Goal: Task Accomplishment & Management: Manage account settings

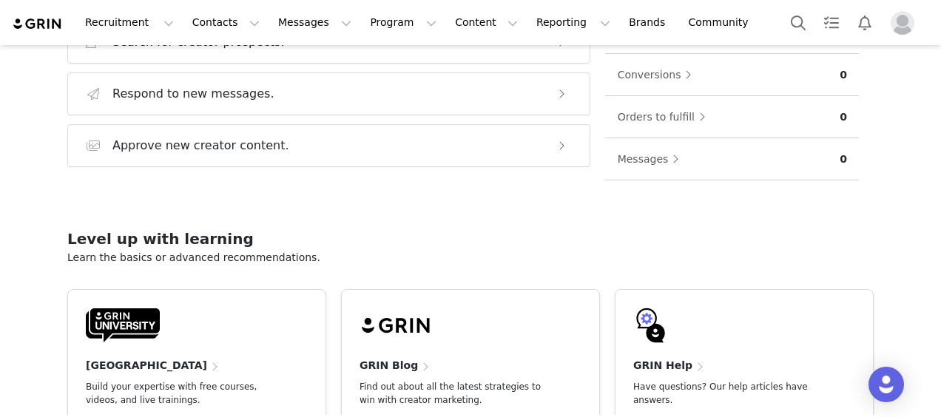
scroll to position [368, 0]
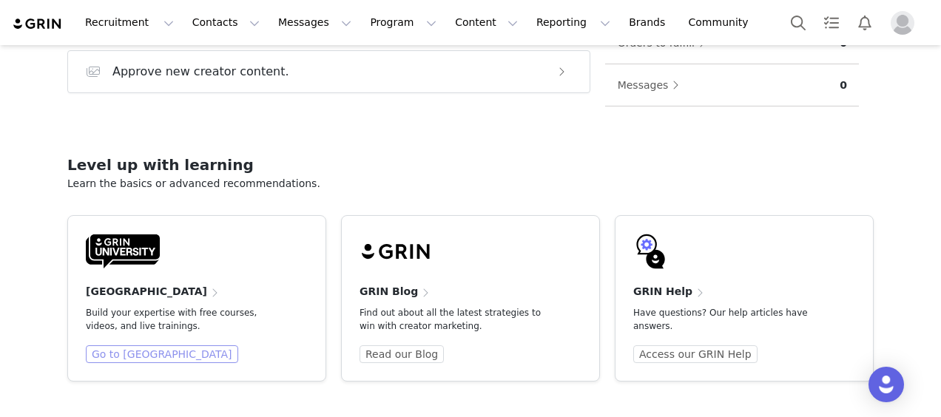
click at [169, 355] on link "Go to [GEOGRAPHIC_DATA]" at bounding box center [162, 354] width 152 height 18
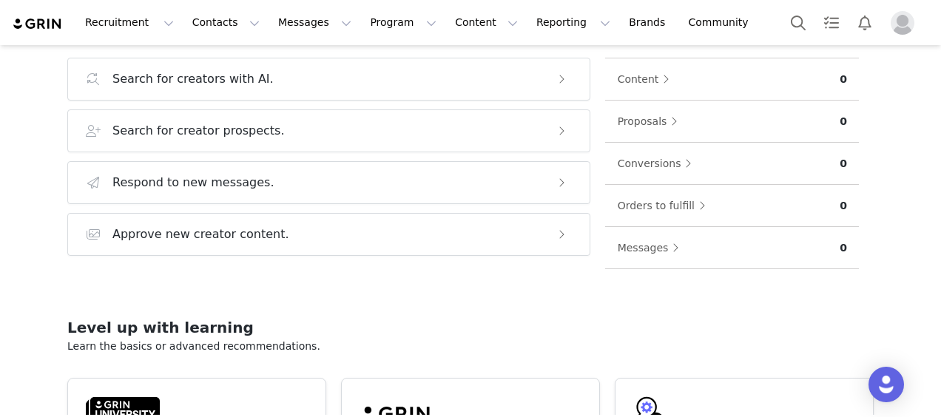
scroll to position [0, 0]
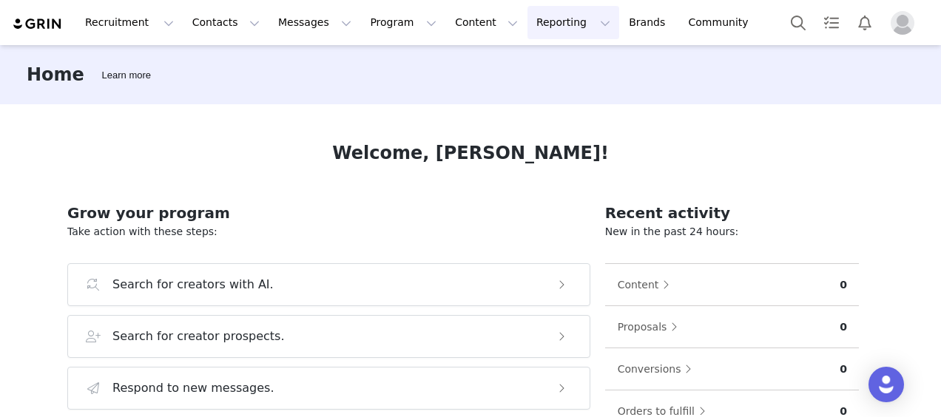
click at [527, 24] on button "Reporting Reporting" at bounding box center [573, 22] width 92 height 33
click at [515, 70] on p "Dashboard" at bounding box center [512, 66] width 56 height 16
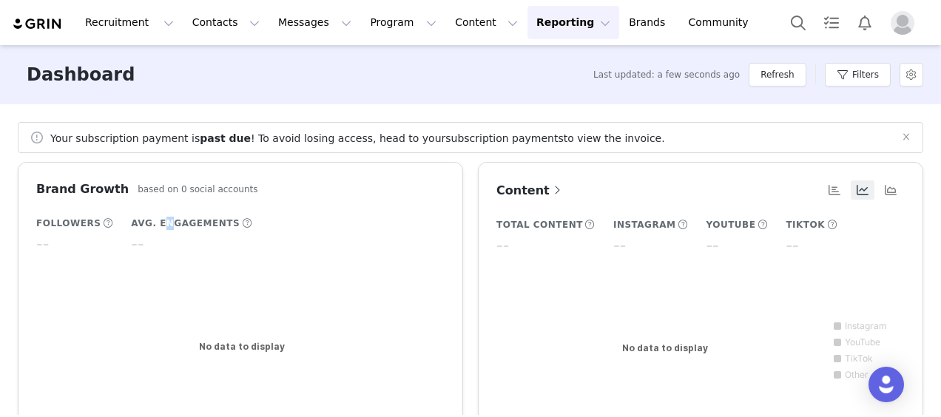
click at [152, 217] on h5 "Avg. Engagements" at bounding box center [185, 223] width 109 height 13
click at [203, 143] on b "past due" at bounding box center [225, 138] width 51 height 12
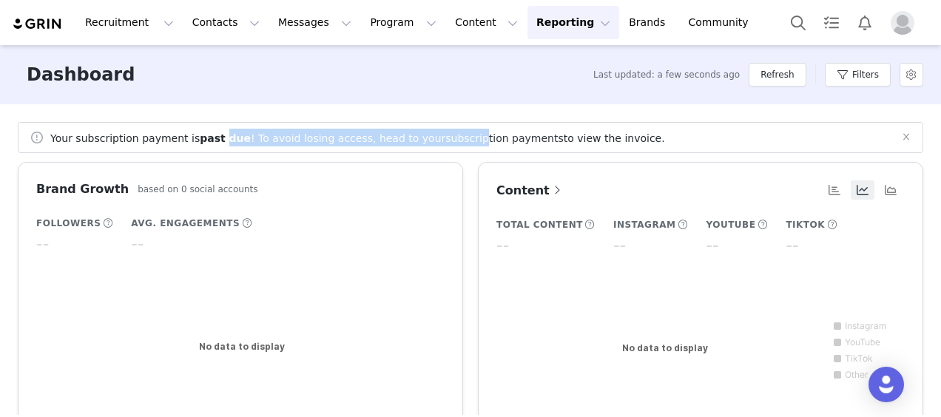
drag, startPoint x: 217, startPoint y: 141, endPoint x: 439, endPoint y: 141, distance: 221.2
click at [439, 141] on span "Your subscription payment is past due ! To avoid losing access, head to your su…" at bounding box center [357, 138] width 615 height 12
click at [445, 141] on link "subscription payments" at bounding box center [504, 138] width 118 height 12
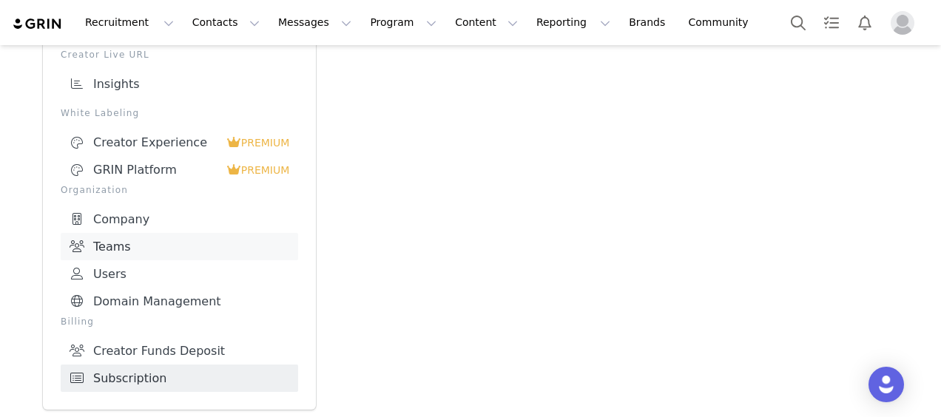
scroll to position [241, 0]
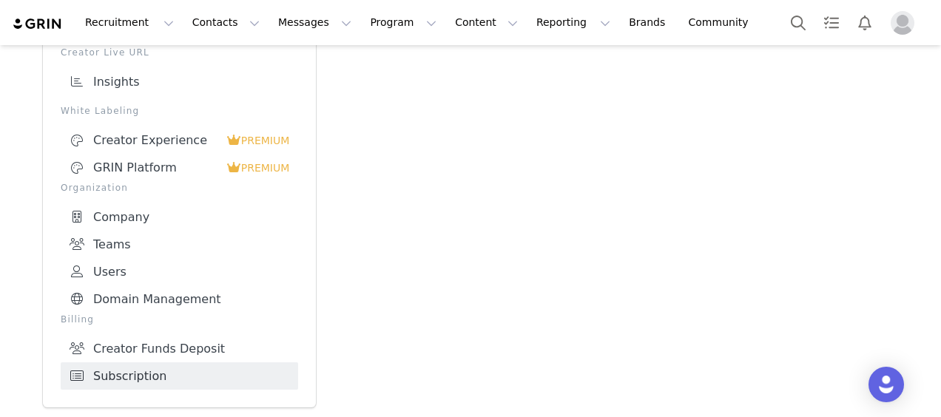
click at [175, 373] on link "Subscription" at bounding box center [179, 375] width 237 height 27
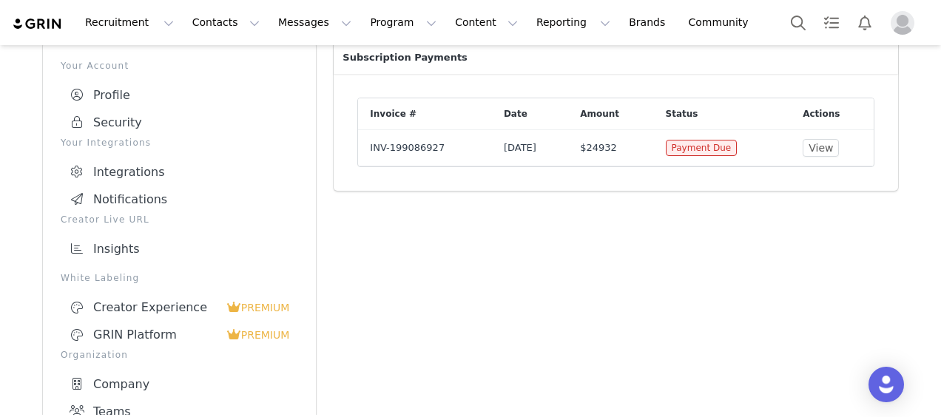
scroll to position [0, 0]
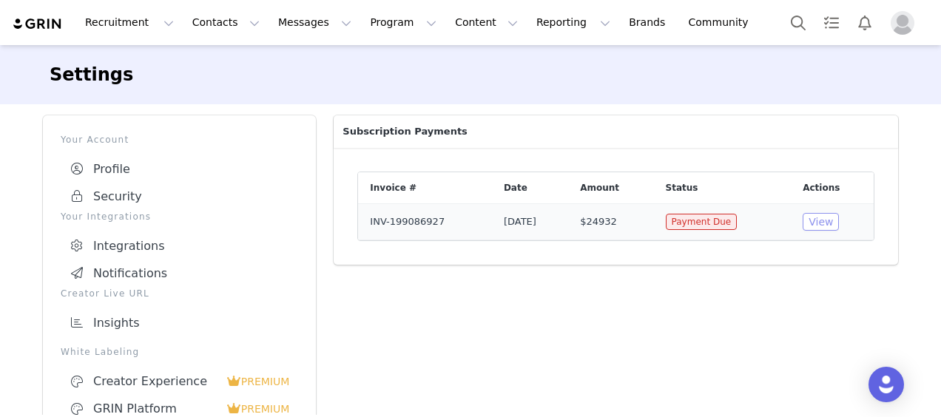
click at [830, 220] on button "View" at bounding box center [821, 222] width 36 height 18
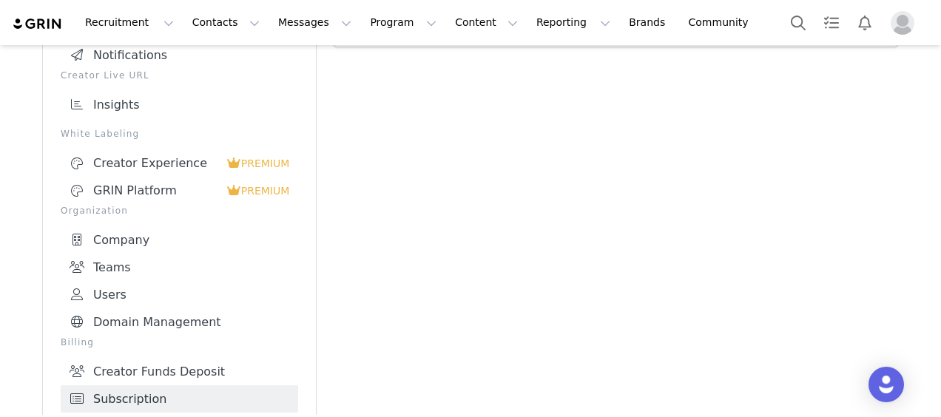
scroll to position [222, 0]
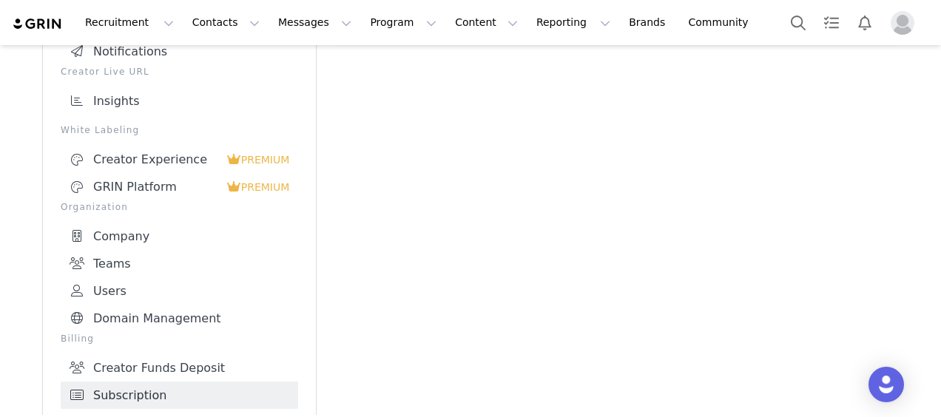
click at [734, 148] on div "Subscription Payments Invoice # Date Amount Status Actions INV-199086927 [DATE]…" at bounding box center [616, 160] width 582 height 551
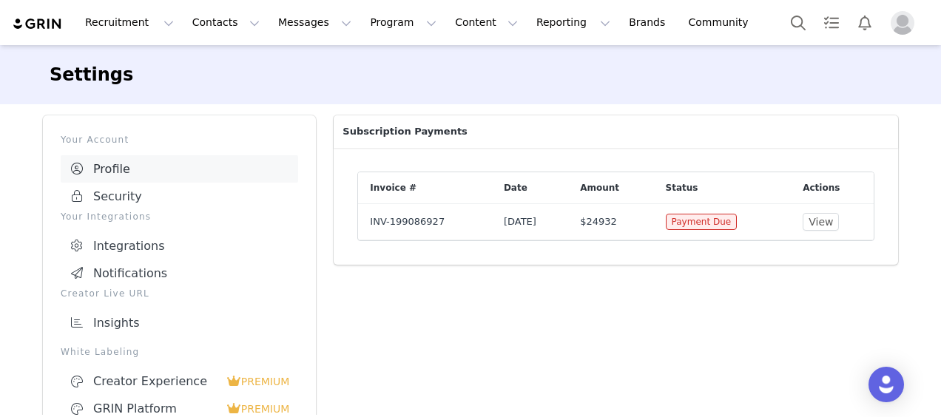
click at [149, 175] on link "Profile" at bounding box center [179, 168] width 237 height 27
select select "UTC"
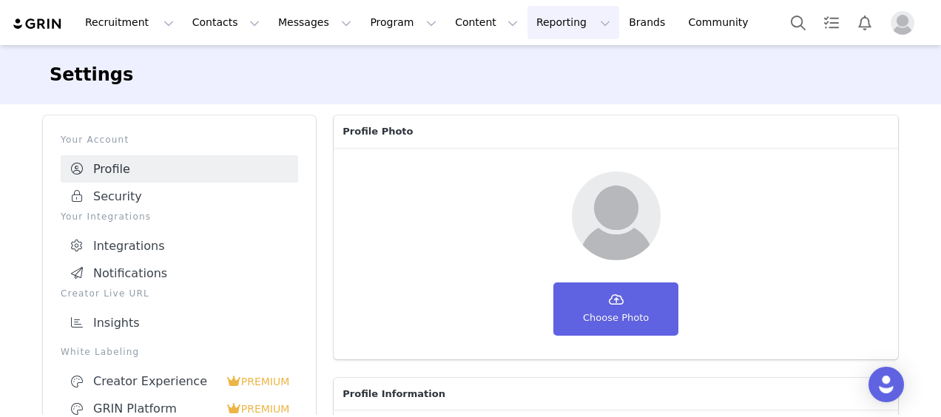
click at [527, 27] on button "Reporting Reporting" at bounding box center [573, 22] width 92 height 33
click at [516, 84] on link "Report Builder" at bounding box center [531, 92] width 117 height 27
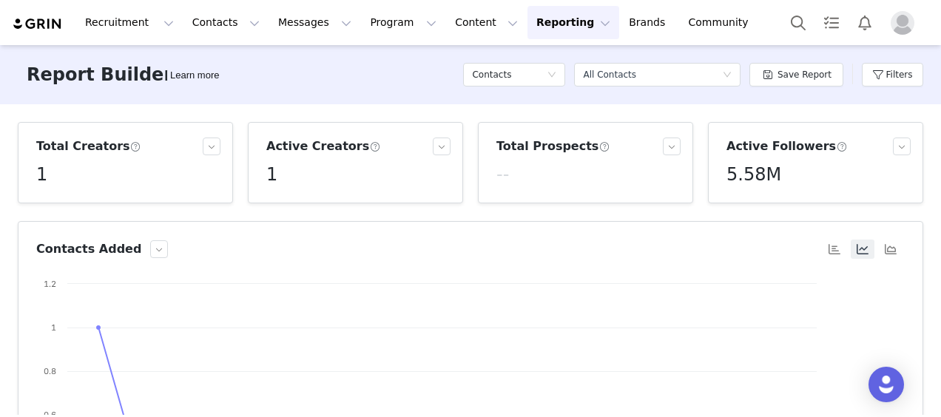
click at [442, 155] on div "Active Creators 1" at bounding box center [355, 163] width 190 height 50
click at [439, 146] on button "button" at bounding box center [442, 147] width 18 height 18
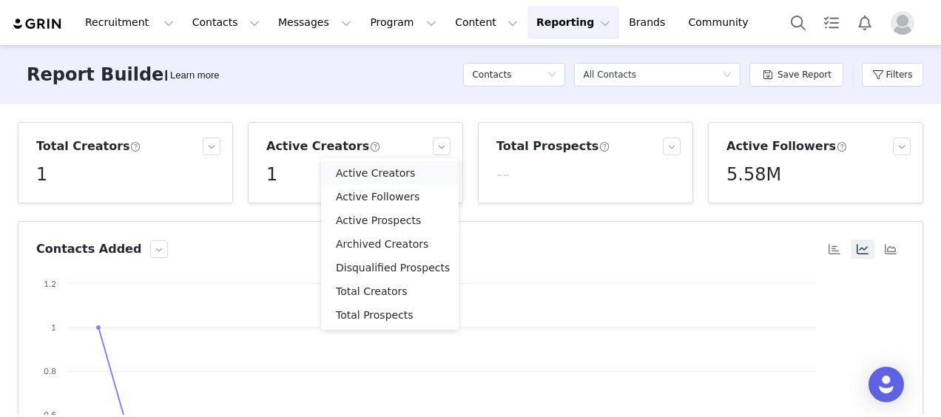
click at [407, 172] on li "Active Creators" at bounding box center [390, 173] width 138 height 24
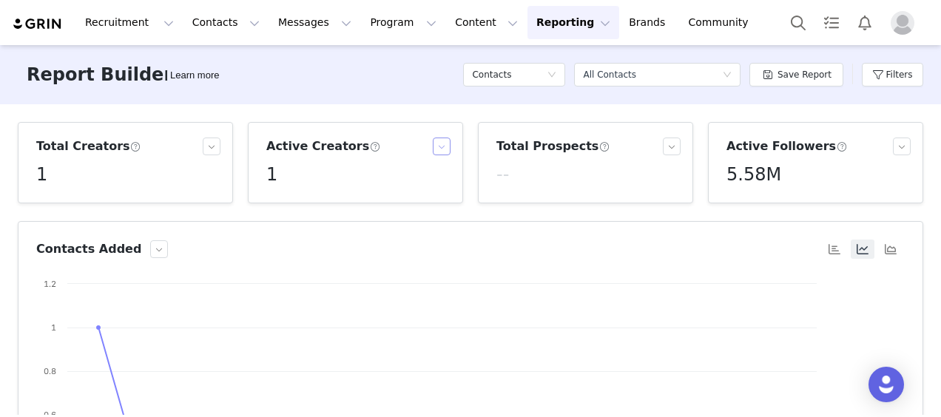
click at [433, 154] on button "button" at bounding box center [442, 147] width 18 height 18
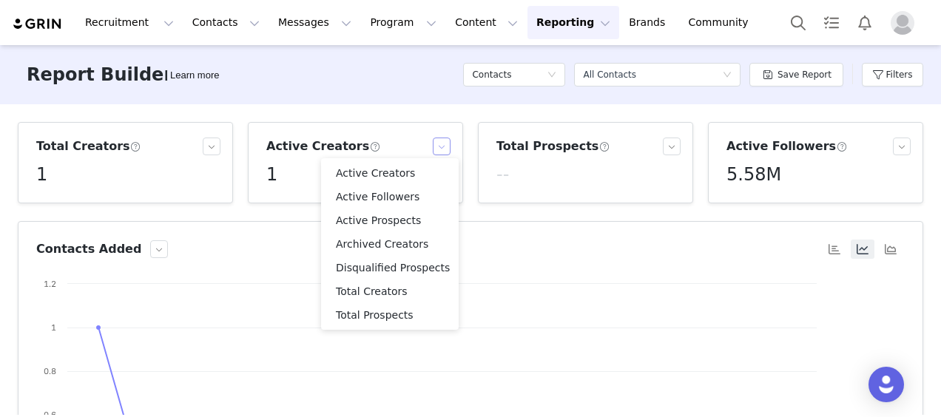
click at [436, 151] on button "button" at bounding box center [442, 147] width 18 height 18
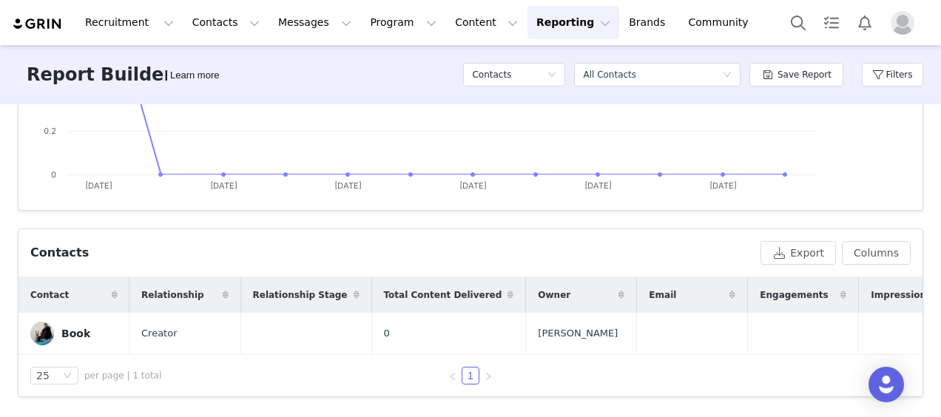
scroll to position [380, 0]
click at [61, 374] on div "25" at bounding box center [54, 376] width 48 height 18
click at [61, 351] on li "100" at bounding box center [54, 349] width 48 height 24
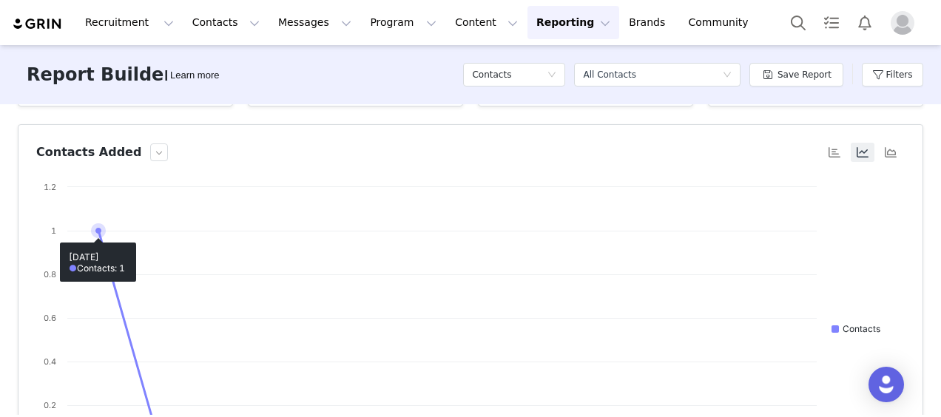
scroll to position [0, 0]
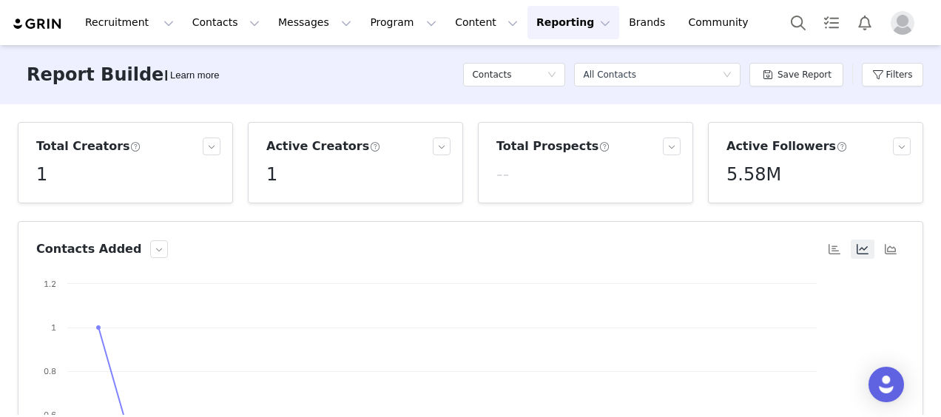
click at [527, 16] on button "Reporting Reporting" at bounding box center [573, 22] width 92 height 33
click at [505, 105] on link "Report Builder" at bounding box center [531, 92] width 117 height 27
click at [207, 146] on button "button" at bounding box center [212, 147] width 18 height 18
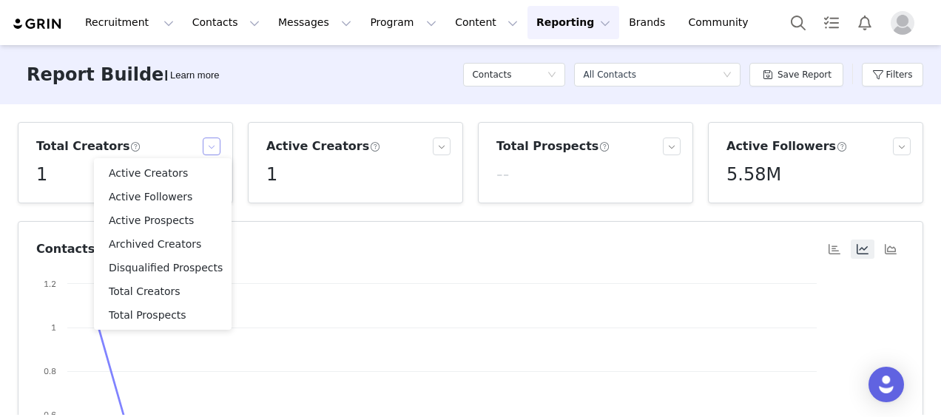
click at [376, 340] on rect at bounding box center [464, 425] width 857 height 296
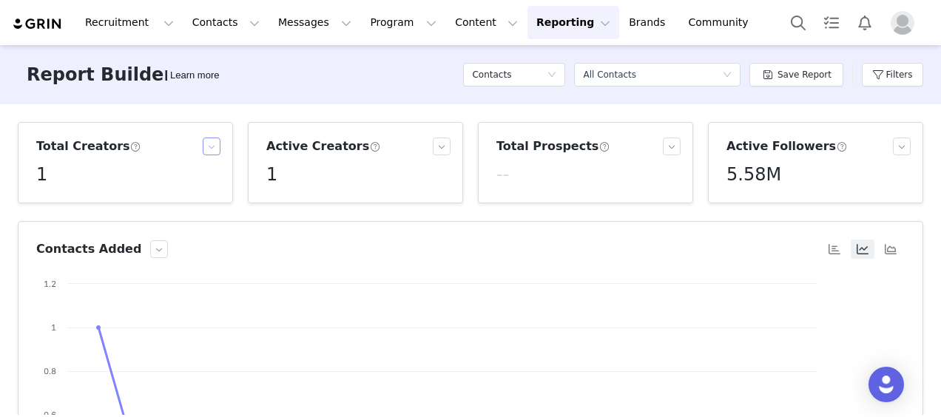
click at [318, 405] on rect at bounding box center [464, 425] width 857 height 296
drag, startPoint x: 38, startPoint y: 24, endPoint x: 58, endPoint y: 27, distance: 19.6
click at [38, 24] on img at bounding box center [38, 24] width 52 height 14
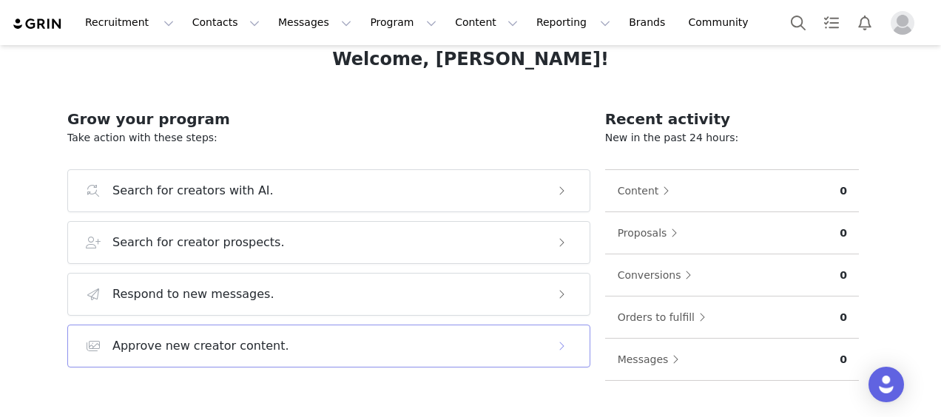
scroll to position [148, 0]
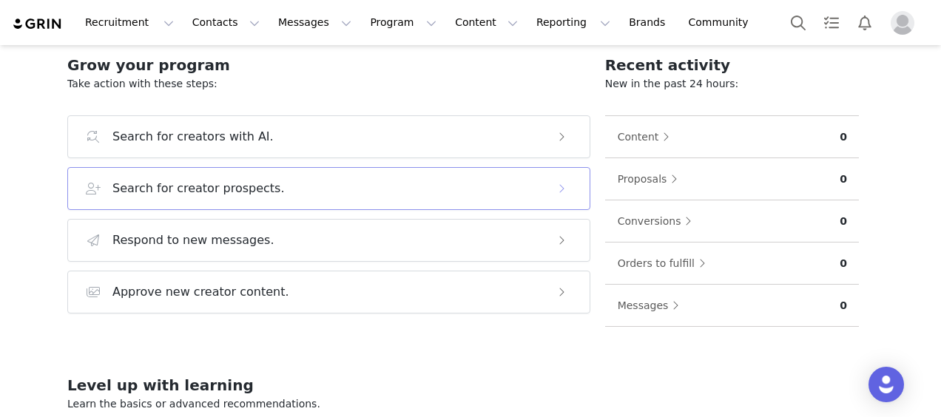
click at [197, 196] on h3 "Search for creator prospects." at bounding box center [198, 189] width 172 height 18
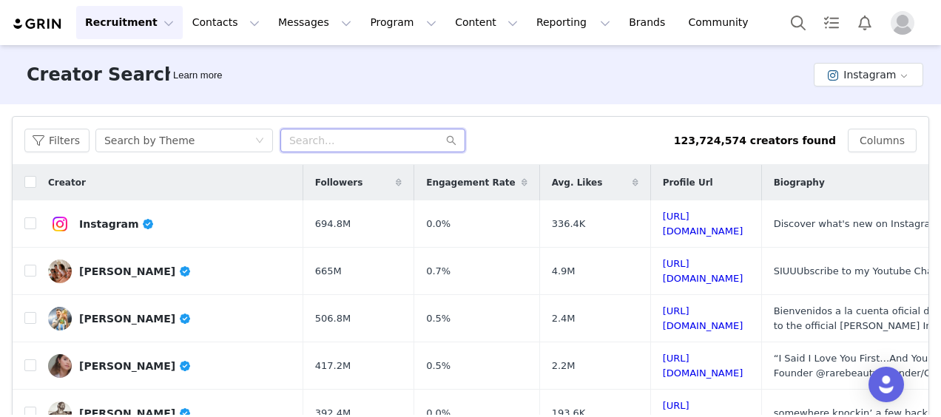
click at [334, 149] on input "text" at bounding box center [372, 141] width 185 height 24
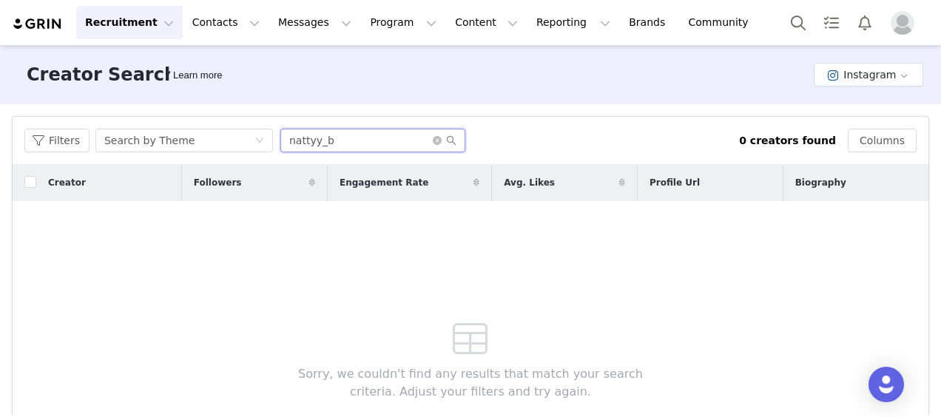
click at [378, 146] on input "nattyy_b" at bounding box center [372, 141] width 185 height 24
type input "brawadis"
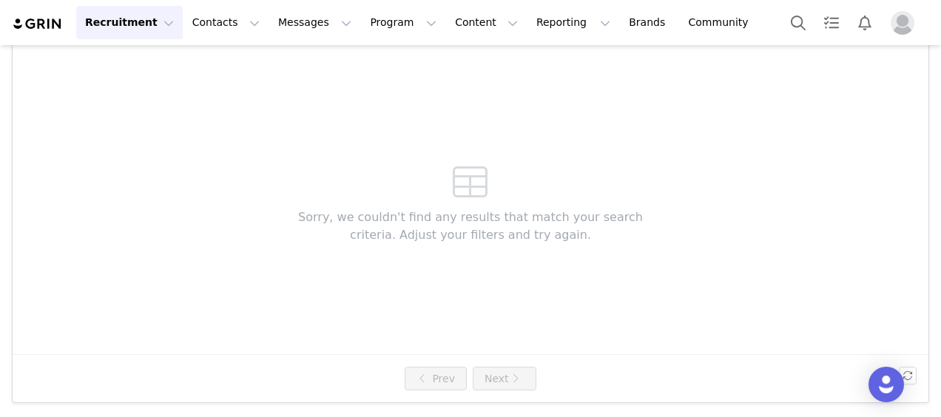
click at [464, 340] on div "Sorry, we couldn't find any results that match your search criteria. Adjust you…" at bounding box center [470, 199] width 425 height 311
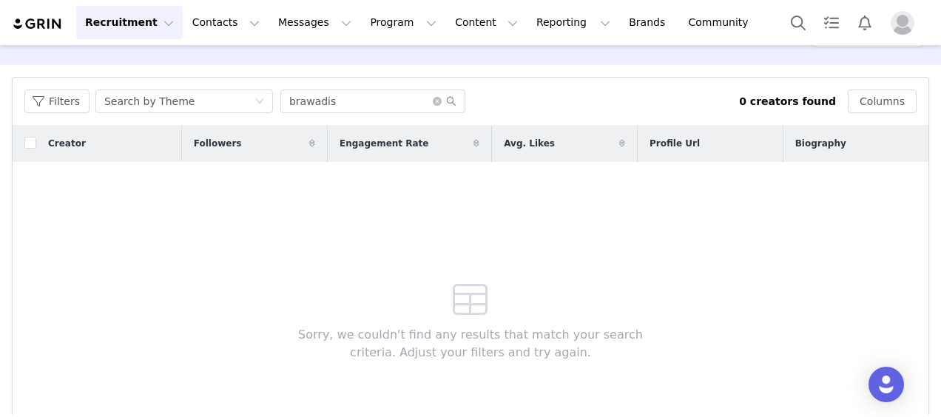
scroll to position [0, 0]
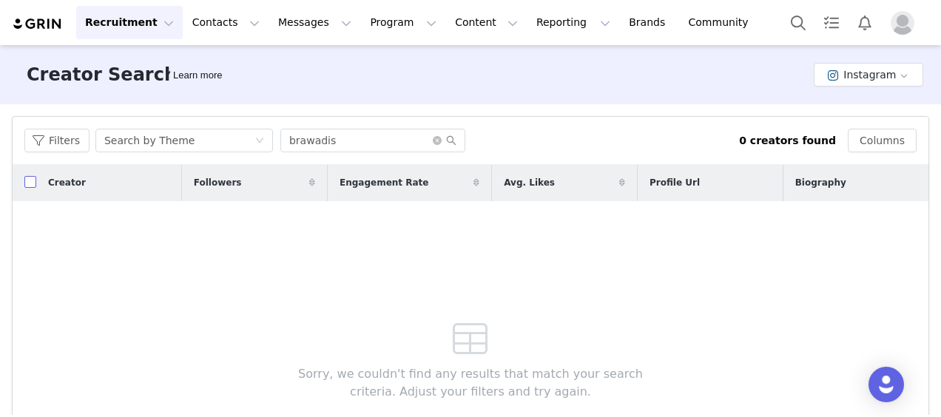
click at [36, 179] on tr "Creator Followers Engagement Rate Avg. Likes Profile Url Biography" at bounding box center [471, 183] width 916 height 36
click at [27, 186] on input "checkbox" at bounding box center [30, 182] width 12 height 12
checkbox input "false"
click at [344, 150] on input "brawadis" at bounding box center [372, 141] width 185 height 24
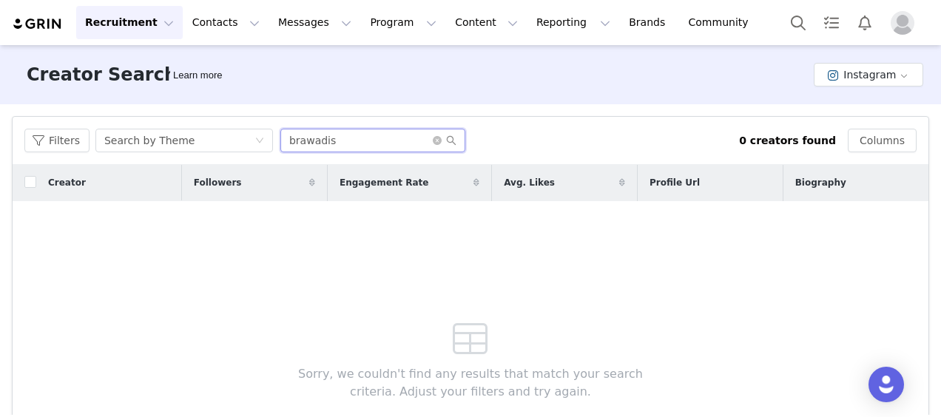
click at [340, 141] on input "brawadis" at bounding box center [372, 141] width 185 height 24
type input "b"
type input "sharlize true"
click at [324, 149] on input "sharlize true" at bounding box center [372, 141] width 185 height 24
click at [332, 148] on input "sharlize true" at bounding box center [372, 141] width 185 height 24
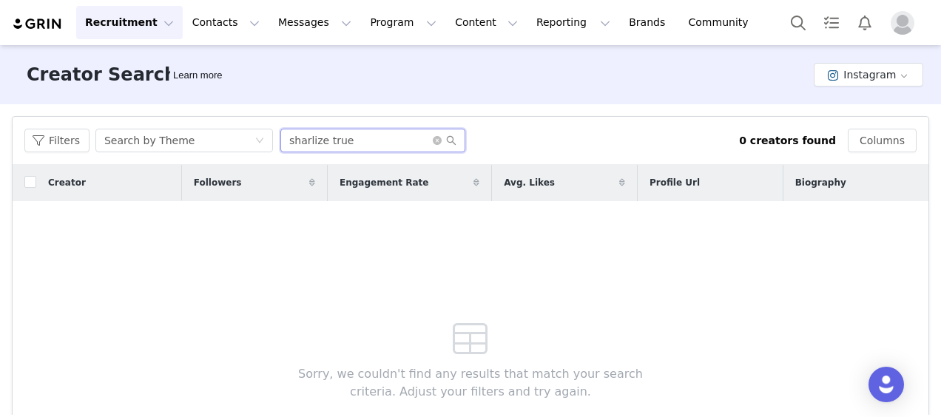
click at [332, 148] on input "sharlize true" at bounding box center [372, 141] width 185 height 24
type input "abbyelizabethhoward"
click at [814, 74] on button "Instagram" at bounding box center [868, 75] width 109 height 24
click at [862, 98] on li "Instagram" at bounding box center [861, 104] width 102 height 24
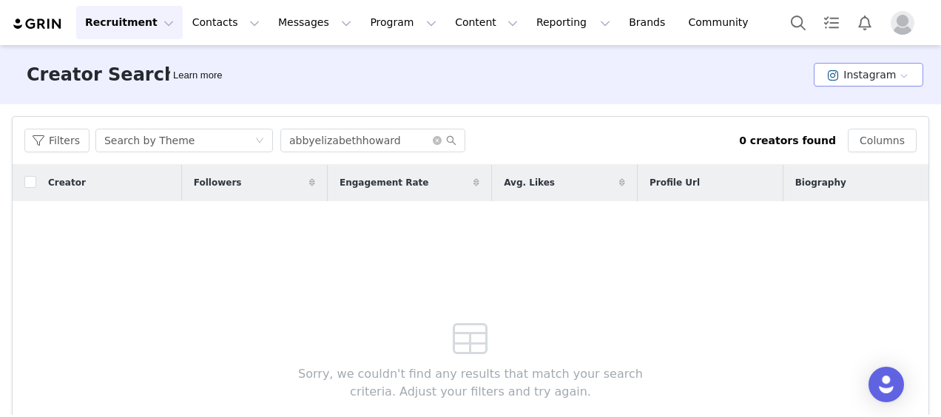
click at [852, 71] on button "Instagram" at bounding box center [868, 75] width 109 height 24
click at [855, 132] on li "TikTok" at bounding box center [861, 129] width 102 height 24
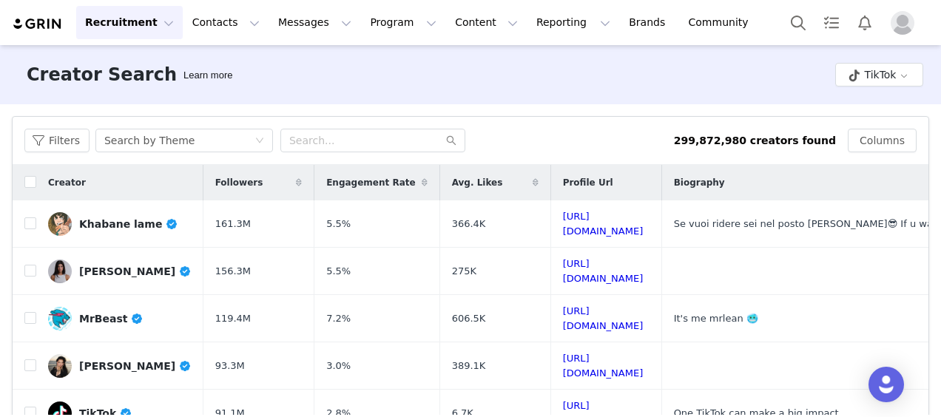
click at [88, 74] on h3 "Creator Search" at bounding box center [102, 74] width 150 height 27
click at [148, 21] on button "Recruitment Recruitment" at bounding box center [129, 22] width 107 height 33
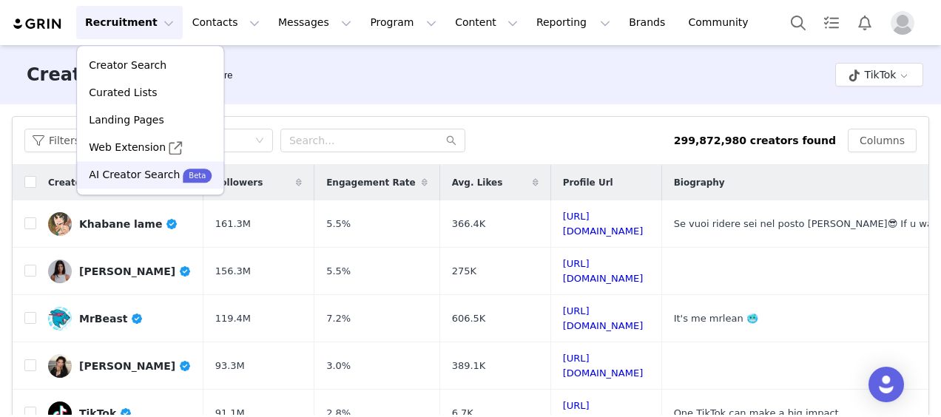
click at [150, 178] on p "AI Creator Search" at bounding box center [134, 175] width 91 height 16
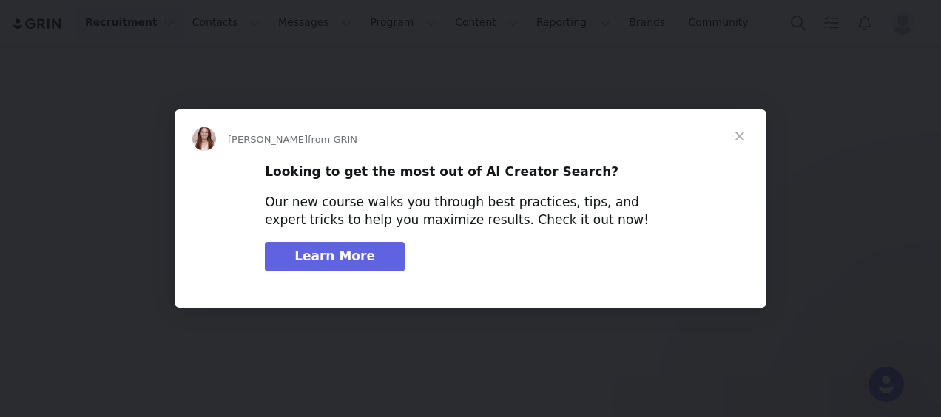
click at [740, 144] on span "Close" at bounding box center [739, 135] width 53 height 53
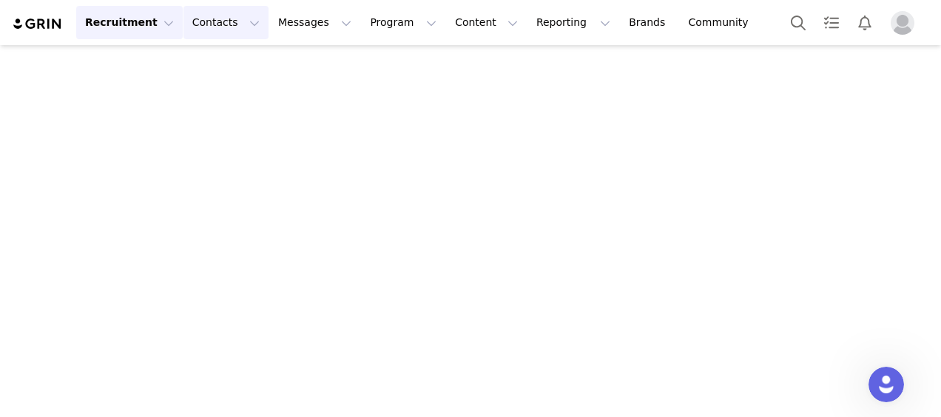
click at [201, 18] on button "Contacts Contacts" at bounding box center [225, 22] width 85 height 33
click at [277, 27] on button "Messages Messages" at bounding box center [314, 22] width 91 height 33
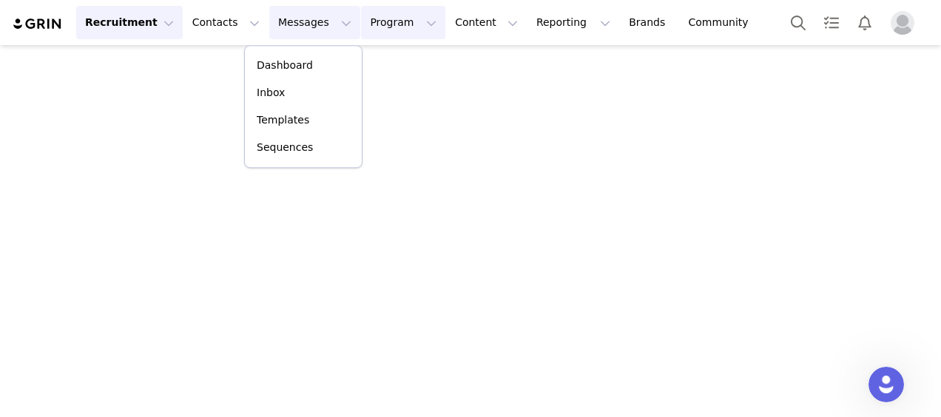
click at [369, 27] on button "Program Program" at bounding box center [403, 22] width 84 height 33
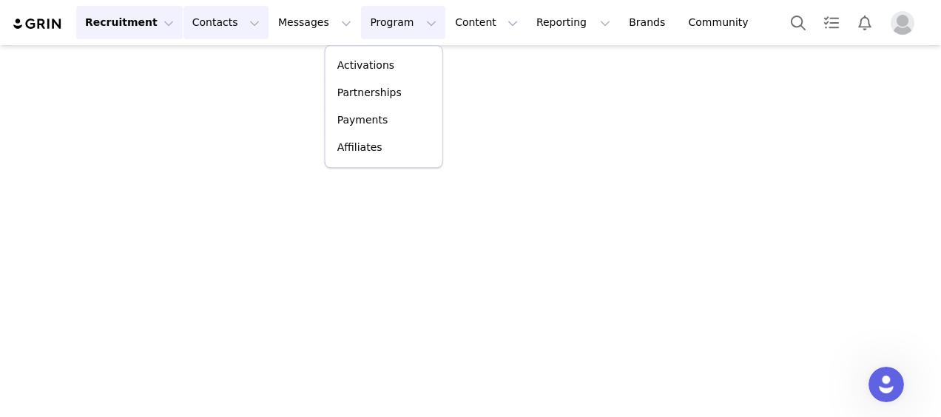
click at [215, 27] on button "Contacts Contacts" at bounding box center [225, 22] width 85 height 33
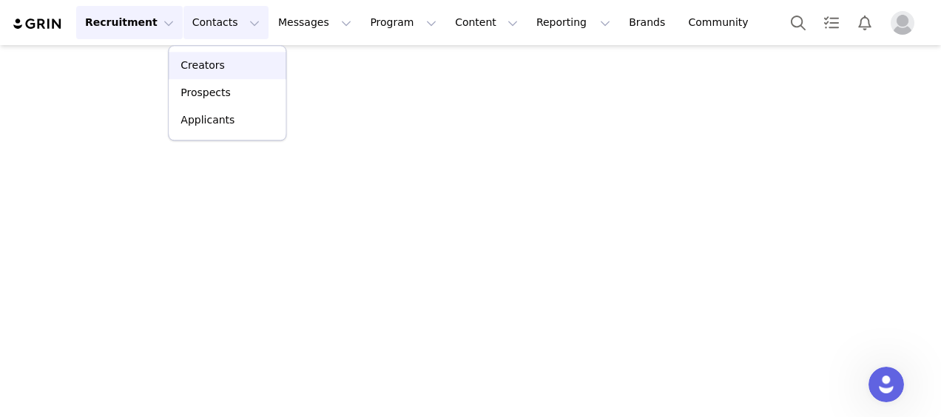
click at [241, 66] on div "Creators" at bounding box center [227, 66] width 99 height 16
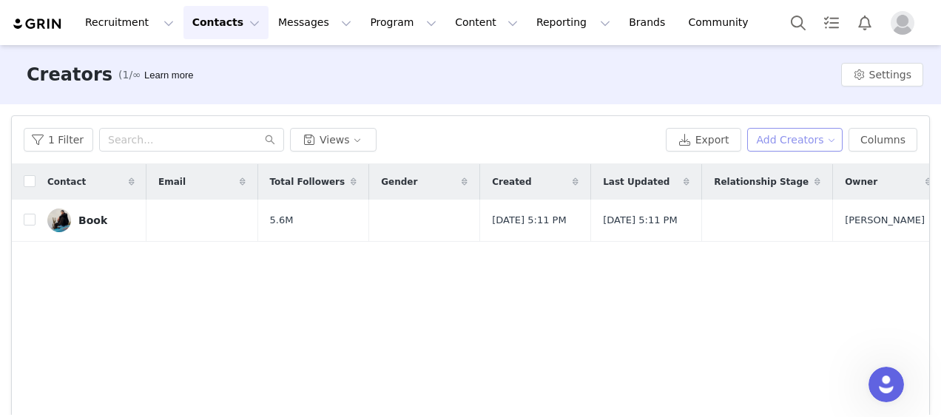
click at [806, 150] on button "Add Creators" at bounding box center [795, 140] width 96 height 24
click at [778, 169] on span "Add a Creator" at bounding box center [792, 169] width 72 height 16
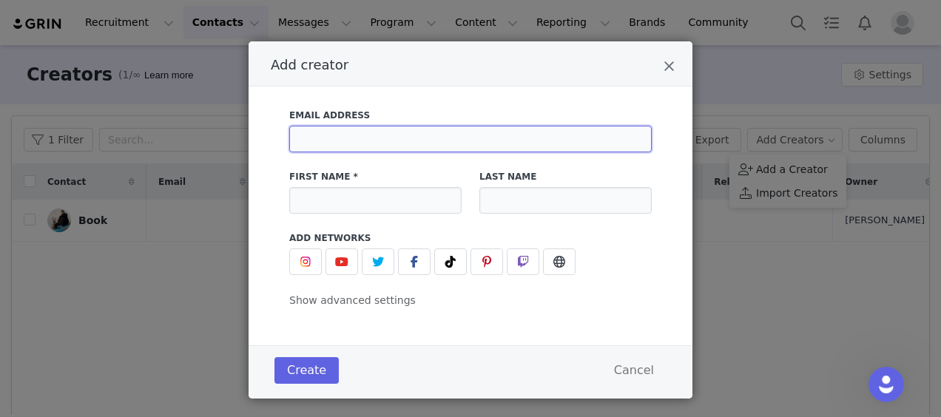
click at [453, 148] on input "Add creator" at bounding box center [470, 139] width 362 height 27
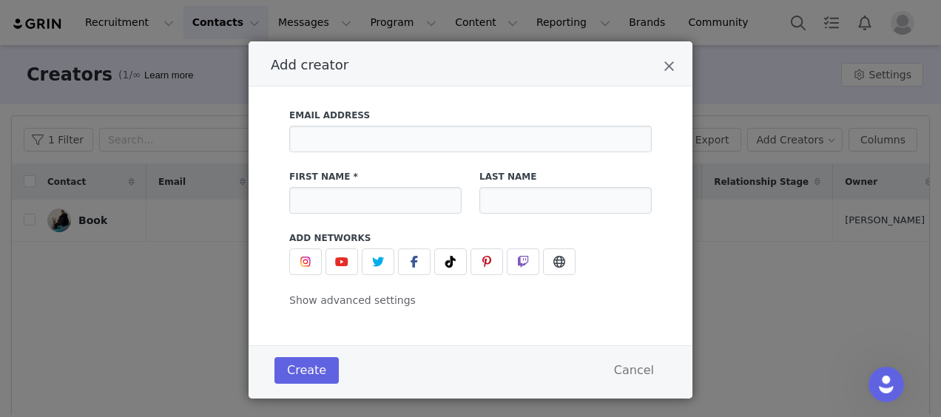
click at [584, 323] on div "Email Address First Name * Last Name Add Networks instagram URL youtube URL twi…" at bounding box center [471, 216] width 444 height 259
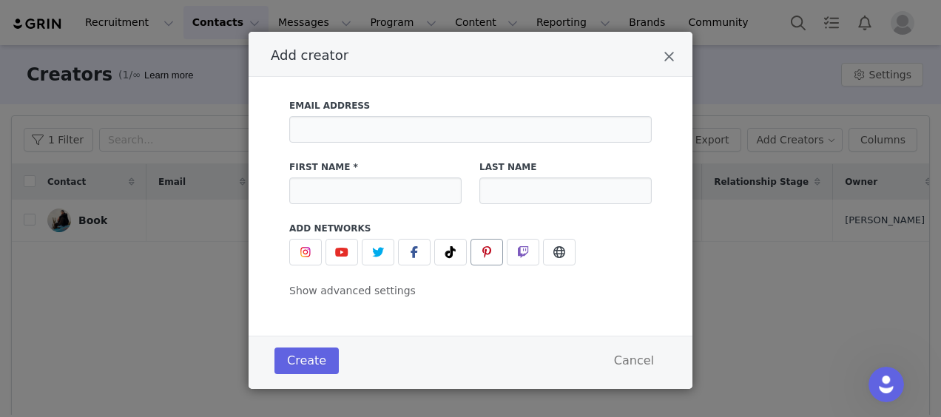
scroll to position [18, 0]
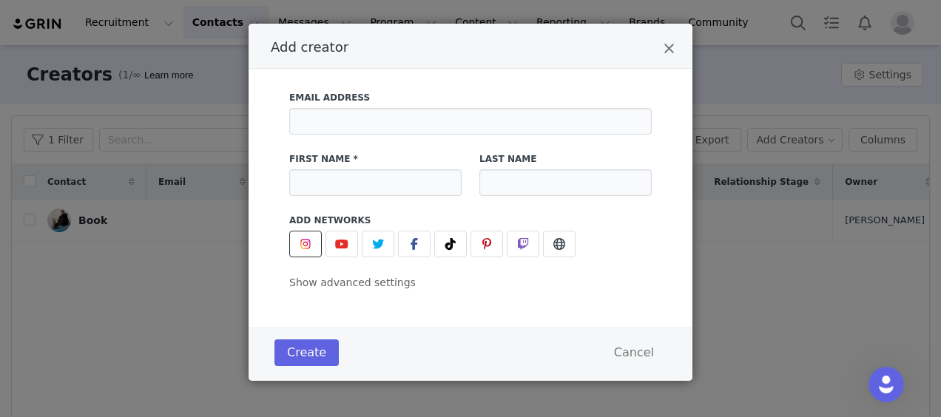
click at [303, 240] on img "Add creator" at bounding box center [306, 244] width 12 height 12
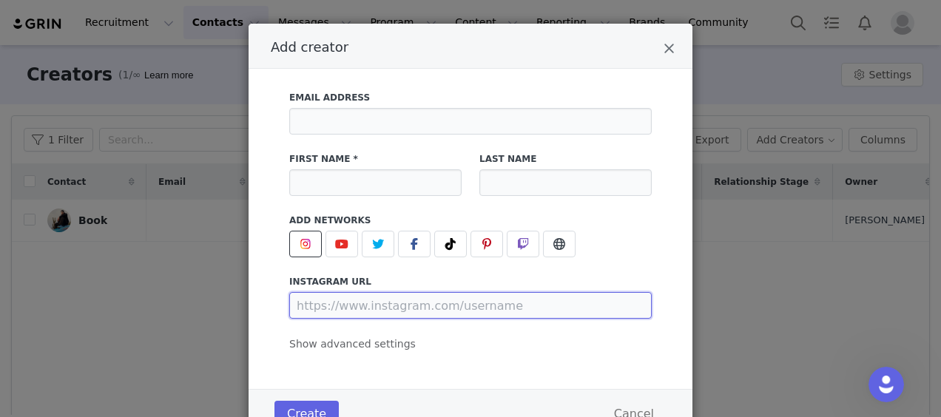
click at [348, 300] on input "Add creator" at bounding box center [470, 305] width 362 height 27
click at [417, 357] on div "Email Address First Name * Last Name Add Networks instagram URL youtube URL twi…" at bounding box center [471, 229] width 444 height 320
click at [756, 281] on div "Add creator Email Address First Name * Last Name Add Networks instagram URL you…" at bounding box center [470, 208] width 941 height 417
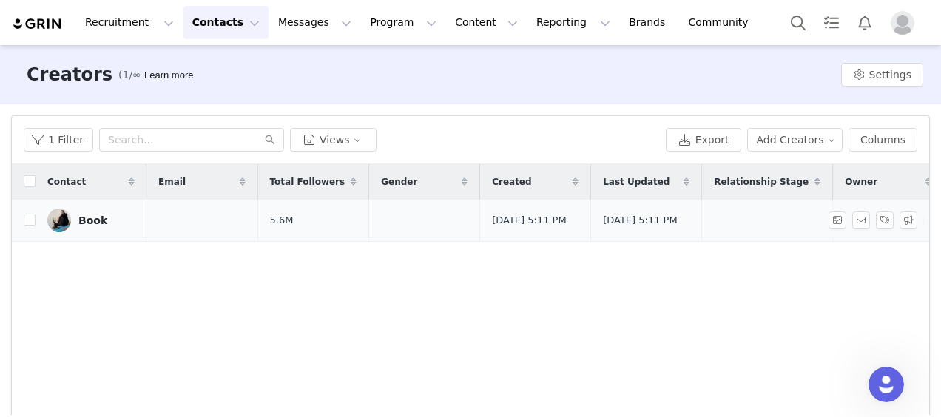
drag, startPoint x: 504, startPoint y: 221, endPoint x: 519, endPoint y: 217, distance: 16.0
click at [507, 220] on span "[DATE] 5:11 PM" at bounding box center [529, 220] width 74 height 15
click at [804, 138] on button "Add Creators" at bounding box center [795, 140] width 96 height 24
click at [793, 173] on span "Add a Creator" at bounding box center [792, 169] width 72 height 16
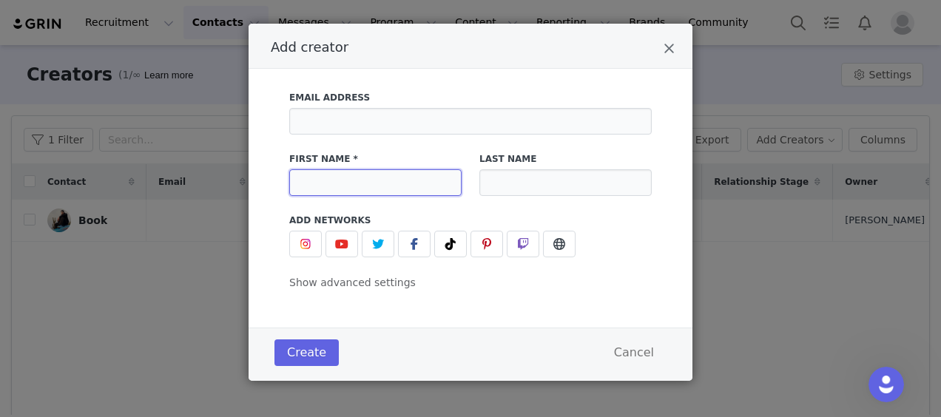
click at [358, 192] on input "Add creator" at bounding box center [375, 182] width 172 height 27
type input "[PERSON_NAME]"
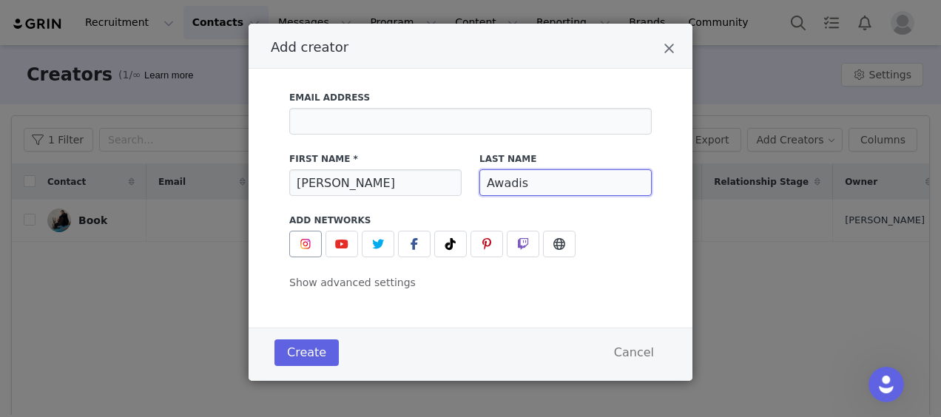
type input "Awadis"
click at [301, 251] on span "Add creator" at bounding box center [306, 244] width 18 height 18
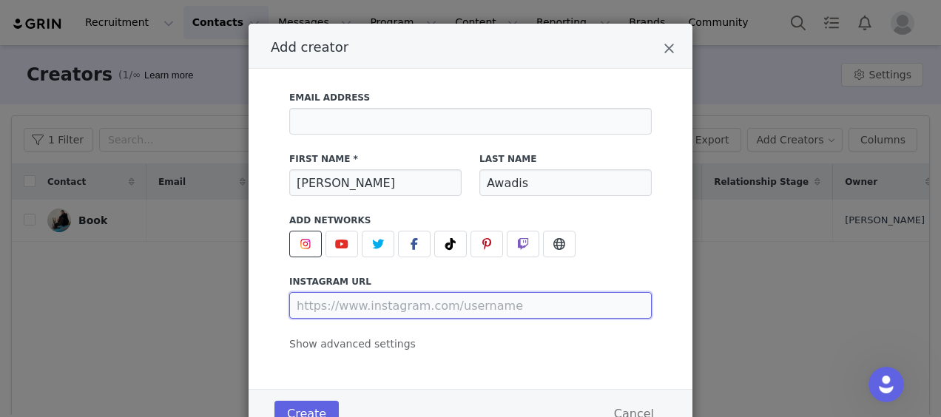
paste input "[URL][DOMAIN_NAME]"
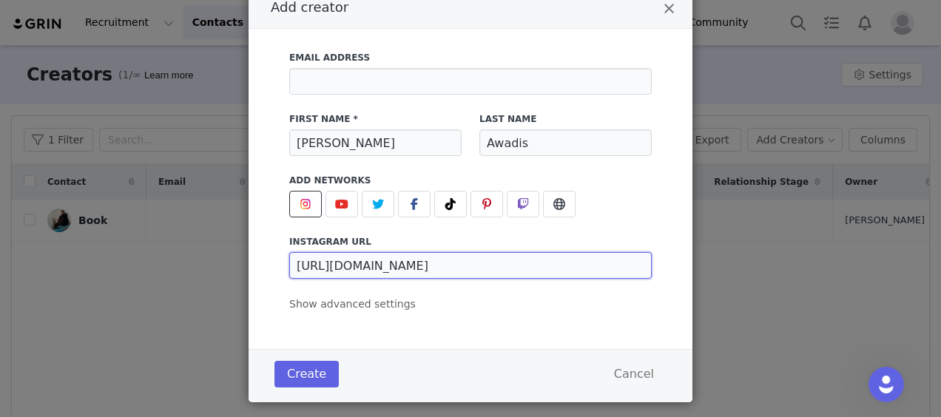
scroll to position [80, 0]
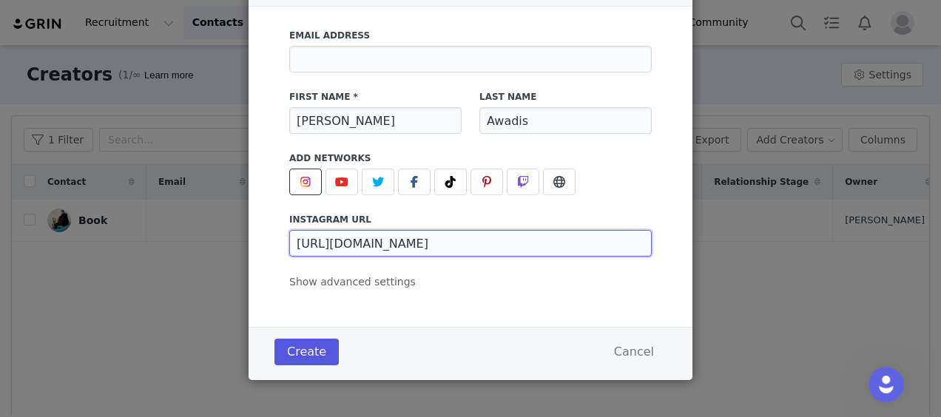
type input "[URL][DOMAIN_NAME]"
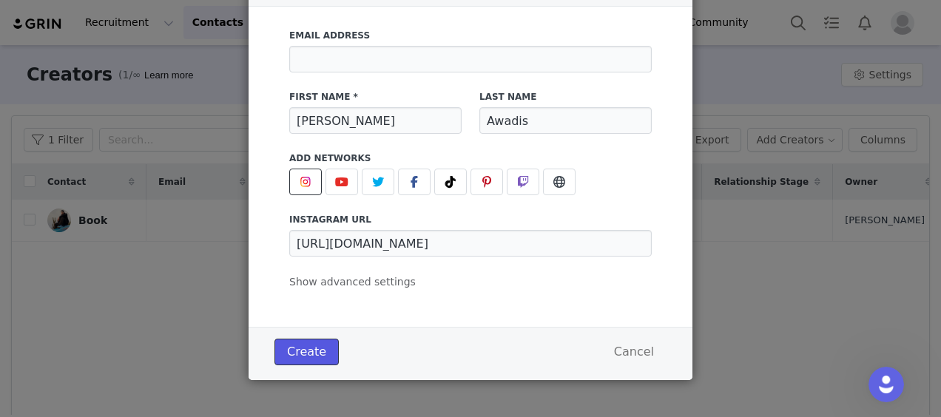
click at [315, 346] on button "Create" at bounding box center [306, 352] width 64 height 27
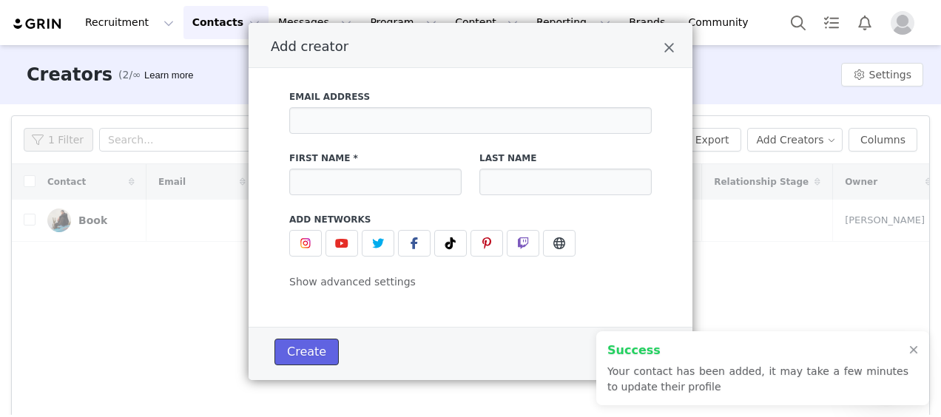
scroll to position [18, 0]
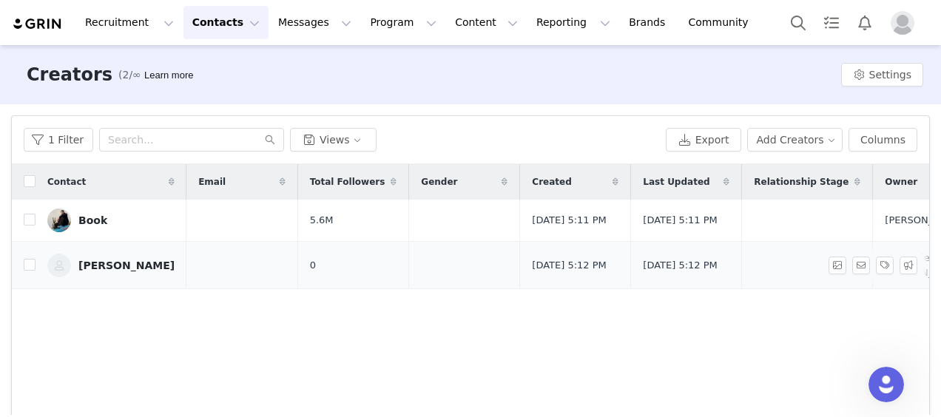
click at [111, 271] on div "[PERSON_NAME]" at bounding box center [126, 266] width 96 height 12
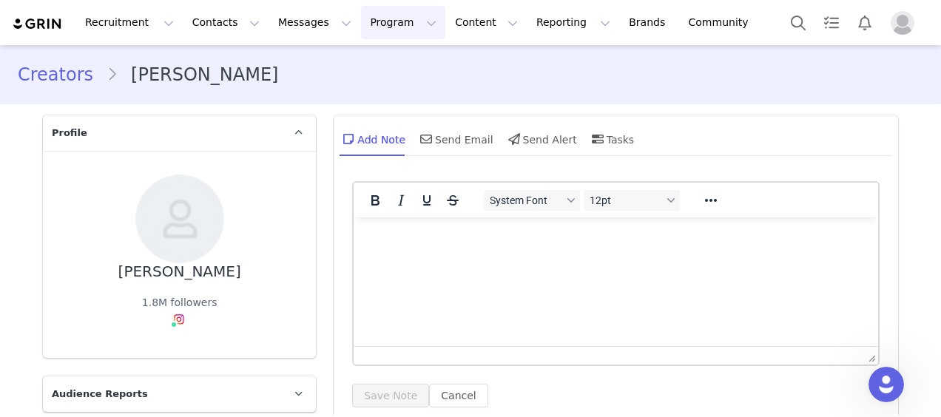
click at [361, 33] on button "Program Program" at bounding box center [403, 22] width 84 height 33
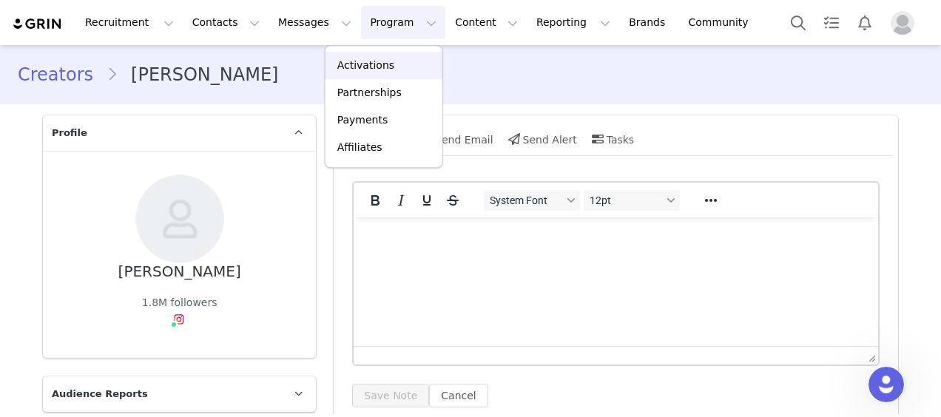
click at [379, 65] on p "Activations" at bounding box center [365, 66] width 57 height 16
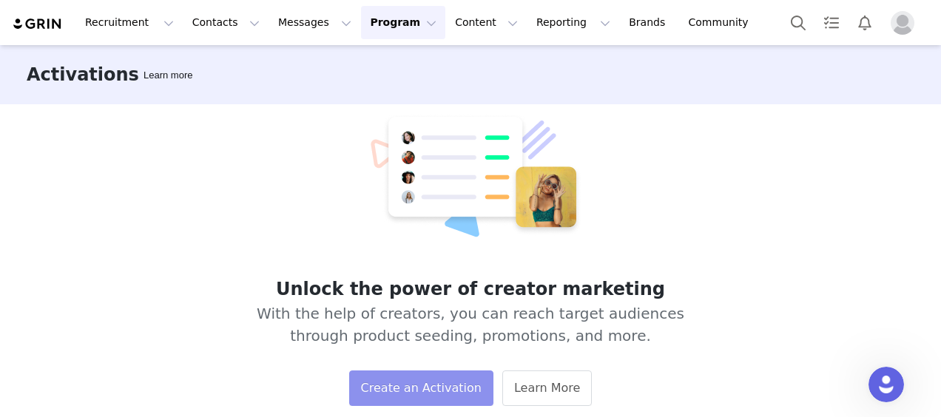
click at [422, 386] on button "Create an Activation" at bounding box center [421, 389] width 144 height 36
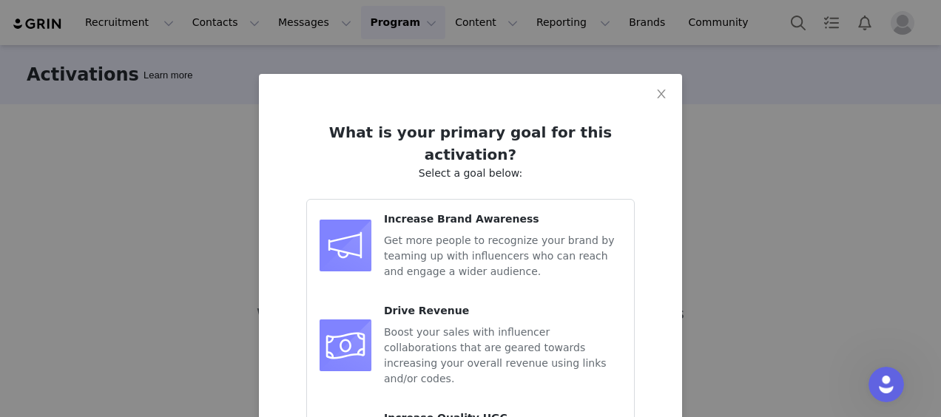
scroll to position [131, 0]
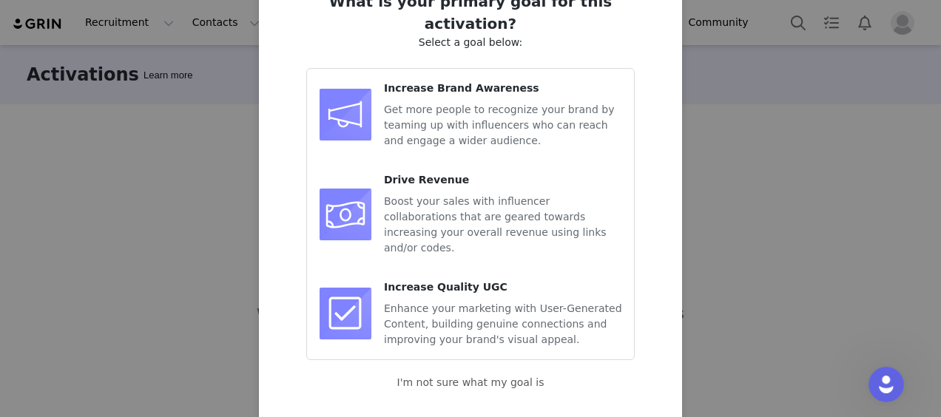
click at [459, 112] on span "Get more people to recognize your brand by teaming up with influencers who can …" at bounding box center [499, 125] width 230 height 43
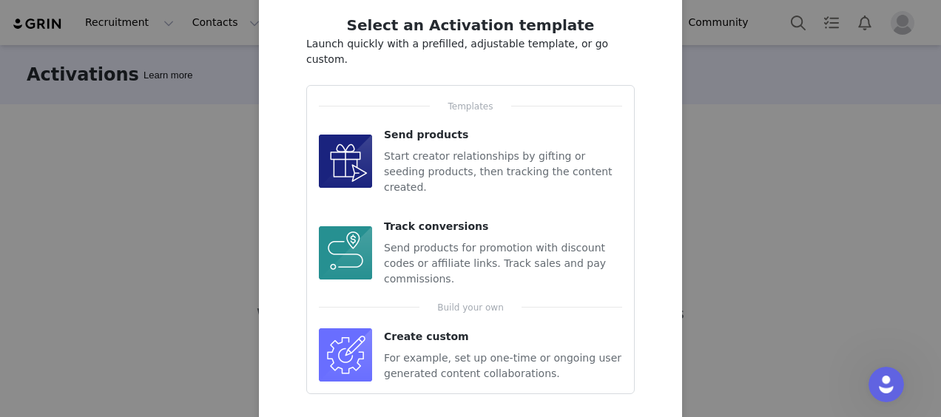
scroll to position [127, 0]
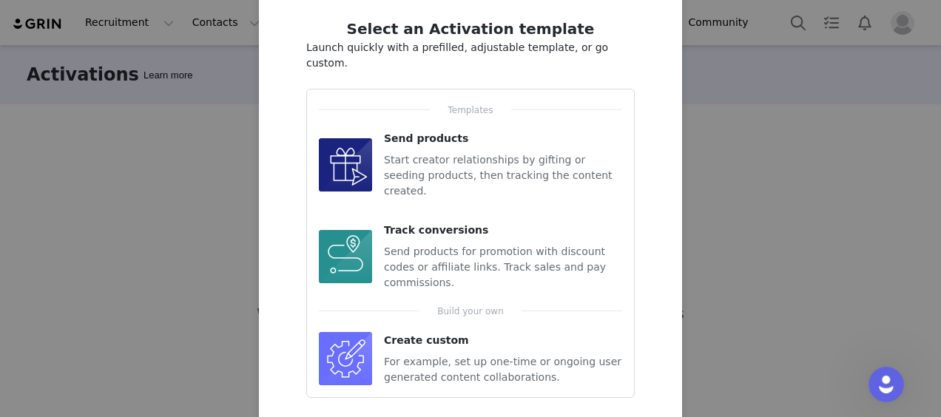
click at [384, 356] on span "For example, set up one-time or ongoing user generated content collaborations." at bounding box center [502, 369] width 237 height 27
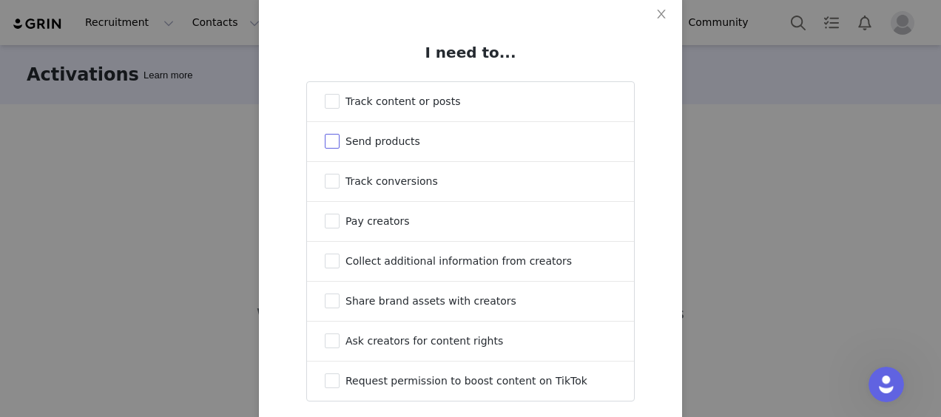
scroll to position [57, 0]
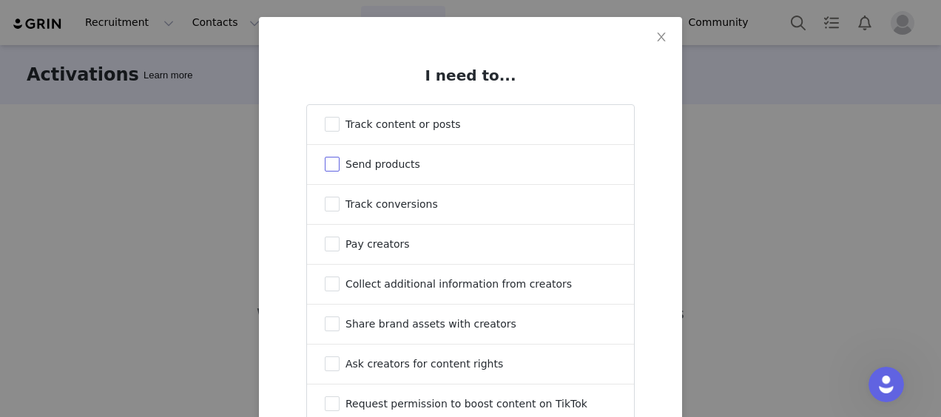
click at [393, 124] on span "Track content or posts" at bounding box center [402, 124] width 115 height 12
click at [340, 124] on input "Track content or posts" at bounding box center [332, 124] width 15 height 15
checkbox input "true"
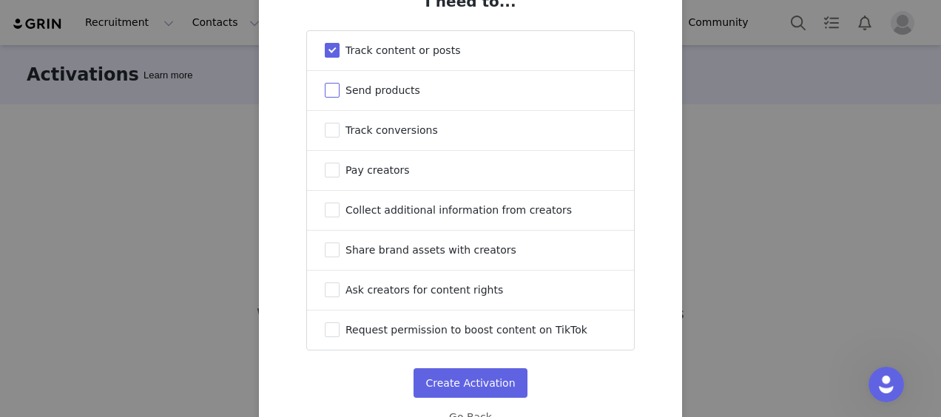
click at [391, 94] on span "Send products" at bounding box center [382, 90] width 75 height 12
click at [340, 94] on input "Send products" at bounding box center [332, 90] width 15 height 15
checkbox input "true"
click at [397, 133] on span "Track conversions" at bounding box center [391, 130] width 92 height 12
click at [340, 133] on input "Track conversions" at bounding box center [332, 130] width 15 height 15
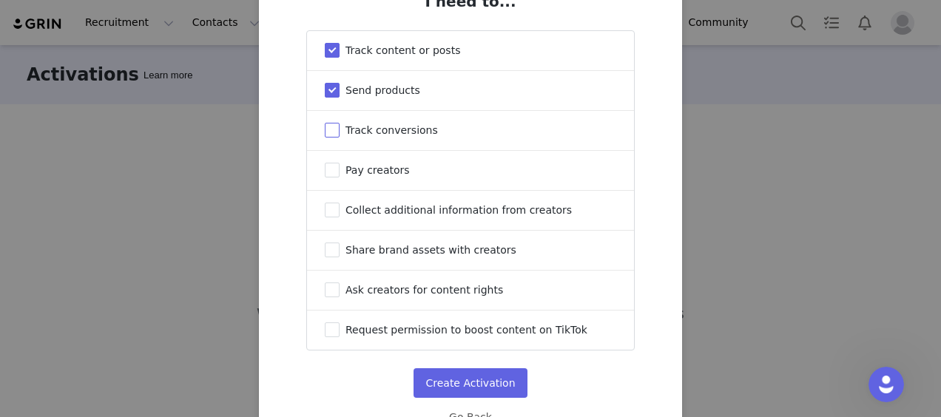
checkbox input "true"
click at [378, 216] on span "Collect additional information from creators" at bounding box center [458, 210] width 226 height 12
click at [340, 216] on input "Collect additional information from creators" at bounding box center [332, 210] width 15 height 15
checkbox input "true"
click at [379, 255] on span "Share brand assets with creators" at bounding box center [430, 250] width 171 height 12
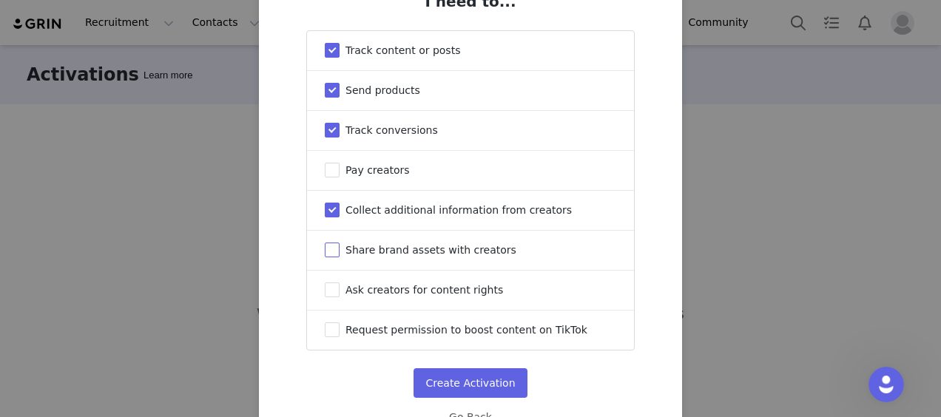
click at [340, 255] on input "Share brand assets with creators" at bounding box center [332, 250] width 15 height 15
click at [379, 255] on span "Share brand assets with creators" at bounding box center [430, 250] width 171 height 12
click at [340, 255] on input "Share brand assets with creators" at bounding box center [332, 250] width 15 height 15
click at [379, 255] on span "Share brand assets with creators" at bounding box center [430, 250] width 171 height 12
click at [340, 255] on input "Share brand assets with creators" at bounding box center [332, 250] width 15 height 15
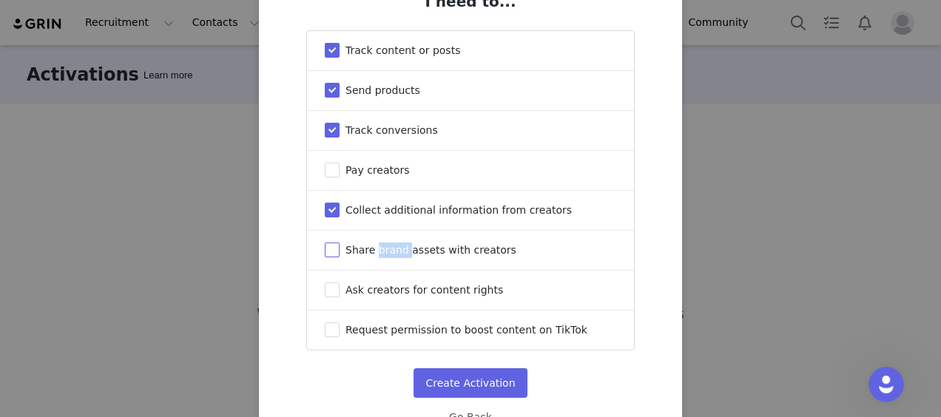
checkbox input "true"
click at [382, 296] on span "Ask creators for content rights" at bounding box center [424, 290] width 158 height 12
click at [340, 296] on input "Ask creators for content rights" at bounding box center [332, 290] width 15 height 15
click at [382, 296] on span "Ask creators for content rights" at bounding box center [424, 290] width 158 height 12
click at [340, 296] on input "Ask creators for content rights" at bounding box center [332, 290] width 15 height 15
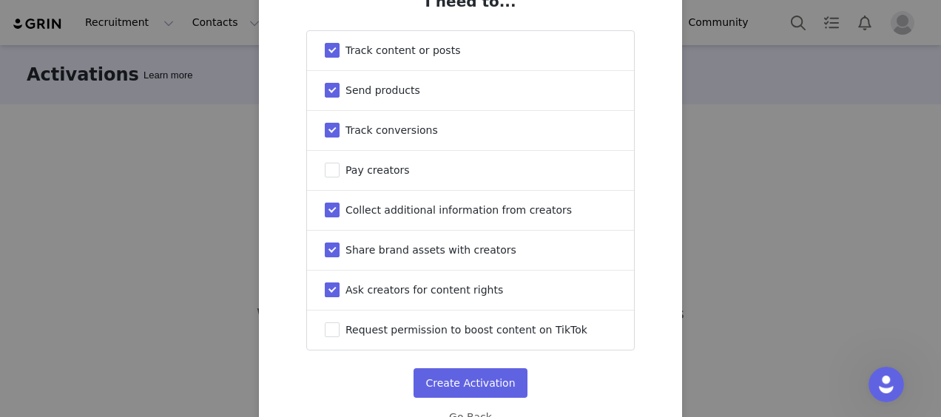
checkbox input "false"
click at [365, 331] on span "Request permission to boost content on TikTok" at bounding box center [466, 330] width 242 height 12
click at [340, 331] on input "Request permission to boost content on TikTok" at bounding box center [332, 330] width 15 height 15
click at [365, 331] on span "Request permission to boost content on TikTok" at bounding box center [466, 330] width 242 height 12
click at [340, 331] on input "Request permission to boost content on TikTok" at bounding box center [332, 330] width 15 height 15
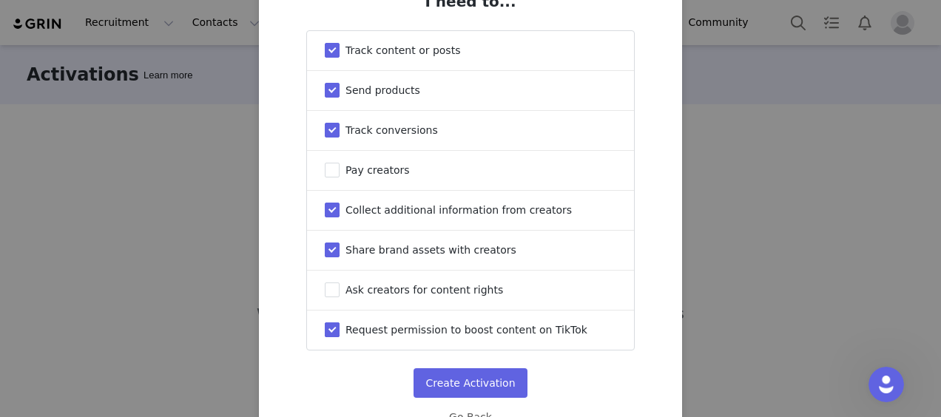
checkbox input "false"
click at [439, 384] on button "Create Activation" at bounding box center [469, 383] width 113 height 30
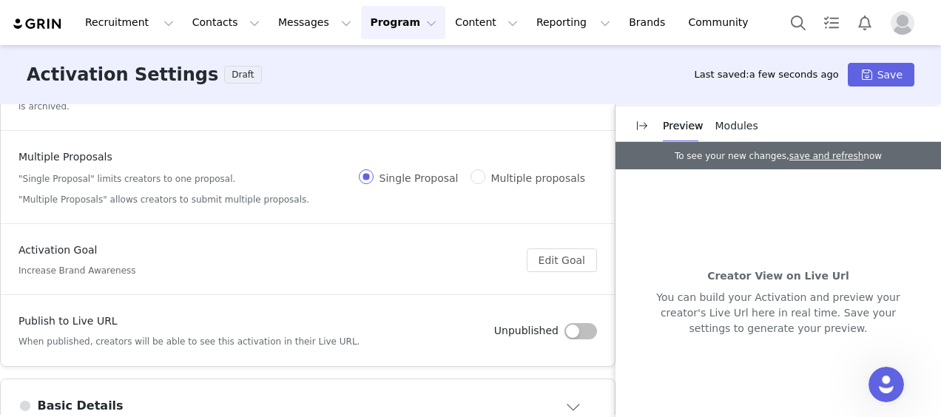
scroll to position [148, 0]
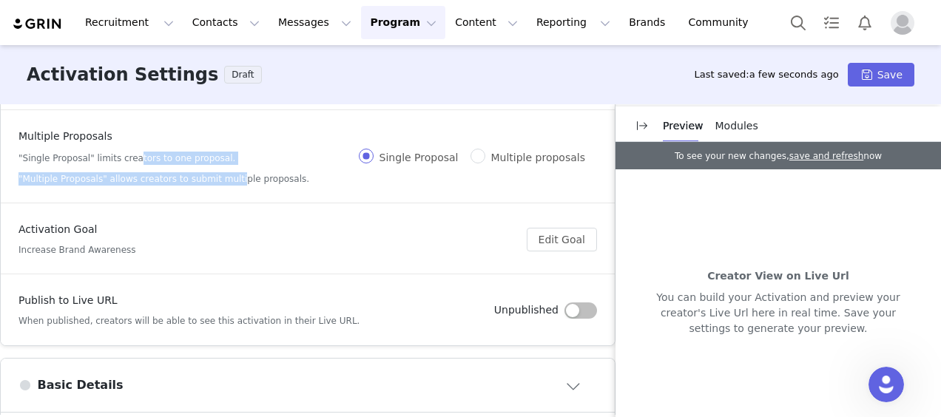
drag, startPoint x: 126, startPoint y: 155, endPoint x: 222, endPoint y: 164, distance: 96.6
click at [222, 164] on div "Multiple Proposals "Single Proposal" limits creators to one proposal. "Multiple…" at bounding box center [163, 157] width 291 height 57
drag, startPoint x: 95, startPoint y: 159, endPoint x: 219, endPoint y: 167, distance: 123.8
click at [219, 167] on div "Multiple Proposals "Single Proposal" limits creators to one proposal. "Multiple…" at bounding box center [163, 157] width 291 height 57
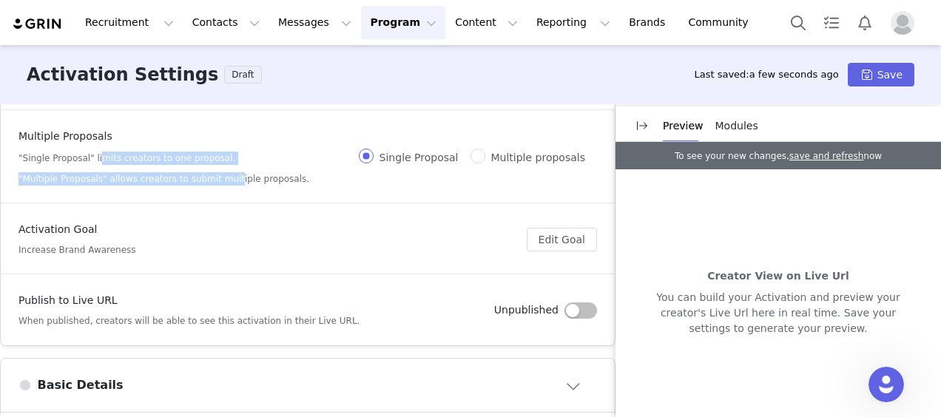
click at [219, 167] on div "Multiple Proposals "Single Proposal" limits creators to one proposal. "Multiple…" at bounding box center [163, 157] width 291 height 57
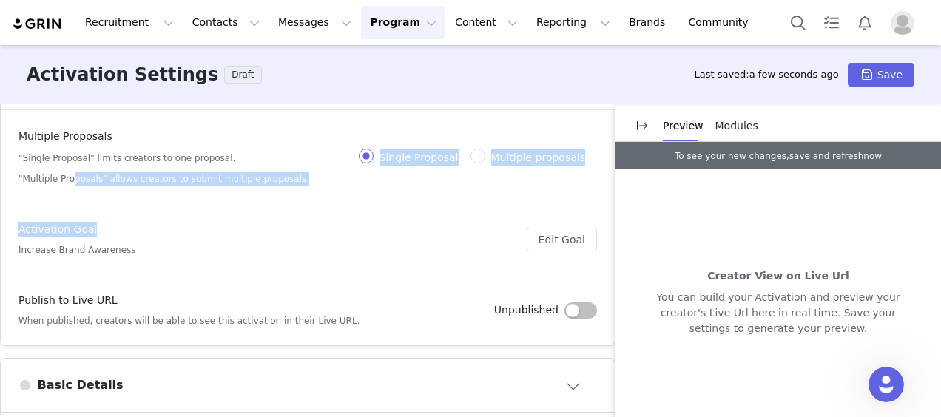
drag, startPoint x: 70, startPoint y: 177, endPoint x: 234, endPoint y: 206, distance: 166.9
click at [233, 206] on article "Activation Type Ongoing activations do not have start and end dates. Content wi…" at bounding box center [307, 186] width 615 height 320
click at [265, 223] on div "Activation Goal Increase Brand Awareness" at bounding box center [272, 239] width 508 height 35
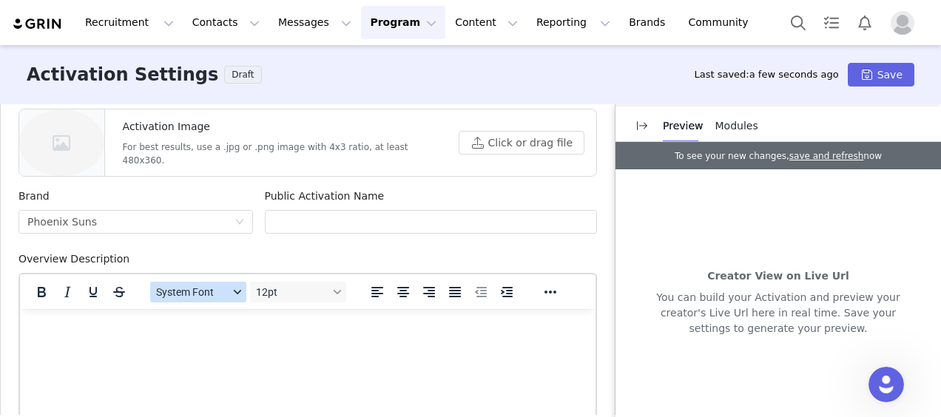
scroll to position [518, 0]
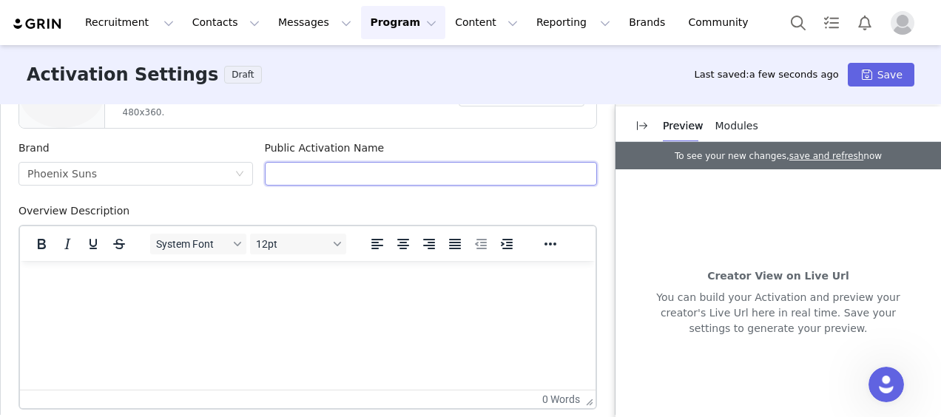
click at [318, 167] on input "text" at bounding box center [431, 174] width 333 height 24
click at [315, 169] on input "text" at bounding box center [431, 174] width 333 height 24
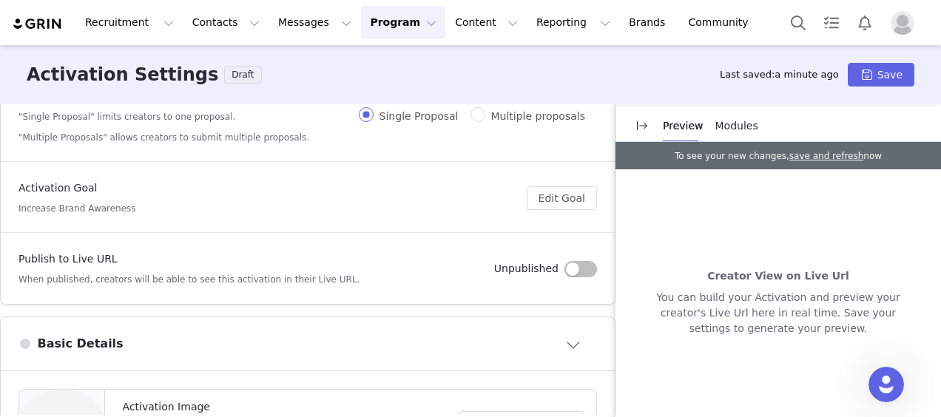
scroll to position [222, 0]
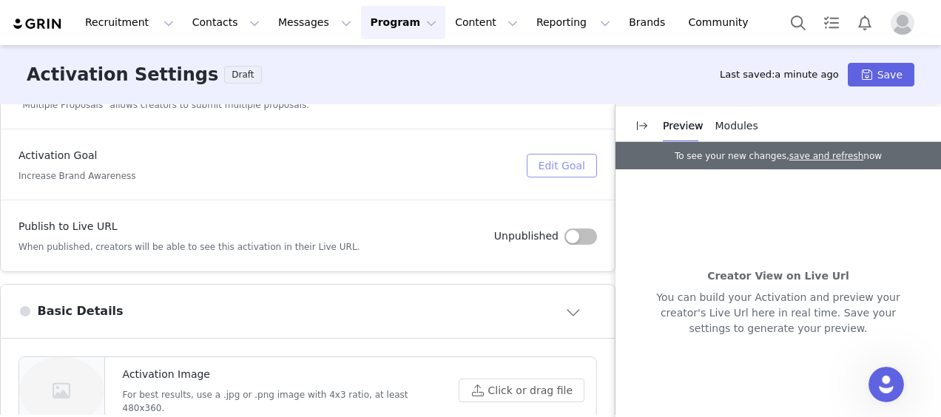
click at [549, 154] on button "Edit Goal" at bounding box center [562, 166] width 70 height 24
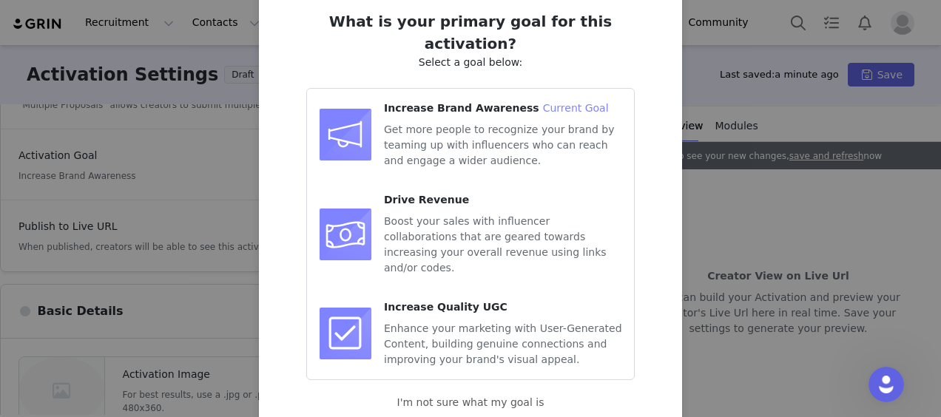
scroll to position [131, 0]
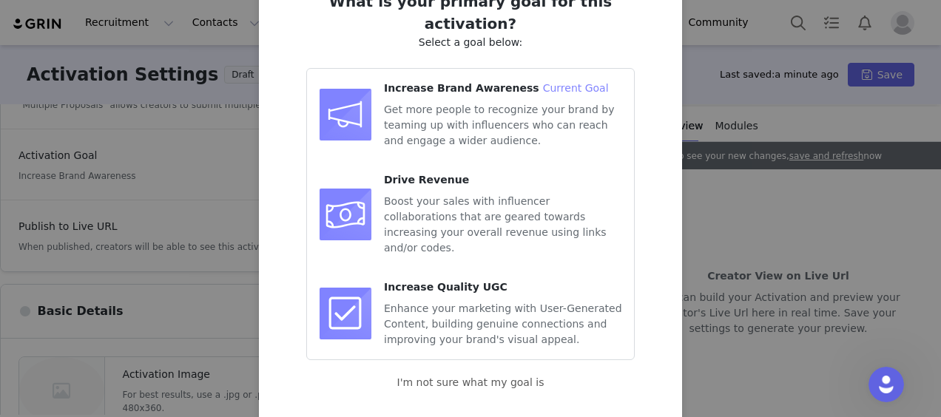
click at [686, 349] on div "What is your primary goal for this activation? Select a goal below: Increase Br…" at bounding box center [470, 208] width 941 height 417
click at [726, 153] on div "What is your primary goal for this activation? Select a goal below: Increase Br…" at bounding box center [470, 208] width 941 height 417
click at [709, 295] on div "What is your primary goal for this activation? Select a goal below: Increase Br…" at bounding box center [470, 208] width 941 height 417
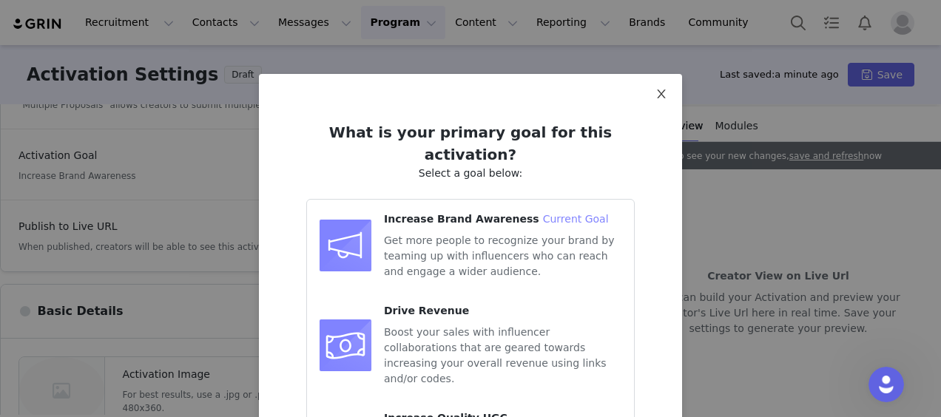
click at [660, 95] on icon "icon: close" at bounding box center [661, 94] width 12 height 12
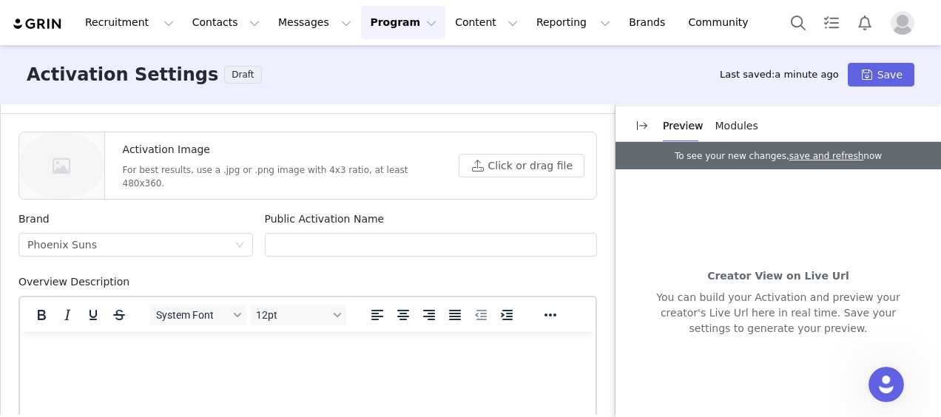
scroll to position [518, 0]
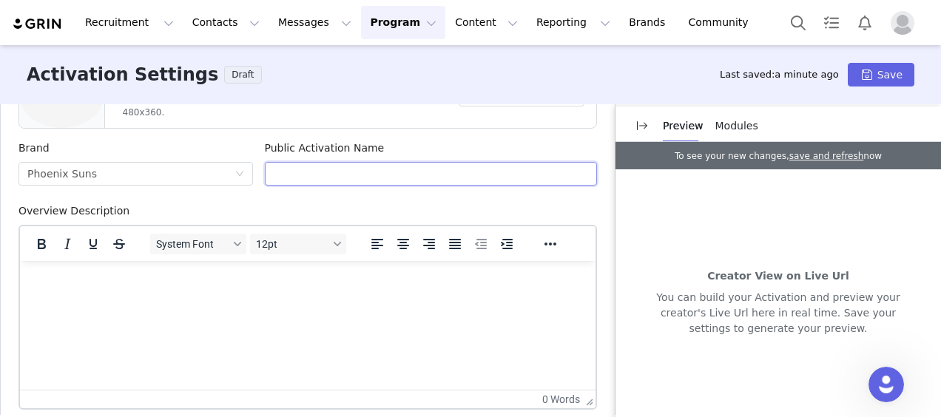
click at [369, 164] on input "text" at bounding box center [431, 174] width 333 height 24
type input "Statement Launch"
click at [295, 301] on html at bounding box center [307, 281] width 575 height 40
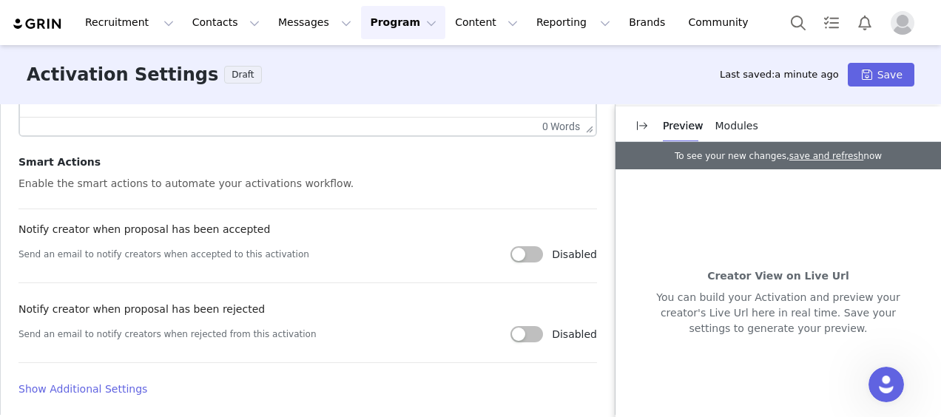
scroll to position [814, 0]
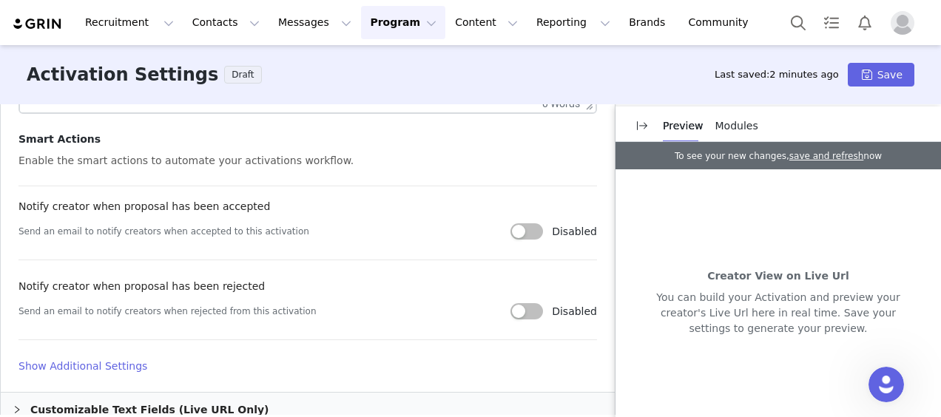
click at [91, 161] on div "Enable the smart actions to automate your activations workflow." at bounding box center [307, 161] width 578 height 16
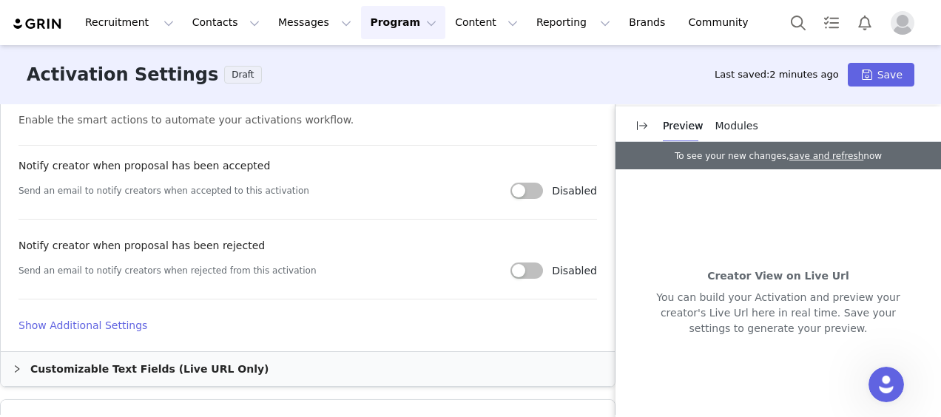
scroll to position [888, 0]
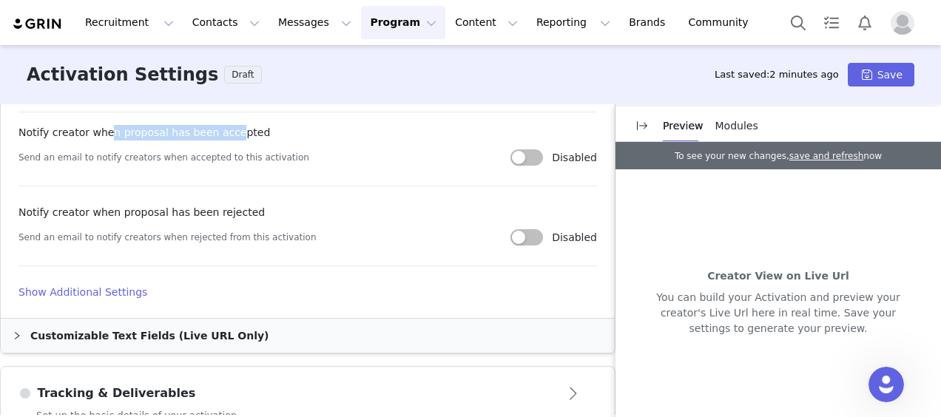
drag, startPoint x: 115, startPoint y: 134, endPoint x: 240, endPoint y: 135, distance: 124.3
click at [229, 134] on label "Notify creator when proposal has been accepted" at bounding box center [143, 132] width 251 height 12
click at [247, 135] on div "Notify creator when proposal has been accepted" at bounding box center [307, 135] width 578 height 21
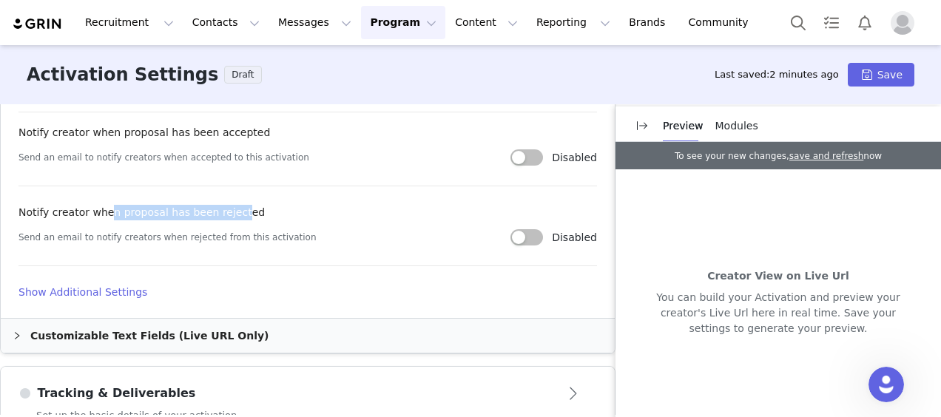
drag, startPoint x: 104, startPoint y: 209, endPoint x: 232, endPoint y: 210, distance: 128.0
click at [232, 210] on label "Notify creator when proposal has been rejected" at bounding box center [141, 212] width 246 height 12
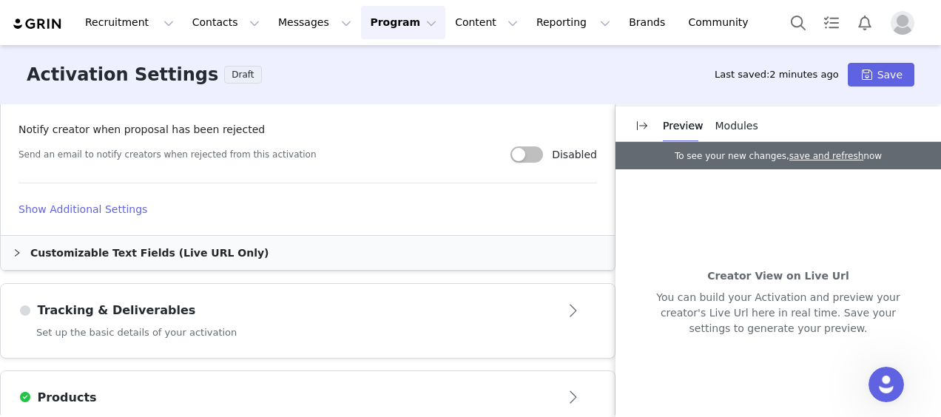
scroll to position [1036, 0]
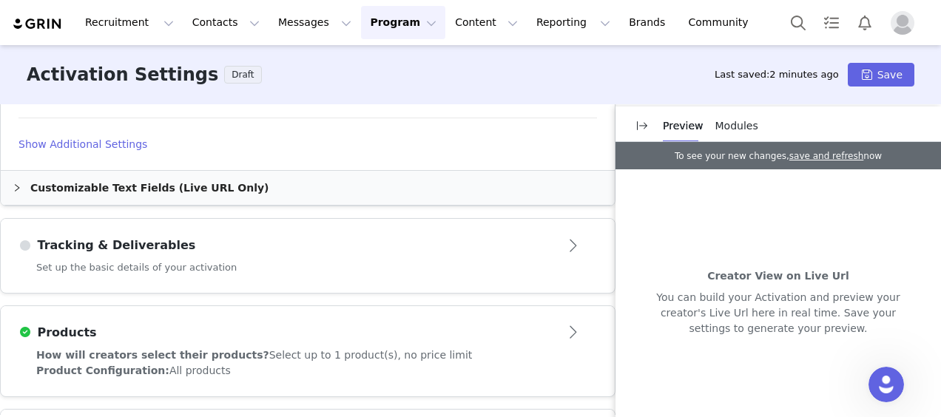
click at [55, 143] on h4 "Show Additional Settings" at bounding box center [307, 145] width 578 height 16
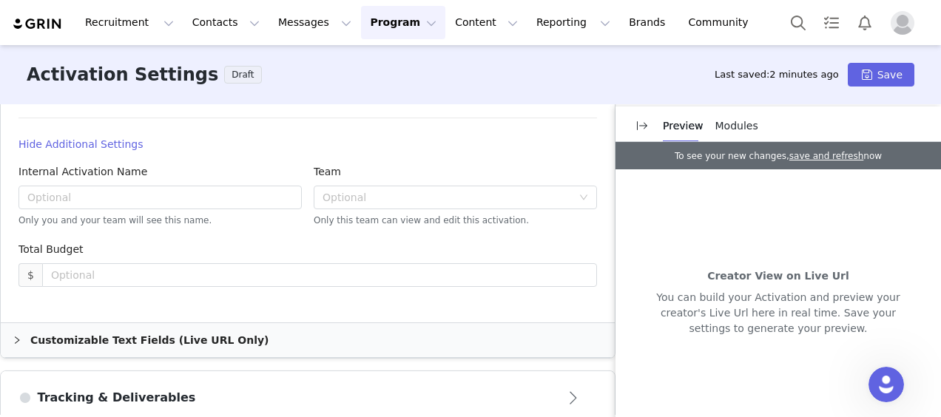
click at [95, 139] on h4 "Hide Additional Settings" at bounding box center [307, 145] width 578 height 16
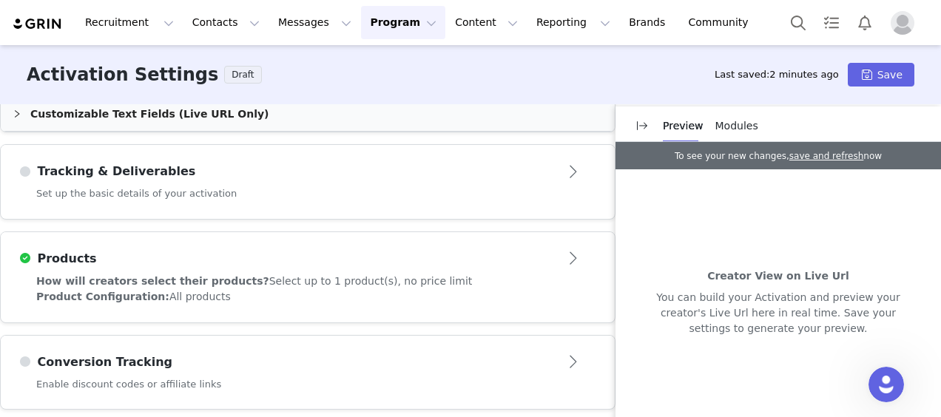
click at [73, 179] on div "Tracking & Deliverables" at bounding box center [307, 172] width 578 height 24
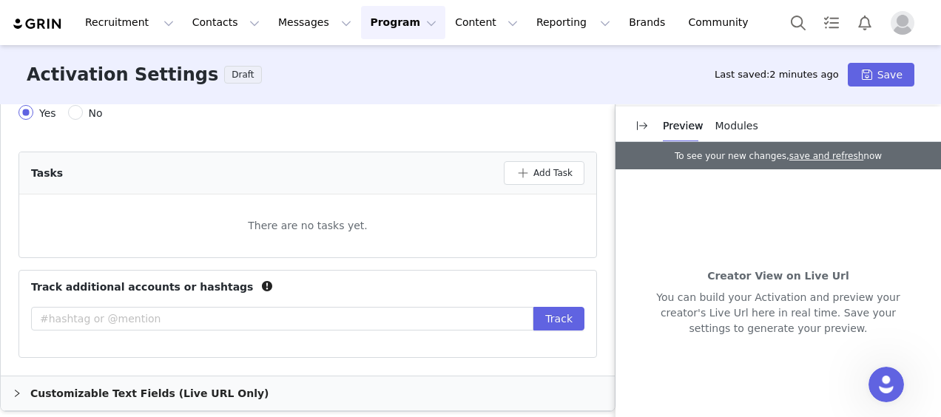
scroll to position [555, 0]
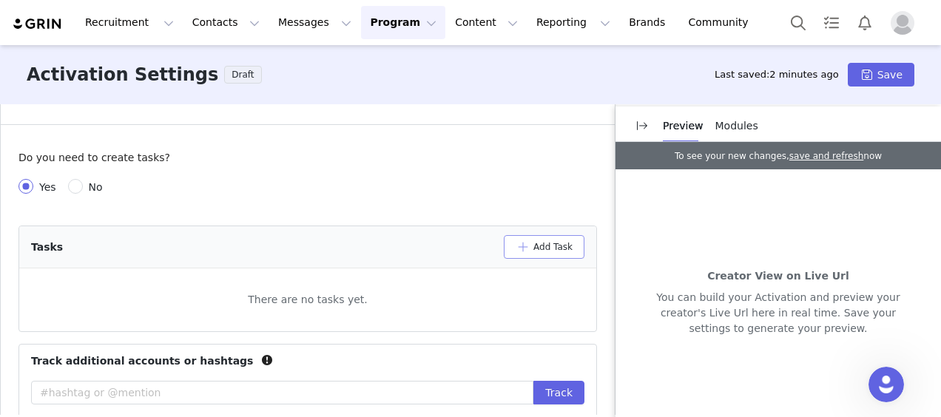
click at [521, 246] on button "Add Task" at bounding box center [544, 247] width 81 height 24
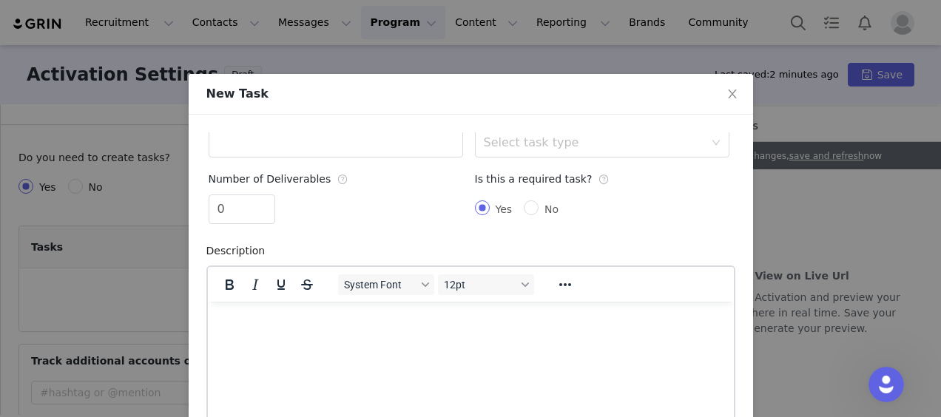
scroll to position [53, 0]
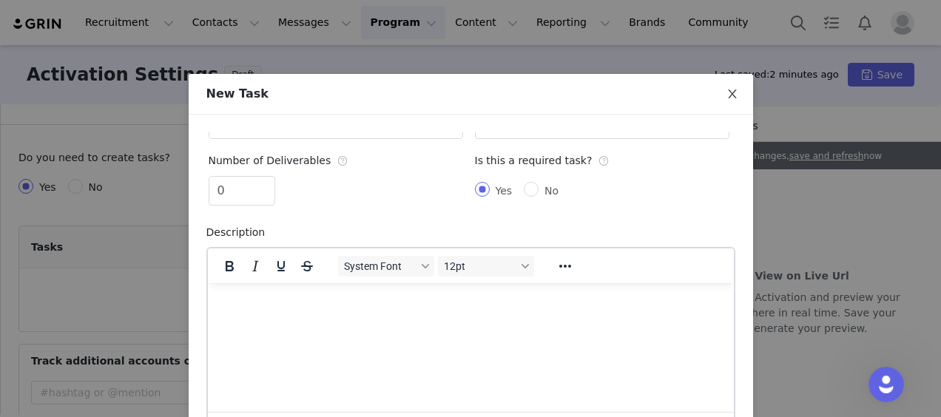
click at [728, 95] on icon "icon: close" at bounding box center [732, 94] width 12 height 12
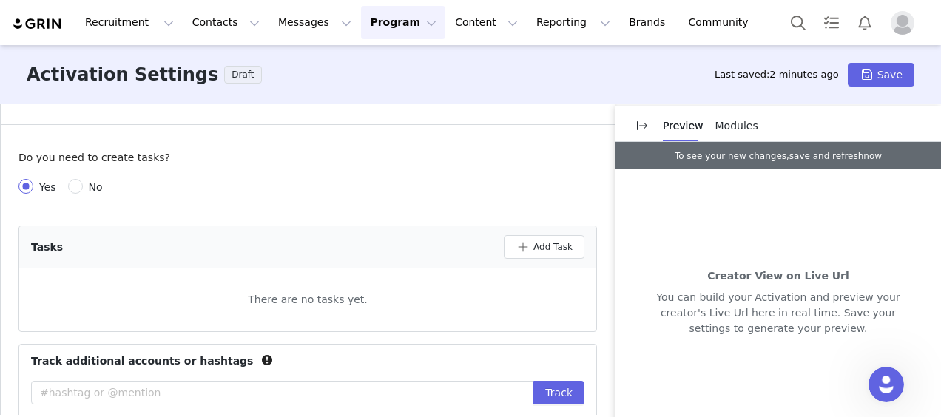
click at [98, 188] on span "No" at bounding box center [96, 187] width 26 height 12
click at [83, 188] on input "No" at bounding box center [75, 186] width 15 height 15
radio input "true"
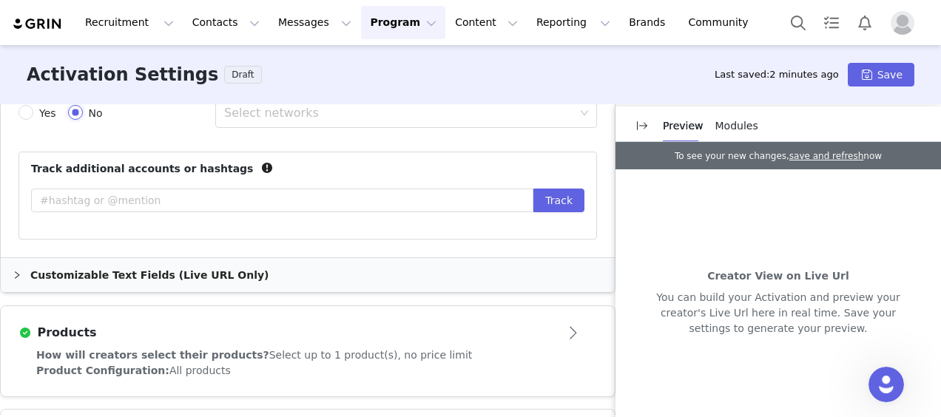
scroll to position [555, 0]
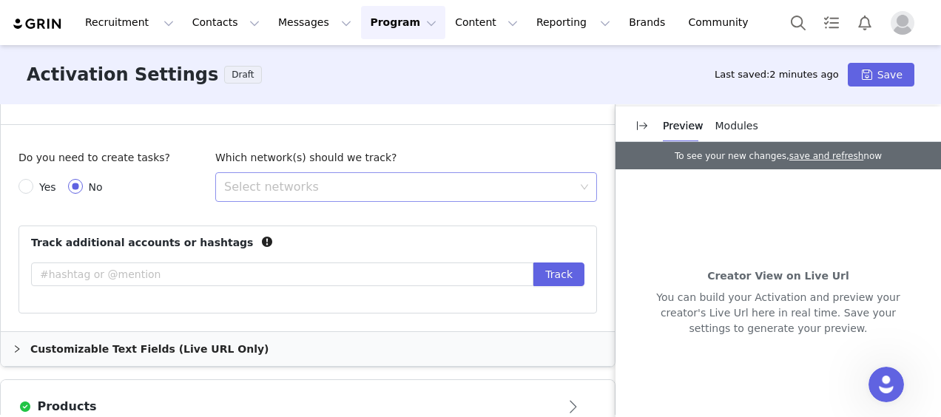
click at [280, 176] on div "Select networks" at bounding box center [401, 187] width 362 height 28
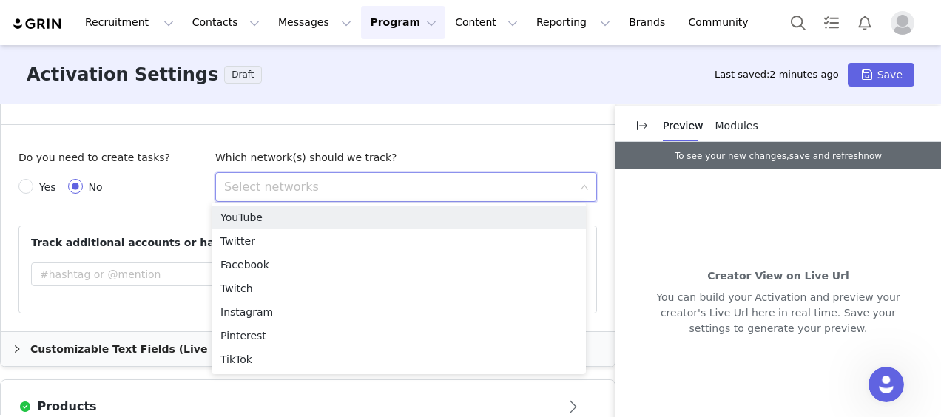
click at [283, 189] on div "Select networks" at bounding box center [399, 187] width 351 height 15
click at [271, 217] on li "YouTube" at bounding box center [399, 218] width 374 height 24
click at [271, 243] on li "Twitter" at bounding box center [399, 241] width 374 height 24
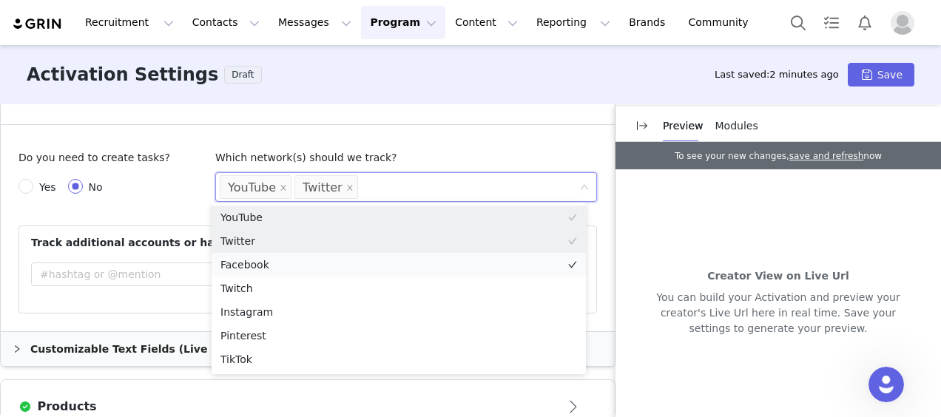
click at [272, 260] on li "Facebook" at bounding box center [399, 265] width 374 height 24
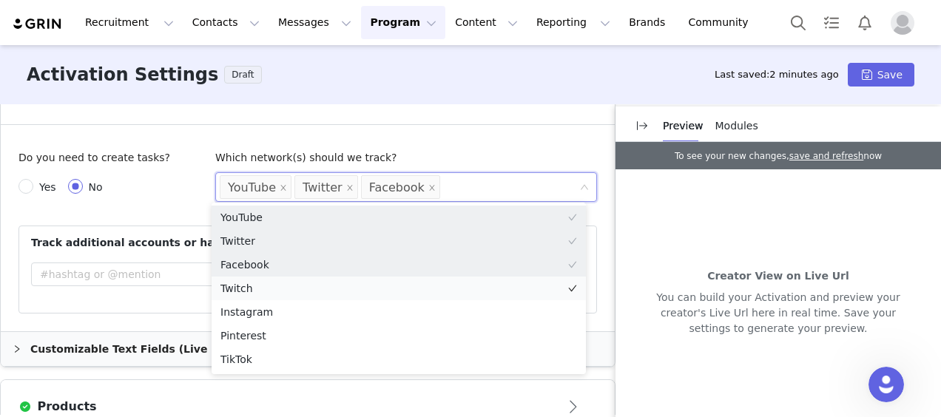
click at [269, 290] on li "Twitch" at bounding box center [399, 289] width 374 height 24
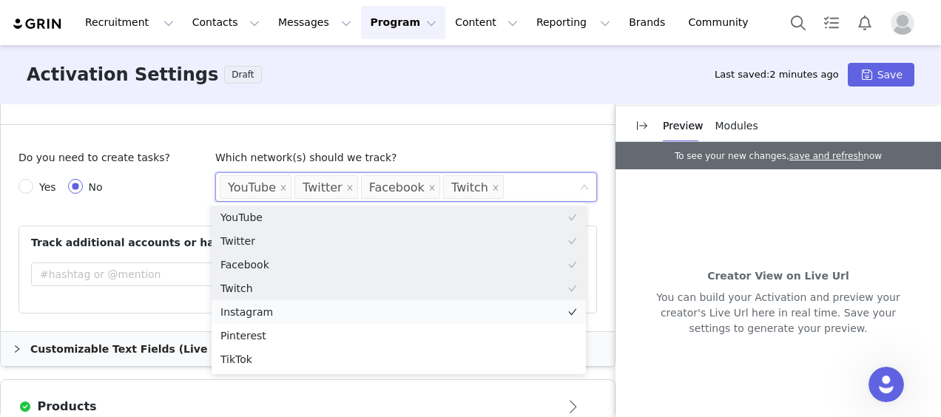
click at [271, 317] on li "Instagram" at bounding box center [399, 312] width 374 height 24
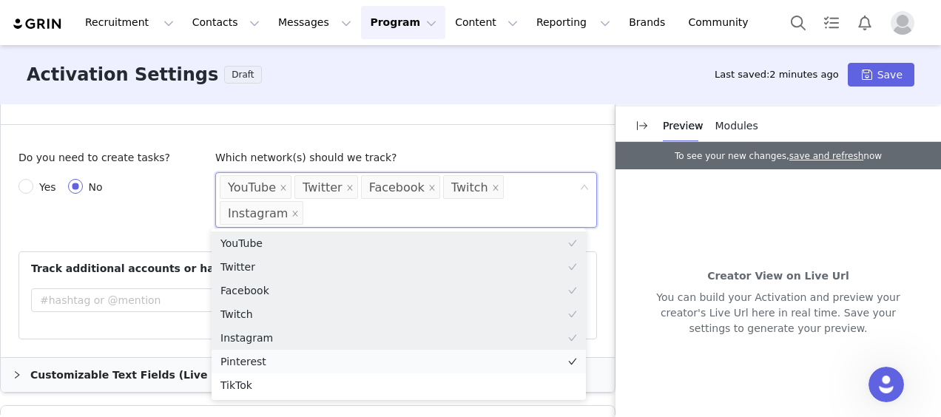
click at [268, 362] on li "Pinterest" at bounding box center [399, 362] width 374 height 24
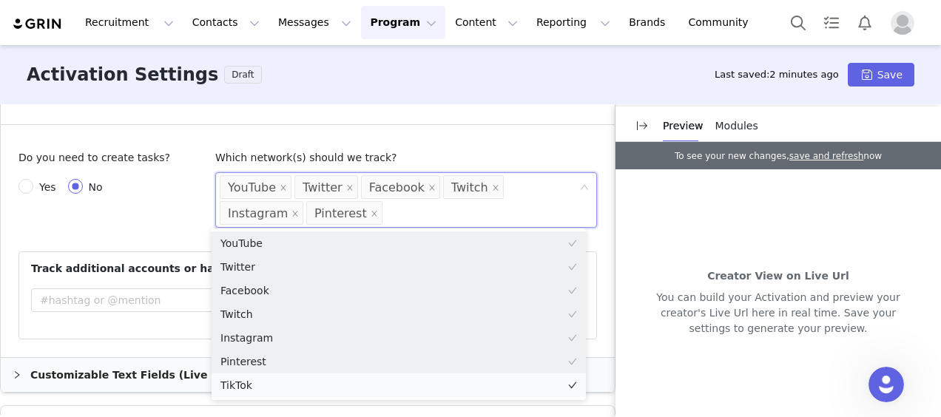
click at [266, 381] on li "TikTok" at bounding box center [399, 386] width 374 height 24
click at [263, 385] on li "TikTok" at bounding box center [399, 386] width 374 height 24
click at [237, 375] on li "TikTok" at bounding box center [399, 386] width 374 height 24
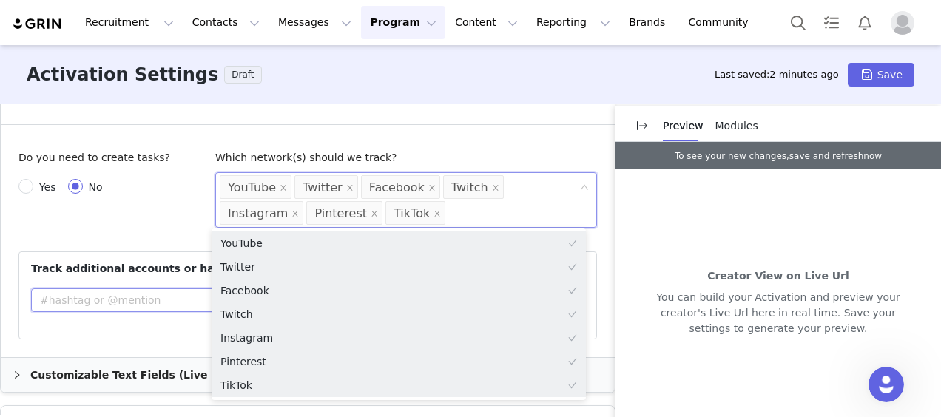
click at [158, 291] on input "text" at bounding box center [282, 300] width 502 height 24
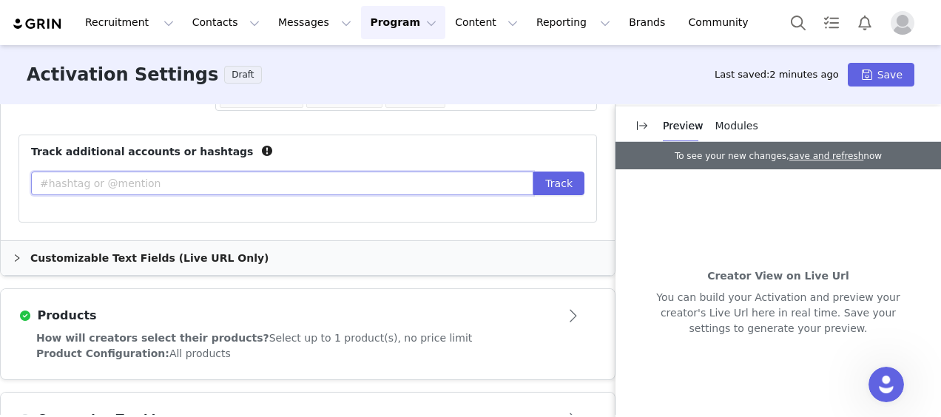
scroll to position [703, 0]
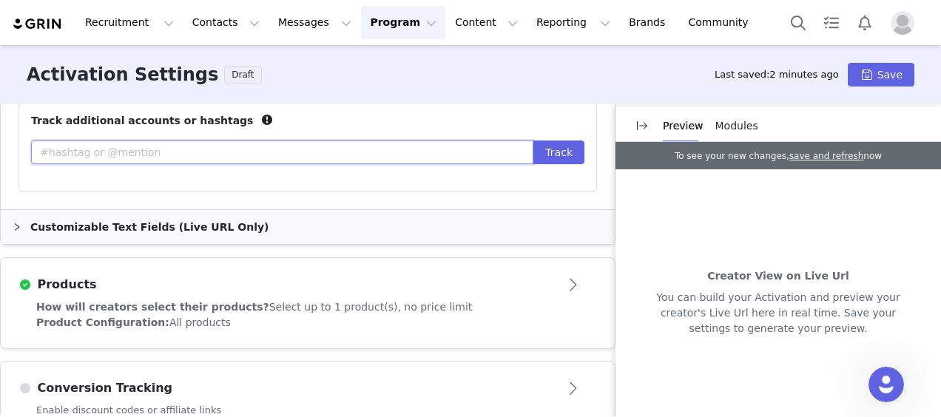
click at [130, 151] on input "text" at bounding box center [282, 153] width 502 height 24
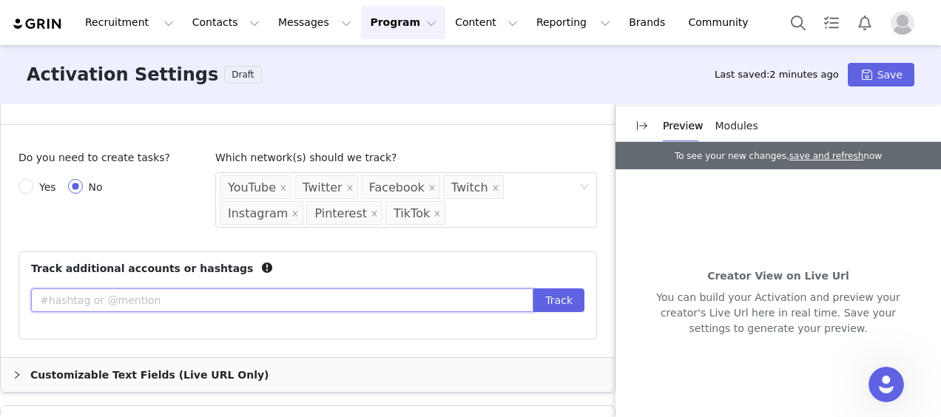
scroll to position [777, 0]
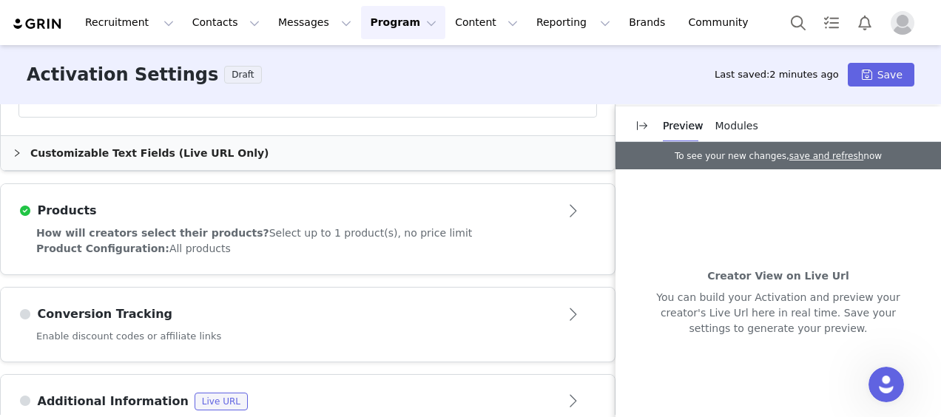
click at [143, 155] on div "Customizable Text Fields (Live URL Only)" at bounding box center [308, 153] width 614 height 34
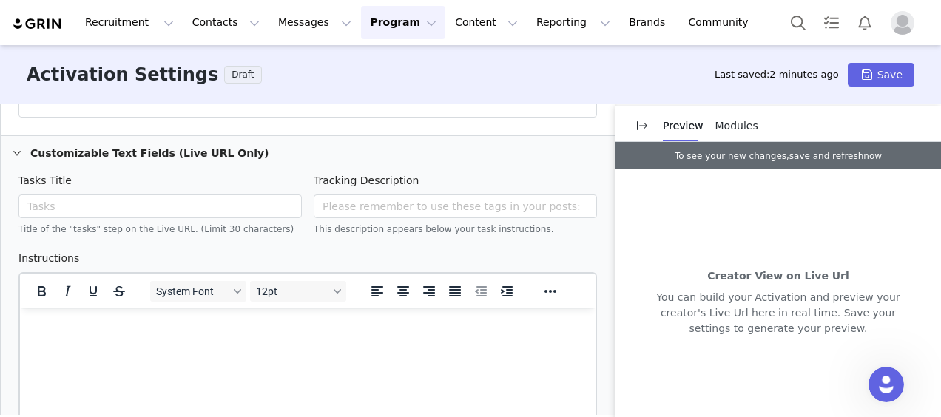
scroll to position [0, 0]
click at [143, 155] on div "Customizable Text Fields (Live URL Only)" at bounding box center [308, 153] width 614 height 34
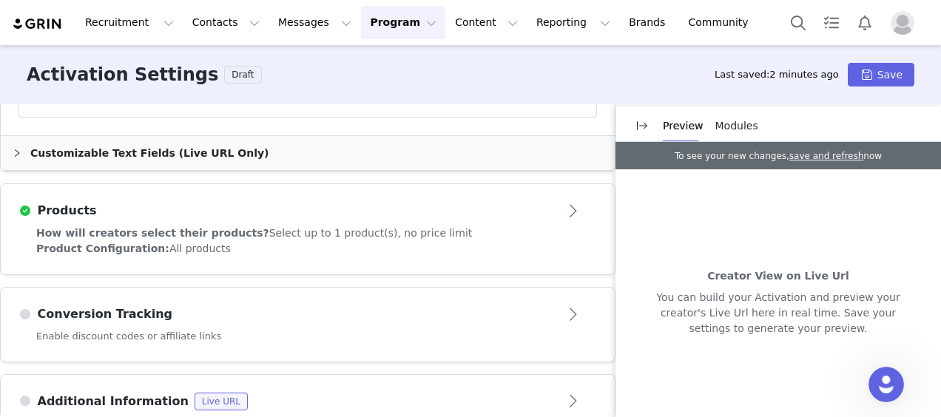
scroll to position [851, 0]
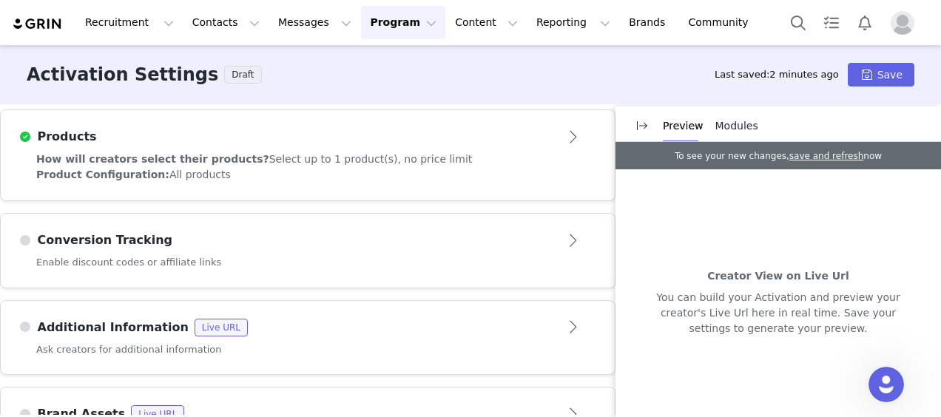
click at [215, 159] on span "How will creators select their products?" at bounding box center [152, 159] width 233 height 12
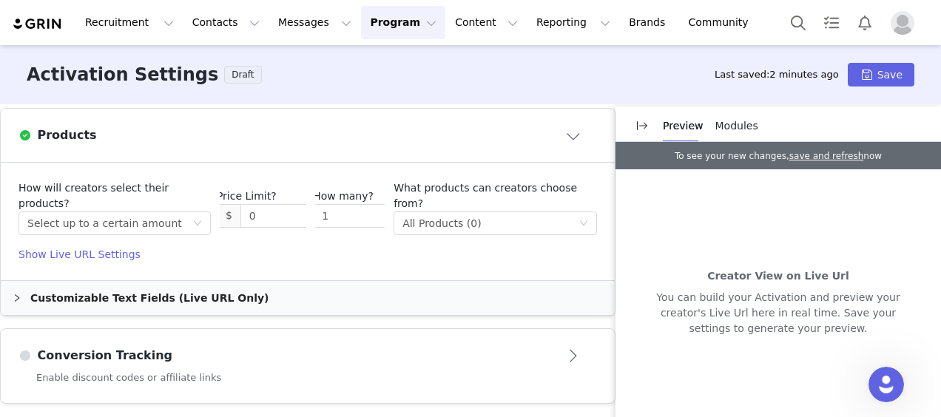
click at [21, 130] on span at bounding box center [24, 136] width 13 height 16
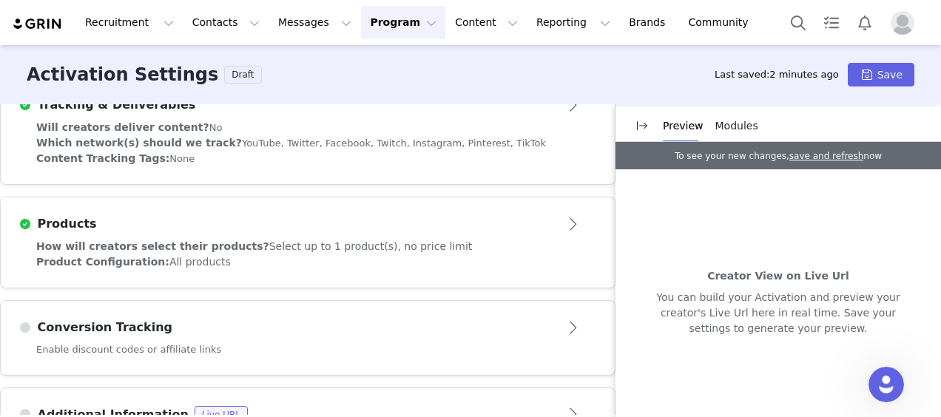
scroll to position [544, 0]
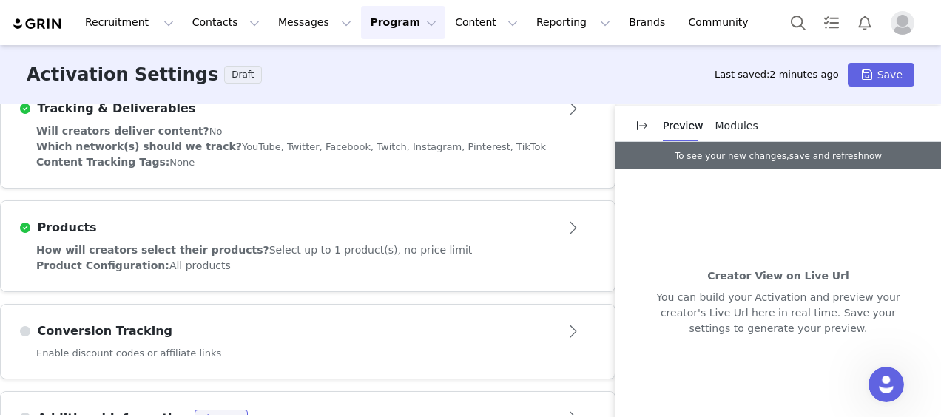
click at [556, 216] on button "Open module" at bounding box center [574, 228] width 46 height 24
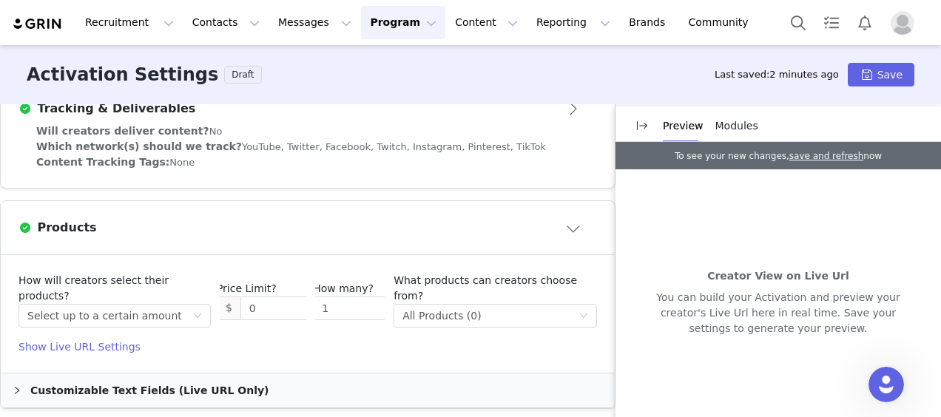
click at [556, 220] on button "Close module" at bounding box center [574, 228] width 46 height 24
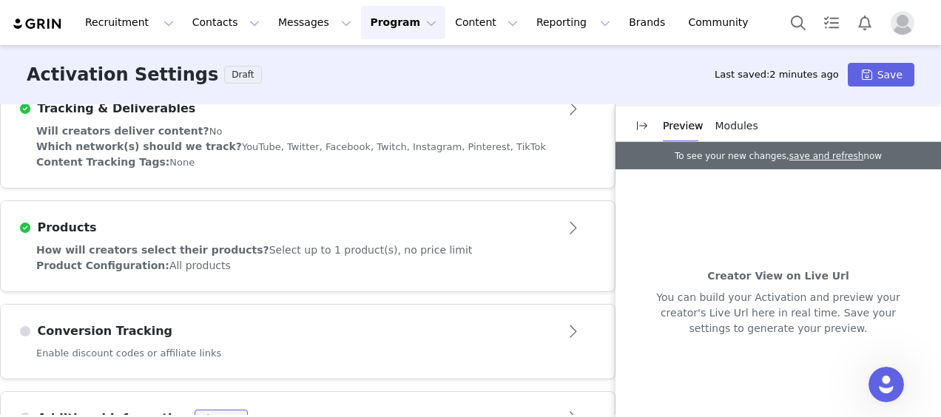
scroll to position [692, 0]
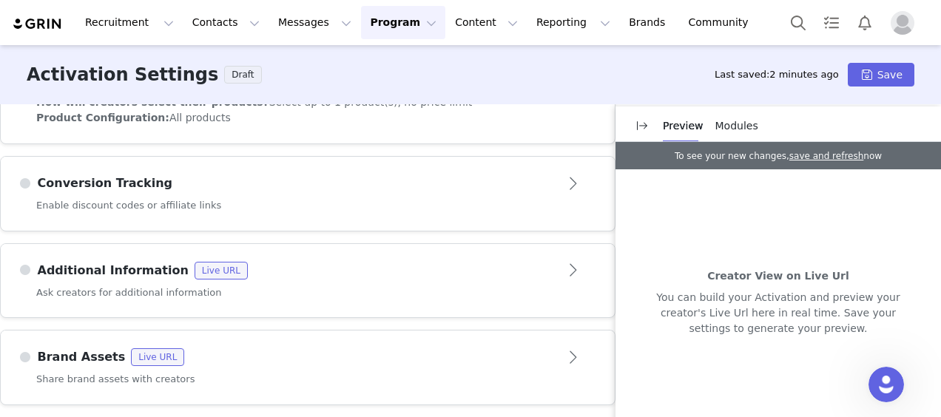
click at [215, 208] on div "Enable discount codes or affiliate links" at bounding box center [308, 214] width 614 height 33
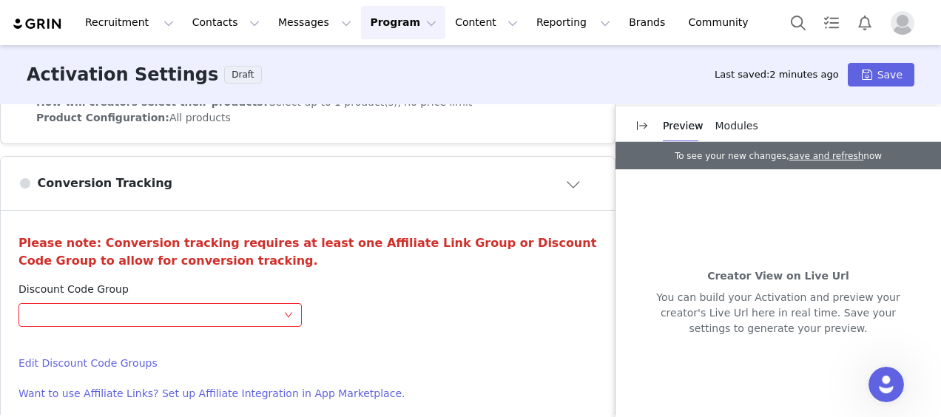
click at [250, 197] on article "Conversion Tracking" at bounding box center [308, 183] width 614 height 53
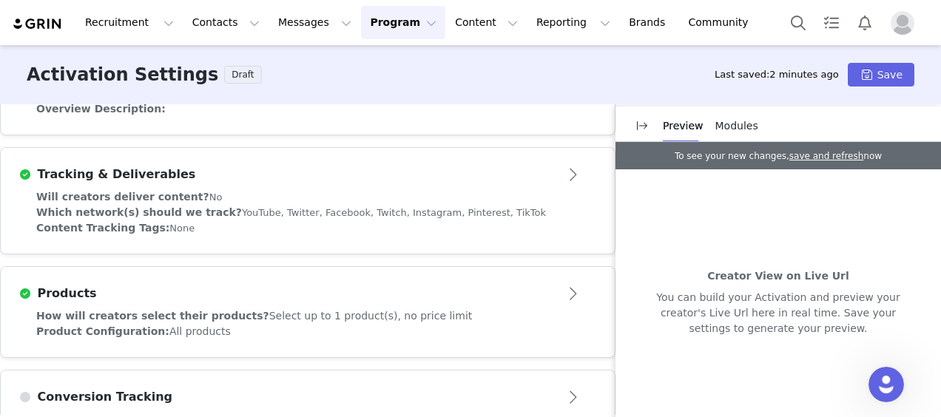
scroll to position [470, 0]
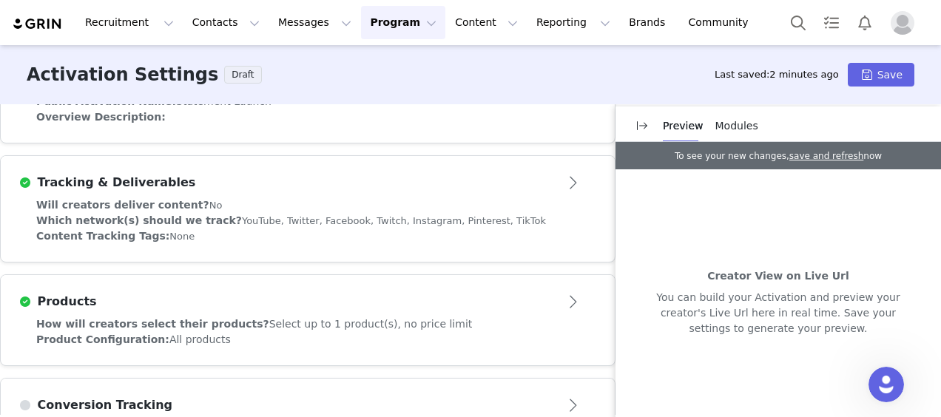
click at [142, 290] on div "Products" at bounding box center [307, 302] width 578 height 24
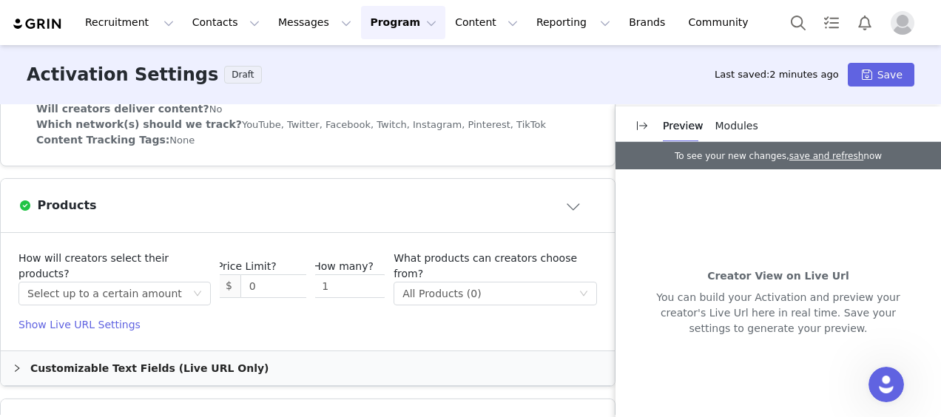
scroll to position [618, 0]
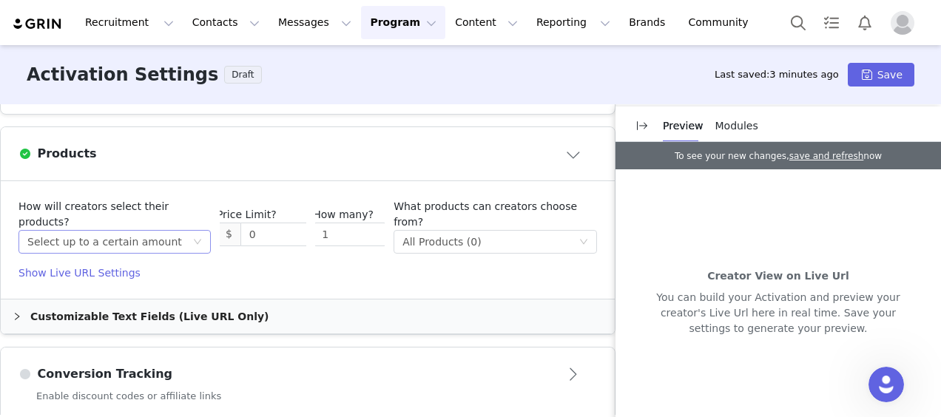
click at [101, 240] on div "Select up to a certain amount" at bounding box center [104, 242] width 155 height 22
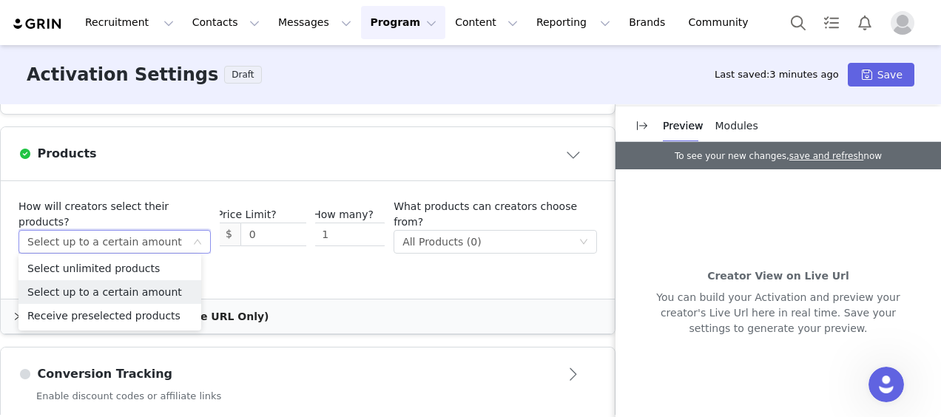
click at [316, 288] on article "How will creators select their products? Select method Select up to a certain a…" at bounding box center [308, 240] width 614 height 118
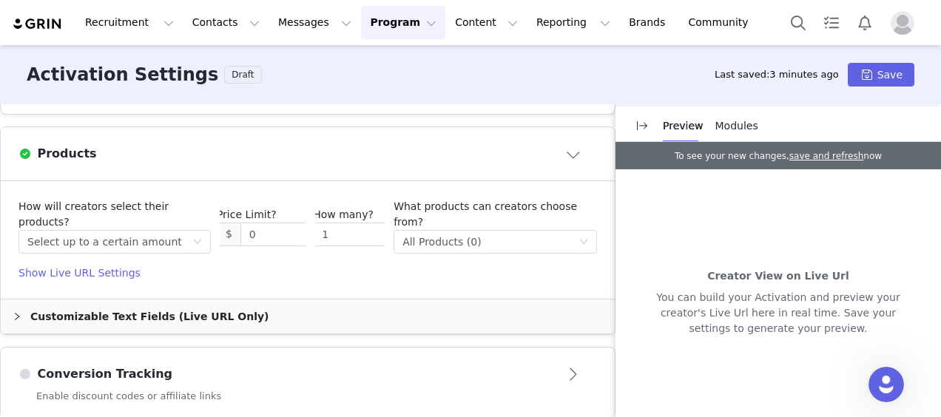
click at [24, 149] on span at bounding box center [24, 154] width 13 height 16
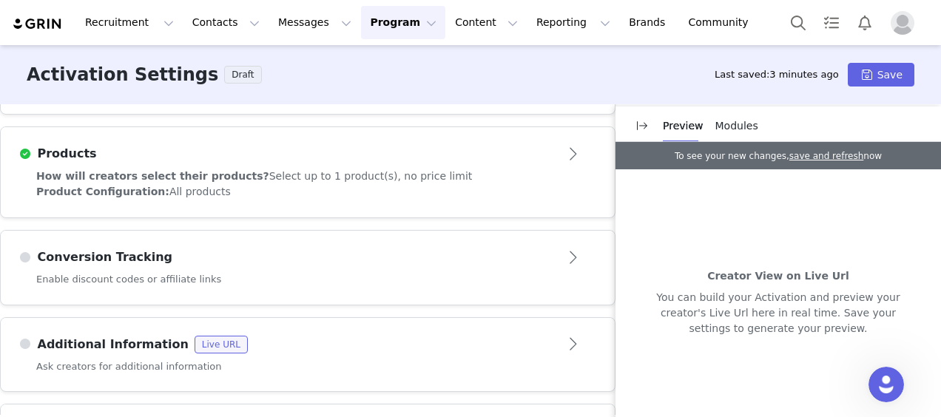
click at [27, 151] on span at bounding box center [24, 154] width 13 height 16
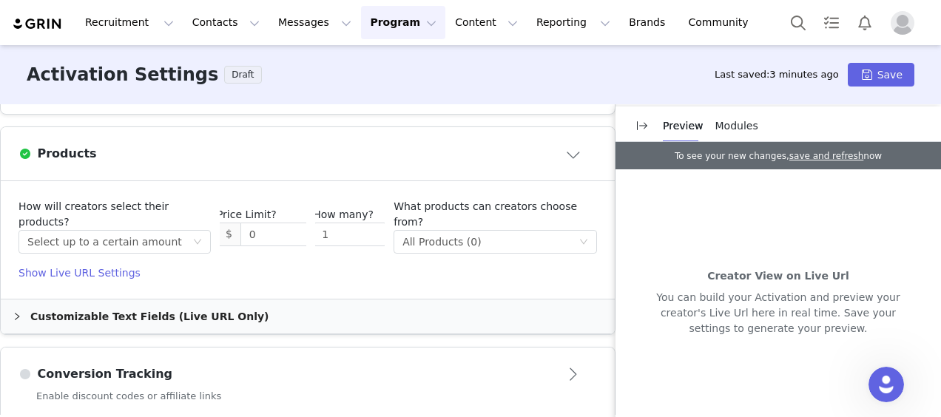
click at [27, 151] on span at bounding box center [24, 154] width 13 height 16
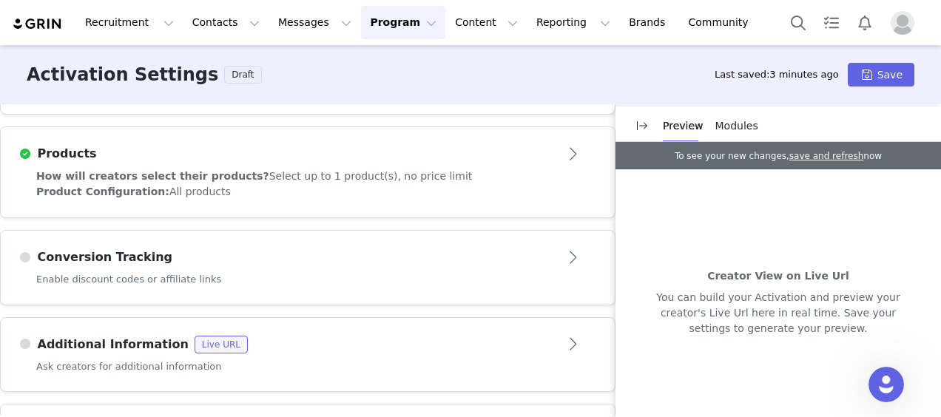
click at [565, 149] on button "Open module" at bounding box center [574, 154] width 46 height 24
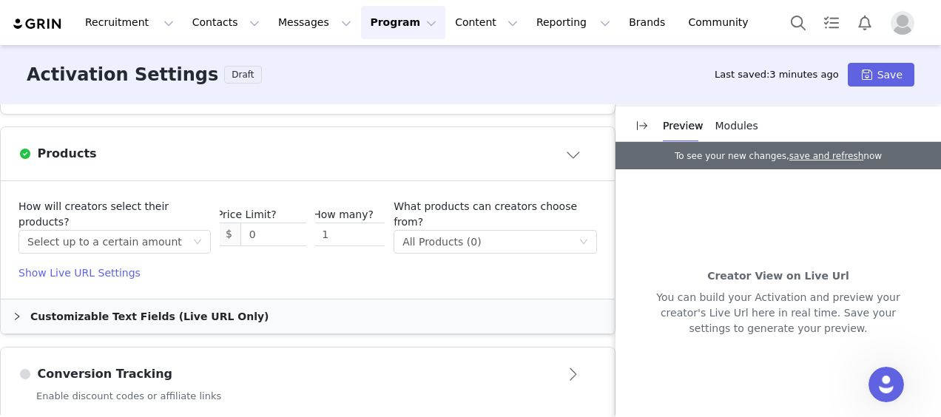
click at [223, 308] on div "Customizable Text Fields (Live URL Only)" at bounding box center [308, 317] width 614 height 34
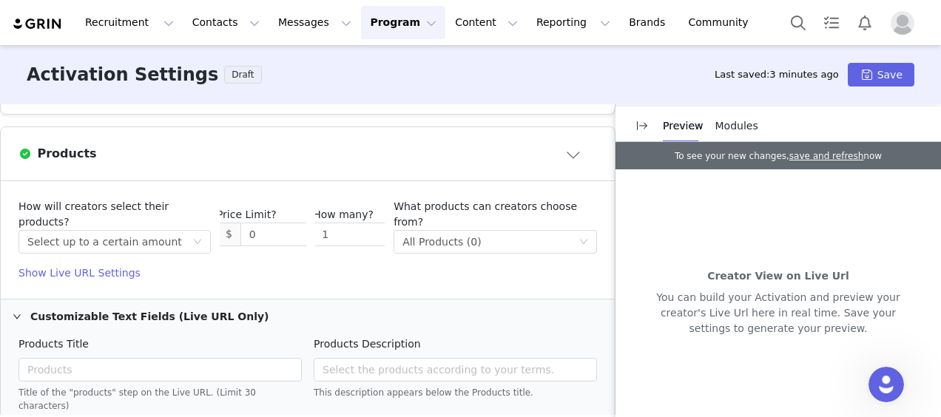
click at [223, 308] on div "Customizable Text Fields (Live URL Only)" at bounding box center [308, 317] width 614 height 34
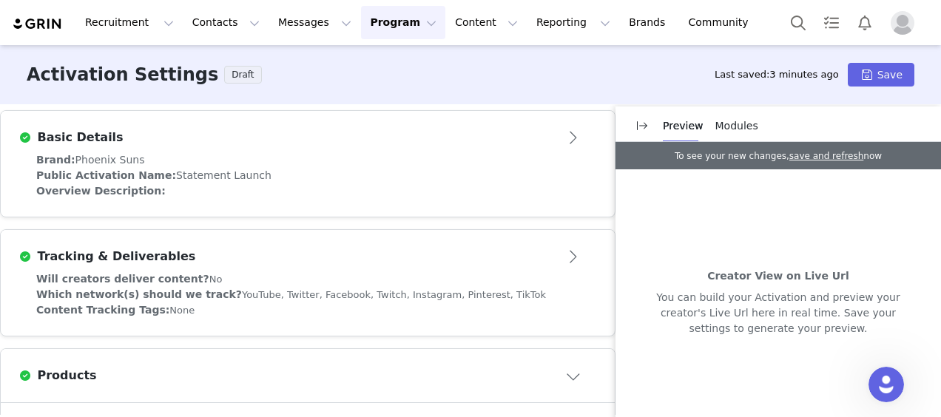
scroll to position [470, 0]
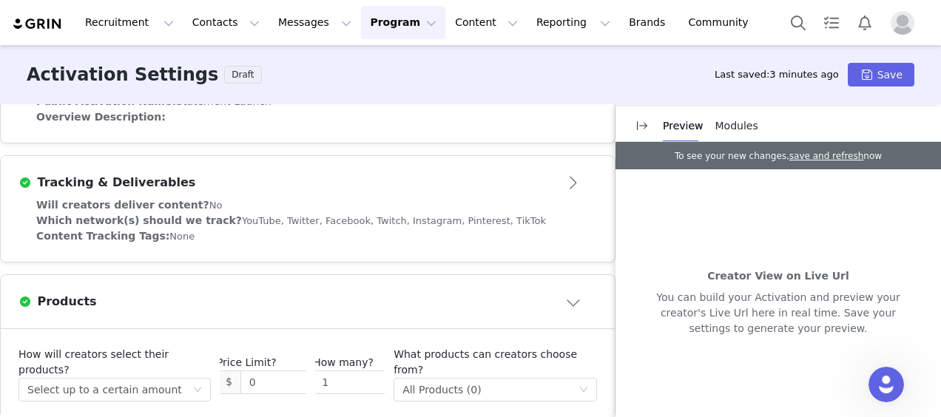
click at [113, 217] on span "Which network(s) should we track?" at bounding box center [139, 221] width 206 height 12
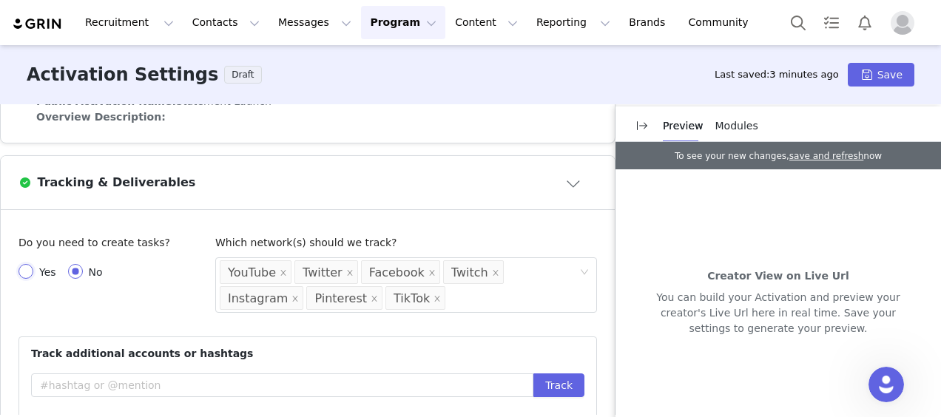
click at [27, 266] on input "Yes" at bounding box center [25, 271] width 15 height 15
radio input "true"
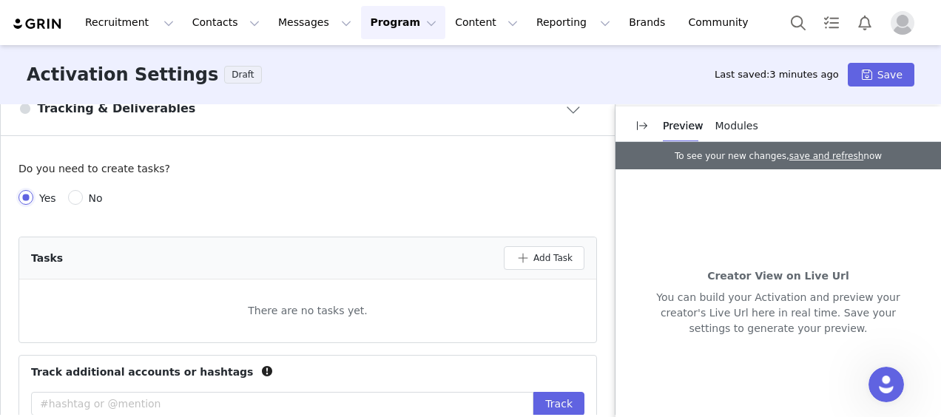
scroll to position [766, 0]
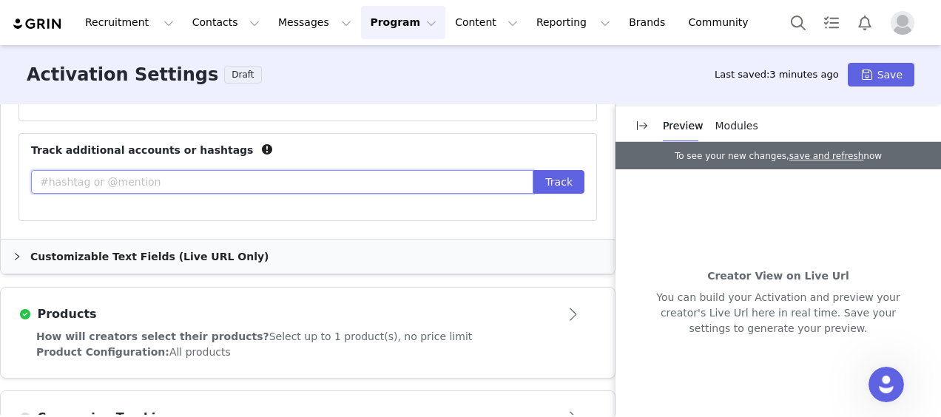
click at [235, 179] on input "text" at bounding box center [282, 182] width 502 height 24
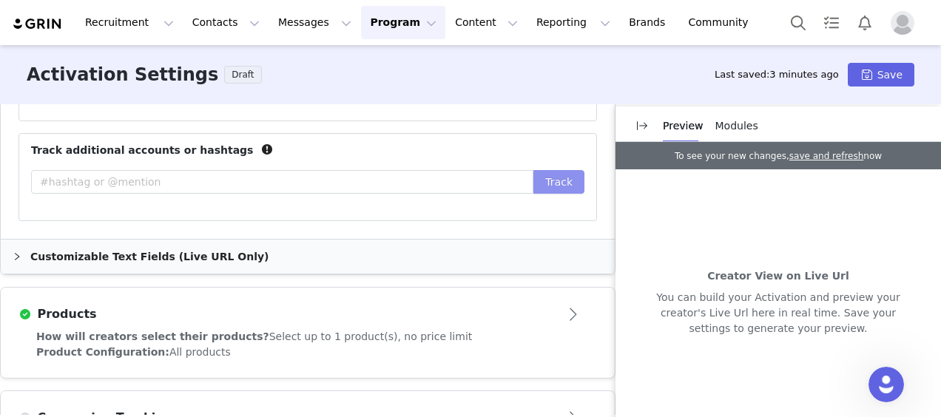
click at [544, 175] on button "Track" at bounding box center [558, 182] width 51 height 24
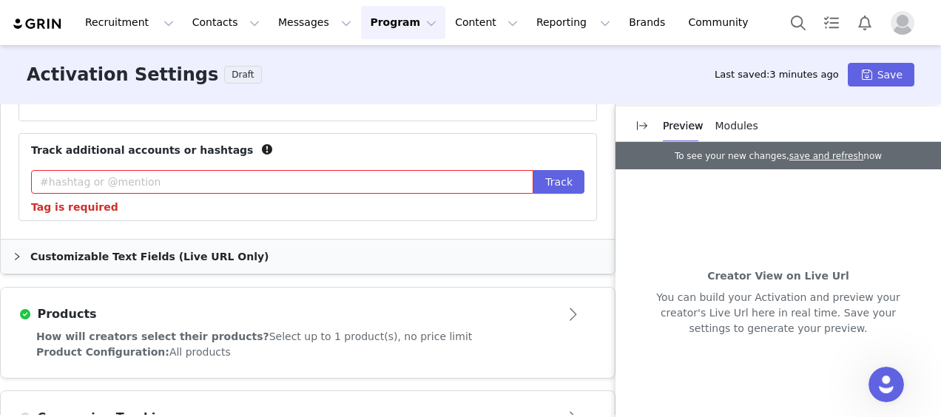
click at [211, 249] on div "Customizable Text Fields (Live URL Only)" at bounding box center [308, 257] width 614 height 34
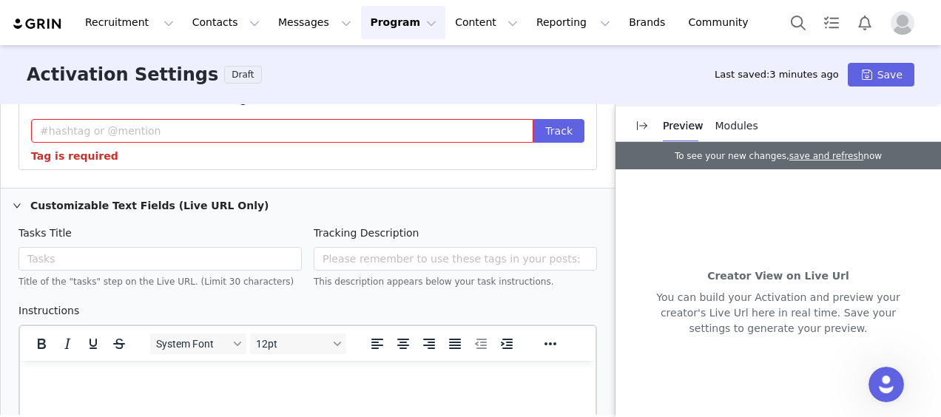
scroll to position [840, 0]
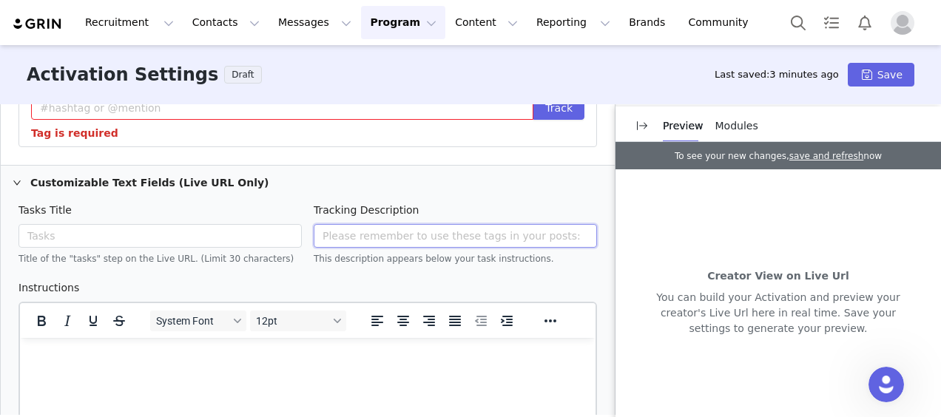
click at [386, 234] on input "text" at bounding box center [455, 236] width 283 height 24
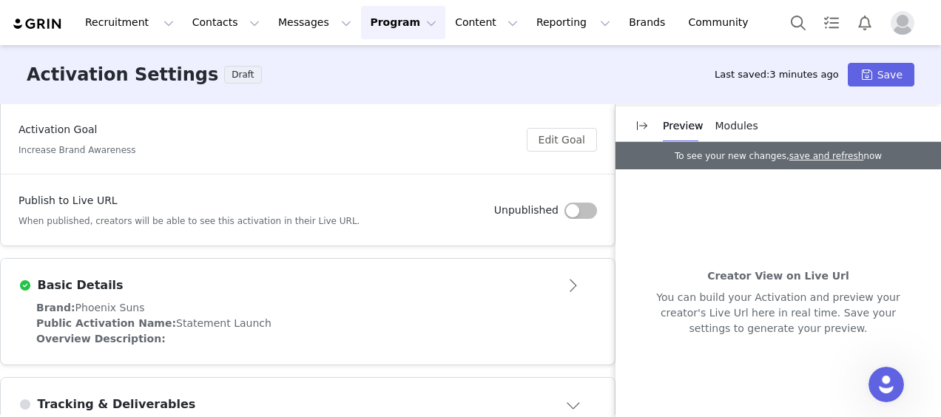
scroll to position [396, 0]
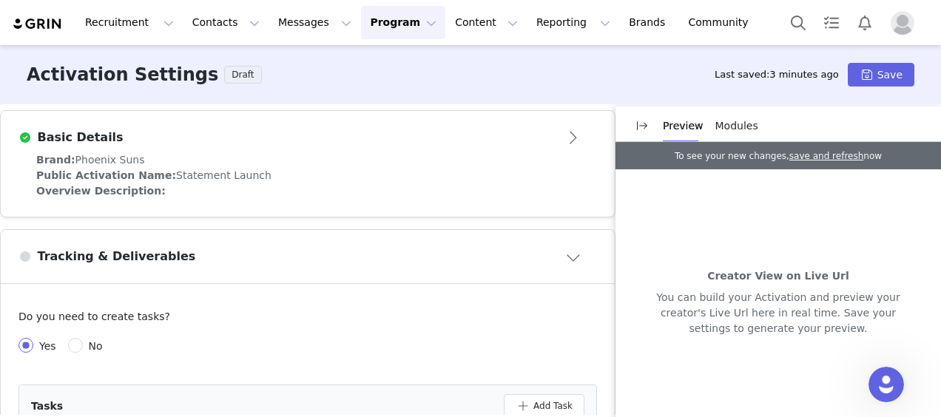
click at [294, 251] on div "Tracking & Deliverables" at bounding box center [283, 257] width 530 height 18
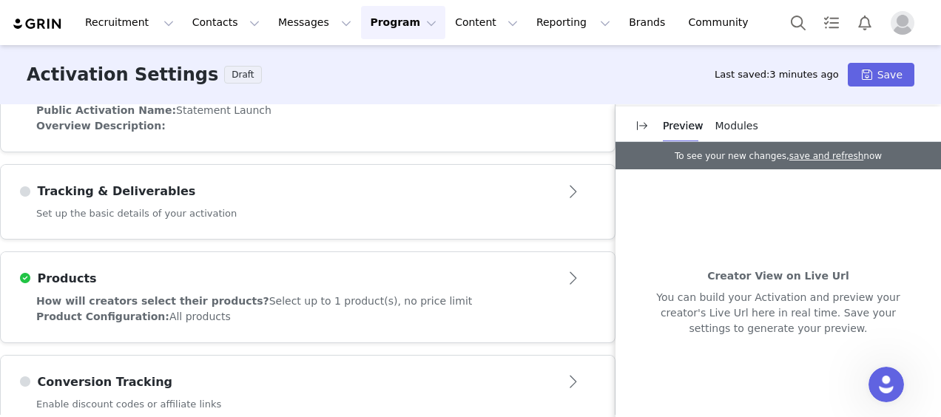
scroll to position [544, 0]
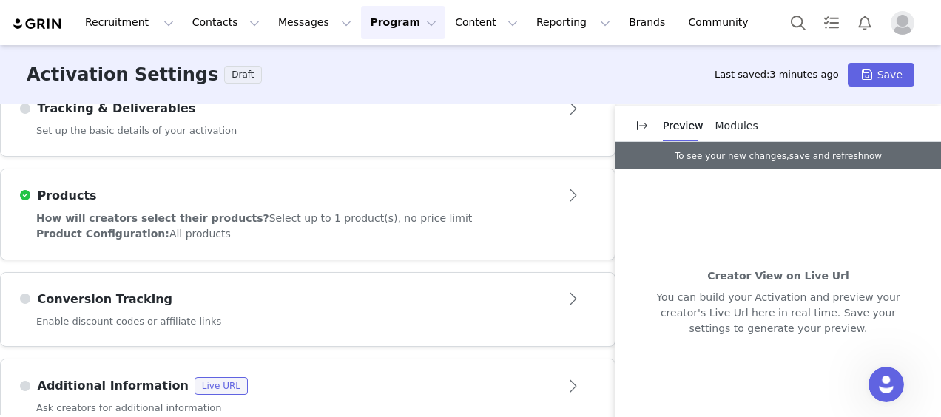
click at [334, 188] on div "Products" at bounding box center [283, 196] width 530 height 18
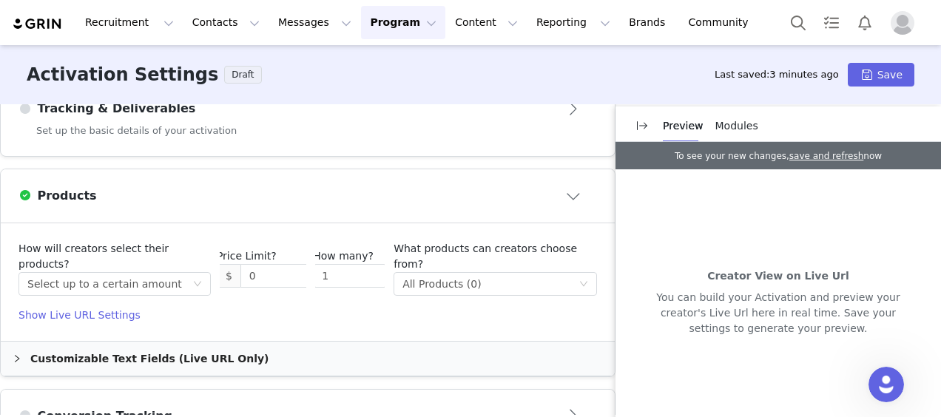
click at [334, 188] on div "Products" at bounding box center [283, 196] width 530 height 18
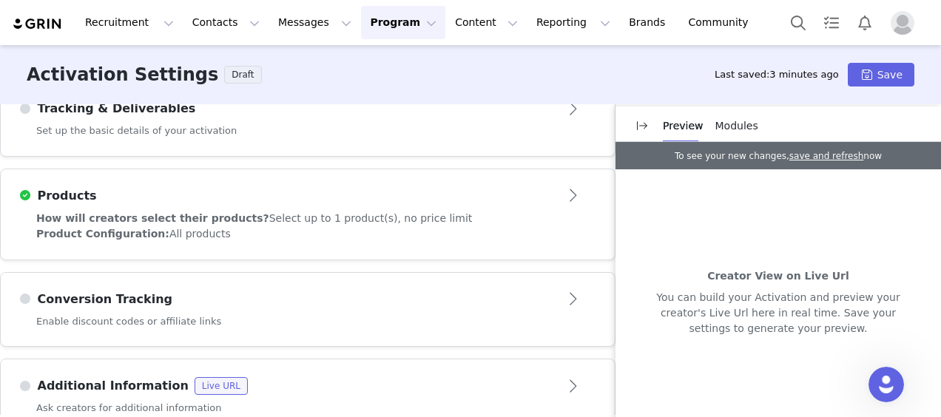
click at [334, 188] on div "Products" at bounding box center [283, 196] width 530 height 18
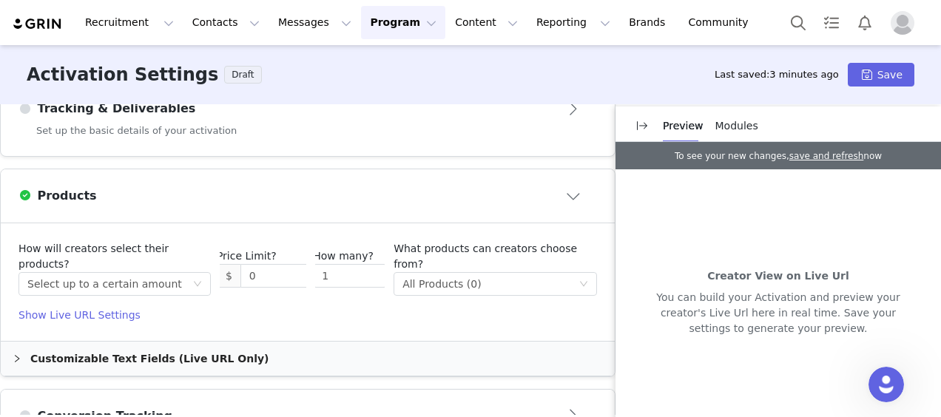
click at [334, 188] on div "Products" at bounding box center [283, 196] width 530 height 18
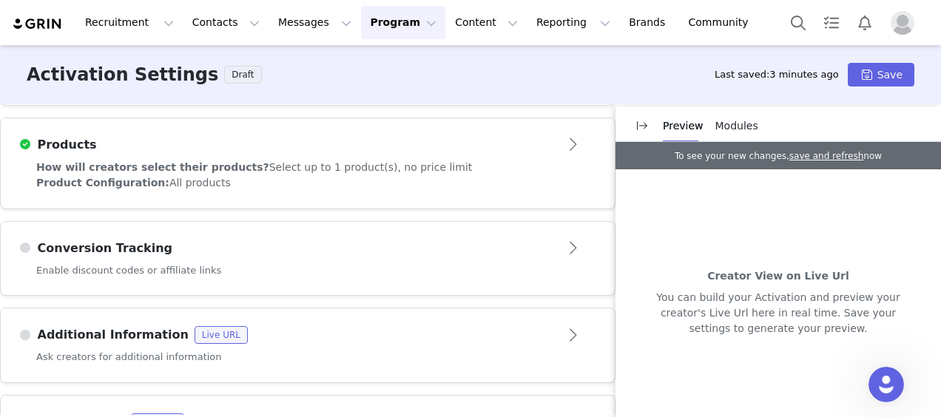
scroll to position [618, 0]
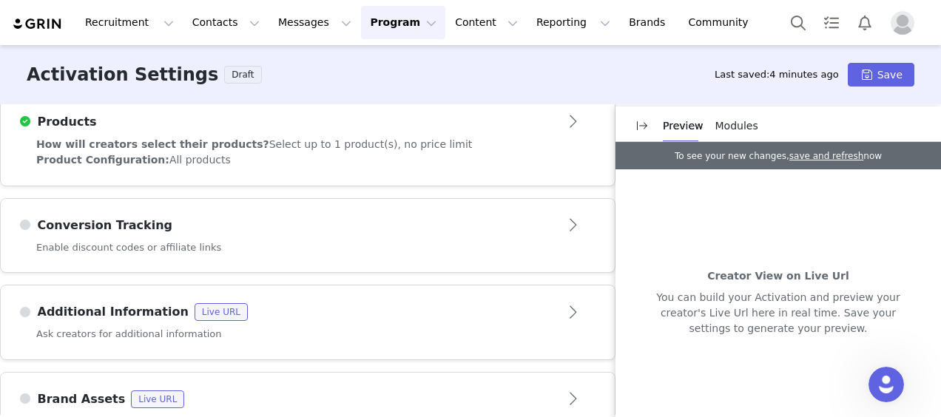
click at [334, 201] on article "Conversion Tracking" at bounding box center [308, 219] width 614 height 41
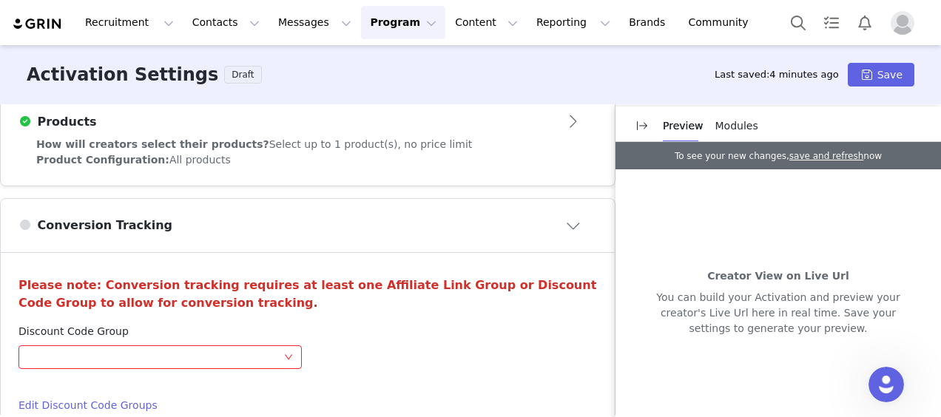
click at [334, 201] on article "Conversion Tracking" at bounding box center [308, 225] width 614 height 53
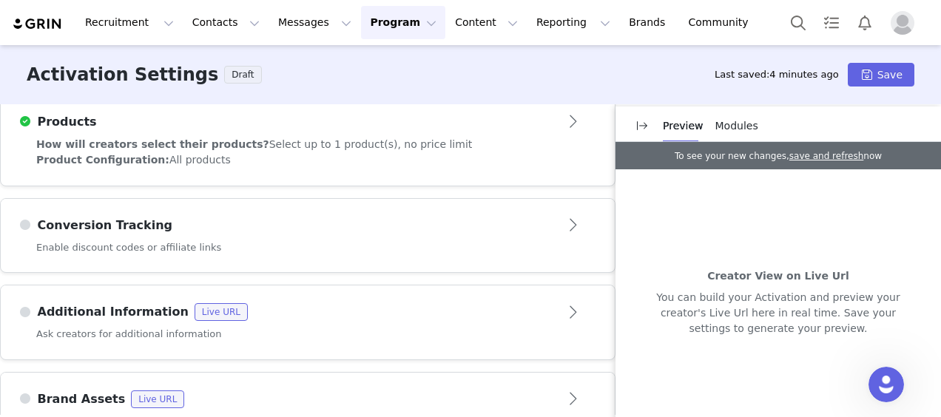
scroll to position [660, 0]
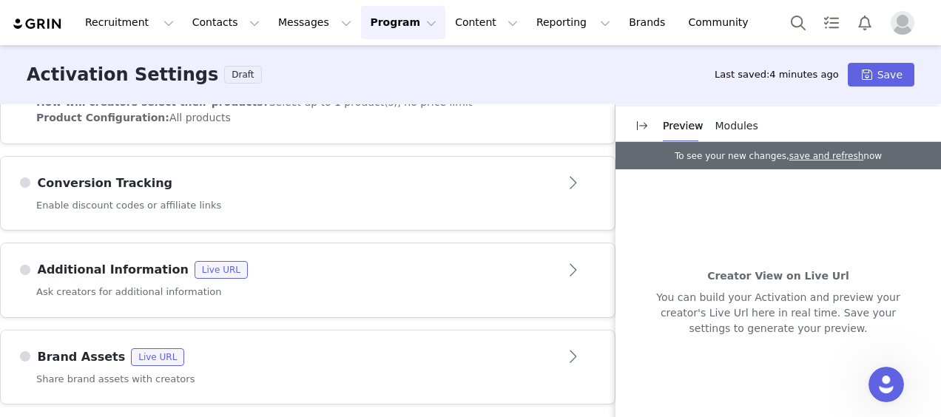
click at [317, 261] on div "Additional Information Live URL" at bounding box center [283, 270] width 530 height 18
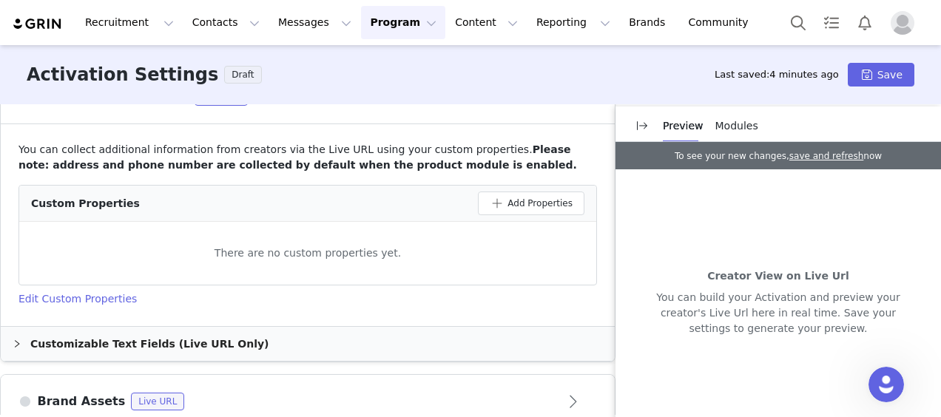
scroll to position [802, 0]
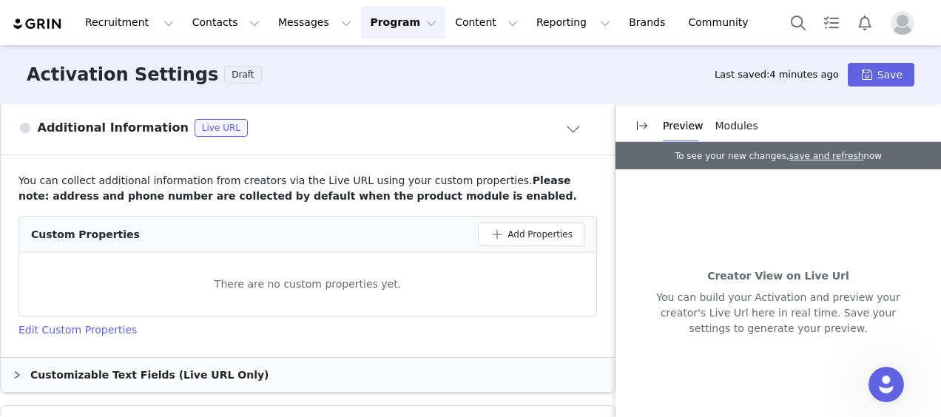
click at [364, 131] on div "Additional Information Live URL" at bounding box center [283, 128] width 530 height 18
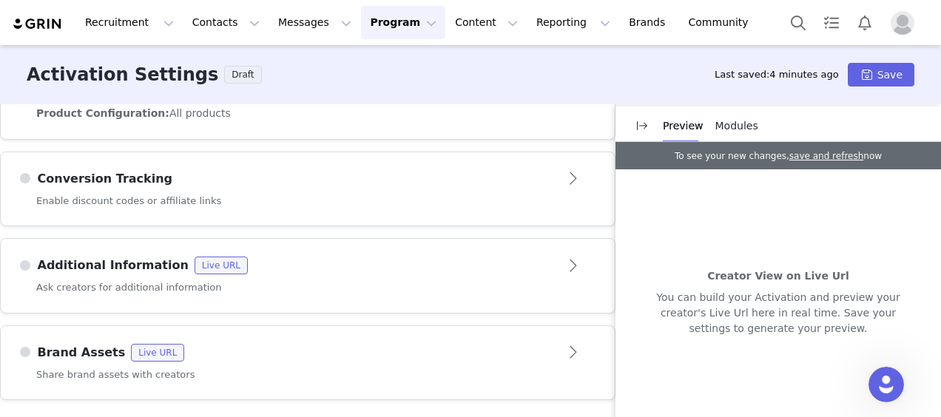
scroll to position [660, 0]
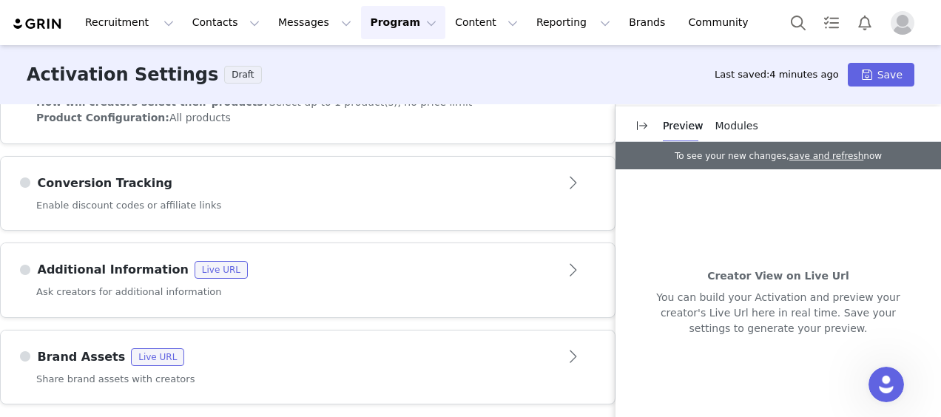
click at [296, 268] on div "Additional Information Live URL" at bounding box center [283, 270] width 530 height 18
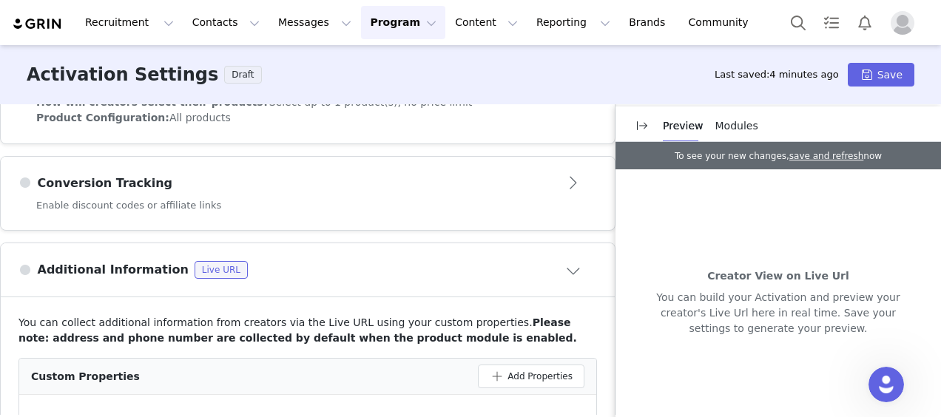
click at [296, 268] on div "Additional Information Live URL" at bounding box center [283, 270] width 530 height 18
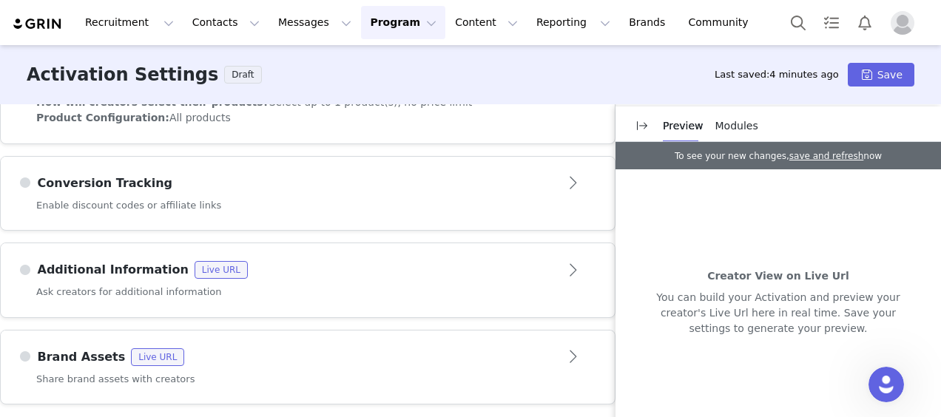
click at [217, 359] on div "Brand Assets Live URL" at bounding box center [283, 357] width 530 height 18
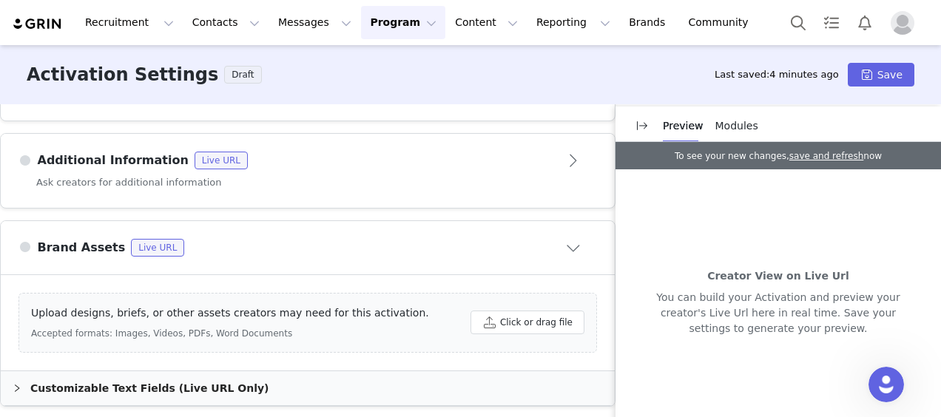
click at [280, 240] on div "Brand Assets Live URL" at bounding box center [283, 248] width 530 height 18
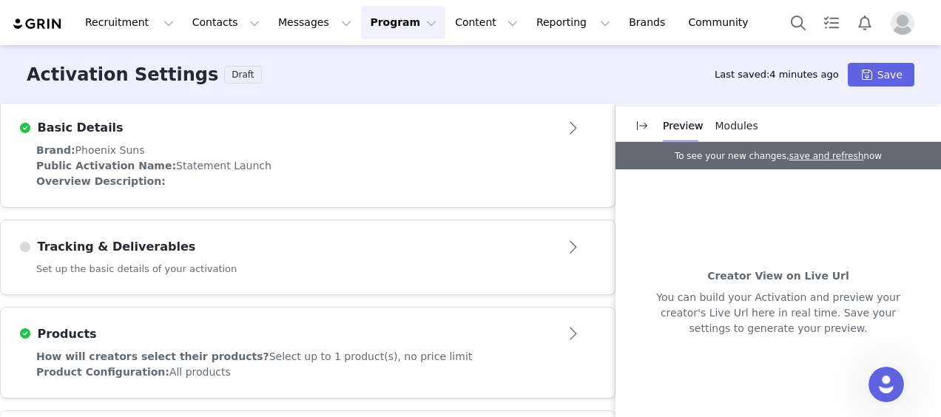
scroll to position [438, 0]
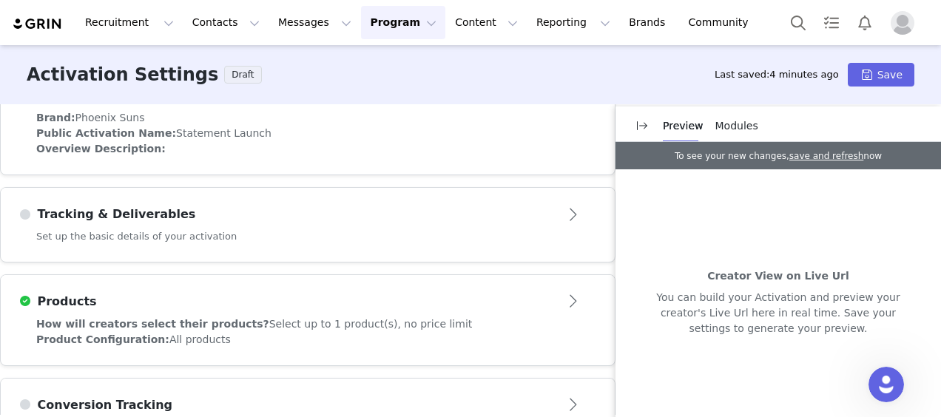
click at [293, 243] on div "Set up the basic details of your activation" at bounding box center [308, 245] width 614 height 33
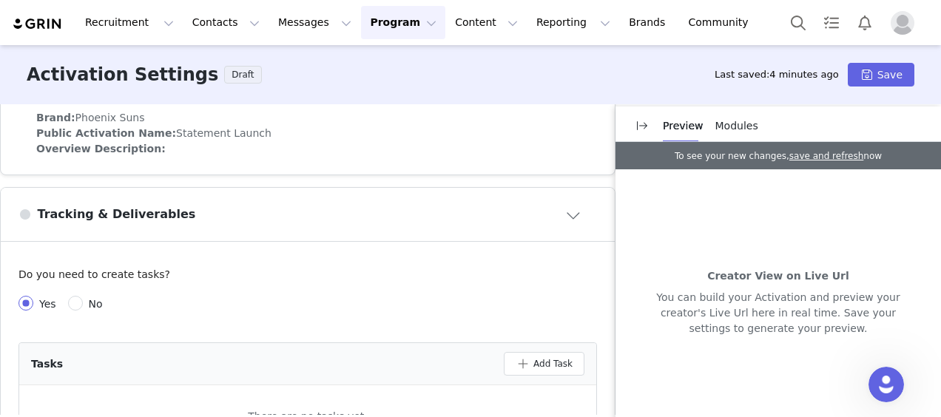
click at [92, 298] on span "No" at bounding box center [96, 304] width 26 height 12
click at [83, 298] on input "No" at bounding box center [75, 303] width 15 height 15
radio input "true"
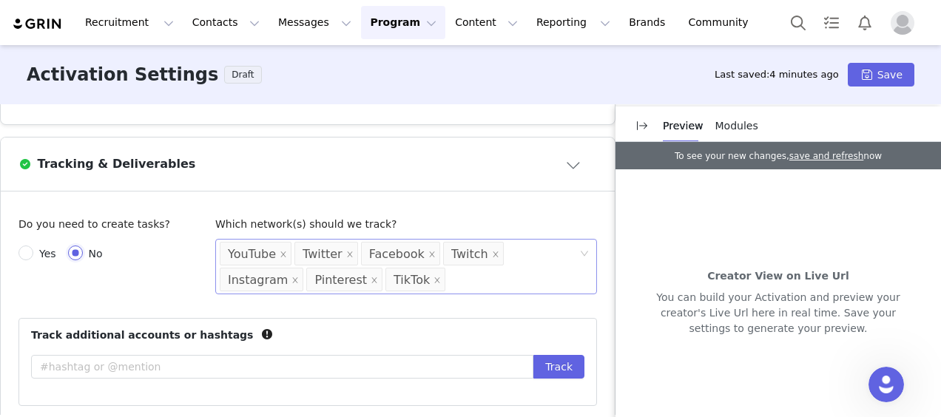
scroll to position [512, 0]
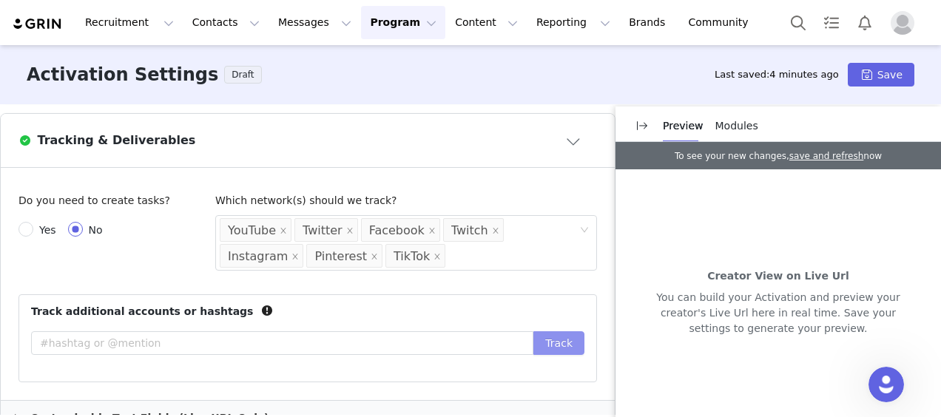
click at [550, 340] on button "Track" at bounding box center [558, 343] width 51 height 24
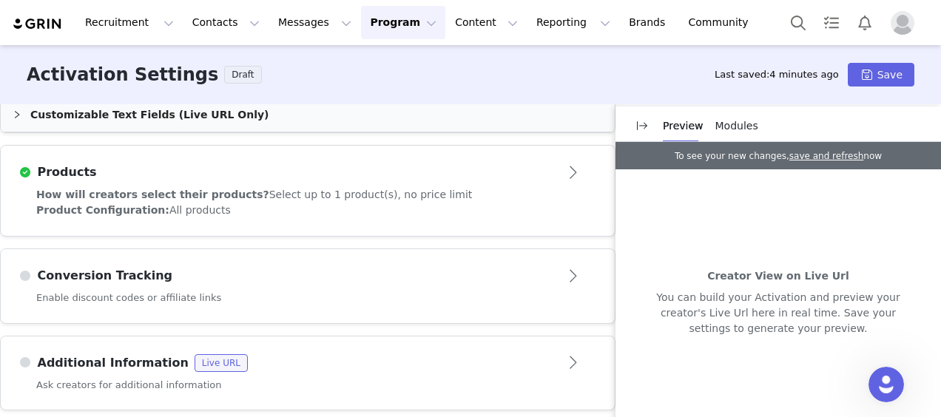
scroll to position [906, 0]
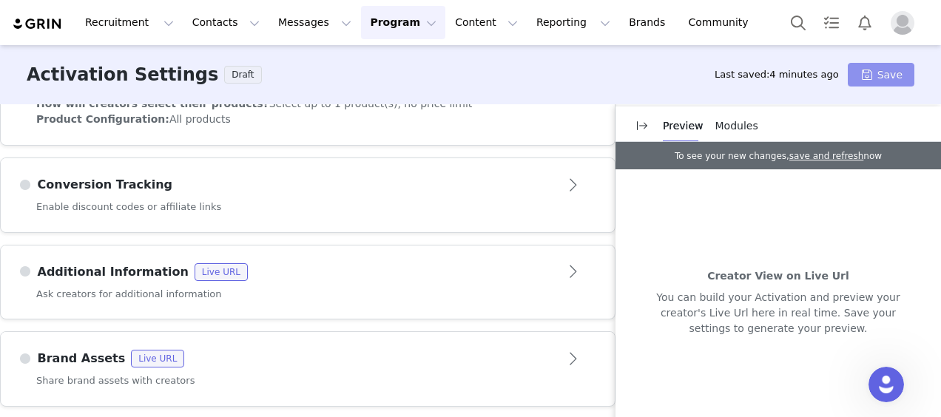
click at [878, 67] on button "Save" at bounding box center [881, 75] width 67 height 24
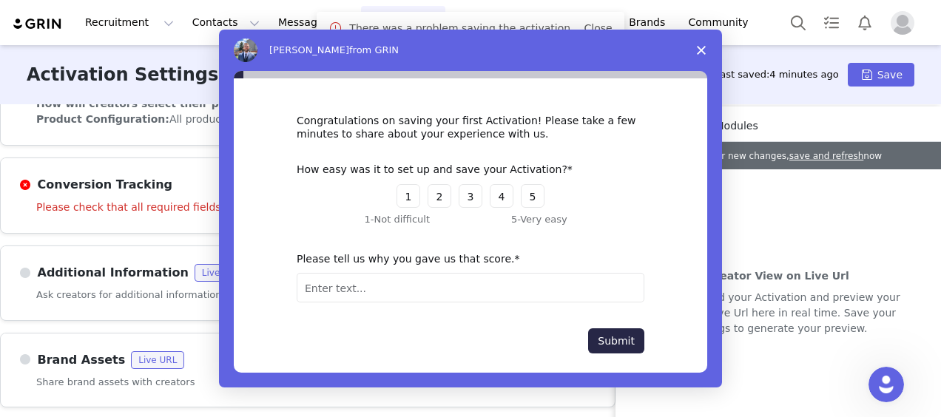
scroll to position [0, 0]
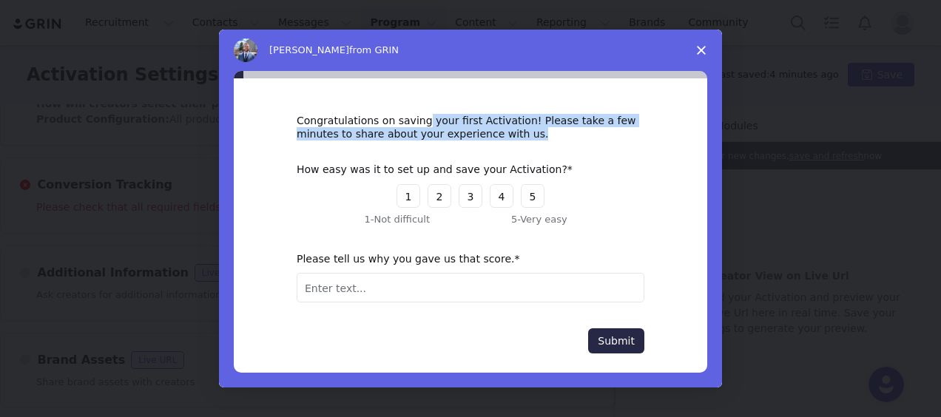
drag, startPoint x: 411, startPoint y: 126, endPoint x: 523, endPoint y: 134, distance: 112.0
click at [523, 134] on div "Congratulations on saving your first Activation! Please take a few minutes to s…" at bounding box center [471, 127] width 348 height 27
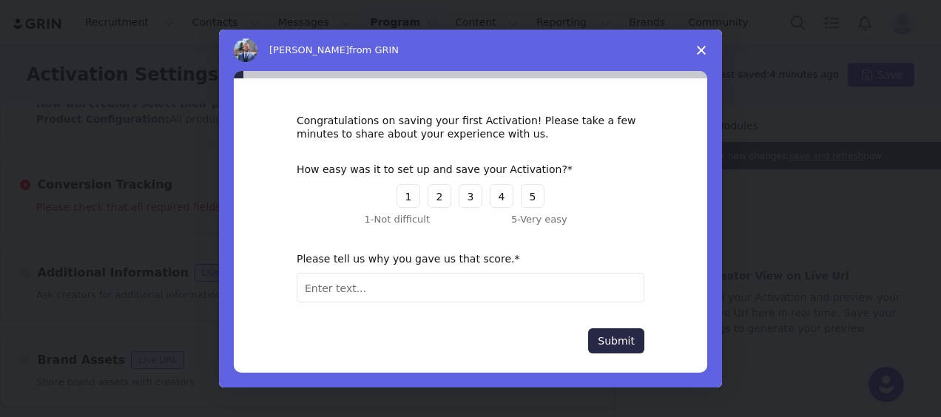
click at [704, 50] on icon "Close survey" at bounding box center [701, 50] width 9 height 9
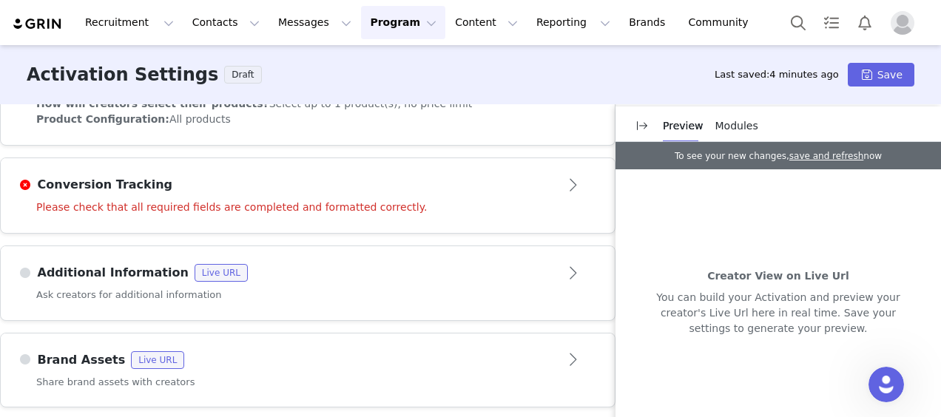
click at [456, 209] on div "Please check that all required fields are completed and formatted correctly." at bounding box center [308, 216] width 614 height 33
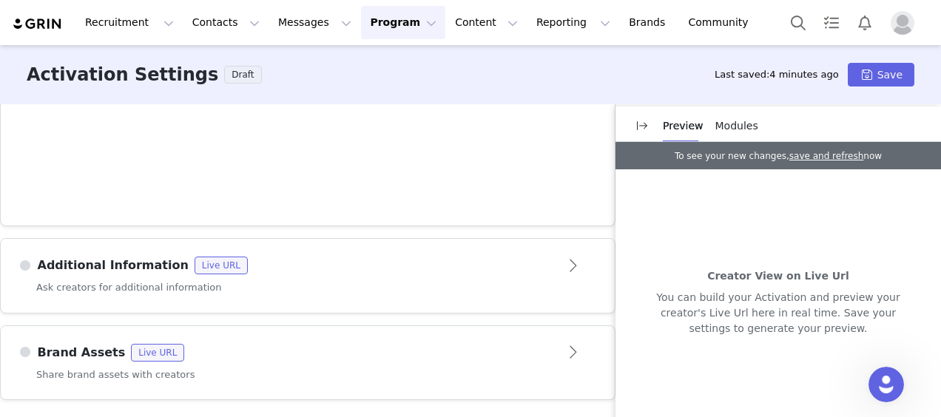
scroll to position [692, 0]
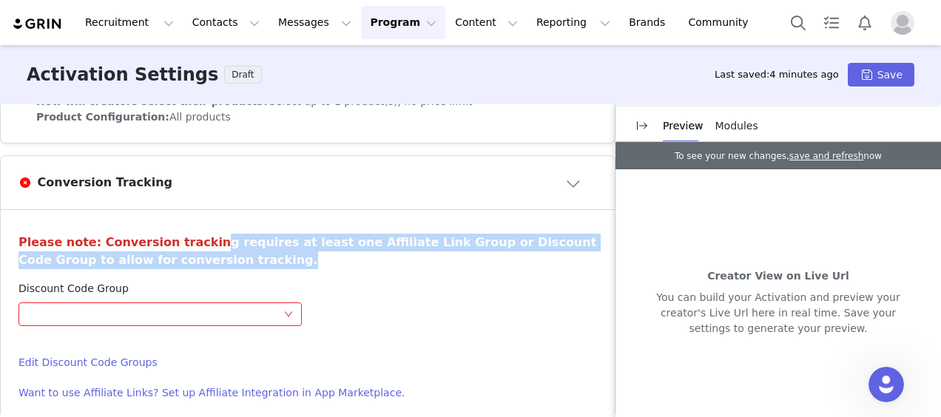
drag, startPoint x: 195, startPoint y: 246, endPoint x: 241, endPoint y: 249, distance: 46.7
click at [241, 249] on h3 "Please note: Conversion tracking requires at least one Affiliate Link Group or …" at bounding box center [307, 252] width 578 height 36
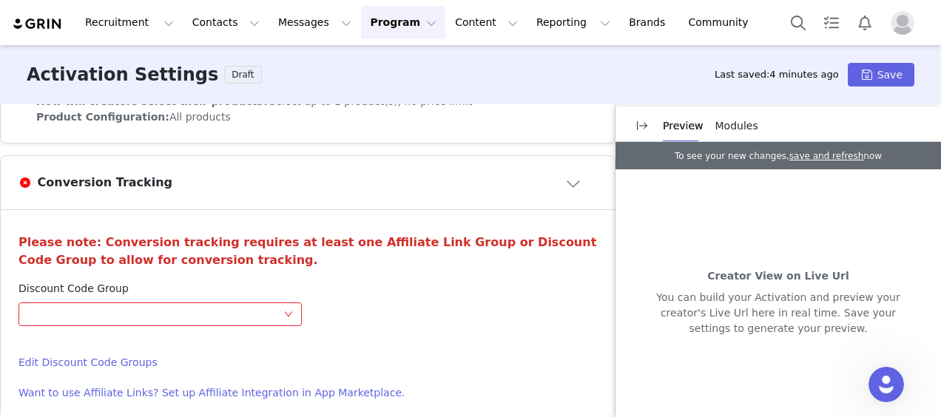
click at [239, 328] on div "Discount Code Group Optional Edit Discount Code Groups" at bounding box center [160, 326] width 295 height 90
click at [251, 307] on div "Optional" at bounding box center [155, 314] width 256 height 22
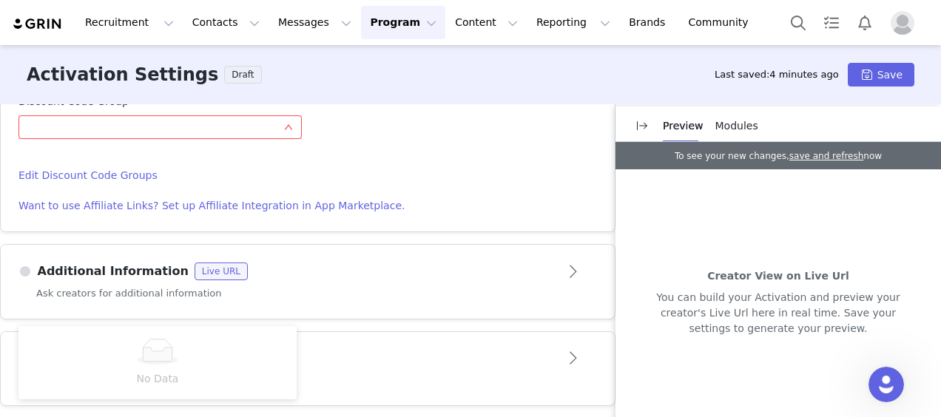
scroll to position [806, 0]
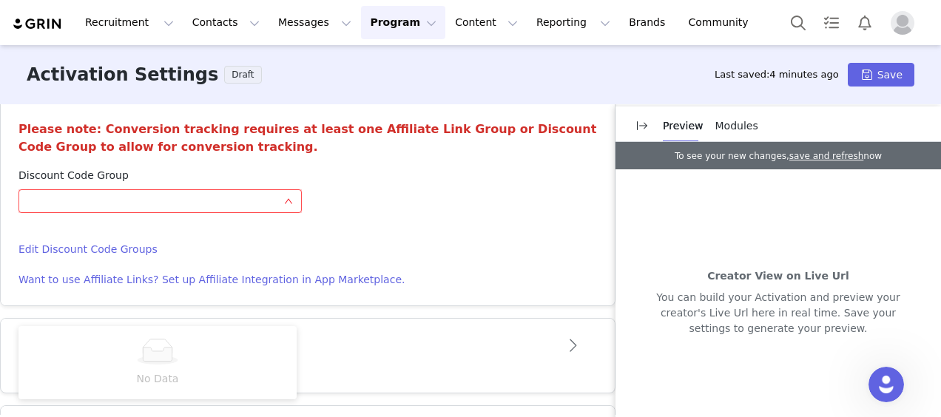
drag, startPoint x: 176, startPoint y: 193, endPoint x: 157, endPoint y: 239, distance: 49.7
click at [157, 242] on h4 "Edit Discount Code Groups" at bounding box center [159, 250] width 283 height 16
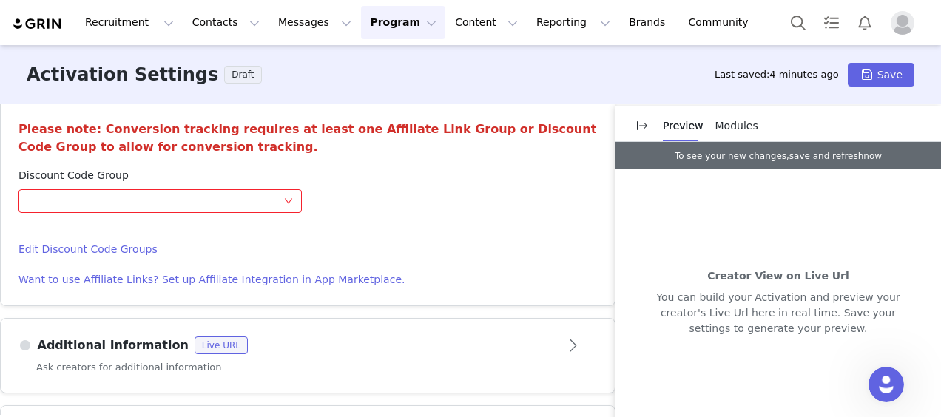
scroll to position [658, 0]
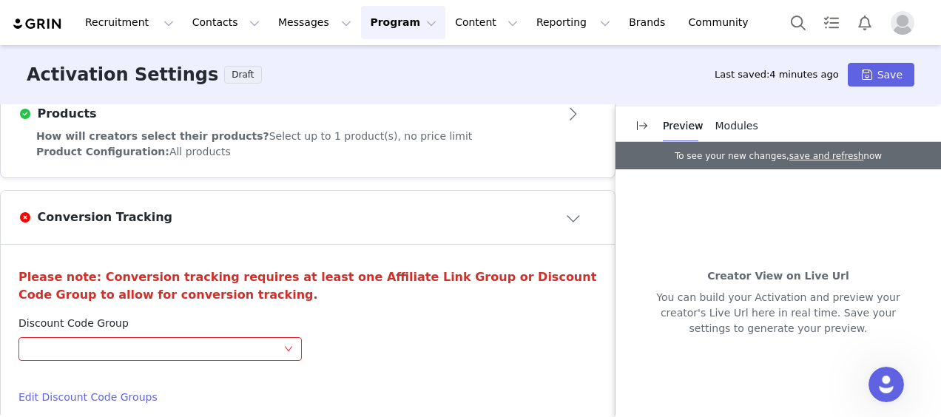
click at [23, 210] on span at bounding box center [24, 218] width 13 height 16
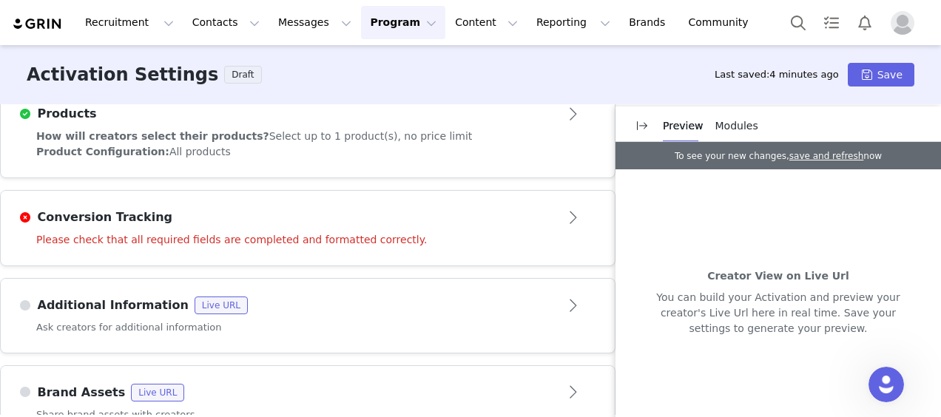
click at [27, 215] on span at bounding box center [24, 218] width 13 height 16
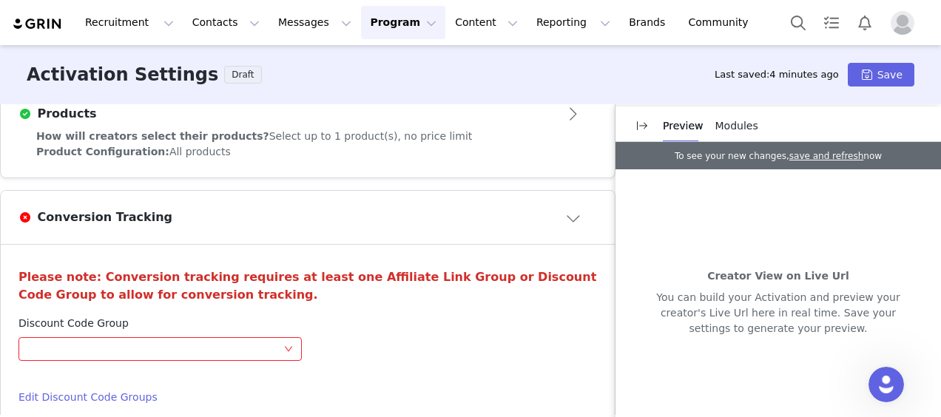
click at [27, 215] on span at bounding box center [24, 218] width 13 height 16
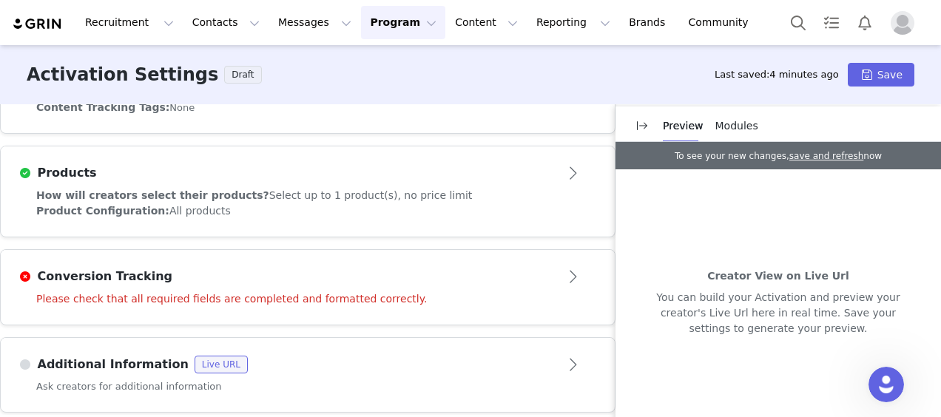
scroll to position [510, 0]
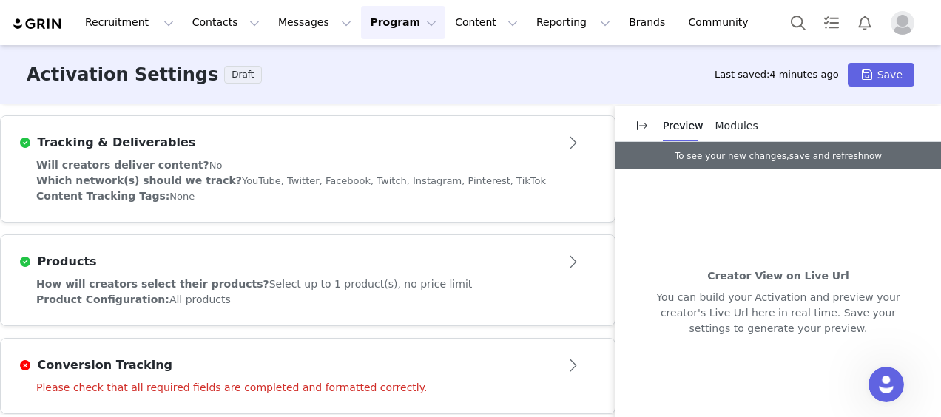
click at [257, 153] on article "Tracking & Deliverables" at bounding box center [308, 136] width 614 height 41
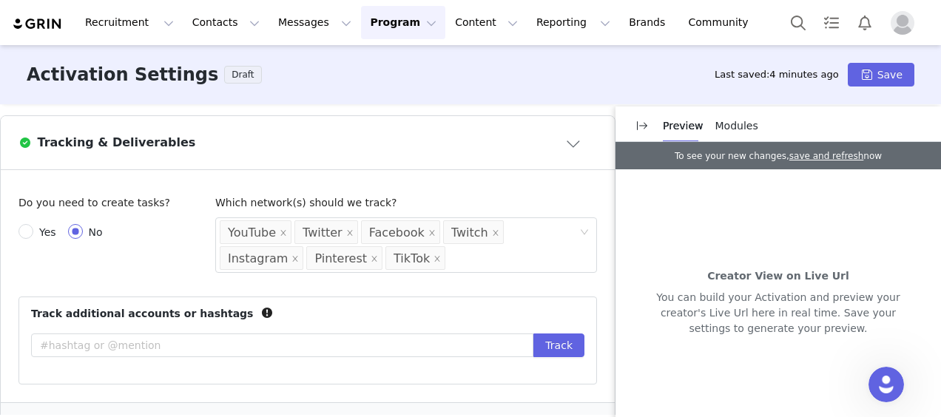
click at [107, 229] on div "Yes No" at bounding box center [66, 232] width 96 height 16
click at [91, 231] on span "No" at bounding box center [96, 232] width 26 height 12
click at [83, 231] on input "No" at bounding box center [75, 231] width 15 height 15
click at [39, 231] on span "Yes" at bounding box center [47, 232] width 29 height 12
click at [33, 231] on input "Yes" at bounding box center [25, 231] width 15 height 15
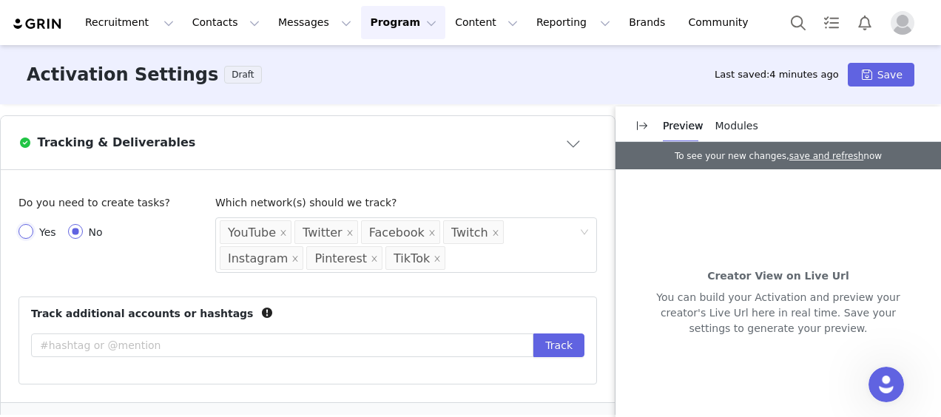
radio input "true"
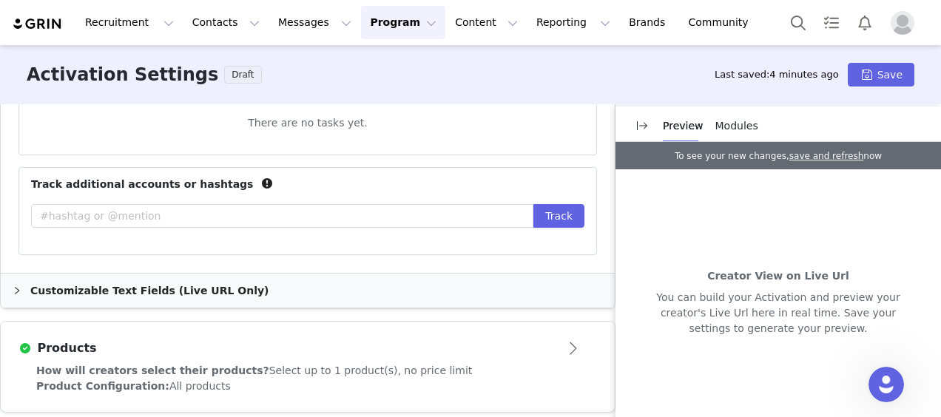
scroll to position [999, 0]
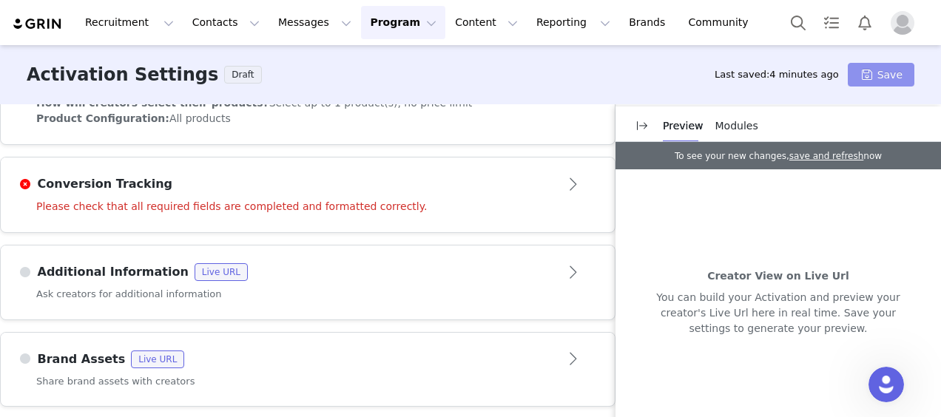
click at [874, 80] on button "Save" at bounding box center [881, 75] width 67 height 24
click at [877, 74] on button "Save" at bounding box center [881, 75] width 67 height 24
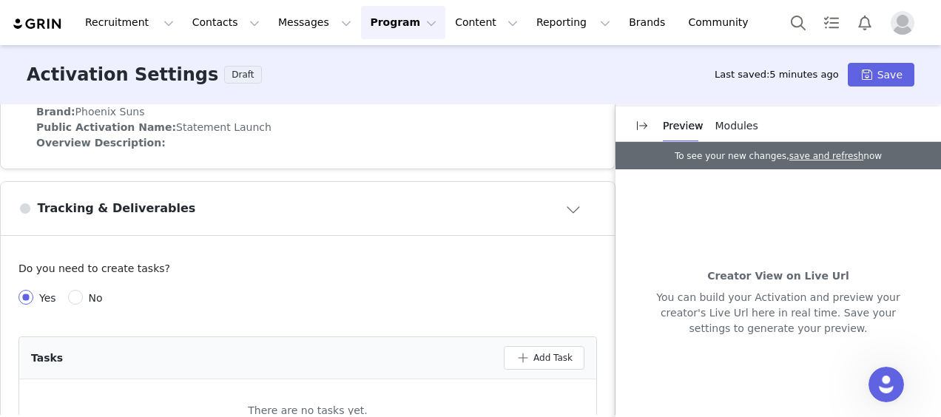
scroll to position [592, 0]
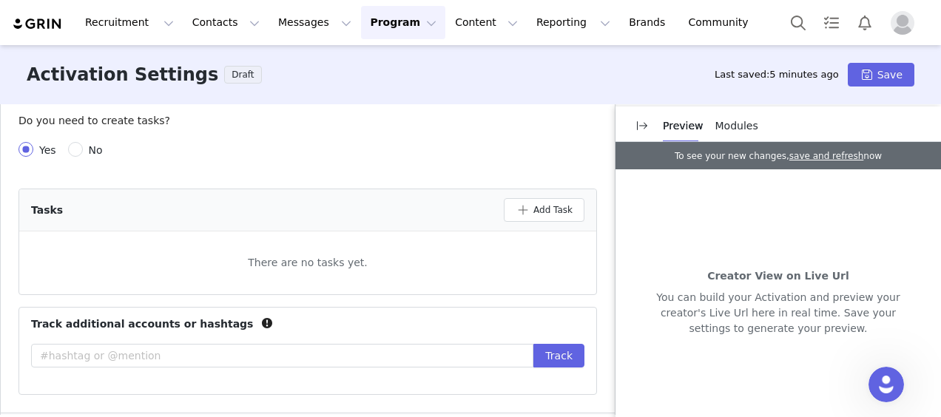
click at [167, 271] on div "There are no tasks yet." at bounding box center [307, 262] width 577 height 39
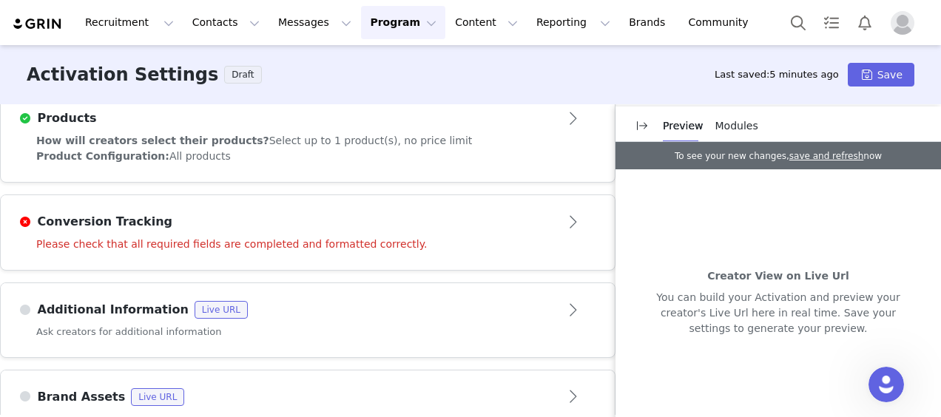
click at [381, 249] on div "Please check that all required fields are completed and formatted correctly." at bounding box center [308, 253] width 614 height 33
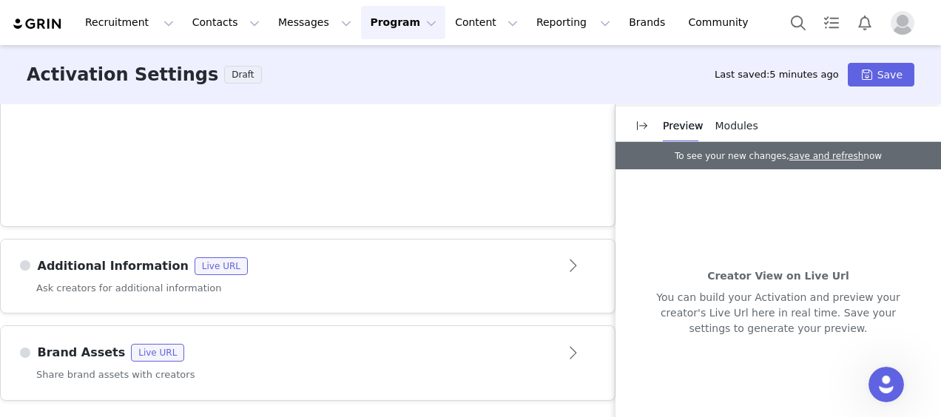
scroll to position [623, 0]
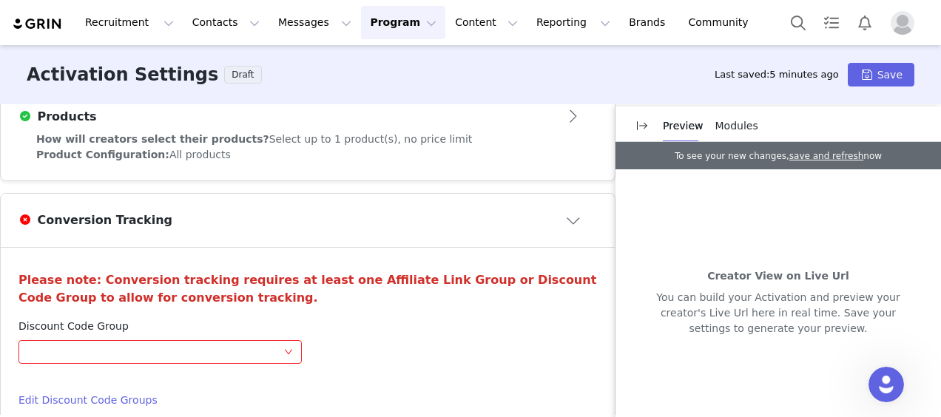
click at [133, 283] on h3 "Please note: Conversion tracking requires at least one Affiliate Link Group or …" at bounding box center [307, 289] width 578 height 36
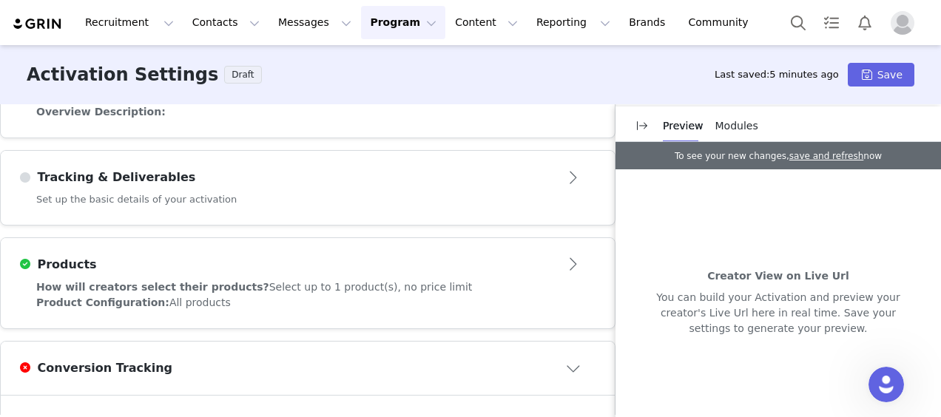
click at [172, 259] on div "Products" at bounding box center [283, 265] width 530 height 18
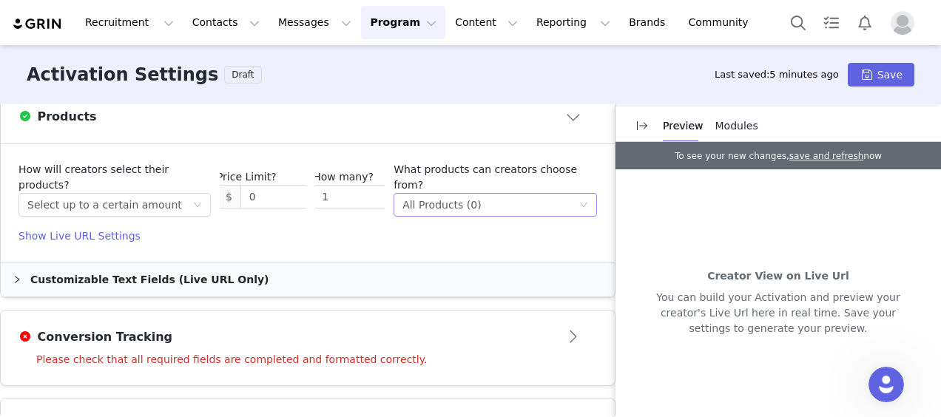
click at [408, 194] on div "All Products (0)" at bounding box center [441, 205] width 79 height 22
click at [325, 247] on article "How will creators select their products? Select method Select up to a certain a…" at bounding box center [308, 203] width 614 height 118
click at [104, 268] on div "Customizable Text Fields (Live URL Only)" at bounding box center [308, 280] width 614 height 34
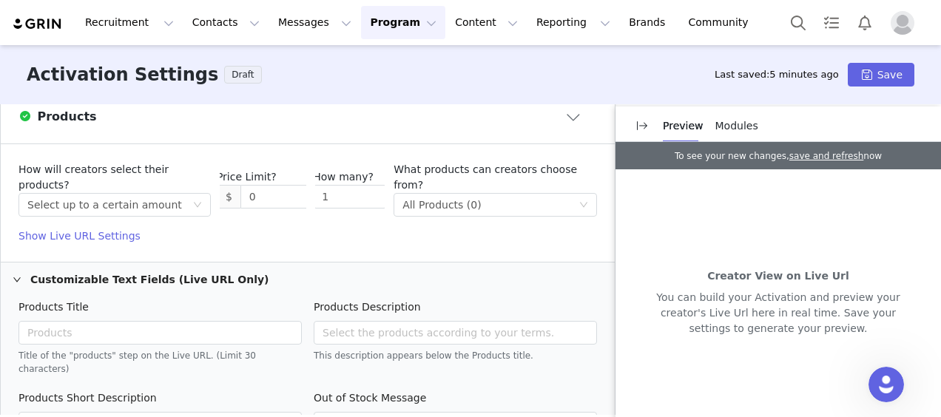
click at [104, 268] on div "Customizable Text Fields (Live URL Only)" at bounding box center [308, 280] width 614 height 34
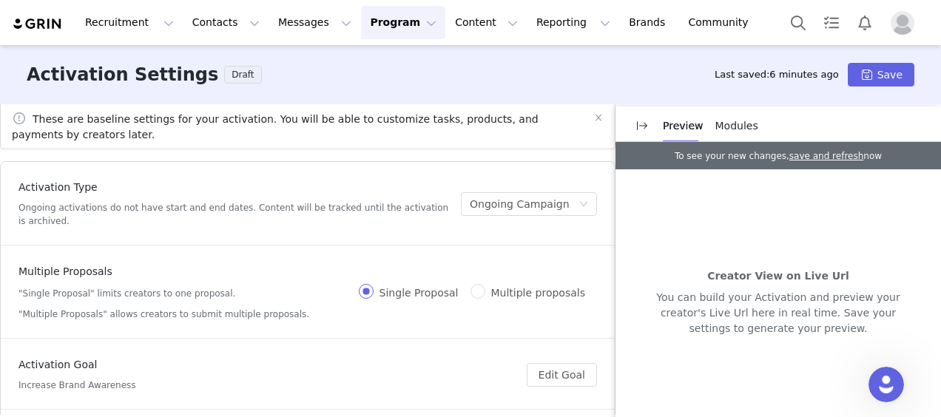
scroll to position [0, 0]
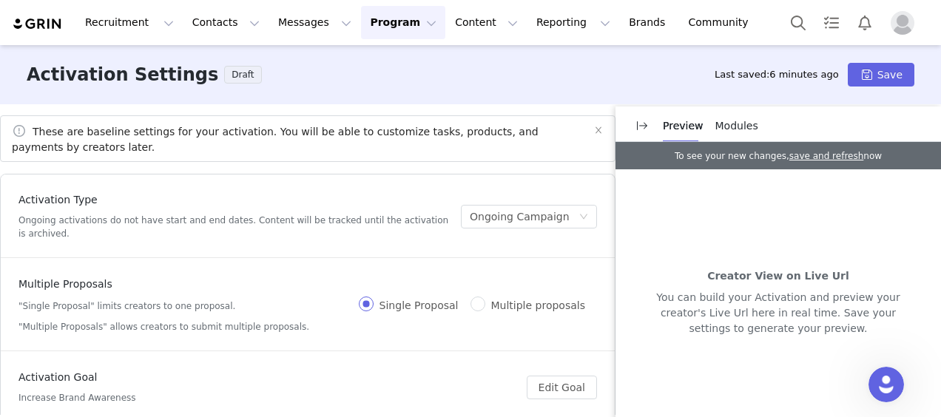
click at [361, 33] on button "Program Program" at bounding box center [403, 22] width 84 height 33
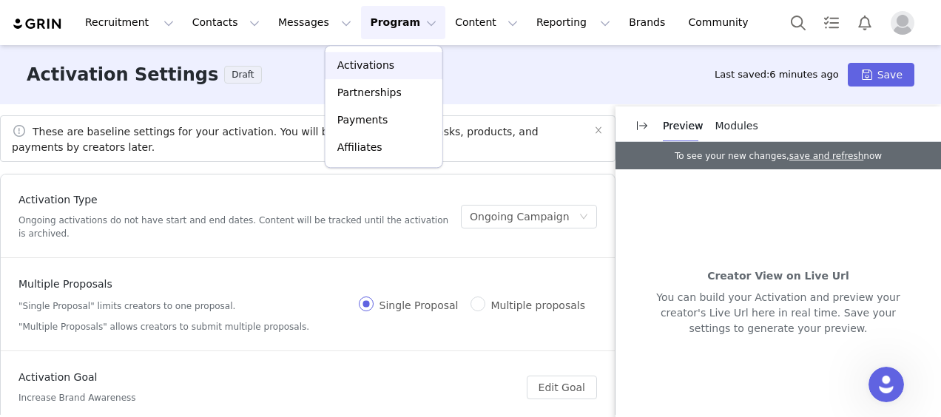
click at [362, 58] on p "Activations" at bounding box center [365, 66] width 57 height 16
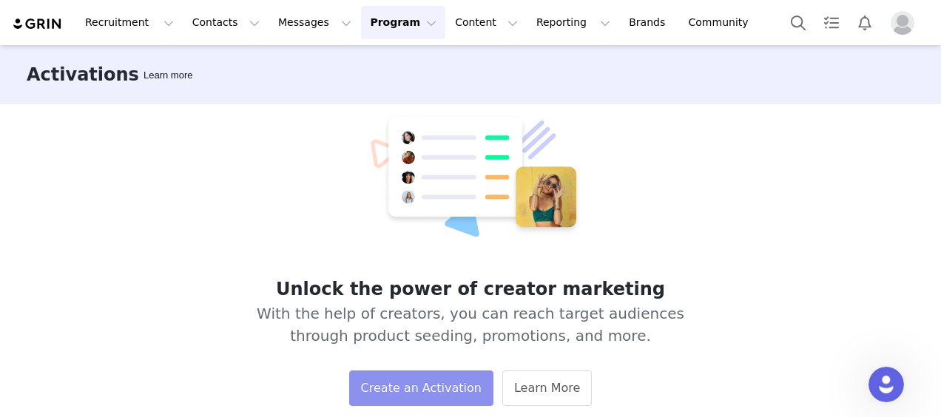
click at [428, 386] on button "Create an Activation" at bounding box center [421, 389] width 144 height 36
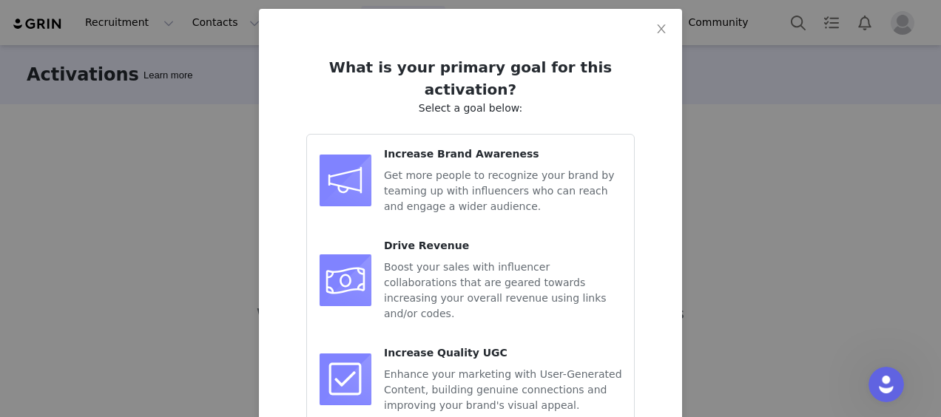
scroll to position [131, 0]
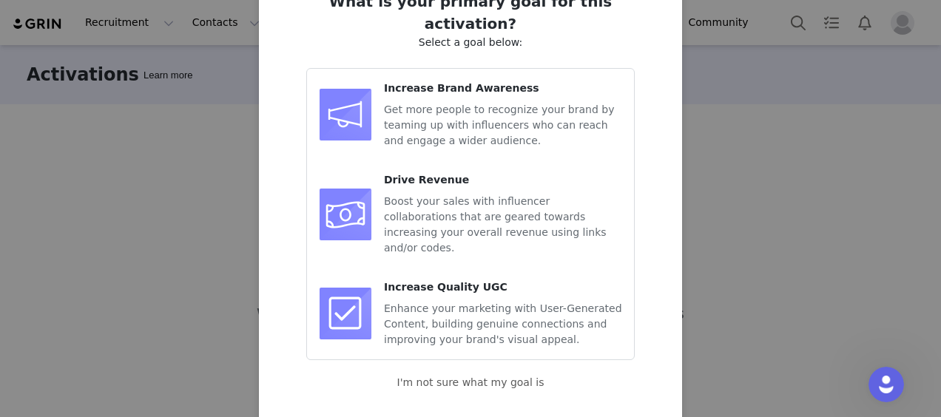
click at [418, 114] on span "Get more people to recognize your brand by teaming up with influencers who can …" at bounding box center [499, 125] width 230 height 43
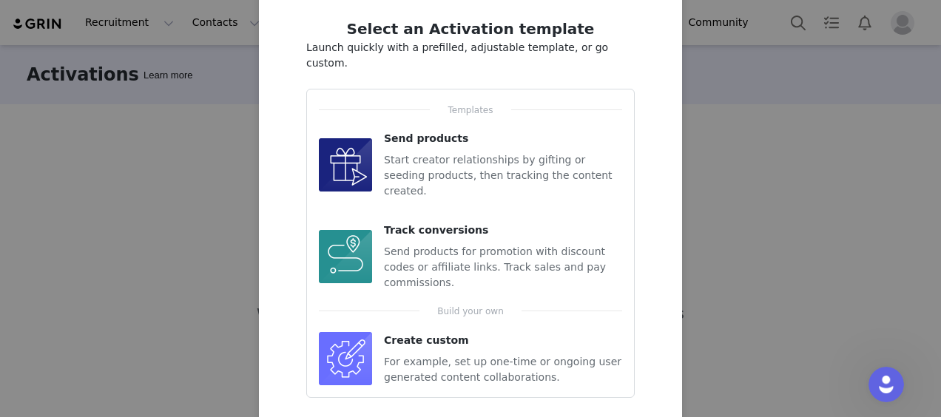
click at [456, 356] on span "For example, set up one-time or ongoing user generated content collaborations." at bounding box center [502, 369] width 237 height 27
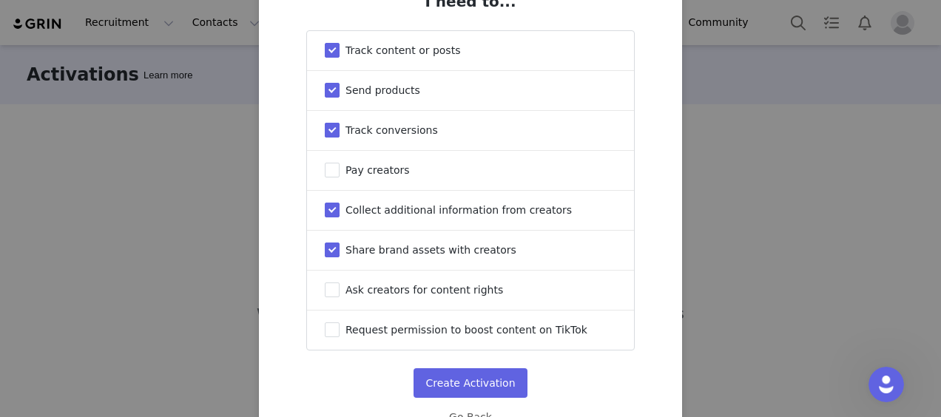
click at [331, 131] on input "Track conversions" at bounding box center [332, 130] width 15 height 15
checkbox input "false"
click at [331, 91] on input "Send products" at bounding box center [332, 90] width 15 height 15
checkbox input "false"
click at [329, 257] on input "Share brand assets with creators" at bounding box center [332, 250] width 15 height 15
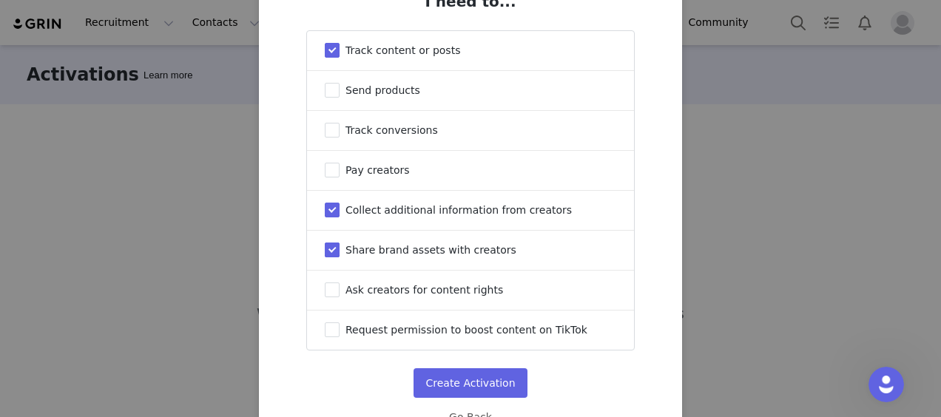
checkbox input "false"
click at [447, 390] on button "Create Activation" at bounding box center [469, 383] width 113 height 30
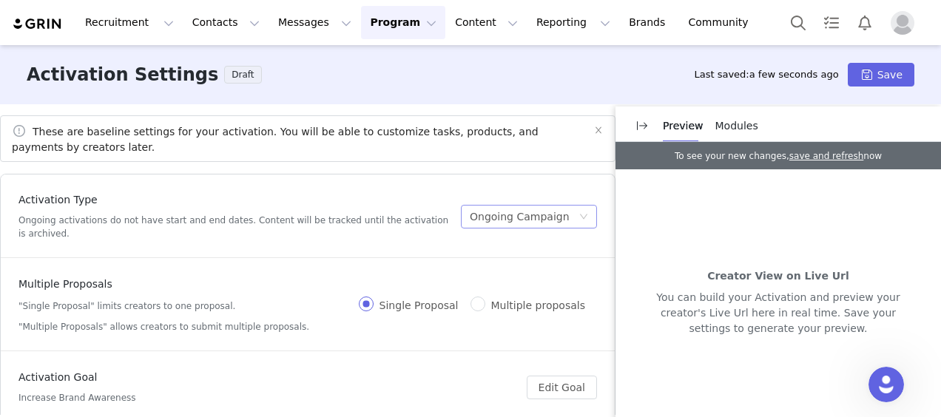
click at [470, 210] on div "Ongoing Campaign" at bounding box center [520, 217] width 100 height 22
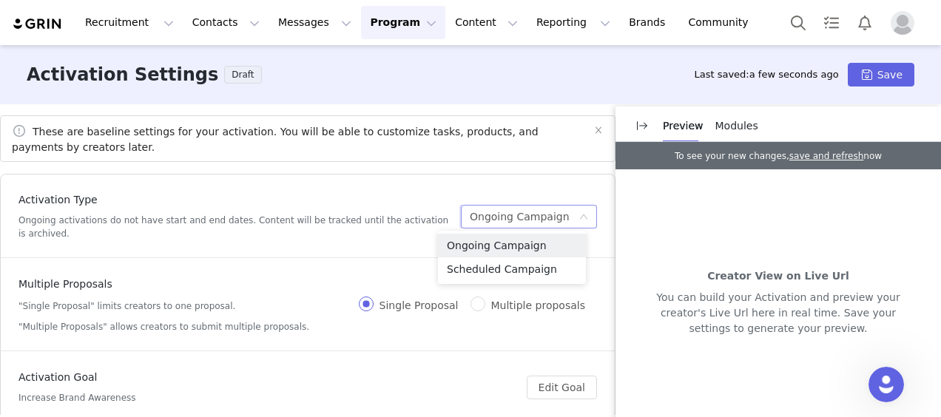
click at [470, 210] on div "Ongoing Campaign" at bounding box center [520, 217] width 100 height 22
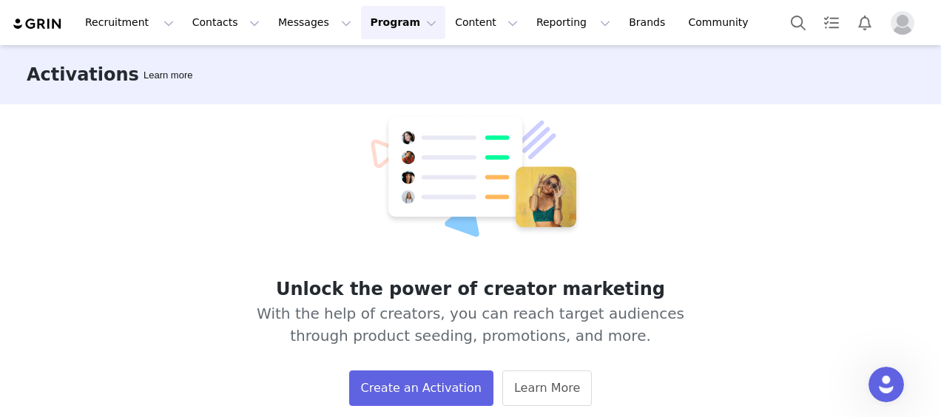
click at [419, 407] on div "Unlock the power of creator marketing With the help of creators, you can reach …" at bounding box center [470, 259] width 941 height 311
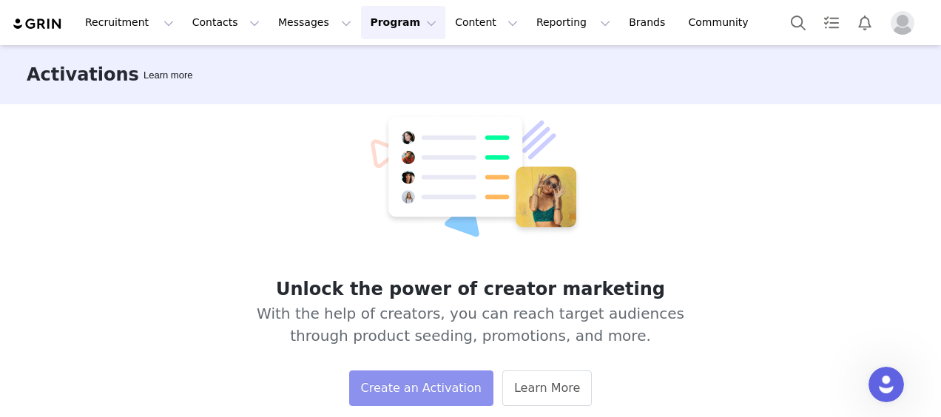
click at [419, 386] on button "Create an Activation" at bounding box center [421, 389] width 144 height 36
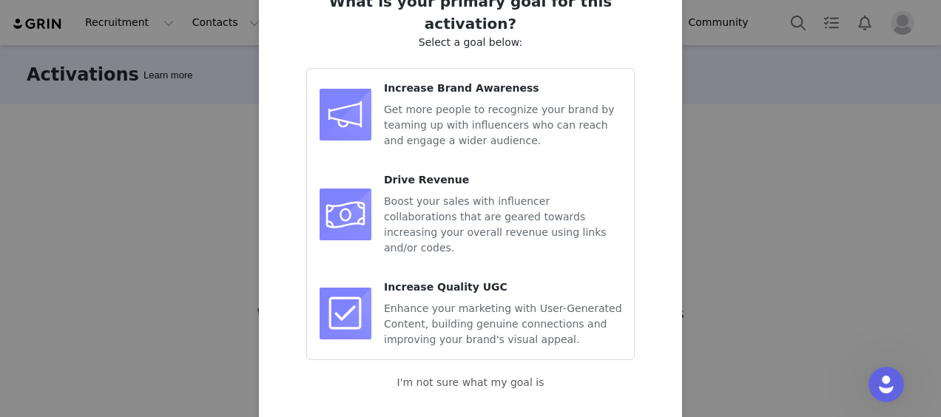
click at [425, 109] on div "Get more people to recognize your brand by teaming up with influencers who can …" at bounding box center [503, 125] width 238 height 47
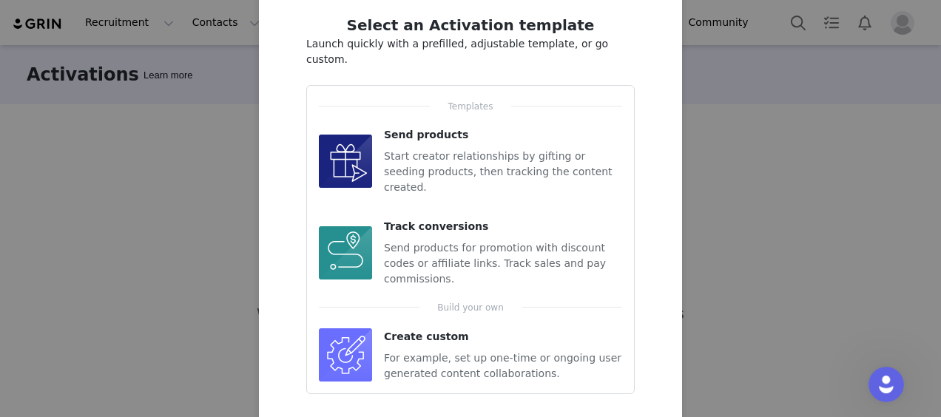
scroll to position [127, 0]
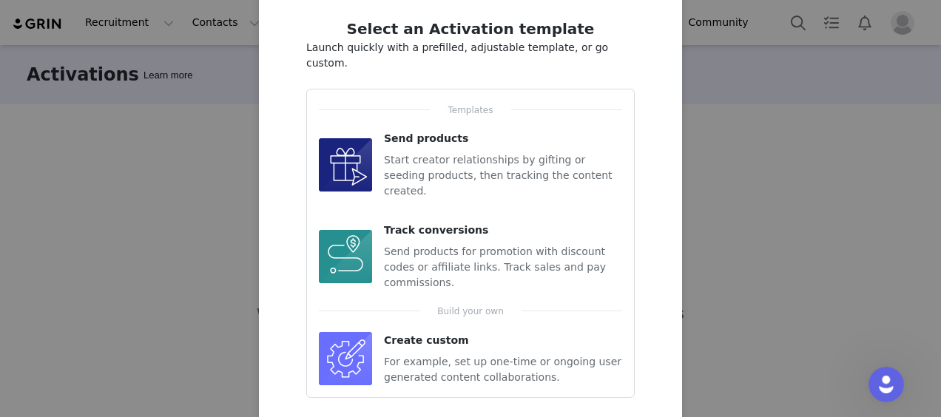
click at [411, 356] on span "For example, set up one-time or ongoing user generated content collaborations." at bounding box center [502, 369] width 237 height 27
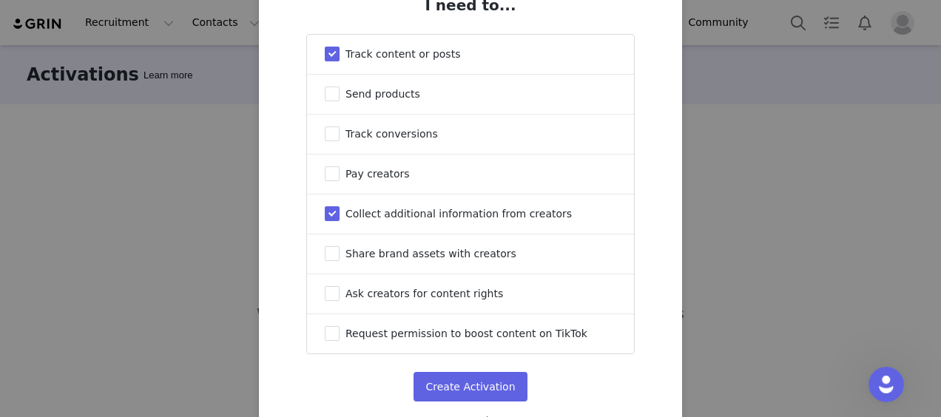
scroll to position [131, 0]
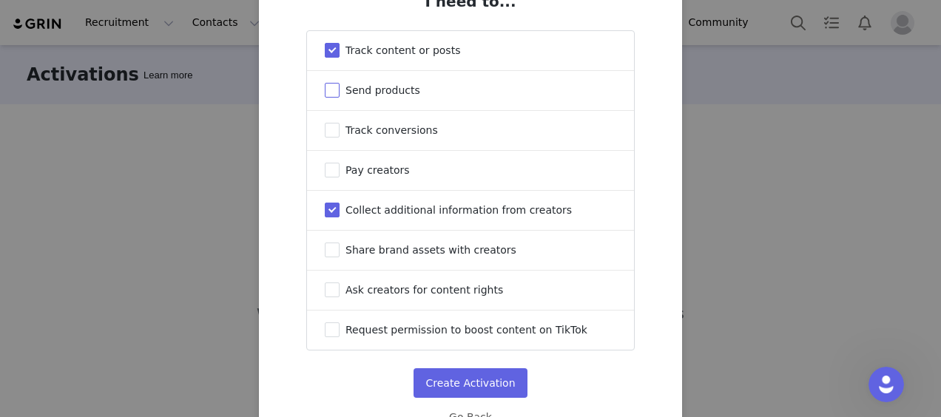
click at [368, 91] on span "Send products" at bounding box center [382, 90] width 75 height 12
click at [340, 91] on input "Send products" at bounding box center [332, 90] width 15 height 15
checkbox input "true"
click at [432, 385] on button "Create Activation" at bounding box center [469, 383] width 113 height 30
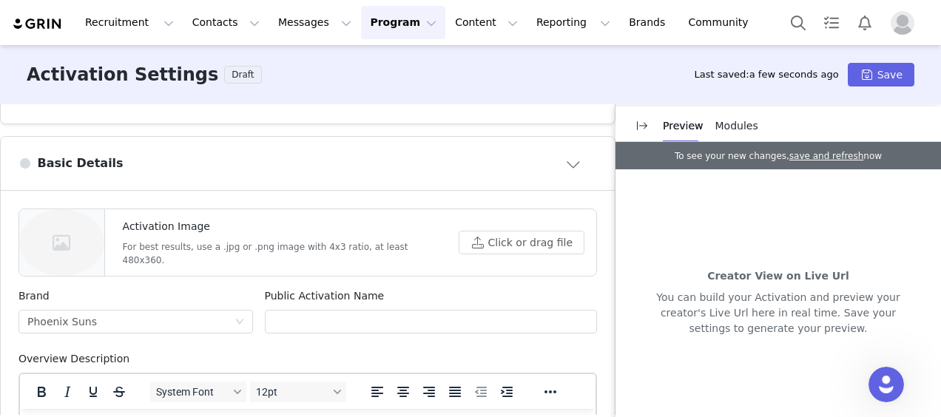
scroll to position [518, 0]
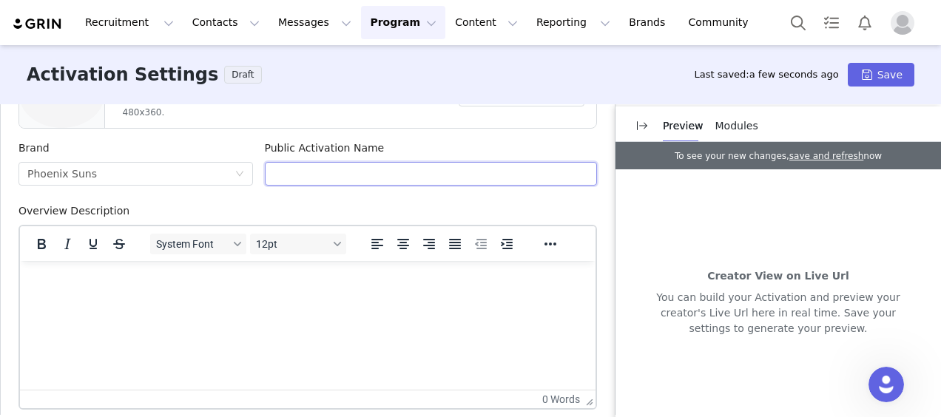
click at [282, 173] on input "text" at bounding box center [431, 174] width 333 height 24
type input "s"
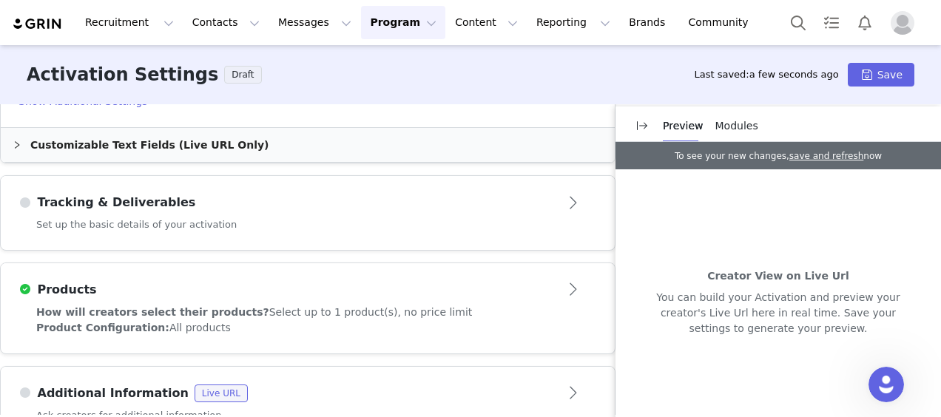
scroll to position [1110, 0]
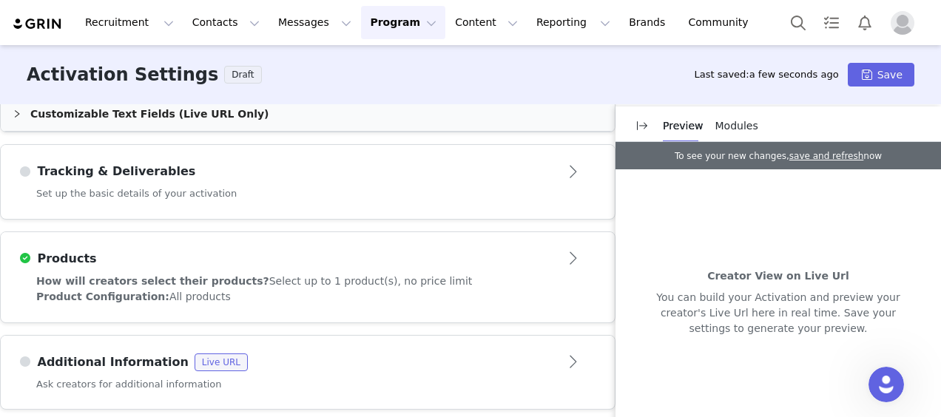
type input "2025 Statement Launch"
click at [197, 200] on div "Set up the basic details of your activation" at bounding box center [308, 202] width 614 height 33
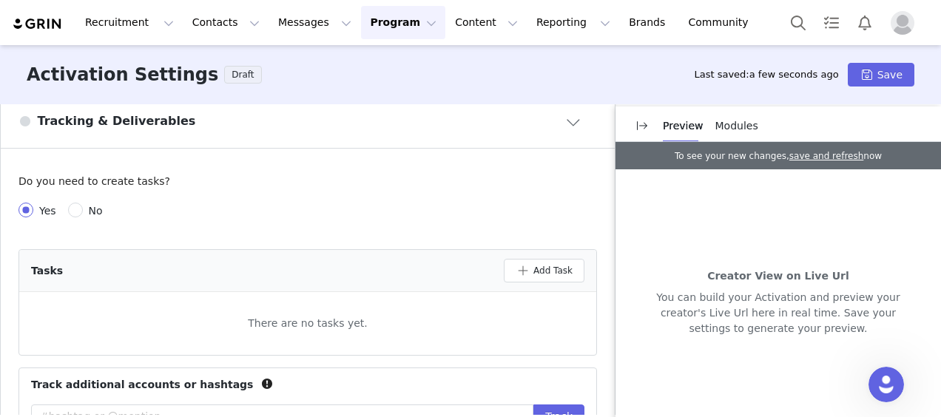
scroll to position [530, 0]
click at [84, 214] on span "No" at bounding box center [96, 212] width 26 height 12
click at [83, 214] on input "No" at bounding box center [75, 211] width 15 height 15
radio input "true"
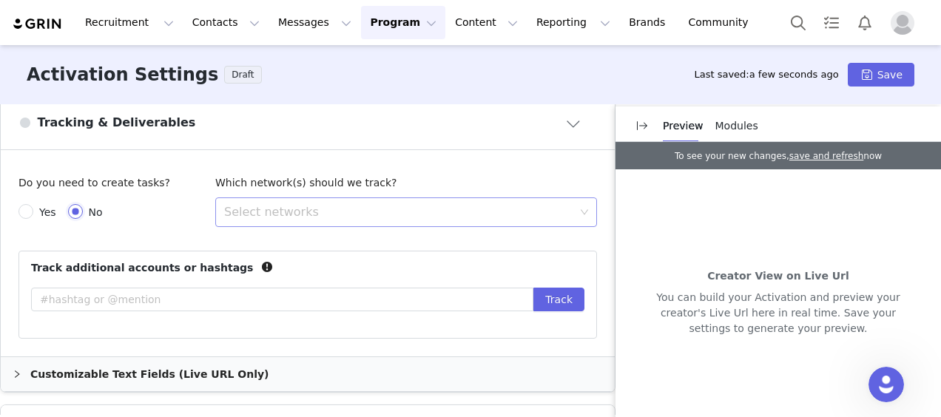
click at [297, 212] on div "Select networks" at bounding box center [399, 212] width 351 height 15
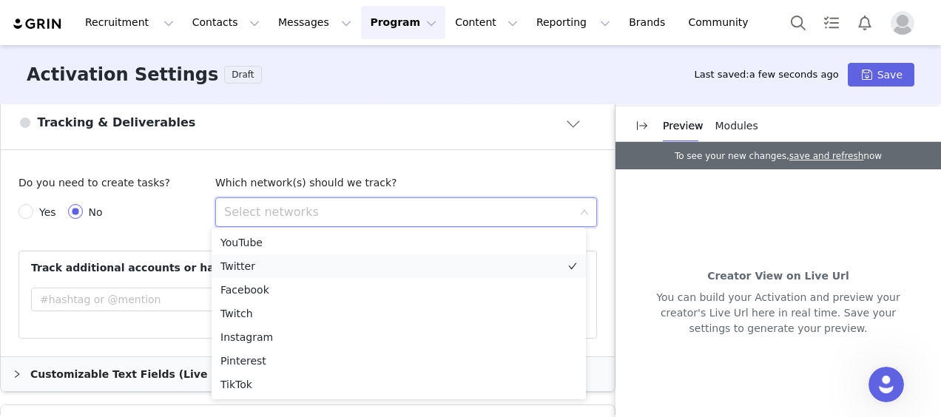
click at [312, 263] on li "Twitter" at bounding box center [399, 266] width 374 height 24
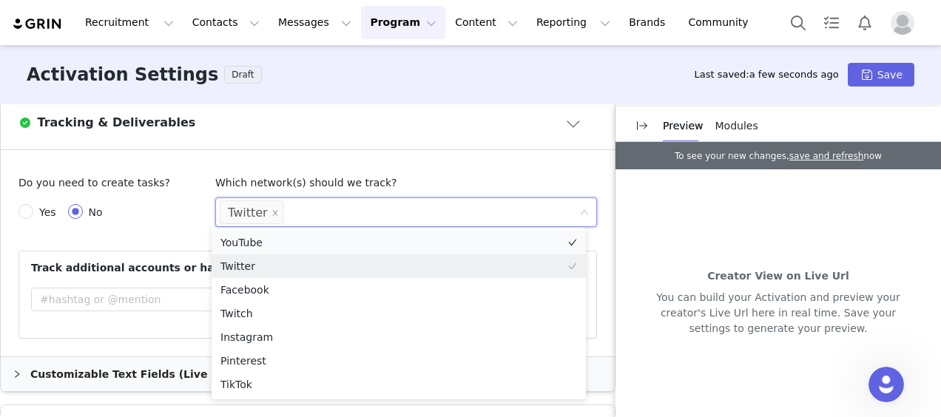
click at [313, 246] on li "YouTube" at bounding box center [399, 243] width 374 height 24
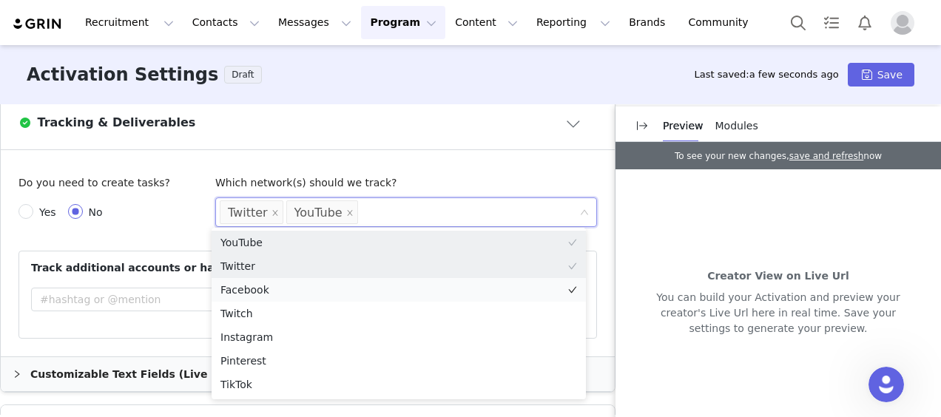
click at [299, 284] on li "Facebook" at bounding box center [399, 290] width 374 height 24
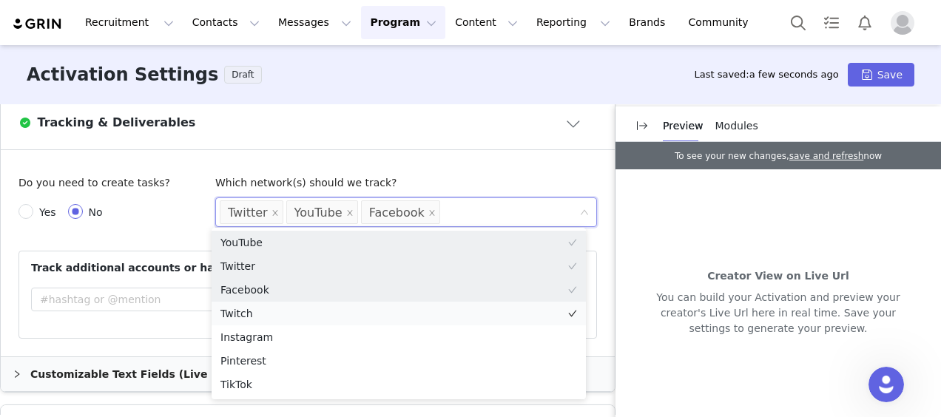
click at [288, 323] on li "Twitch" at bounding box center [399, 314] width 374 height 24
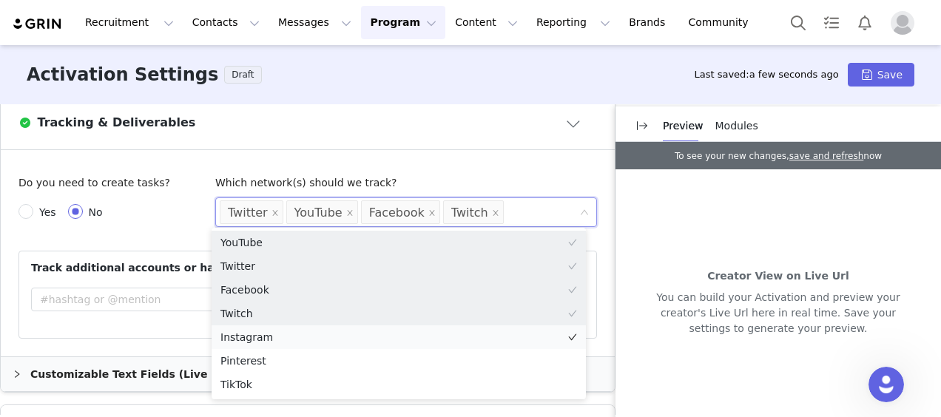
click at [285, 344] on li "Instagram" at bounding box center [399, 337] width 374 height 24
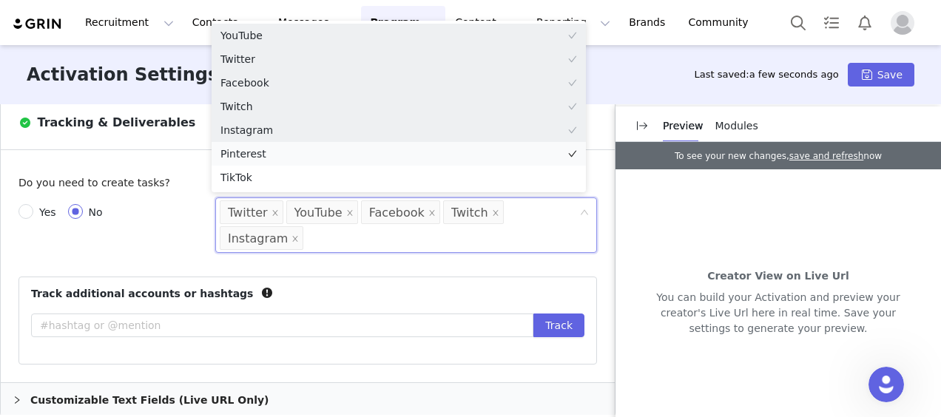
click at [280, 154] on li "Pinterest" at bounding box center [399, 154] width 374 height 24
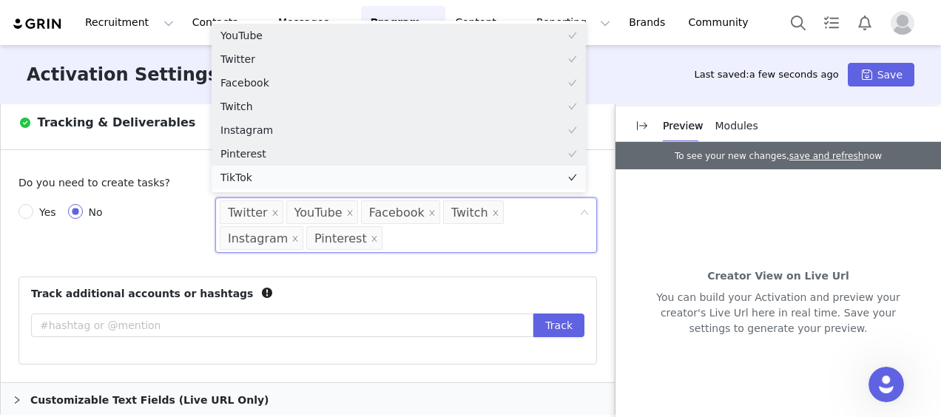
click at [274, 170] on li "TikTok" at bounding box center [399, 178] width 374 height 24
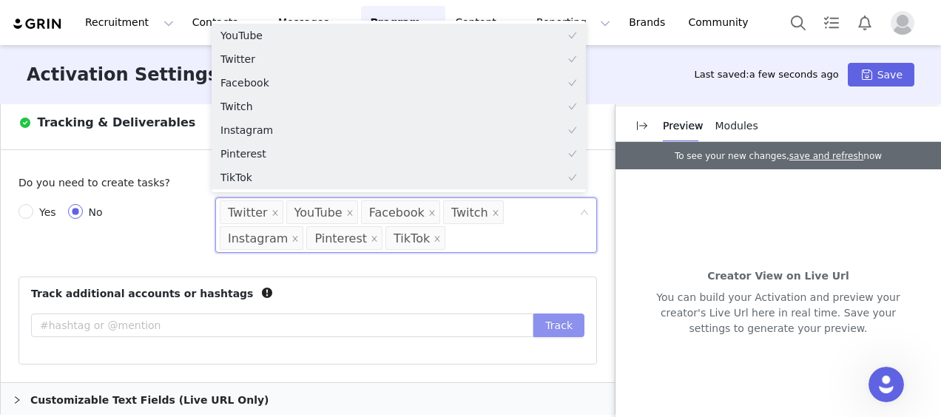
click at [546, 320] on button "Track" at bounding box center [558, 326] width 51 height 24
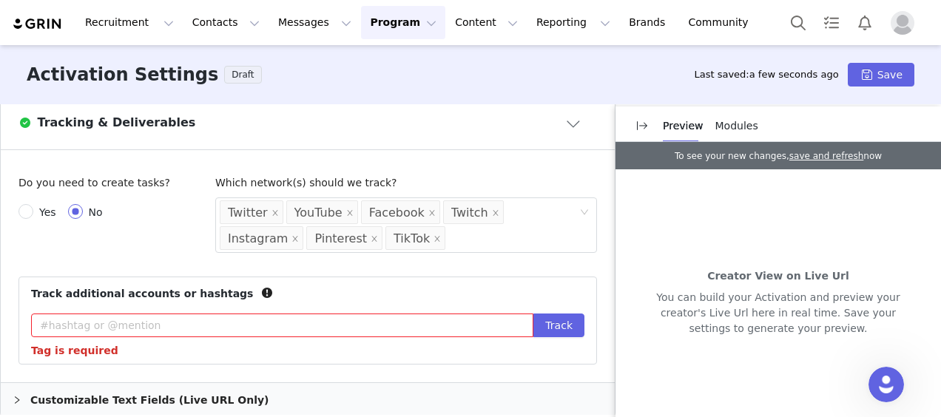
click at [330, 290] on div "Track additional accounts or hashtags" at bounding box center [307, 294] width 553 height 16
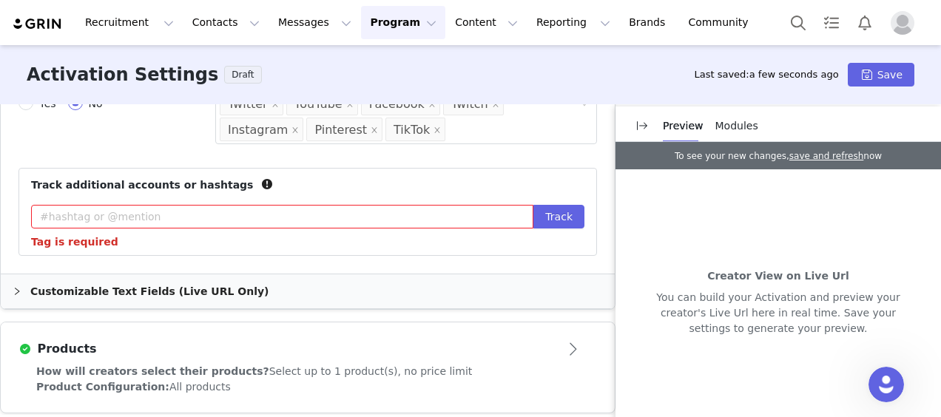
scroll to position [585, 0]
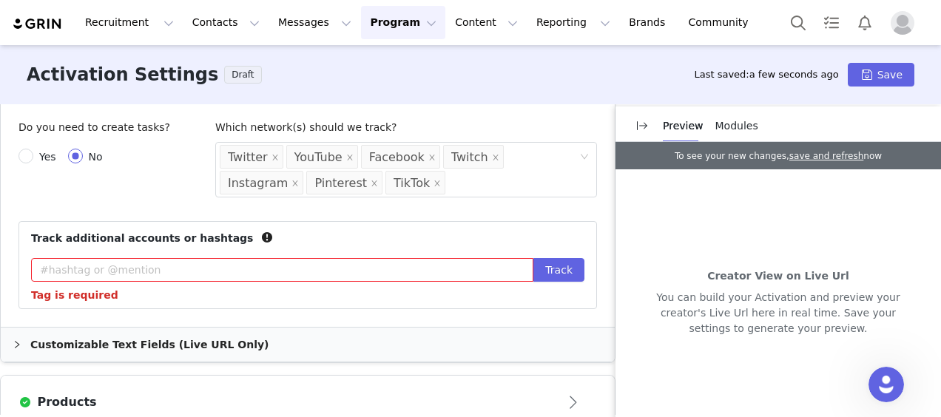
click at [240, 307] on article "Do you need to create tasks? Yes No Which network(s) should we track? Select ne…" at bounding box center [308, 211] width 614 height 232
click at [260, 296] on div "Tag is required" at bounding box center [282, 296] width 502 height 16
click at [213, 216] on article "Do you need to create tasks? Yes No Which network(s) should we track? Select ne…" at bounding box center [308, 211] width 614 height 232
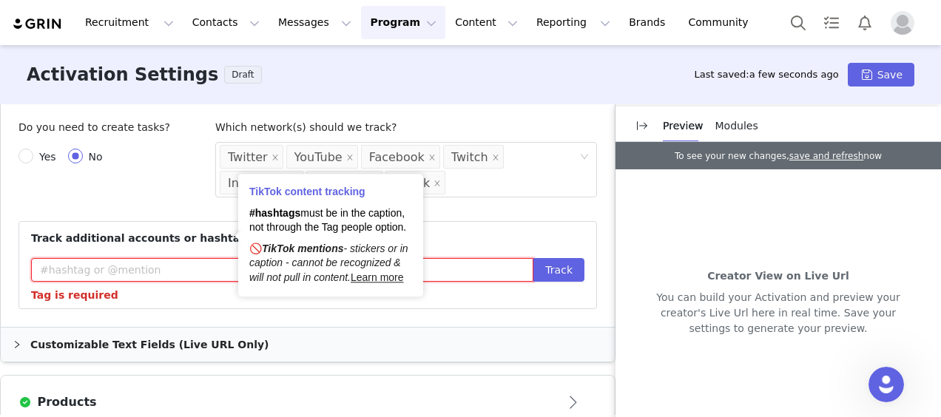
click at [213, 263] on input "text" at bounding box center [282, 270] width 502 height 24
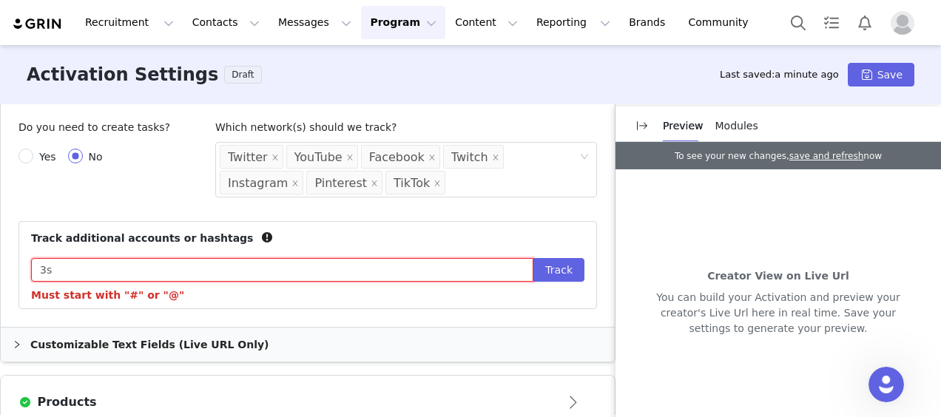
type input "3"
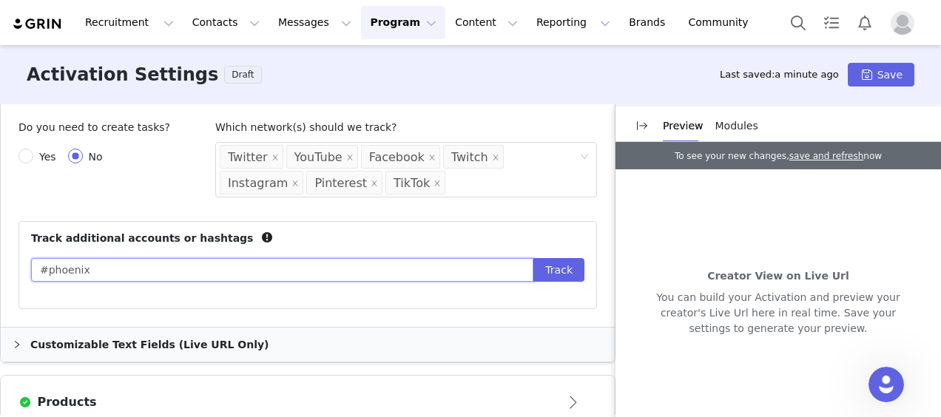
type input "#phoenix"
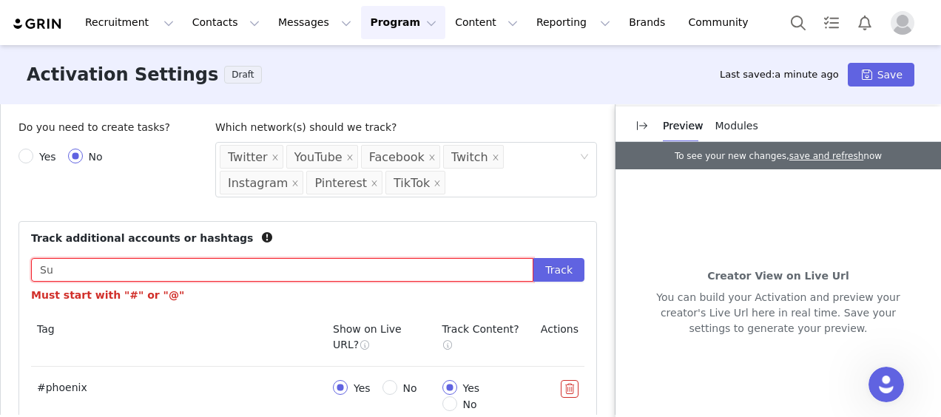
type input "S"
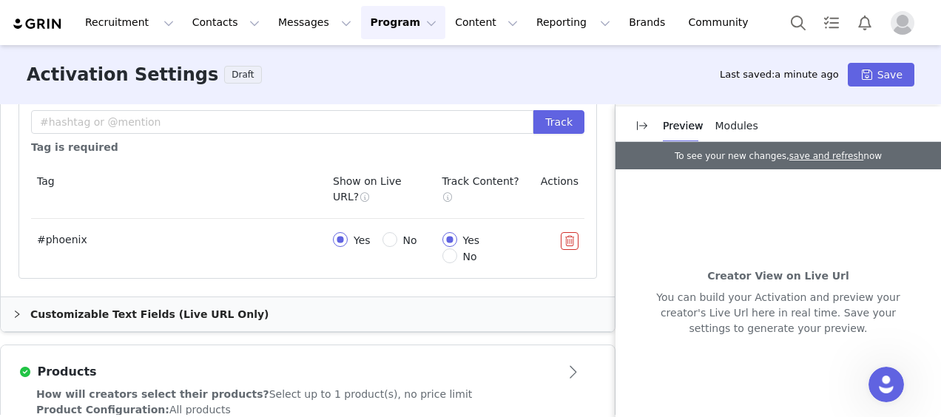
click at [561, 236] on button "button" at bounding box center [570, 241] width 18 height 18
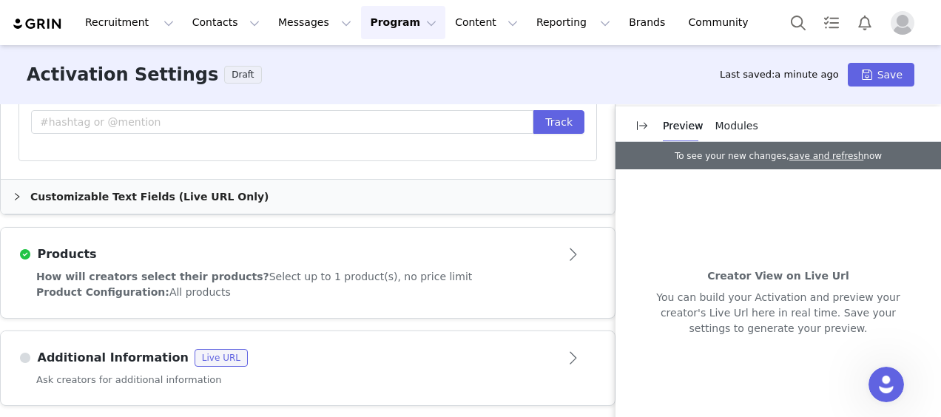
click at [283, 317] on div "These are baseline settings for your activation. You will be able to customize …" at bounding box center [470, 259] width 941 height 311
click at [323, 361] on div "Additional Information Live URL" at bounding box center [283, 358] width 530 height 18
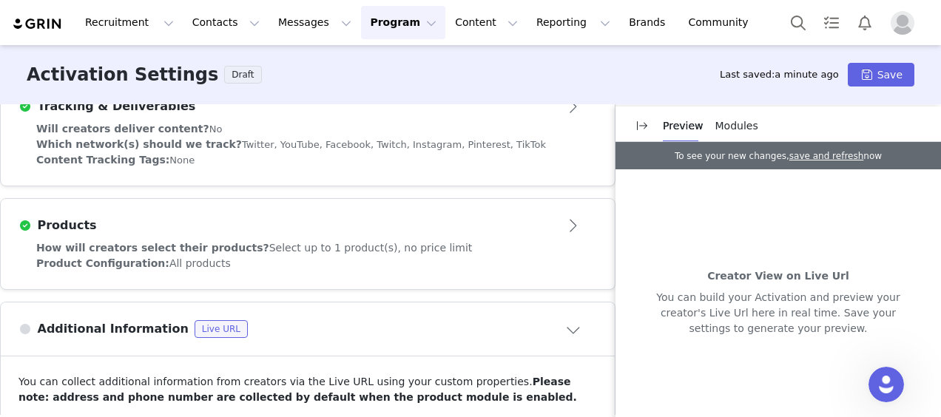
scroll to position [513, 0]
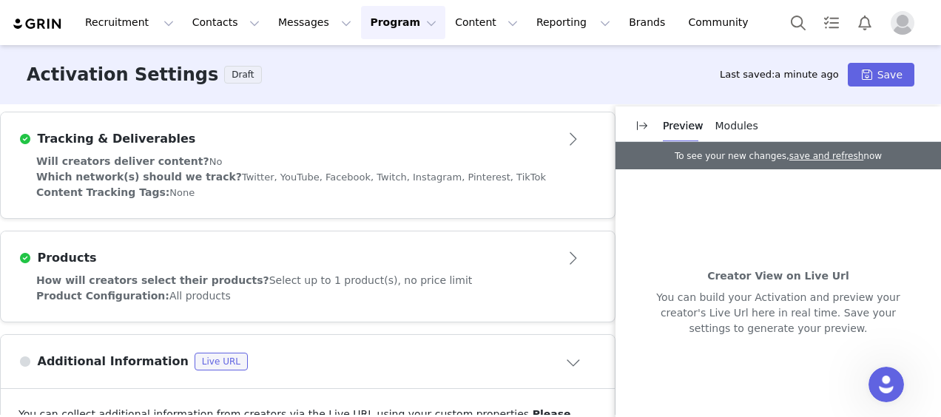
click at [380, 13] on button "Program Program" at bounding box center [403, 22] width 84 height 33
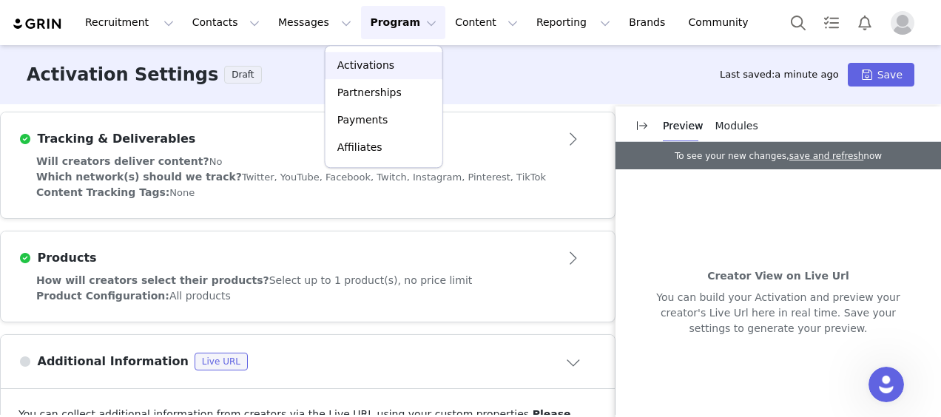
click at [380, 64] on p "Activations" at bounding box center [365, 66] width 57 height 16
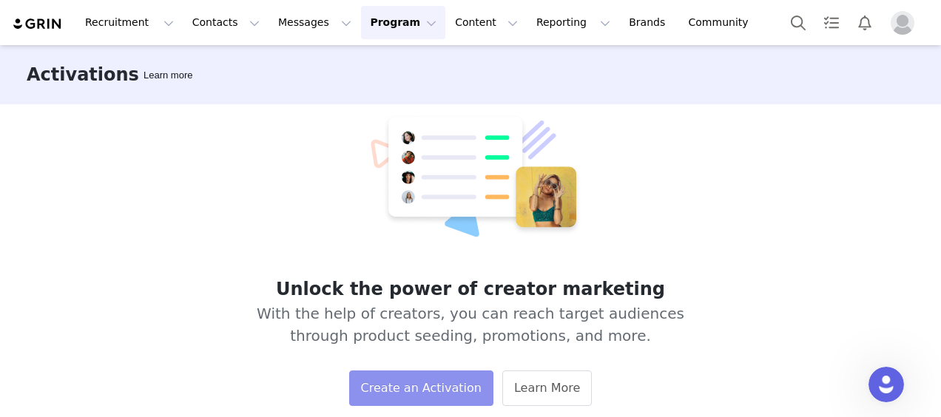
click at [411, 387] on button "Create an Activation" at bounding box center [421, 389] width 144 height 36
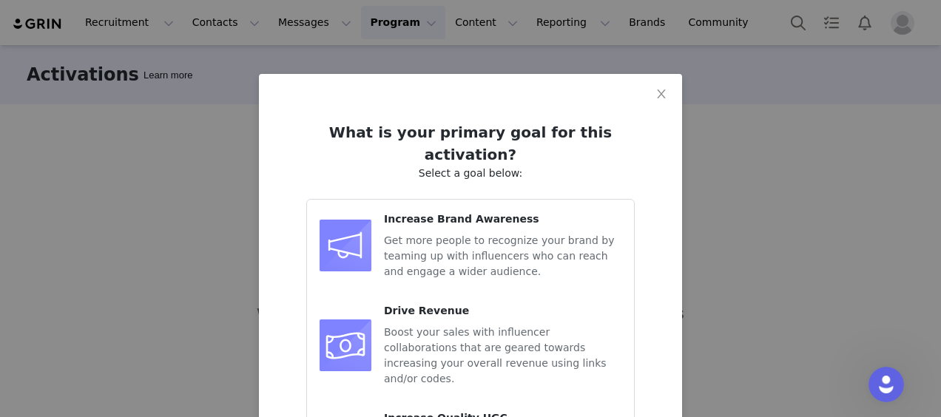
scroll to position [131, 0]
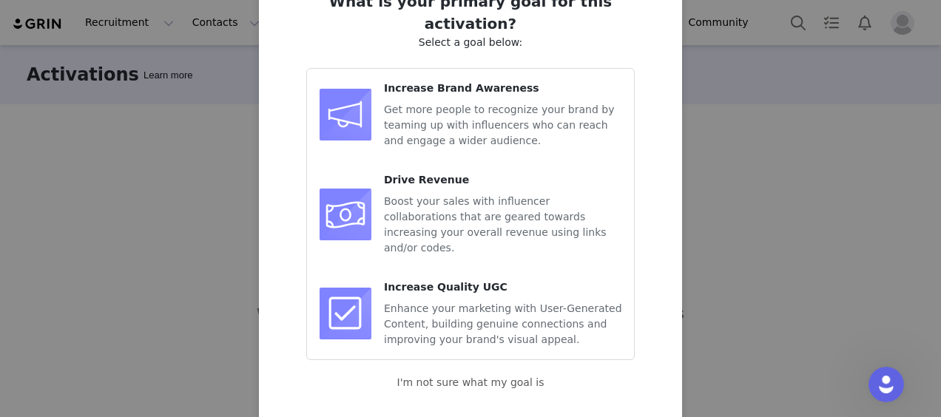
click at [448, 104] on span "Get more people to recognize your brand by teaming up with influencers who can …" at bounding box center [499, 125] width 230 height 43
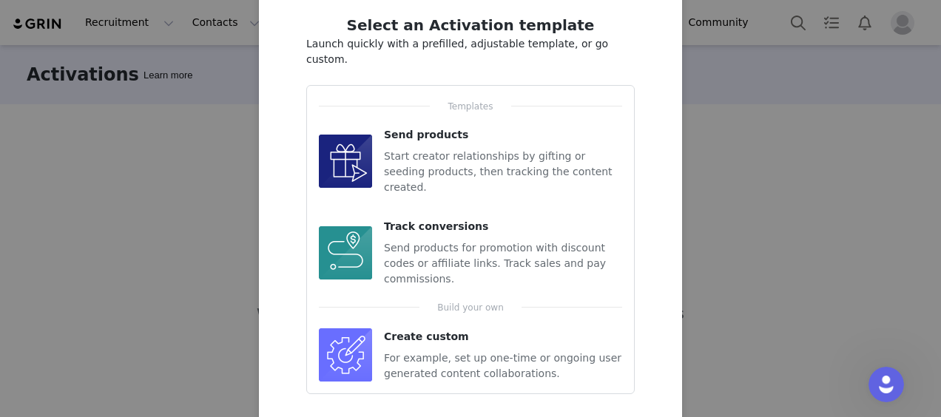
scroll to position [127, 0]
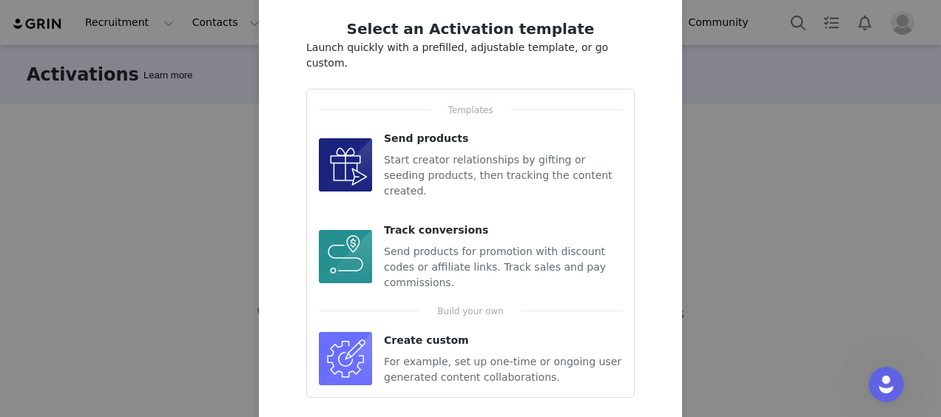
click at [427, 333] on div "Create custom For example, set up one-time or ongoing user generated content co…" at bounding box center [503, 359] width 238 height 53
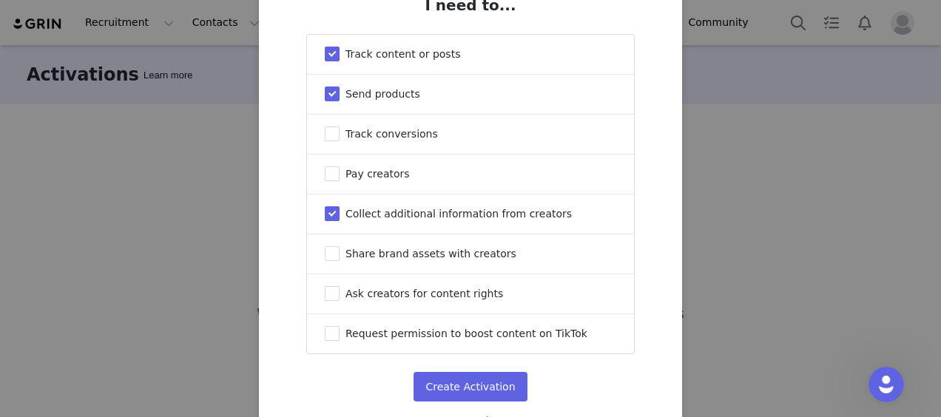
scroll to position [131, 0]
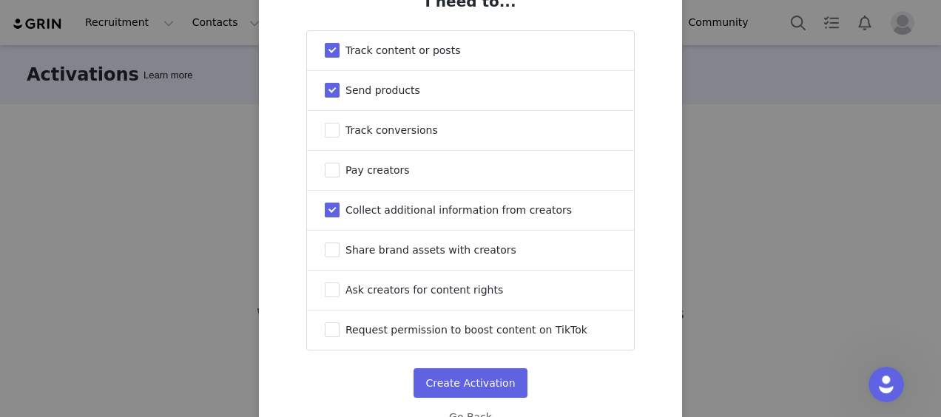
click at [388, 211] on span "Collect additional information from creators" at bounding box center [458, 210] width 226 height 12
click at [340, 211] on input "Collect additional information from creators" at bounding box center [332, 210] width 15 height 15
checkbox input "false"
click at [385, 90] on span "Send products" at bounding box center [382, 90] width 75 height 12
click at [340, 90] on input "Send products" at bounding box center [332, 90] width 15 height 15
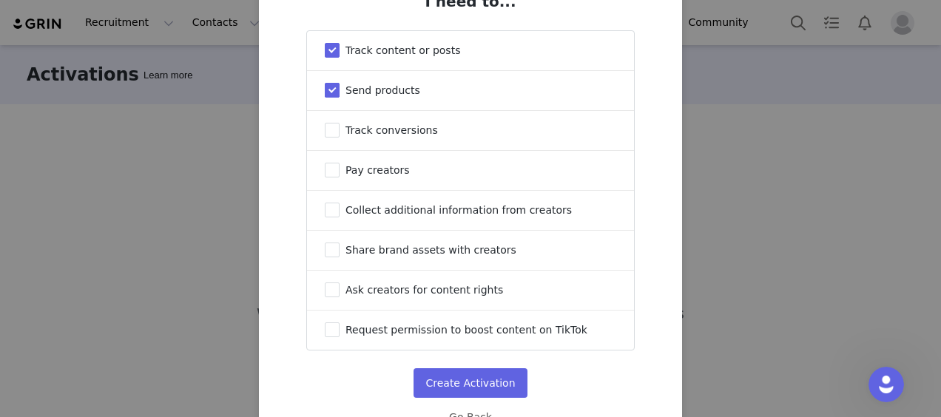
checkbox input "false"
click at [383, 204] on label "Collect additional information from creators" at bounding box center [470, 210] width 327 height 39
click at [340, 204] on input "Collect additional information from creators" at bounding box center [332, 210] width 15 height 15
checkbox input "true"
click at [470, 391] on button "Create Activation" at bounding box center [469, 383] width 113 height 30
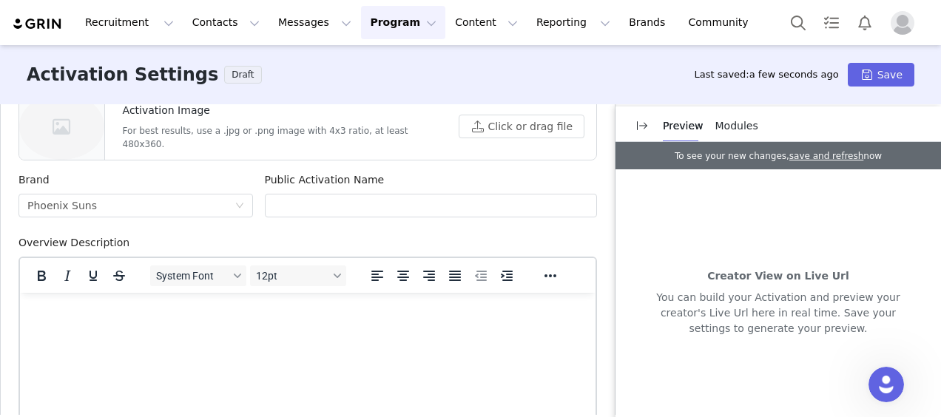
scroll to position [518, 0]
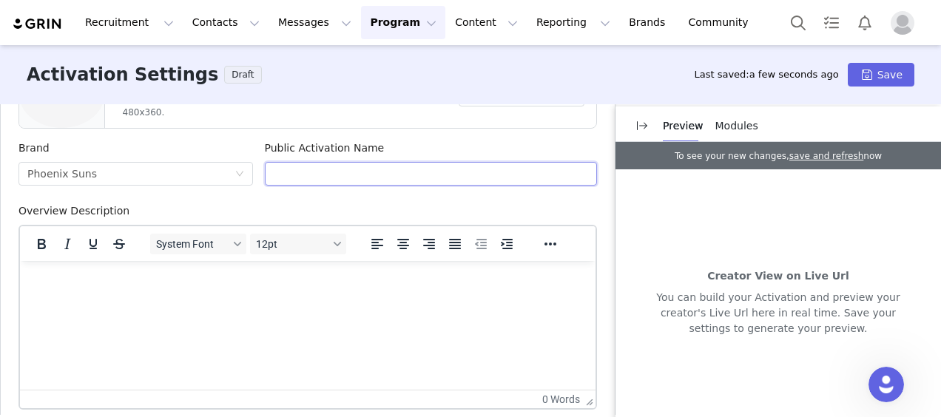
click at [317, 178] on input "text" at bounding box center [431, 174] width 333 height 24
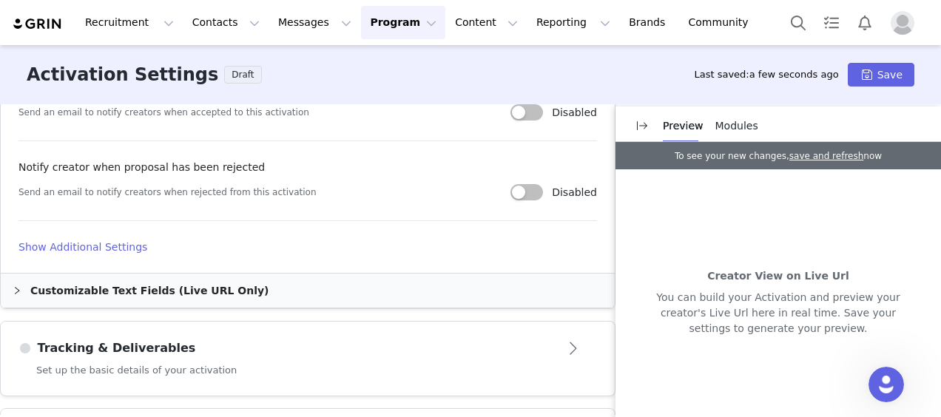
scroll to position [1011, 0]
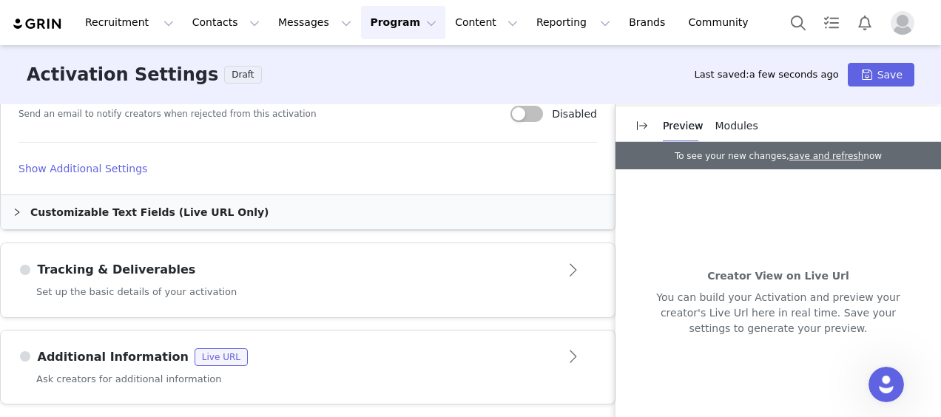
type input "2025 Statement Launch"
click at [274, 377] on div "Ask creators for additional information" at bounding box center [308, 388] width 614 height 33
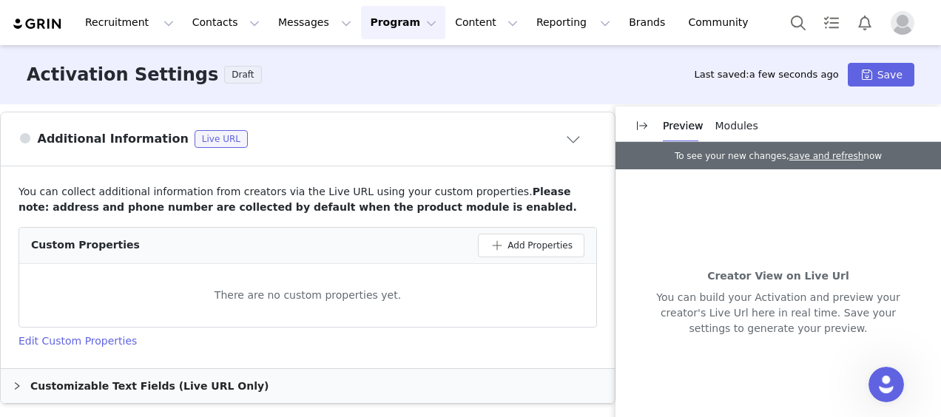
scroll to position [600, 0]
click at [879, 68] on button "Save" at bounding box center [881, 75] width 67 height 24
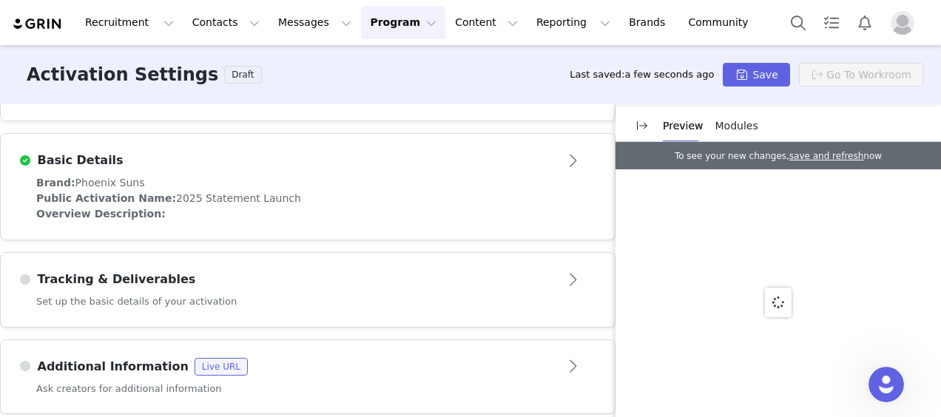
scroll to position [326, 0]
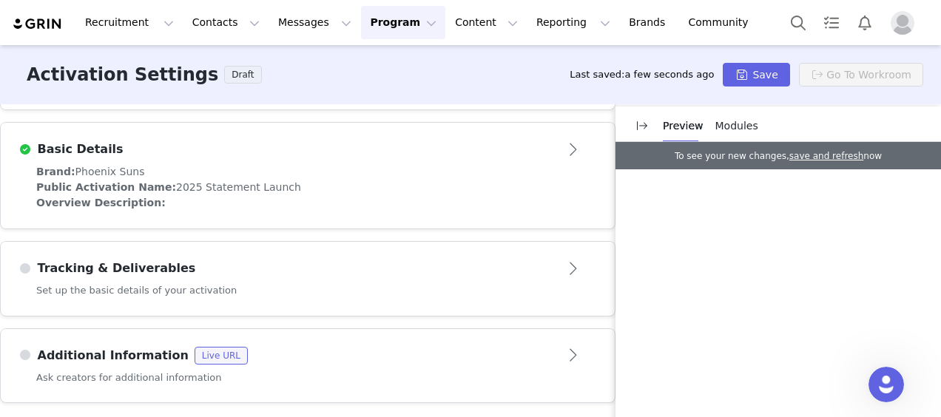
click at [216, 286] on div "Set up the basic details of your activation" at bounding box center [308, 299] width 614 height 33
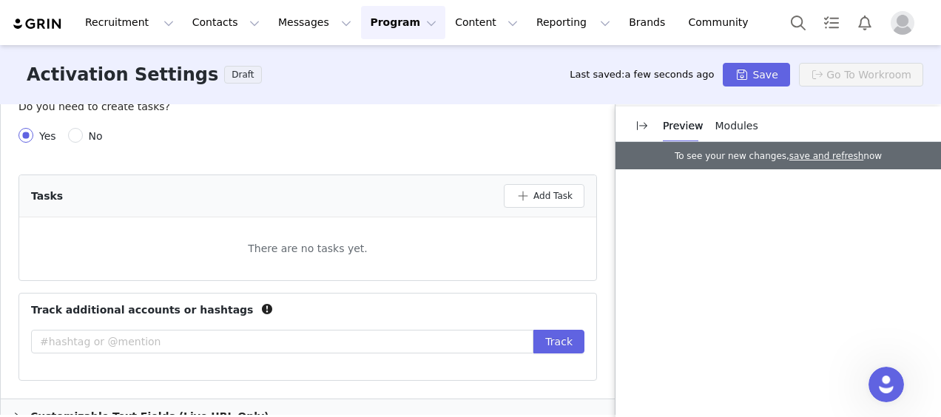
click at [92, 131] on span "No" at bounding box center [96, 136] width 26 height 12
click at [83, 131] on input "No" at bounding box center [75, 135] width 15 height 15
radio input "true"
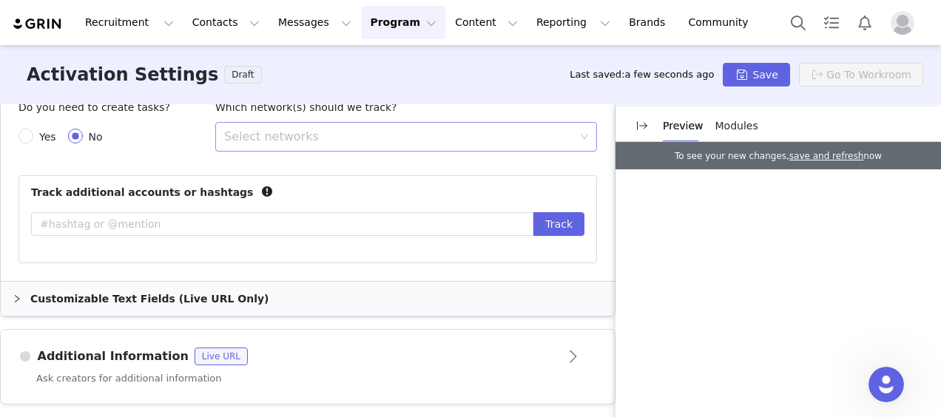
click at [296, 146] on div "Select networks" at bounding box center [401, 137] width 362 height 28
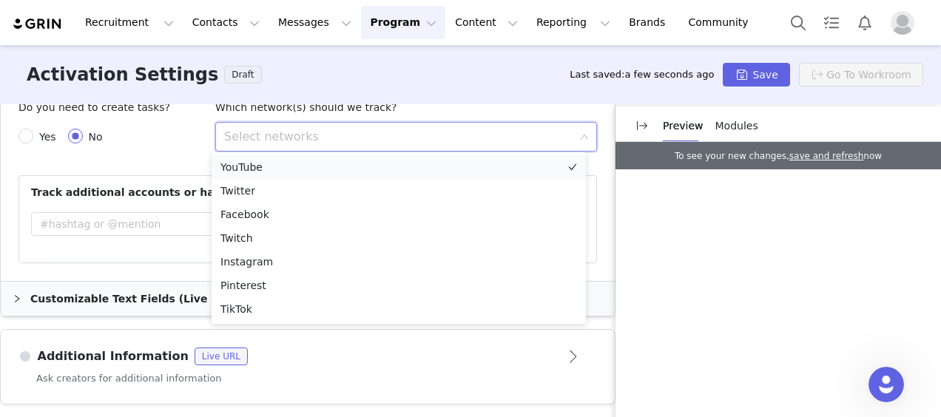
click at [297, 165] on li "YouTube" at bounding box center [399, 167] width 374 height 24
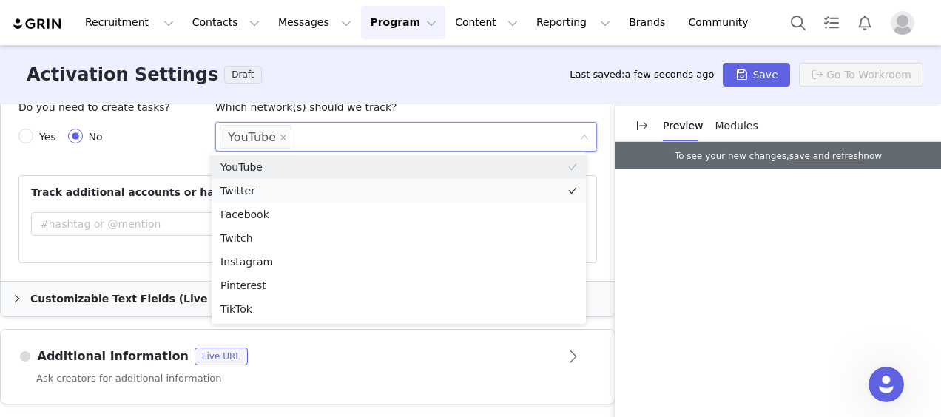
click at [287, 183] on li "Twitter" at bounding box center [399, 191] width 374 height 24
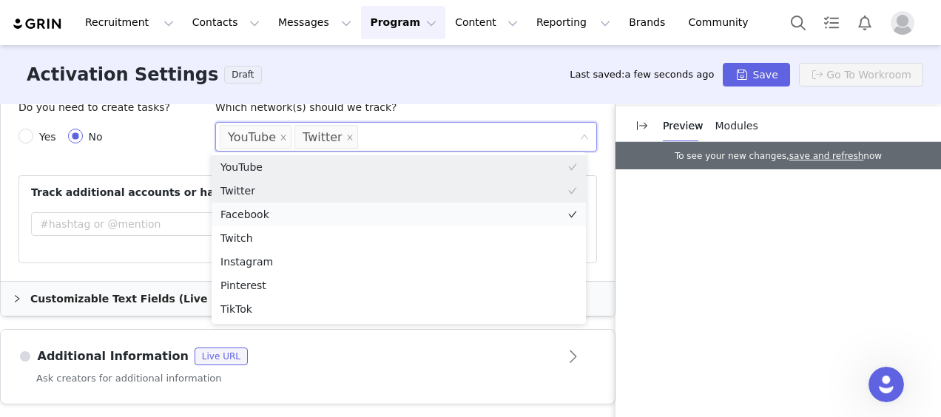
click at [276, 219] on li "Facebook" at bounding box center [399, 215] width 374 height 24
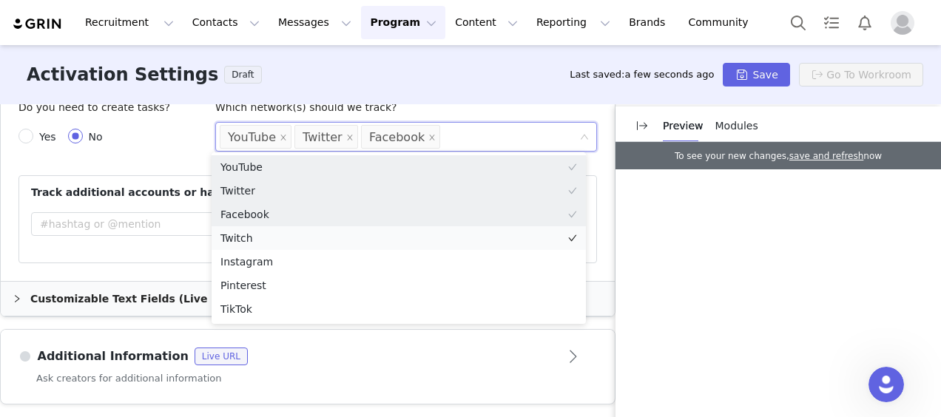
click at [269, 240] on li "Twitch" at bounding box center [399, 238] width 374 height 24
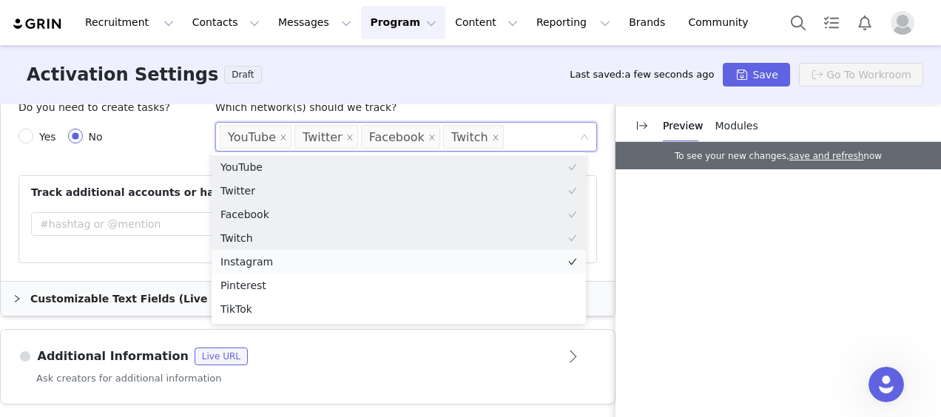
click at [264, 263] on li "Instagram" at bounding box center [399, 262] width 374 height 24
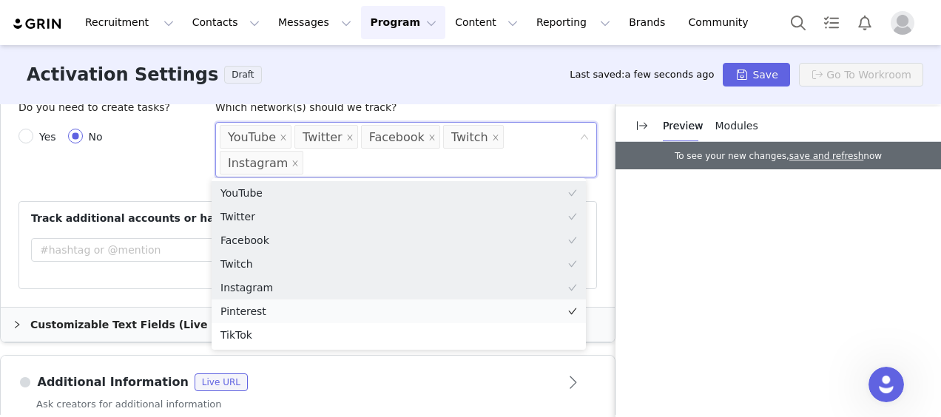
click at [257, 310] on li "Pinterest" at bounding box center [399, 312] width 374 height 24
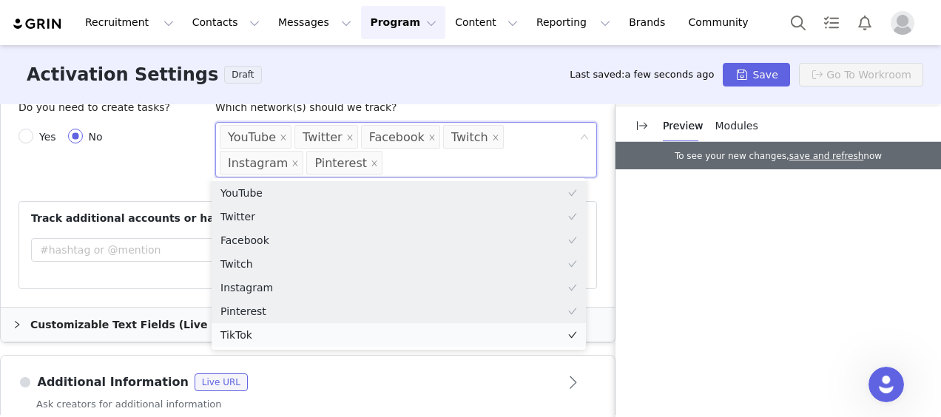
click at [253, 331] on li "TikTok" at bounding box center [399, 335] width 374 height 24
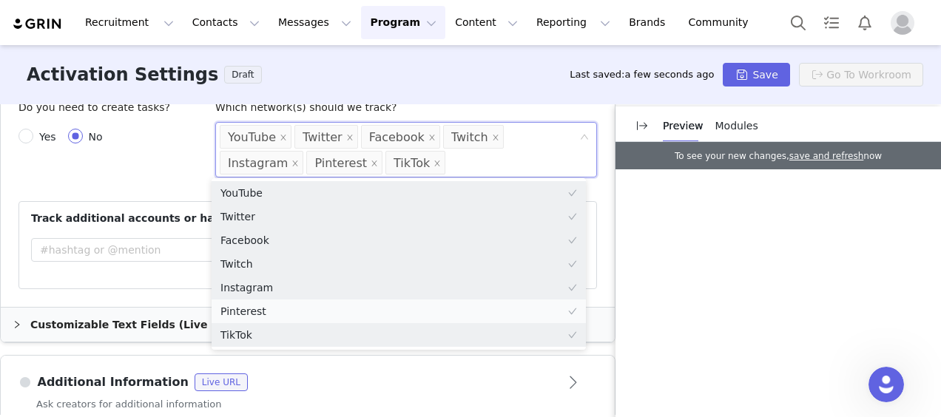
click at [258, 300] on li "Pinterest" at bounding box center [399, 312] width 374 height 24
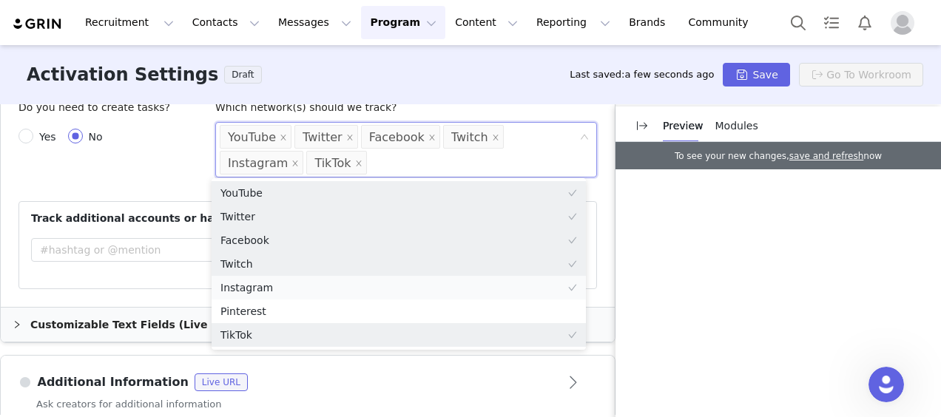
click at [260, 293] on li "Instagram" at bounding box center [399, 288] width 374 height 24
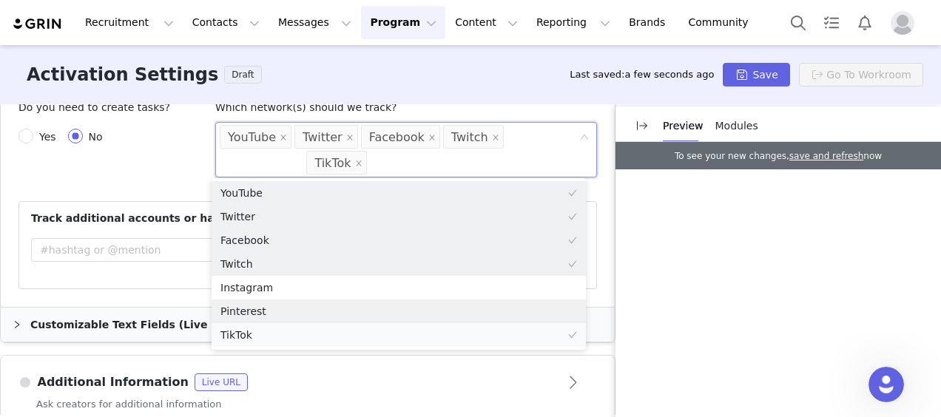
click at [263, 323] on li "TikTok" at bounding box center [399, 335] width 374 height 24
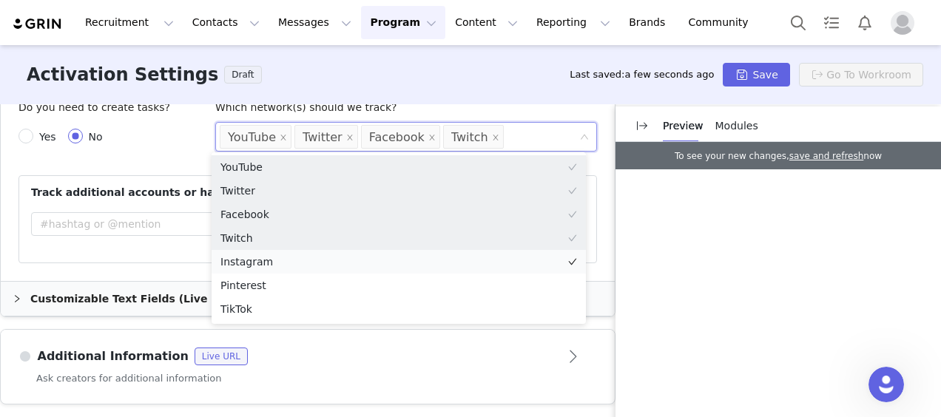
click at [268, 262] on li "Instagram" at bounding box center [399, 262] width 374 height 24
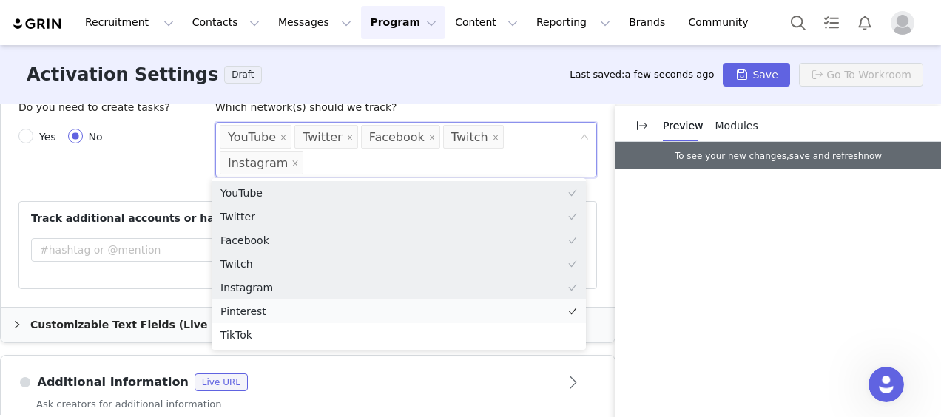
click at [264, 305] on li "Pinterest" at bounding box center [399, 312] width 374 height 24
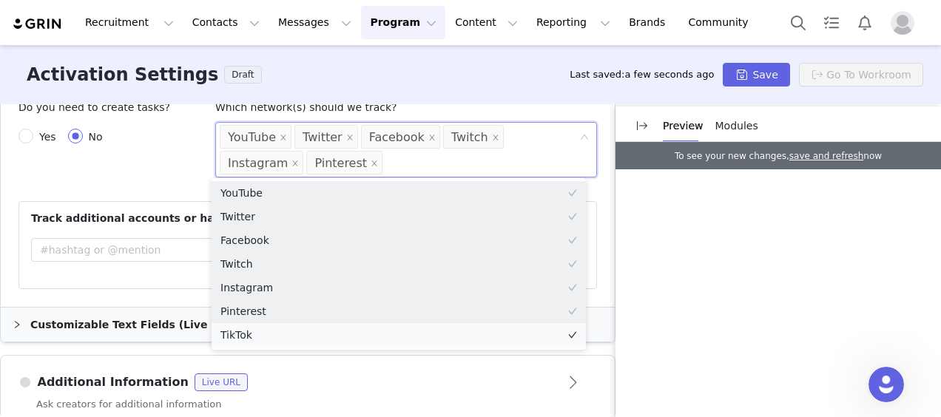
click at [263, 332] on li "TikTok" at bounding box center [399, 335] width 374 height 24
click at [331, 375] on div "Additional Information Live URL" at bounding box center [283, 383] width 530 height 18
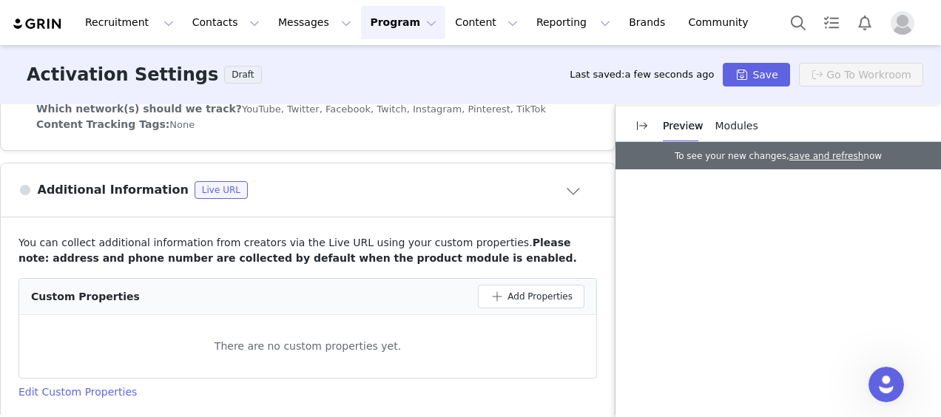
scroll to position [501, 0]
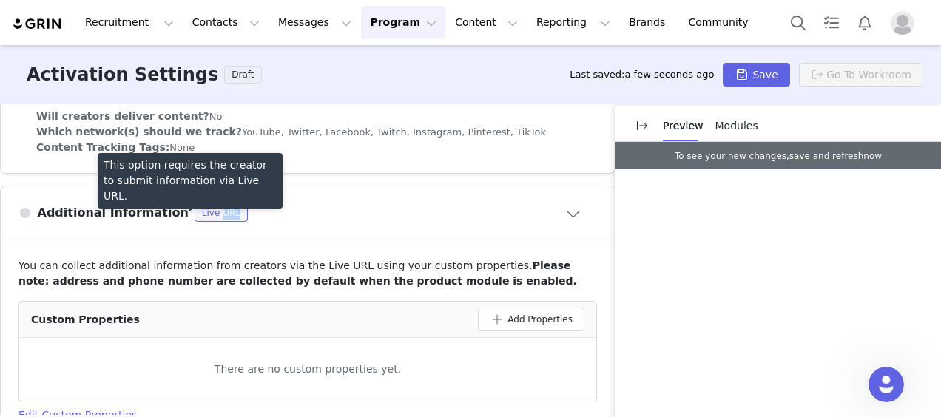
drag, startPoint x: 194, startPoint y: 212, endPoint x: 374, endPoint y: 213, distance: 179.8
click at [363, 216] on div "Additional Information Live URL" at bounding box center [283, 213] width 530 height 18
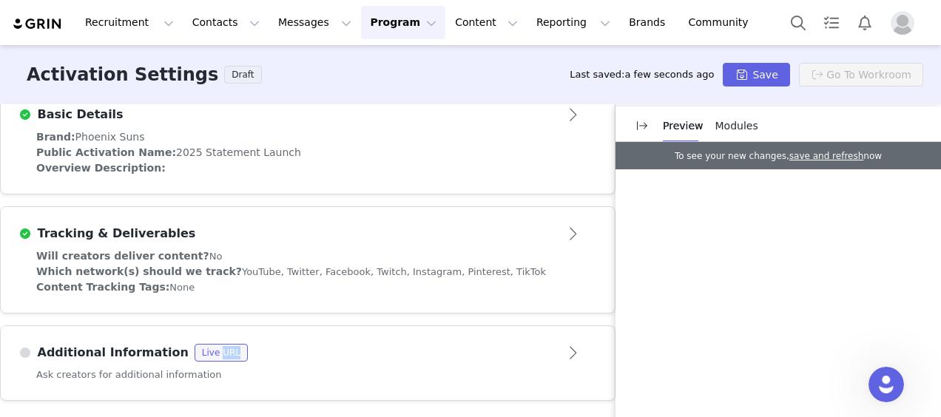
scroll to position [359, 0]
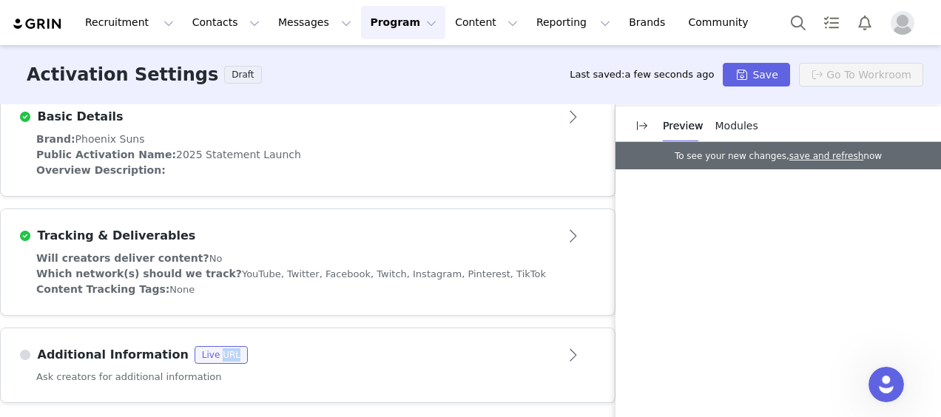
click at [273, 350] on div "Additional Information Live URL" at bounding box center [283, 355] width 530 height 18
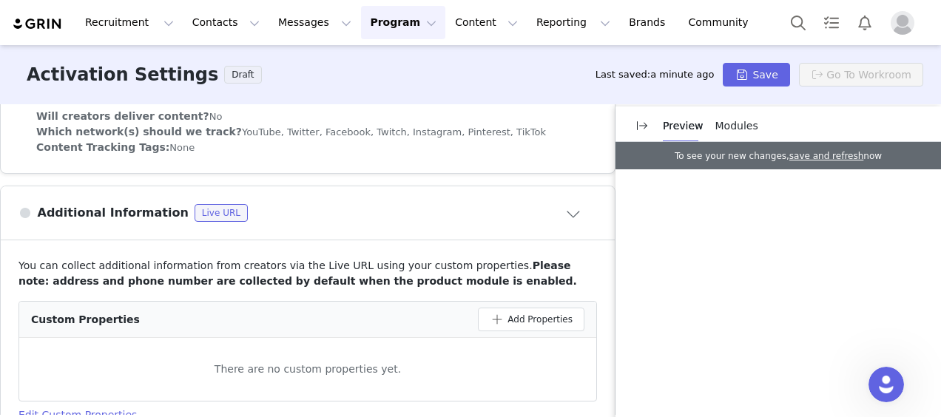
click at [323, 209] on div "Additional Information Live URL" at bounding box center [283, 213] width 530 height 18
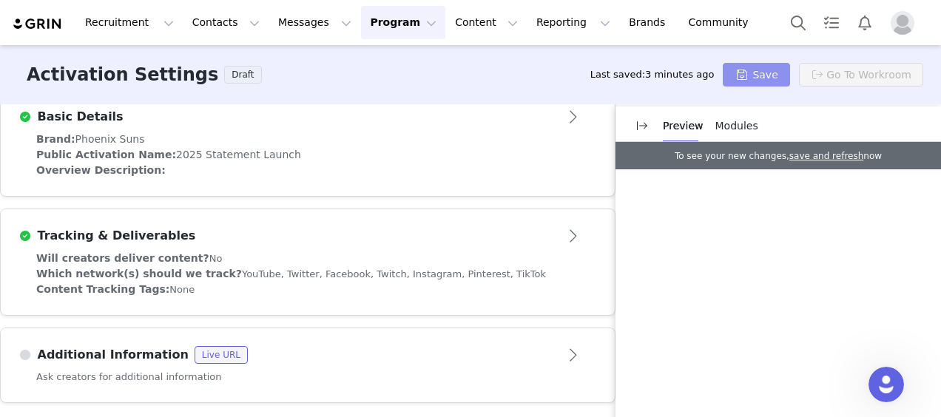
click at [775, 81] on button "Save" at bounding box center [756, 75] width 67 height 24
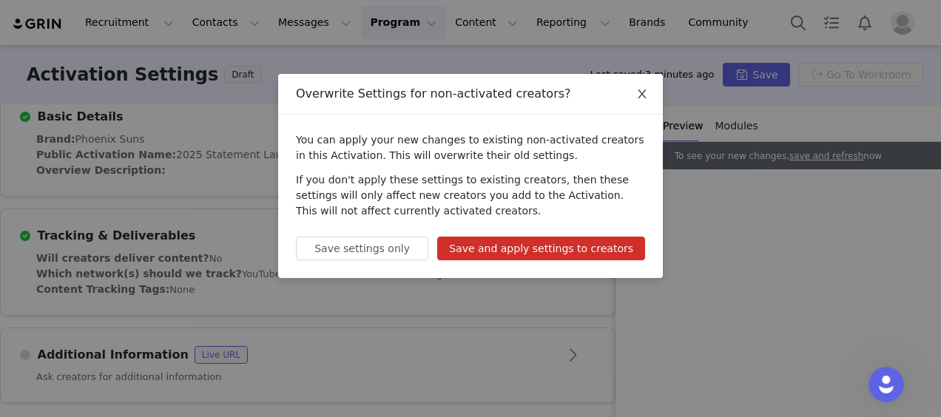
click at [655, 90] on span "Close" at bounding box center [641, 94] width 41 height 41
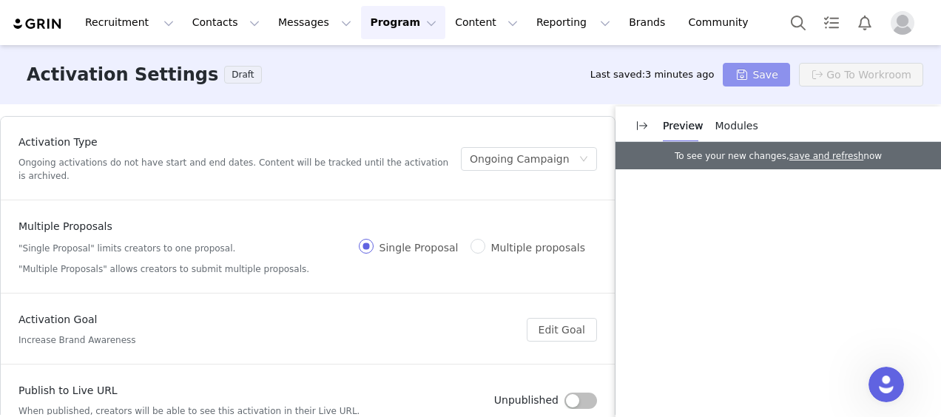
scroll to position [74, 0]
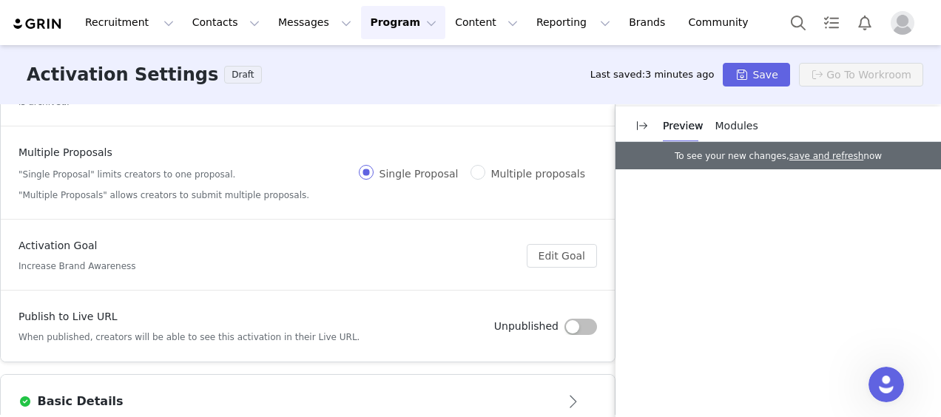
click at [365, 30] on button "Program Program" at bounding box center [403, 22] width 84 height 33
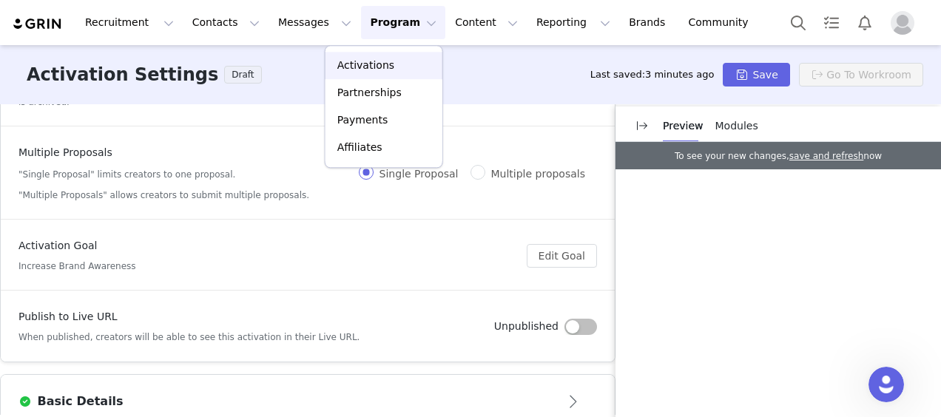
click at [374, 75] on link "Activations" at bounding box center [383, 65] width 117 height 27
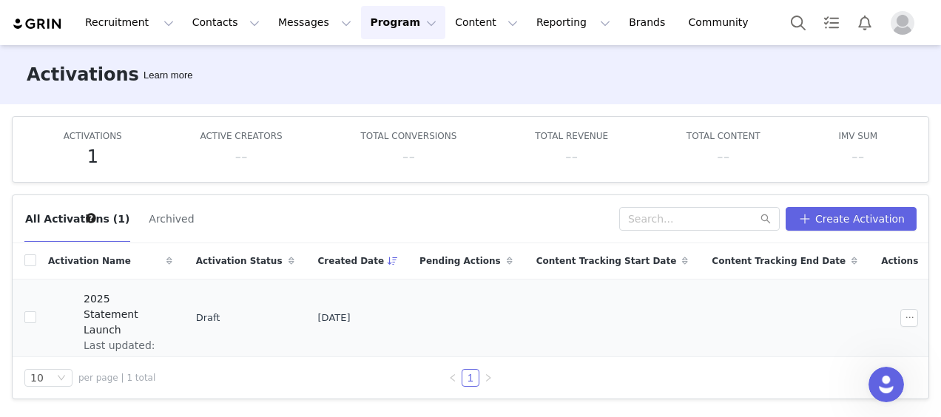
click at [805, 296] on td at bounding box center [784, 318] width 169 height 78
click at [524, 322] on td at bounding box center [466, 318] width 117 height 78
click at [58, 321] on div at bounding box center [61, 318] width 27 height 52
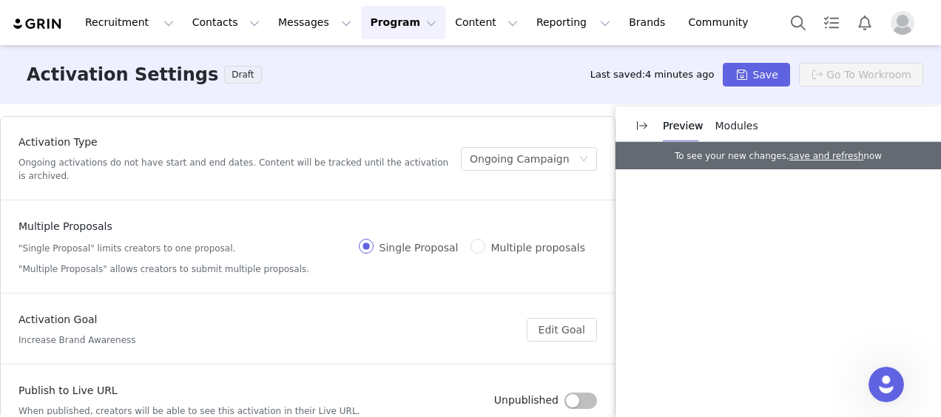
click at [718, 129] on span "Modules" at bounding box center [736, 126] width 43 height 12
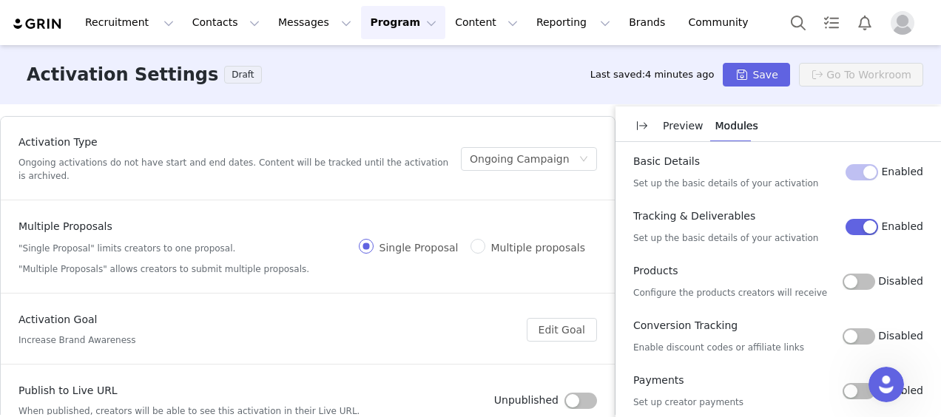
click at [679, 132] on p "Preview" at bounding box center [683, 126] width 41 height 16
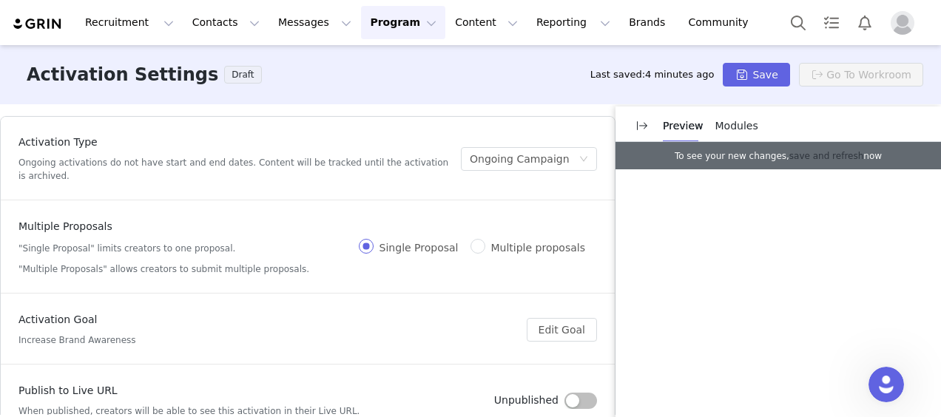
click at [811, 161] on link "save and refresh" at bounding box center [826, 156] width 74 height 10
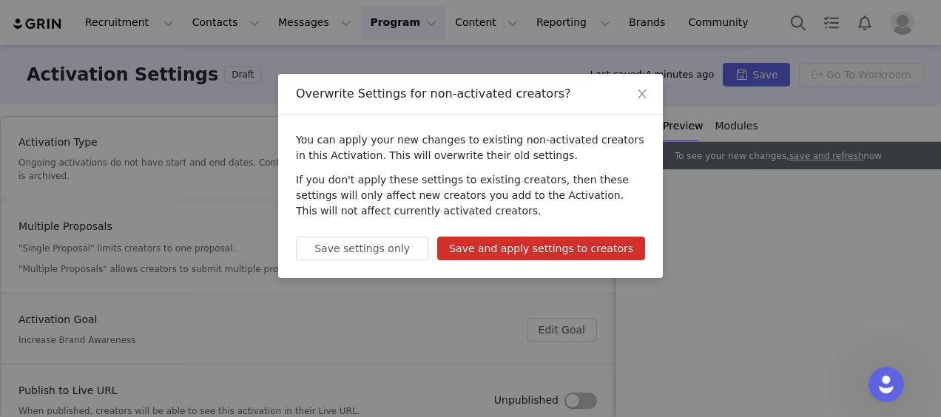
click at [513, 248] on button "Save and apply settings to creators" at bounding box center [541, 249] width 208 height 24
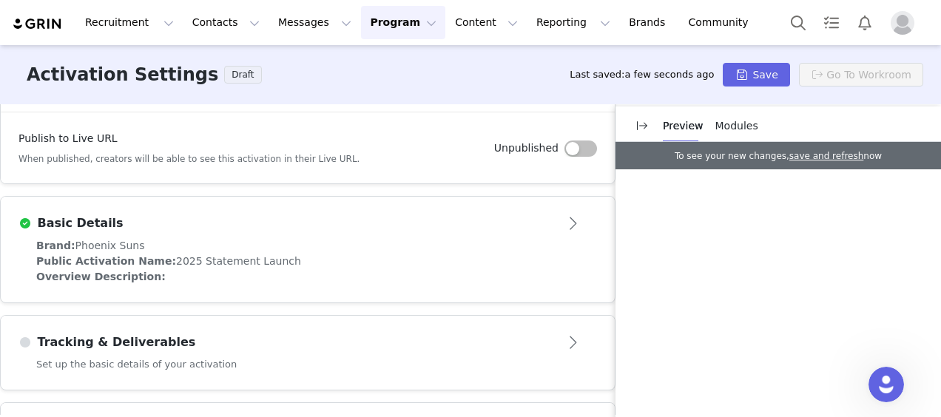
scroll to position [326, 0]
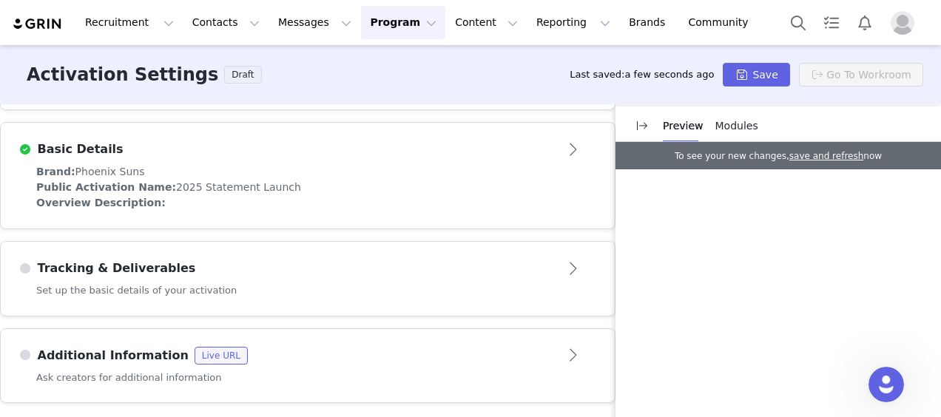
click at [395, 299] on div "Set up the basic details of your activation" at bounding box center [308, 299] width 614 height 33
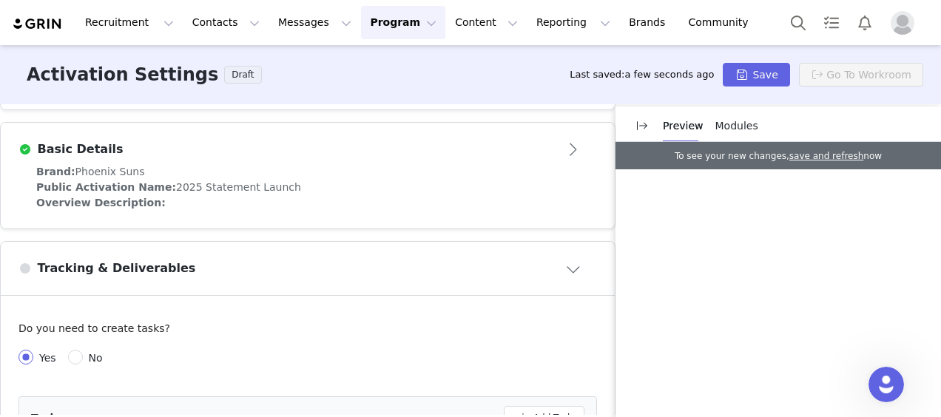
click at [406, 283] on article "Tracking & Deliverables" at bounding box center [308, 268] width 614 height 53
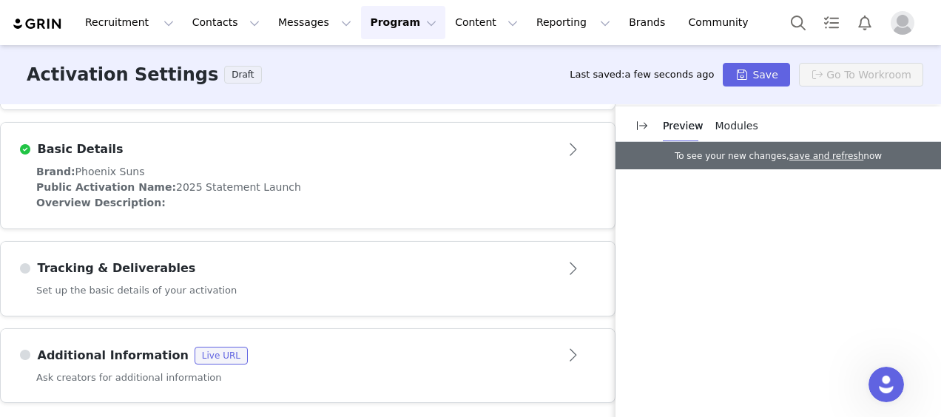
click at [359, 336] on article "Additional Information Live URL" at bounding box center [308, 349] width 614 height 41
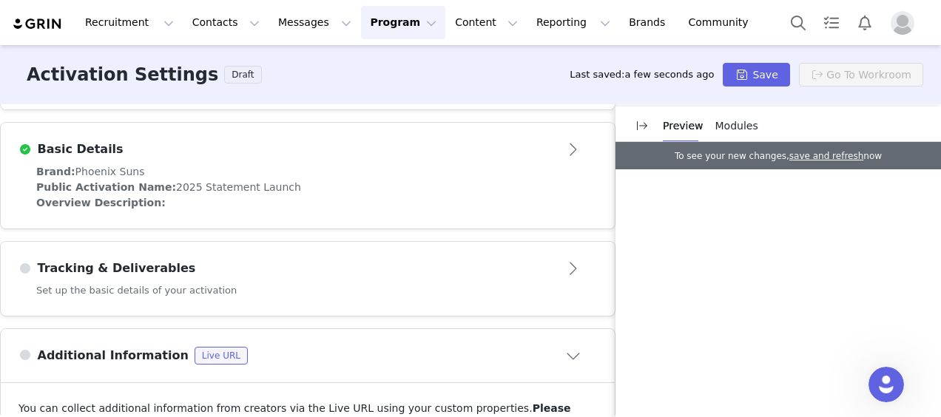
click at [377, 260] on div "Tracking & Deliverables" at bounding box center [283, 269] width 530 height 18
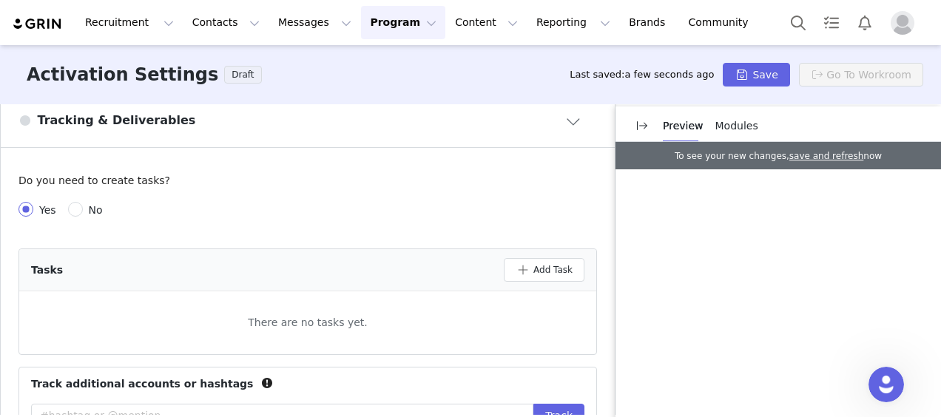
scroll to position [665, 0]
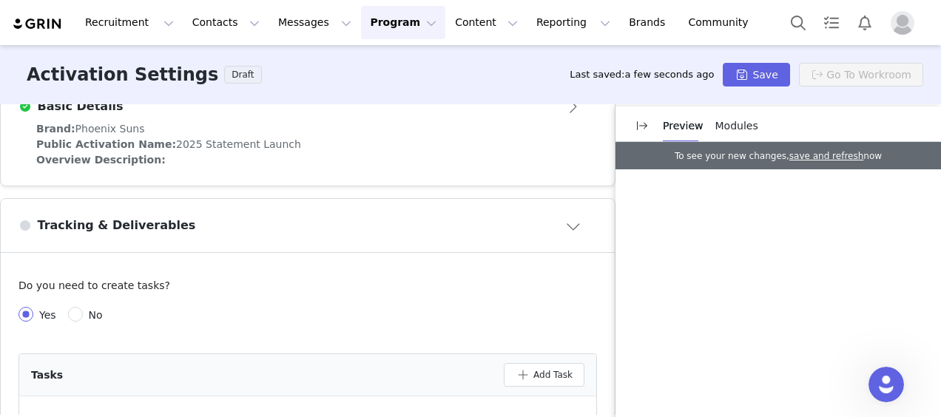
click at [249, 224] on div "Tracking & Deliverables" at bounding box center [283, 226] width 530 height 18
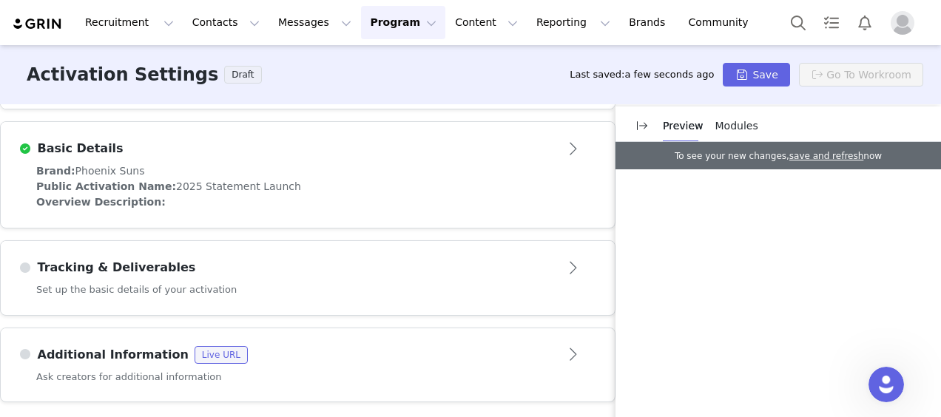
click at [292, 254] on article "Tracking & Deliverables" at bounding box center [308, 261] width 614 height 41
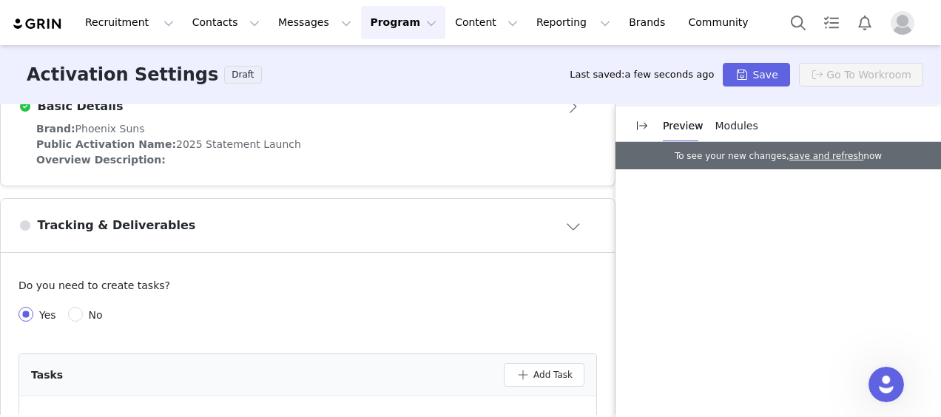
click at [91, 315] on span "No" at bounding box center [96, 315] width 26 height 12
click at [83, 315] on input "No" at bounding box center [75, 314] width 15 height 15
radio input "true"
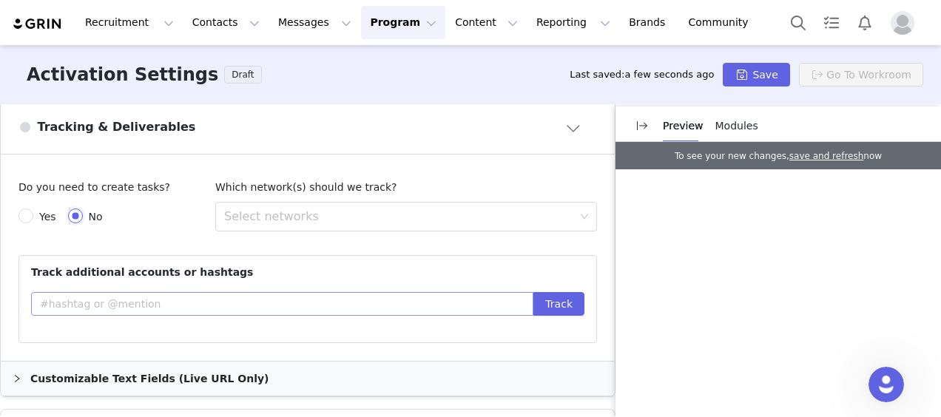
scroll to position [517, 0]
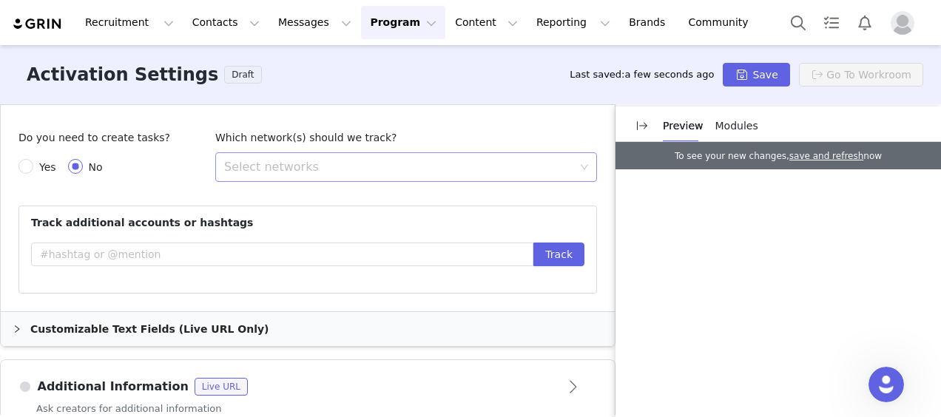
click at [348, 173] on div "Select networks" at bounding box center [401, 167] width 362 height 28
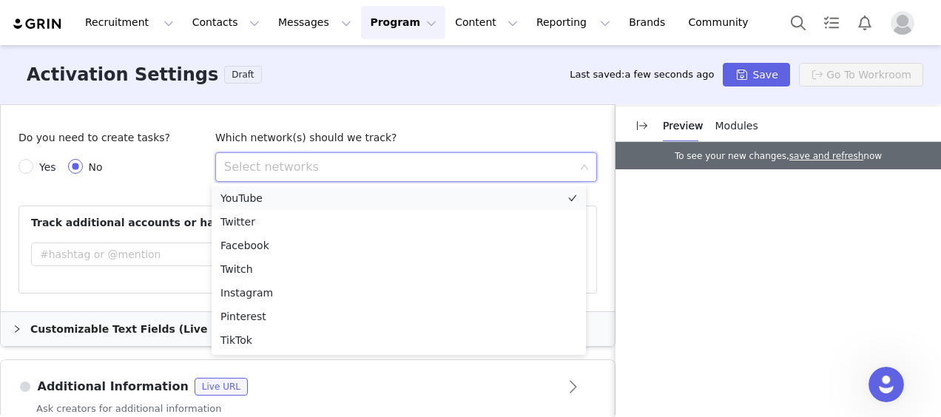
click at [330, 209] on li "YouTube" at bounding box center [399, 198] width 374 height 24
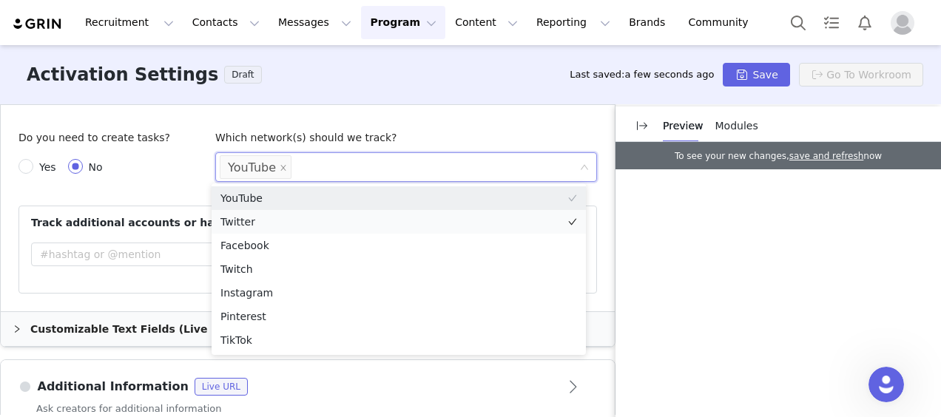
click at [325, 221] on li "Twitter" at bounding box center [399, 222] width 374 height 24
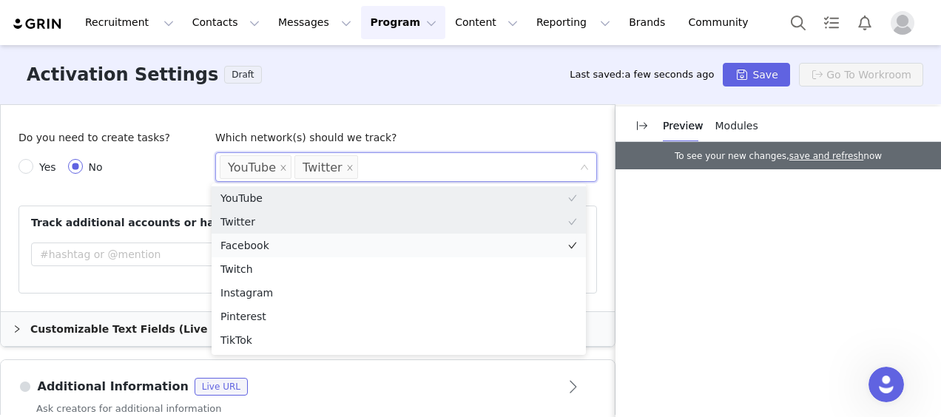
drag, startPoint x: 322, startPoint y: 241, endPoint x: 320, endPoint y: 254, distance: 13.5
click at [322, 241] on li "Facebook" at bounding box center [399, 246] width 374 height 24
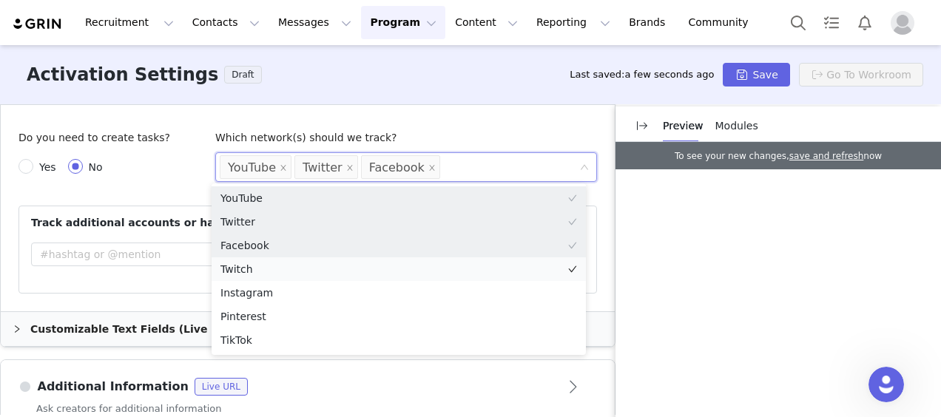
click at [318, 269] on li "Twitch" at bounding box center [399, 269] width 374 height 24
click at [308, 297] on li "Instagram" at bounding box center [399, 293] width 374 height 24
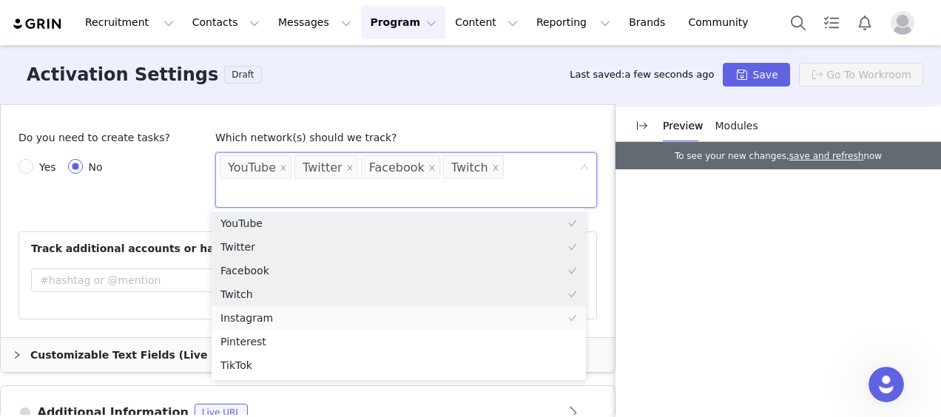
click at [299, 317] on li "Instagram" at bounding box center [399, 318] width 374 height 24
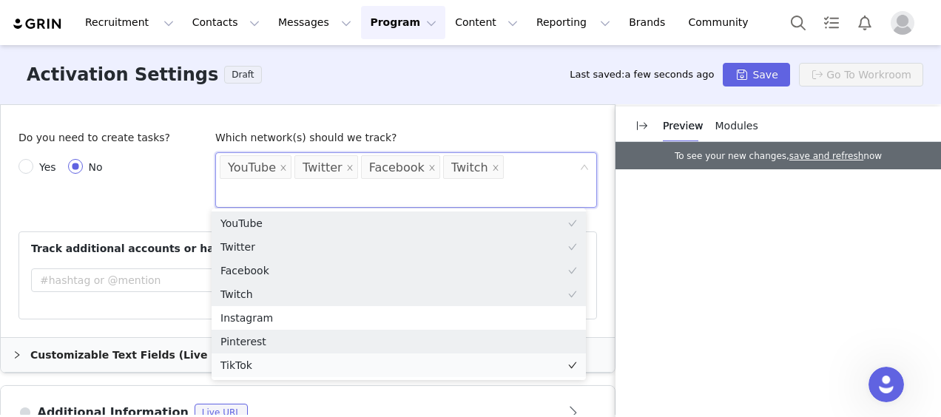
click at [294, 354] on li "TikTok" at bounding box center [399, 366] width 374 height 24
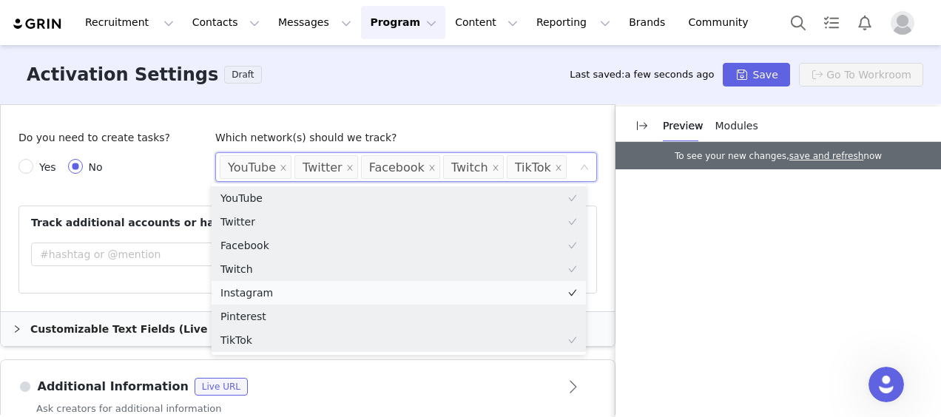
click at [298, 296] on li "Instagram" at bounding box center [399, 293] width 374 height 24
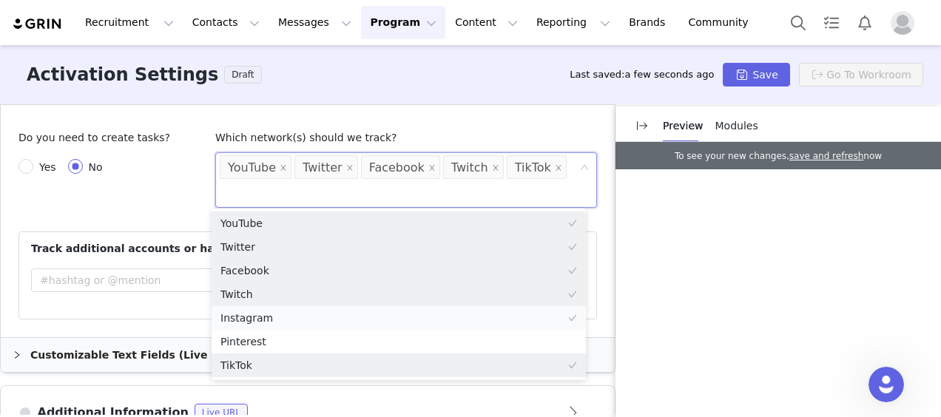
click at [295, 314] on li "Instagram" at bounding box center [399, 318] width 374 height 24
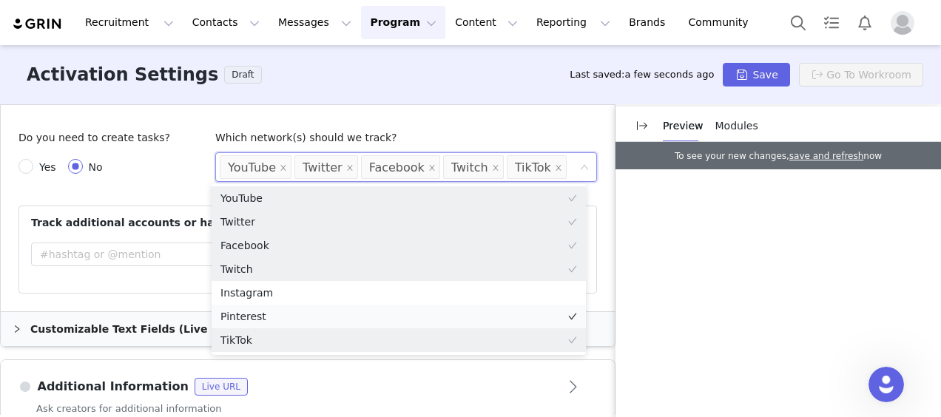
click at [293, 317] on li "Pinterest" at bounding box center [399, 317] width 374 height 24
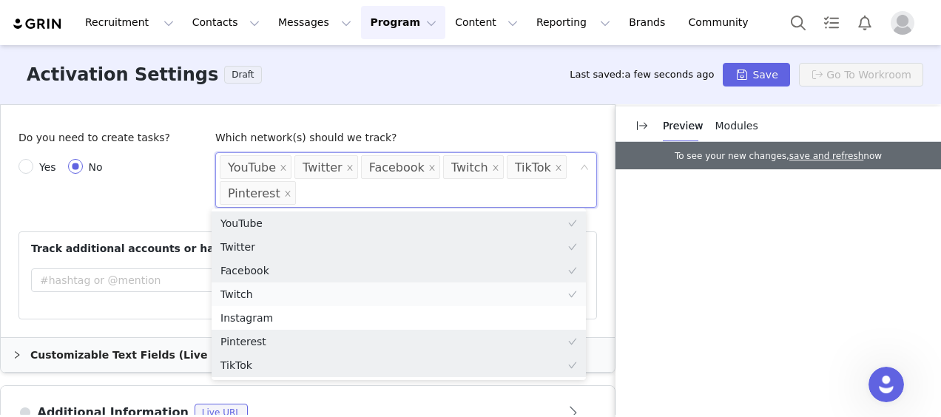
click at [294, 300] on li "Twitch" at bounding box center [399, 295] width 374 height 24
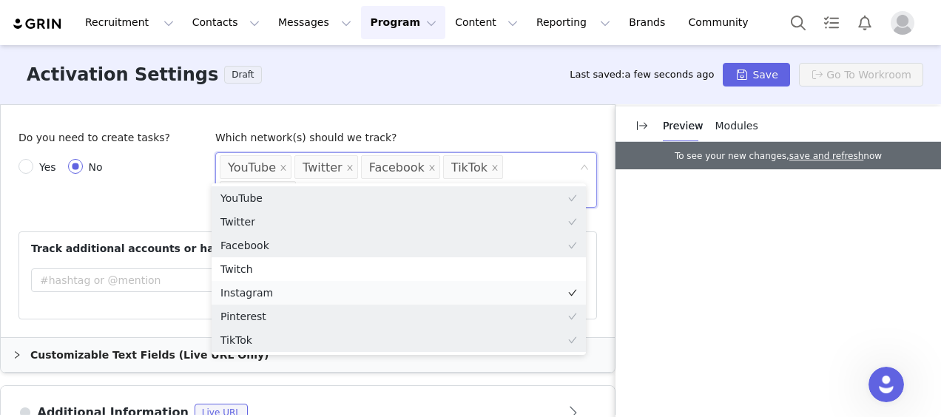
click at [301, 291] on li "Instagram" at bounding box center [399, 293] width 374 height 24
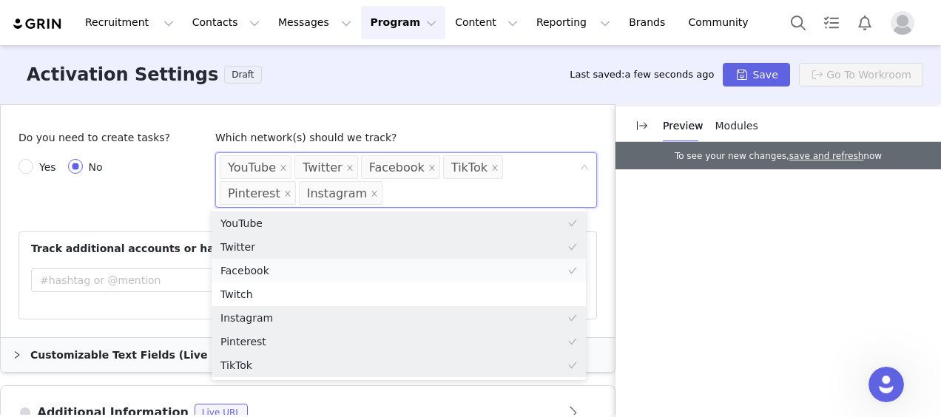
click at [295, 269] on li "Facebook" at bounding box center [399, 271] width 374 height 24
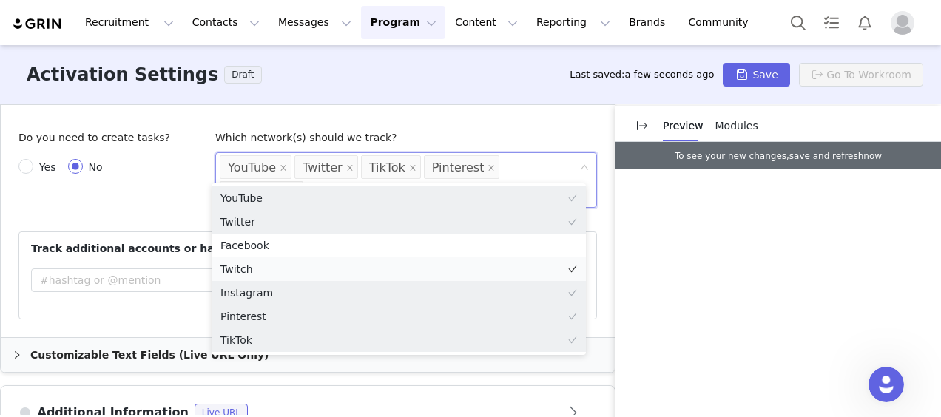
click at [291, 270] on li "Twitch" at bounding box center [399, 269] width 374 height 24
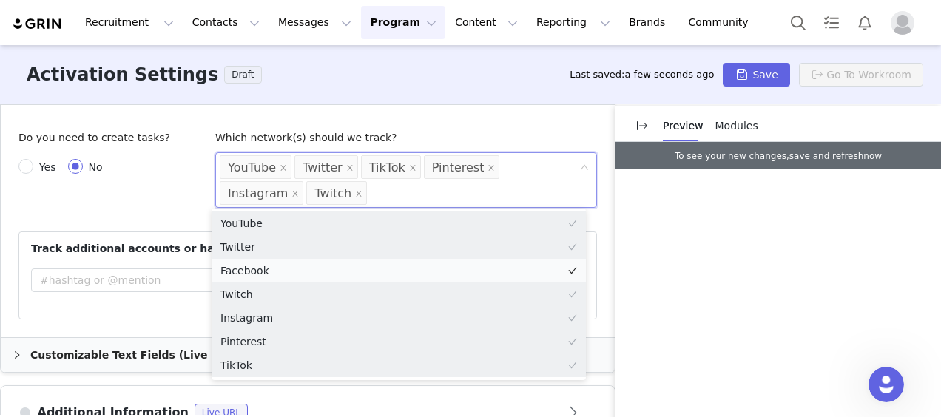
click at [291, 273] on li "Facebook" at bounding box center [399, 271] width 374 height 24
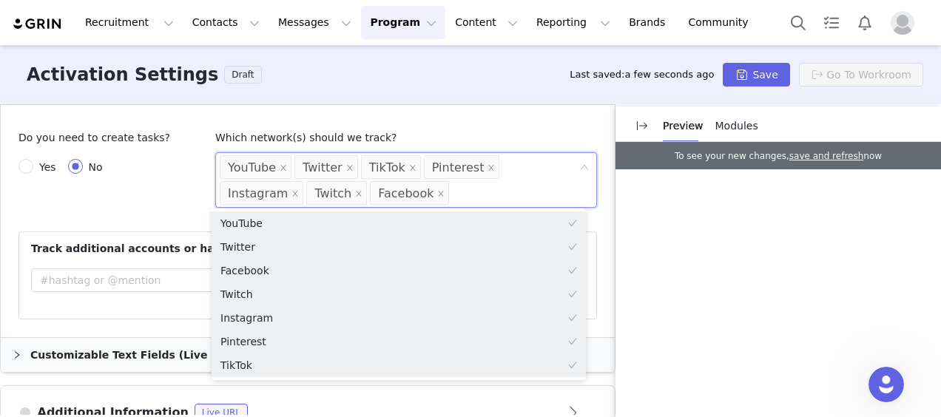
click at [162, 312] on div "Track additional accounts or hashtags Track" at bounding box center [307, 275] width 577 height 87
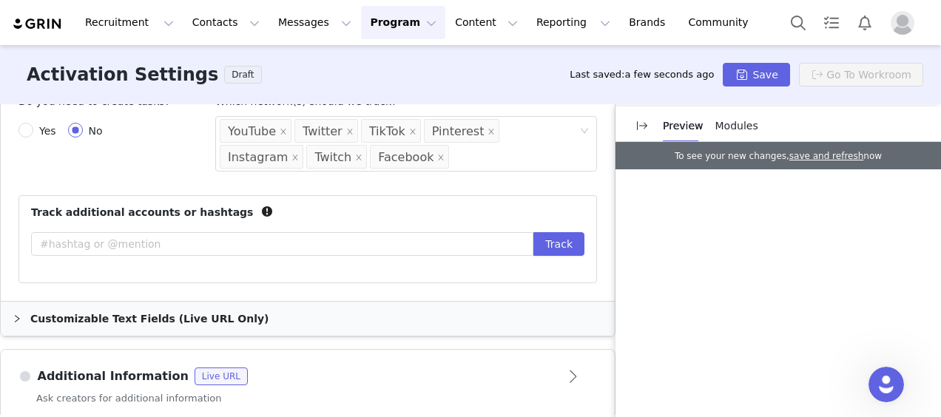
scroll to position [573, 0]
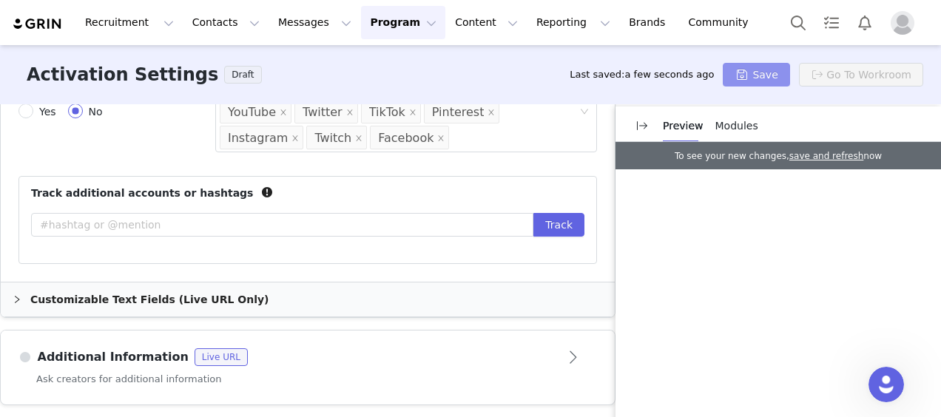
click at [751, 81] on button "Save" at bounding box center [756, 75] width 67 height 24
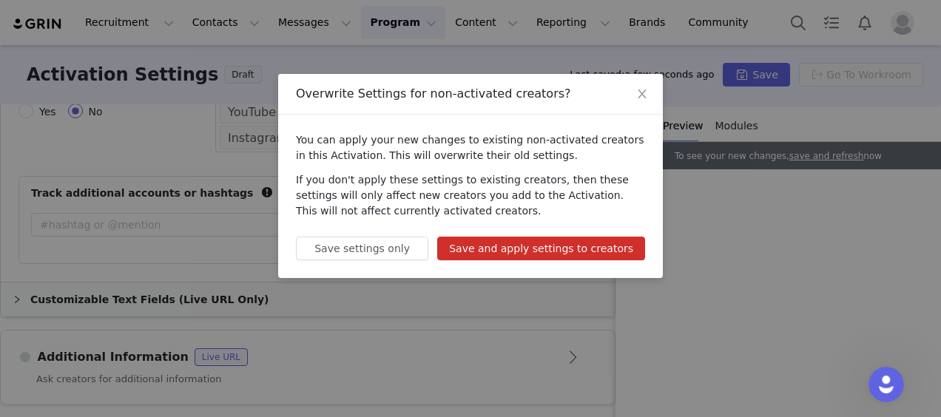
click at [479, 245] on button "Save and apply settings to creators" at bounding box center [541, 249] width 208 height 24
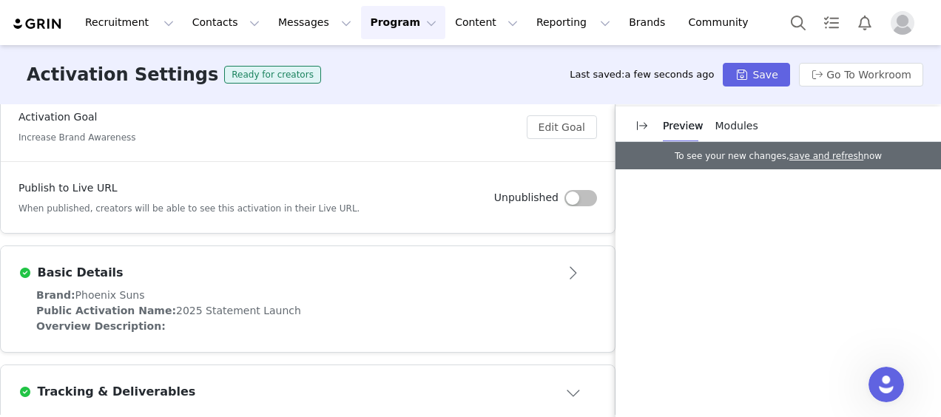
scroll to position [0, 0]
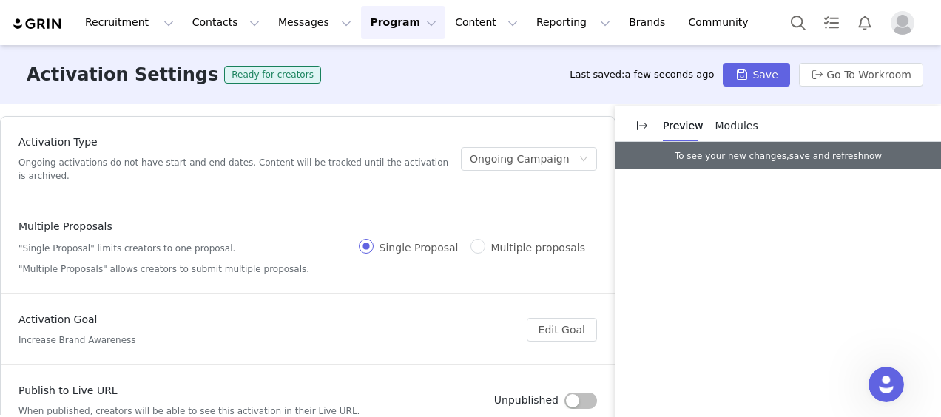
click at [124, 88] on div "Activation Settings Ready for creators Last saved: a few seconds ago Save Go To…" at bounding box center [470, 74] width 941 height 59
click at [361, 22] on button "Program Program" at bounding box center [403, 22] width 84 height 33
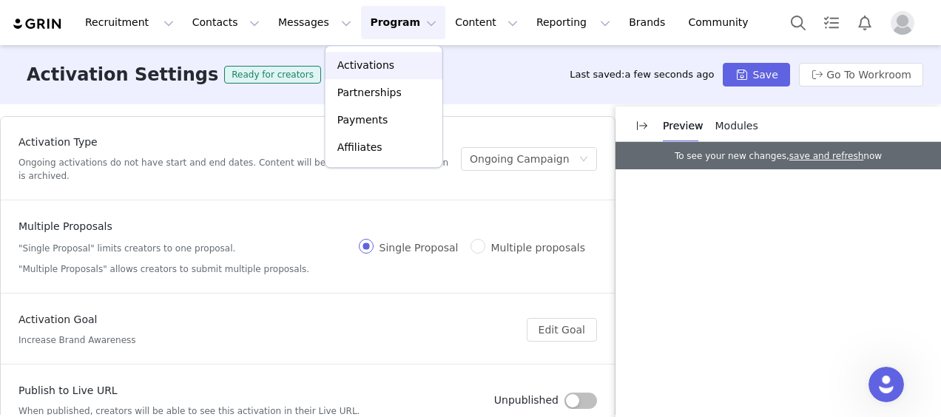
click at [387, 68] on div "Activations" at bounding box center [383, 66] width 99 height 16
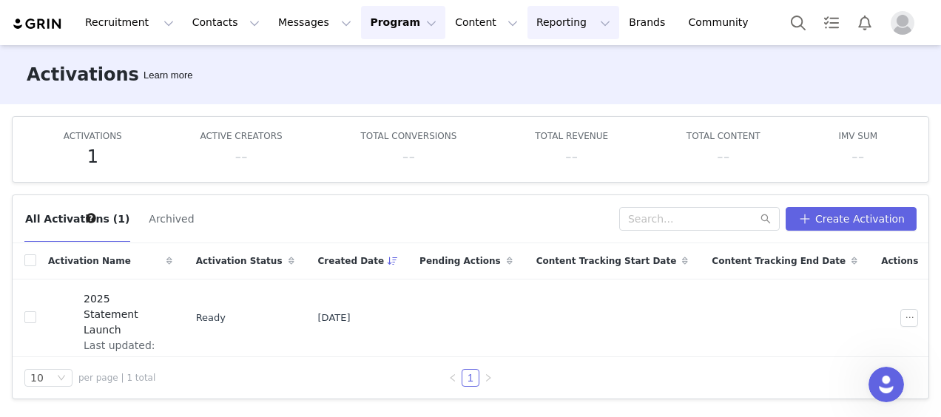
click at [527, 8] on button "Reporting Reporting" at bounding box center [573, 22] width 92 height 33
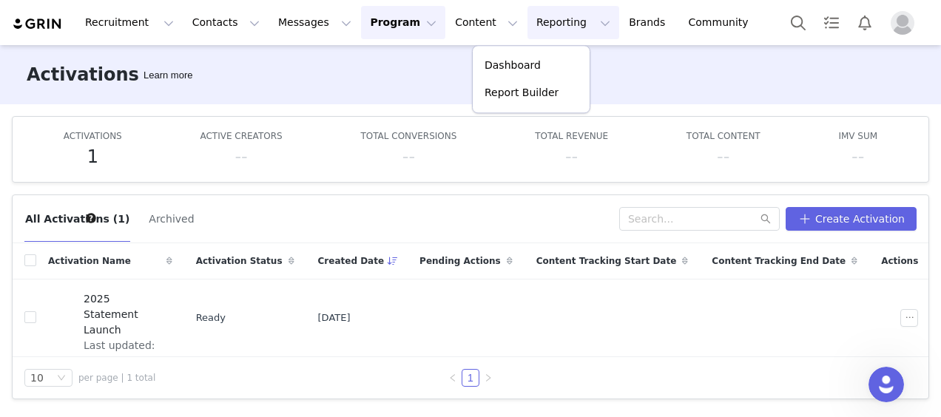
click at [361, 18] on button "Program Program" at bounding box center [403, 22] width 84 height 33
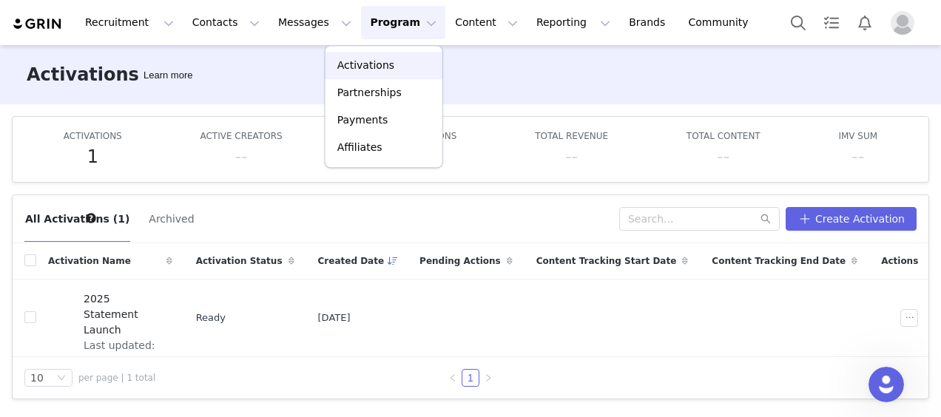
click at [371, 60] on p "Activations" at bounding box center [365, 66] width 57 height 16
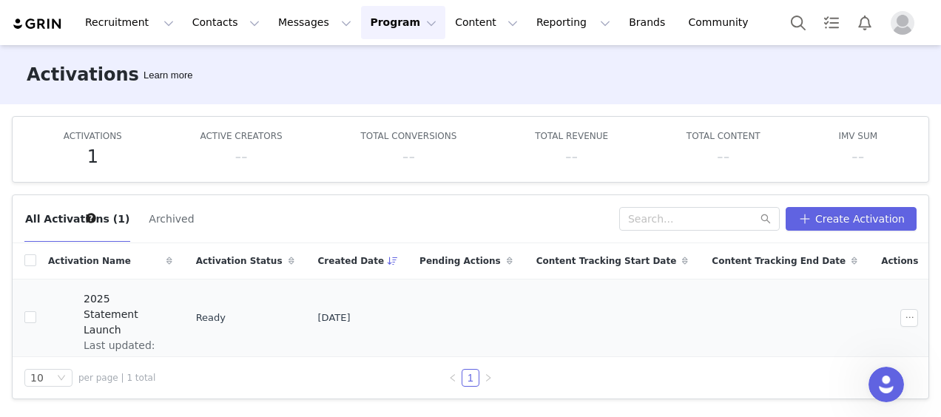
click at [163, 338] on span "Last updated: [DATE] 5:32 PM" at bounding box center [124, 361] width 80 height 47
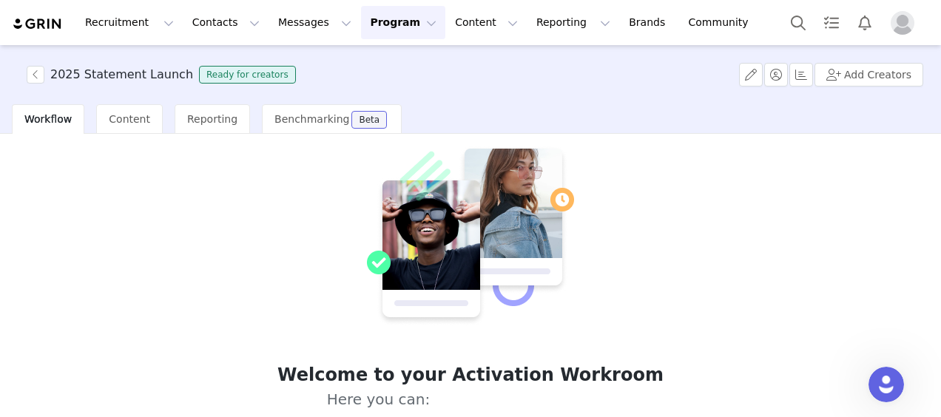
click at [361, 15] on button "Program Program" at bounding box center [403, 22] width 84 height 33
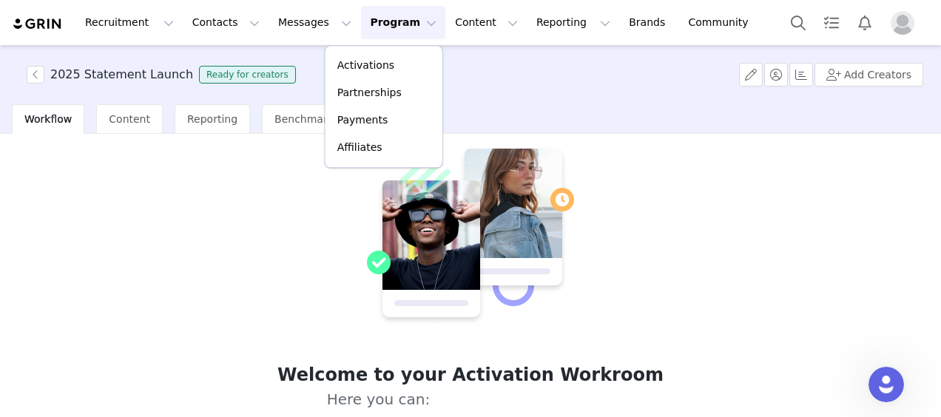
click at [361, 15] on button "Program Program" at bounding box center [403, 22] width 84 height 33
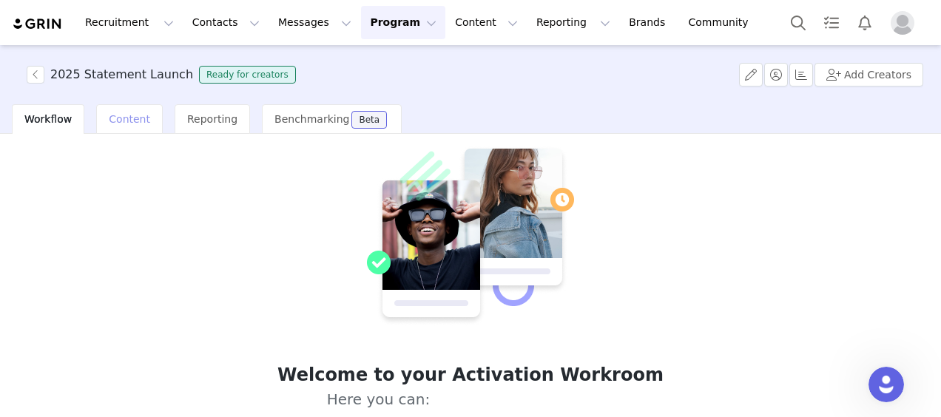
click at [124, 130] on div "Content" at bounding box center [129, 119] width 67 height 30
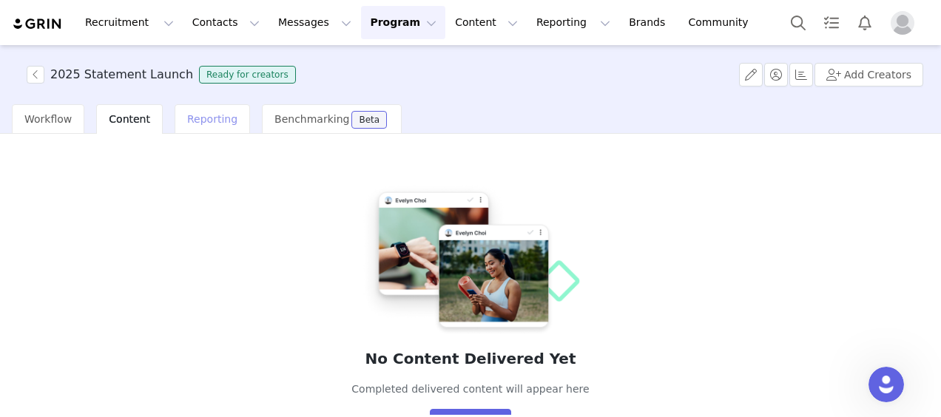
click at [194, 127] on div "Reporting" at bounding box center [212, 119] width 75 height 30
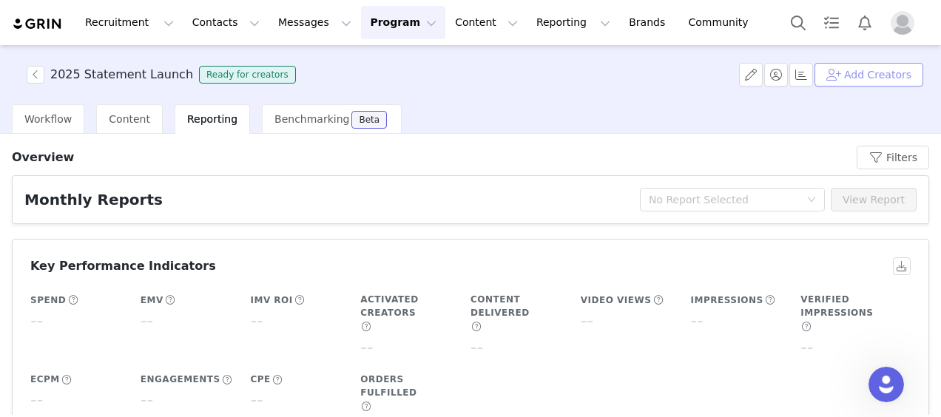
click at [888, 77] on button "Add Creators" at bounding box center [868, 75] width 109 height 24
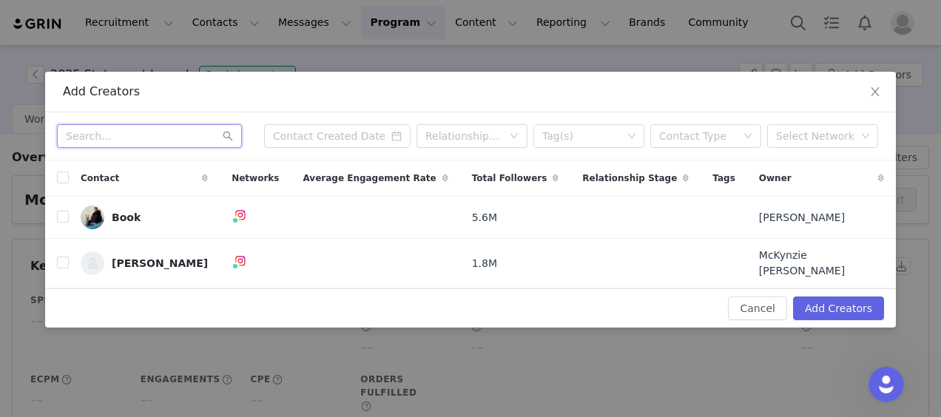
click at [177, 143] on input "text" at bounding box center [149, 136] width 185 height 24
type input "a"
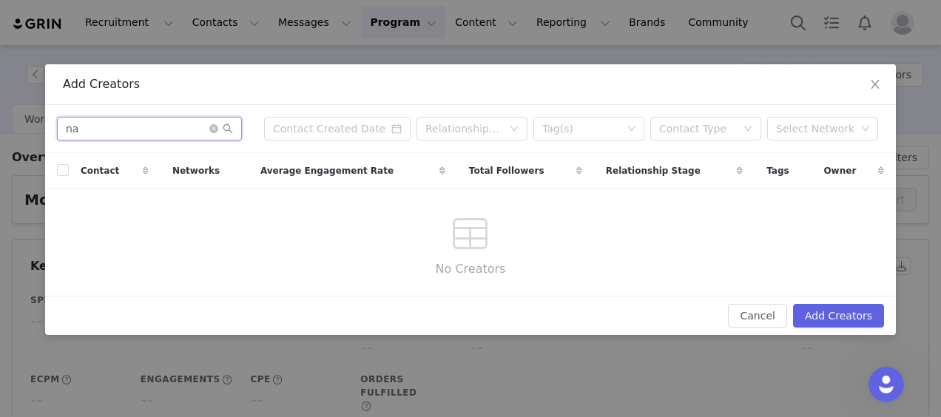
type input "n"
type input "kcstauffer"
click at [459, 9] on div "Add Creators kcstauffer Relationship Stage Tag(s) Contact Type Select Network C…" at bounding box center [470, 208] width 941 height 417
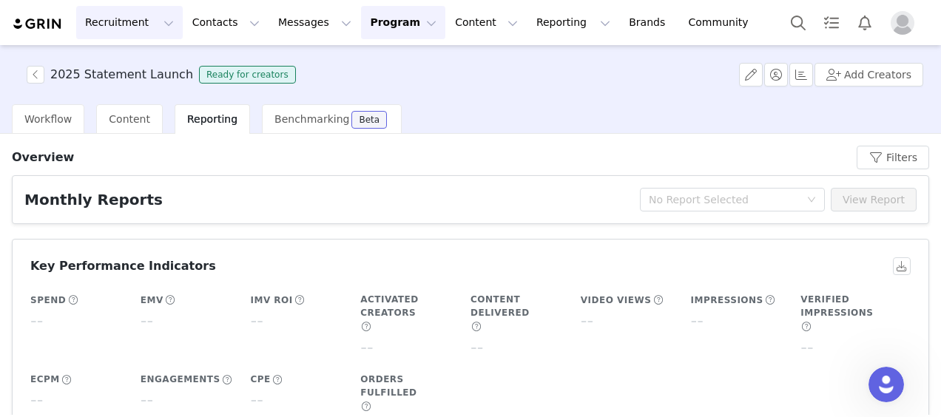
click at [121, 27] on button "Recruitment Recruitment" at bounding box center [129, 22] width 107 height 33
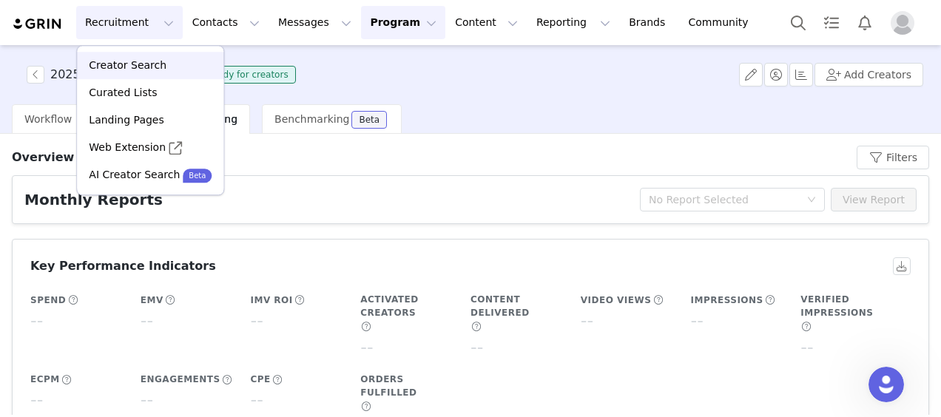
click at [175, 65] on div "Creator Search" at bounding box center [150, 66] width 129 height 16
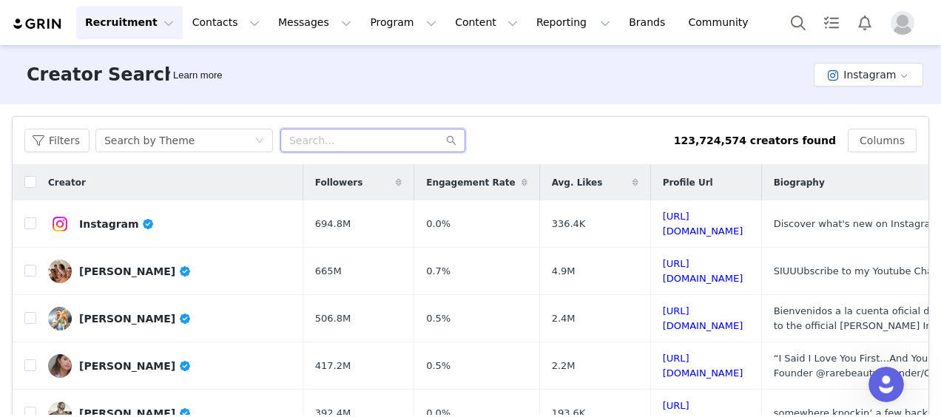
click at [370, 146] on input "text" at bounding box center [372, 141] width 185 height 24
type input "kcstauffer"
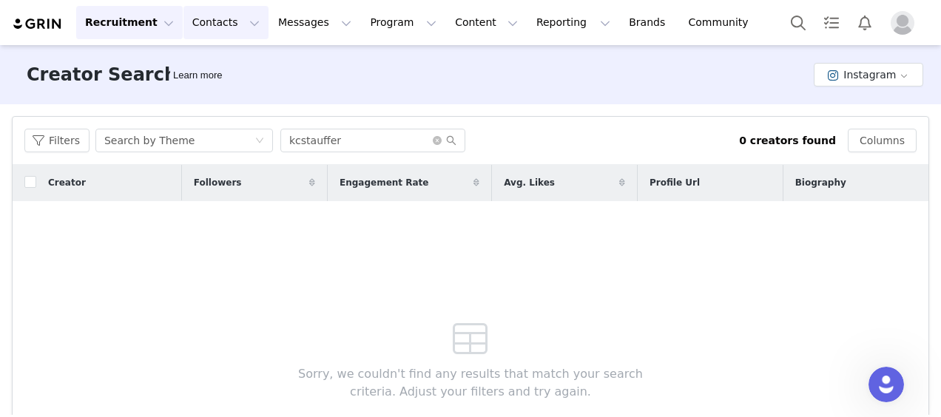
click at [187, 27] on button "Contacts Contacts" at bounding box center [225, 22] width 85 height 33
click at [201, 64] on p "Creators" at bounding box center [202, 66] width 44 height 16
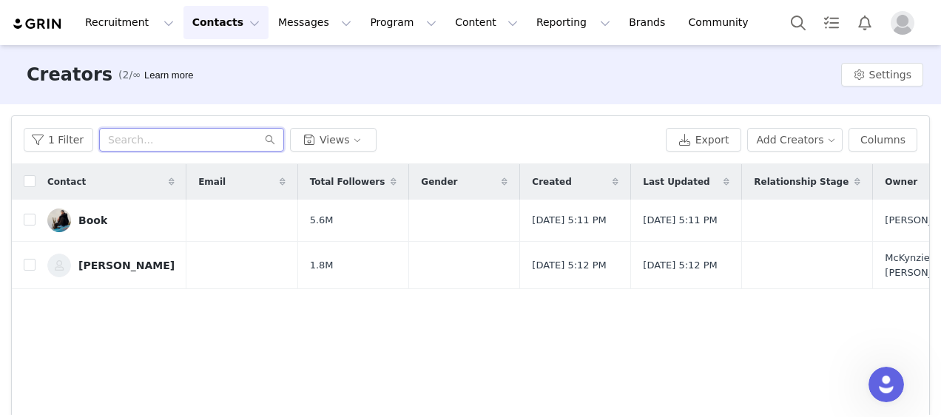
click at [155, 132] on input "text" at bounding box center [191, 140] width 185 height 24
click at [140, 136] on input "text" at bounding box center [191, 140] width 185 height 24
click at [789, 143] on button "Add Creators" at bounding box center [795, 140] width 96 height 24
click at [757, 163] on span "Add a Creator" at bounding box center [792, 169] width 72 height 16
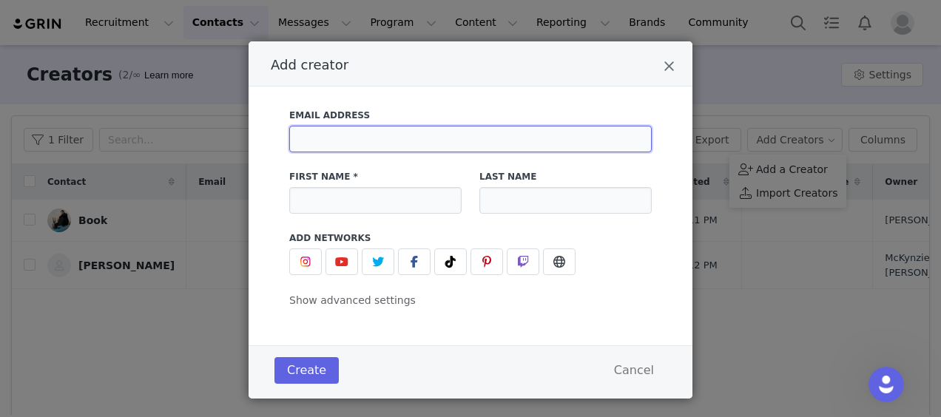
click at [430, 136] on input "Add creator" at bounding box center [470, 139] width 362 height 27
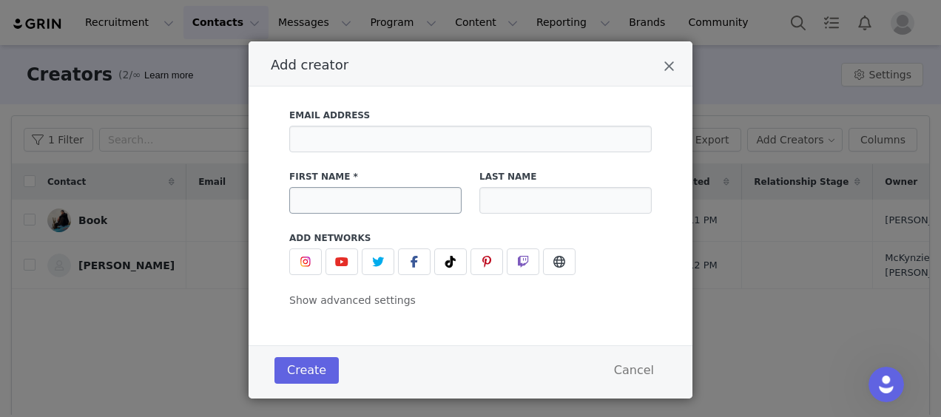
drag, startPoint x: 277, startPoint y: 198, endPoint x: 294, endPoint y: 198, distance: 17.0
click at [280, 198] on div "First Name *" at bounding box center [375, 191] width 190 height 61
click at [315, 200] on input "Add creator" at bounding box center [375, 200] width 172 height 27
type input "[PERSON_NAME]"
click at [544, 206] on input "Add creator" at bounding box center [565, 200] width 172 height 27
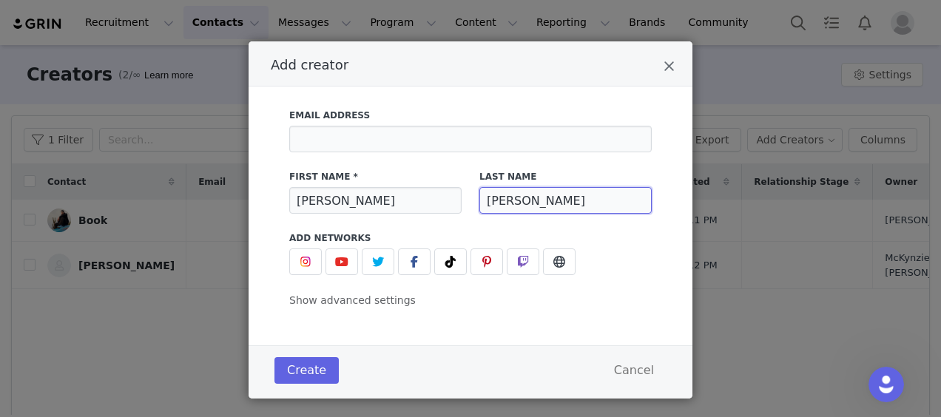
scroll to position [18, 0]
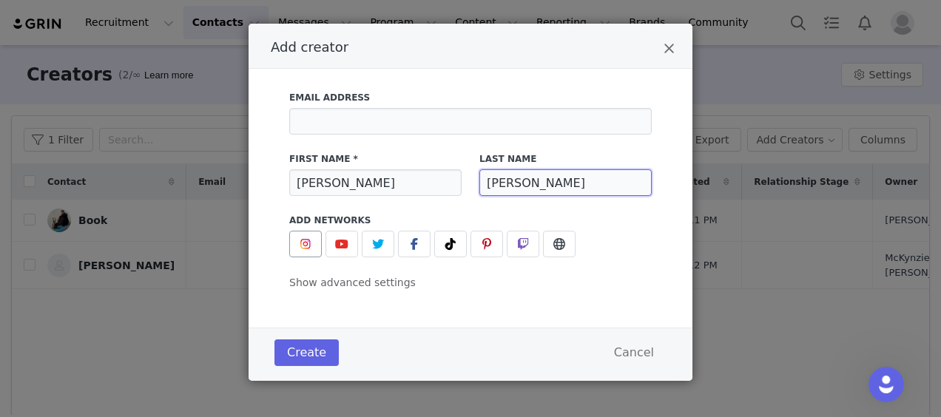
type input "[PERSON_NAME]"
click at [303, 249] on img "Add creator" at bounding box center [306, 244] width 12 height 12
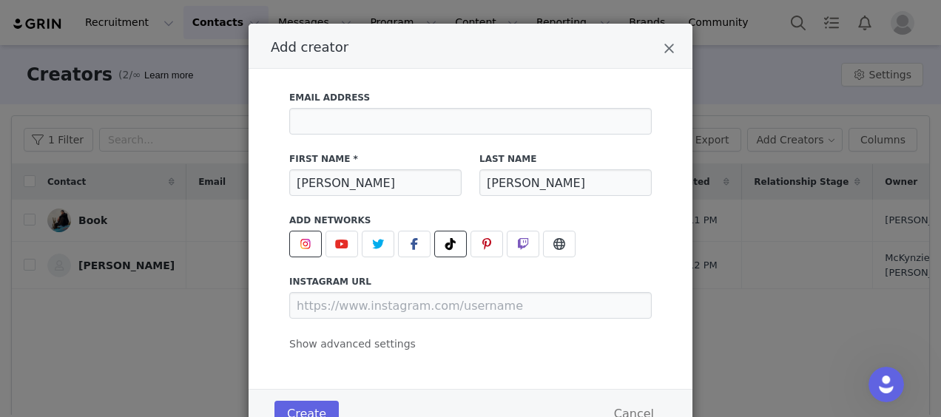
click at [445, 244] on icon "Add creator" at bounding box center [450, 244] width 10 height 12
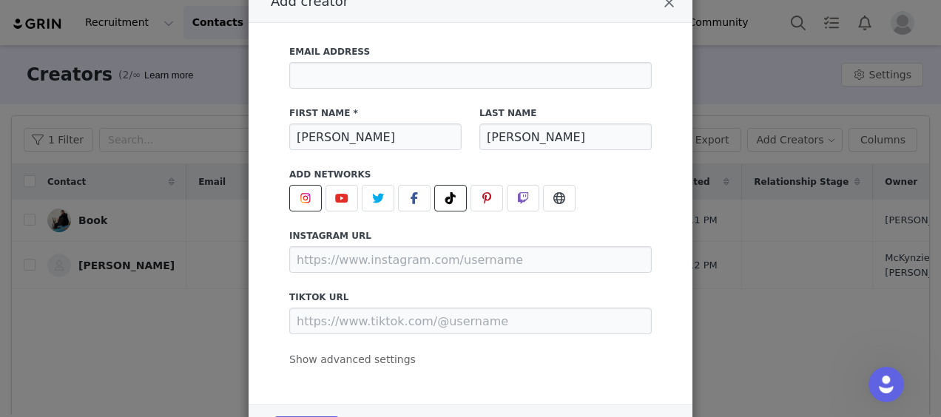
scroll to position [141, 0]
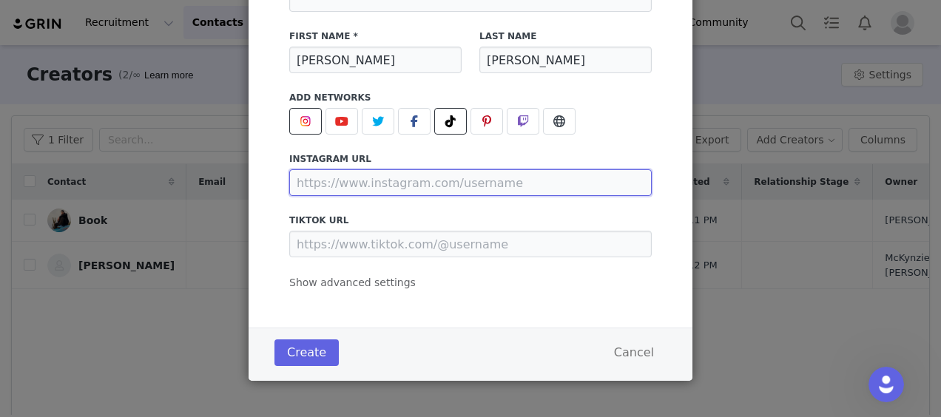
paste input "[URL][DOMAIN_NAME]"
type input "[URL][DOMAIN_NAME]"
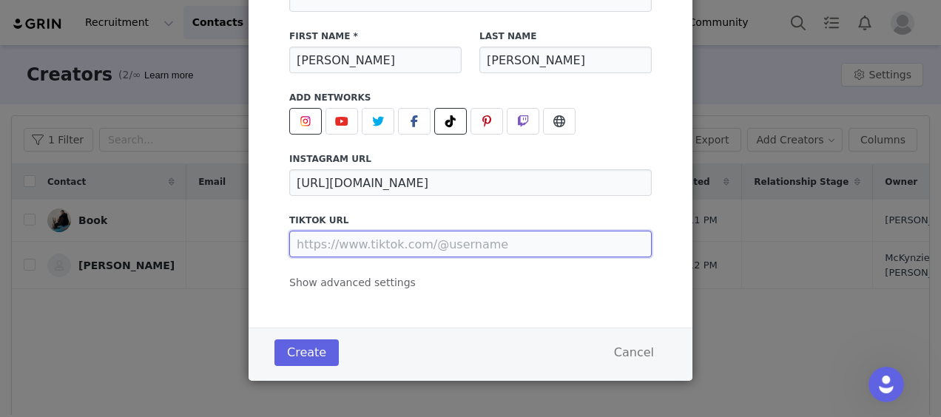
click at [392, 250] on input "Add creator" at bounding box center [470, 244] width 362 height 27
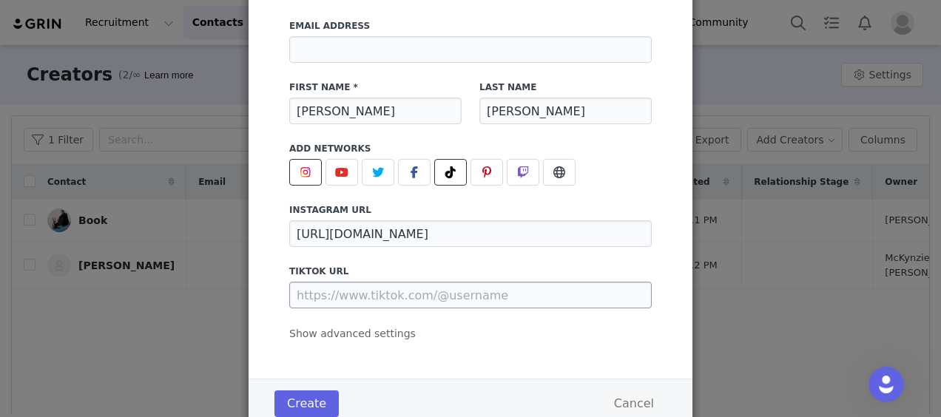
scroll to position [67, 0]
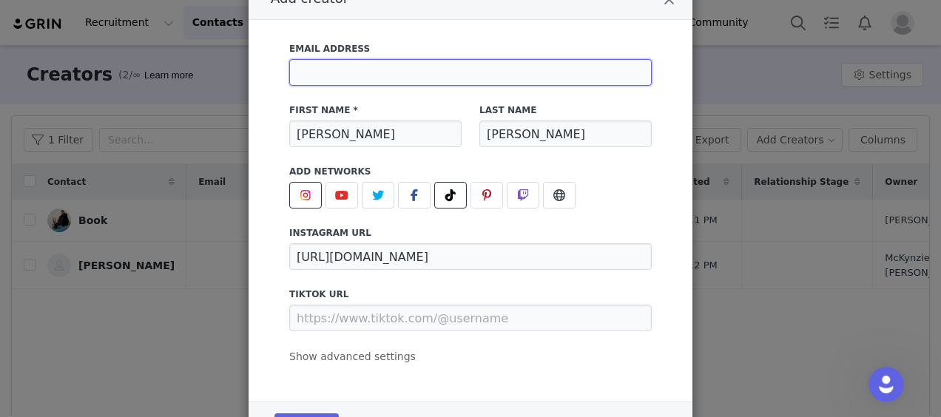
click at [379, 81] on input "Add creator" at bounding box center [470, 72] width 362 height 27
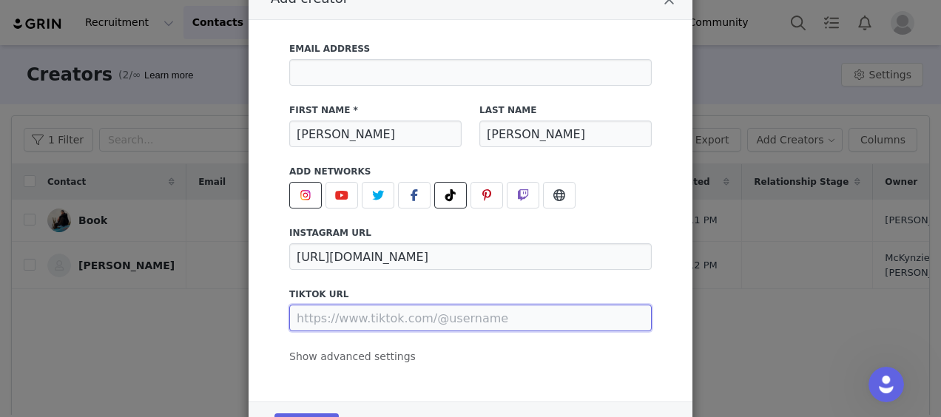
click at [323, 328] on input "Add creator" at bounding box center [470, 318] width 362 height 27
paste input "[URL][DOMAIN_NAME]"
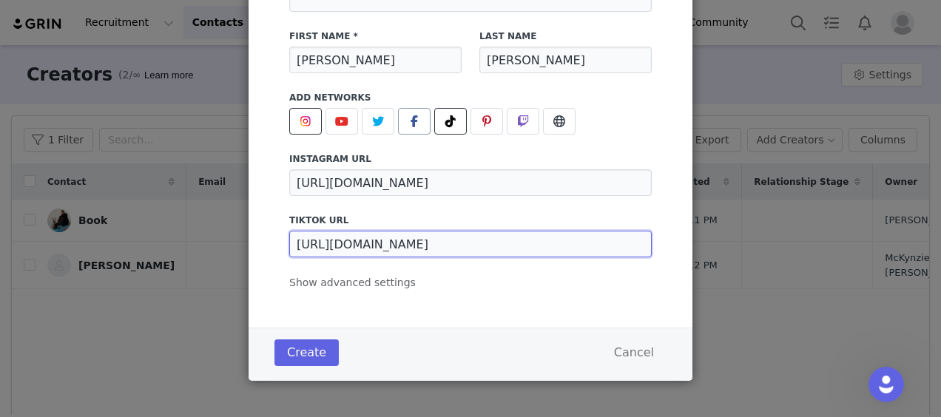
type input "[URL][DOMAIN_NAME]"
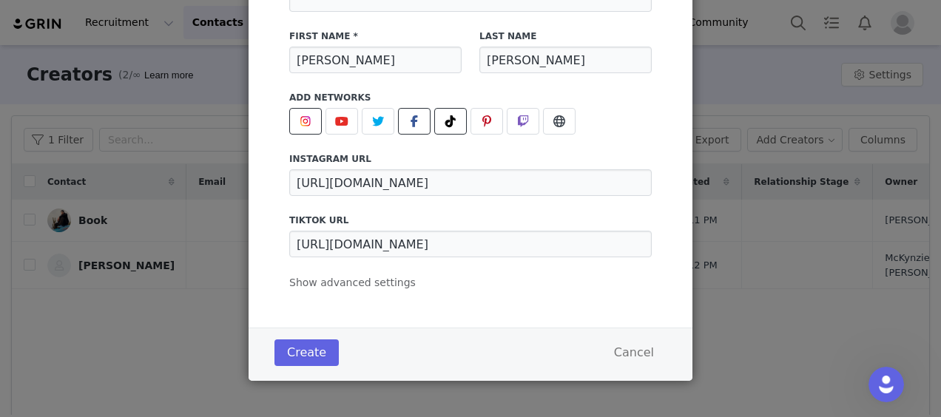
click at [416, 123] on button "Add creator" at bounding box center [414, 121] width 33 height 27
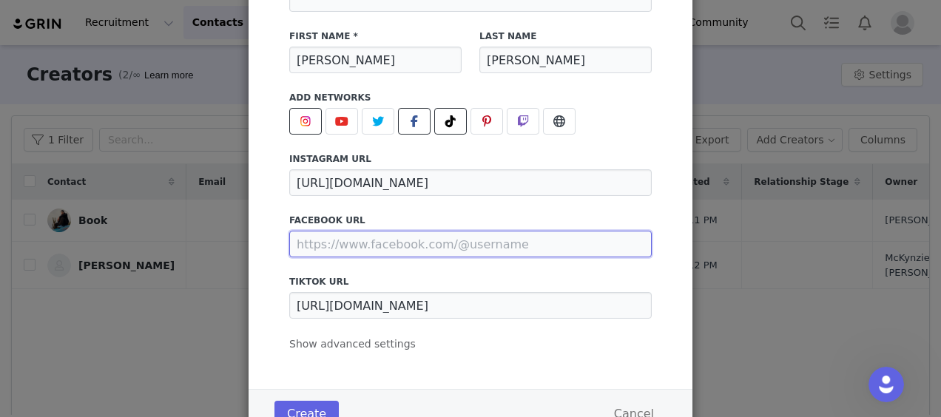
click at [472, 246] on input "Add creator" at bounding box center [470, 244] width 362 height 27
click at [485, 251] on input "Add creator" at bounding box center [470, 244] width 362 height 27
paste input "[URL][DOMAIN_NAME]"
type input "[URL][DOMAIN_NAME]"
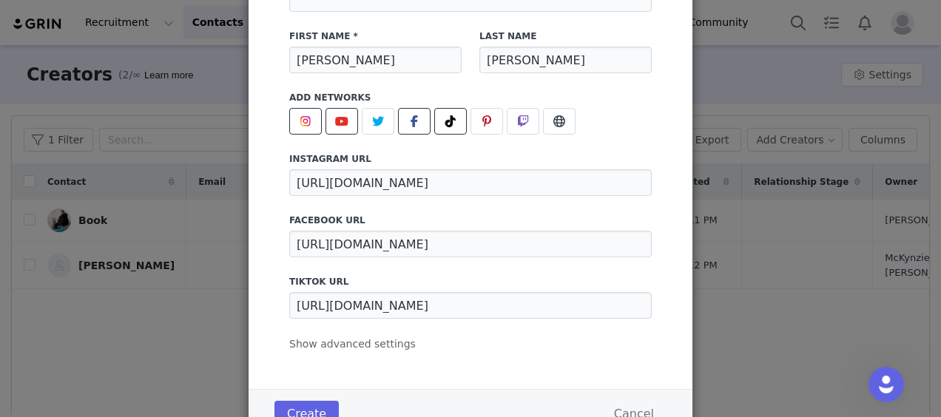
click at [339, 122] on icon "Add creator" at bounding box center [341, 121] width 13 height 12
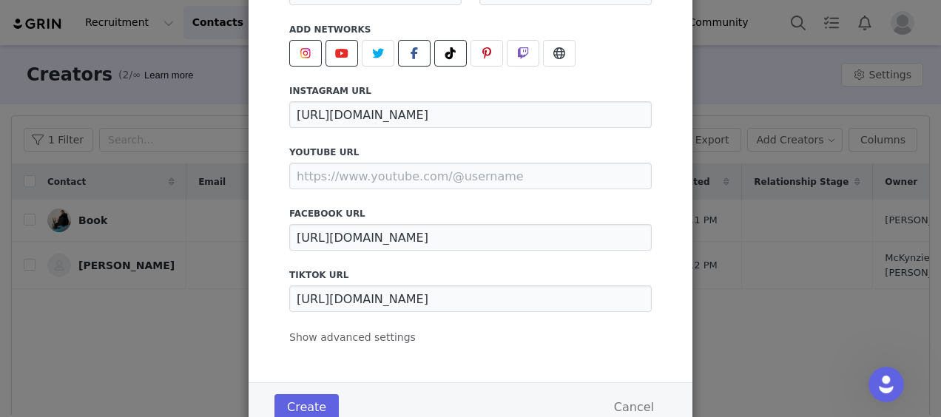
scroll to position [263, 0]
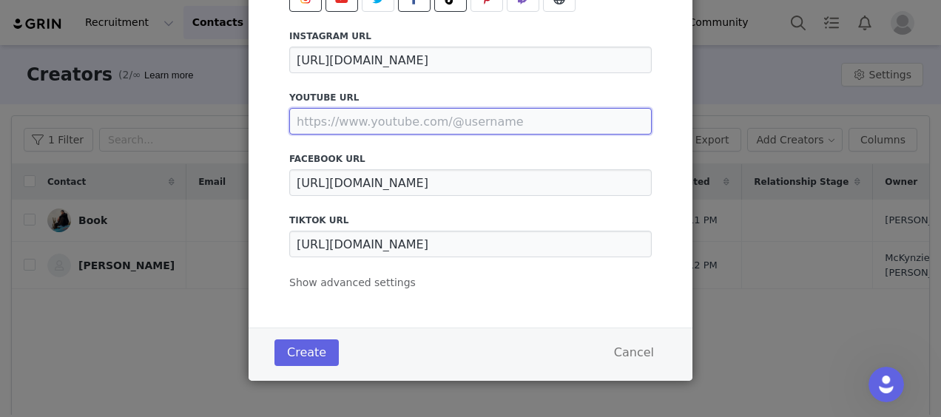
drag, startPoint x: 342, startPoint y: 106, endPoint x: 331, endPoint y: 120, distance: 17.9
click at [331, 120] on input "Add creator" at bounding box center [470, 121] width 362 height 27
paste input "[URL][DOMAIN_NAME]"
type input "[URL][DOMAIN_NAME]"
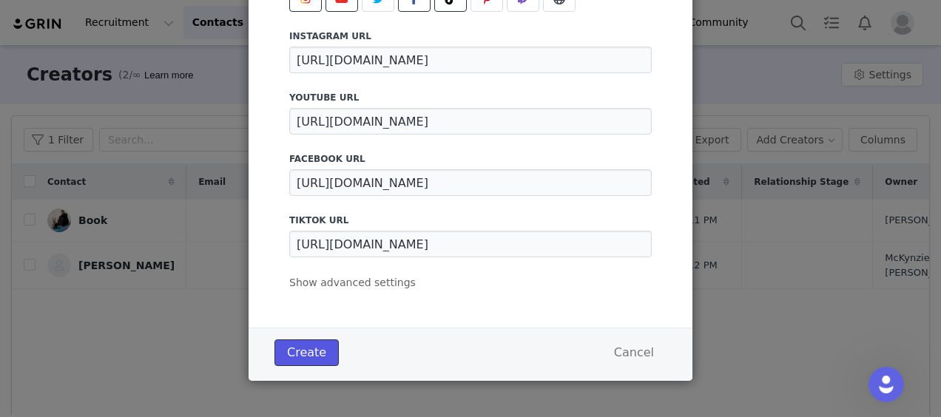
click at [314, 343] on button "Create" at bounding box center [306, 353] width 64 height 27
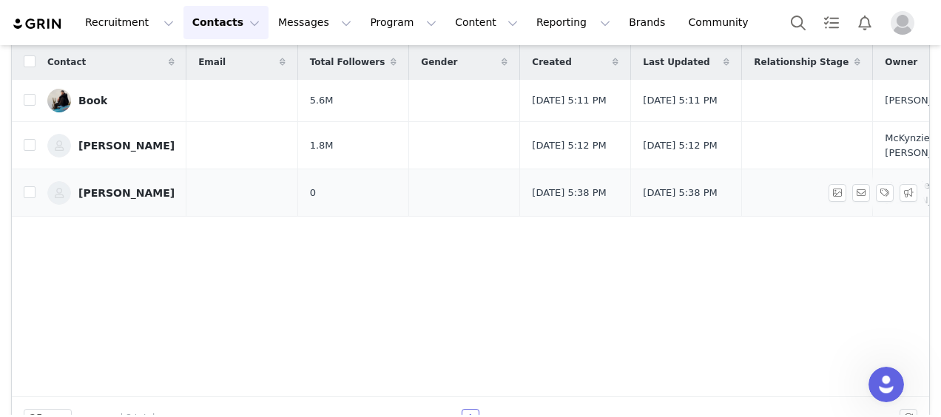
scroll to position [0, 0]
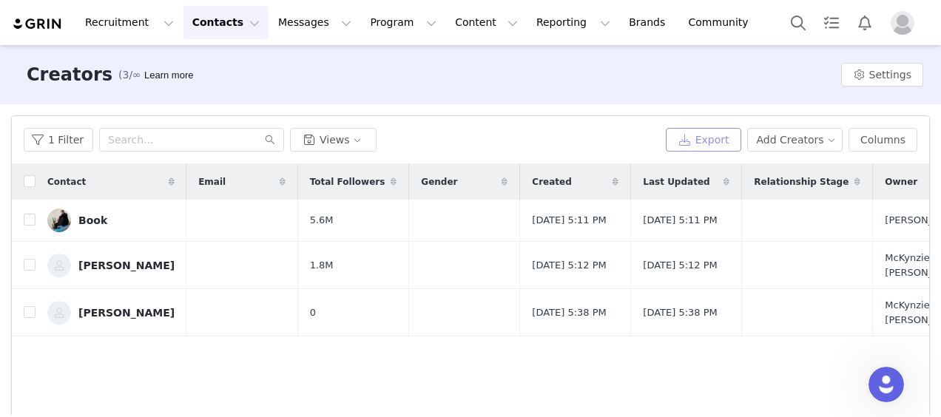
drag, startPoint x: 697, startPoint y: 141, endPoint x: 558, endPoint y: 142, distance: 138.3
click at [558, 142] on div "1 Filter Views Export Add Creators Columns" at bounding box center [471, 140] width 894 height 24
drag, startPoint x: 870, startPoint y: 133, endPoint x: 682, endPoint y: 168, distance: 191.1
click at [682, 168] on div "1 Filter Views Export Add Creators Columns Contact Email Total Followers Gender…" at bounding box center [470, 337] width 917 height 442
click at [784, 132] on button "Add Creators" at bounding box center [795, 140] width 96 height 24
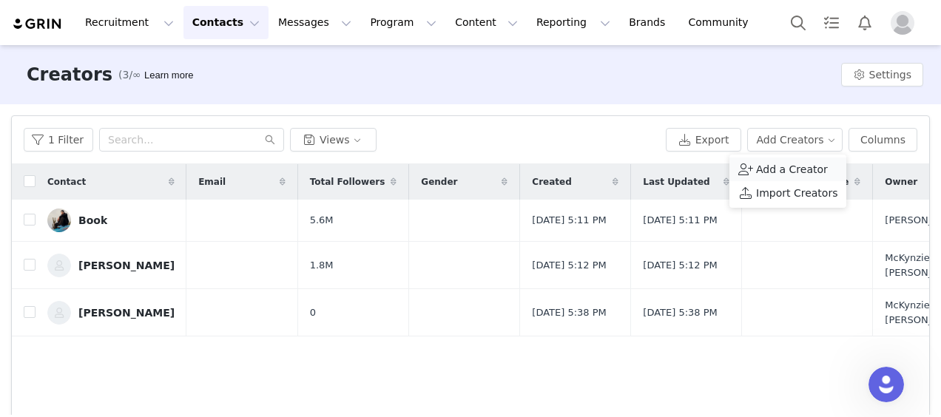
click at [750, 166] on span at bounding box center [745, 169] width 15 height 16
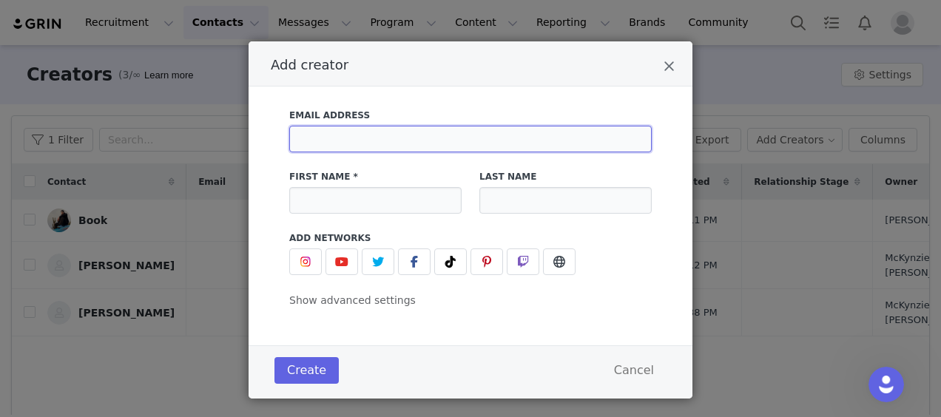
click at [410, 141] on input "Add creator" at bounding box center [470, 139] width 362 height 27
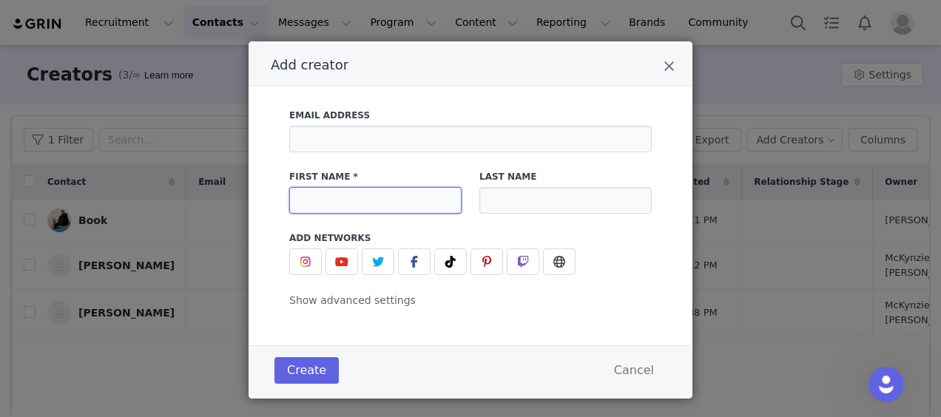
click at [313, 197] on input "Add creator" at bounding box center [375, 200] width 172 height 27
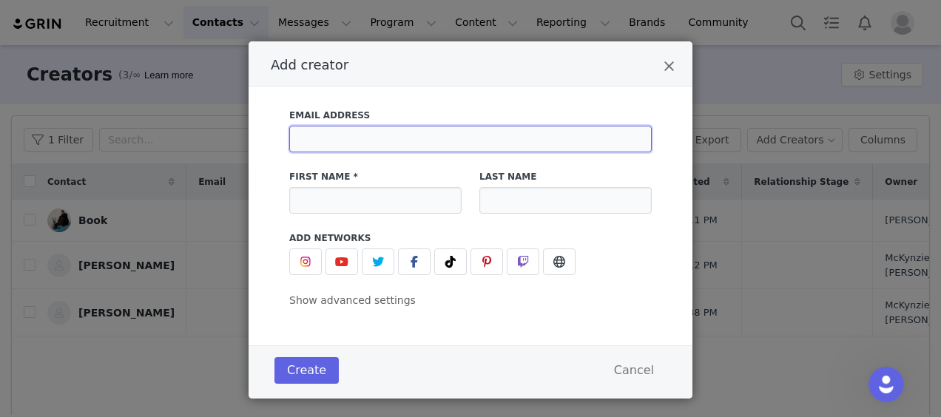
click at [342, 149] on input "Add creator" at bounding box center [470, 139] width 362 height 27
drag, startPoint x: 271, startPoint y: 202, endPoint x: 286, endPoint y: 203, distance: 14.8
click at [271, 202] on div "Email Address First Name * Last Name Add Networks instagram URL youtube URL twi…" at bounding box center [470, 204] width 399 height 209
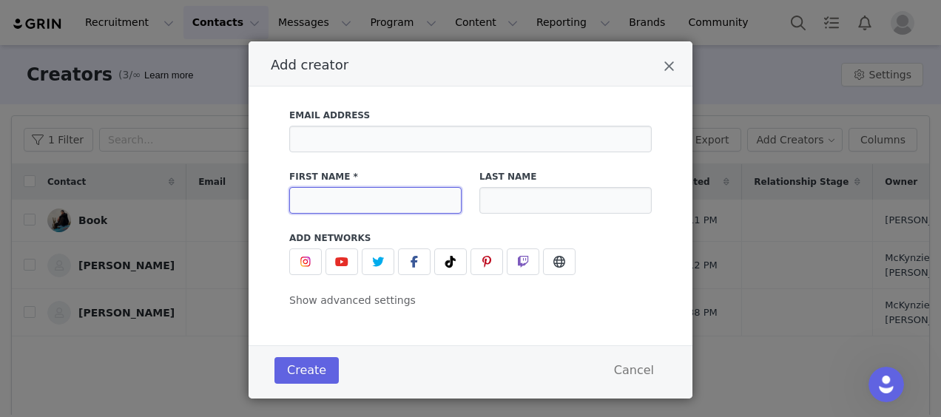
click at [297, 203] on input "Add creator" at bounding box center [375, 200] width 172 height 27
type input "Nat"
type input "[EMAIL_ADDRESS][DOMAIN_NAME]"
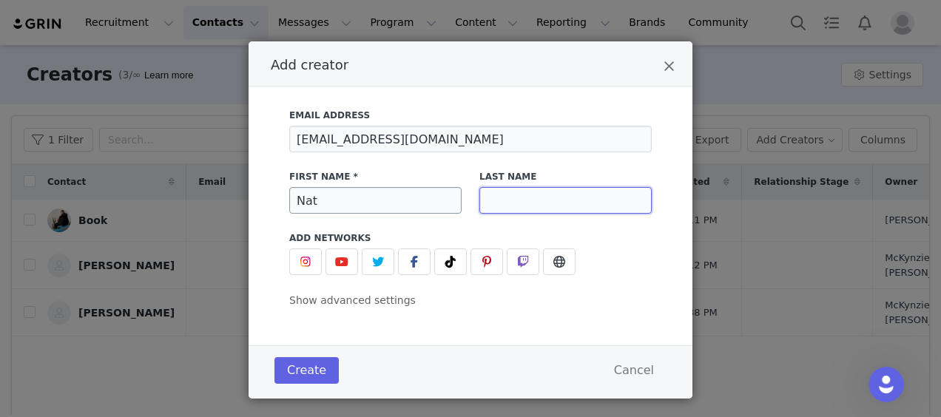
type input "[PERSON_NAME]"
type input "Nat"
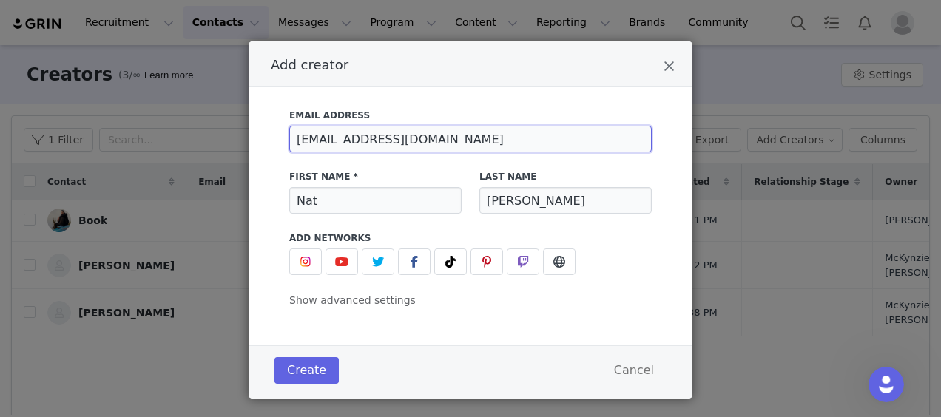
drag, startPoint x: 428, startPoint y: 143, endPoint x: 227, endPoint y: 145, distance: 200.5
click at [228, 145] on div "Add creator Email Address [EMAIL_ADDRESS][DOMAIN_NAME] First Name * [PERSON_NAM…" at bounding box center [470, 208] width 941 height 417
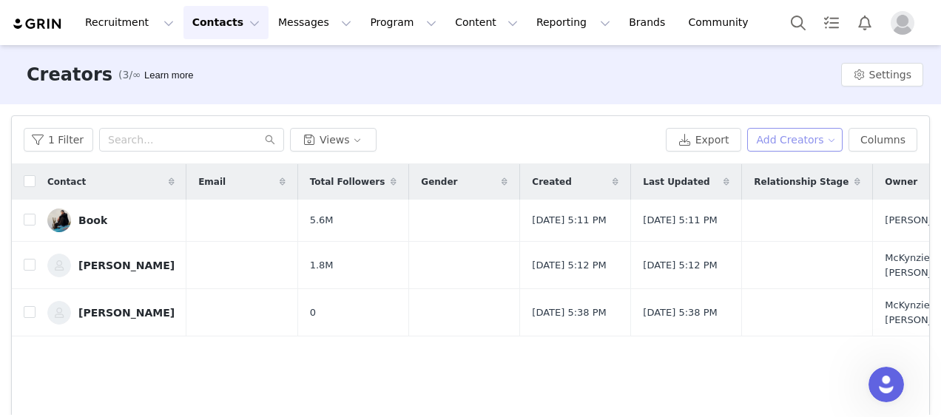
click at [768, 134] on button "Add Creators" at bounding box center [795, 140] width 96 height 24
click at [787, 167] on span "Add a Creator" at bounding box center [792, 169] width 72 height 16
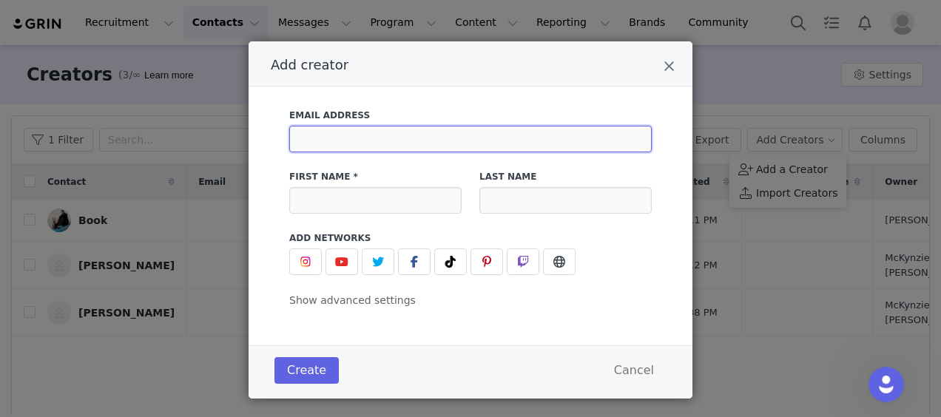
click at [402, 136] on input "Add creator" at bounding box center [470, 139] width 362 height 27
type input "[EMAIL_ADDRESS][DOMAIN_NAME]"
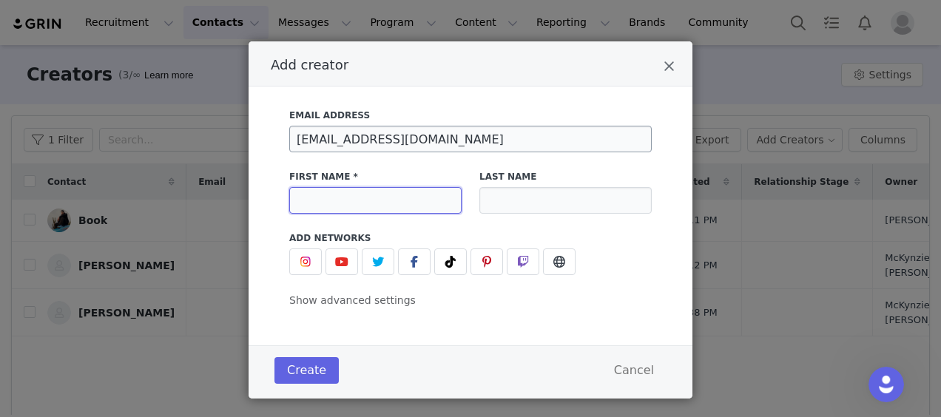
type input "Nat"
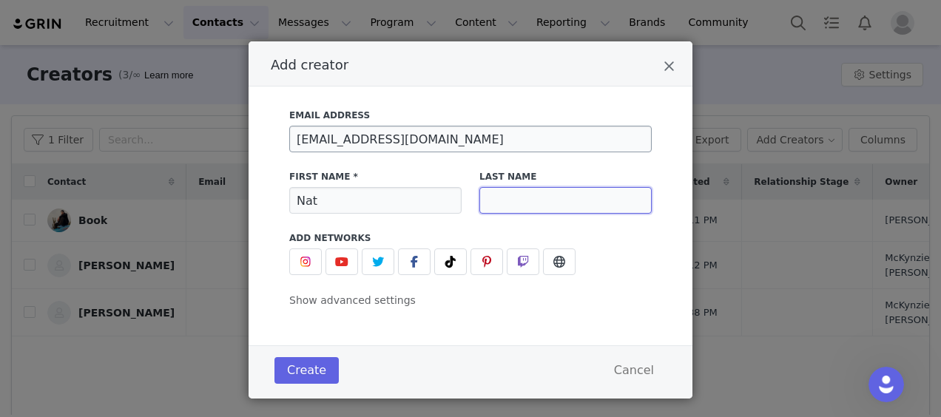
type input "[PERSON_NAME]"
drag, startPoint x: 432, startPoint y: 140, endPoint x: 288, endPoint y: 136, distance: 143.5
click at [289, 136] on input "[EMAIL_ADDRESS][DOMAIN_NAME]" at bounding box center [470, 139] width 362 height 27
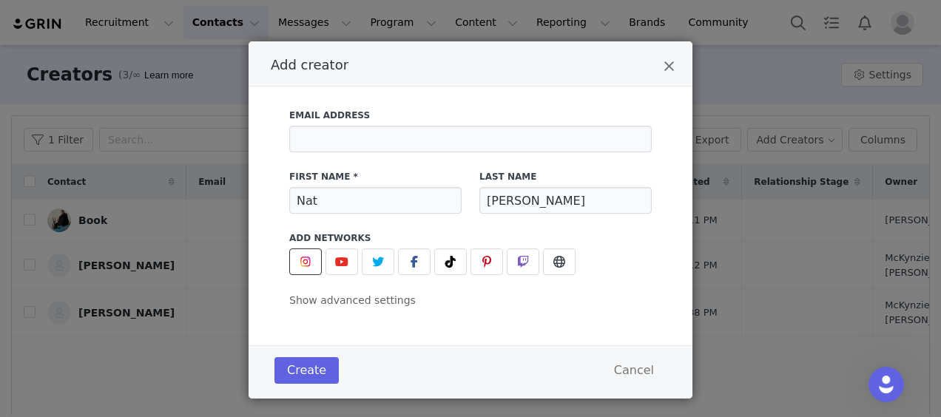
click at [309, 268] on button "Add creator" at bounding box center [305, 262] width 33 height 27
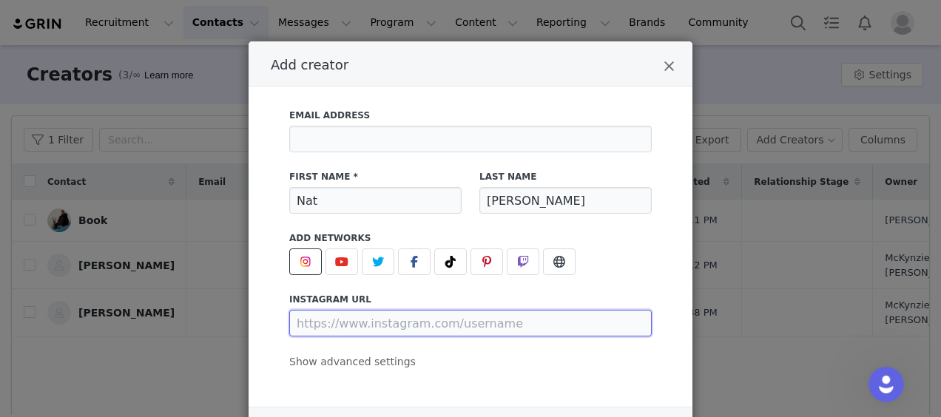
click at [347, 318] on input "Add creator" at bounding box center [470, 323] width 362 height 27
paste input "[URL][DOMAIN_NAME]"
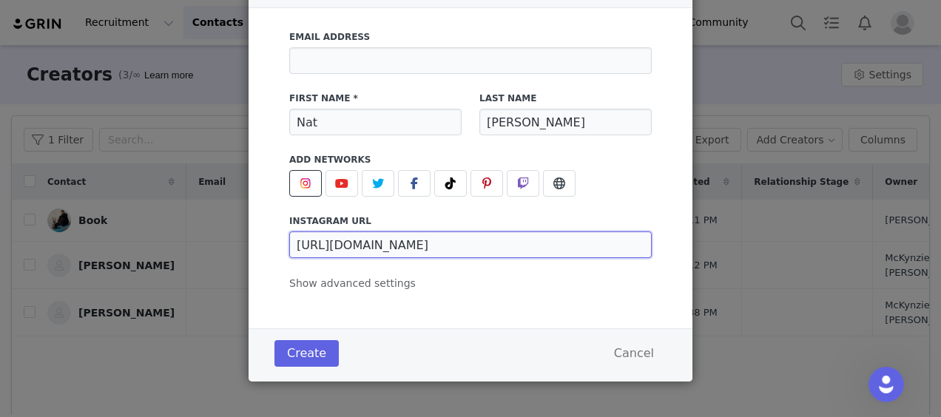
scroll to position [80, 0]
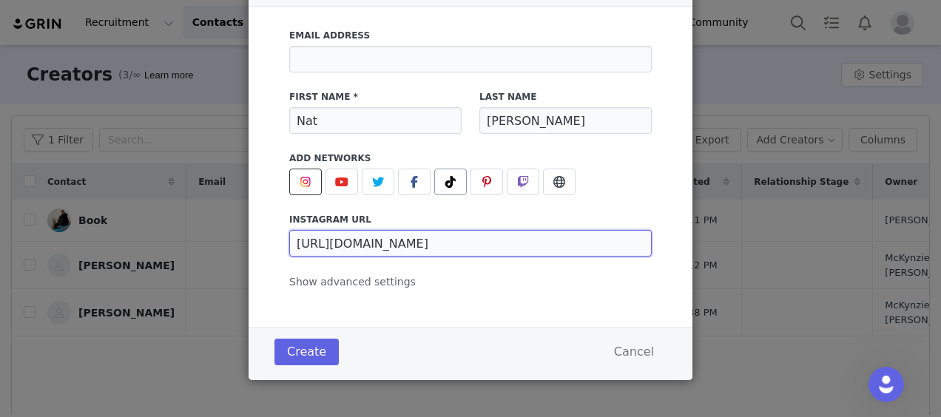
type input "[URL][DOMAIN_NAME]"
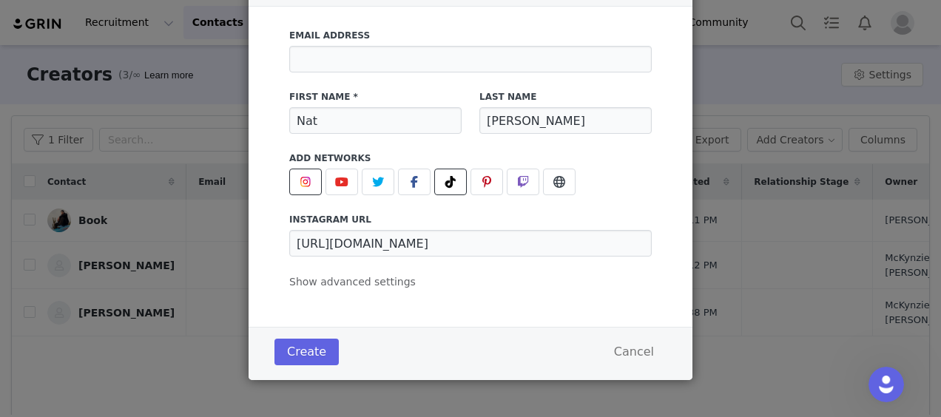
click at [442, 177] on span "Add creator" at bounding box center [451, 182] width 18 height 18
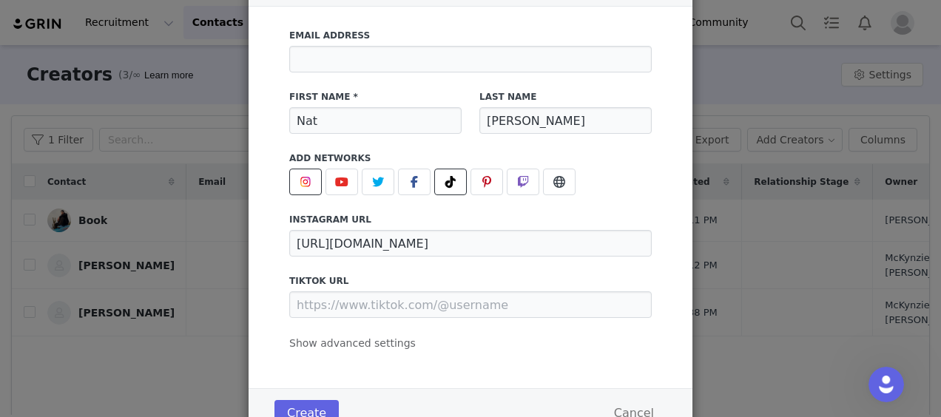
click at [334, 291] on div "tiktok URL" at bounding box center [470, 296] width 362 height 44
click at [337, 300] on input "Add creator" at bounding box center [470, 304] width 362 height 27
paste input "[URL][DOMAIN_NAME]"
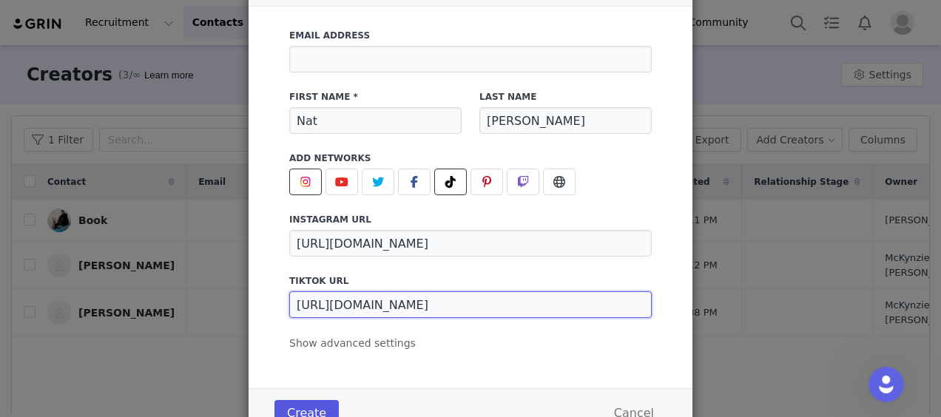
type input "[URL][DOMAIN_NAME]"
click at [303, 409] on button "Create" at bounding box center [306, 413] width 64 height 27
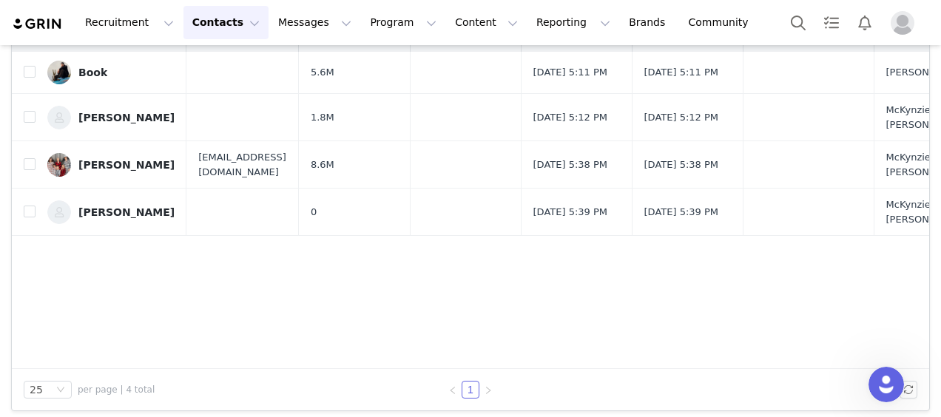
scroll to position [0, 0]
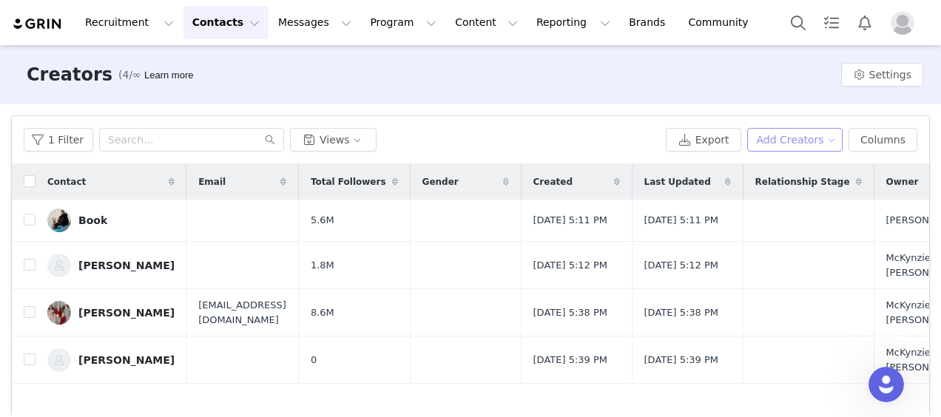
click at [775, 144] on button "Add Creators" at bounding box center [795, 140] width 96 height 24
click at [773, 168] on span "Add a Creator" at bounding box center [792, 169] width 72 height 16
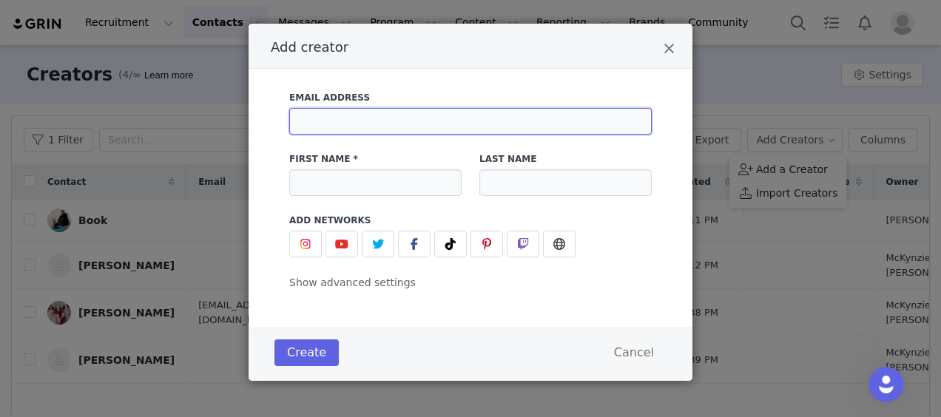
click at [401, 119] on input "Add creator" at bounding box center [470, 121] width 362 height 27
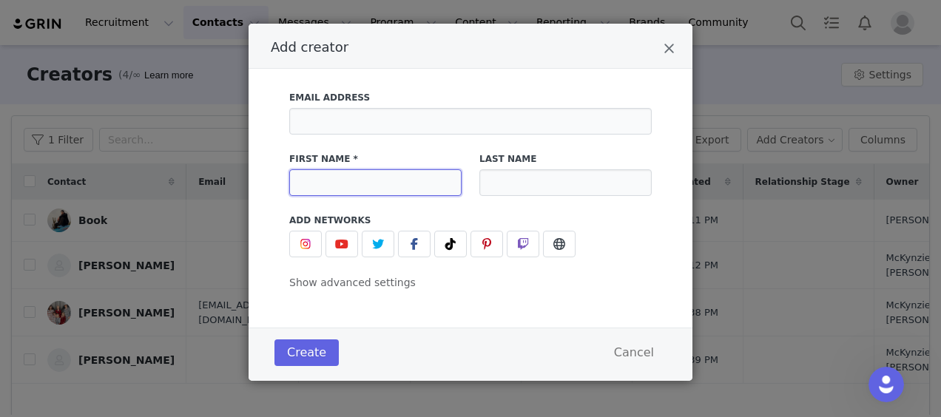
click at [303, 173] on input "Add creator" at bounding box center [375, 182] width 172 height 27
click at [309, 176] on input "[PERSON_NAME]" at bounding box center [375, 182] width 172 height 27
type input "Hailey"
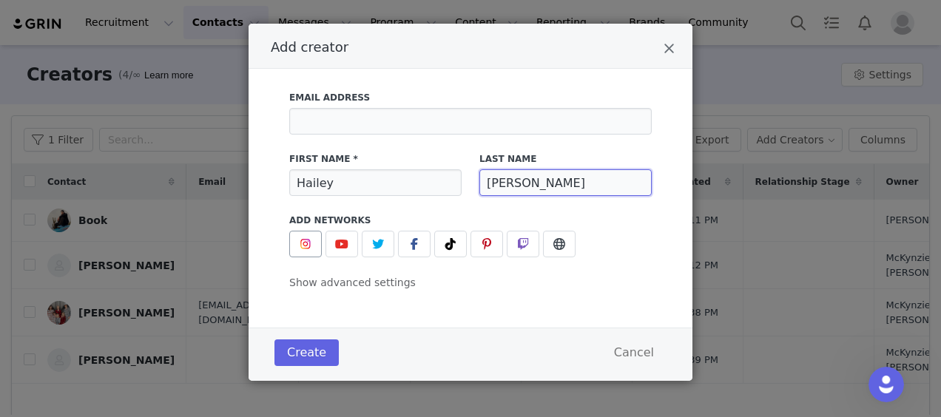
type input "[PERSON_NAME]"
click at [312, 234] on button "Add creator" at bounding box center [305, 244] width 33 height 27
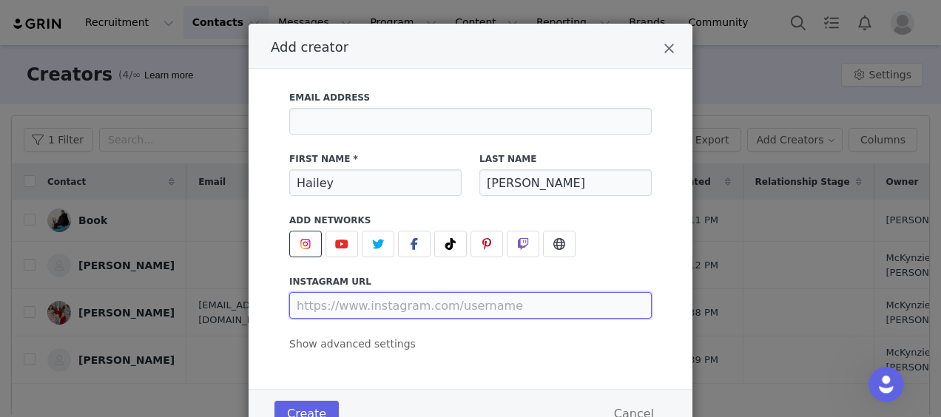
click at [348, 300] on input "Add creator" at bounding box center [470, 305] width 362 height 27
click at [393, 303] on input "Add creator" at bounding box center [470, 305] width 362 height 27
paste input "[URL][DOMAIN_NAME]"
type input "[URL][DOMAIN_NAME]"
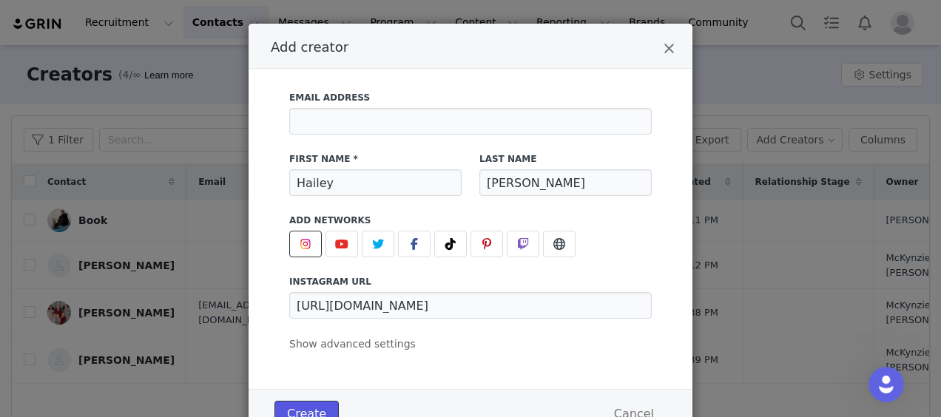
click at [311, 408] on button "Create" at bounding box center [306, 414] width 64 height 27
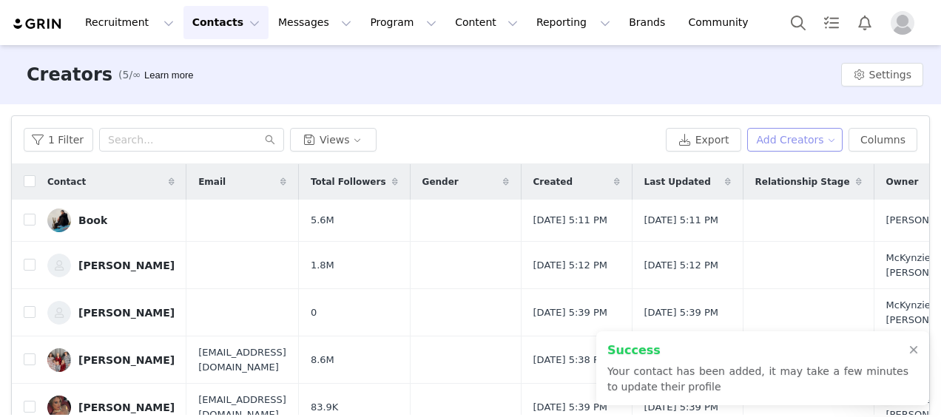
click at [803, 143] on button "Add Creators" at bounding box center [795, 140] width 96 height 24
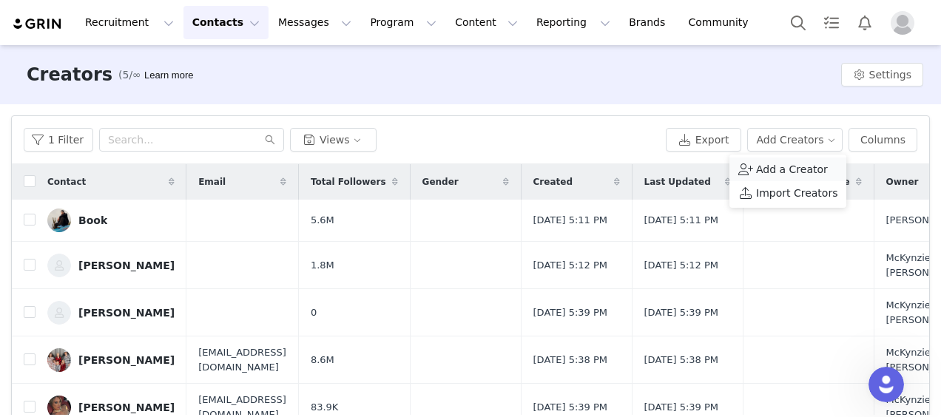
click at [762, 163] on span "Add a Creator" at bounding box center [792, 169] width 72 height 16
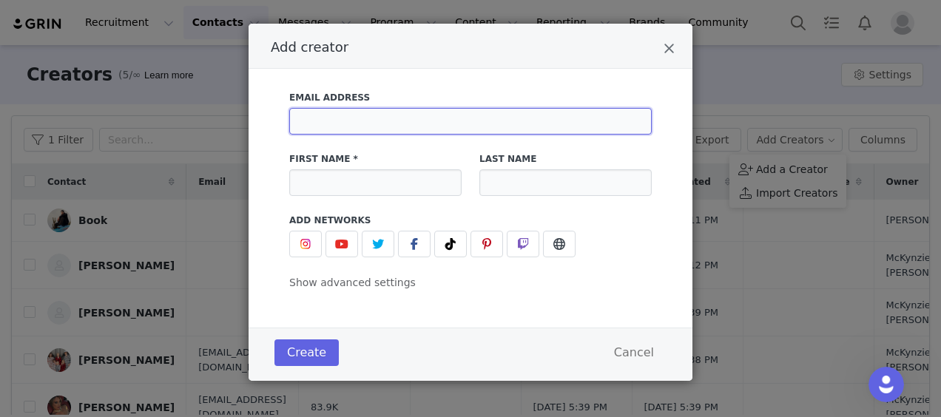
click at [488, 115] on input "Add creator" at bounding box center [470, 121] width 362 height 27
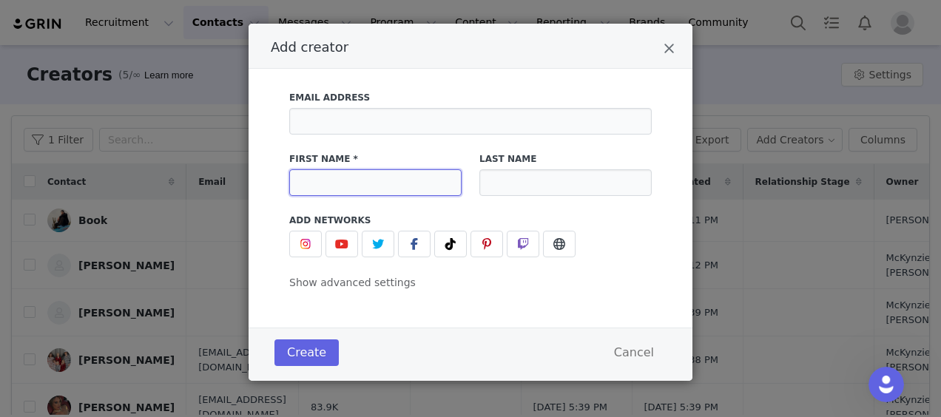
click at [295, 175] on input "Add creator" at bounding box center [375, 182] width 172 height 27
type input "Calyn"
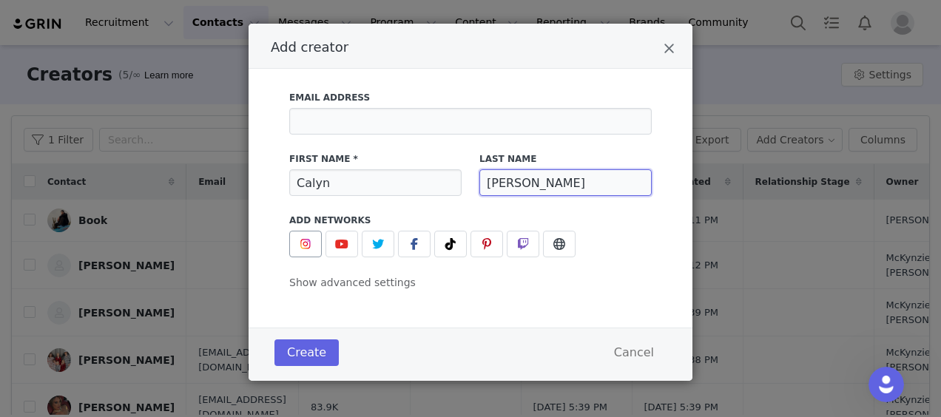
type input "[PERSON_NAME]"
click at [300, 244] on img "Add creator" at bounding box center [306, 244] width 12 height 12
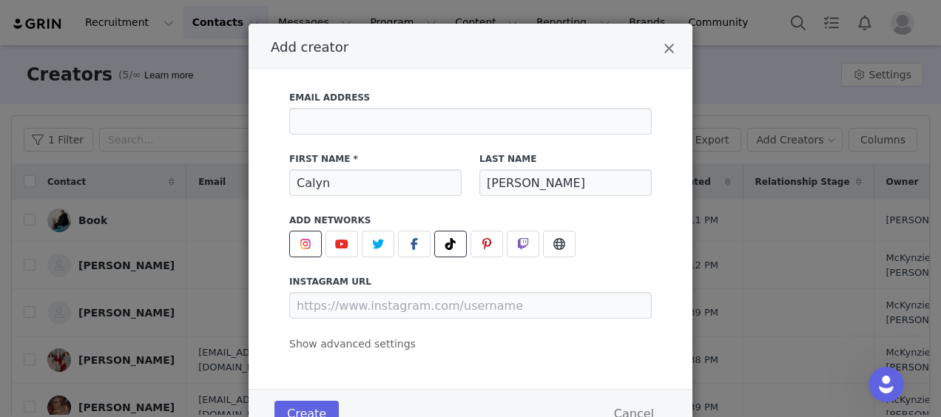
click at [445, 246] on icon "Add creator" at bounding box center [450, 244] width 10 height 12
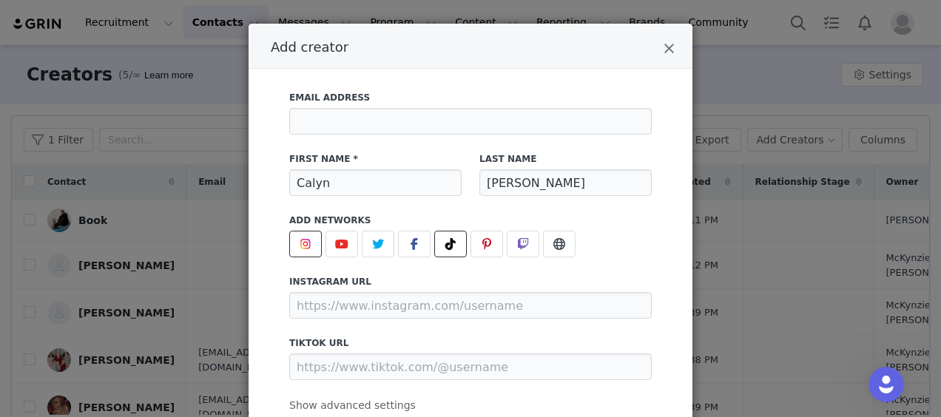
scroll to position [92, 0]
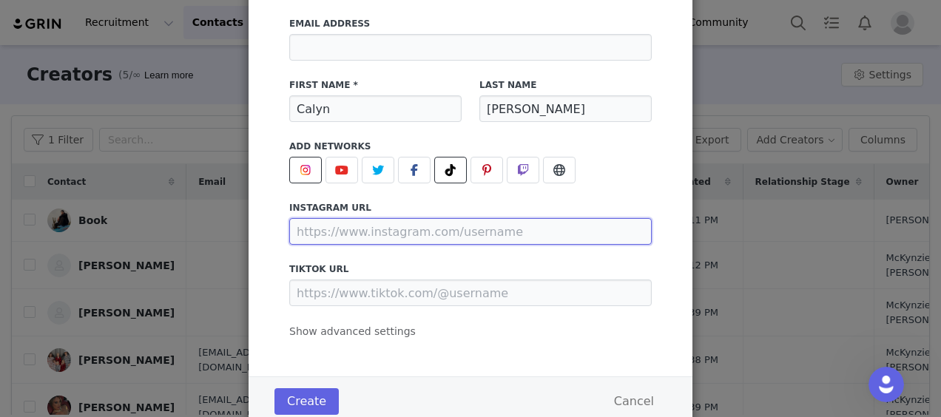
click at [395, 240] on input "Add creator" at bounding box center [470, 231] width 362 height 27
drag, startPoint x: 387, startPoint y: 215, endPoint x: 383, endPoint y: 223, distance: 8.9
click at [387, 215] on div "instagram URL" at bounding box center [470, 223] width 362 height 44
click at [378, 234] on input "Add creator" at bounding box center [470, 231] width 362 height 27
paste input "[URL][DOMAIN_NAME]"
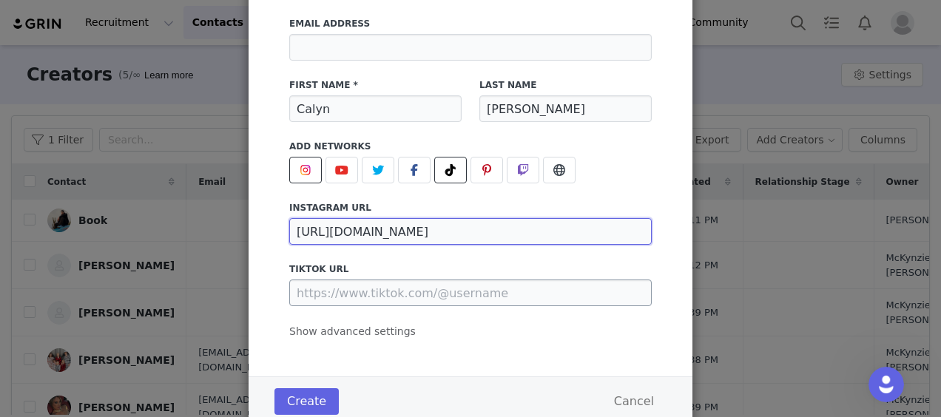
type input "[URL][DOMAIN_NAME]"
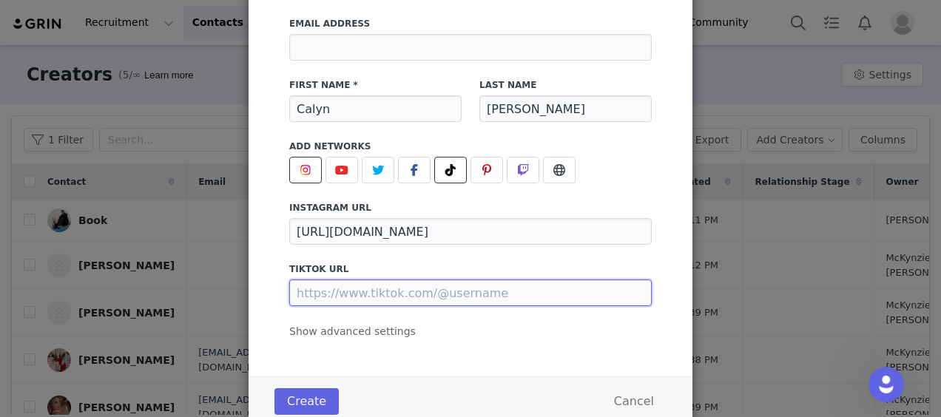
click at [444, 286] on input "Add creator" at bounding box center [470, 293] width 362 height 27
drag, startPoint x: 382, startPoint y: 306, endPoint x: 387, endPoint y: 299, distance: 9.0
click at [382, 306] on div "Email Address First Name * [PERSON_NAME] Last Name [PERSON_NAME] Add Networks i…" at bounding box center [470, 173] width 362 height 331
click at [390, 292] on input "Add creator" at bounding box center [470, 293] width 362 height 27
paste input "[URL][DOMAIN_NAME][DOMAIN_NAME]"
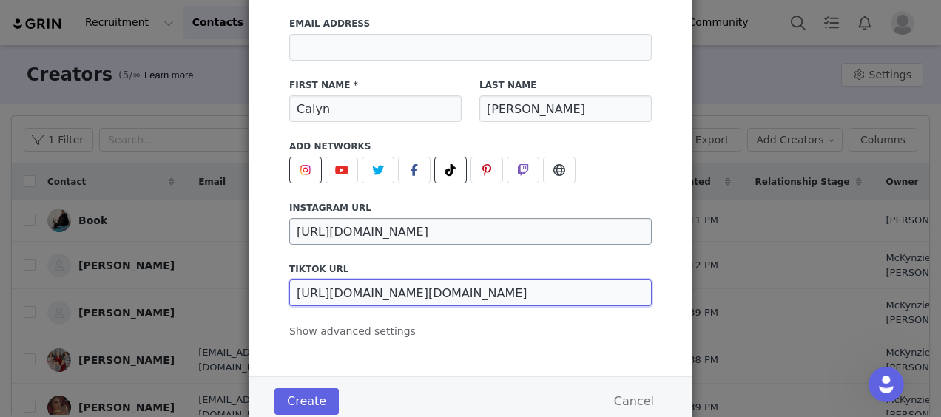
scroll to position [141, 0]
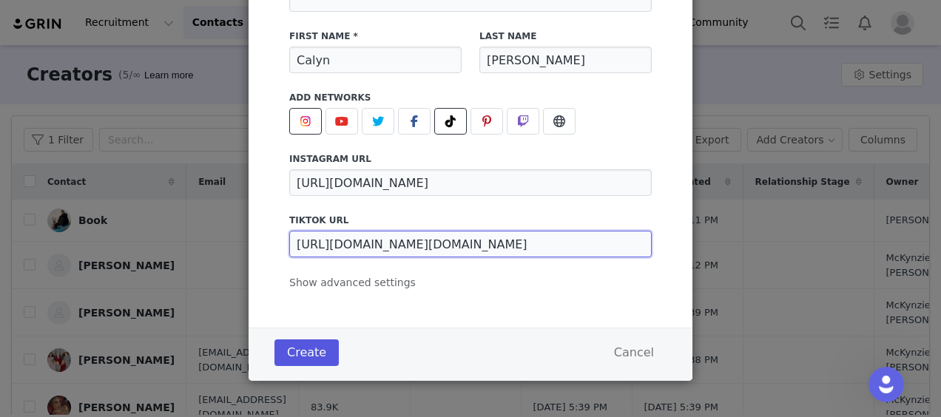
type input "[URL][DOMAIN_NAME][DOMAIN_NAME]"
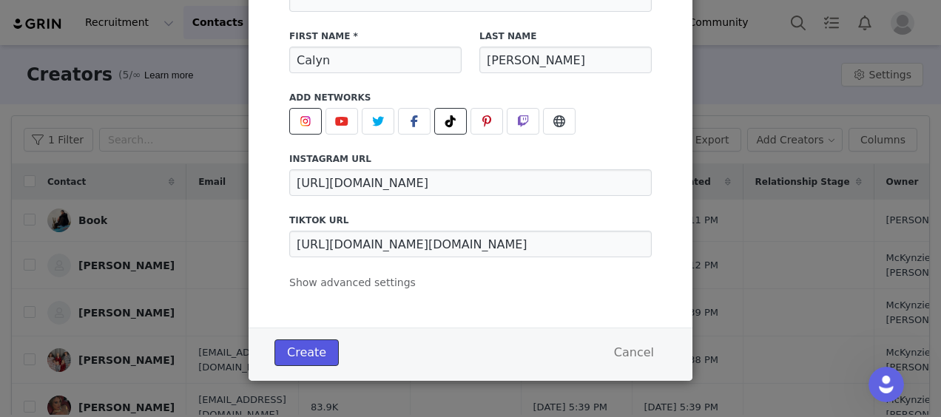
click at [296, 345] on button "Create" at bounding box center [306, 353] width 64 height 27
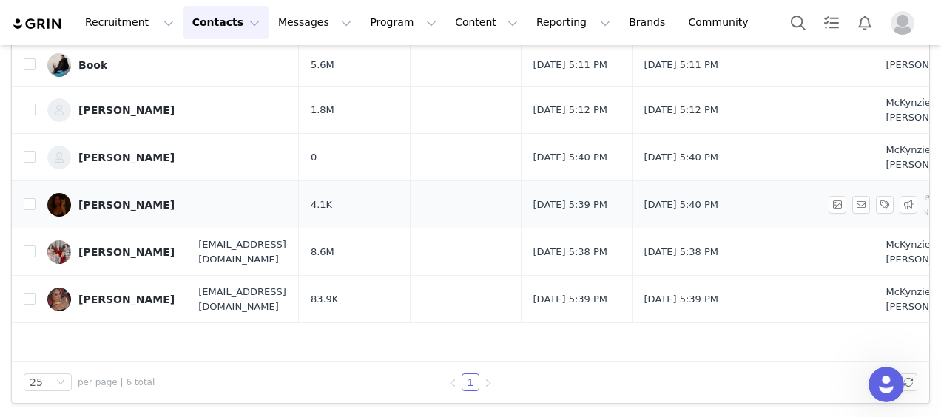
scroll to position [0, 0]
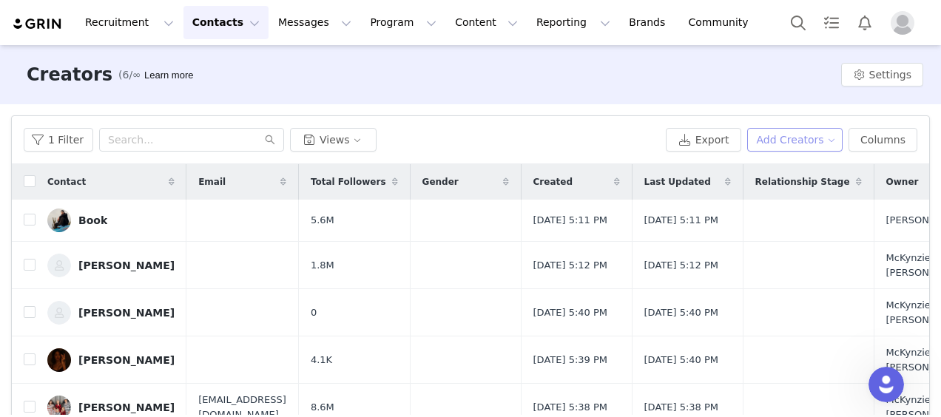
click at [780, 141] on button "Add Creators" at bounding box center [795, 140] width 96 height 24
click at [734, 168] on li "Add a Creator" at bounding box center [787, 170] width 117 height 24
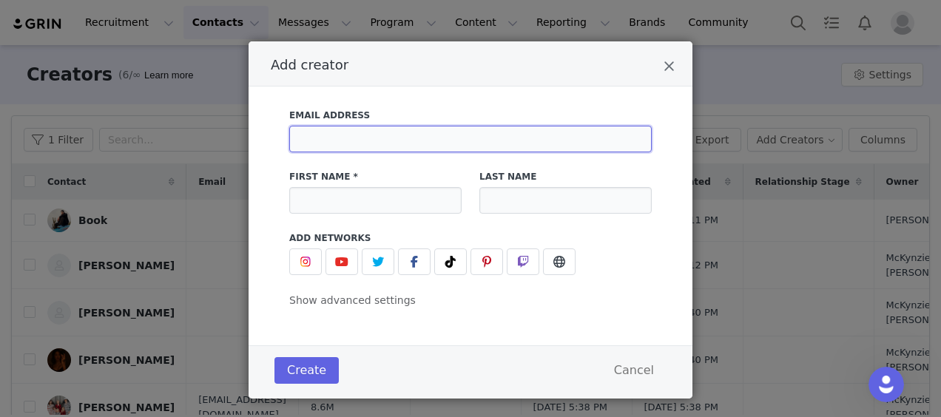
click at [466, 147] on input "Add creator" at bounding box center [470, 139] width 362 height 27
type input "mya"
drag, startPoint x: 408, startPoint y: 138, endPoint x: 206, endPoint y: 145, distance: 202.8
click at [202, 141] on div "Add creator Email Address mya First Name * Last Name Add Networks instagram URL…" at bounding box center [470, 208] width 941 height 417
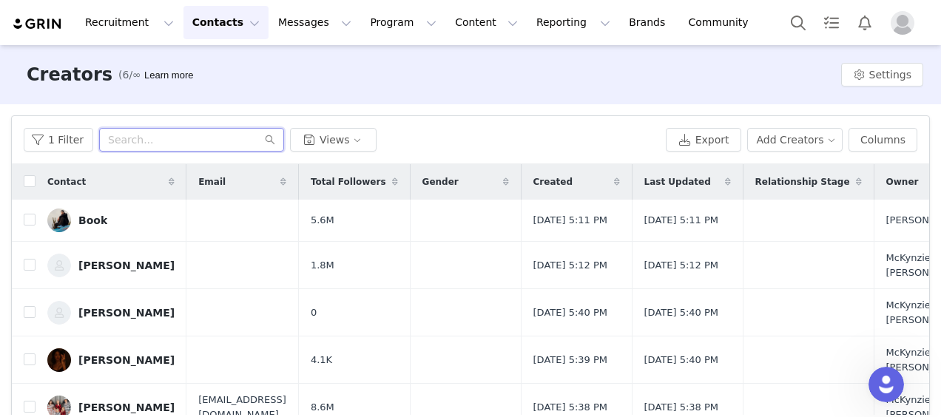
drag, startPoint x: 215, startPoint y: 146, endPoint x: 198, endPoint y: 148, distance: 17.1
click at [209, 146] on input "text" at bounding box center [191, 140] width 185 height 24
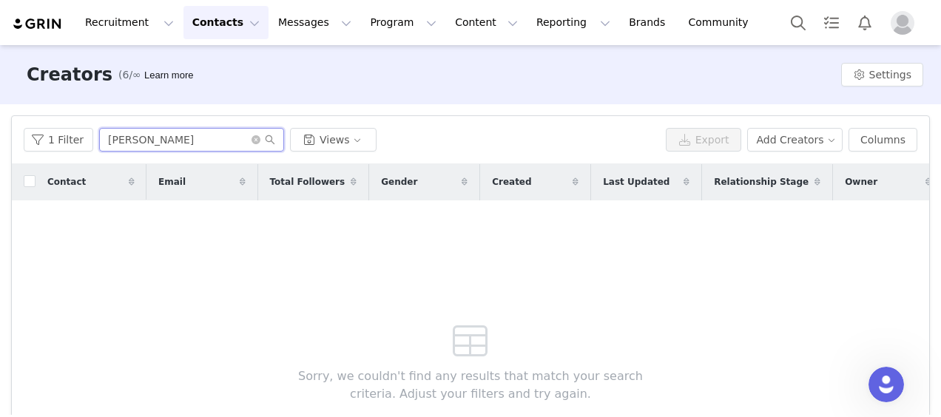
type input "[PERSON_NAME]"
drag, startPoint x: 235, startPoint y: 147, endPoint x: 0, endPoint y: 182, distance: 237.8
click at [0, 182] on html "Recruitment Recruitment Creator Search Curated Lists Landing Pages Web Extensio…" at bounding box center [470, 208] width 941 height 417
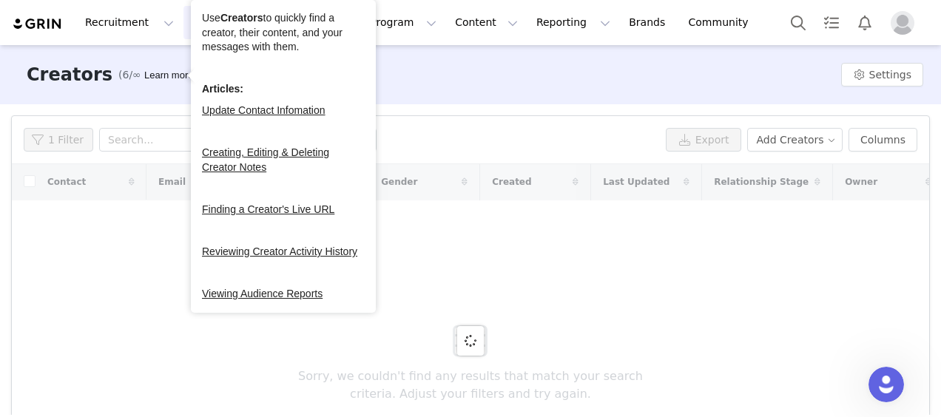
click at [661, 300] on div at bounding box center [470, 340] width 917 height 353
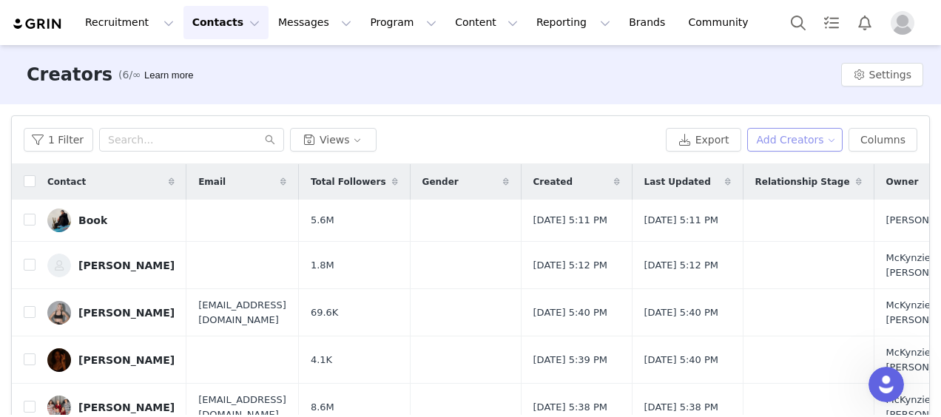
click at [780, 142] on button "Add Creators" at bounding box center [795, 140] width 96 height 24
click at [771, 167] on span "Add a Creator" at bounding box center [792, 169] width 72 height 16
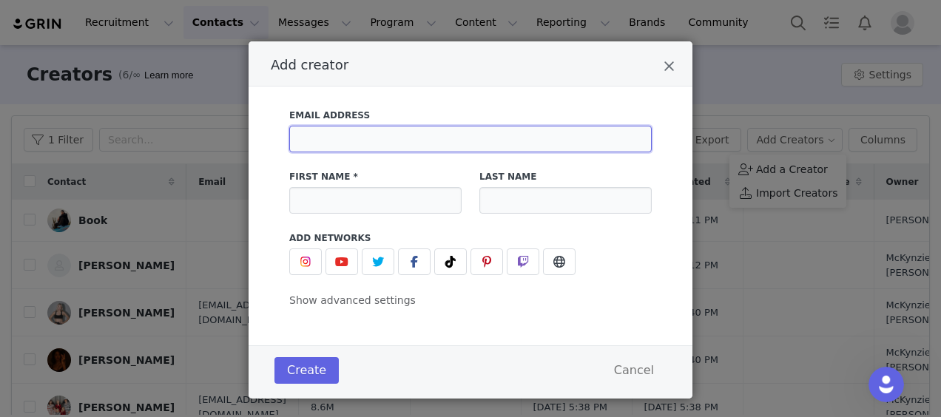
click at [485, 140] on input "Add creator" at bounding box center [470, 139] width 362 height 27
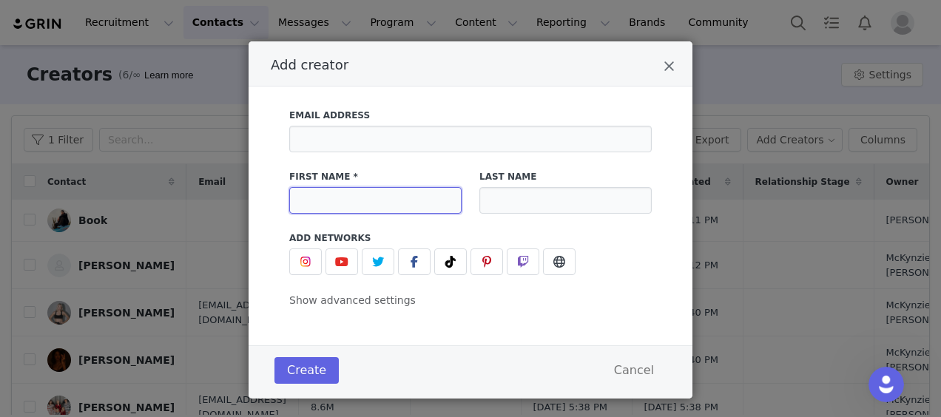
click at [296, 195] on input "Add creator" at bounding box center [375, 200] width 172 height 27
type input "Mya"
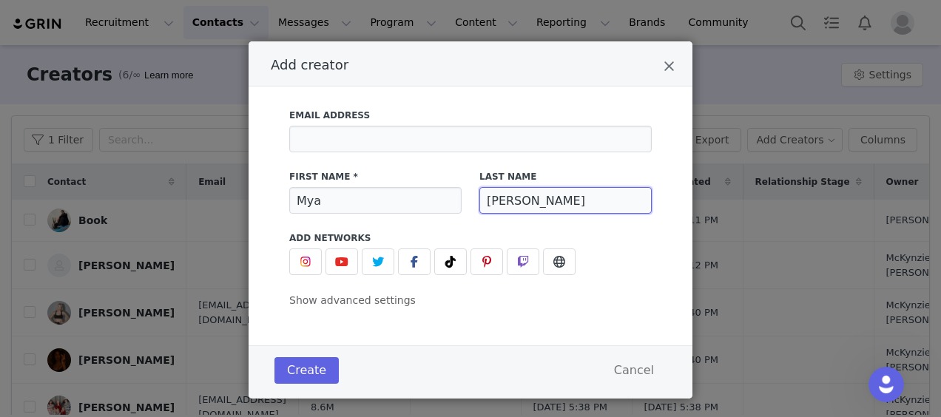
type input "[PERSON_NAME]"
click at [299, 280] on div "Email Address First Name * Mya Last Name [PERSON_NAME] Add Networks instagram U…" at bounding box center [470, 204] width 362 height 209
click at [300, 261] on img "Add creator" at bounding box center [306, 262] width 12 height 12
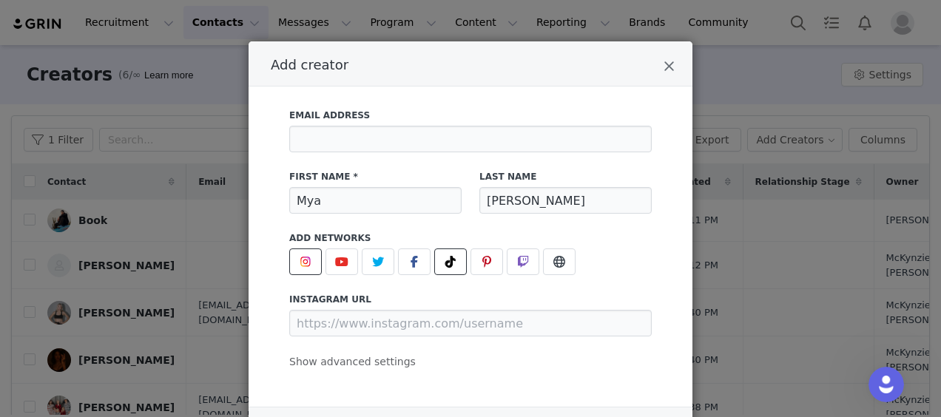
click at [450, 265] on span "Add creator" at bounding box center [451, 262] width 18 height 18
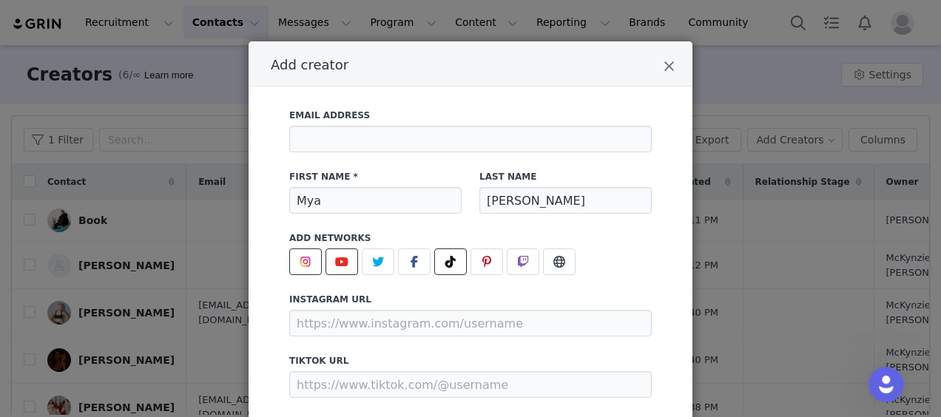
click at [336, 264] on icon "Add creator" at bounding box center [341, 262] width 13 height 12
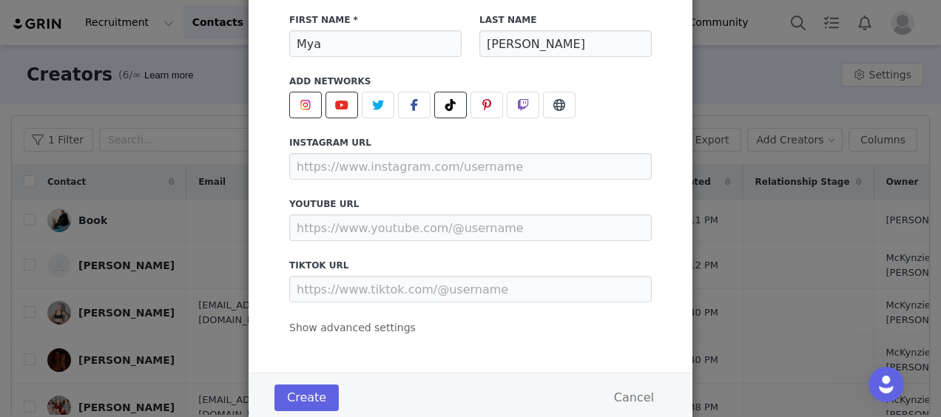
scroll to position [203, 0]
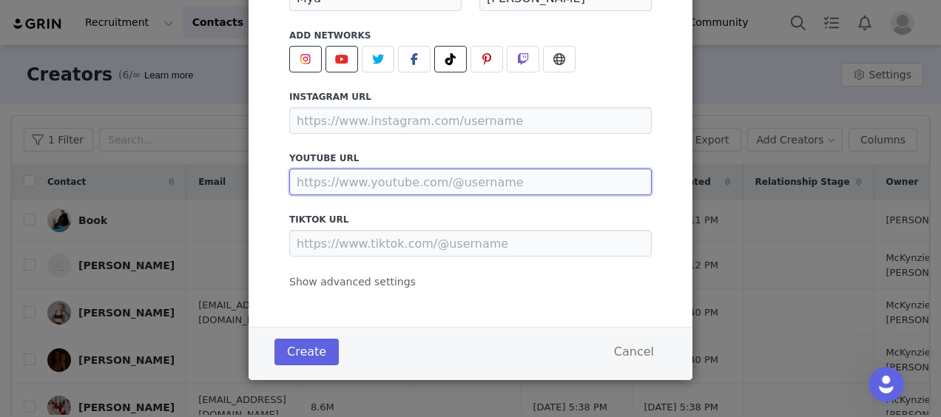
click at [417, 191] on input "Add creator" at bounding box center [470, 182] width 362 height 27
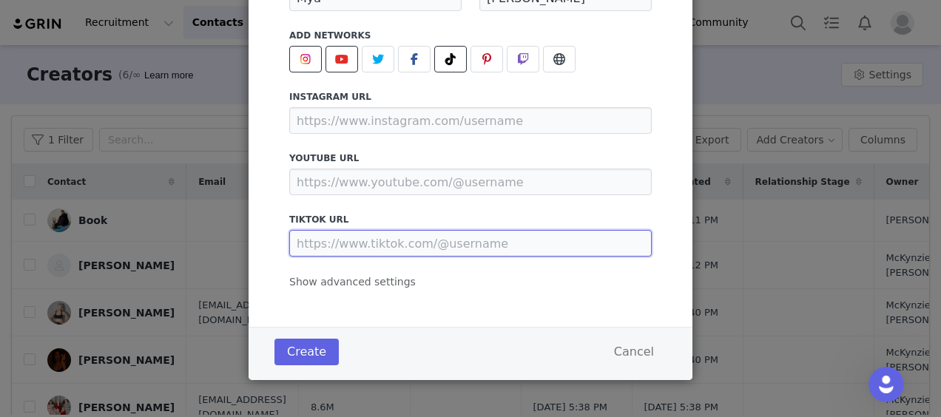
click at [371, 251] on input "Add creator" at bounding box center [470, 243] width 362 height 27
paste input "[URL][DOMAIN_NAME]"
type input "[URL][DOMAIN_NAME]"
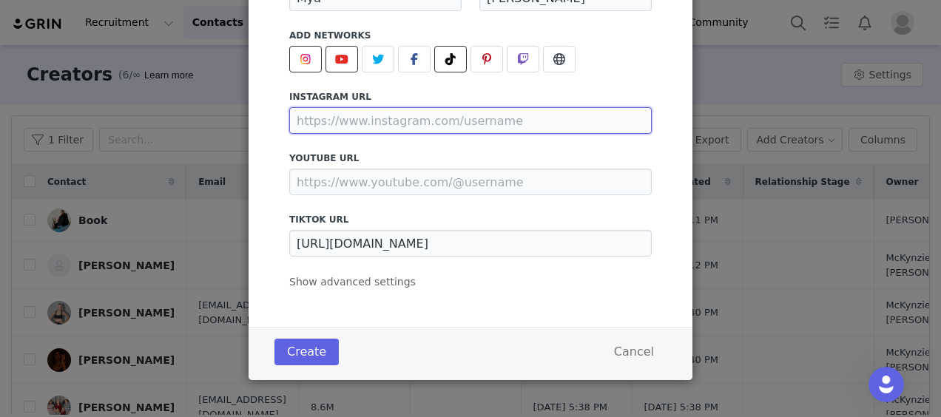
click at [406, 125] on input "Add creator" at bounding box center [470, 120] width 362 height 27
paste input "[URL][DOMAIN_NAME]"
type input "[URL][DOMAIN_NAME]"
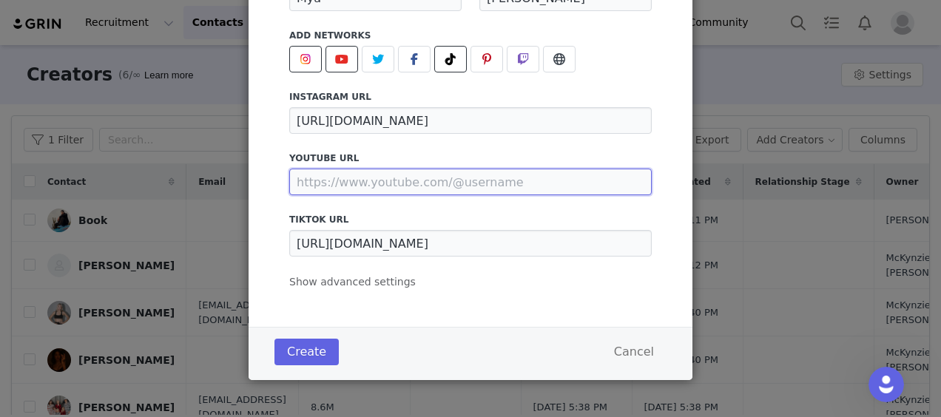
click at [476, 188] on input "Add creator" at bounding box center [470, 182] width 362 height 27
paste input "[URL][DOMAIN_NAME]"
type input "[URL][DOMAIN_NAME]"
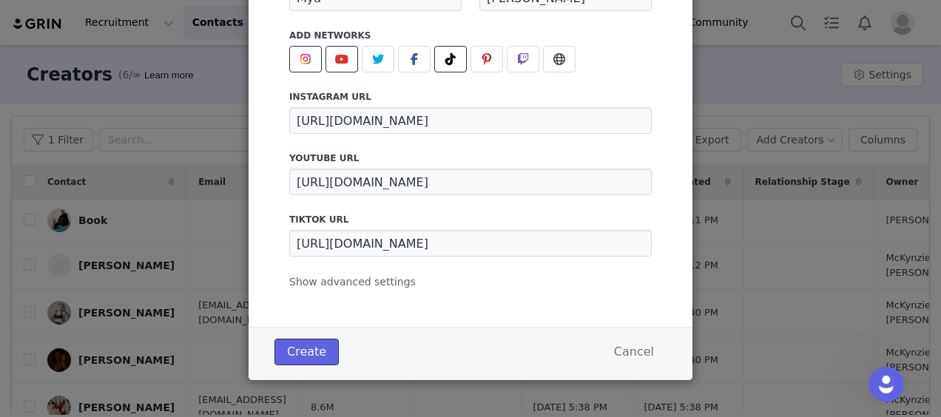
click at [294, 359] on button "Create" at bounding box center [306, 352] width 64 height 27
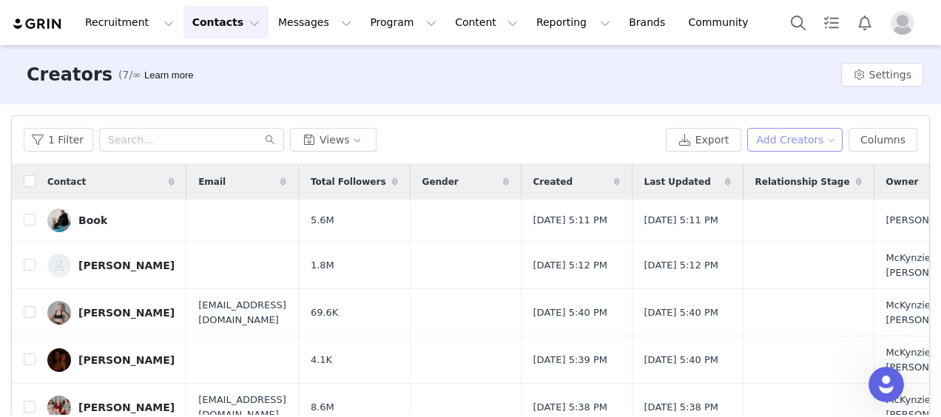
click at [783, 141] on button "Add Creators" at bounding box center [795, 140] width 96 height 24
click at [773, 170] on span "Add a Creator" at bounding box center [792, 169] width 72 height 16
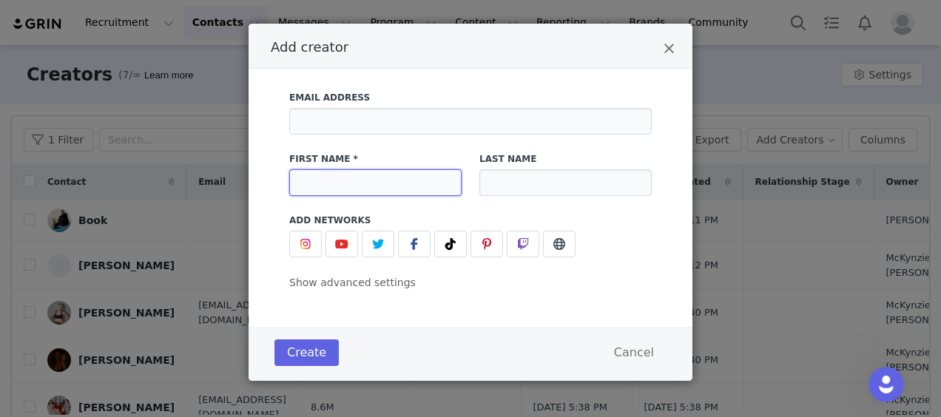
click at [330, 178] on input "Add creator" at bounding box center [375, 182] width 172 height 27
type input "[PERSON_NAME]"
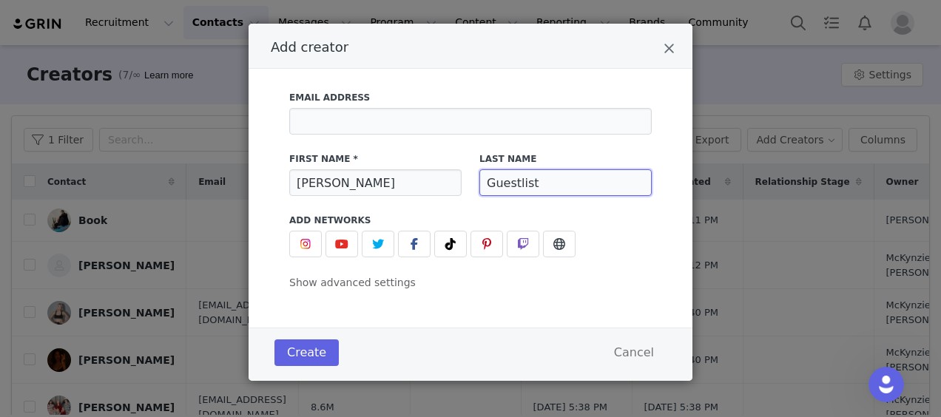
drag, startPoint x: 541, startPoint y: 188, endPoint x: 457, endPoint y: 186, distance: 84.3
click at [457, 186] on div "First Name * [PERSON_NAME] Last Name Guestlist" at bounding box center [470, 173] width 380 height 61
type input "[PERSON_NAME]"
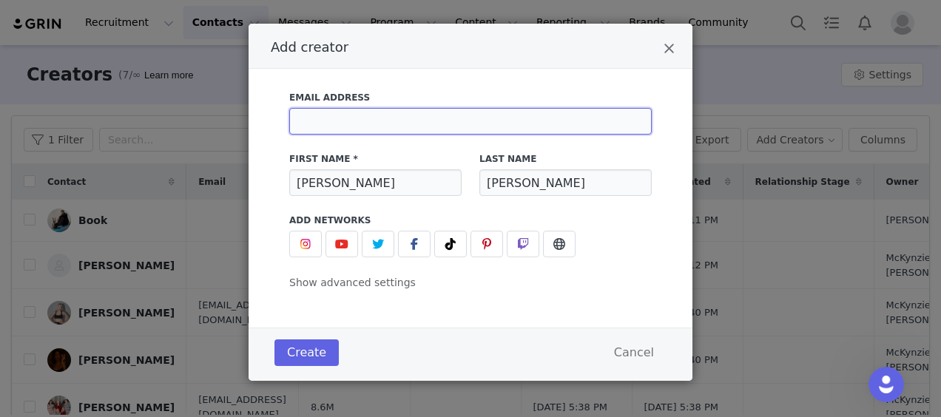
type input "[PERSON_NAME][EMAIL_ADDRESS][DOMAIN_NAME]"
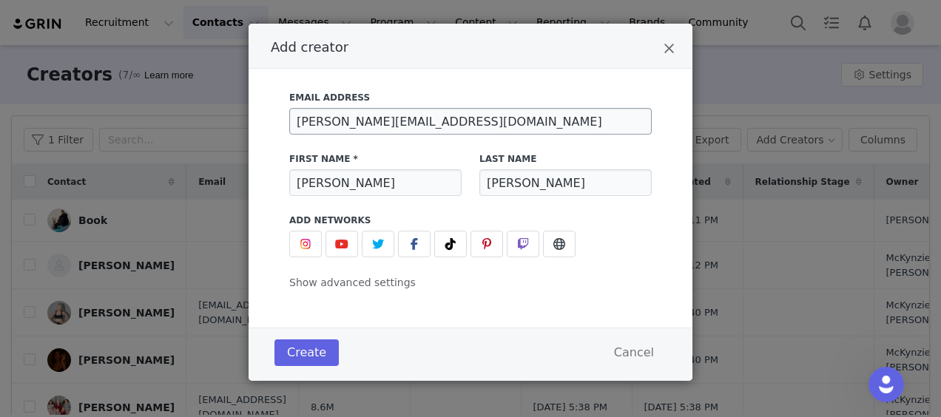
click at [428, 107] on div "Email Address [PERSON_NAME][EMAIL_ADDRESS][DOMAIN_NAME]" at bounding box center [470, 113] width 362 height 44
drag, startPoint x: 428, startPoint y: 118, endPoint x: 274, endPoint y: 118, distance: 153.9
click at [274, 118] on div "Email Address [PERSON_NAME][EMAIL_ADDRESS][DOMAIN_NAME] First Name * [PERSON_NA…" at bounding box center [470, 186] width 399 height 209
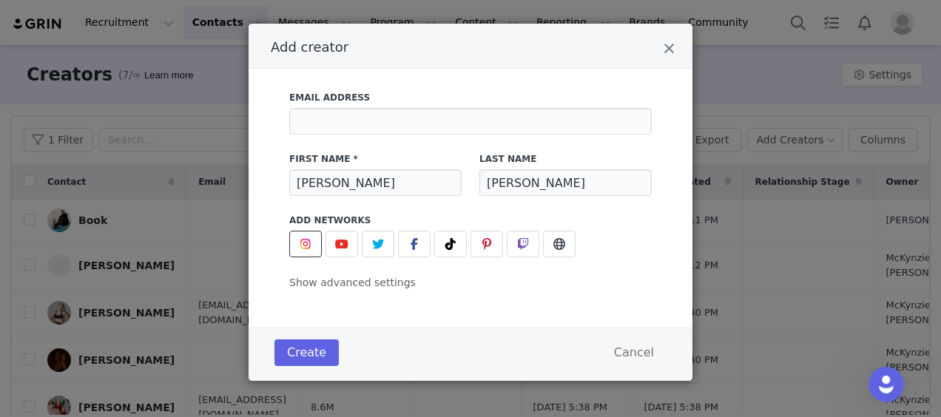
click at [300, 244] on img "Add creator" at bounding box center [306, 244] width 12 height 12
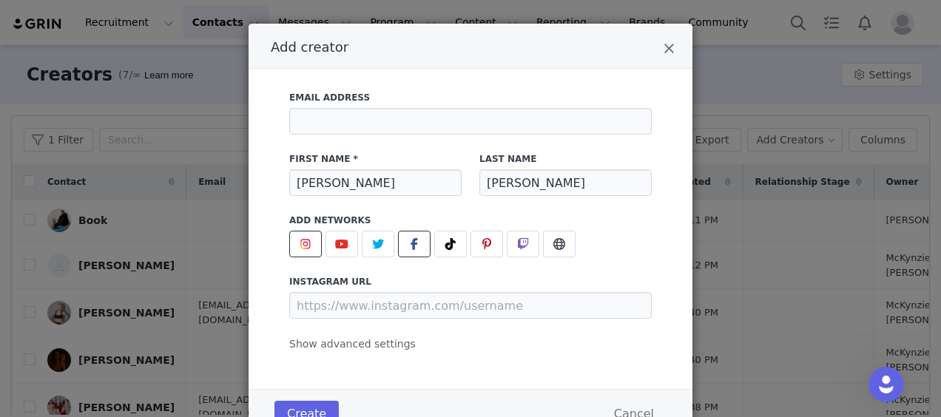
click at [413, 245] on span "Add creator" at bounding box center [414, 244] width 18 height 18
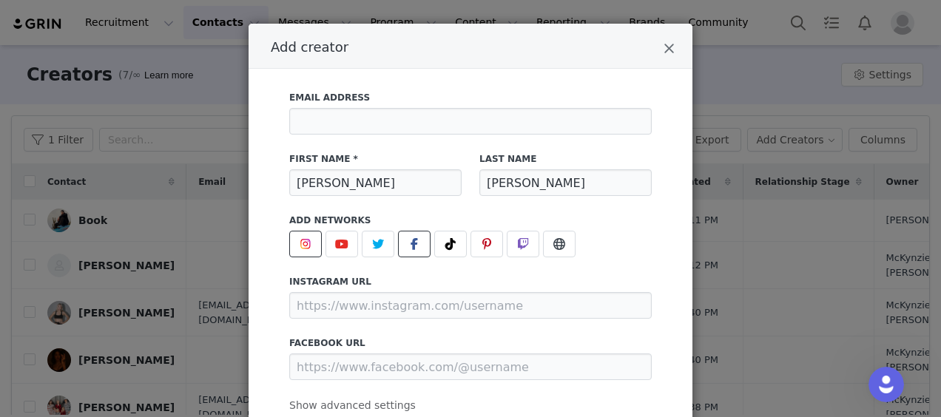
click at [417, 244] on button "Add creator" at bounding box center [414, 244] width 33 height 27
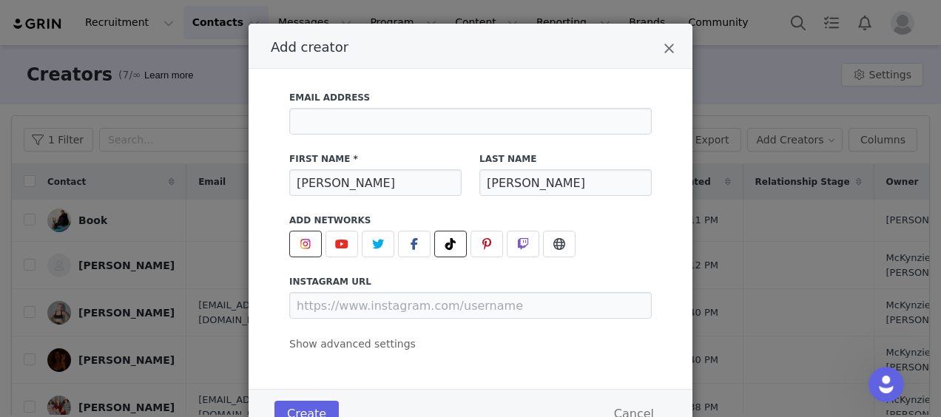
click at [445, 243] on icon "Add creator" at bounding box center [450, 244] width 10 height 12
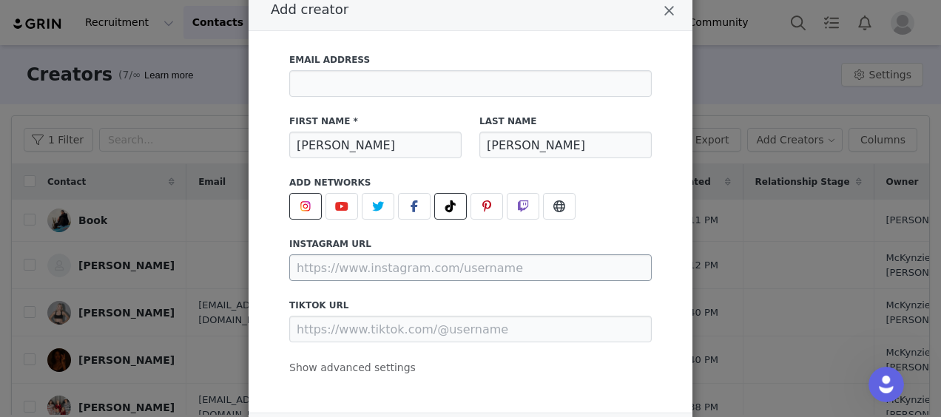
scroll to position [141, 0]
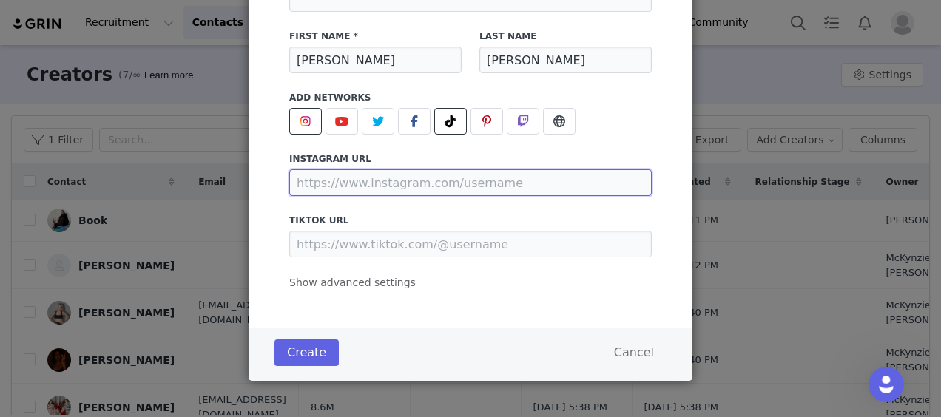
click at [436, 182] on input "Add creator" at bounding box center [470, 182] width 362 height 27
paste input "[URL][DOMAIN_NAME][PERSON_NAME][DOMAIN_NAME]"
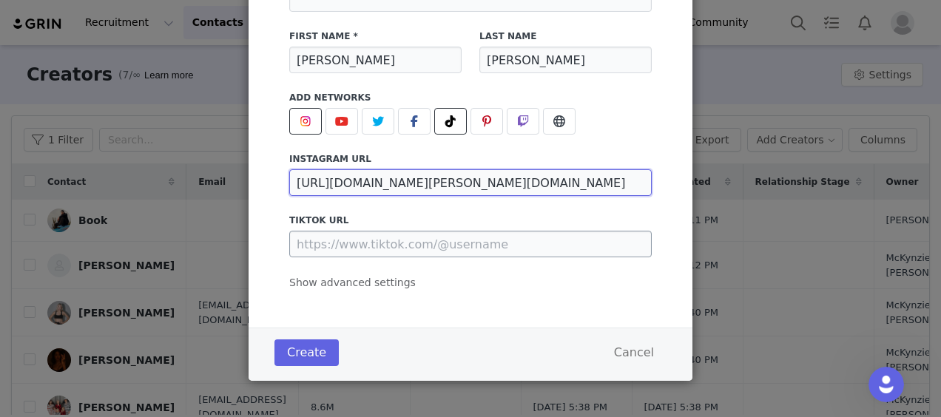
type input "[URL][DOMAIN_NAME][PERSON_NAME][DOMAIN_NAME]"
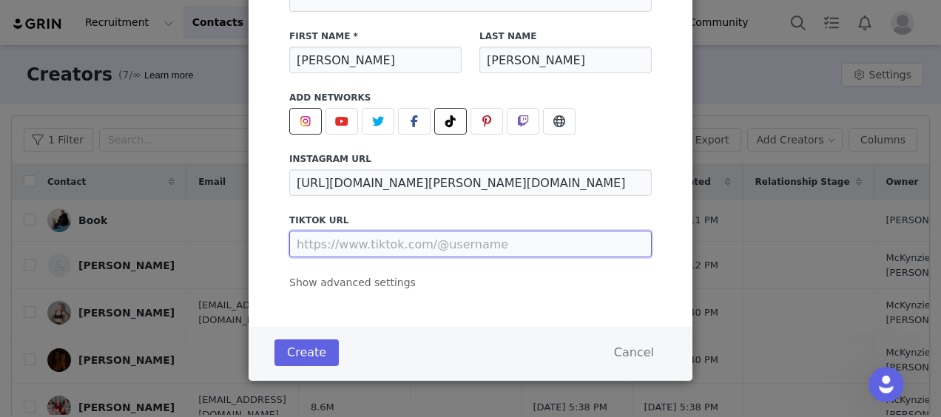
click at [436, 253] on input "Add creator" at bounding box center [470, 244] width 362 height 27
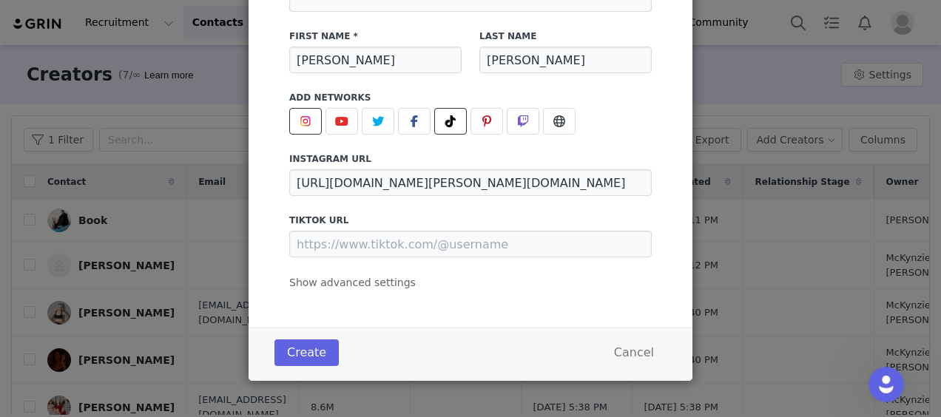
click at [445, 126] on icon "Add creator" at bounding box center [450, 121] width 10 height 12
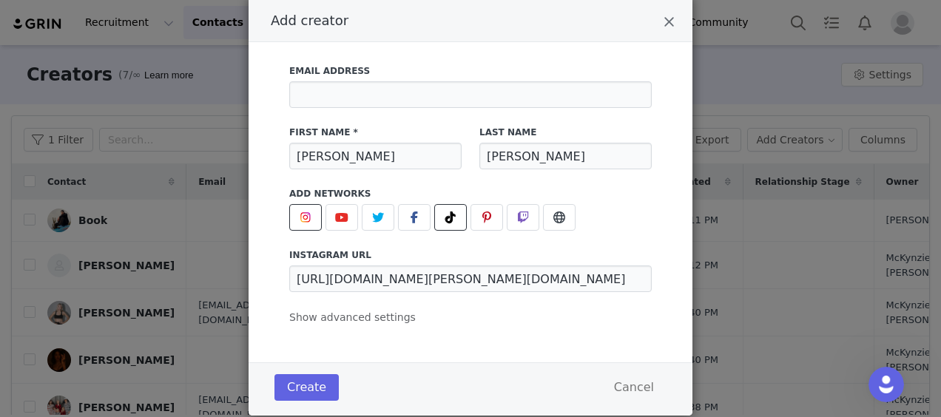
scroll to position [80, 0]
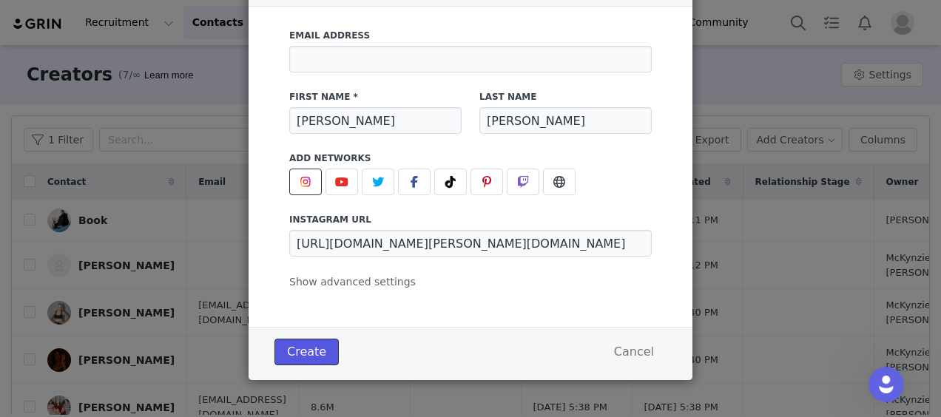
click at [306, 349] on button "Create" at bounding box center [306, 352] width 64 height 27
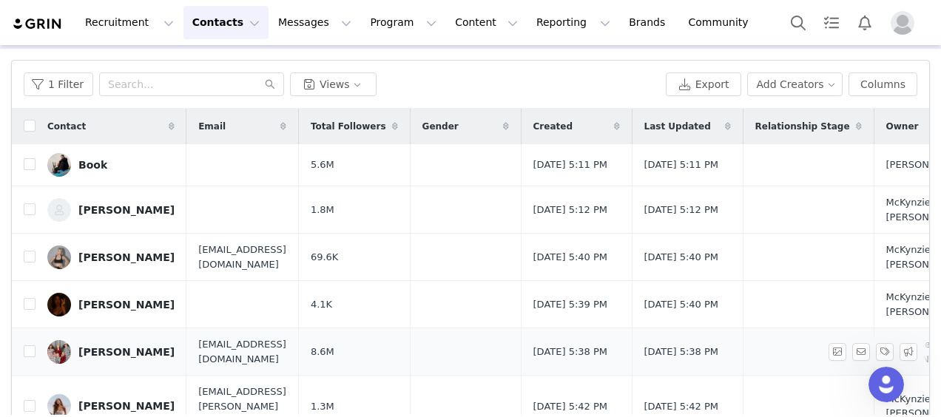
scroll to position [0, 0]
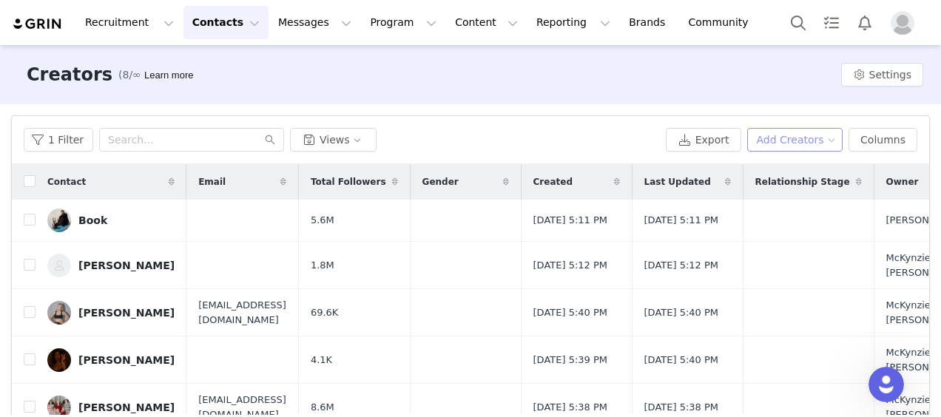
click at [783, 141] on button "Add Creators" at bounding box center [795, 140] width 96 height 24
click at [772, 163] on span "Add a Creator" at bounding box center [792, 169] width 72 height 16
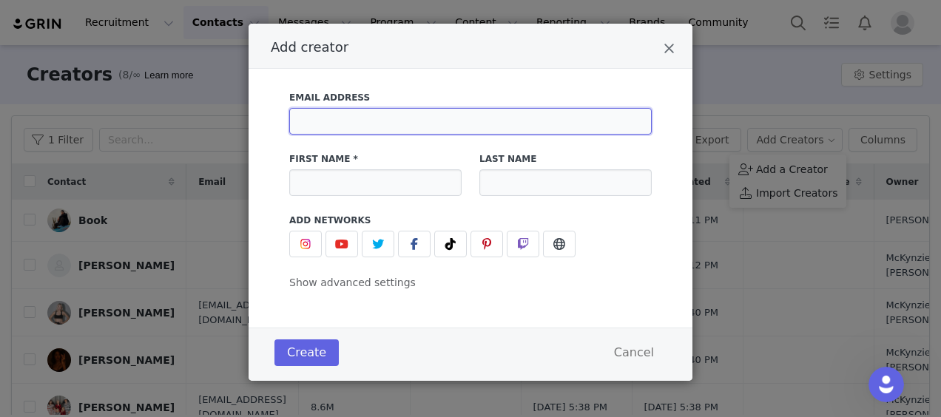
click at [340, 119] on input "Add creator" at bounding box center [470, 121] width 362 height 27
type input "s"
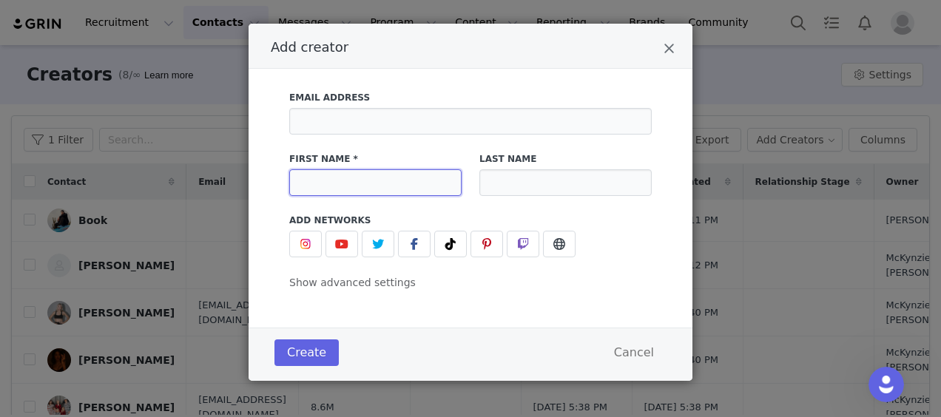
click at [340, 194] on input "Add creator" at bounding box center [375, 182] width 172 height 27
type input "Scottsdale"
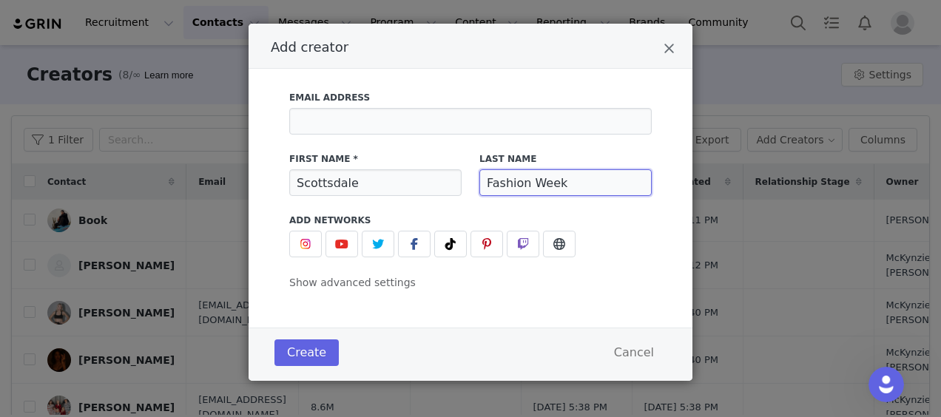
type input "Fashion Week"
click at [297, 243] on span "Add creator" at bounding box center [306, 244] width 18 height 18
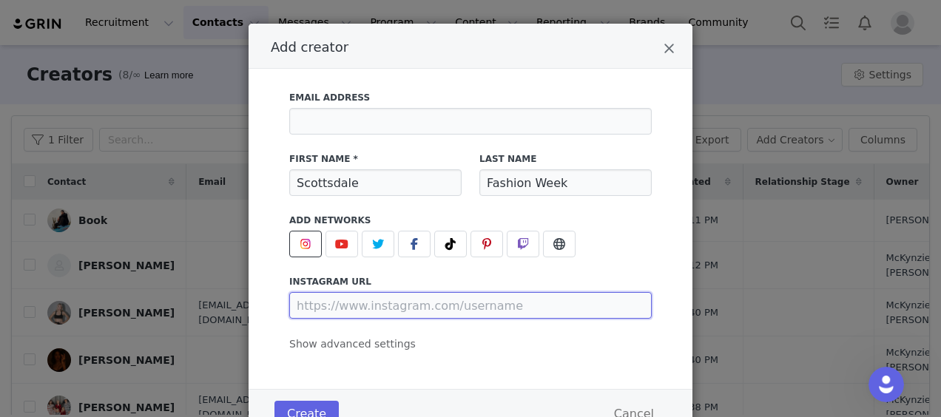
click at [342, 303] on input "Add creator" at bounding box center [470, 305] width 362 height 27
paste input "[URL][DOMAIN_NAME]"
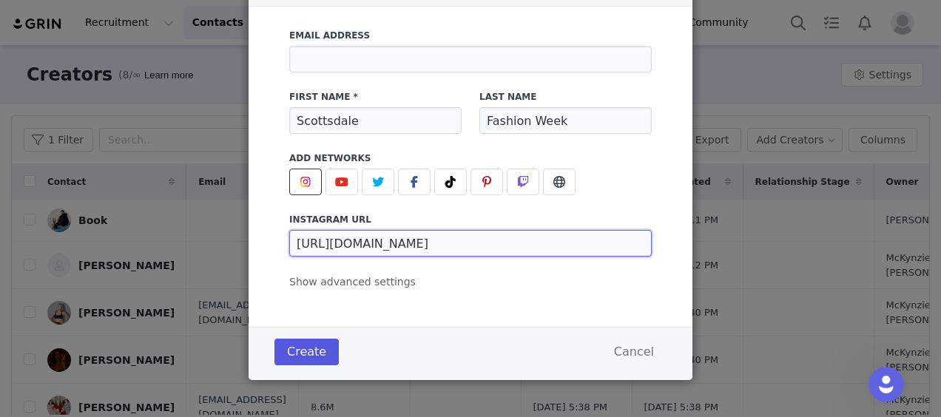
type input "[URL][DOMAIN_NAME]"
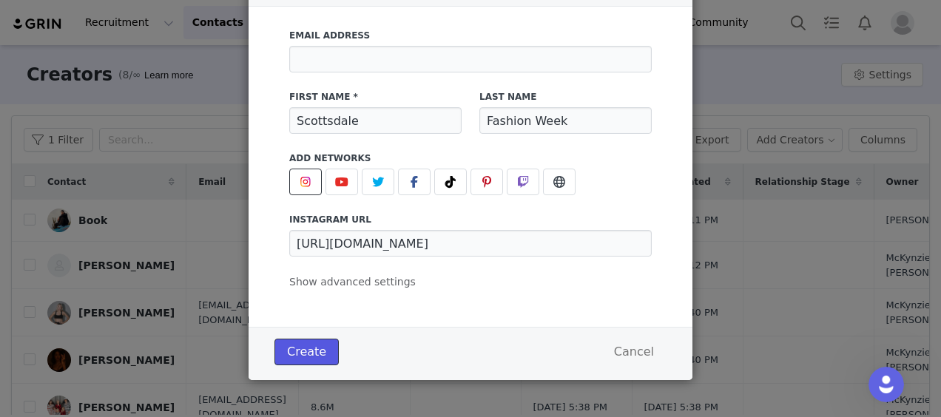
click at [308, 348] on button "Create" at bounding box center [306, 352] width 64 height 27
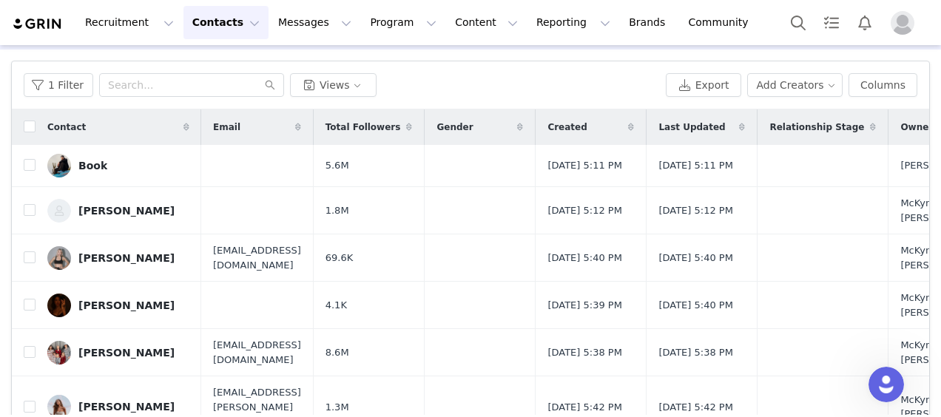
scroll to position [0, 0]
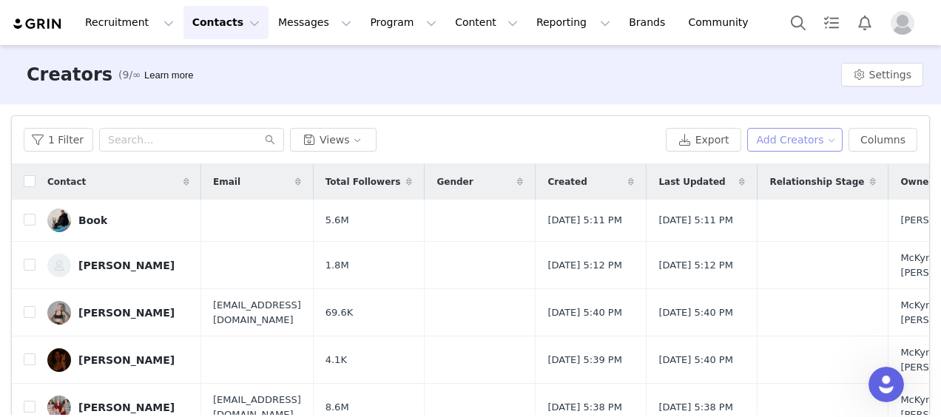
click at [764, 139] on button "Add Creators" at bounding box center [795, 140] width 96 height 24
click at [763, 175] on span "Add a Creator" at bounding box center [792, 169] width 72 height 16
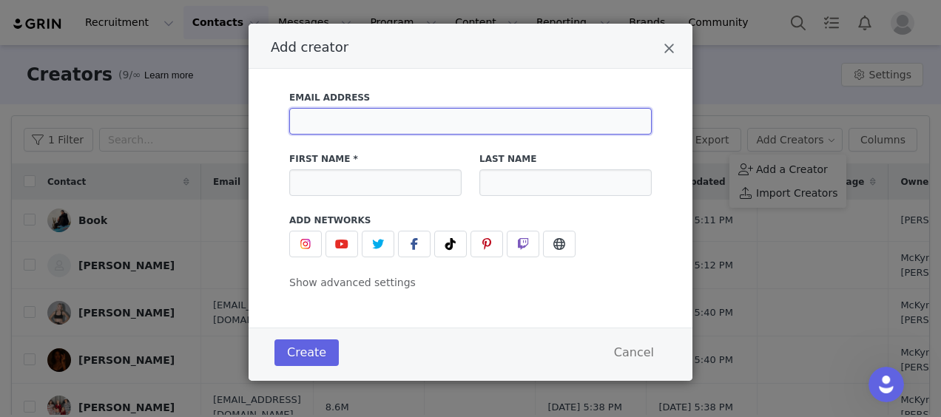
click at [396, 126] on input "Add creator" at bounding box center [470, 121] width 362 height 27
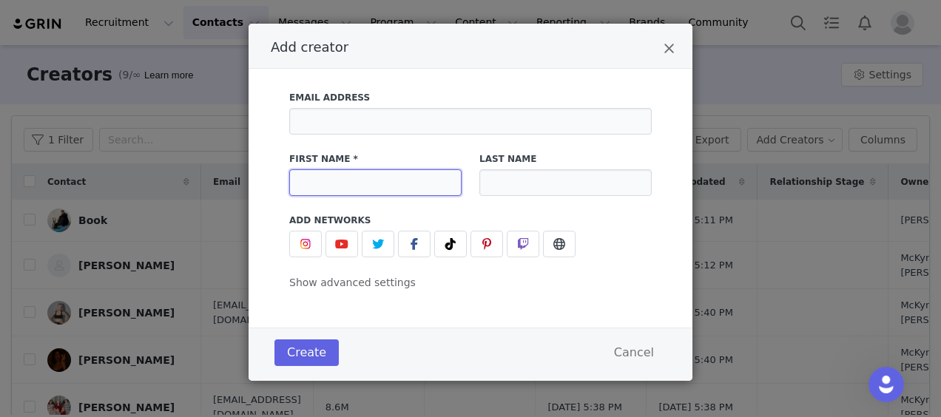
click at [289, 186] on input "Add creator" at bounding box center [375, 182] width 172 height 27
type input "[PERSON_NAME]"
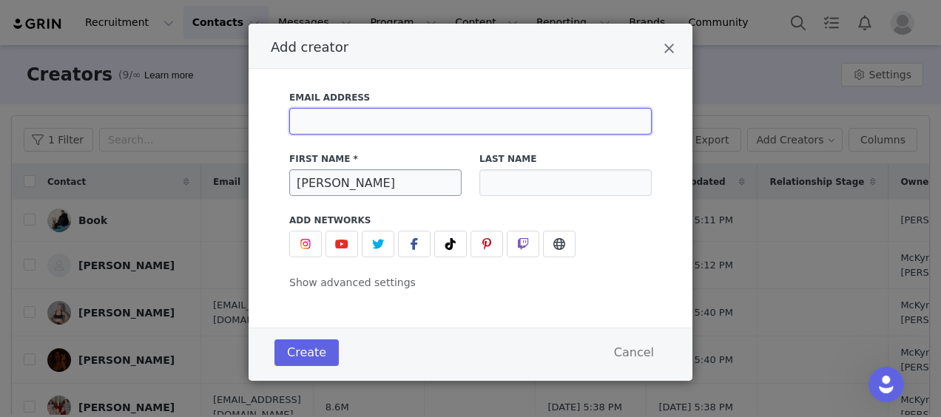
type input "[EMAIL_ADDRESS][DOMAIN_NAME]"
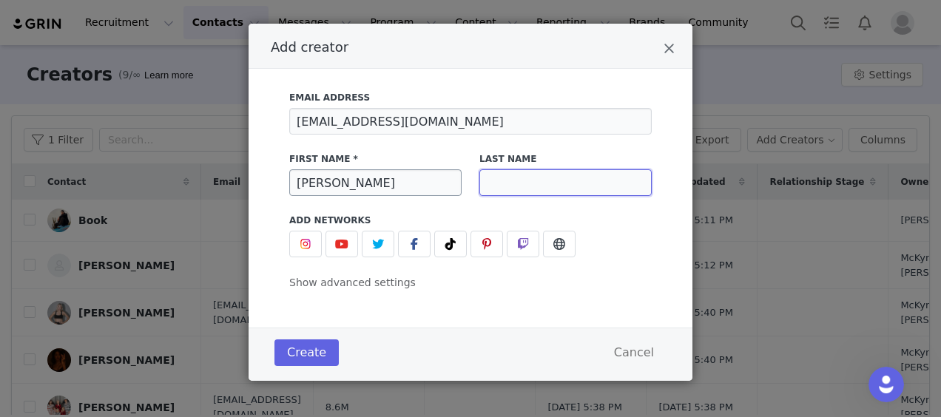
type input "[PERSON_NAME]"
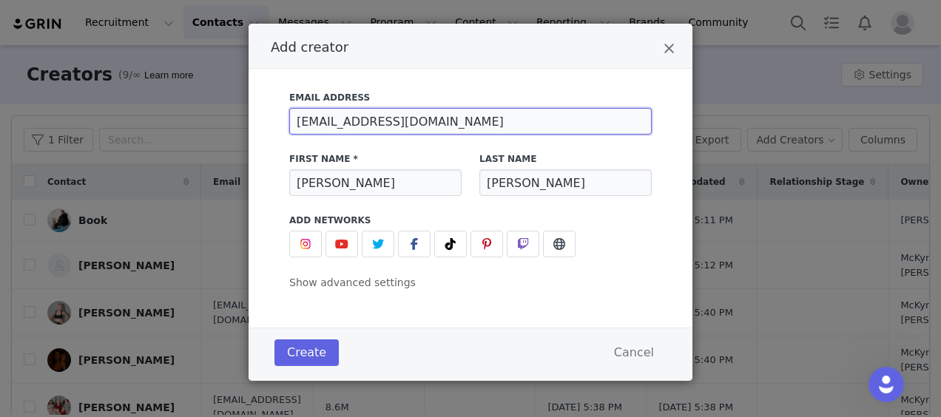
drag, startPoint x: 485, startPoint y: 129, endPoint x: 232, endPoint y: 115, distance: 253.4
click at [232, 115] on div "Add creator Email Address [EMAIL_ADDRESS][DOMAIN_NAME] First Name * [PERSON_NAM…" at bounding box center [470, 208] width 941 height 417
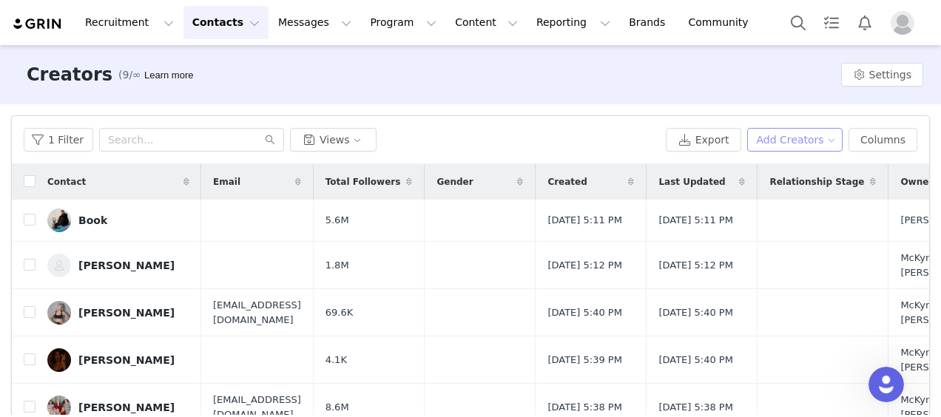
click at [800, 143] on button "Add Creators" at bounding box center [795, 140] width 96 height 24
click at [771, 167] on span "Add a Creator" at bounding box center [792, 169] width 72 height 16
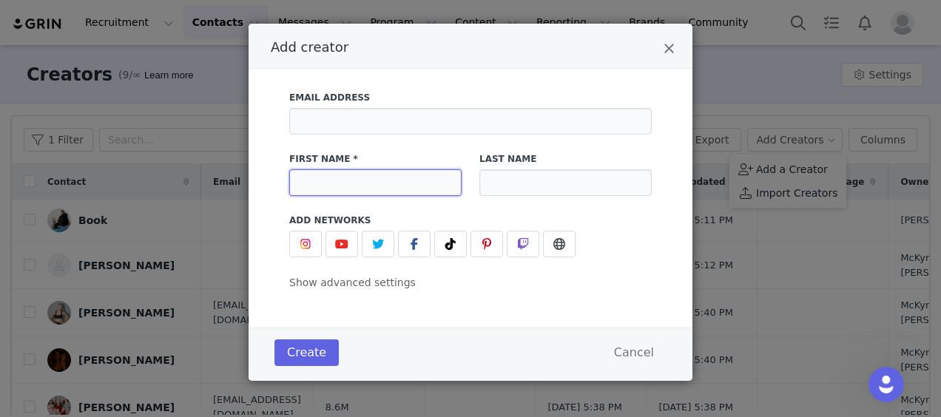
click at [364, 173] on input "Add creator" at bounding box center [375, 182] width 172 height 27
type input "[PERSON_NAME]"
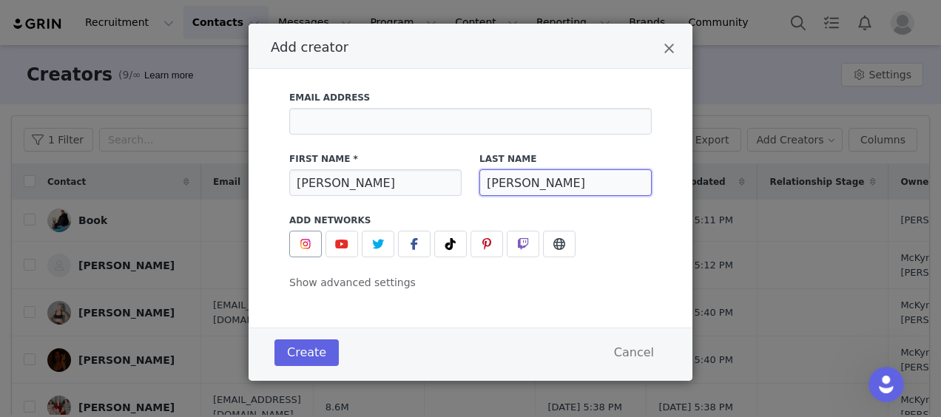
type input "[PERSON_NAME]"
click at [304, 244] on img "Add creator" at bounding box center [306, 244] width 12 height 12
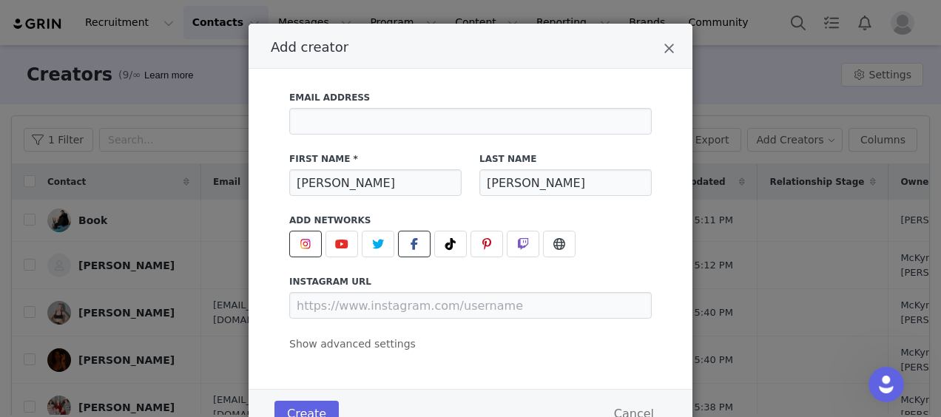
click at [405, 241] on span "Add creator" at bounding box center [414, 244] width 18 height 18
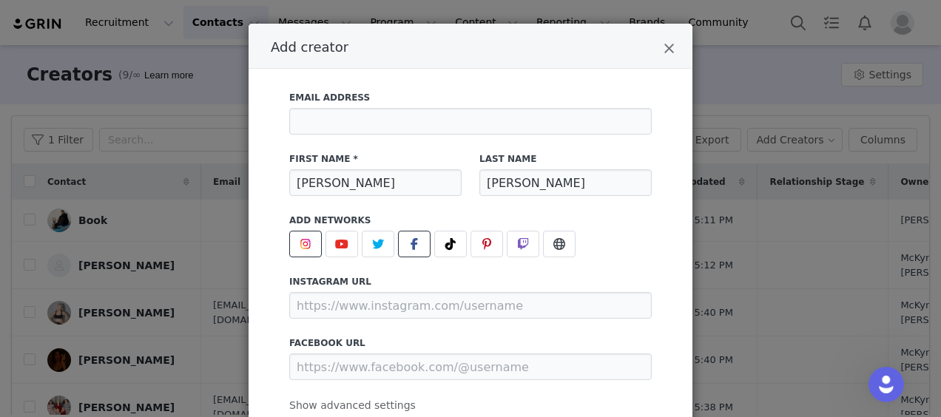
click at [411, 242] on icon "Add creator" at bounding box center [414, 244] width 7 height 12
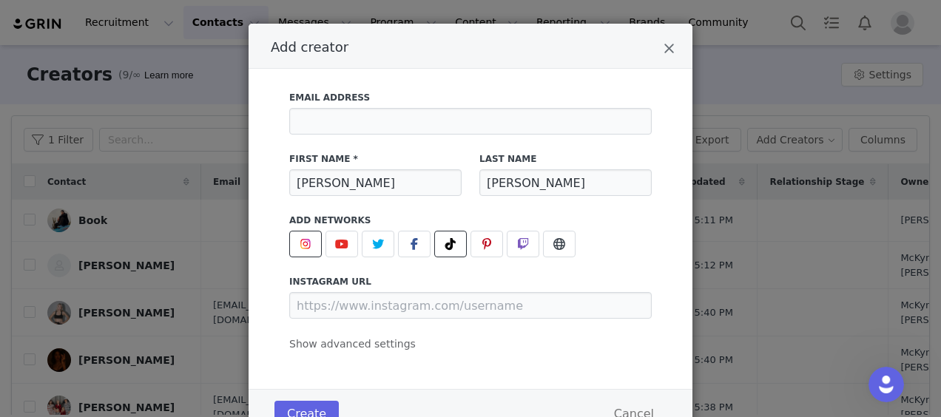
click at [445, 240] on icon "Add creator" at bounding box center [450, 244] width 10 height 12
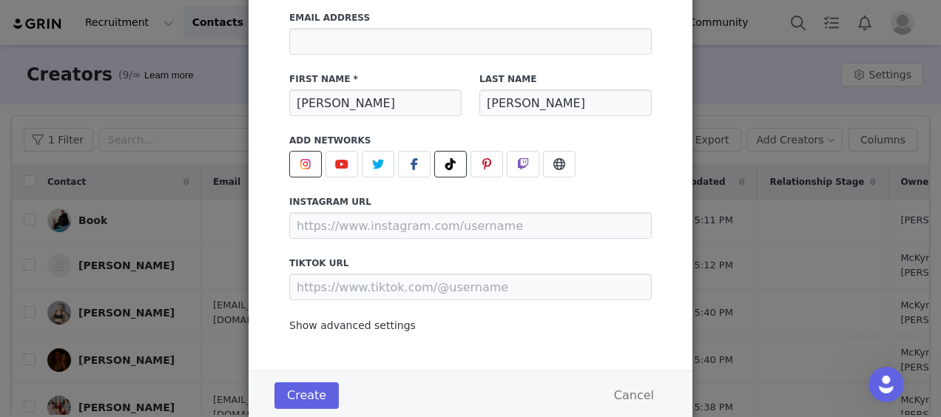
scroll to position [141, 0]
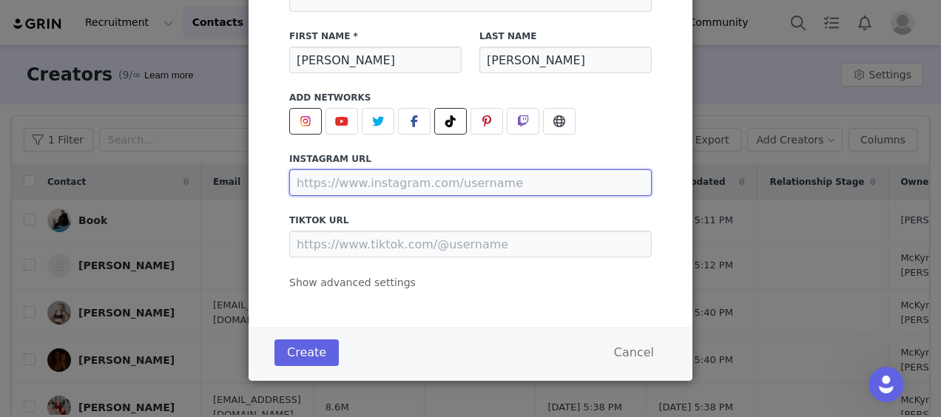
click at [374, 191] on input "Add creator" at bounding box center [470, 182] width 362 height 27
paste input "[URL][DOMAIN_NAME]"
type input "[URL][DOMAIN_NAME]"
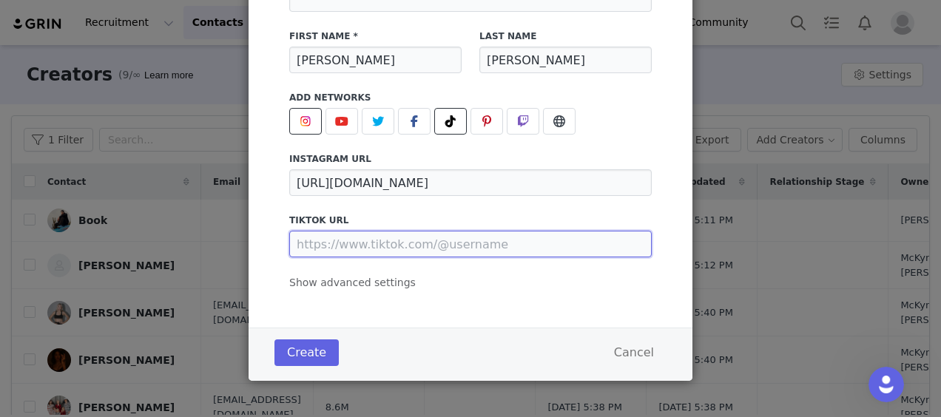
click at [465, 246] on input "Add creator" at bounding box center [470, 244] width 362 height 27
paste input "[URL][DOMAIN_NAME]"
type input "[URL][DOMAIN_NAME]"
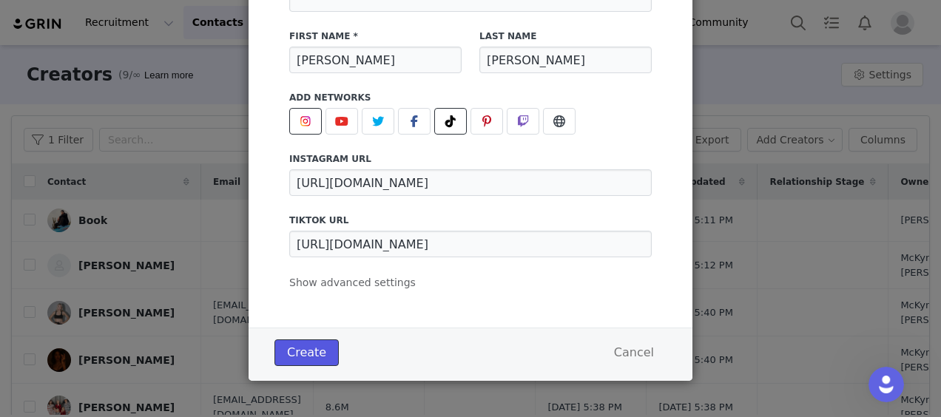
click at [315, 346] on button "Create" at bounding box center [306, 353] width 64 height 27
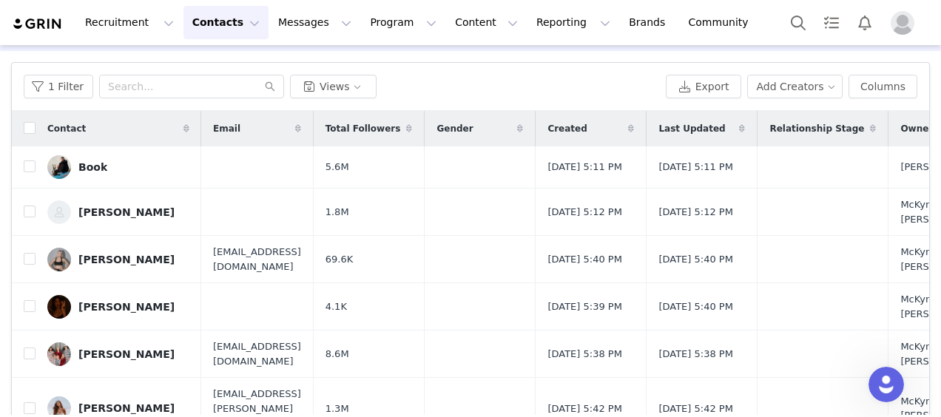
scroll to position [0, 0]
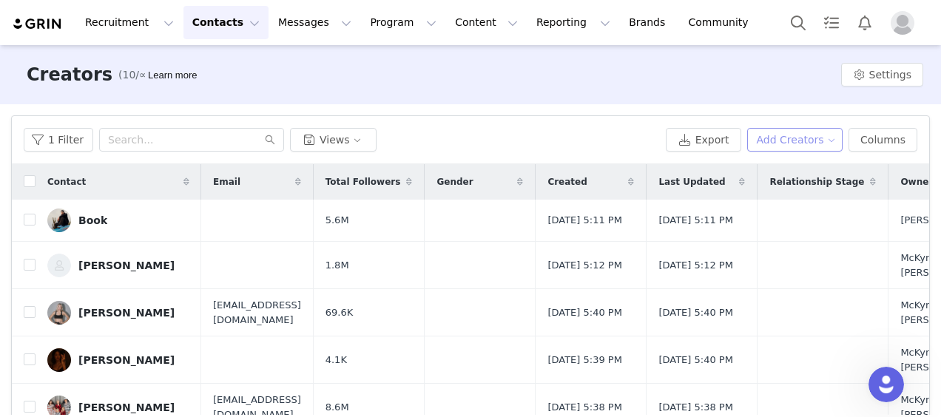
click at [816, 132] on button "Add Creators" at bounding box center [795, 140] width 96 height 24
click at [757, 163] on span "Add a Creator" at bounding box center [792, 169] width 72 height 16
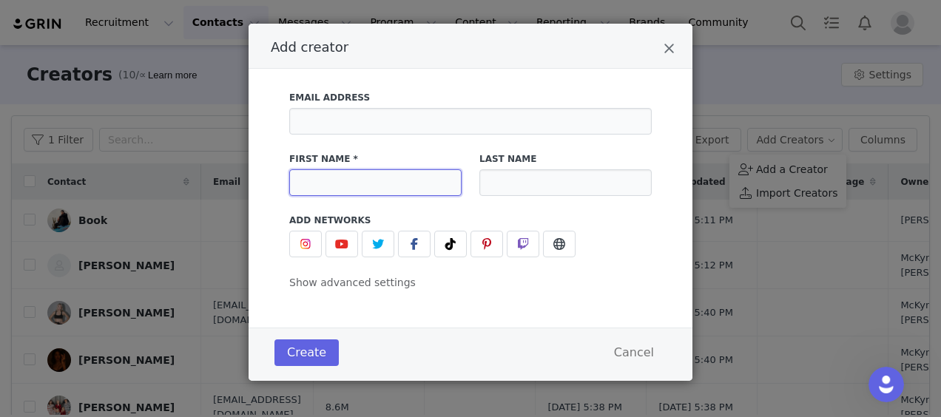
drag, startPoint x: 433, startPoint y: 169, endPoint x: 413, endPoint y: 164, distance: 21.3
click at [431, 169] on input "Add creator" at bounding box center [375, 182] width 172 height 27
type input "Zac"
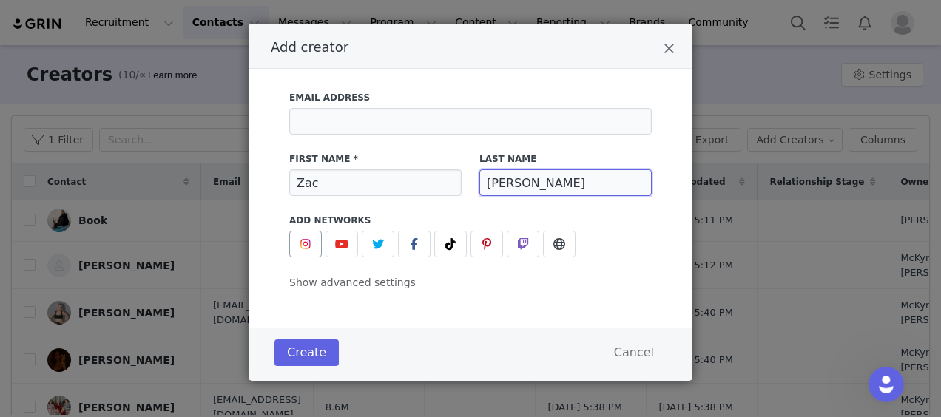
type input "[PERSON_NAME]"
click at [308, 240] on button "Add creator" at bounding box center [305, 244] width 33 height 27
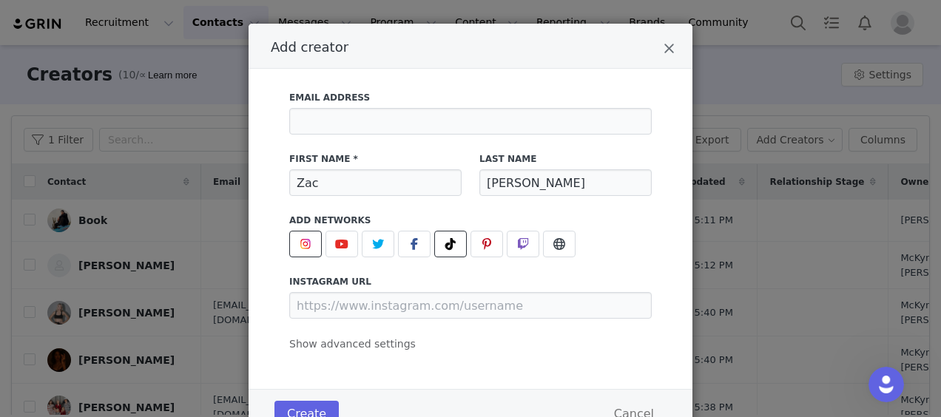
click at [445, 243] on icon "Add creator" at bounding box center [450, 244] width 10 height 12
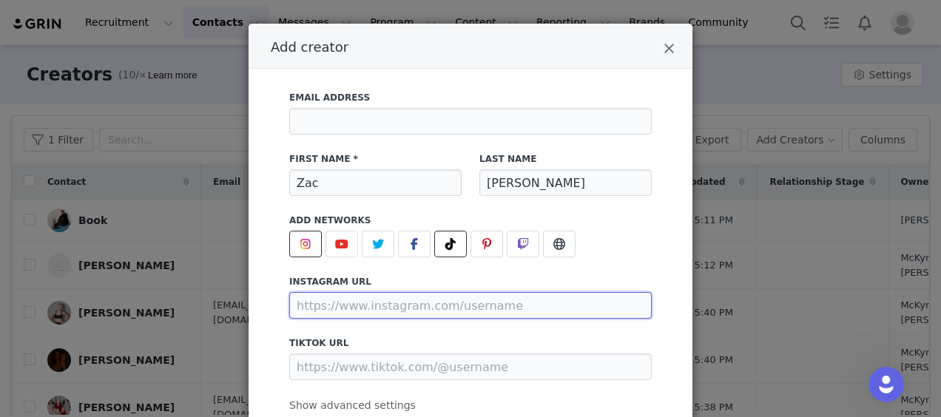
click at [402, 309] on input "Add creator" at bounding box center [470, 305] width 362 height 27
paste input "[URL][DOMAIN_NAME]"
type input "[URL][DOMAIN_NAME]"
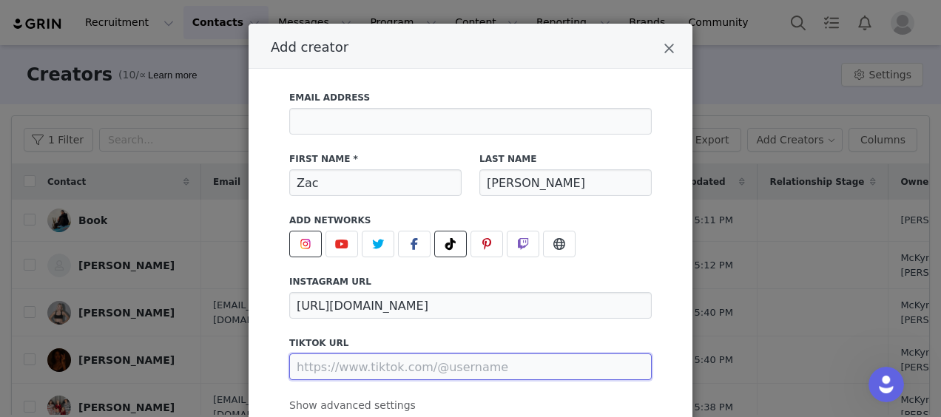
click at [368, 357] on input "Add creator" at bounding box center [470, 367] width 362 height 27
paste input "[URL][DOMAIN_NAME]"
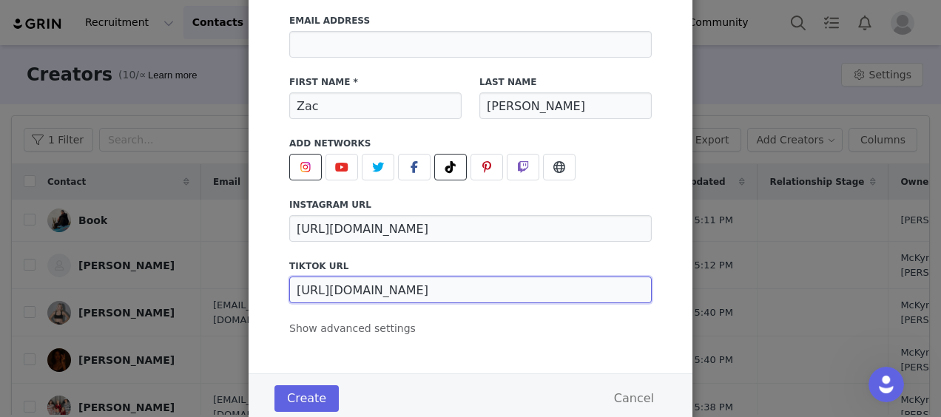
scroll to position [141, 0]
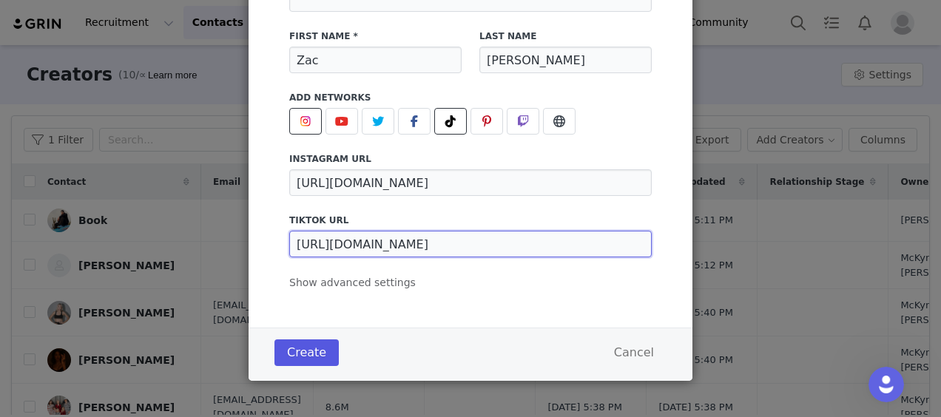
type input "[URL][DOMAIN_NAME]"
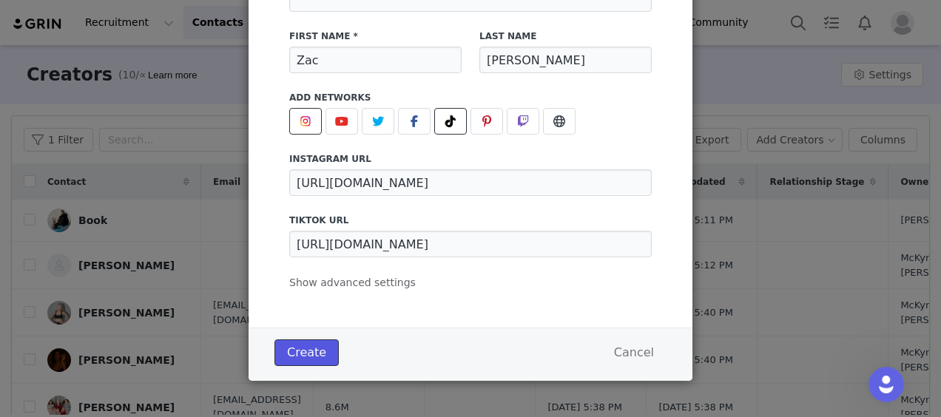
click at [294, 342] on button "Create" at bounding box center [306, 353] width 64 height 27
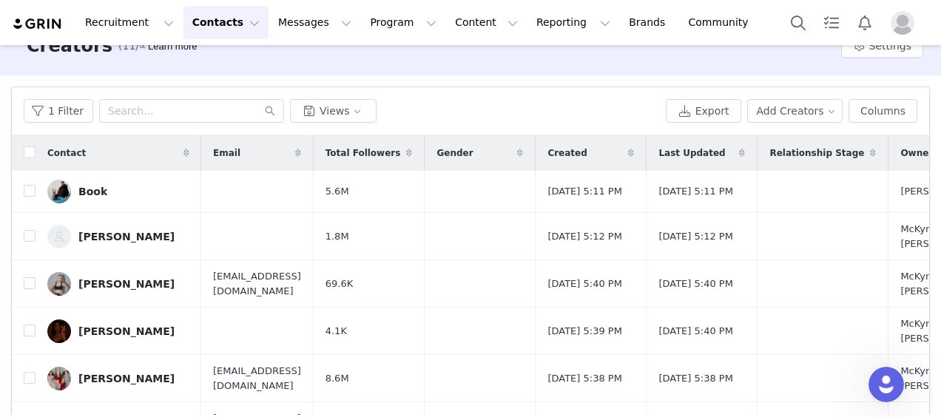
scroll to position [0, 0]
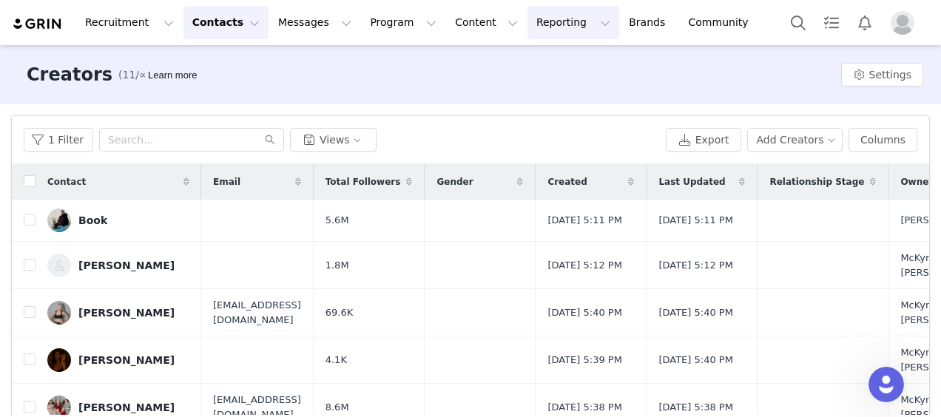
click at [527, 25] on button "Reporting Reporting" at bounding box center [573, 22] width 92 height 33
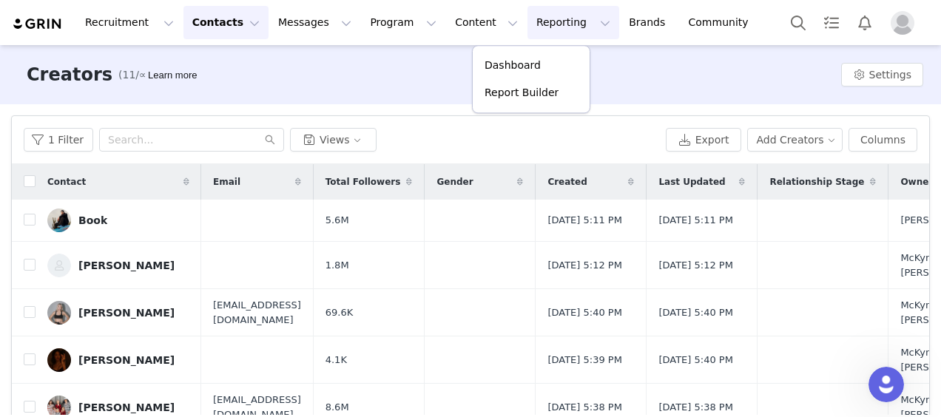
click at [527, 25] on button "Reporting Reporting" at bounding box center [573, 22] width 92 height 33
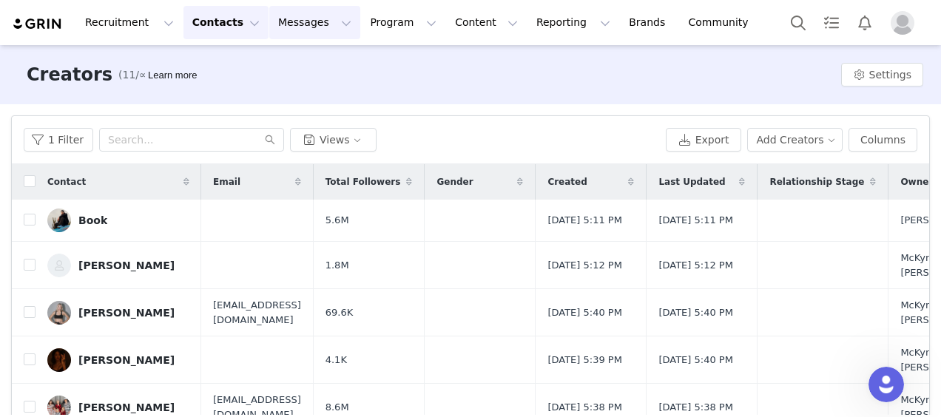
click at [288, 36] on button "Messages Messages" at bounding box center [314, 22] width 91 height 33
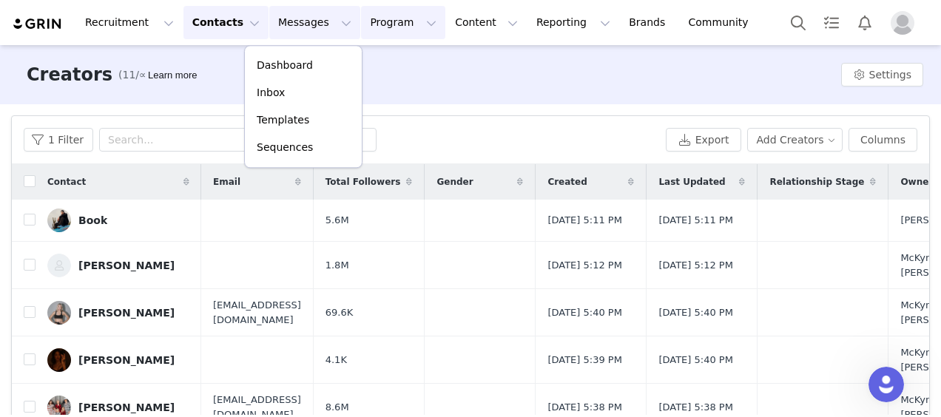
click at [361, 28] on button "Program Program" at bounding box center [403, 22] width 84 height 33
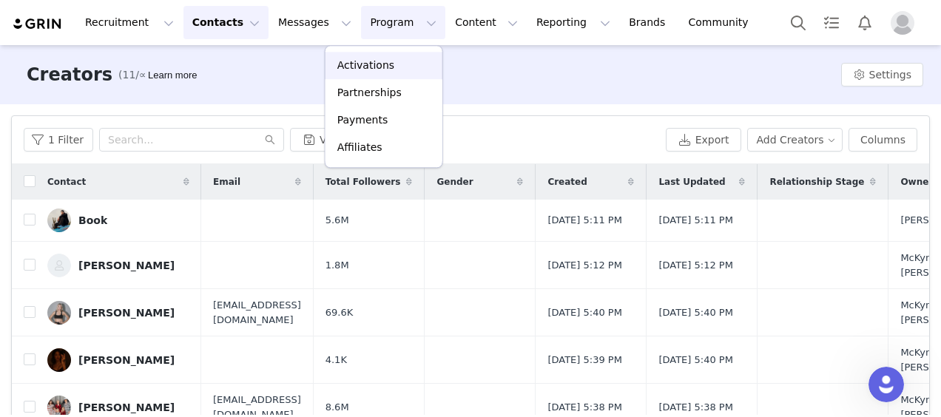
click at [343, 66] on p "Activations" at bounding box center [365, 66] width 57 height 16
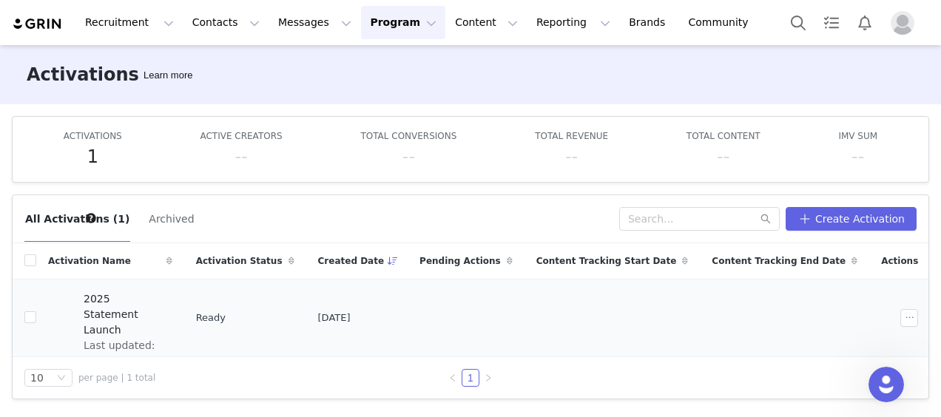
click at [172, 341] on div "2025 Statement Launch Last updated: [DATE] 5:32 PM" at bounding box center [124, 317] width 98 height 59
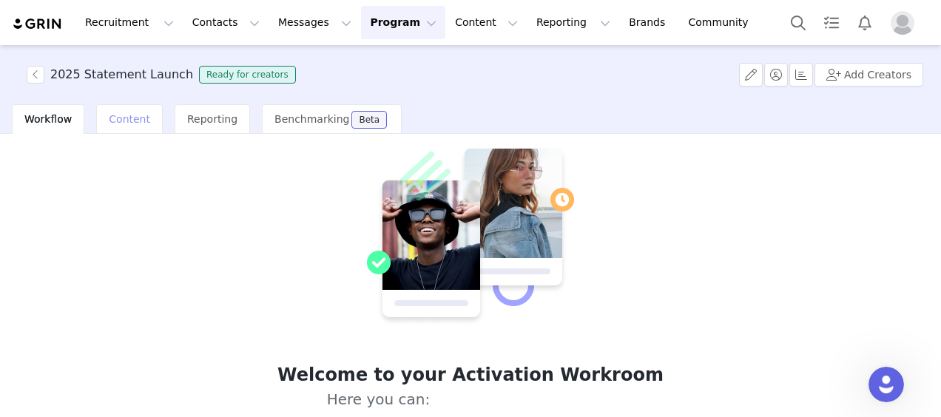
click at [115, 126] on div "Content" at bounding box center [129, 119] width 67 height 30
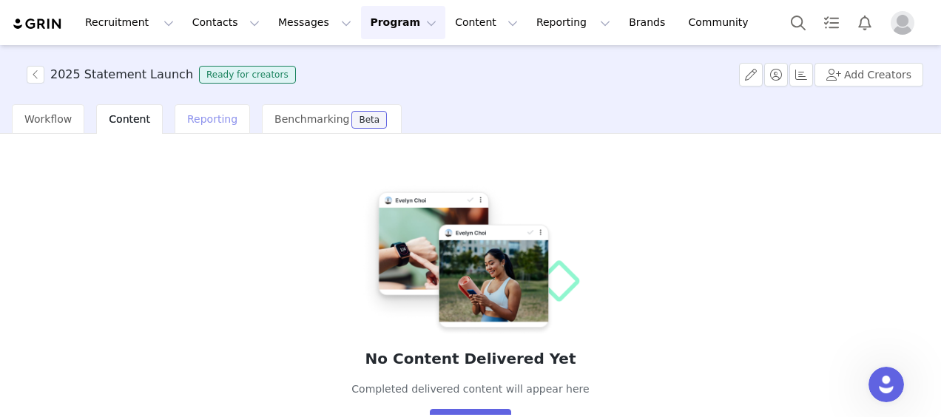
click at [187, 121] on span "Reporting" at bounding box center [212, 119] width 50 height 12
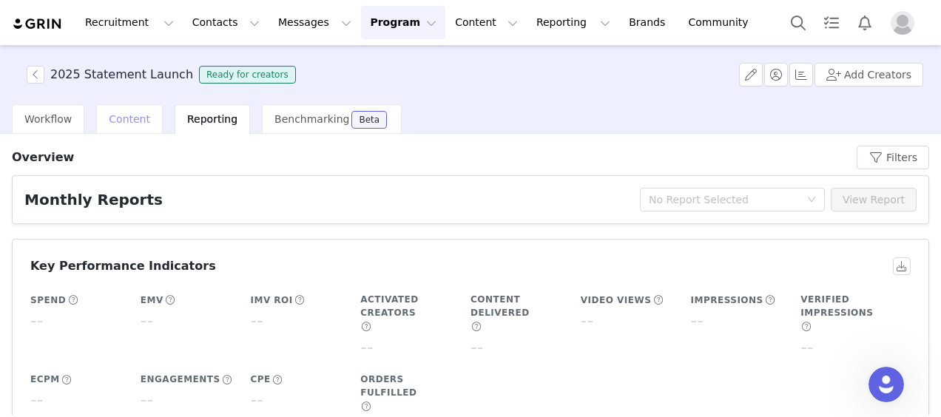
click at [114, 115] on span "Content" at bounding box center [129, 119] width 41 height 12
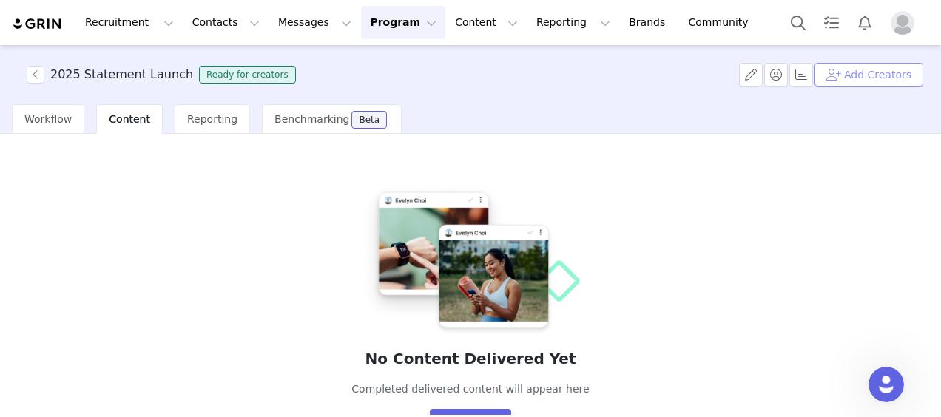
click at [891, 73] on button "Add Creators" at bounding box center [868, 75] width 109 height 24
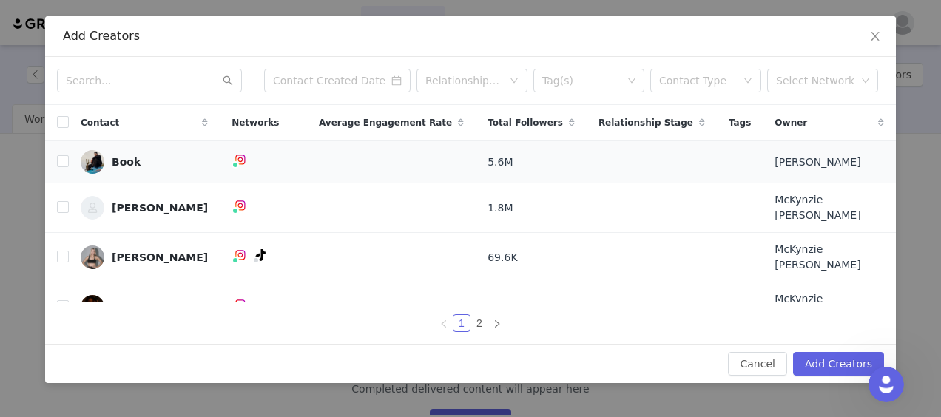
scroll to position [74, 0]
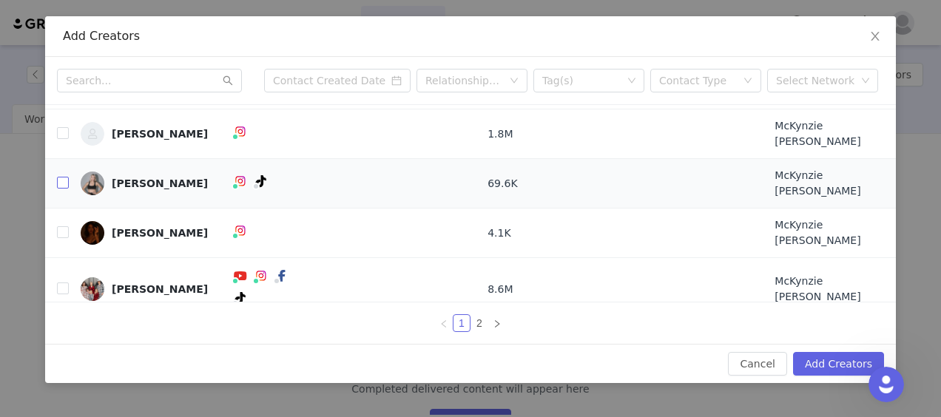
click at [59, 177] on input "checkbox" at bounding box center [63, 183] width 12 height 12
checkbox input "true"
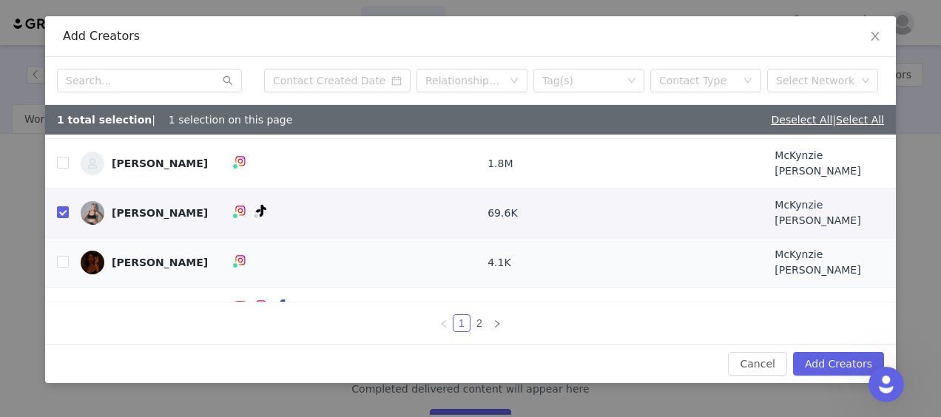
click at [74, 241] on td "[PERSON_NAME]" at bounding box center [144, 263] width 151 height 50
click at [66, 256] on input "checkbox" at bounding box center [63, 262] width 12 height 12
checkbox input "true"
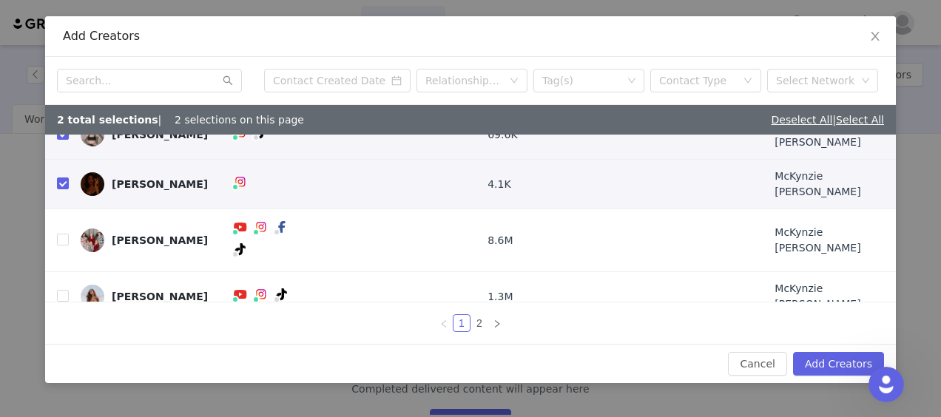
scroll to position [203, 0]
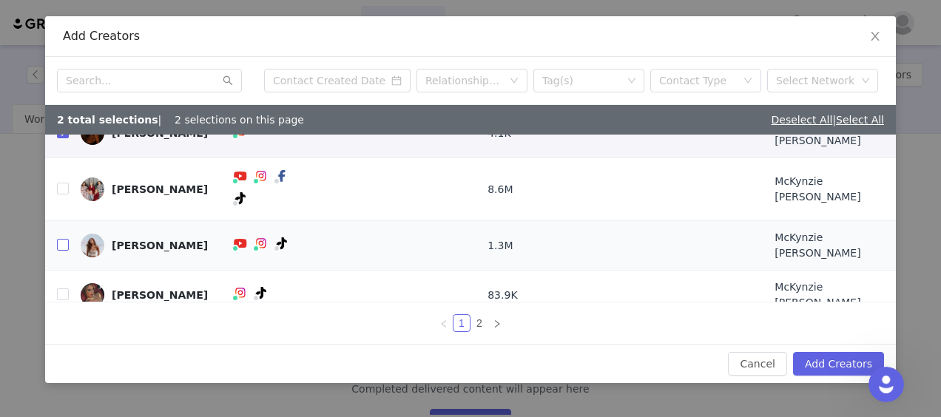
click at [62, 239] on input "checkbox" at bounding box center [63, 245] width 12 height 12
checkbox input "true"
click at [64, 288] on input "checkbox" at bounding box center [63, 294] width 12 height 12
checkbox input "true"
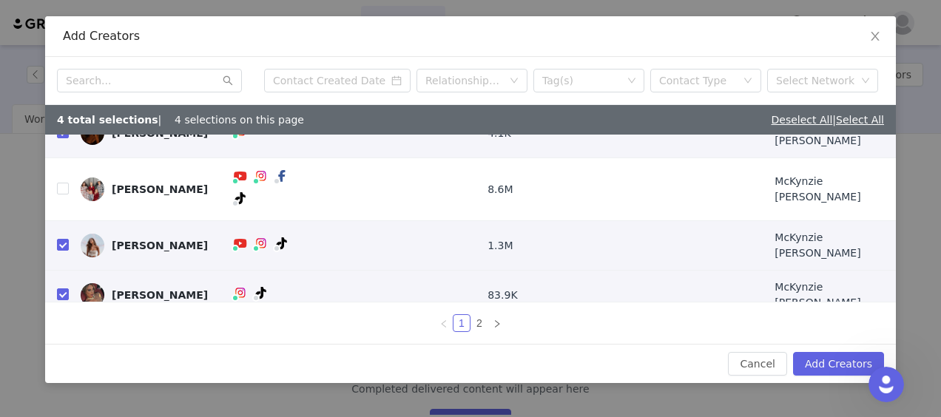
click at [61, 338] on input "checkbox" at bounding box center [63, 344] width 12 height 12
checkbox input "true"
click at [822, 364] on button "Add Creators" at bounding box center [838, 364] width 91 height 24
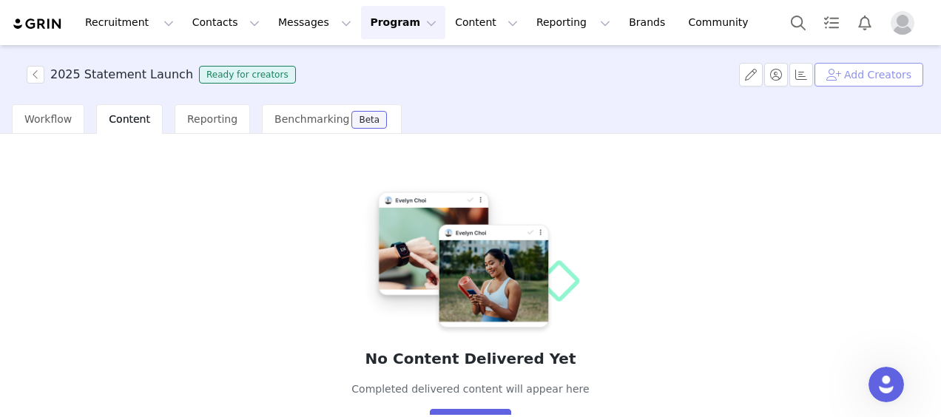
scroll to position [64, 0]
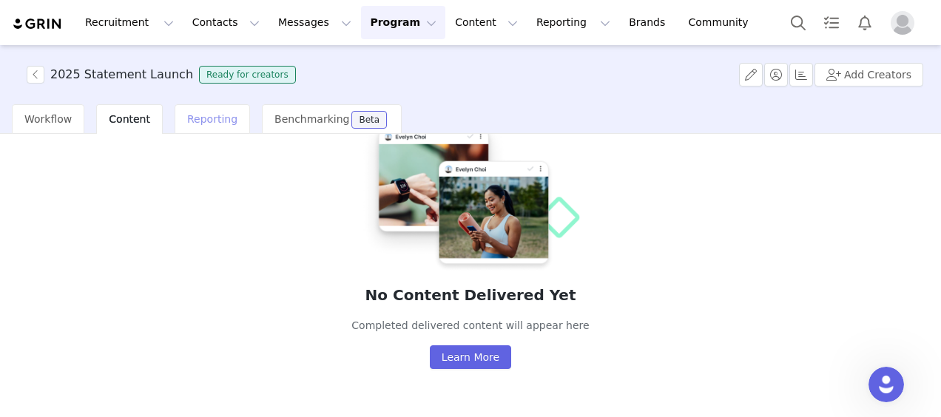
click at [195, 124] on span "Reporting" at bounding box center [212, 119] width 50 height 12
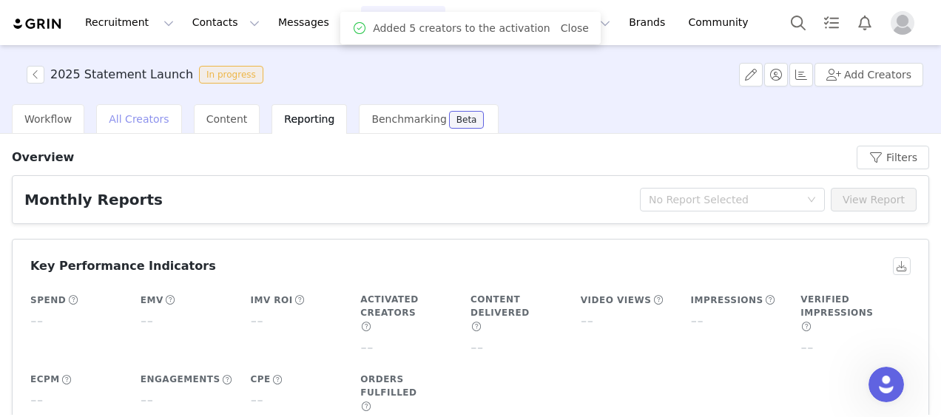
click at [139, 126] on div "All Creators" at bounding box center [138, 119] width 85 height 30
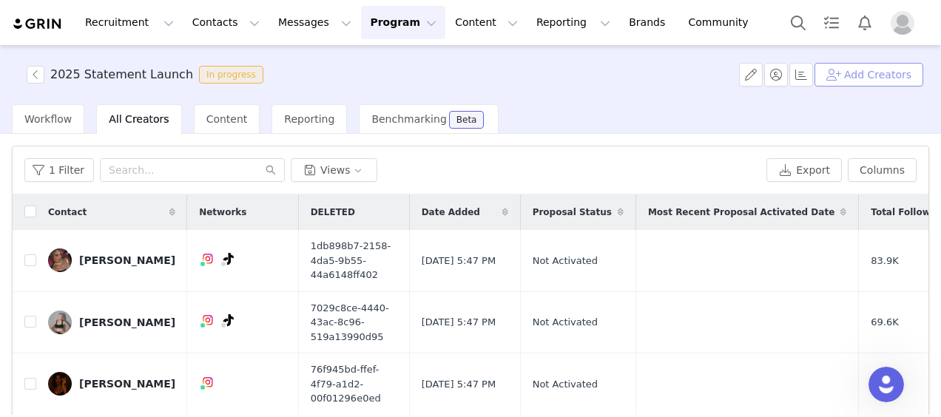
drag, startPoint x: 897, startPoint y: 56, endPoint x: 892, endPoint y: 65, distance: 9.9
click at [897, 56] on div "2025 Statement Launch In progress Add Creators" at bounding box center [470, 74] width 941 height 59
click at [889, 70] on button "Add Creators" at bounding box center [868, 75] width 109 height 24
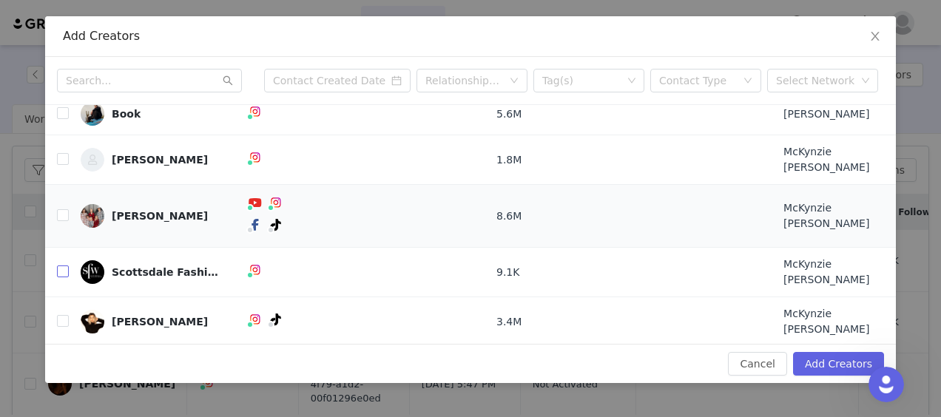
click at [62, 266] on input "checkbox" at bounding box center [63, 272] width 12 height 12
checkbox input "true"
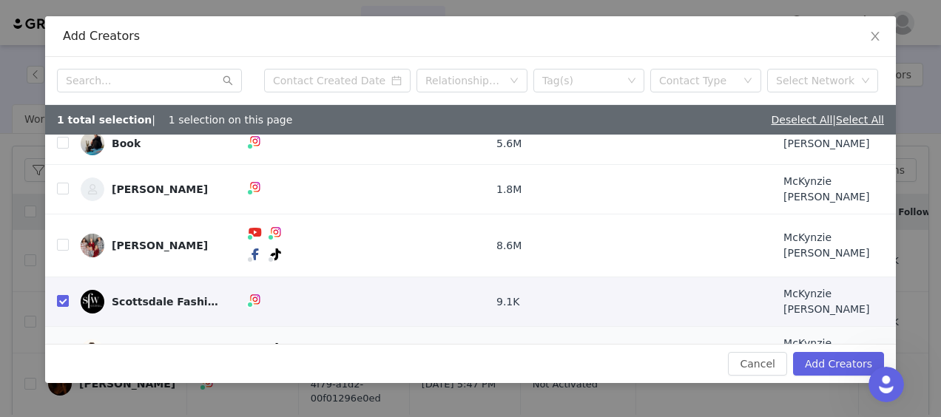
click at [62, 327] on td at bounding box center [57, 352] width 24 height 50
click at [60, 344] on label at bounding box center [63, 352] width 12 height 16
click at [60, 345] on input "checkbox" at bounding box center [63, 351] width 12 height 12
checkbox input "true"
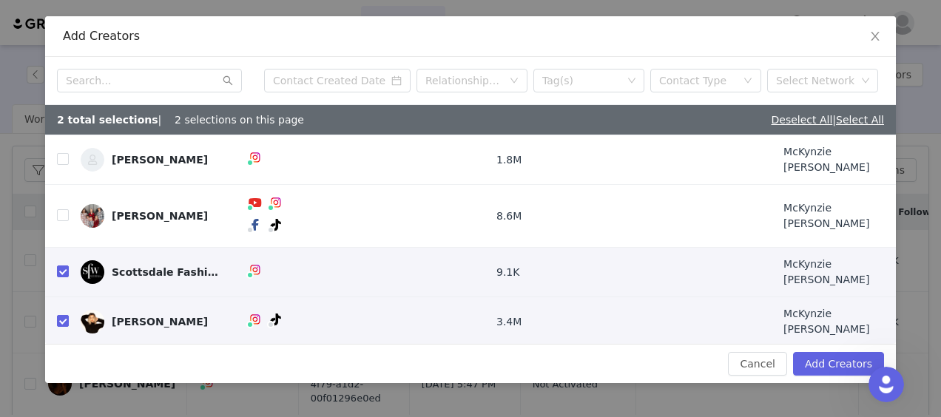
click at [61, 365] on input "checkbox" at bounding box center [63, 371] width 12 height 12
checkbox input "true"
click at [842, 359] on button "Add Creators" at bounding box center [838, 364] width 91 height 24
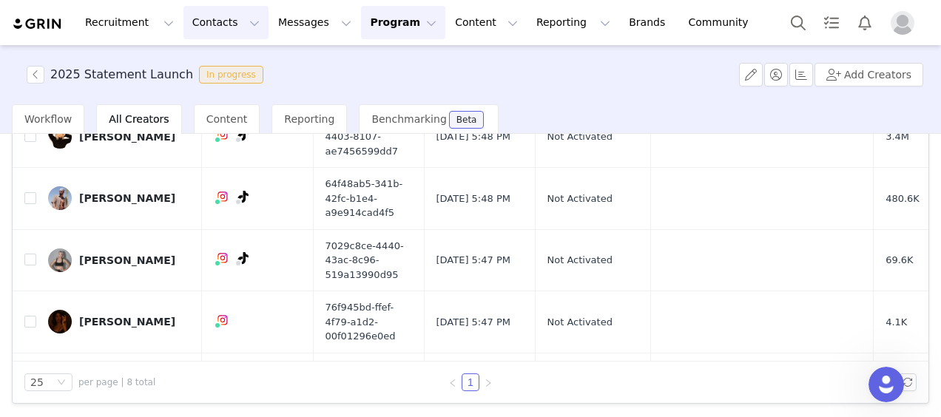
click at [194, 18] on button "Contacts Contacts" at bounding box center [225, 22] width 85 height 33
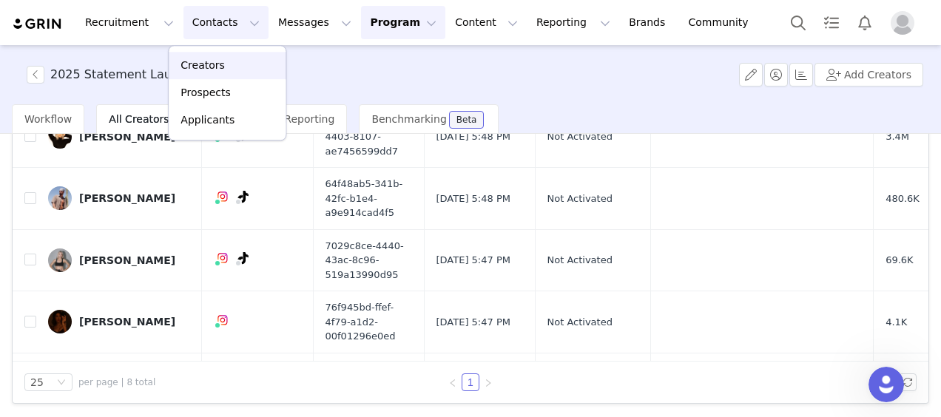
click at [219, 68] on div "Creators" at bounding box center [227, 66] width 99 height 16
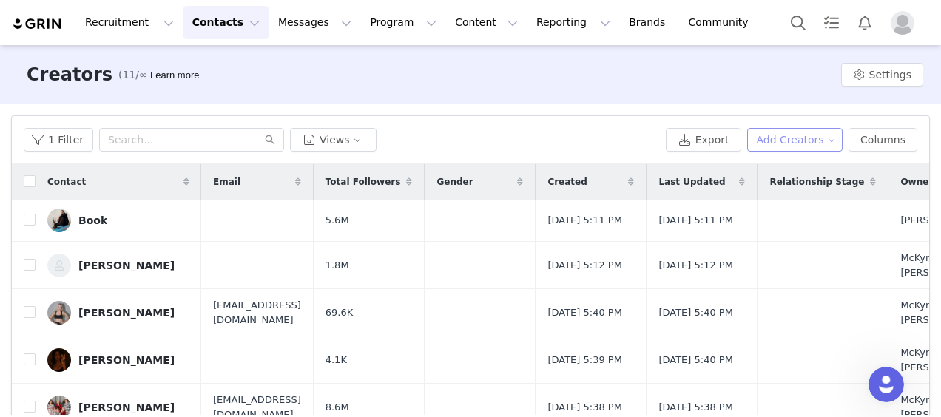
click at [780, 141] on button "Add Creators" at bounding box center [795, 140] width 96 height 24
click at [759, 169] on span "Add a Creator" at bounding box center [792, 169] width 72 height 16
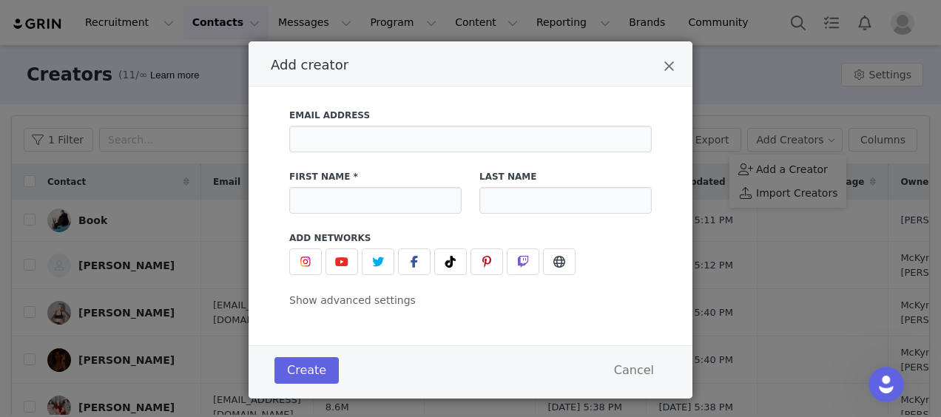
click at [414, 121] on label "Email Address" at bounding box center [470, 115] width 362 height 13
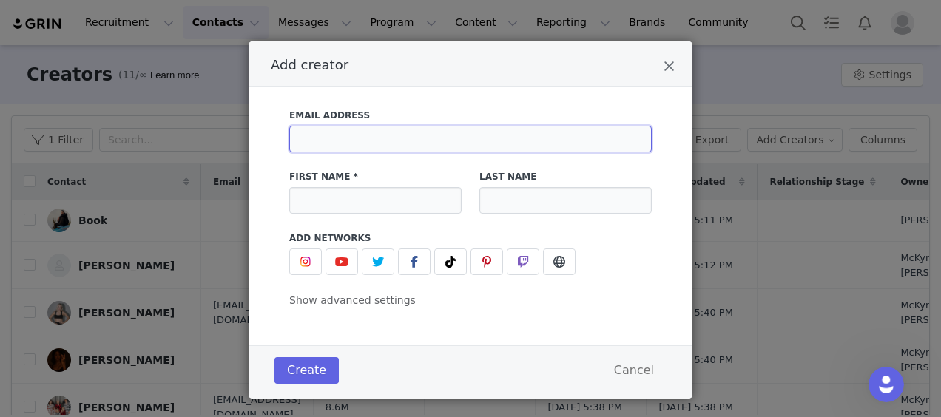
click at [410, 132] on input "Add creator" at bounding box center [470, 139] width 362 height 27
paste input "[URL][DOMAIN_NAME]"
type input "[URL][DOMAIN_NAME]"
drag, startPoint x: 479, startPoint y: 139, endPoint x: 243, endPoint y: 111, distance: 237.6
click at [249, 111] on div "Email Address [URL][DOMAIN_NAME] First Name * Last Name Add Networks instagram …" at bounding box center [471, 216] width 444 height 259
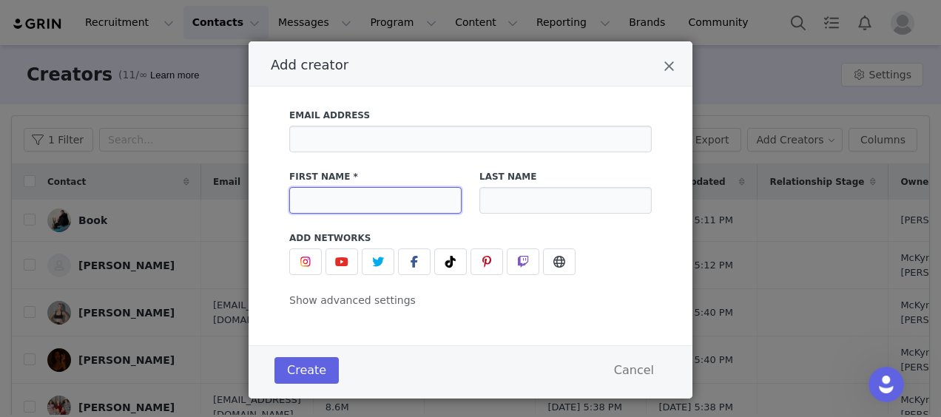
click at [404, 204] on input "Add creator" at bounding box center [375, 200] width 172 height 27
type input "Montae"
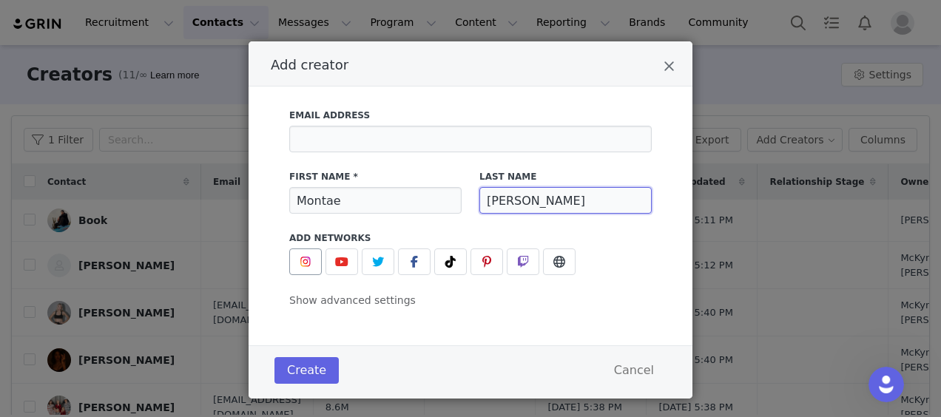
type input "[PERSON_NAME]"
click at [306, 256] on span "Add creator" at bounding box center [306, 262] width 18 height 18
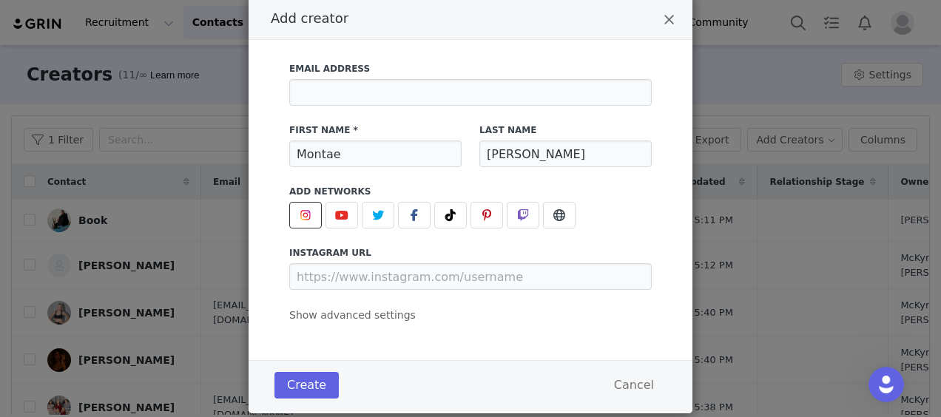
scroll to position [80, 0]
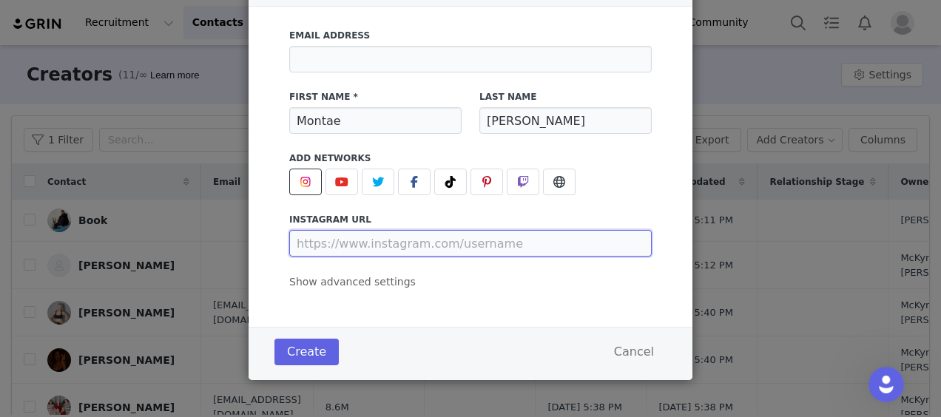
click at [377, 254] on input "Add creator" at bounding box center [470, 243] width 362 height 27
paste input "[URL][DOMAIN_NAME]"
type input "[URL][DOMAIN_NAME]"
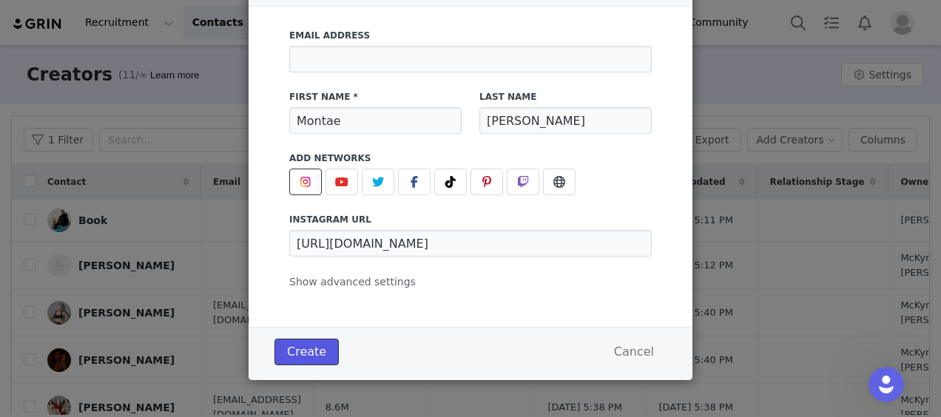
click at [308, 358] on button "Create" at bounding box center [306, 352] width 64 height 27
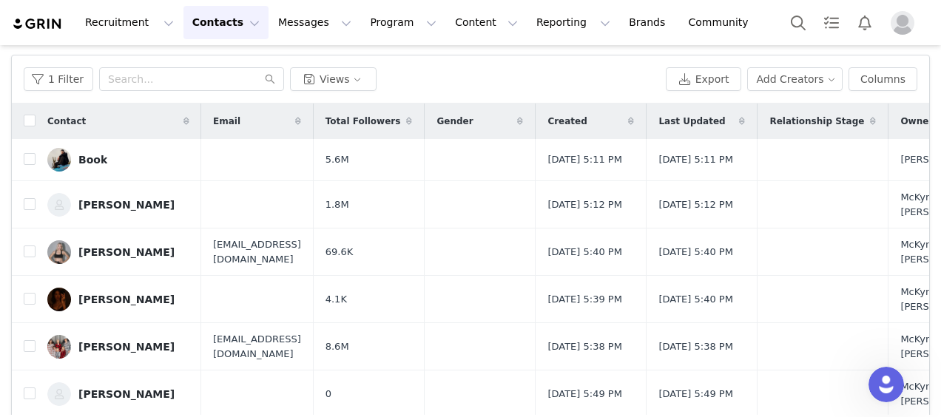
scroll to position [0, 0]
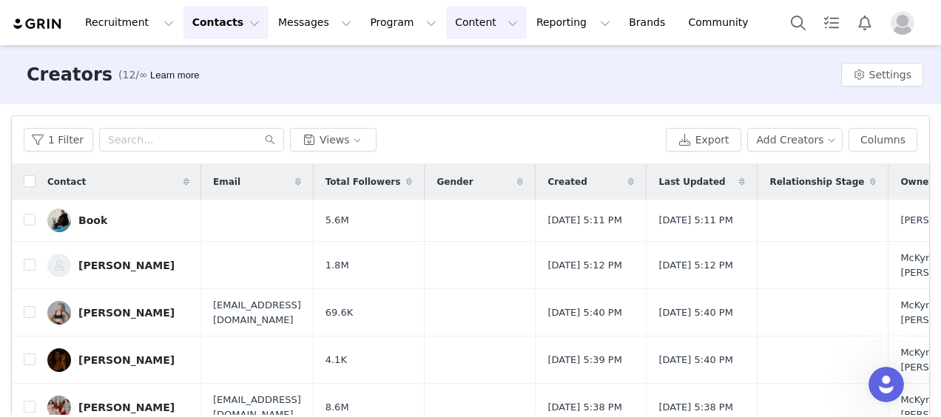
click at [446, 24] on button "Content Content" at bounding box center [486, 22] width 81 height 33
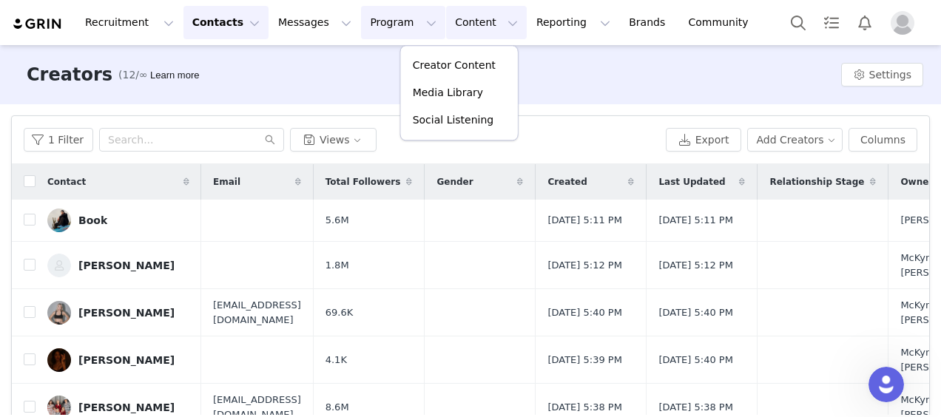
click at [385, 31] on button "Program Program" at bounding box center [403, 22] width 84 height 33
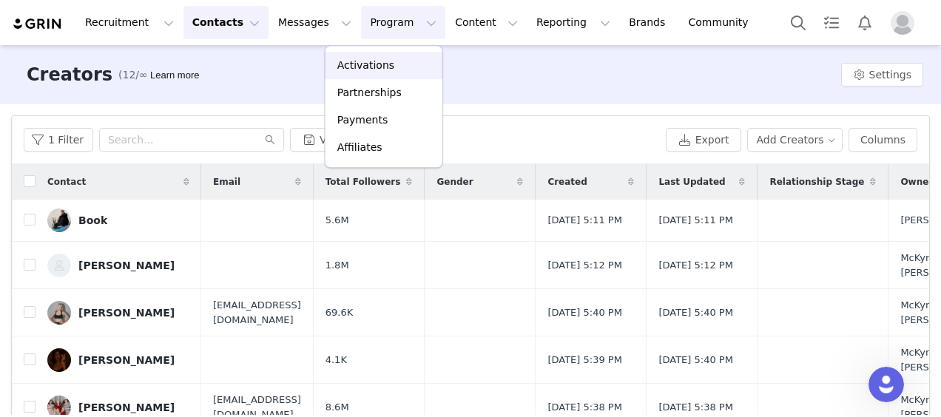
click at [364, 70] on p "Activations" at bounding box center [365, 66] width 57 height 16
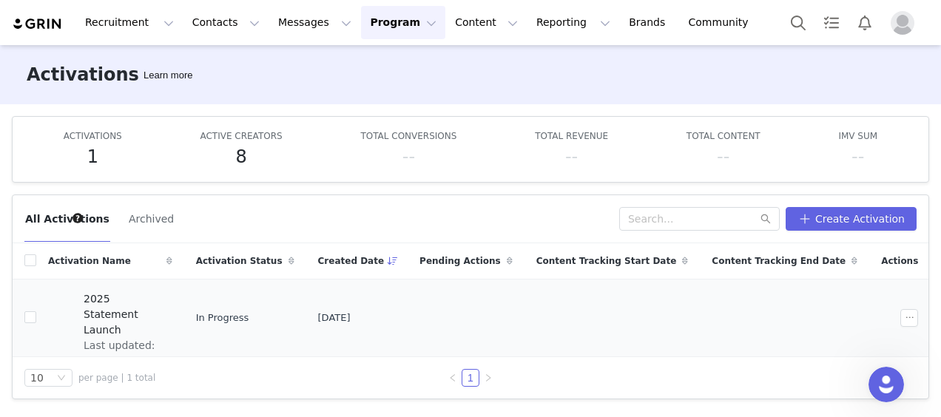
click at [163, 338] on span "Last updated: [DATE] 5:47 PM" at bounding box center [124, 361] width 80 height 47
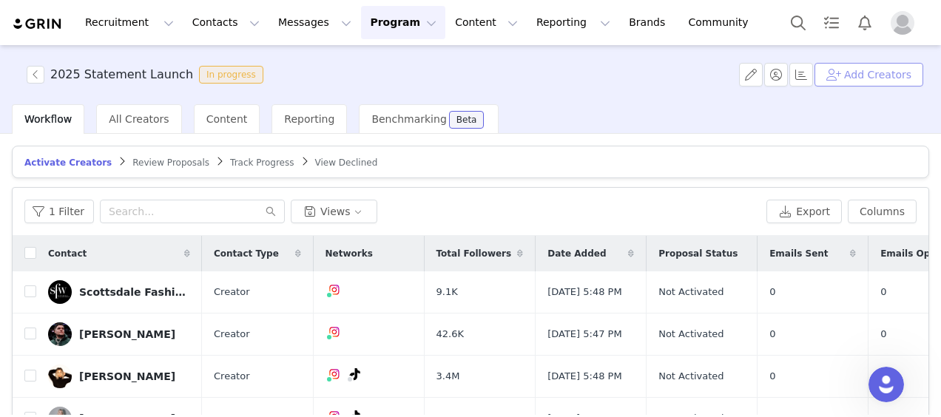
click at [885, 81] on button "Add Creators" at bounding box center [868, 75] width 109 height 24
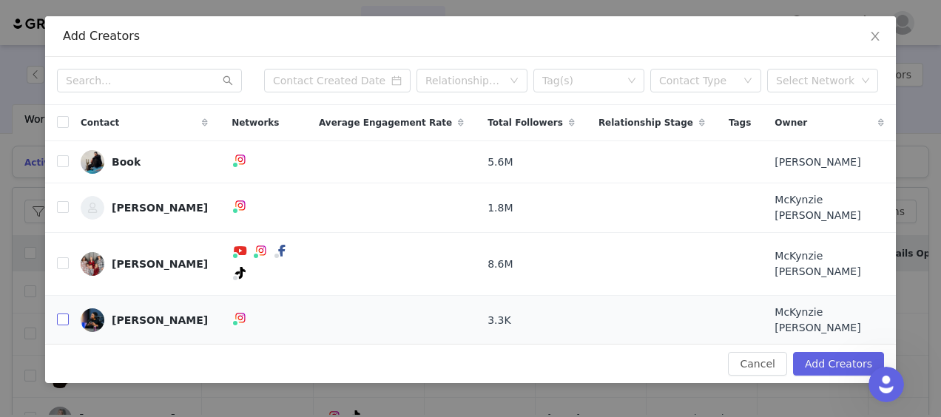
click at [65, 314] on input "checkbox" at bounding box center [63, 320] width 12 height 12
checkbox input "true"
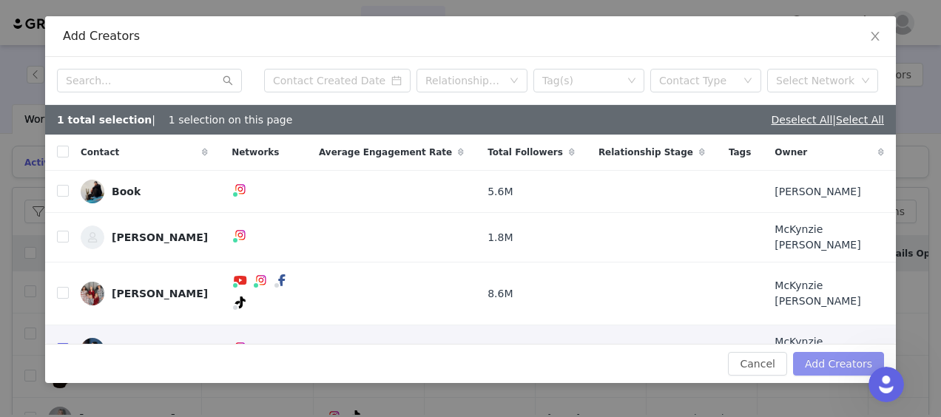
click at [820, 352] on button "Add Creators" at bounding box center [838, 364] width 91 height 24
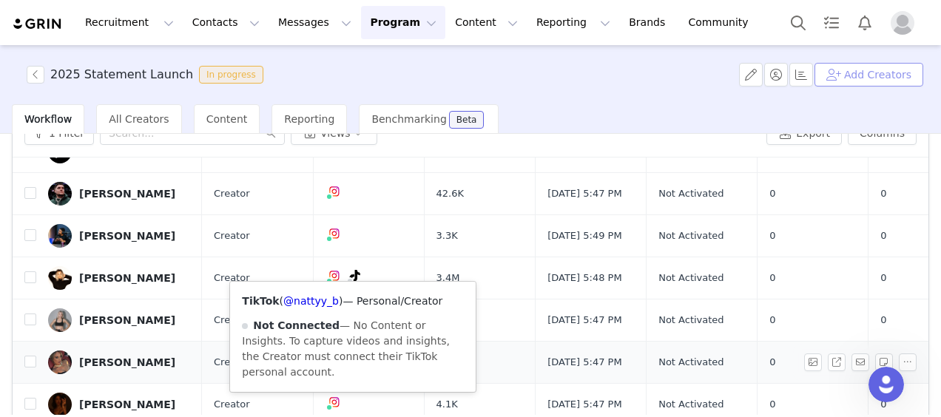
scroll to position [226, 0]
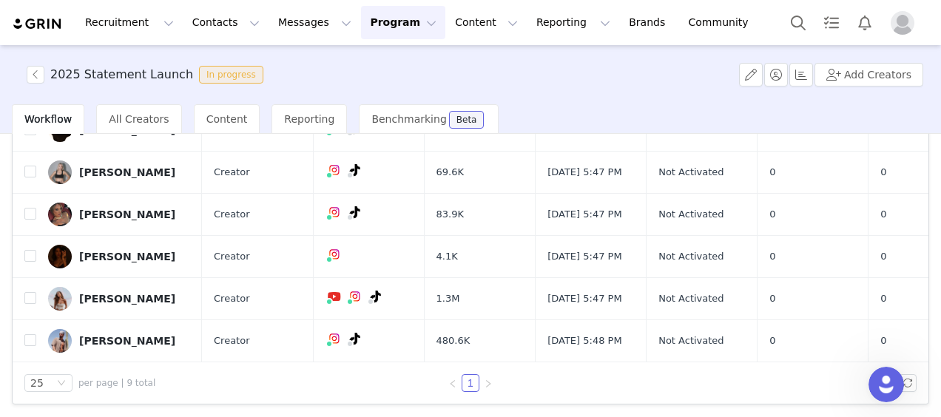
drag, startPoint x: 581, startPoint y: 366, endPoint x: 669, endPoint y: 362, distance: 87.4
click at [666, 362] on div "25 per page | 9 total 1" at bounding box center [471, 382] width 916 height 41
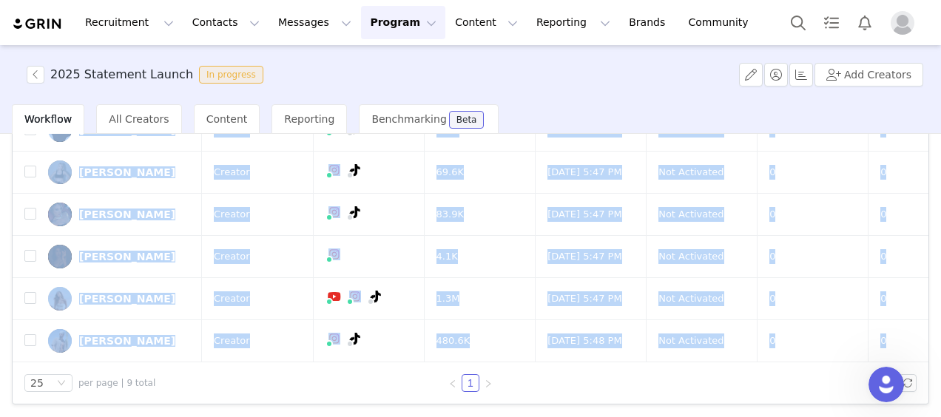
drag, startPoint x: 672, startPoint y: 358, endPoint x: 762, endPoint y: 357, distance: 90.3
click at [762, 357] on div "1 Filter Views Export Columns Contact Contact Type Networks Total Followers Dat…" at bounding box center [471, 183] width 916 height 442
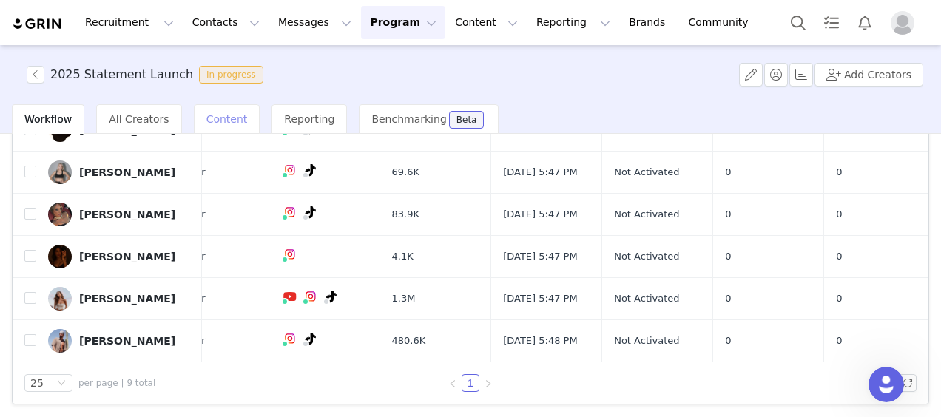
drag, startPoint x: 172, startPoint y: 108, endPoint x: 200, endPoint y: 109, distance: 27.4
click at [176, 107] on div "Workflow All Creators Content Reporting Benchmarking Beta" at bounding box center [255, 119] width 487 height 30
click at [201, 110] on div "Content" at bounding box center [227, 119] width 67 height 30
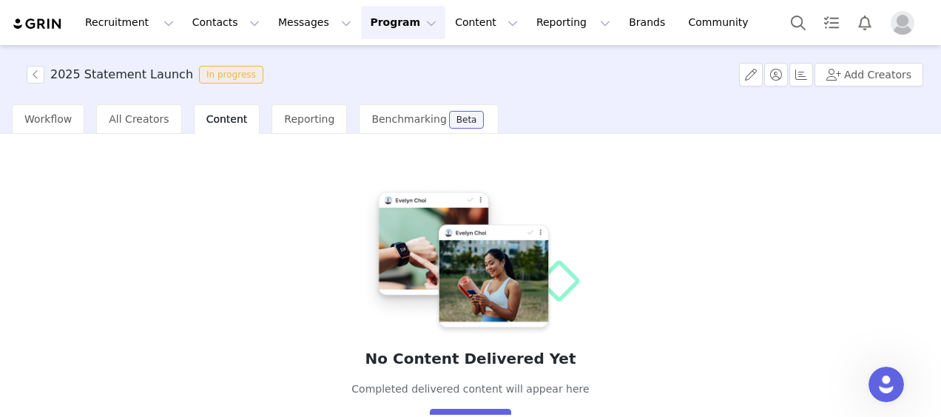
scroll to position [64, 0]
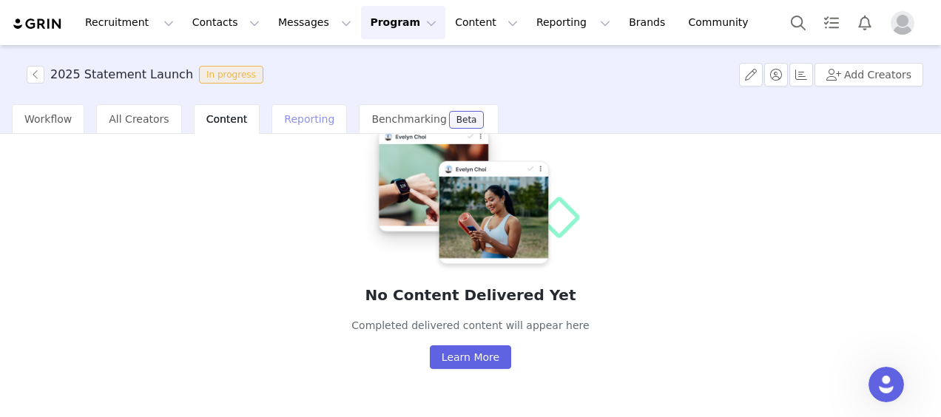
click at [311, 123] on span "Reporting" at bounding box center [309, 119] width 50 height 12
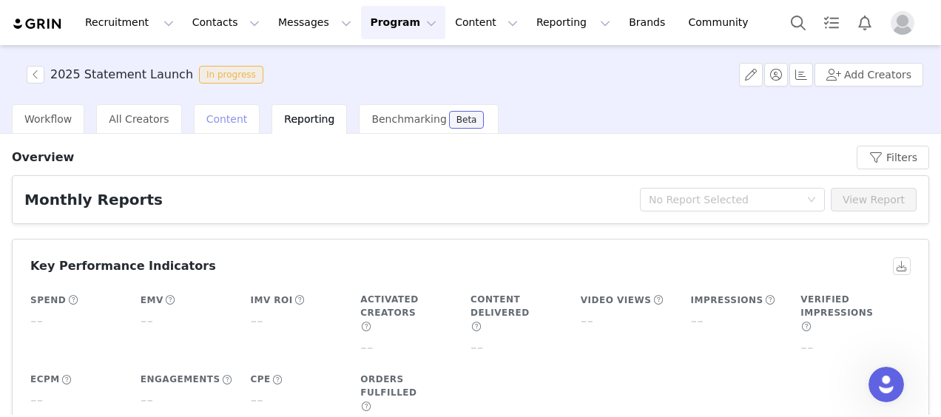
click at [212, 128] on div "Content" at bounding box center [227, 119] width 67 height 30
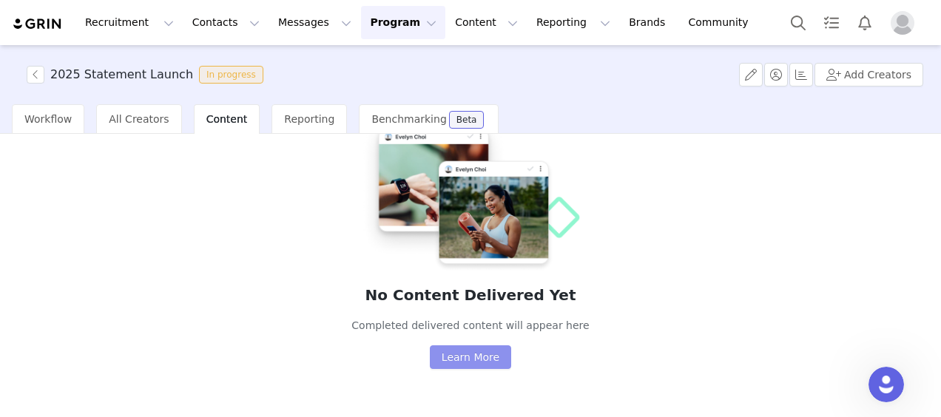
click at [471, 365] on button "Learn More" at bounding box center [470, 357] width 81 height 24
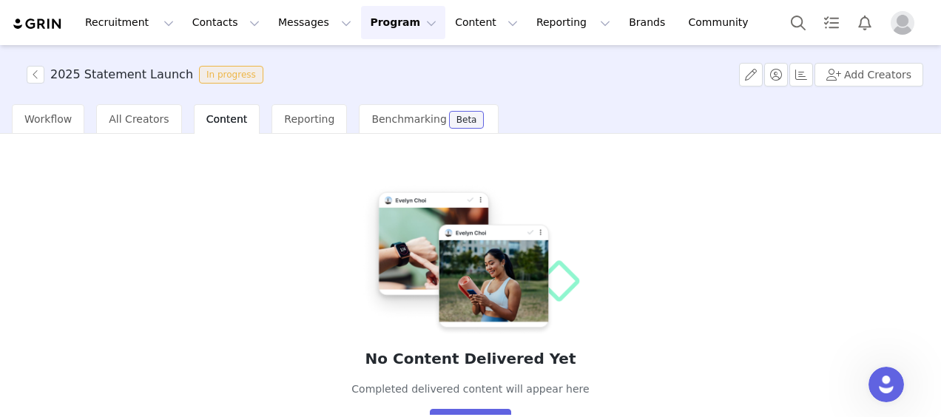
click at [215, 121] on span "Content" at bounding box center [226, 119] width 41 height 12
click at [158, 118] on div "All Creators" at bounding box center [138, 119] width 85 height 30
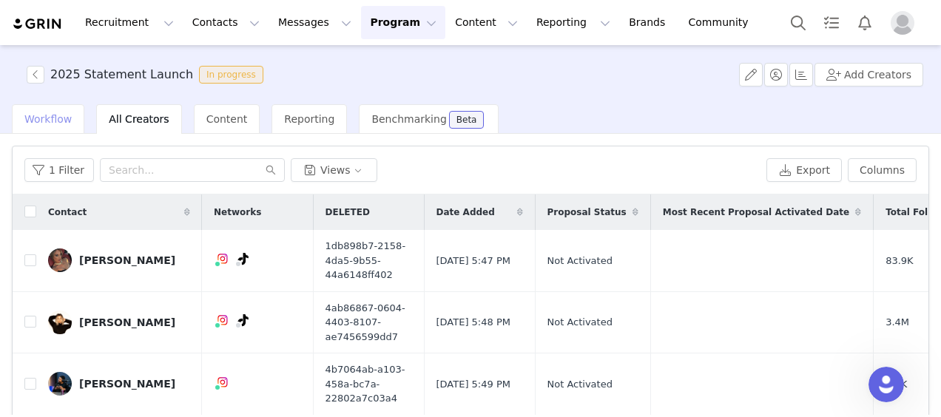
click at [62, 120] on span "Workflow" at bounding box center [47, 119] width 47 height 12
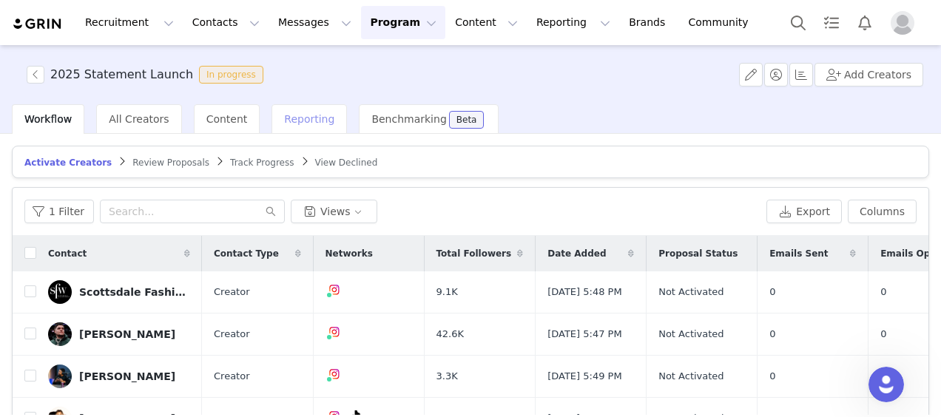
click at [297, 122] on span "Reporting" at bounding box center [309, 119] width 50 height 12
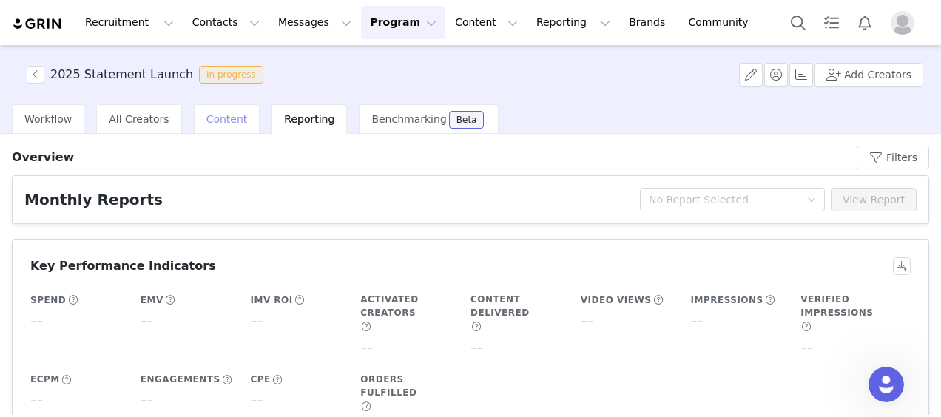
click at [199, 132] on div "Content" at bounding box center [227, 119] width 67 height 30
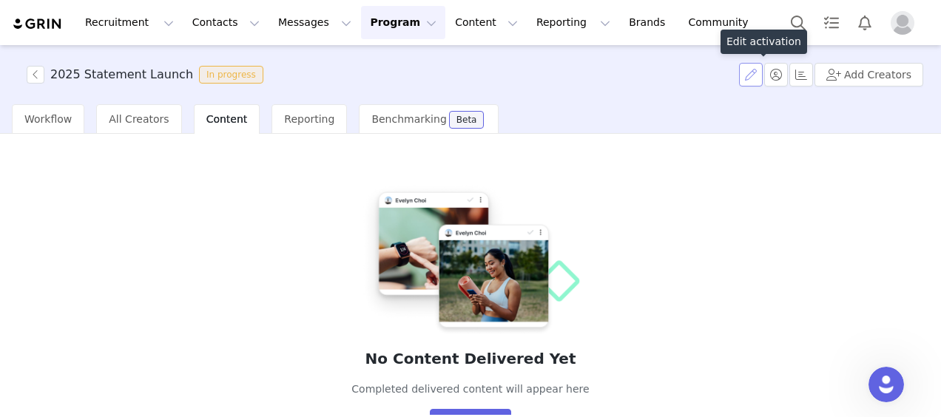
click at [763, 75] on button "button" at bounding box center [751, 75] width 24 height 24
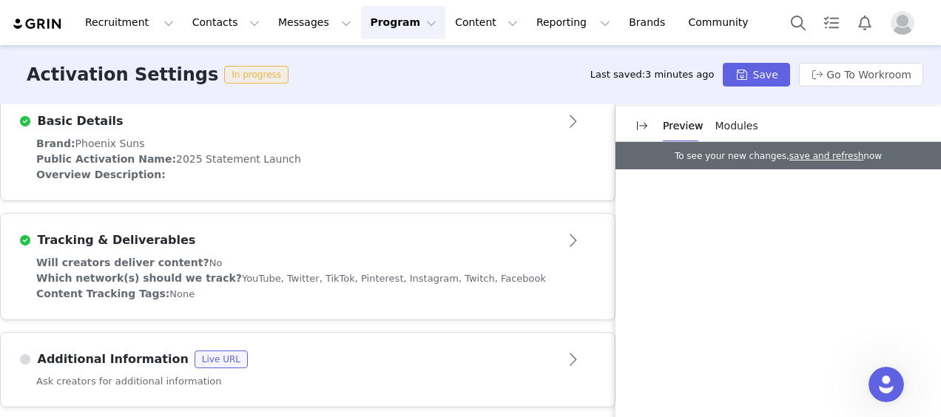
scroll to position [386, 0]
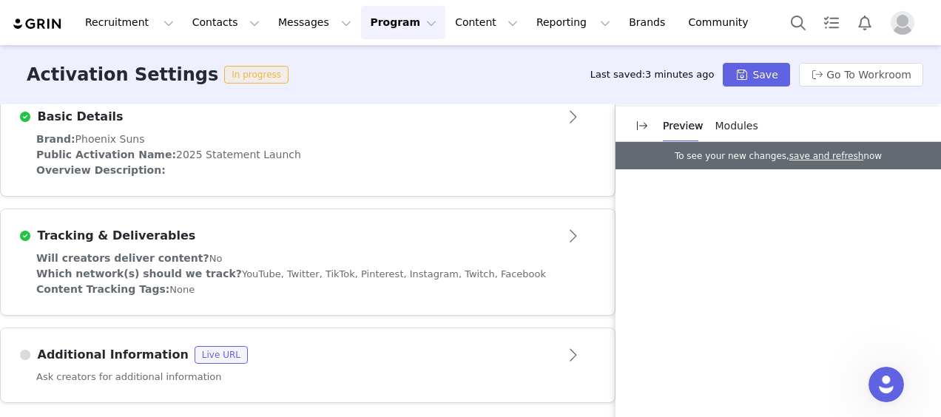
click at [375, 246] on div "Tracking & Deliverables" at bounding box center [307, 236] width 578 height 24
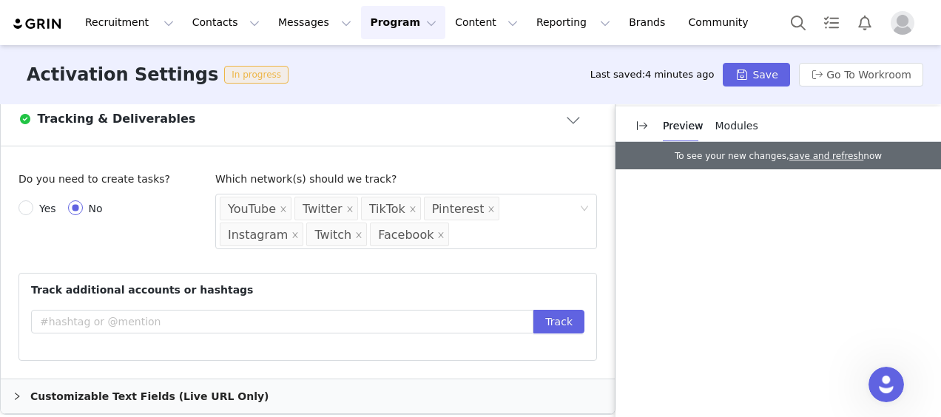
scroll to position [534, 0]
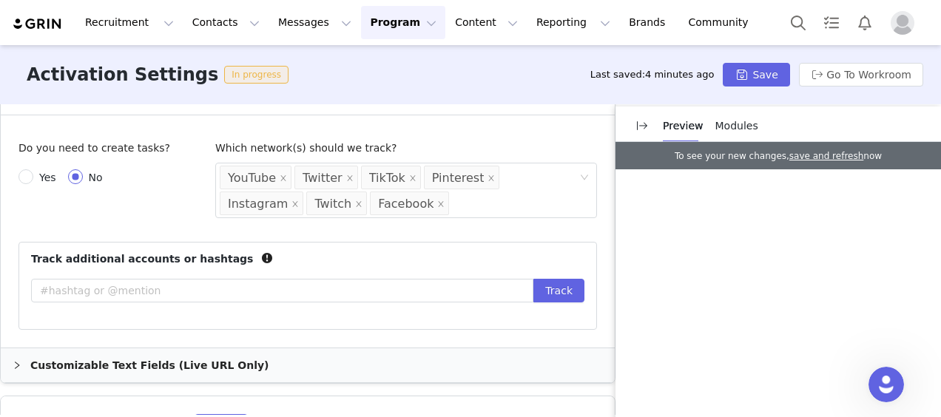
click at [53, 178] on span "Yes" at bounding box center [47, 178] width 29 height 12
click at [33, 178] on input "Yes" at bounding box center [25, 176] width 15 height 15
radio input "true"
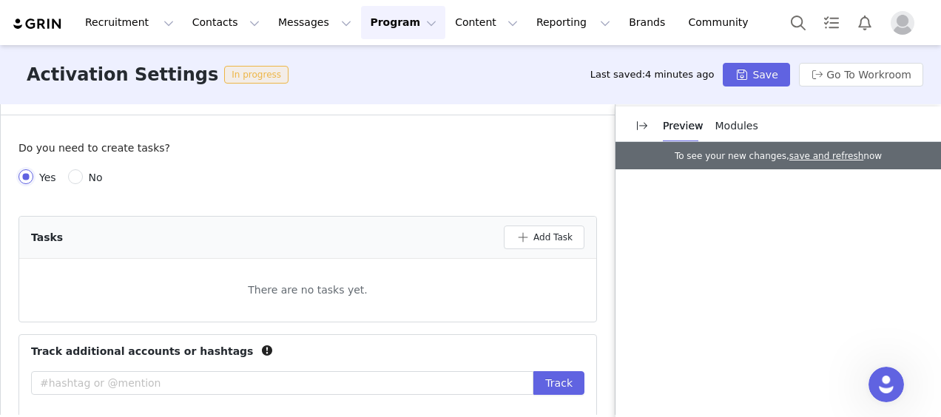
scroll to position [682, 0]
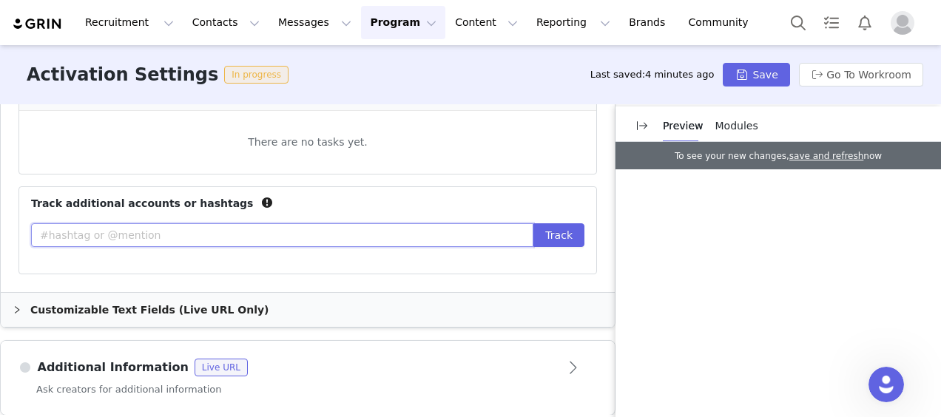
click at [274, 239] on input "text" at bounding box center [282, 235] width 502 height 24
type input "3"
type input "#suns"
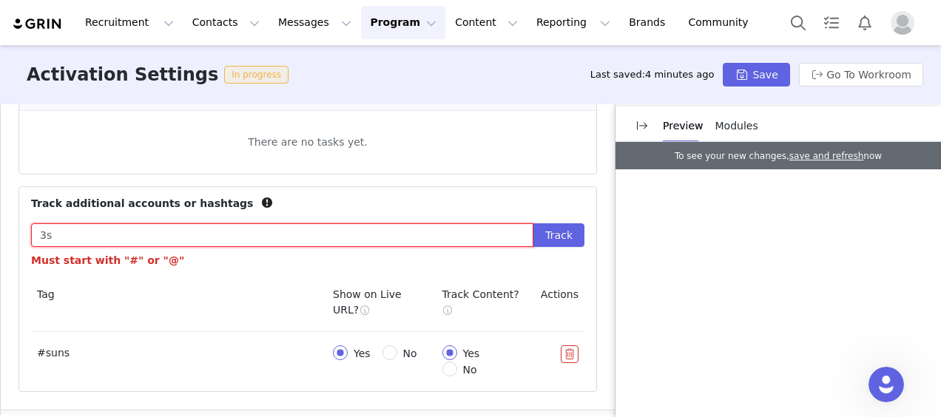
type input "3"
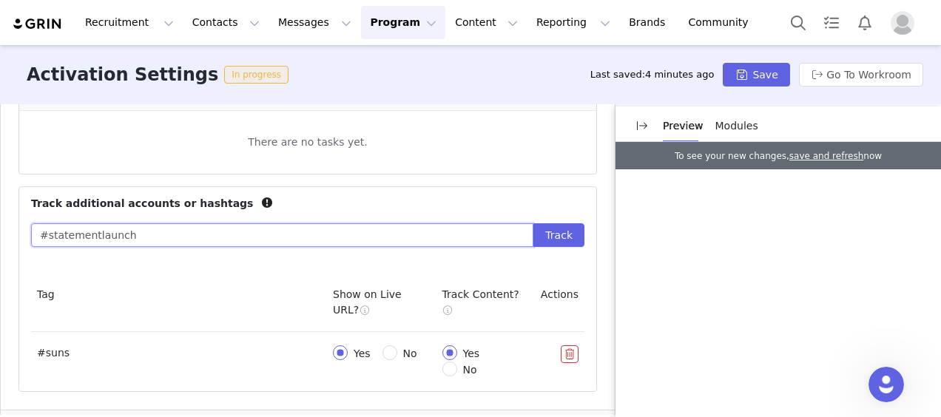
type input "#statementlaunch"
click at [533, 223] on button "Track" at bounding box center [558, 235] width 51 height 24
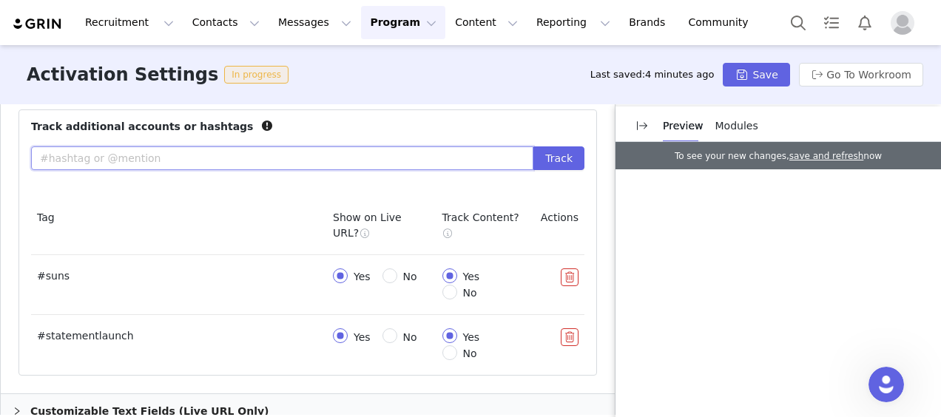
scroll to position [830, 0]
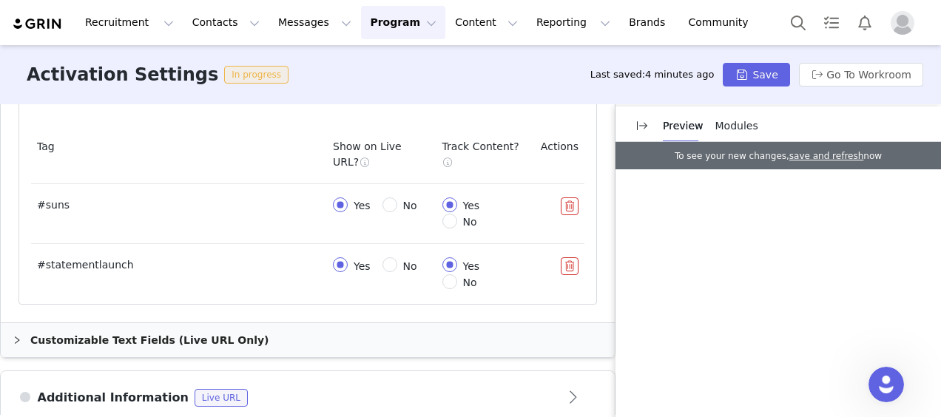
click at [397, 212] on span "No" at bounding box center [410, 206] width 26 height 12
click at [382, 212] on input "No" at bounding box center [389, 204] width 15 height 15
radio input "true"
radio input "false"
radio input "true"
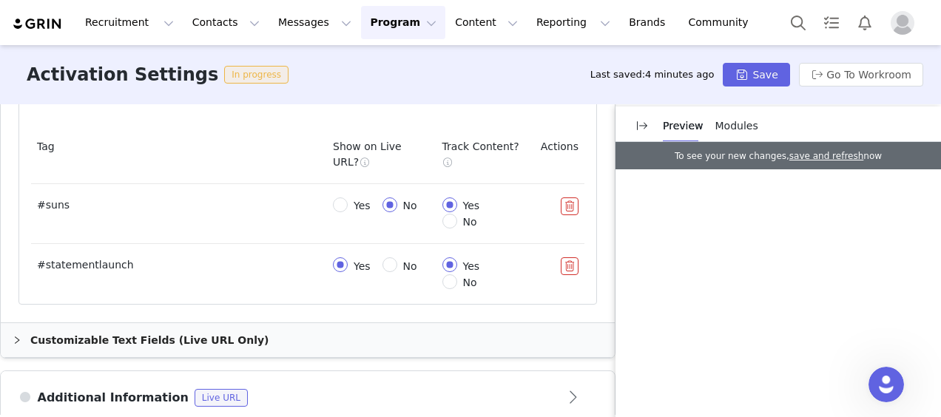
click at [382, 274] on label "No" at bounding box center [402, 265] width 41 height 16
click at [382, 272] on input "No" at bounding box center [389, 264] width 15 height 15
radio input "true"
radio input "false"
radio input "true"
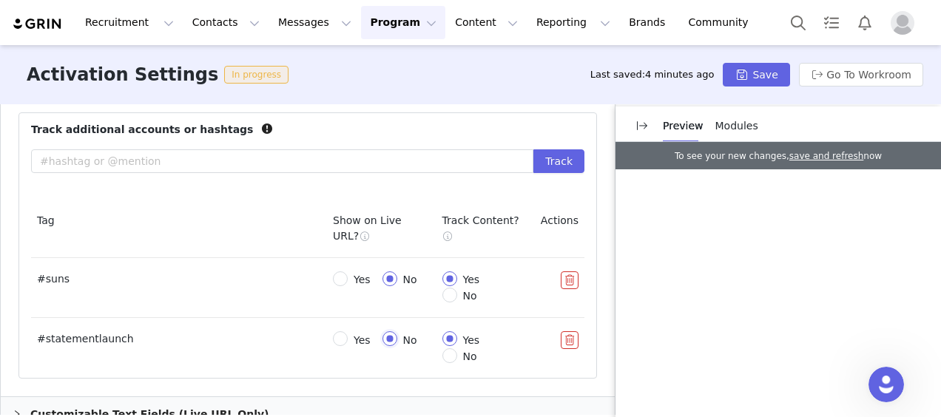
scroll to position [608, 0]
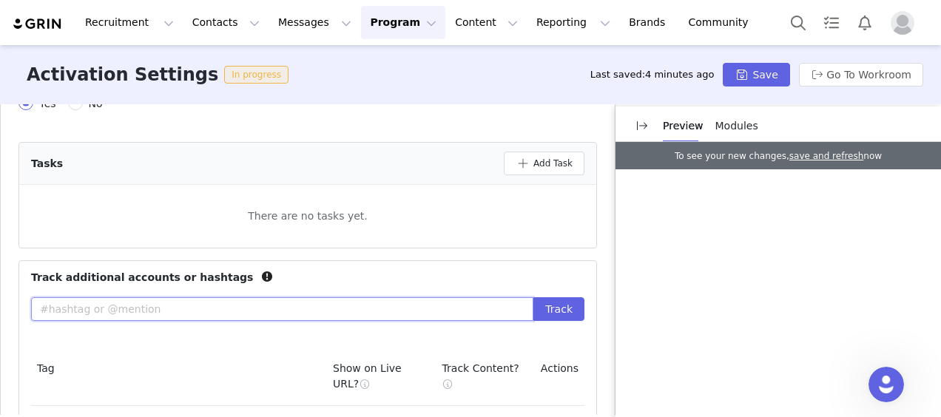
click at [141, 308] on input "text" at bounding box center [282, 309] width 502 height 24
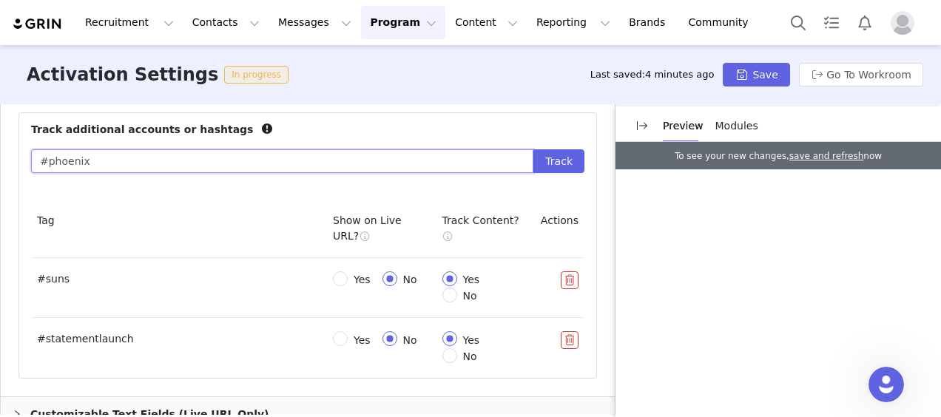
type input "#phoenix"
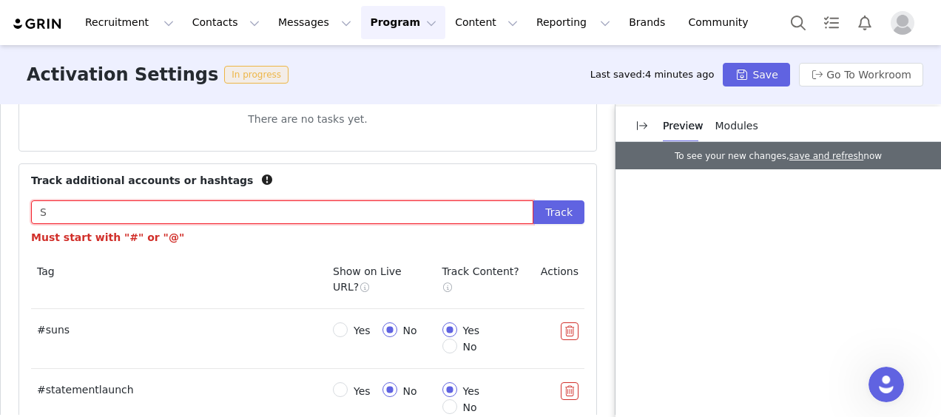
scroll to position [927, 0]
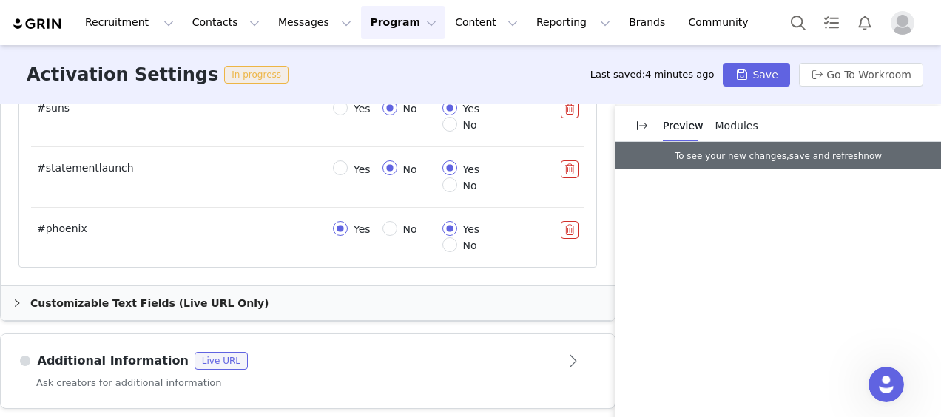
type input "S"
click at [342, 224] on input "Yes" at bounding box center [340, 228] width 15 height 15
click at [563, 229] on button "button" at bounding box center [570, 230] width 18 height 18
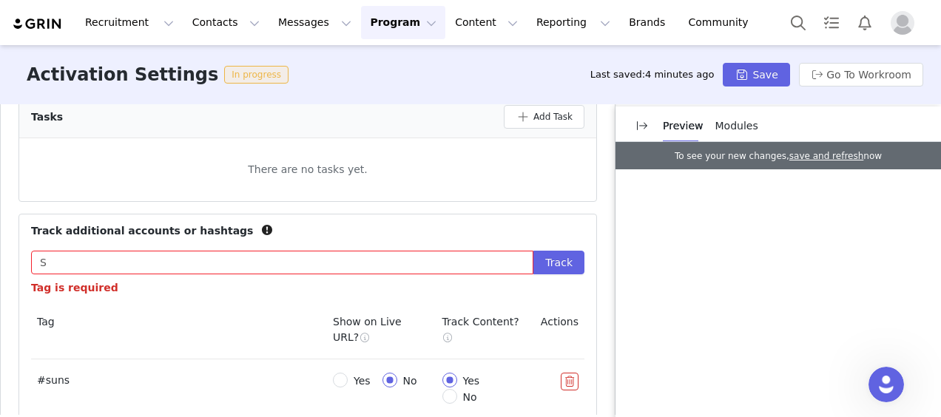
scroll to position [646, 0]
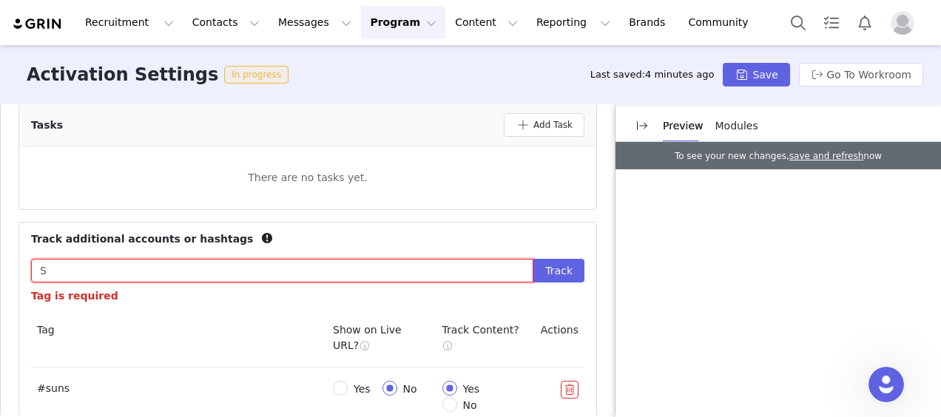
click at [91, 271] on input "S" at bounding box center [282, 271] width 502 height 24
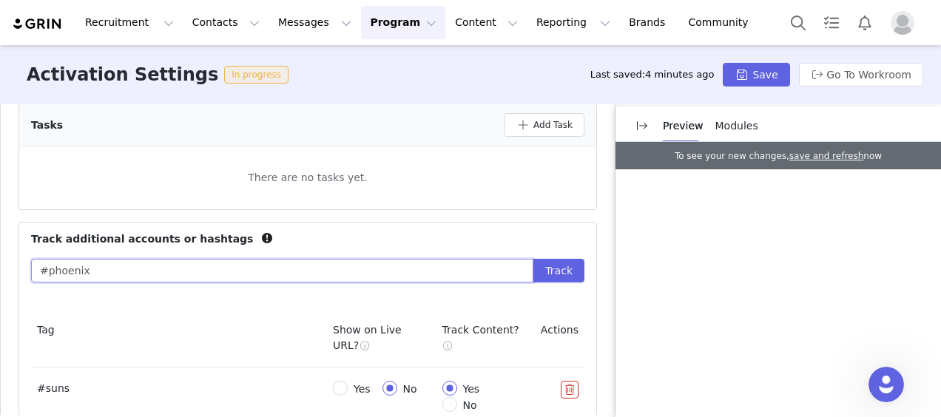
type input "#phoenix"
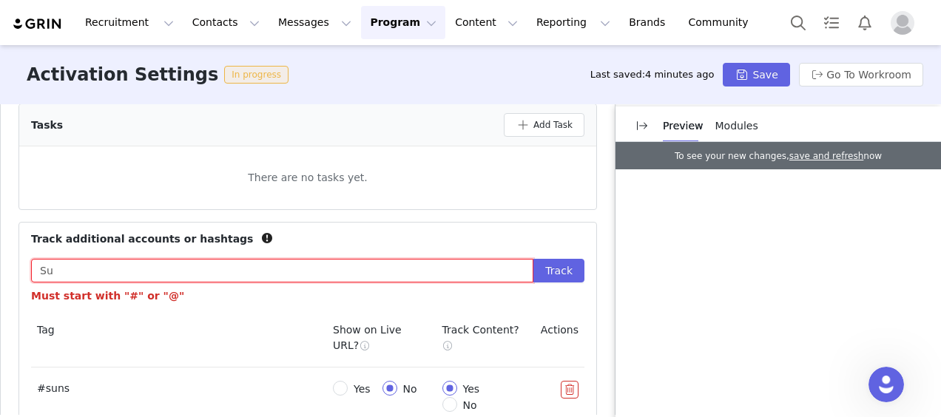
type input "S"
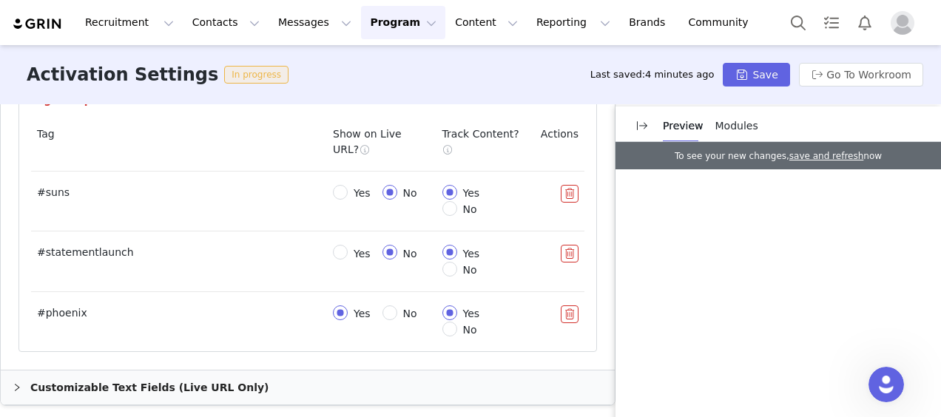
scroll to position [868, 0]
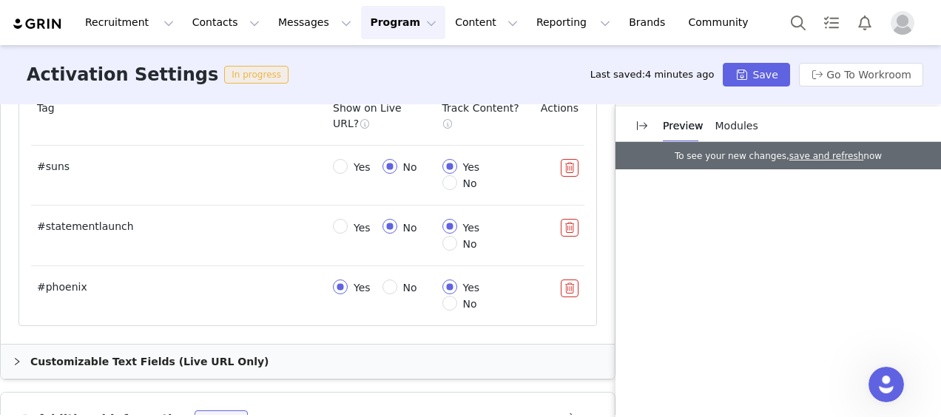
click at [556, 274] on td at bounding box center [560, 295] width 50 height 59
click at [561, 280] on button "button" at bounding box center [570, 289] width 18 height 18
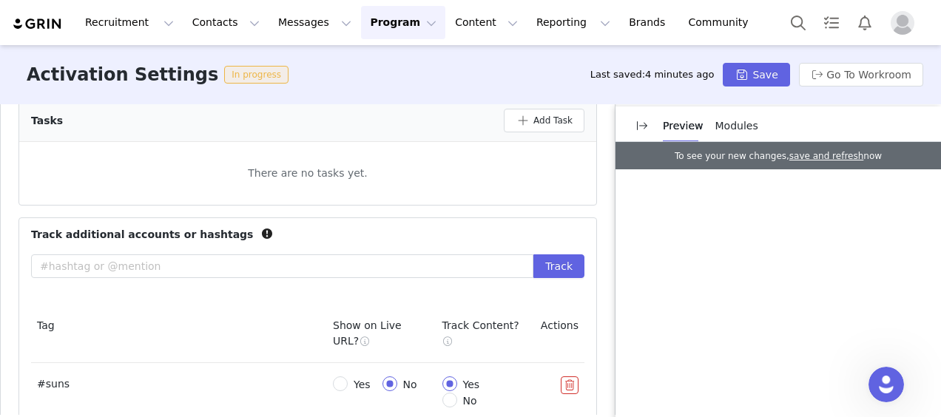
scroll to position [646, 0]
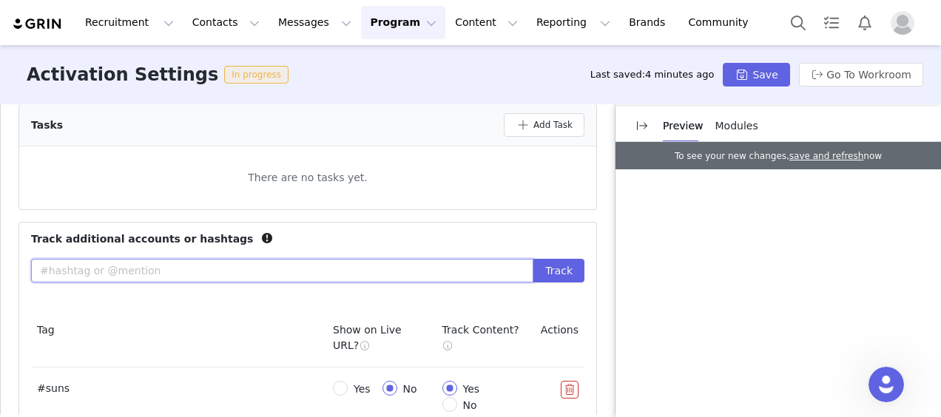
click at [135, 264] on input "text" at bounding box center [282, 271] width 502 height 24
type input "#phoenixsuns"
click at [533, 259] on button "Track" at bounding box center [558, 271] width 51 height 24
type input "#sfw"
click at [533, 259] on button "Track" at bounding box center [558, 271] width 51 height 24
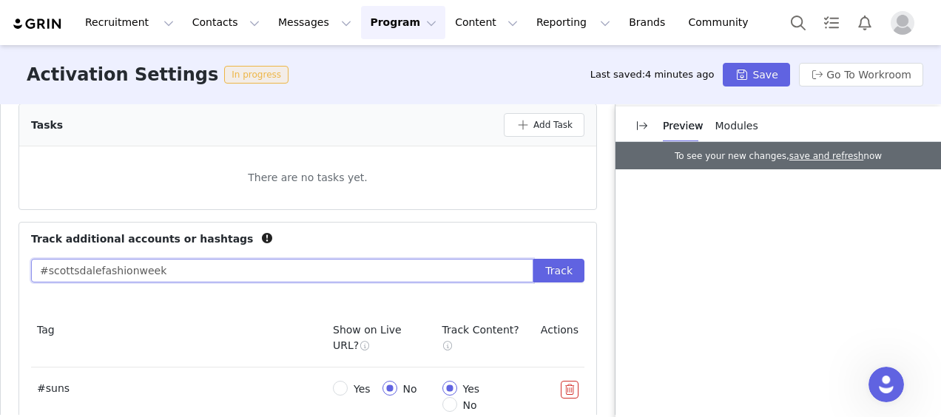
type input "#scottsdalefashionweek"
click at [533, 259] on button "Track" at bounding box center [558, 271] width 51 height 24
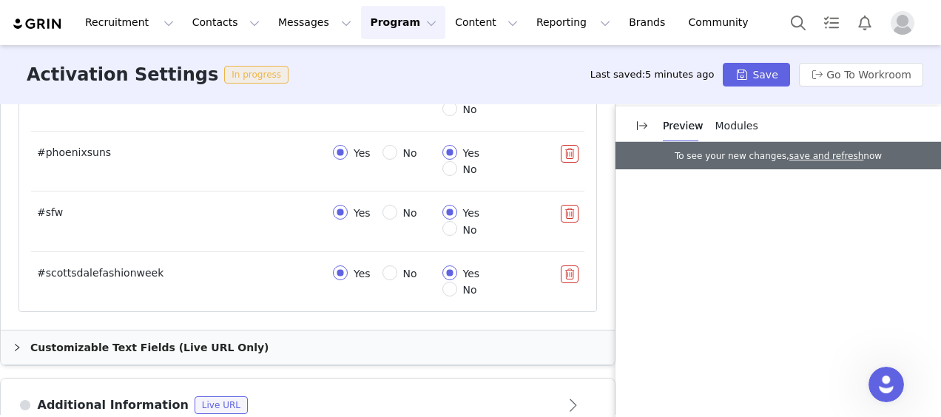
scroll to position [971, 0]
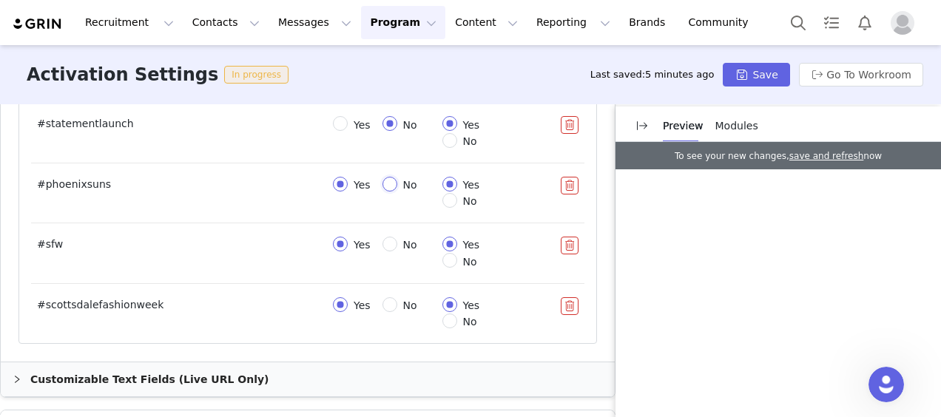
drag, startPoint x: 341, startPoint y: 197, endPoint x: 346, endPoint y: 189, distance: 9.0
click at [382, 192] on input "No" at bounding box center [389, 184] width 15 height 15
radio input "true"
radio input "false"
radio input "true"
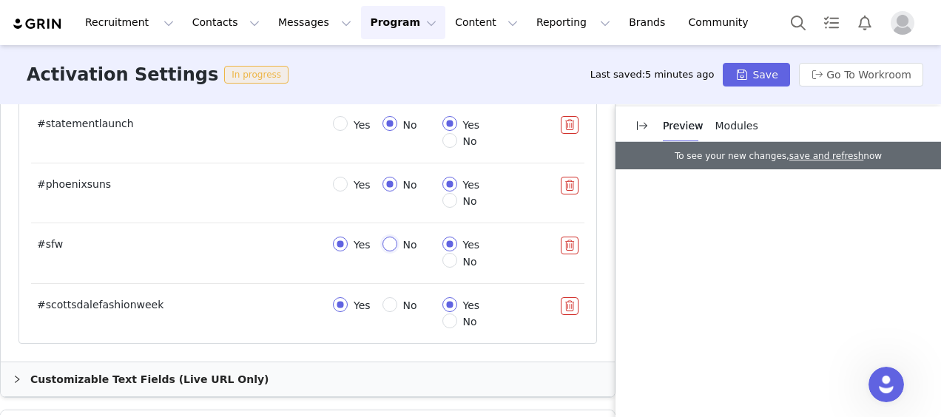
click at [382, 251] on input "No" at bounding box center [389, 244] width 15 height 15
radio input "true"
radio input "false"
radio input "true"
click at [382, 310] on input "No" at bounding box center [389, 304] width 15 height 15
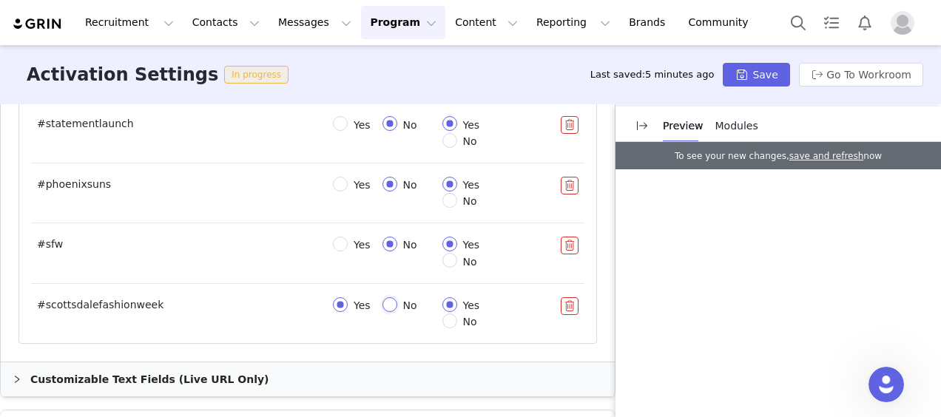
radio input "true"
radio input "false"
radio input "true"
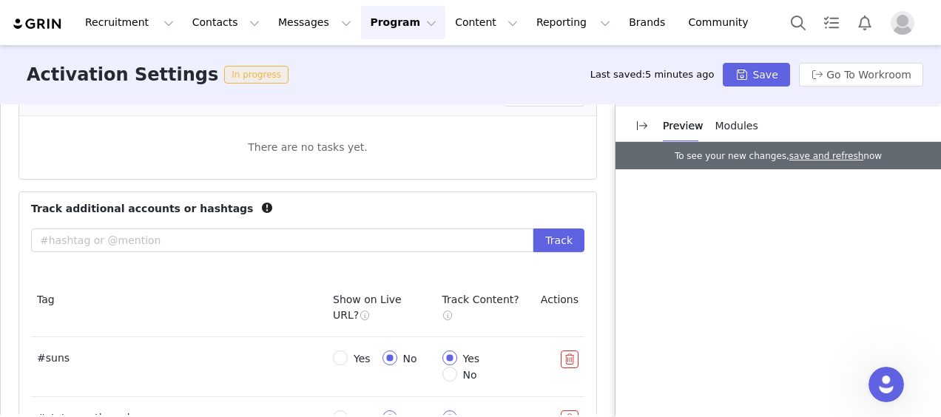
scroll to position [675, 0]
click at [750, 65] on button "Save" at bounding box center [756, 75] width 67 height 24
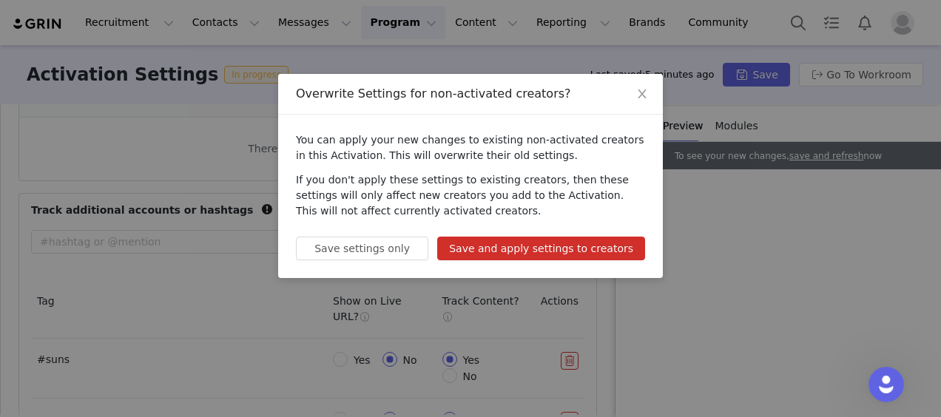
click at [541, 251] on button "Save and apply settings to creators" at bounding box center [541, 249] width 208 height 24
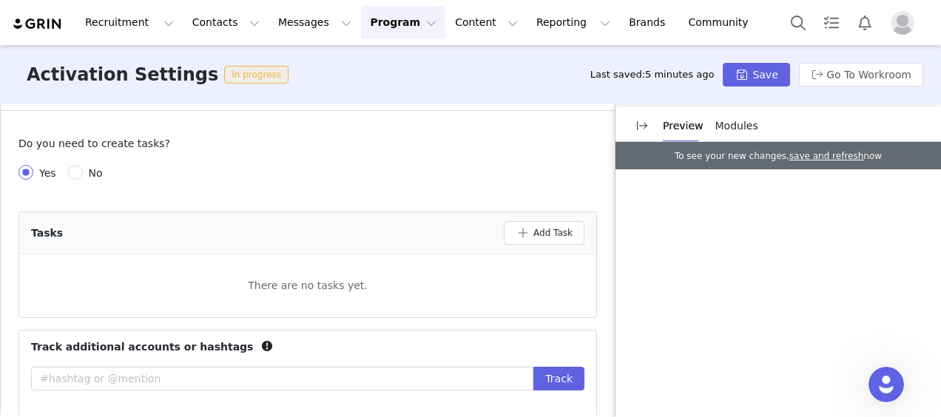
scroll to position [601, 0]
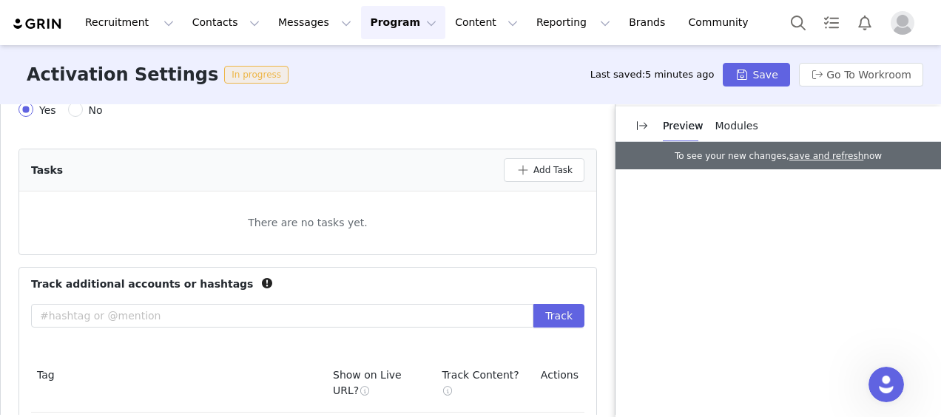
click at [350, 238] on div "There are no tasks yet." at bounding box center [307, 222] width 577 height 39
click at [516, 180] on div "Tasks Add Task" at bounding box center [307, 170] width 577 height 42
click at [530, 169] on button "Add Task" at bounding box center [544, 170] width 81 height 24
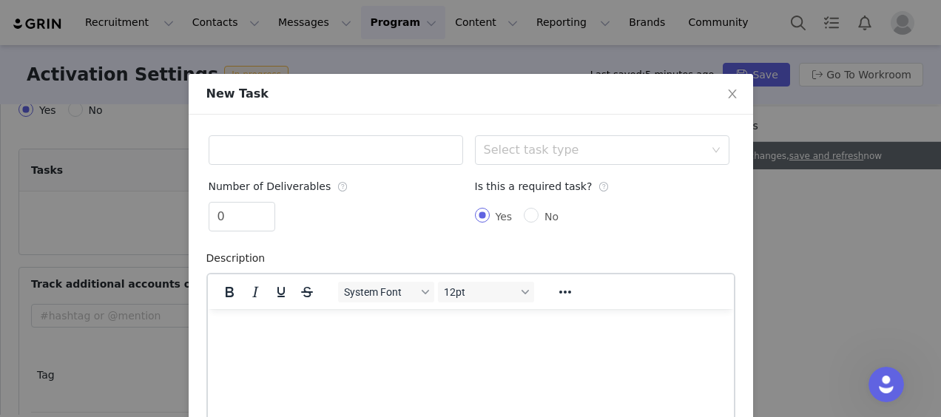
scroll to position [0, 0]
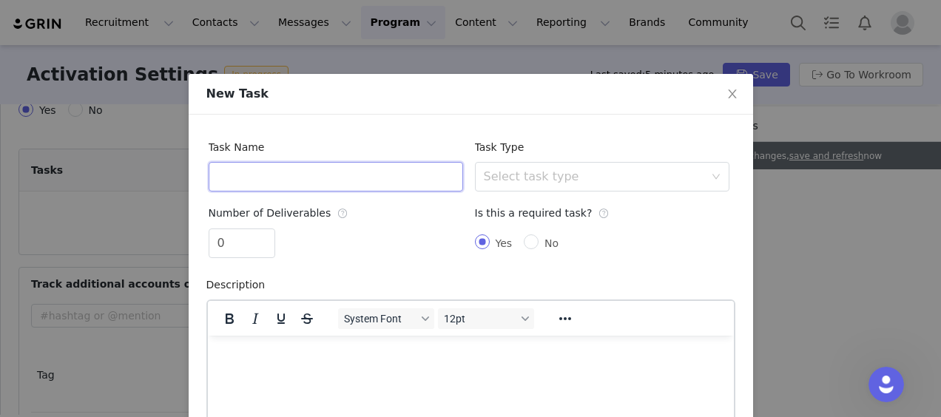
click at [348, 186] on input "text" at bounding box center [336, 177] width 254 height 30
click at [484, 185] on div "Select task type" at bounding box center [597, 177] width 227 height 28
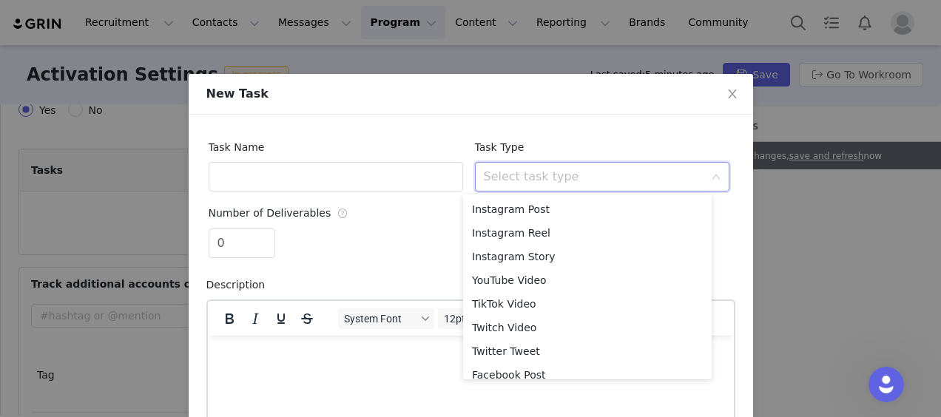
scroll to position [53, 0]
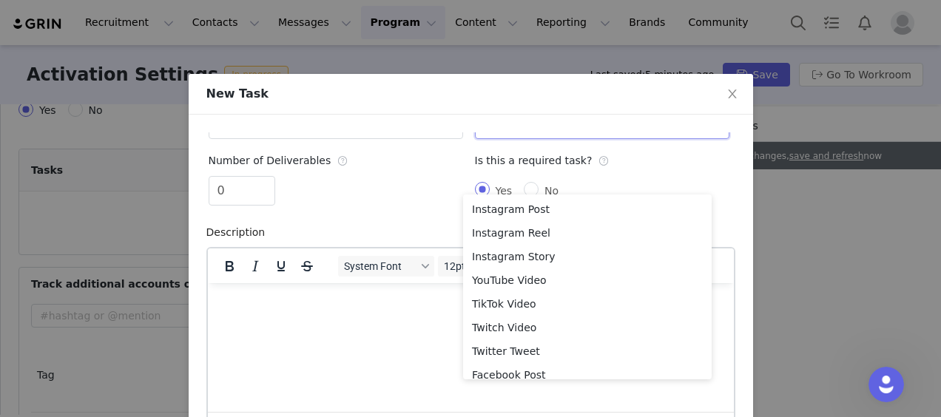
click at [411, 323] on html at bounding box center [470, 303] width 526 height 40
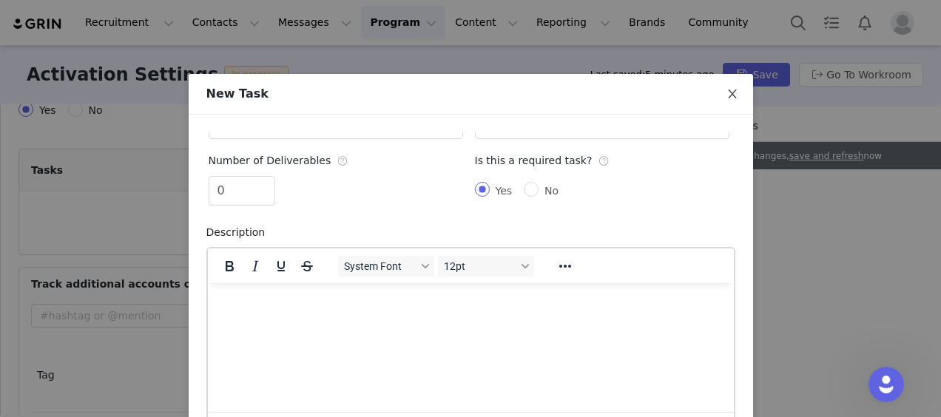
click at [732, 95] on span "Close" at bounding box center [732, 94] width 41 height 41
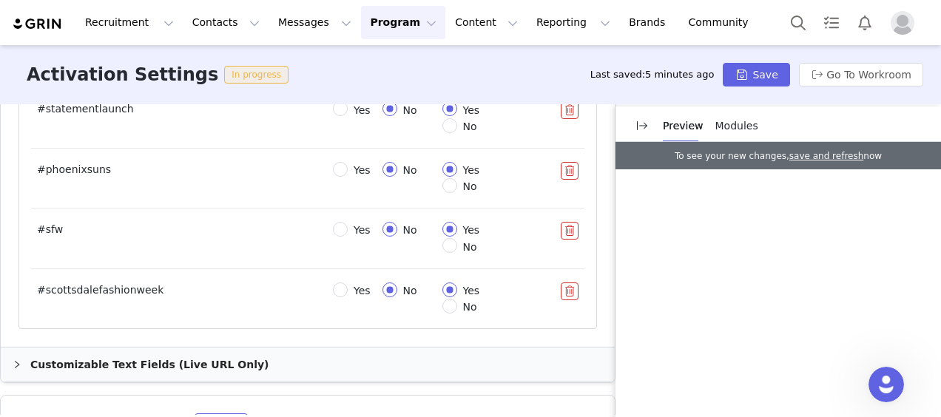
scroll to position [1045, 0]
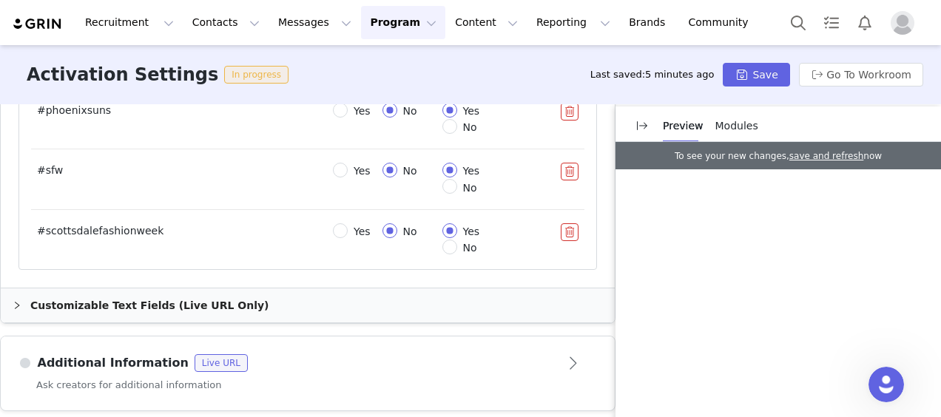
click at [361, 18] on button "Program Program" at bounding box center [403, 22] width 84 height 33
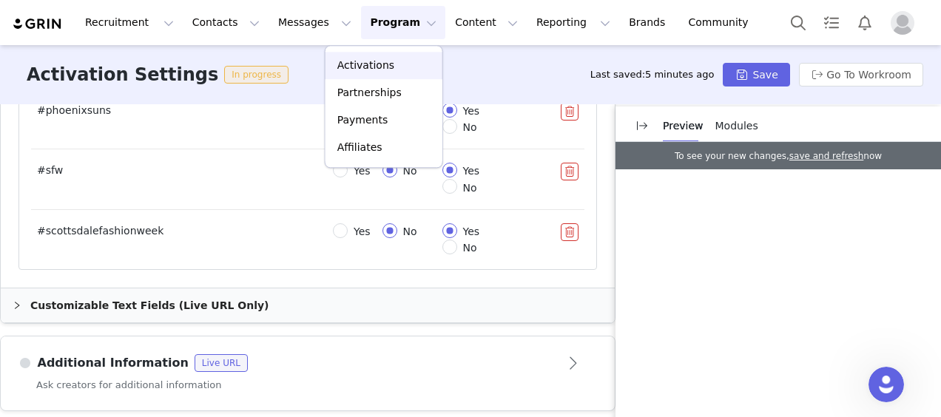
click at [355, 76] on link "Activations" at bounding box center [383, 65] width 117 height 27
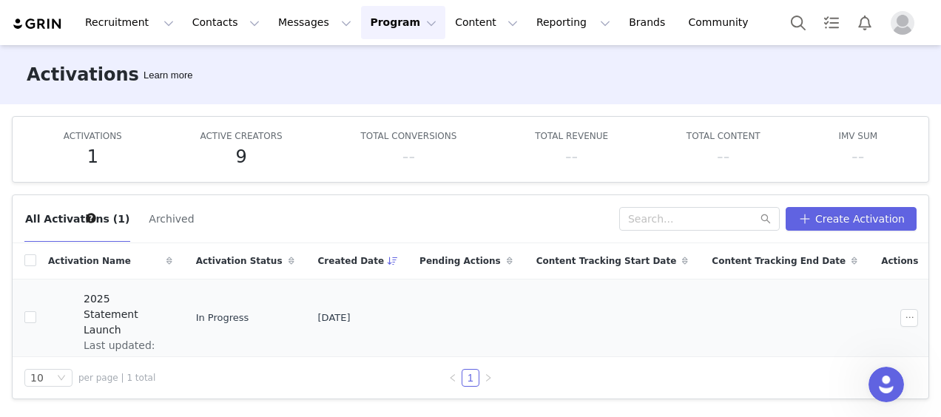
click at [306, 342] on td "In Progress" at bounding box center [245, 318] width 122 height 78
click at [163, 338] on span "Last updated: [DATE] 5:47 PM" at bounding box center [124, 361] width 80 height 47
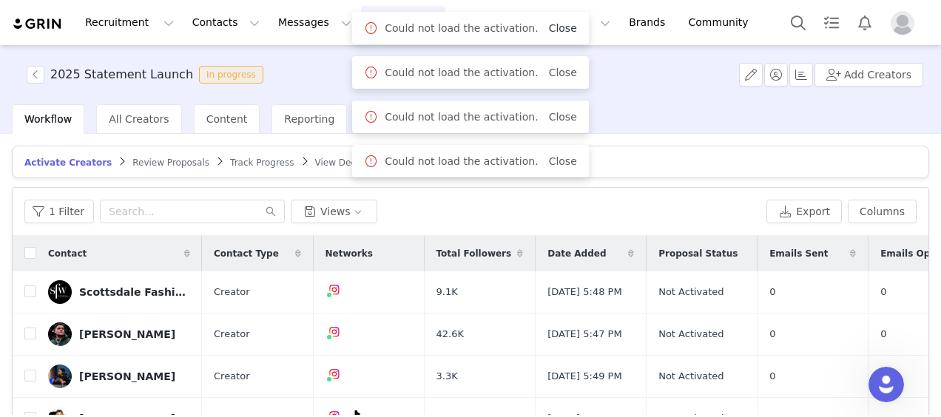
click at [550, 24] on link "Close" at bounding box center [563, 28] width 28 height 12
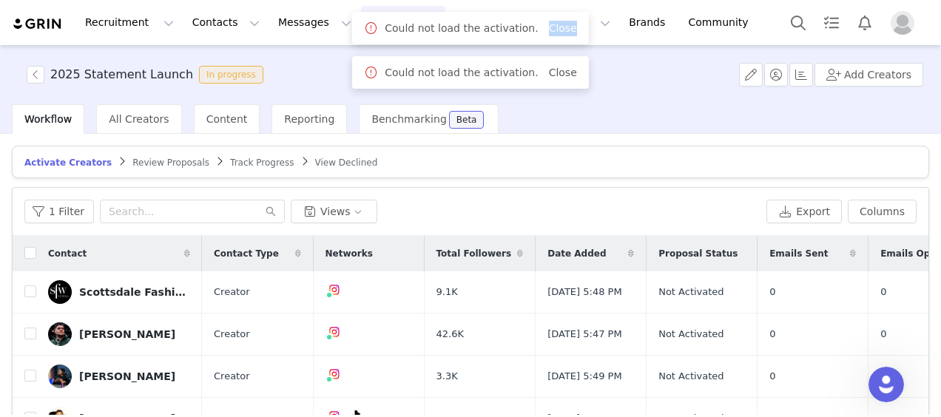
click at [550, 24] on link "Close" at bounding box center [563, 28] width 28 height 12
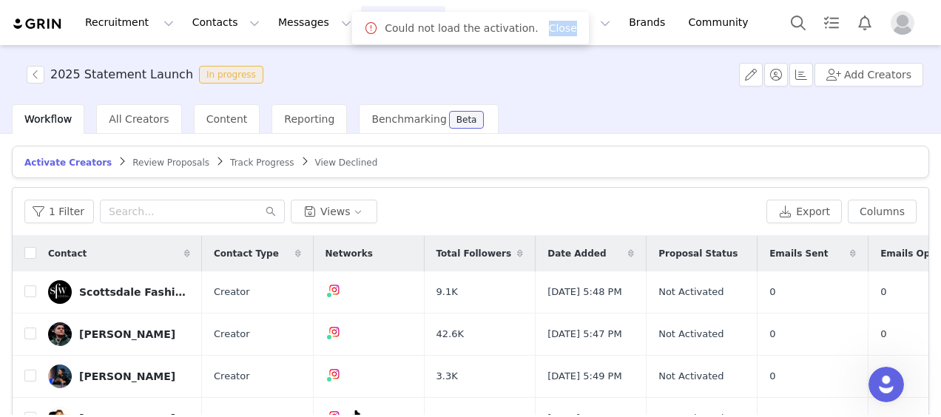
click at [550, 24] on link "Close" at bounding box center [563, 28] width 28 height 12
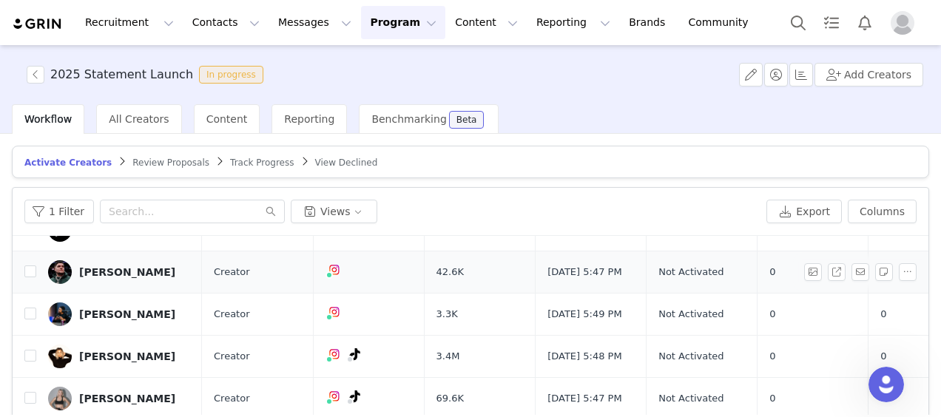
scroll to position [118, 0]
click at [212, 126] on div "Content" at bounding box center [227, 119] width 67 height 30
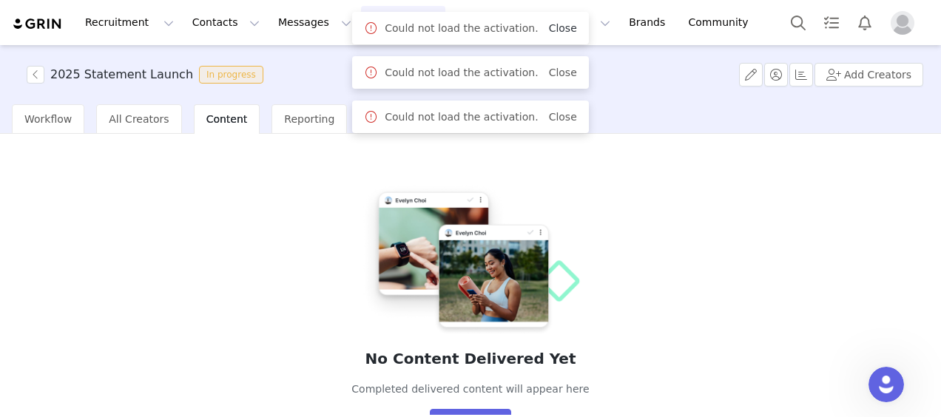
click at [551, 22] on link "Close" at bounding box center [563, 28] width 28 height 12
click at [555, 37] on div "Could not load the activation. Close" at bounding box center [470, 28] width 237 height 33
click at [561, 28] on link "Close" at bounding box center [563, 28] width 28 height 12
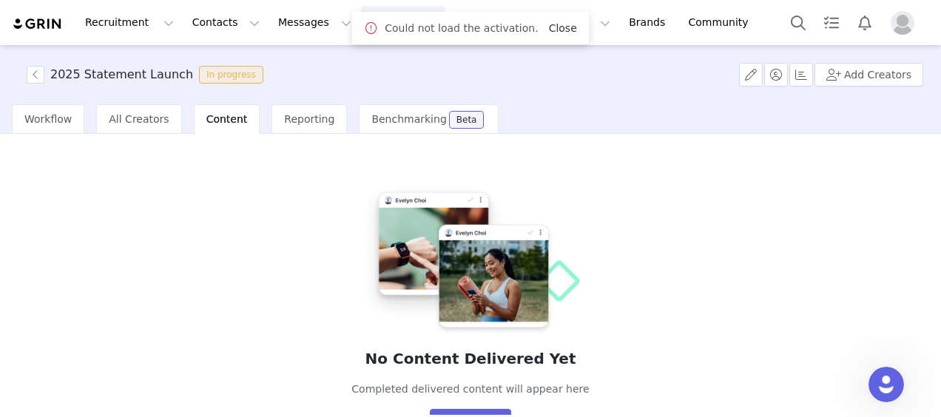
click at [556, 30] on link "Close" at bounding box center [563, 28] width 28 height 12
click at [553, 175] on div "No Content Delivered Yet Completed delivered content will appear here Learn More" at bounding box center [470, 307] width 917 height 323
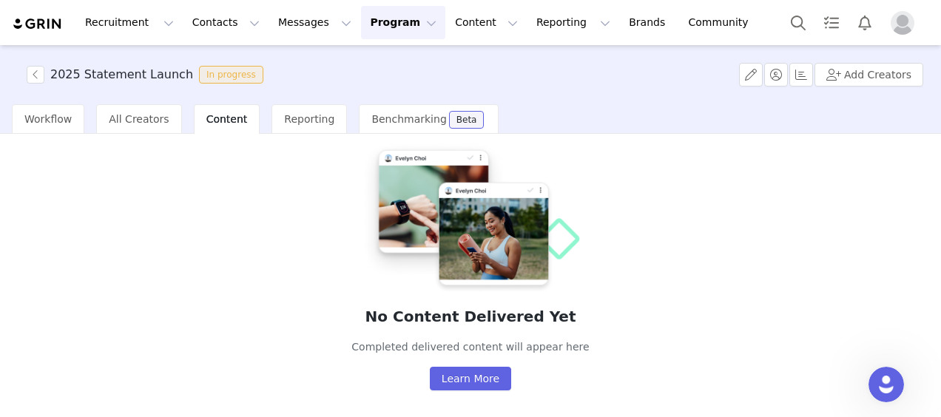
scroll to position [64, 0]
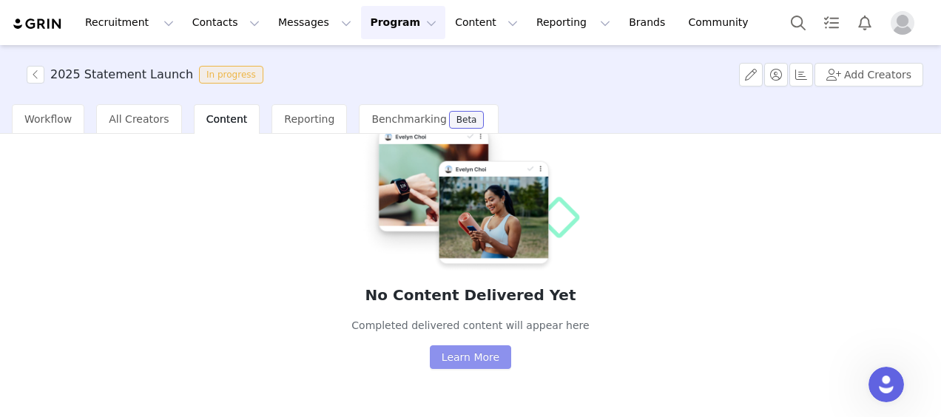
click at [460, 354] on button "Learn More" at bounding box center [470, 357] width 81 height 24
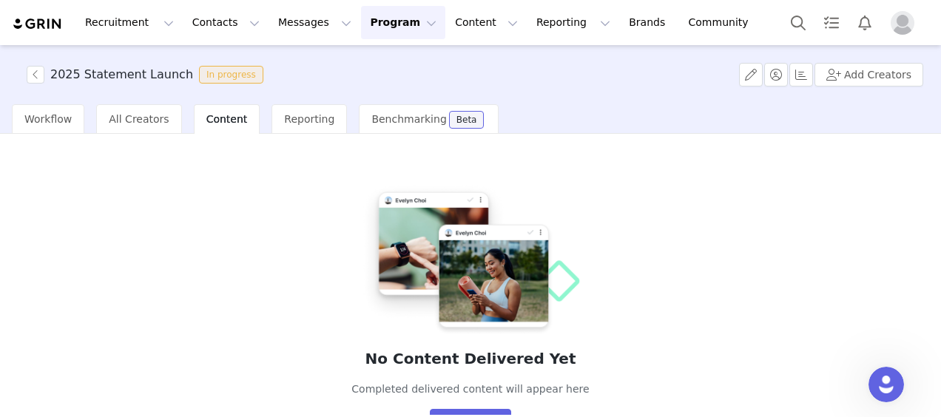
click at [215, 116] on span "Content" at bounding box center [226, 119] width 41 height 12
click at [135, 109] on div "All Creators" at bounding box center [138, 119] width 85 height 30
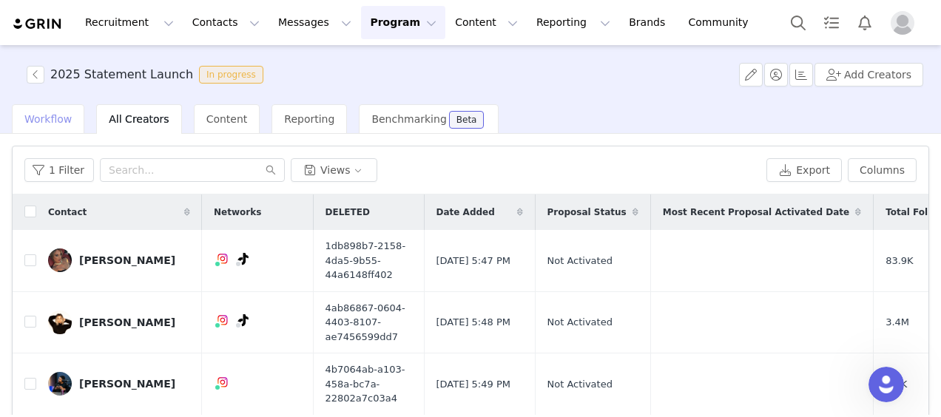
click at [62, 114] on span "Workflow" at bounding box center [47, 119] width 47 height 12
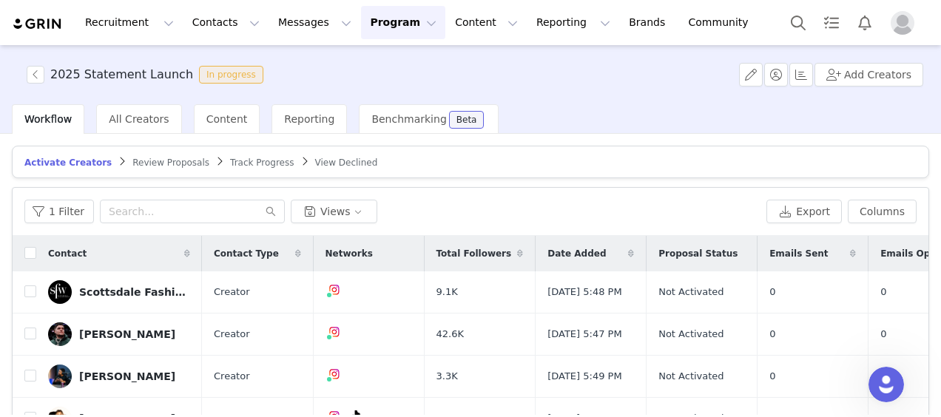
click at [361, 11] on button "Program Program" at bounding box center [403, 22] width 84 height 33
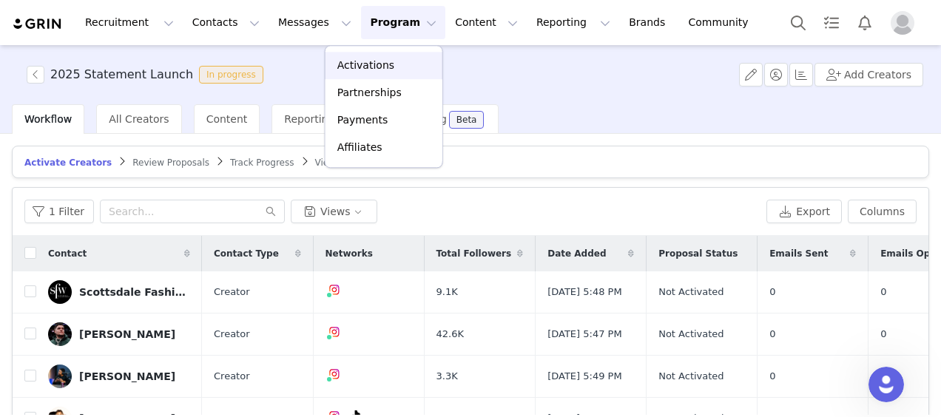
click at [367, 67] on p "Activations" at bounding box center [365, 66] width 57 height 16
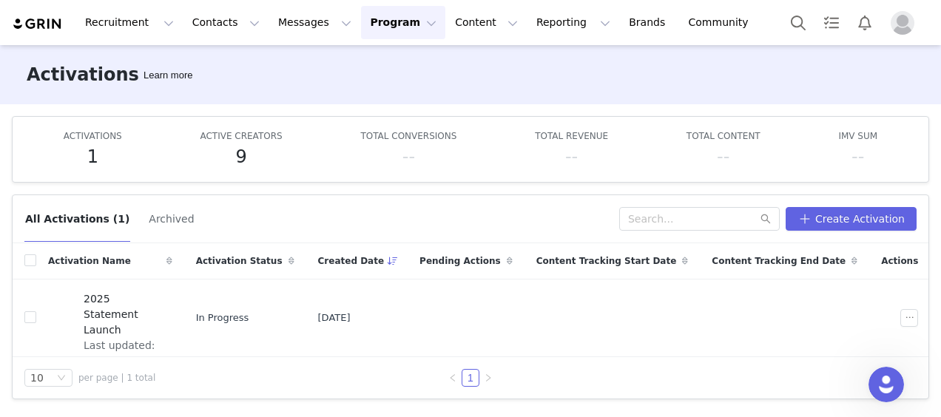
click at [386, 16] on button "Program Program" at bounding box center [403, 22] width 84 height 33
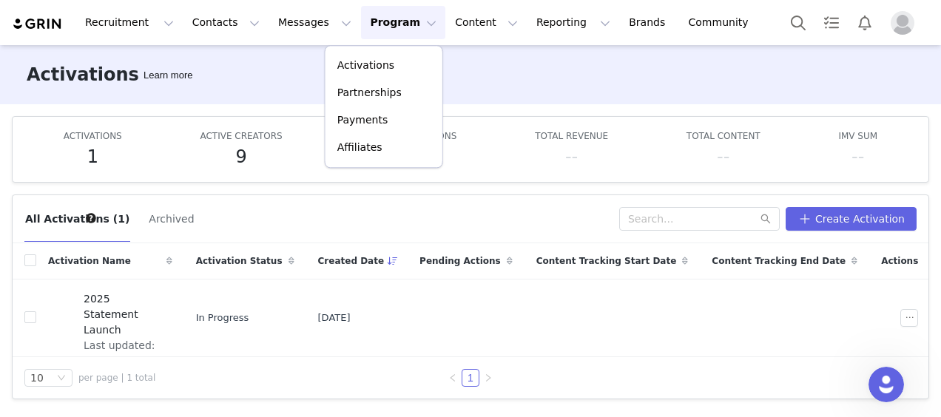
click at [386, 16] on button "Program Program" at bounding box center [403, 22] width 84 height 33
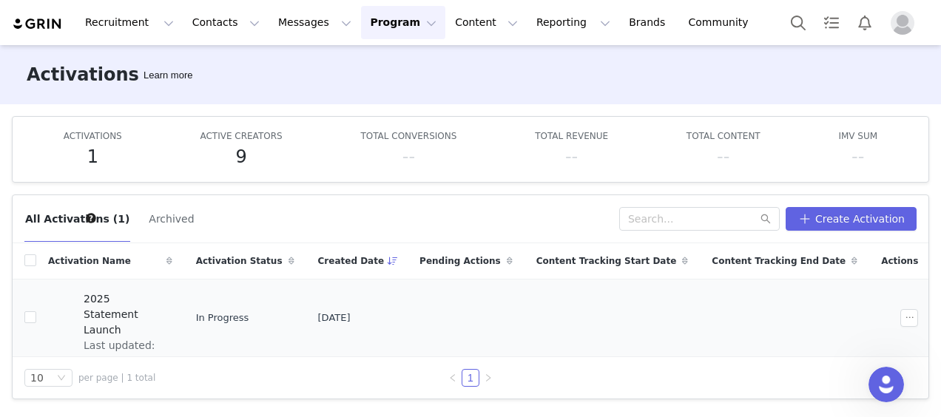
click at [163, 338] on span "Last updated: [DATE] 5:47 PM" at bounding box center [124, 361] width 80 height 47
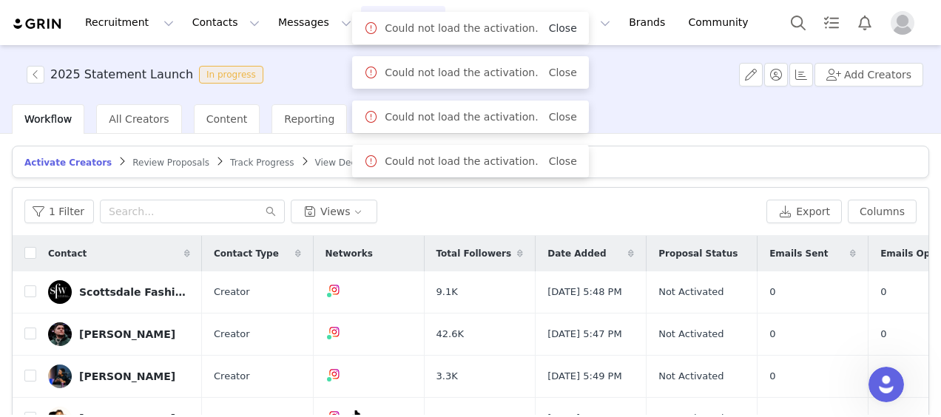
click at [552, 30] on link "Close" at bounding box center [563, 28] width 28 height 12
click at [555, 70] on link "Close" at bounding box center [563, 73] width 28 height 12
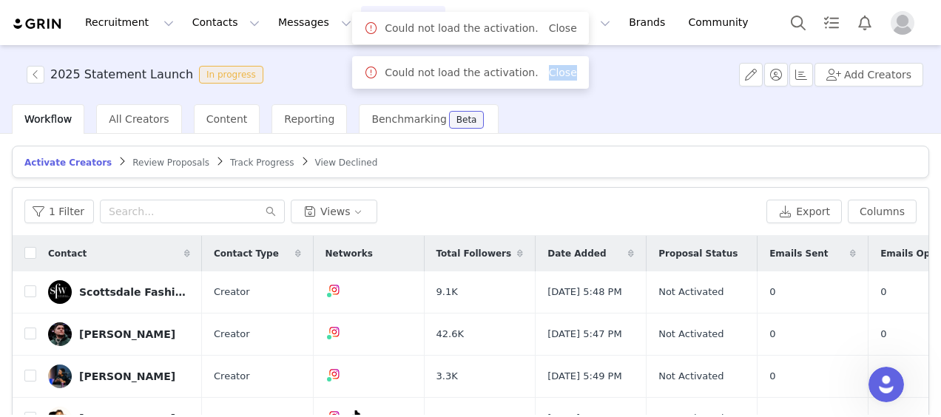
click at [555, 70] on link "Close" at bounding box center [563, 73] width 28 height 12
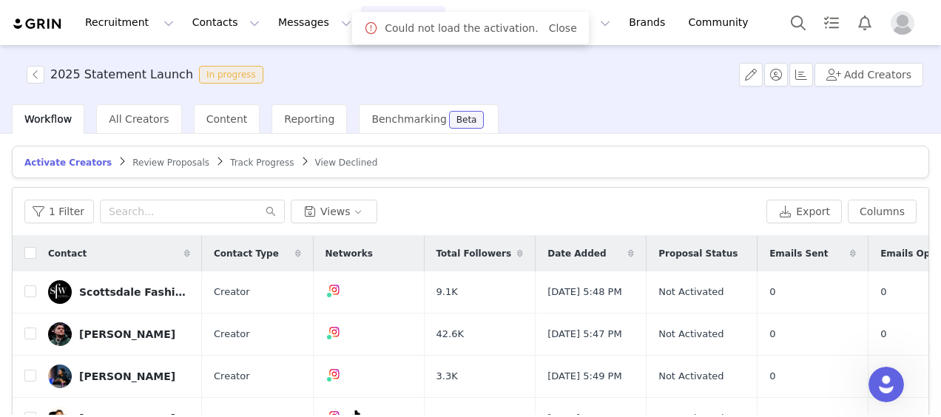
click at [552, 35] on span "Close" at bounding box center [563, 29] width 28 height 16
click at [763, 75] on button "button" at bounding box center [751, 75] width 24 height 24
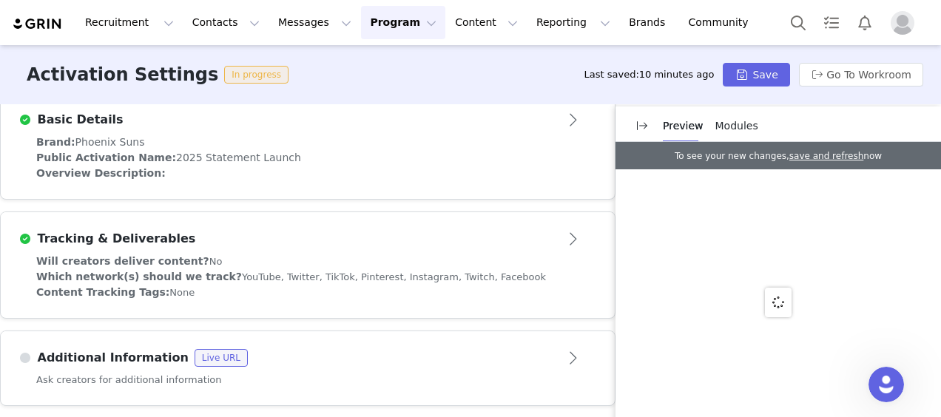
scroll to position [386, 0]
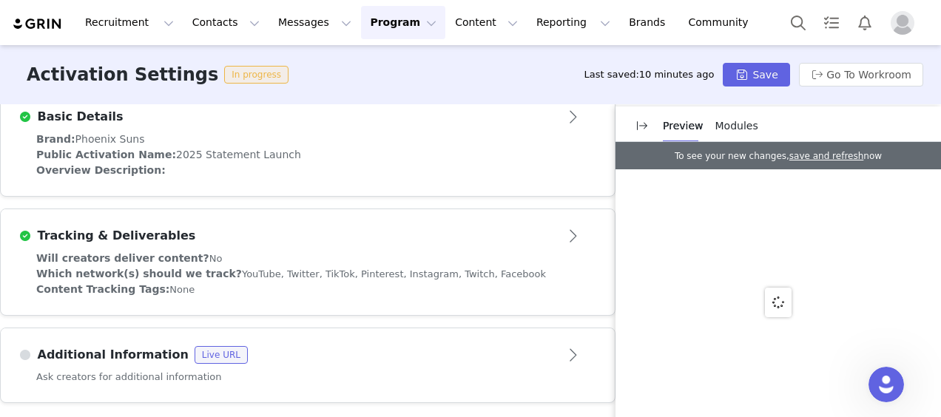
click at [409, 260] on div "Will creators deliver content? No" at bounding box center [307, 259] width 543 height 16
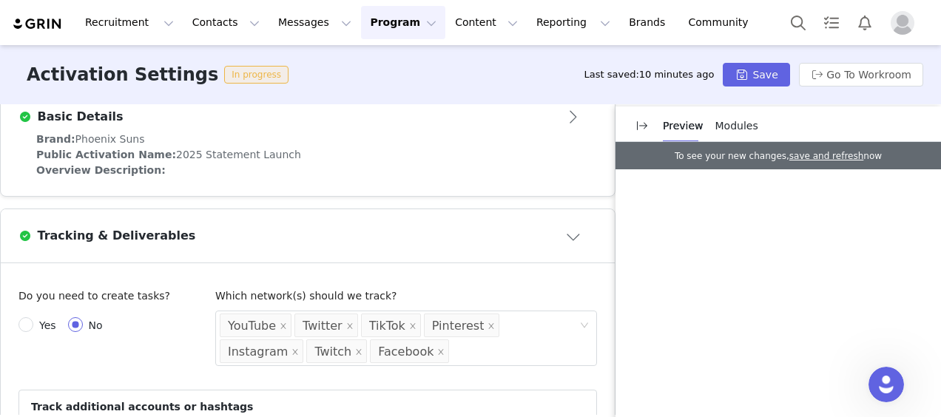
scroll to position [534, 0]
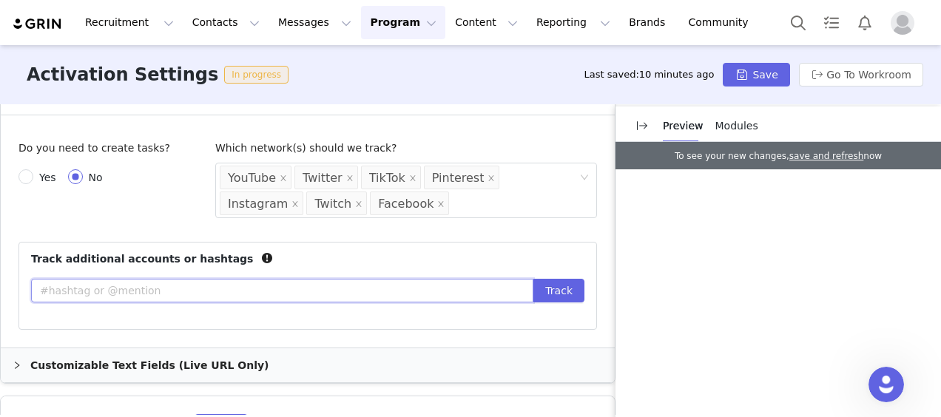
click at [271, 296] on input "text" at bounding box center [282, 291] width 502 height 24
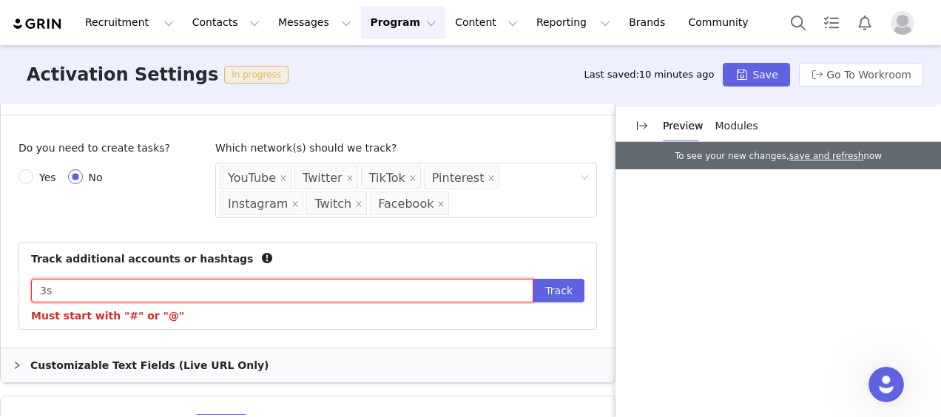
type input "3"
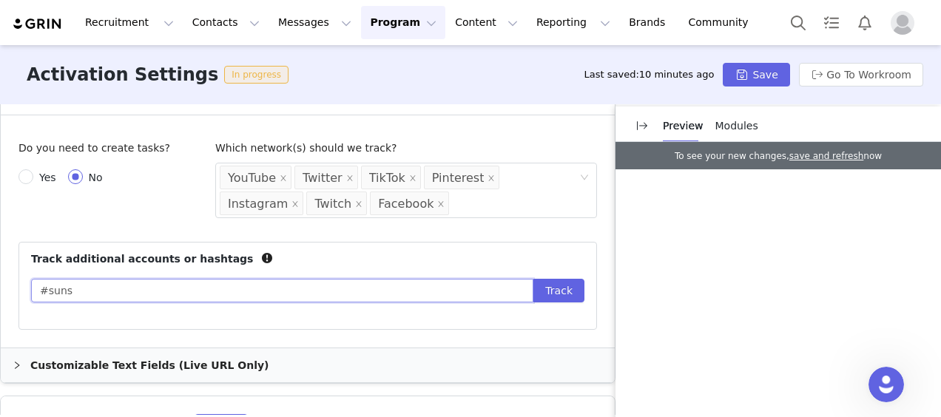
type input "#suns"
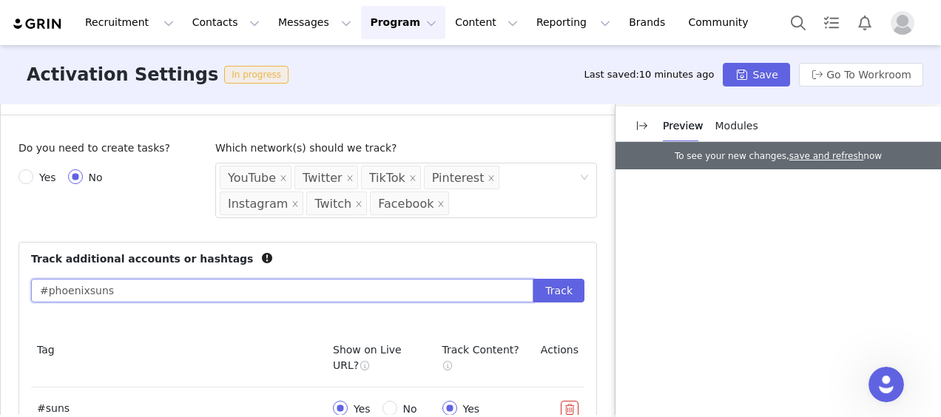
type input "#phoenixsuns"
click at [533, 279] on button "Track" at bounding box center [558, 291] width 51 height 24
type input "@suns"
click at [533, 279] on button "Track" at bounding box center [558, 291] width 51 height 24
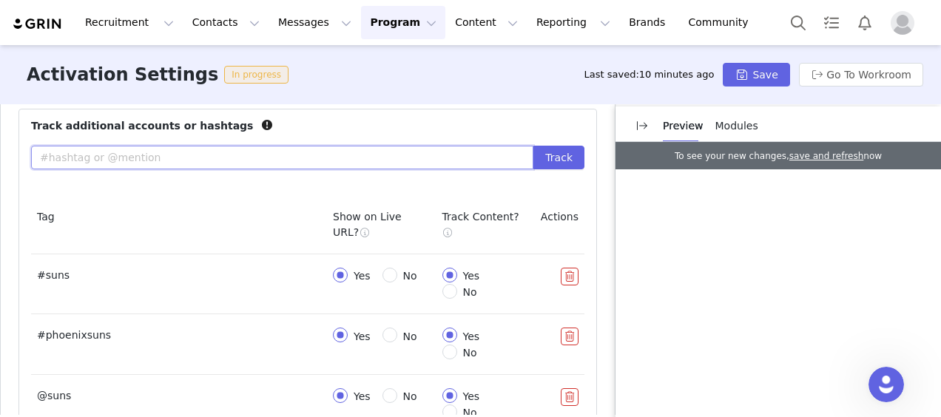
scroll to position [682, 0]
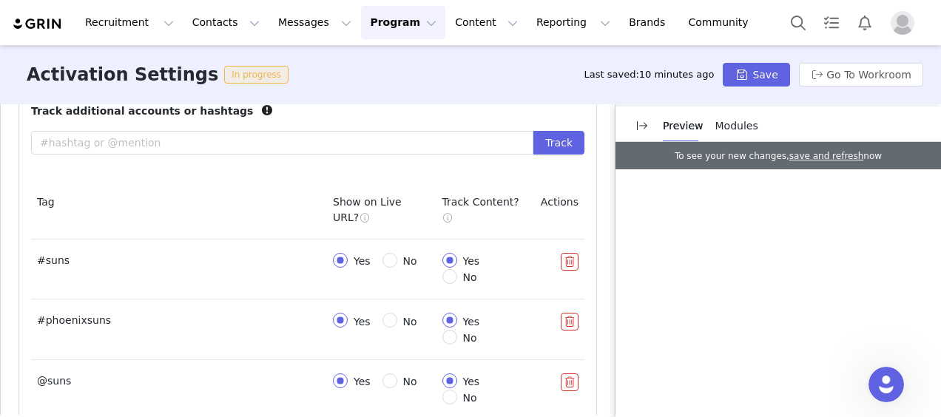
click at [397, 267] on span "No" at bounding box center [410, 261] width 26 height 12
click at [382, 268] on input "No" at bounding box center [389, 260] width 15 height 15
radio input "true"
radio input "false"
radio input "true"
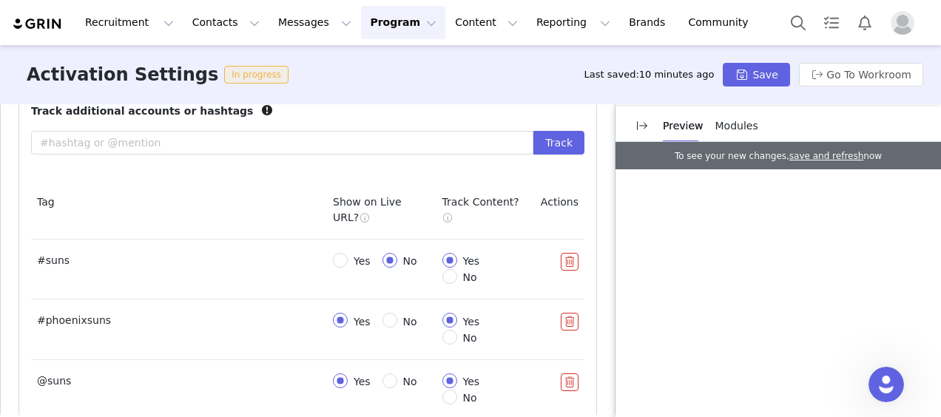
click at [397, 328] on span "No" at bounding box center [410, 322] width 26 height 12
click at [382, 328] on input "No" at bounding box center [389, 320] width 15 height 15
radio input "true"
radio input "false"
radio input "true"
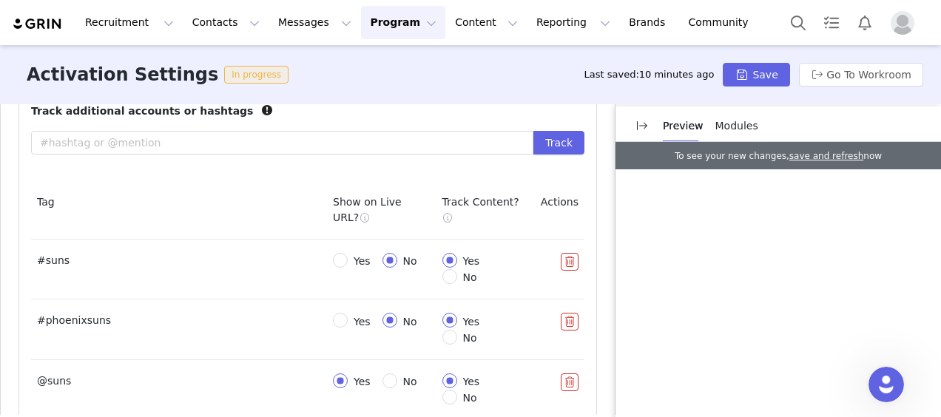
click at [382, 390] on label "No" at bounding box center [402, 382] width 41 height 16
click at [382, 388] on input "No" at bounding box center [389, 381] width 15 height 15
radio input "true"
radio input "false"
radio input "true"
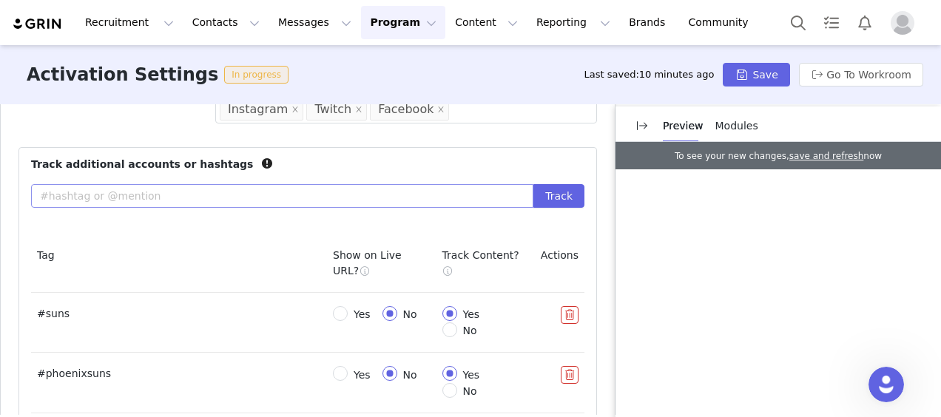
scroll to position [608, 0]
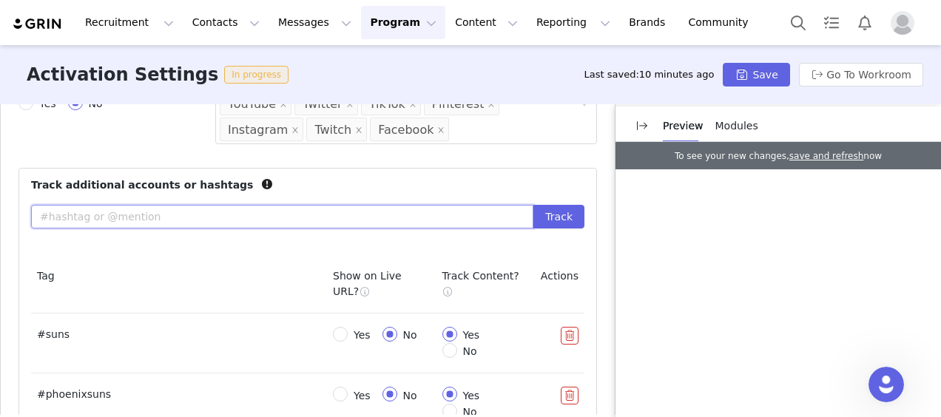
click at [221, 213] on input "text" at bounding box center [282, 217] width 502 height 24
type input "3"
type input "#SFW"
click at [533, 205] on button "Track" at bounding box center [558, 217] width 51 height 24
type input "#statement"
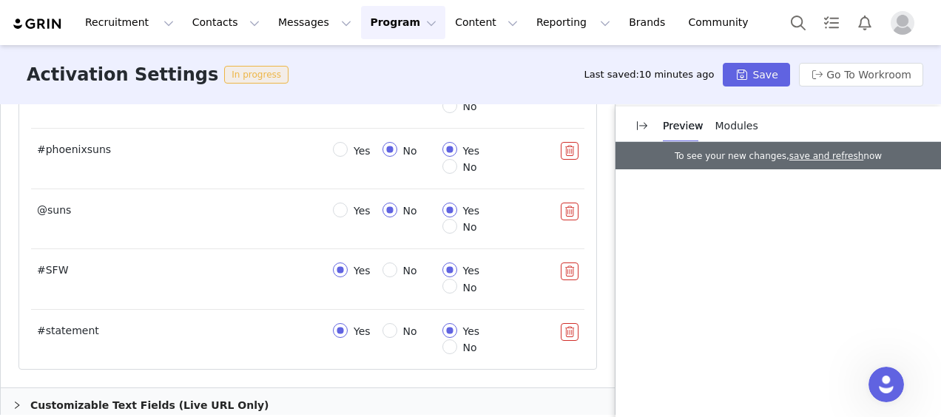
scroll to position [879, 0]
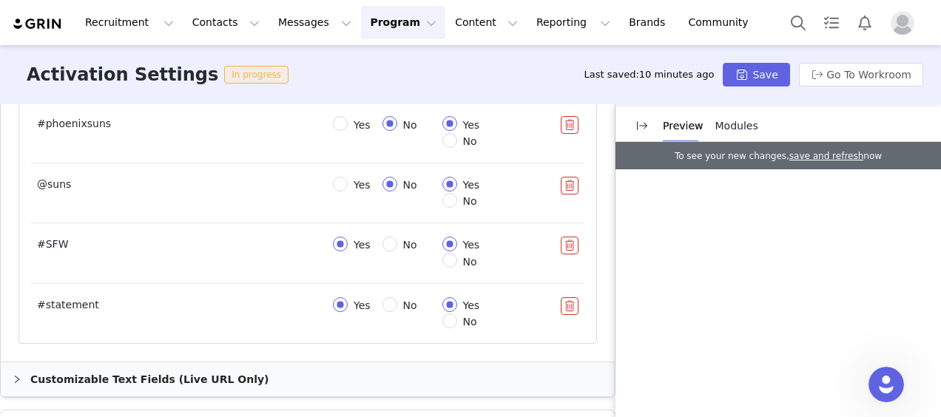
click at [397, 249] on span "No" at bounding box center [410, 245] width 26 height 12
click at [382, 249] on input "No" at bounding box center [389, 244] width 15 height 15
radio input "true"
radio input "false"
radio input "true"
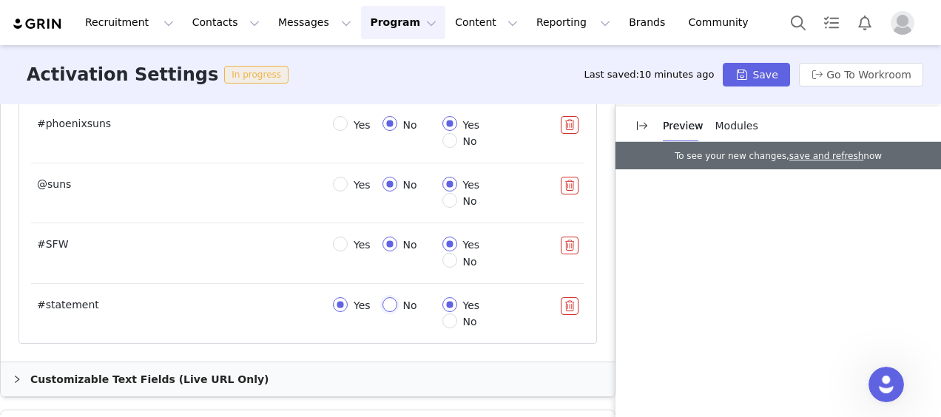
click at [382, 312] on input "No" at bounding box center [389, 304] width 15 height 15
radio input "true"
radio input "false"
radio input "true"
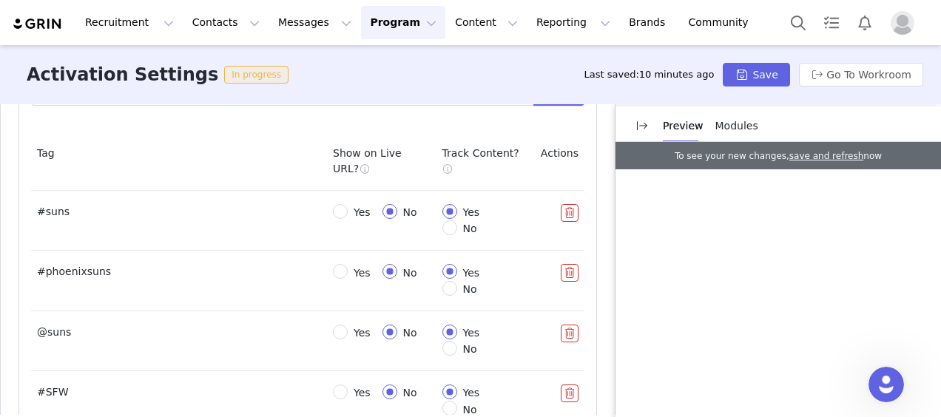
scroll to position [953, 0]
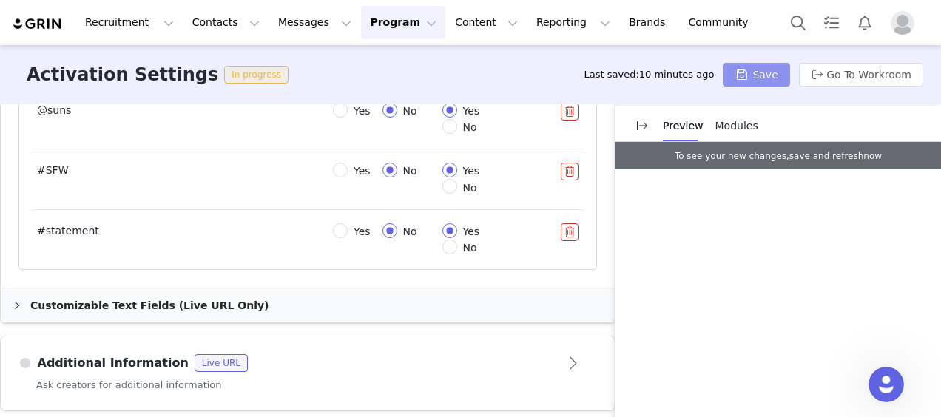
click at [754, 70] on button "Save" at bounding box center [756, 75] width 67 height 24
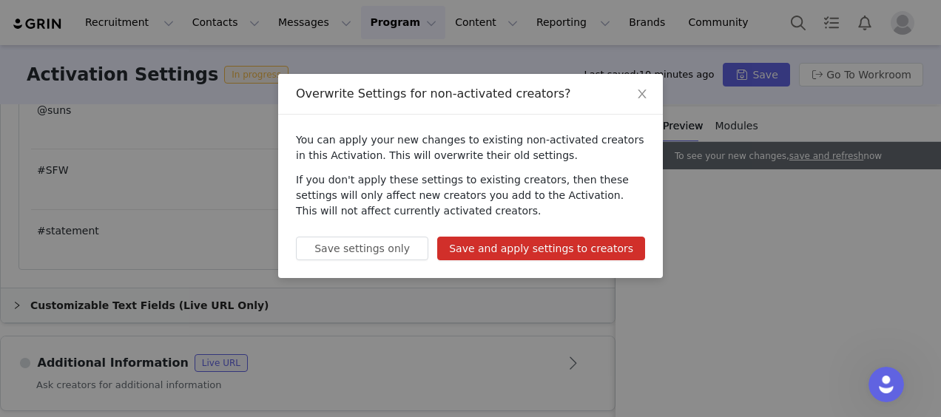
click at [506, 251] on button "Save and apply settings to creators" at bounding box center [541, 249] width 208 height 24
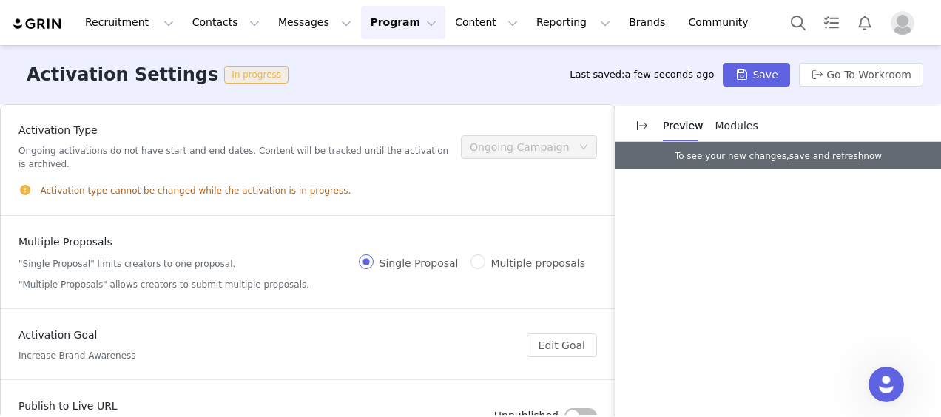
scroll to position [0, 0]
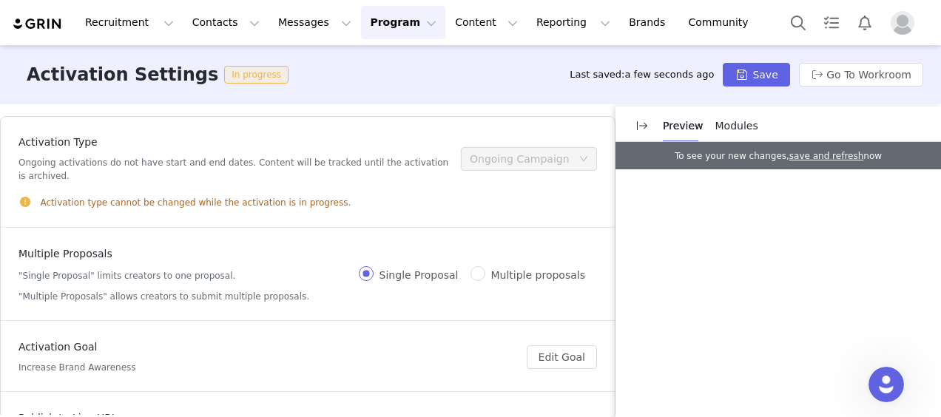
click at [361, 15] on button "Program Program" at bounding box center [403, 22] width 84 height 33
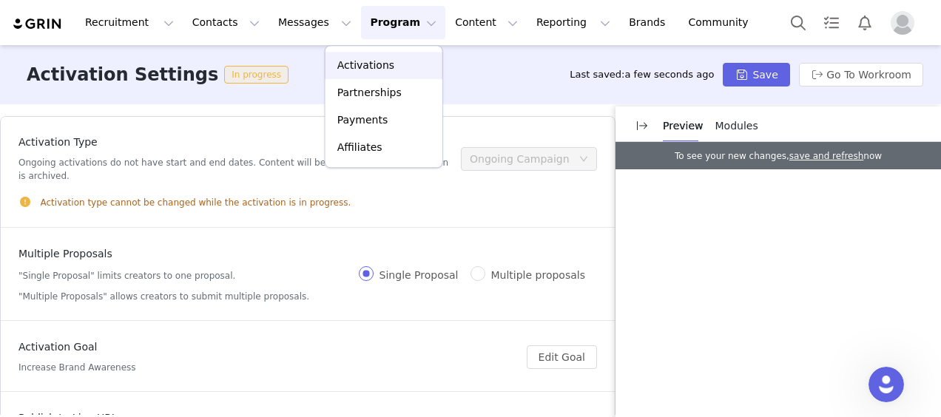
click at [372, 64] on p "Activations" at bounding box center [365, 66] width 57 height 16
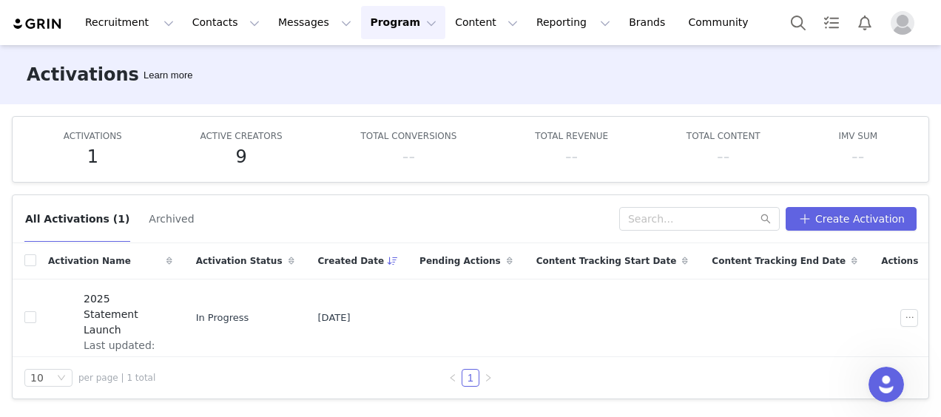
click at [274, 173] on article "ACTIVATIONS 1 ACTIVE CREATORS 9 TOTAL CONVERSIONS -- TOTAL REVENUE -- TOTAL CON…" at bounding box center [470, 149] width 917 height 67
click at [288, 163] on div "ACTIVATIONS 1 ACTIVE CREATORS 9 TOTAL CONVERSIONS -- TOTAL REVENUE -- TOTAL CON…" at bounding box center [470, 149] width 892 height 41
click at [816, 132] on div "ACTIVATIONS 1 ACTIVE CREATORS 9 TOTAL CONVERSIONS -- TOTAL REVENUE -- TOTAL CON…" at bounding box center [470, 149] width 892 height 41
click at [231, 146] on div "9" at bounding box center [241, 156] width 82 height 27
click at [163, 338] on span "Last updated: [DATE] 5:58 PM" at bounding box center [124, 361] width 80 height 47
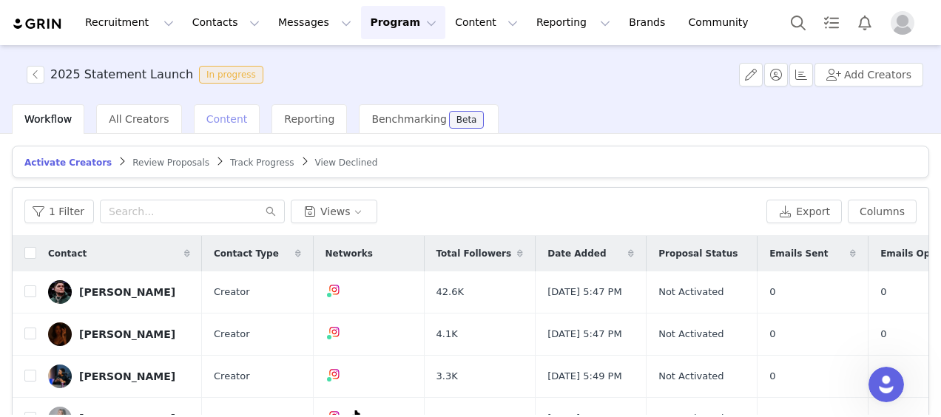
click at [220, 129] on div "Content" at bounding box center [227, 119] width 67 height 30
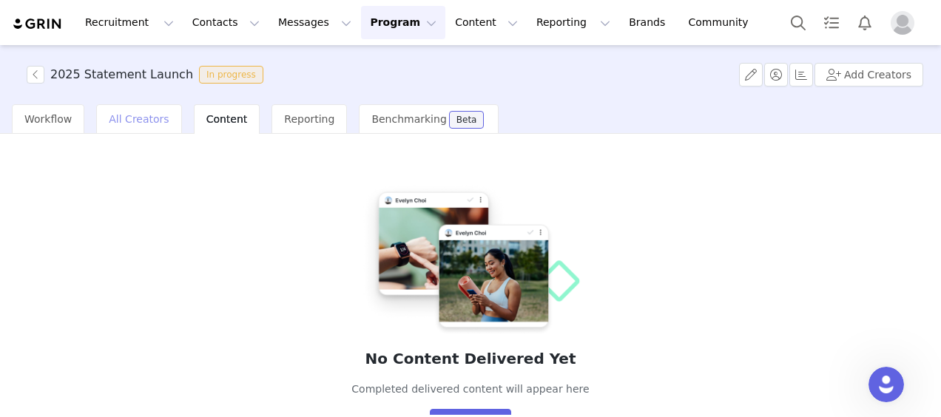
click at [141, 125] on span "All Creators" at bounding box center [139, 119] width 60 height 12
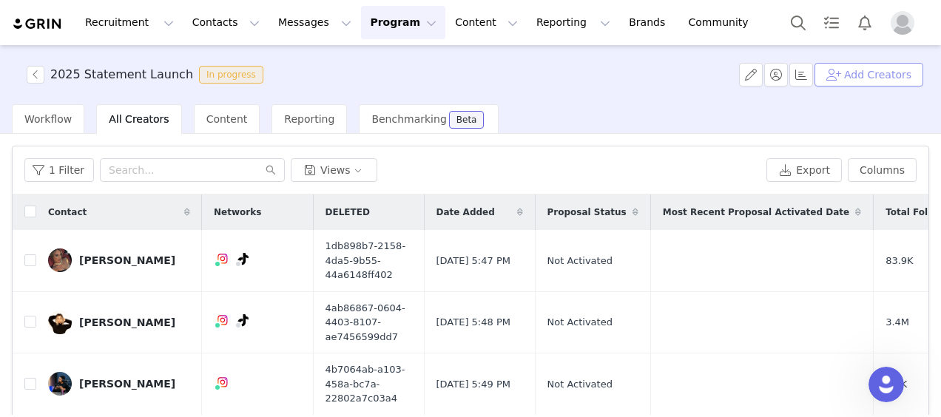
click at [868, 82] on button "Add Creators" at bounding box center [868, 75] width 109 height 24
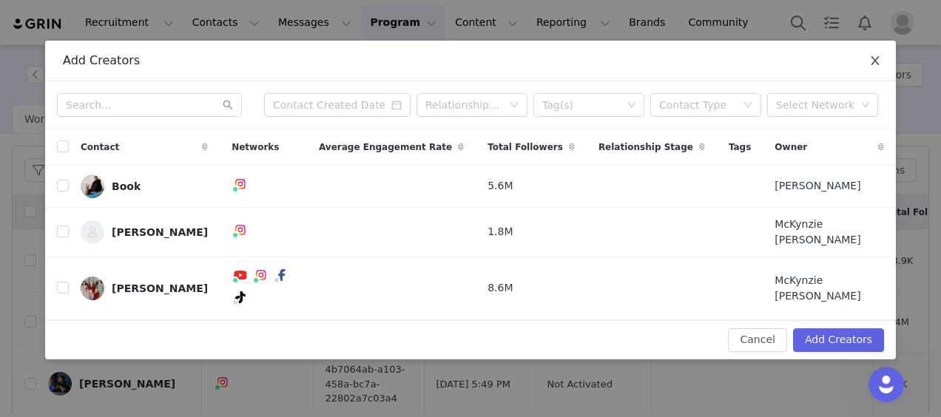
click at [878, 68] on span "Close" at bounding box center [874, 61] width 41 height 41
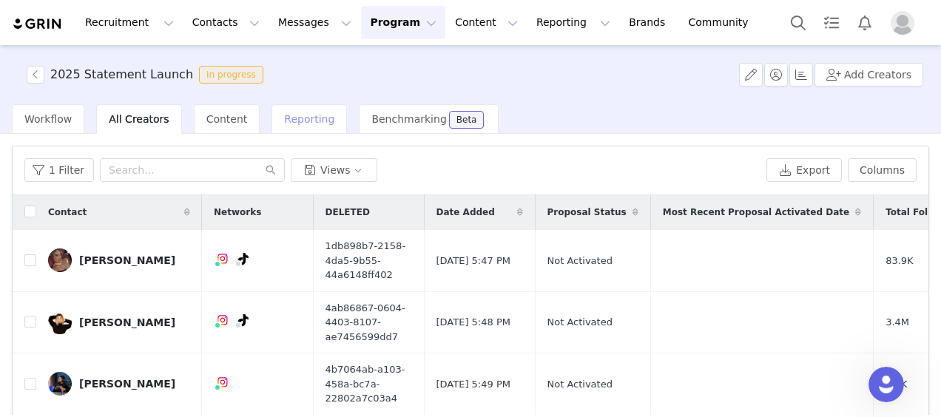
click at [271, 117] on div "Reporting" at bounding box center [308, 119] width 75 height 30
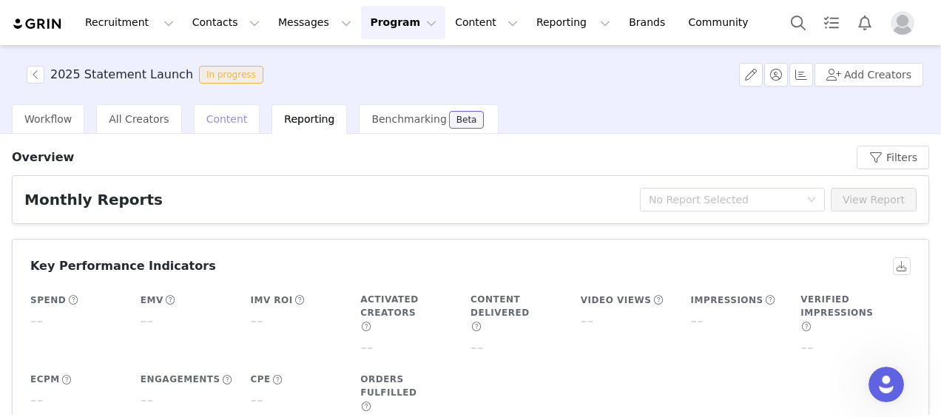
click at [210, 115] on span "Content" at bounding box center [226, 119] width 41 height 12
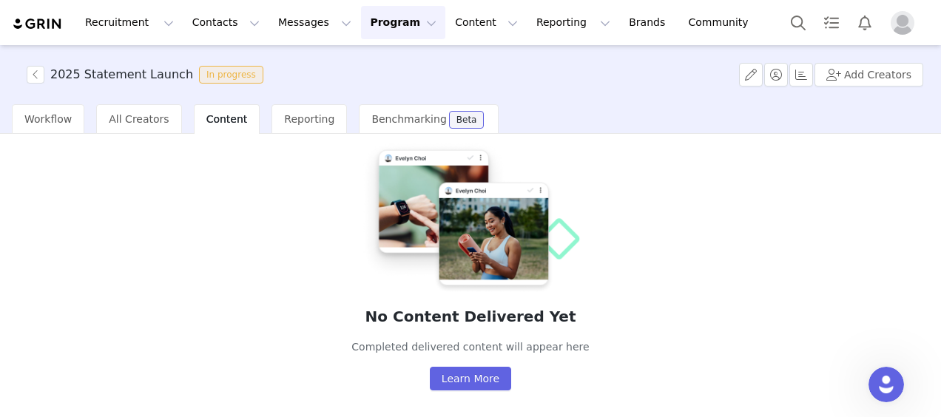
scroll to position [64, 0]
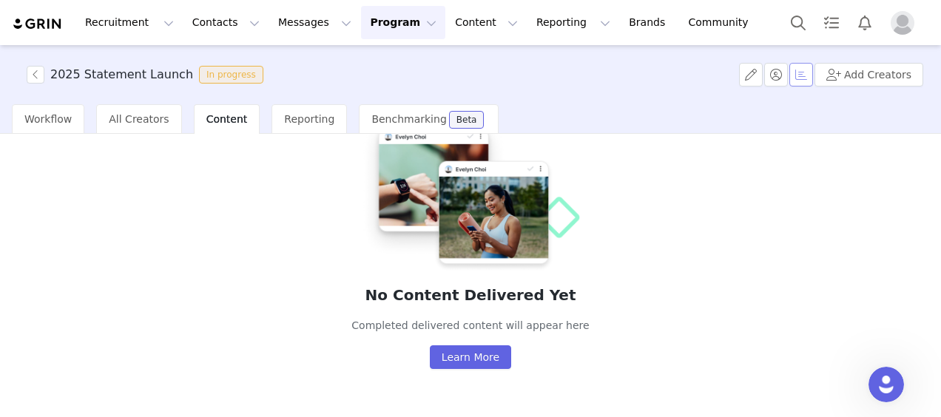
click at [800, 74] on button "button" at bounding box center [801, 75] width 24 height 24
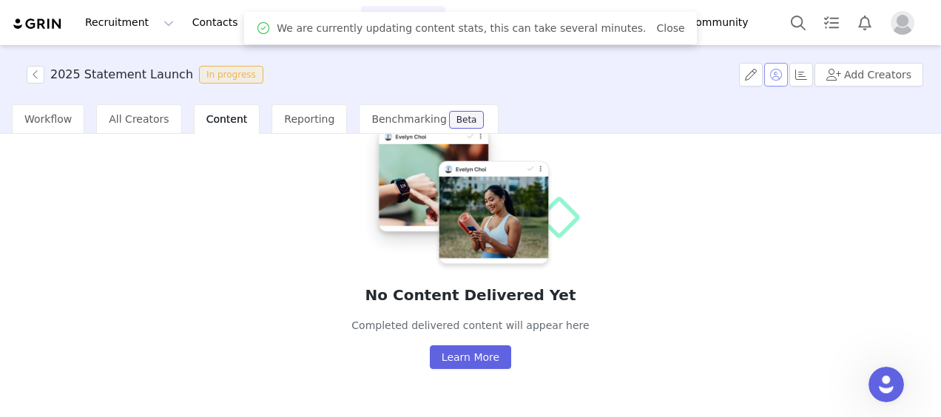
click at [786, 78] on button "button" at bounding box center [776, 75] width 24 height 24
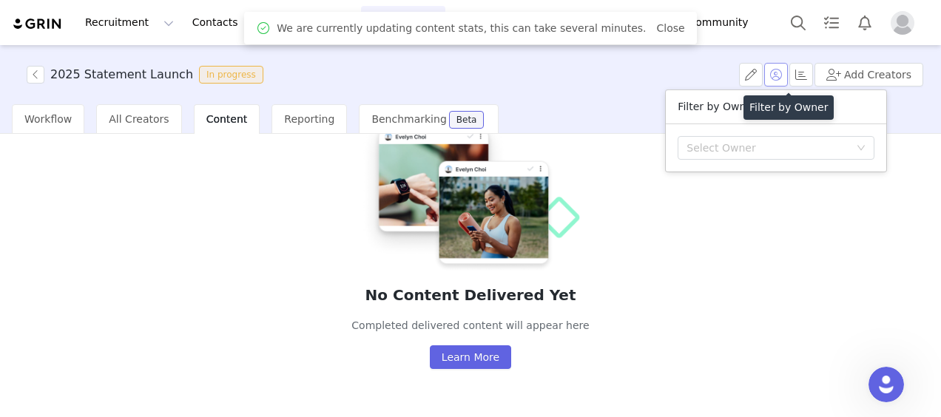
click at [786, 78] on button "button" at bounding box center [776, 75] width 24 height 24
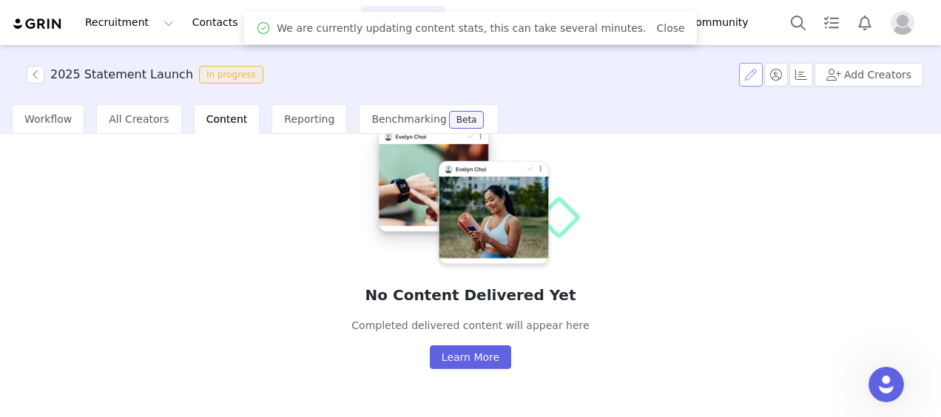
click at [760, 78] on button "button" at bounding box center [751, 75] width 24 height 24
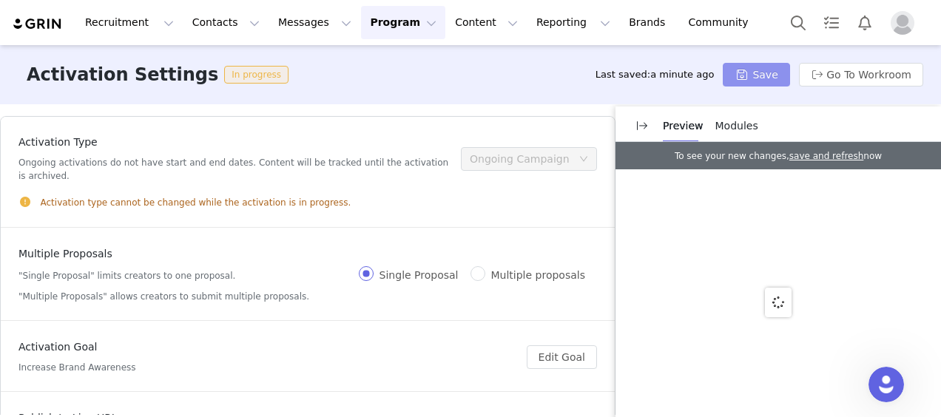
click at [760, 78] on button "Save" at bounding box center [756, 75] width 67 height 24
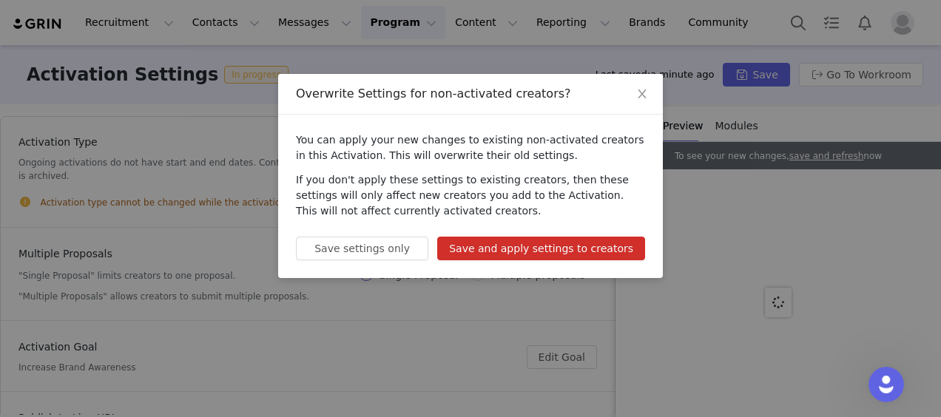
click at [581, 252] on button "Save and apply settings to creators" at bounding box center [541, 249] width 208 height 24
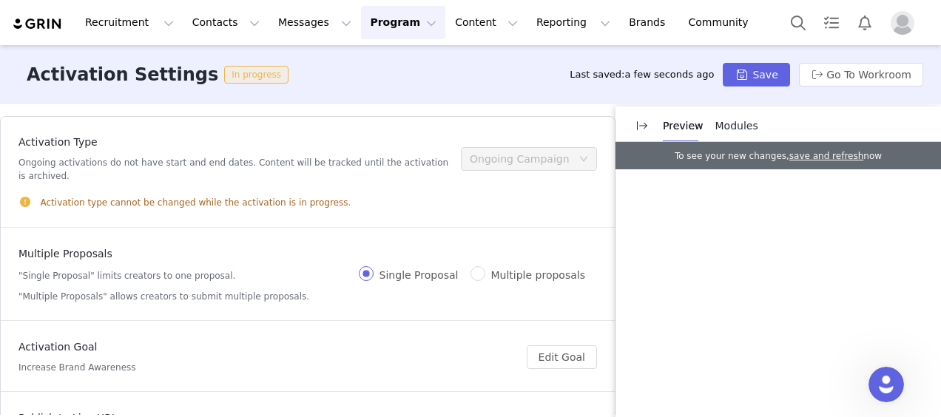
click at [483, 56] on div "Activation Settings In progress Last saved: a few seconds ago Save Go To Workro…" at bounding box center [470, 74] width 941 height 59
click at [446, 24] on button "Content Content" at bounding box center [486, 22] width 81 height 33
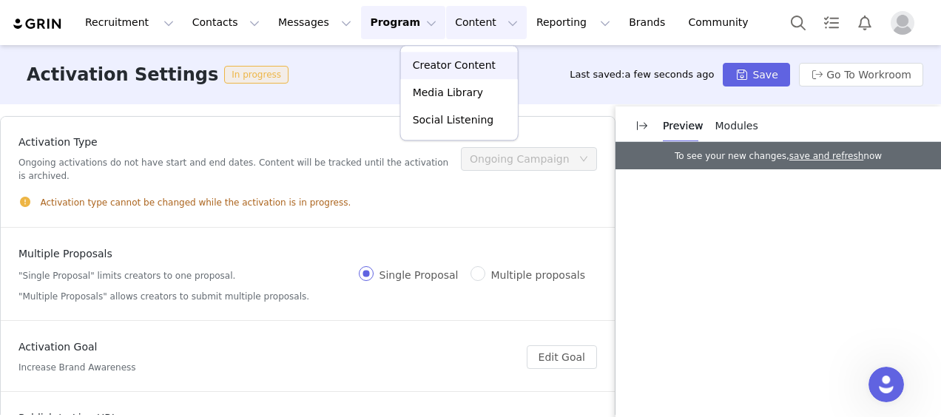
click at [444, 64] on p "Creator Content" at bounding box center [454, 66] width 83 height 16
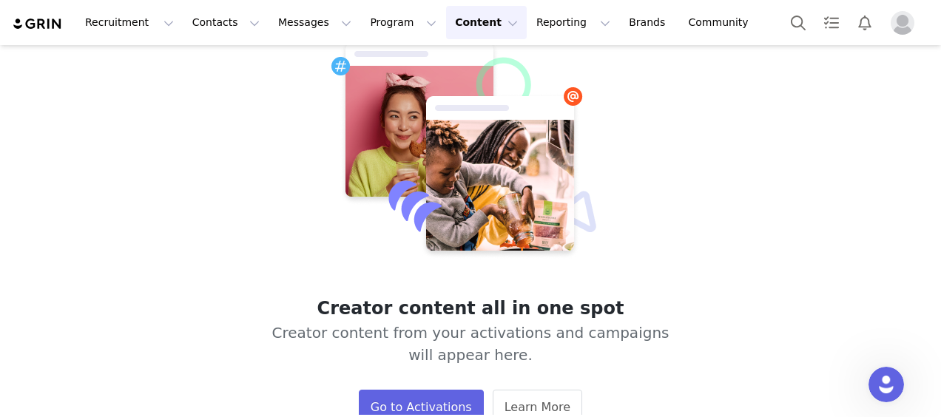
scroll to position [86, 0]
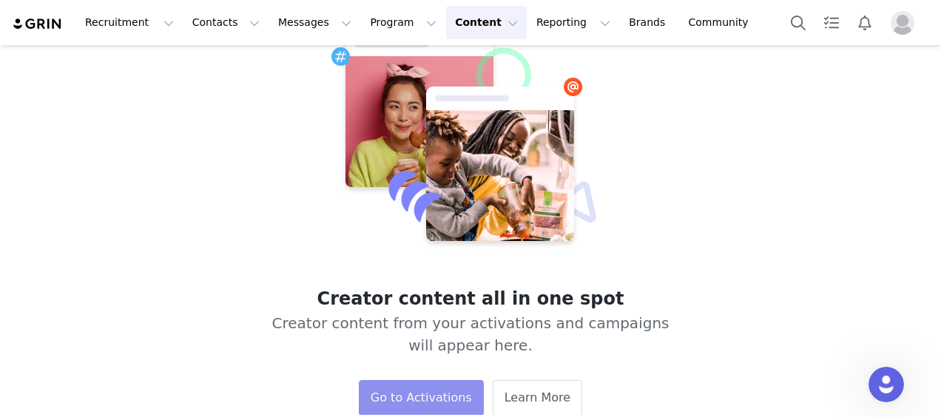
click at [428, 398] on button "Go to Activations" at bounding box center [421, 398] width 125 height 36
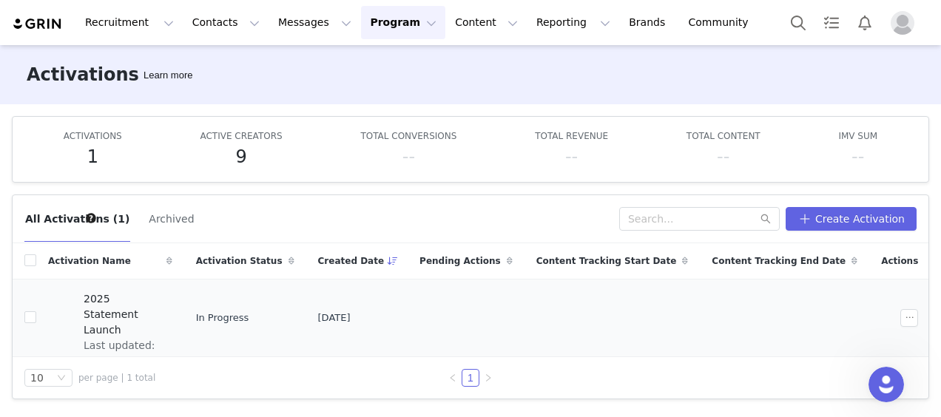
click at [306, 325] on td "In Progress" at bounding box center [245, 318] width 122 height 78
click at [163, 304] on span "2025 Statement Launch" at bounding box center [124, 314] width 80 height 47
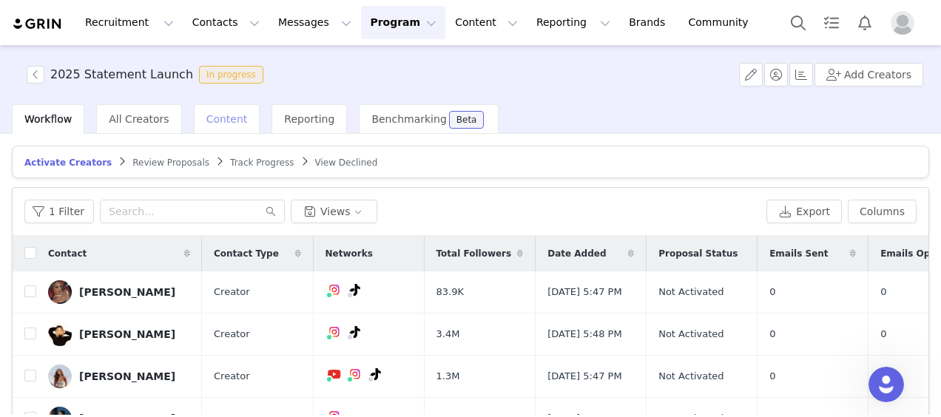
click at [215, 121] on span "Content" at bounding box center [226, 119] width 41 height 12
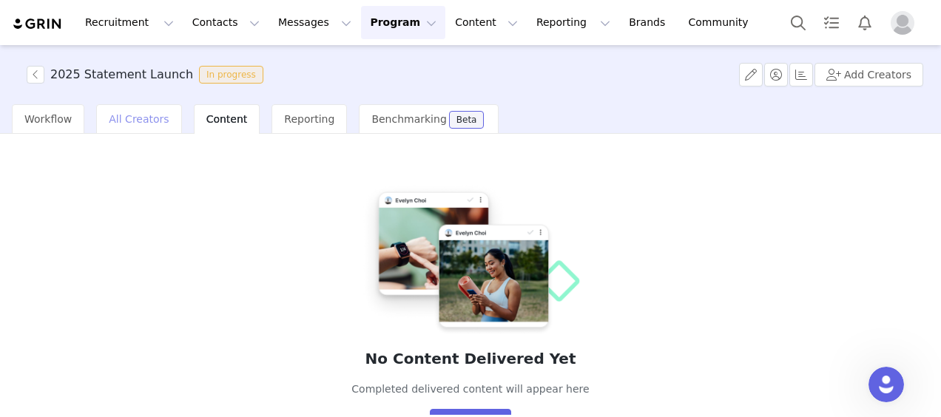
click at [148, 122] on span "All Creators" at bounding box center [139, 119] width 60 height 12
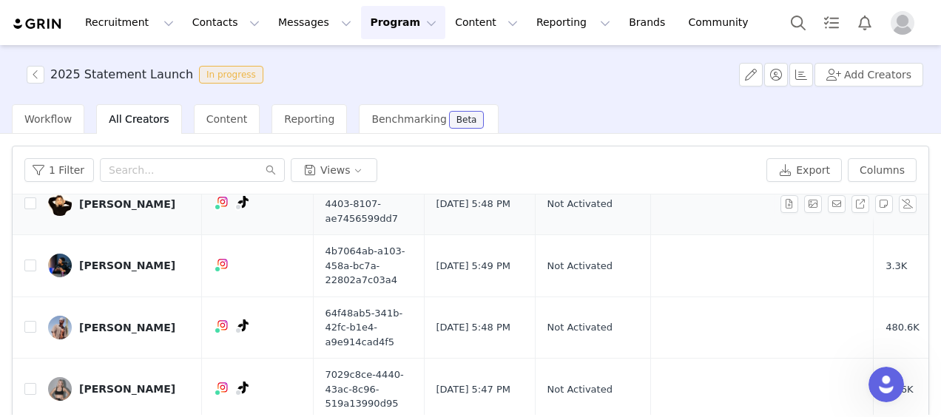
scroll to position [222, 0]
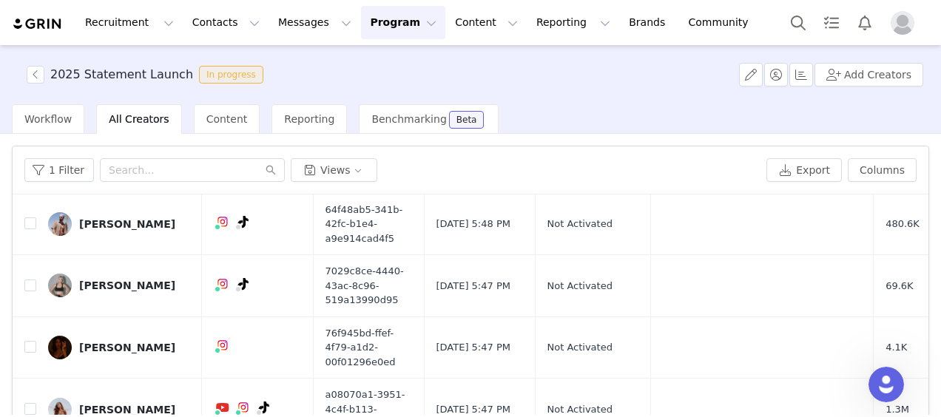
click at [7, 118] on div "Workflow All Creators Content Reporting Benchmarking Beta" at bounding box center [470, 119] width 941 height 30
click at [23, 118] on div "Workflow" at bounding box center [48, 119] width 72 height 30
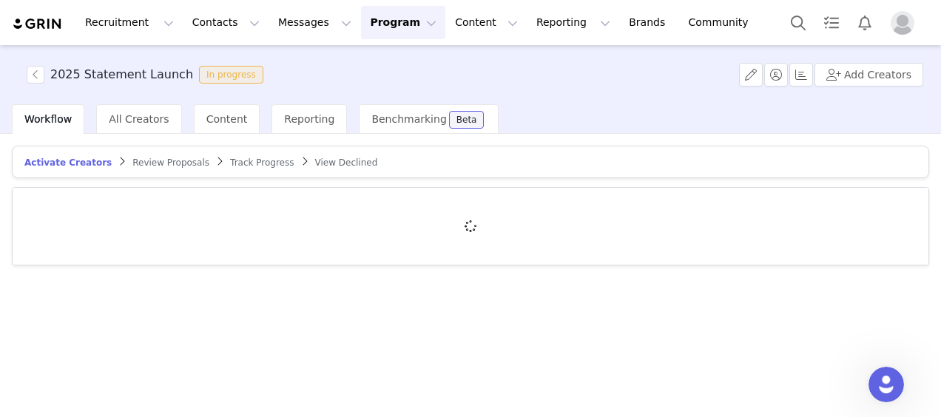
click at [138, 152] on article "Activate Creators Review Proposals Track Progress View Declined" at bounding box center [470, 162] width 917 height 33
click at [138, 165] on span "Review Proposals" at bounding box center [170, 163] width 77 height 10
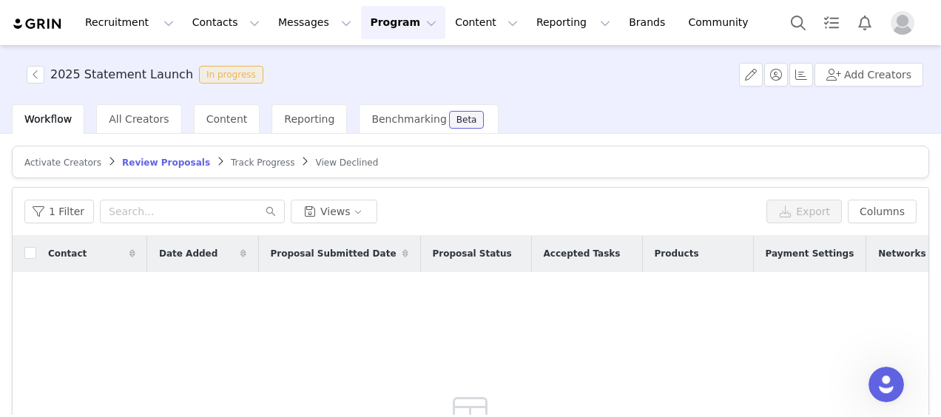
click at [231, 167] on span "Track Progress" at bounding box center [263, 163] width 64 height 10
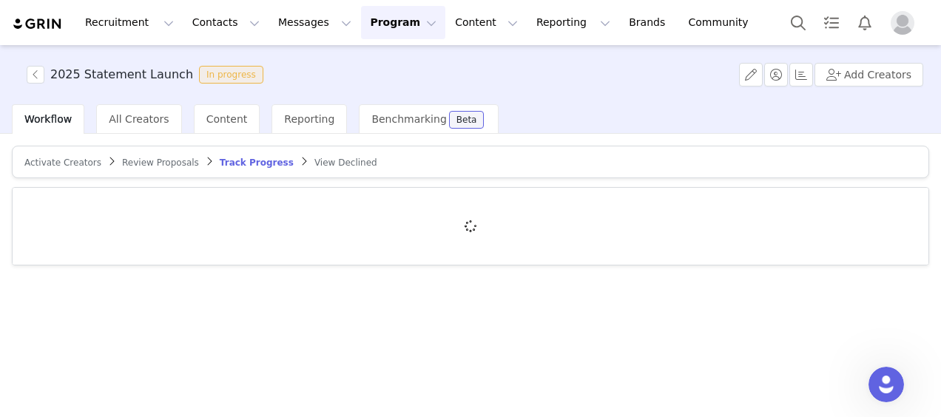
click at [325, 166] on span "View Declined" at bounding box center [345, 163] width 63 height 10
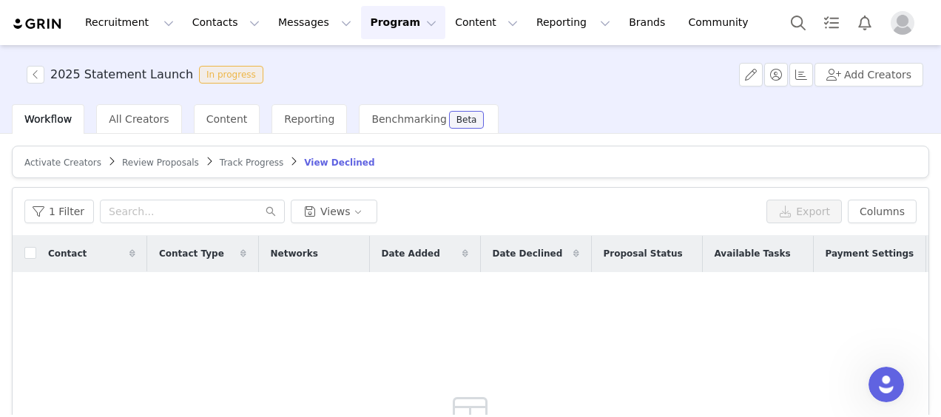
click at [34, 151] on article "Activate Creators Review Proposals Track Progress View Declined" at bounding box center [470, 162] width 917 height 33
drag, startPoint x: 38, startPoint y: 158, endPoint x: 46, endPoint y: 160, distance: 7.7
click at [38, 158] on span "Activate Creators" at bounding box center [62, 163] width 77 height 10
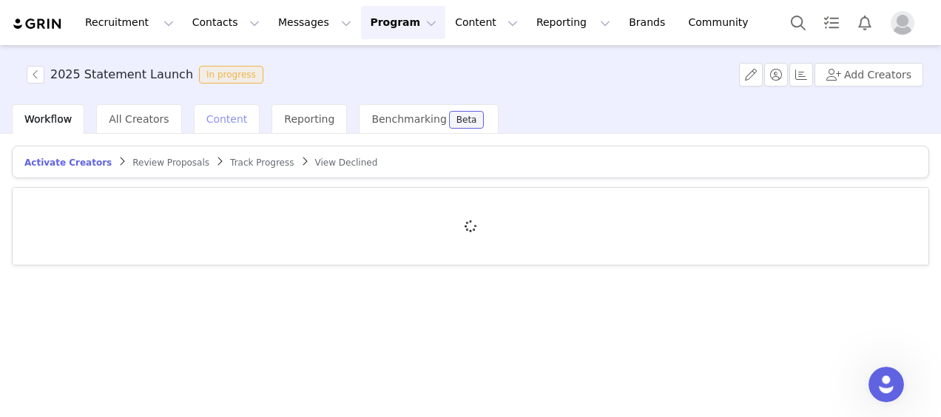
click at [225, 122] on span "Content" at bounding box center [226, 119] width 41 height 12
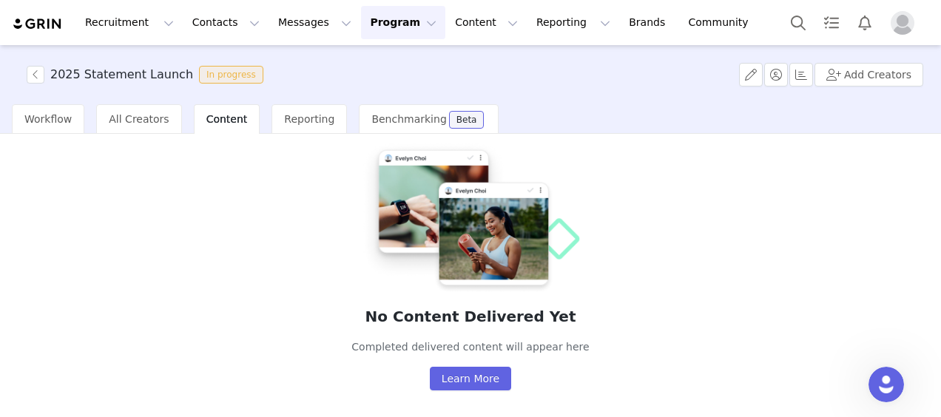
scroll to position [64, 0]
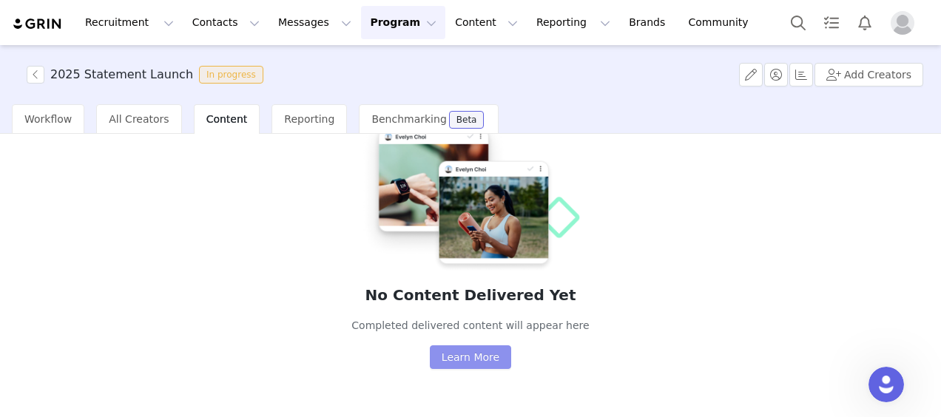
click at [491, 362] on button "Learn More" at bounding box center [470, 357] width 81 height 24
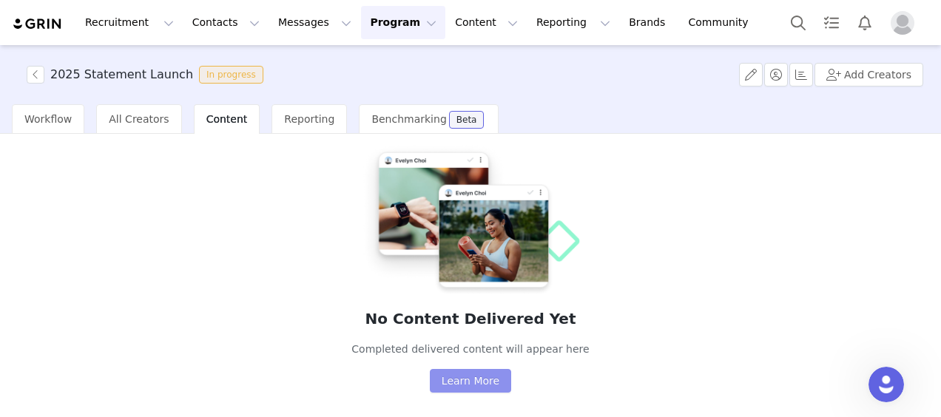
scroll to position [0, 0]
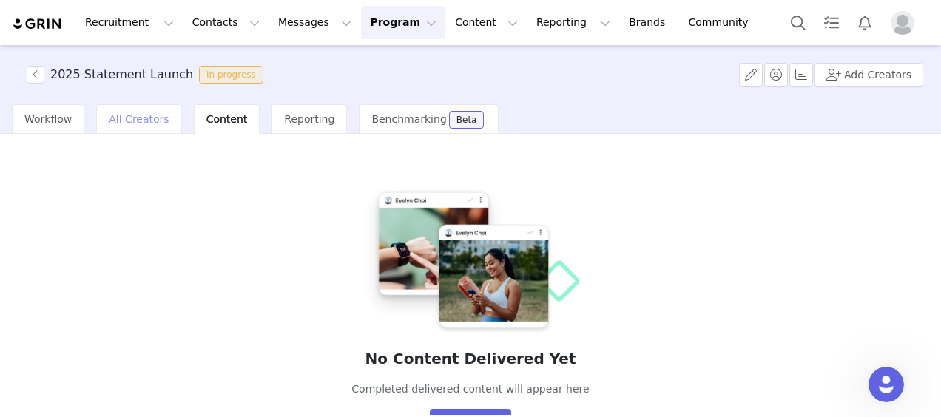
click at [135, 126] on div "All Creators" at bounding box center [138, 119] width 85 height 30
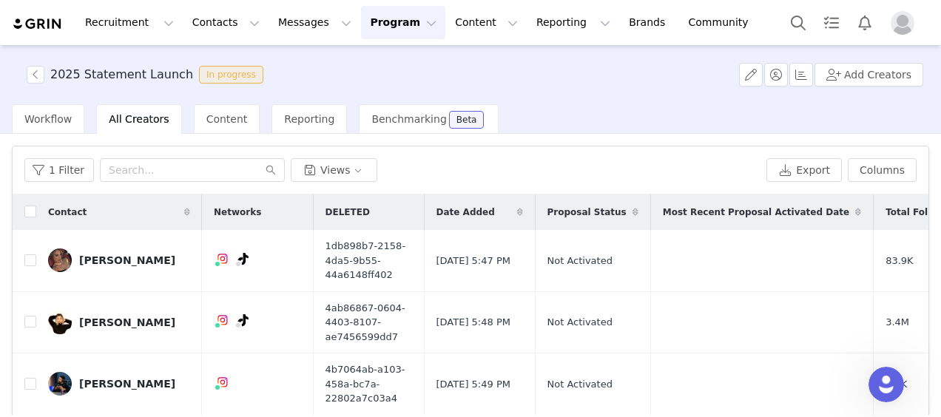
scroll to position [233, 0]
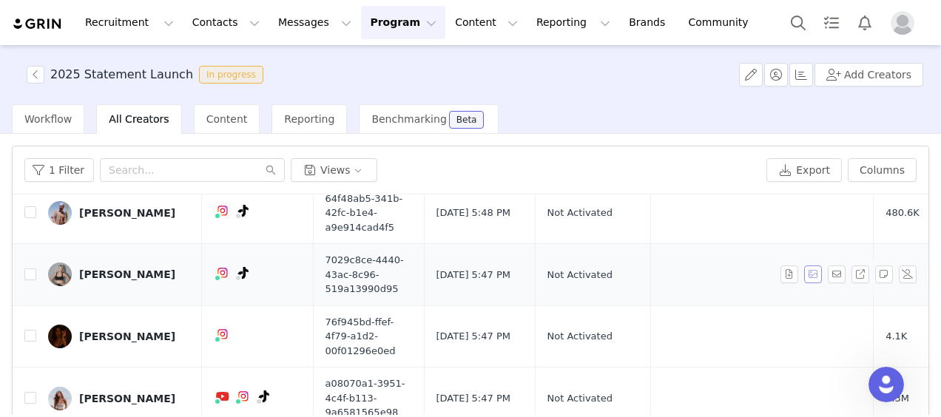
click at [804, 271] on button "button" at bounding box center [813, 275] width 18 height 18
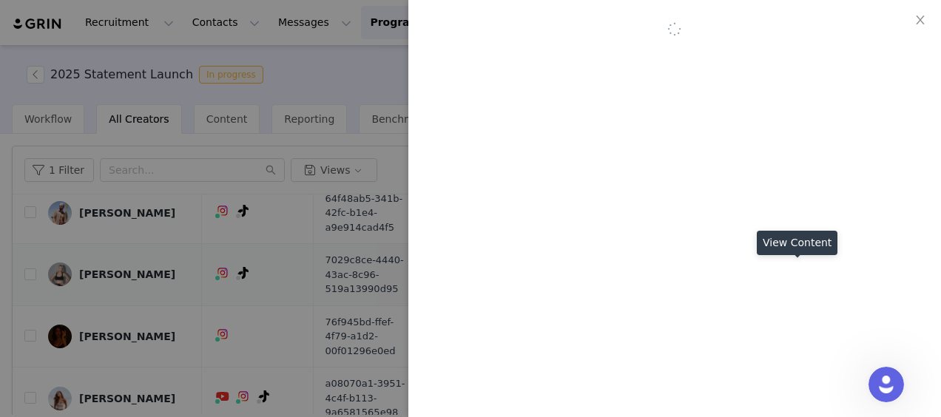
click at [789, 271] on div at bounding box center [674, 208] width 533 height 417
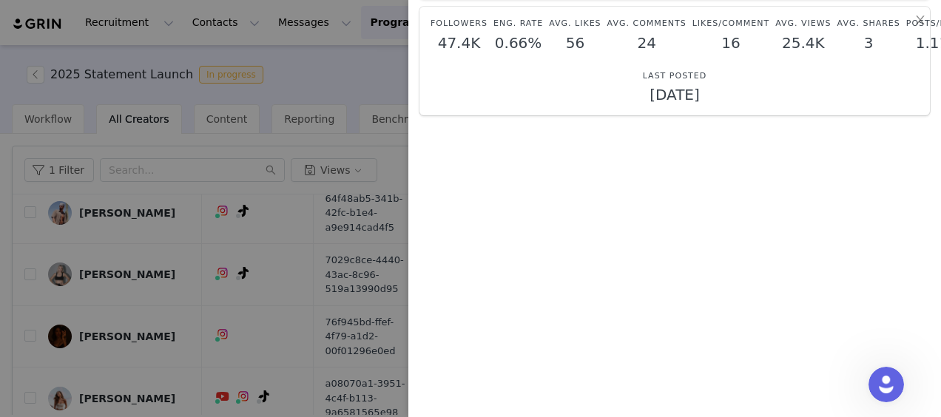
scroll to position [0, 0]
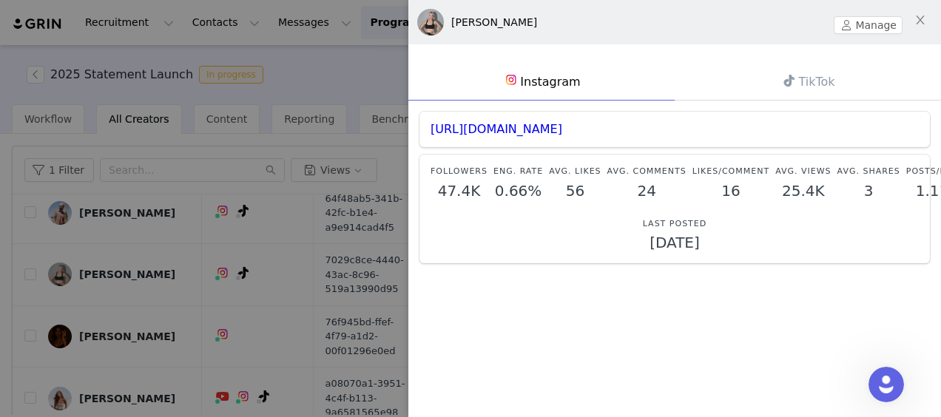
click at [430, 23] on img at bounding box center [430, 22] width 27 height 27
drag, startPoint x: 327, startPoint y: 81, endPoint x: 335, endPoint y: 85, distance: 8.9
click at [328, 83] on div at bounding box center [470, 208] width 941 height 417
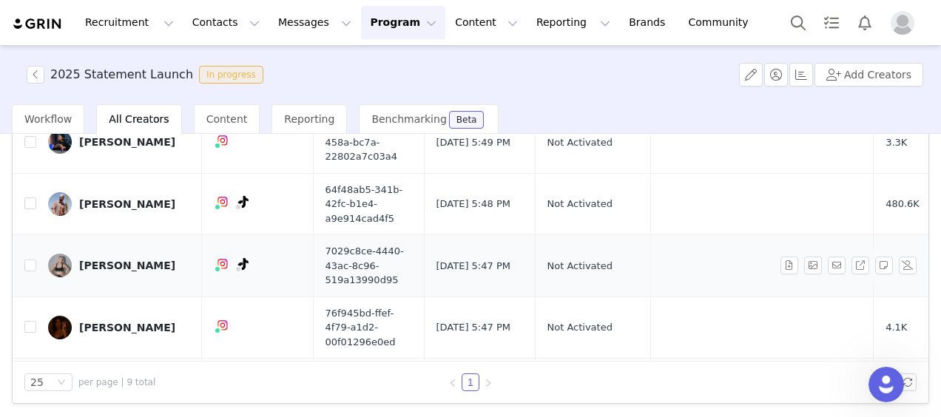
scroll to position [11, 0]
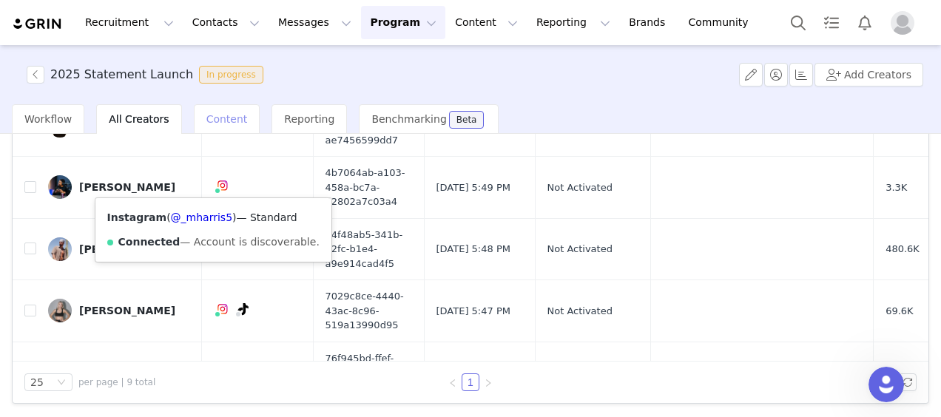
click at [222, 126] on div "Content" at bounding box center [227, 119] width 67 height 30
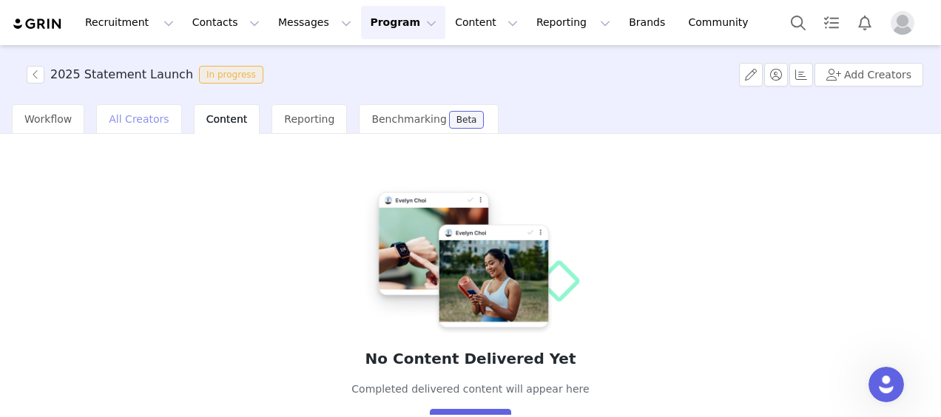
click at [135, 123] on span "All Creators" at bounding box center [139, 119] width 60 height 12
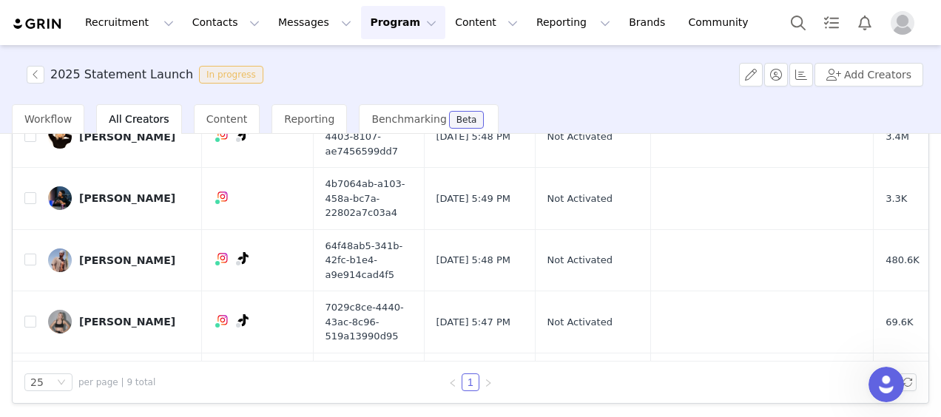
click at [200, 68] on span "In progress" at bounding box center [231, 75] width 64 height 18
click at [202, 78] on span "In progress" at bounding box center [231, 75] width 64 height 18
drag, startPoint x: 202, startPoint y: 78, endPoint x: 192, endPoint y: 71, distance: 12.7
click at [199, 71] on span "In progress" at bounding box center [231, 75] width 64 height 18
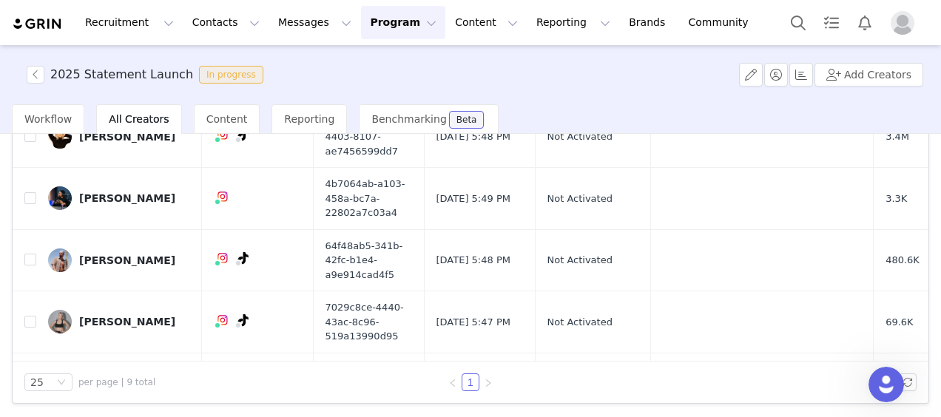
drag, startPoint x: 288, startPoint y: 76, endPoint x: 300, endPoint y: 77, distance: 12.6
click at [288, 76] on div "2025 Statement Launch In progress Add Creators" at bounding box center [470, 74] width 941 height 59
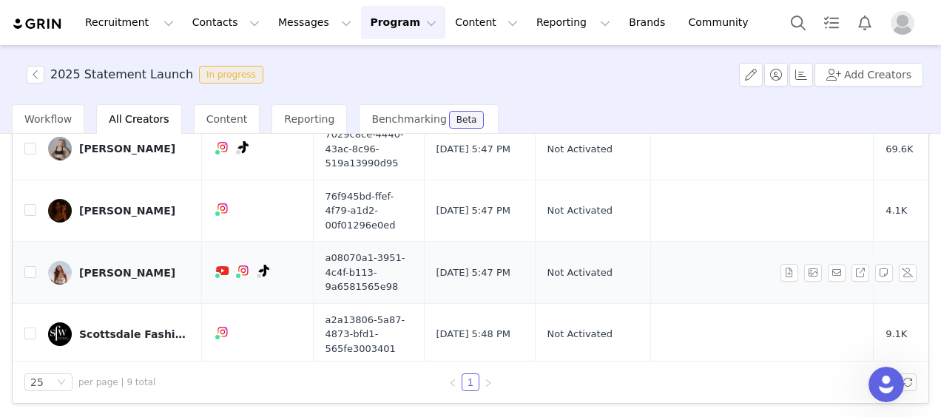
scroll to position [222, 0]
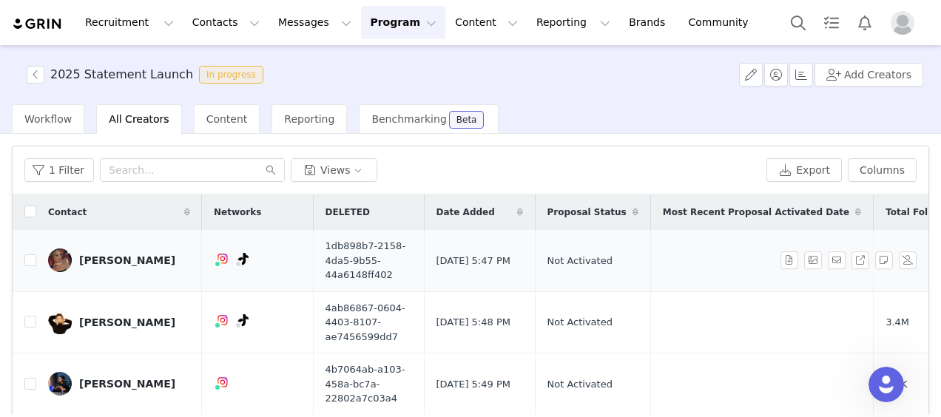
click at [96, 257] on div "[PERSON_NAME]" at bounding box center [127, 260] width 96 height 12
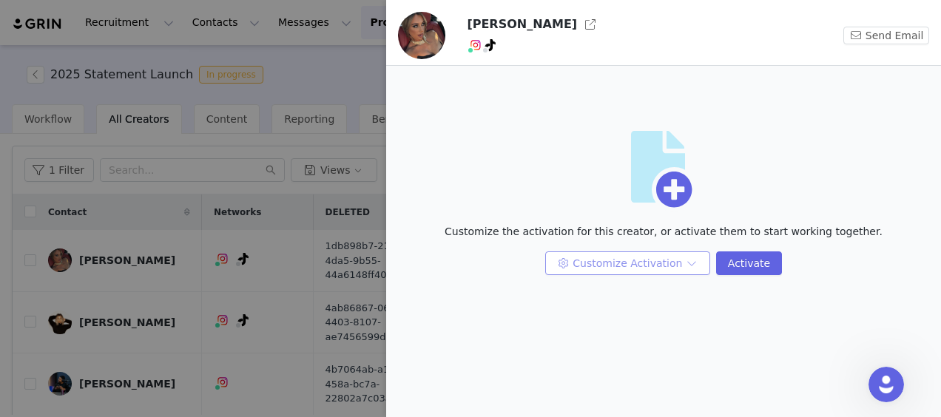
click at [663, 263] on button "Customize Activation" at bounding box center [627, 263] width 165 height 24
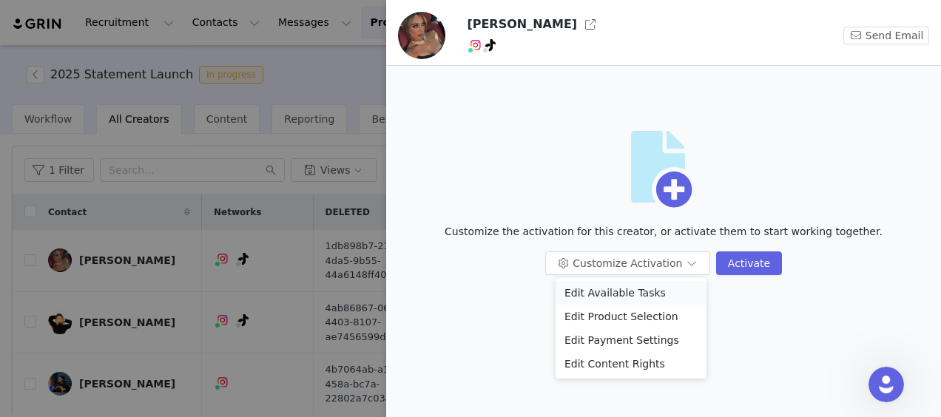
click at [649, 288] on li "Edit Available Tasks" at bounding box center [631, 293] width 151 height 24
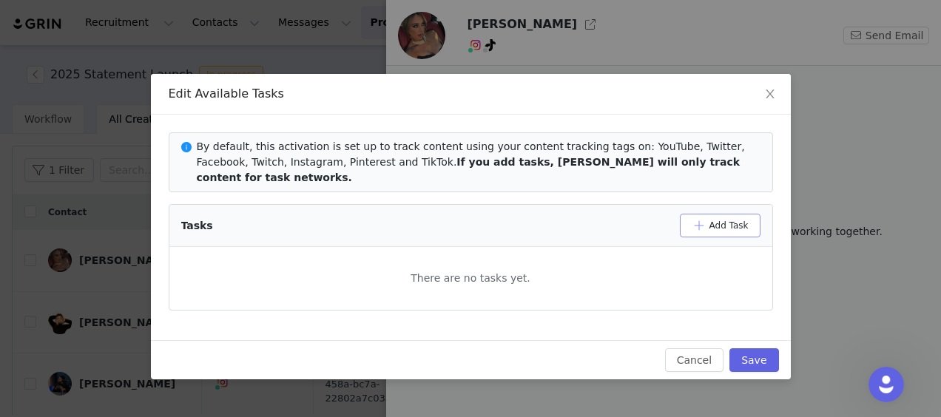
click at [697, 214] on button "Add Task" at bounding box center [720, 226] width 81 height 24
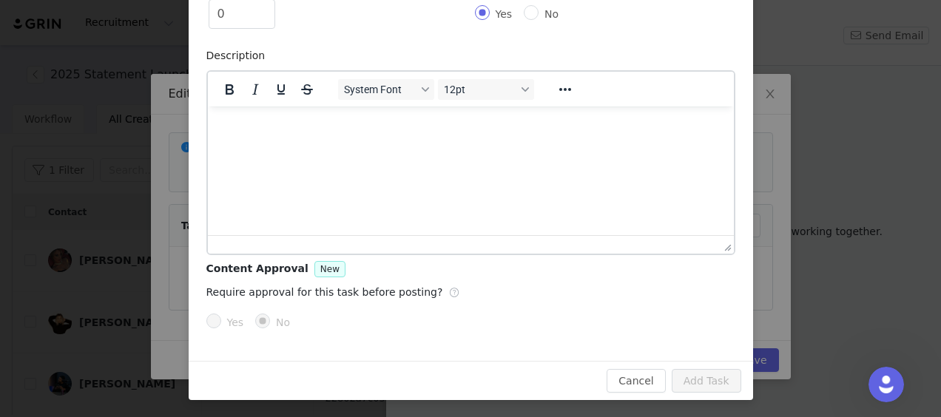
scroll to position [16, 0]
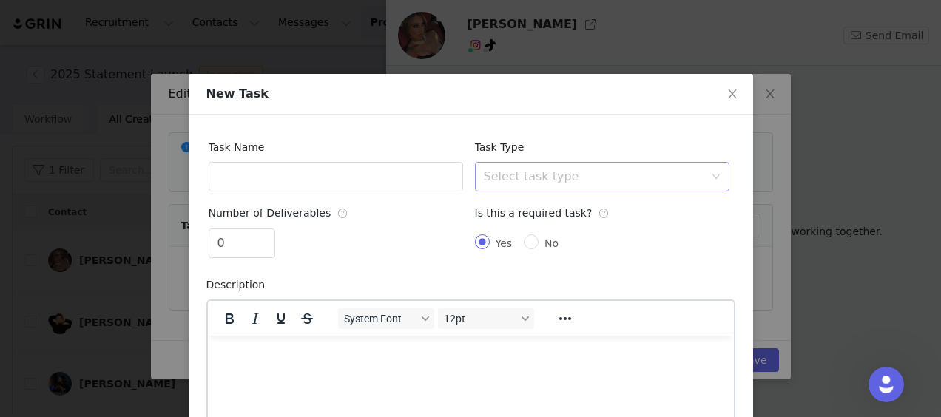
click at [672, 179] on div "Select task type" at bounding box center [594, 176] width 220 height 15
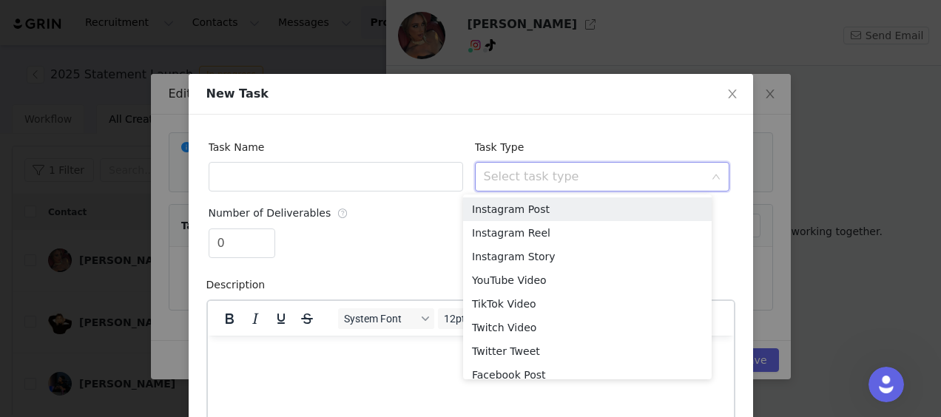
click at [672, 179] on div "Select task type" at bounding box center [594, 176] width 220 height 15
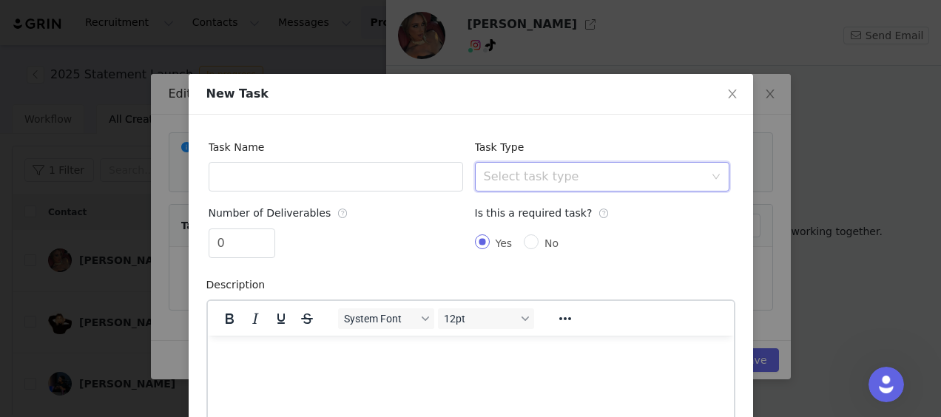
click at [641, 182] on div "Select task type" at bounding box center [594, 176] width 220 height 15
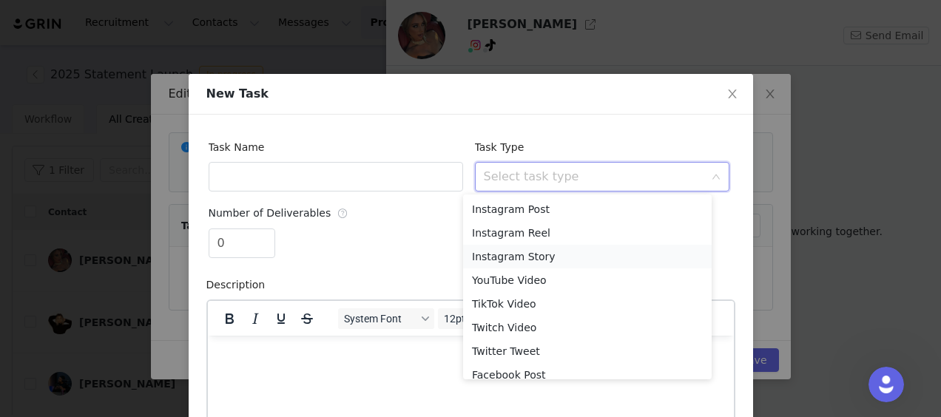
click at [584, 257] on li "Instagram Story" at bounding box center [587, 257] width 249 height 24
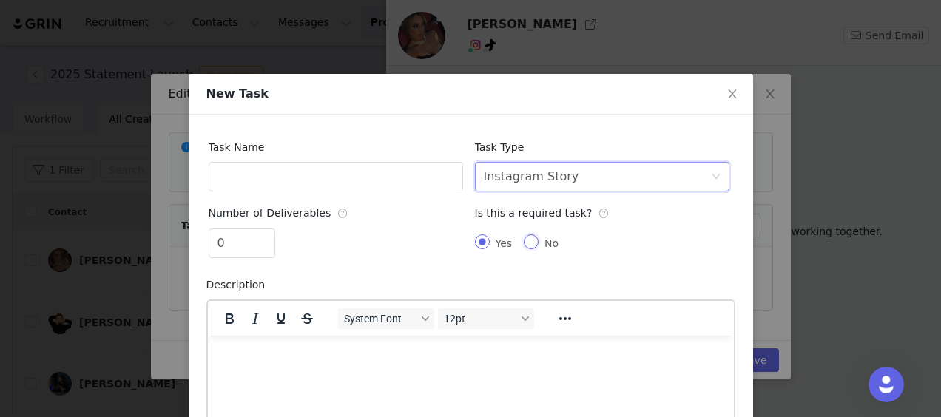
click at [524, 240] on input "No" at bounding box center [531, 241] width 15 height 15
radio input "true"
radio input "false"
radio input "true"
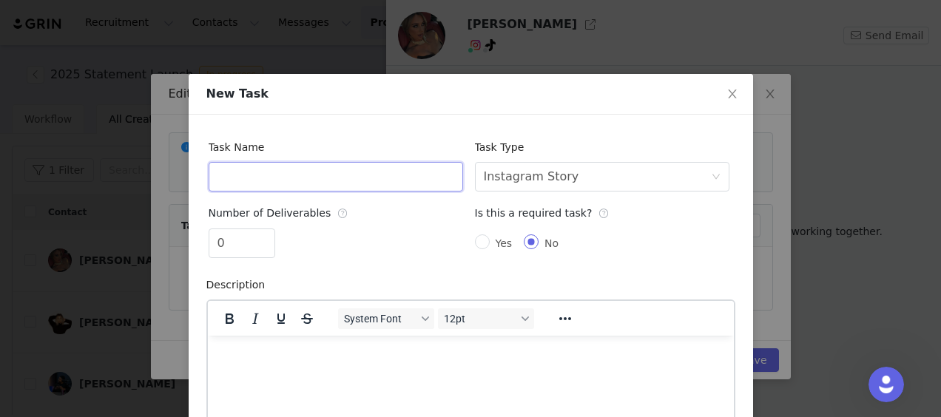
click at [283, 185] on input "text" at bounding box center [336, 177] width 254 height 30
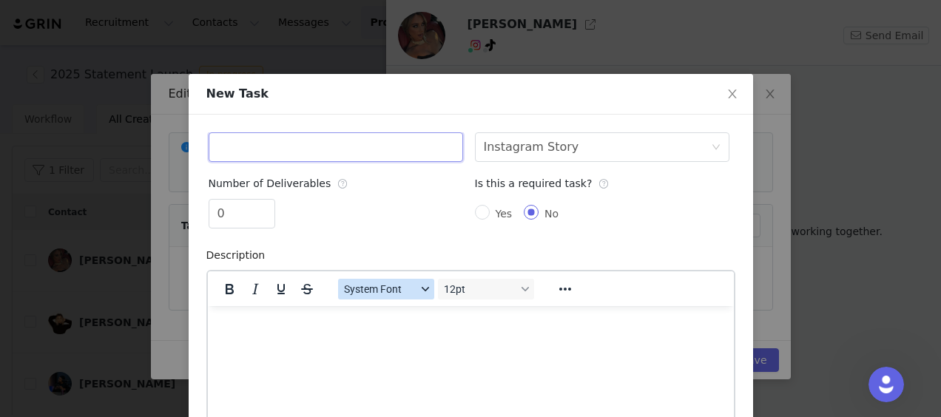
scroll to position [53, 0]
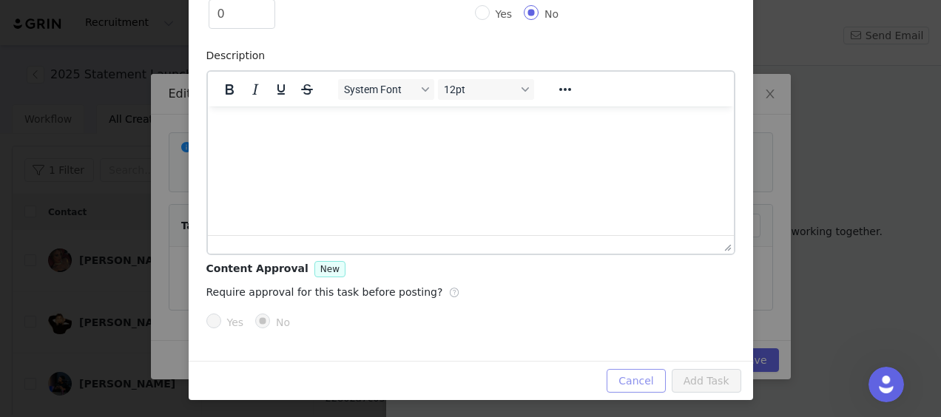
click at [635, 382] on button "Cancel" at bounding box center [636, 381] width 58 height 24
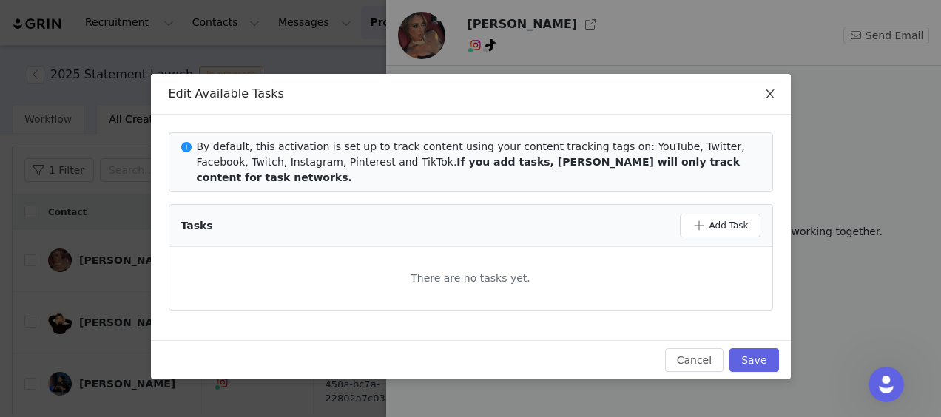
click at [771, 101] on span "Close" at bounding box center [769, 94] width 41 height 41
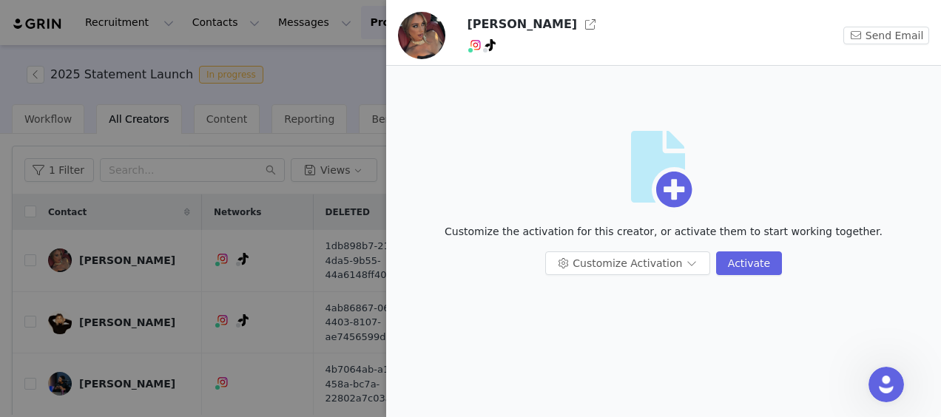
click at [857, 141] on div "Artboard" at bounding box center [663, 177] width 531 height 93
click at [306, 133] on div at bounding box center [470, 208] width 941 height 417
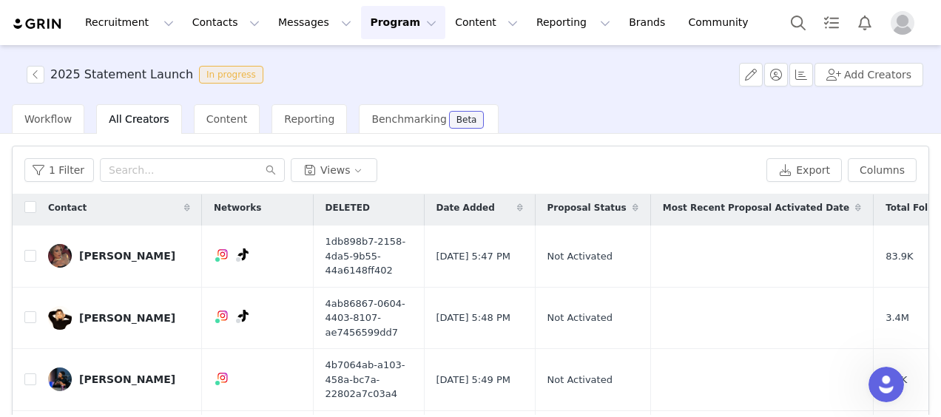
scroll to position [0, 0]
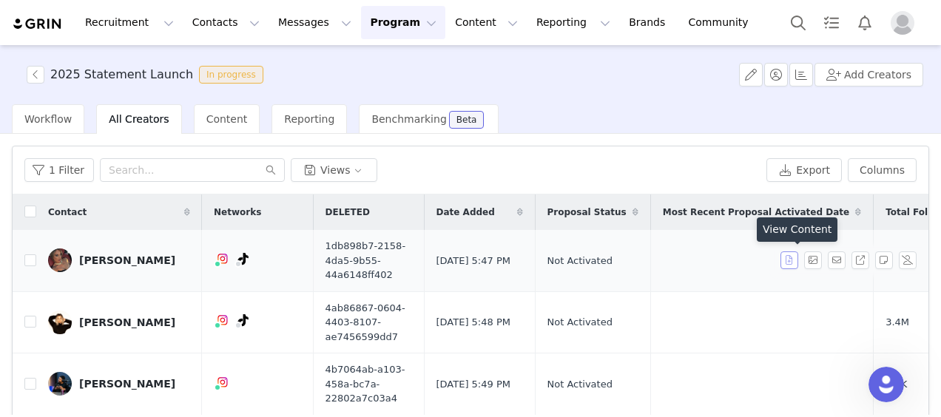
click at [780, 262] on button "button" at bounding box center [789, 260] width 18 height 18
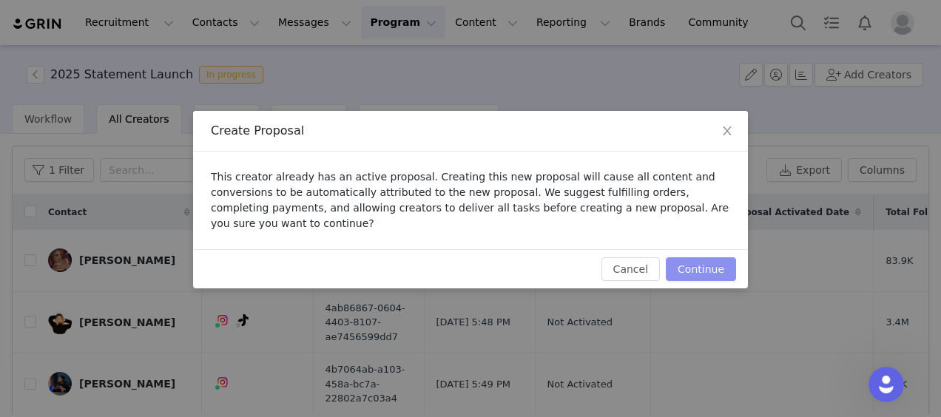
drag, startPoint x: 701, startPoint y: 266, endPoint x: 674, endPoint y: 321, distance: 61.2
click at [673, 321] on div "Create Proposal This creator already has an active proposal. Creating this new …" at bounding box center [470, 208] width 941 height 417
click at [422, 220] on span "This creator already has an active proposal. Creating this new proposal will ca…" at bounding box center [470, 200] width 518 height 58
drag, startPoint x: 461, startPoint y: 209, endPoint x: 607, endPoint y: 217, distance: 145.9
click at [604, 217] on span "This creator already has an active proposal. Creating this new proposal will ca…" at bounding box center [470, 200] width 518 height 58
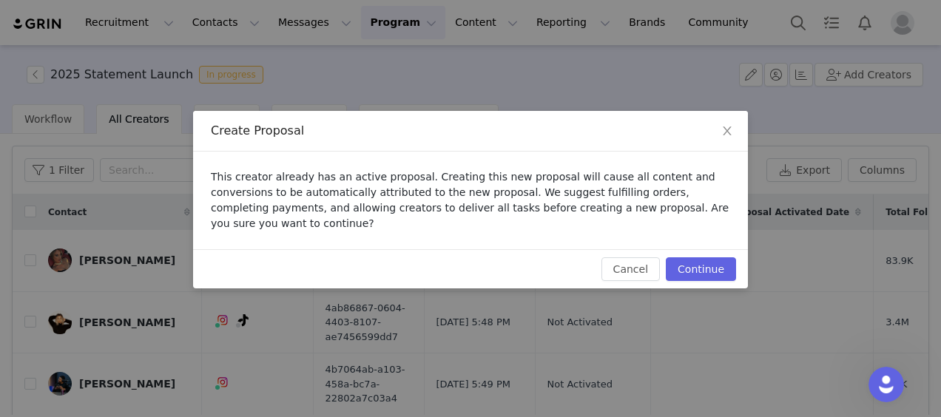
click at [611, 217] on span "This creator already has an active proposal. Creating this new proposal will ca…" at bounding box center [470, 200] width 518 height 58
drag, startPoint x: 642, startPoint y: 217, endPoint x: 691, endPoint y: 194, distance: 54.3
click at [644, 217] on div "This creator already has an active proposal. Creating this new proposal will ca…" at bounding box center [470, 201] width 555 height 98
click at [737, 133] on span "Close" at bounding box center [726, 131] width 41 height 41
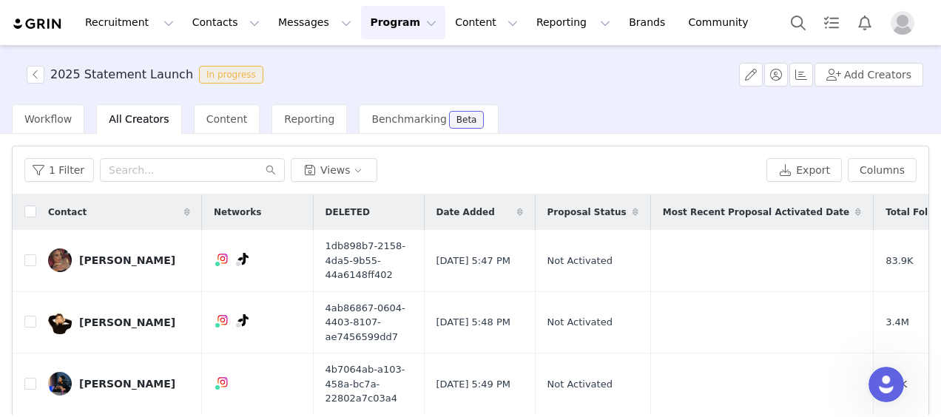
click at [132, 117] on span "All Creators" at bounding box center [139, 119] width 60 height 12
click at [206, 118] on span "Content" at bounding box center [226, 119] width 41 height 12
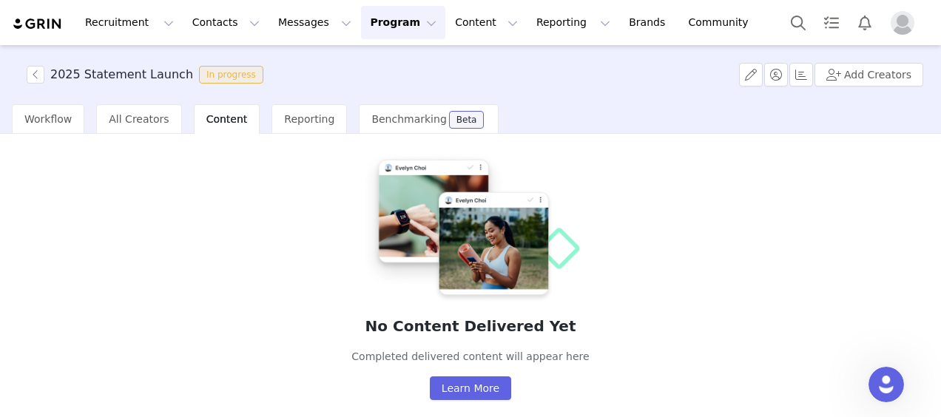
scroll to position [64, 0]
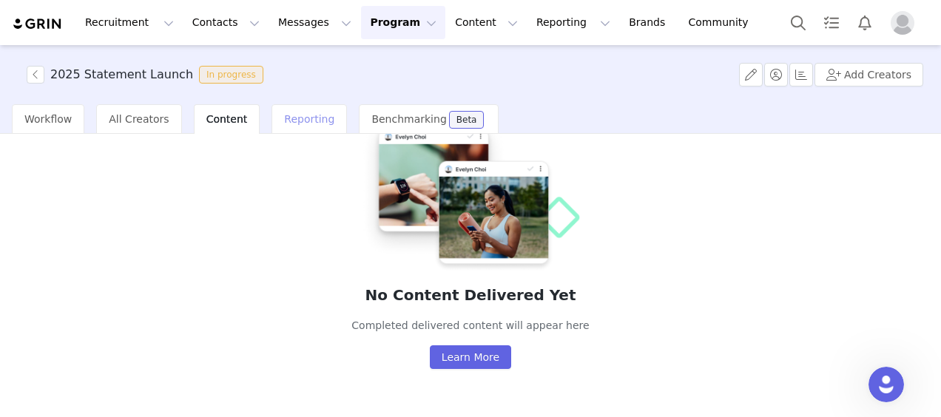
click at [288, 126] on div "Reporting" at bounding box center [308, 119] width 75 height 30
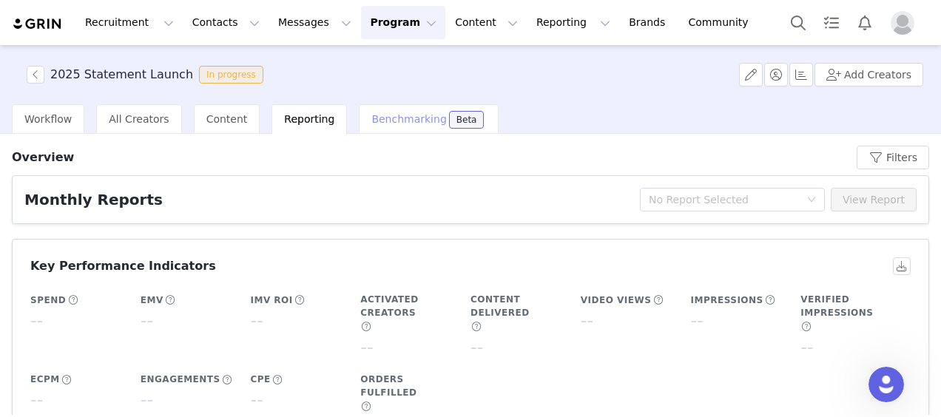
click at [394, 121] on span "Benchmarking" at bounding box center [408, 119] width 75 height 12
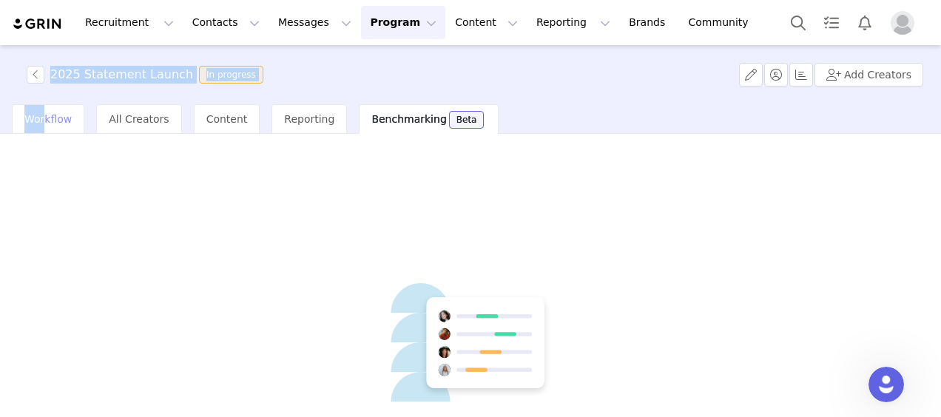
click at [42, 109] on div "2025 Statement Launch In progress Add Creators Workflow All Creators Content Re…" at bounding box center [470, 230] width 941 height 370
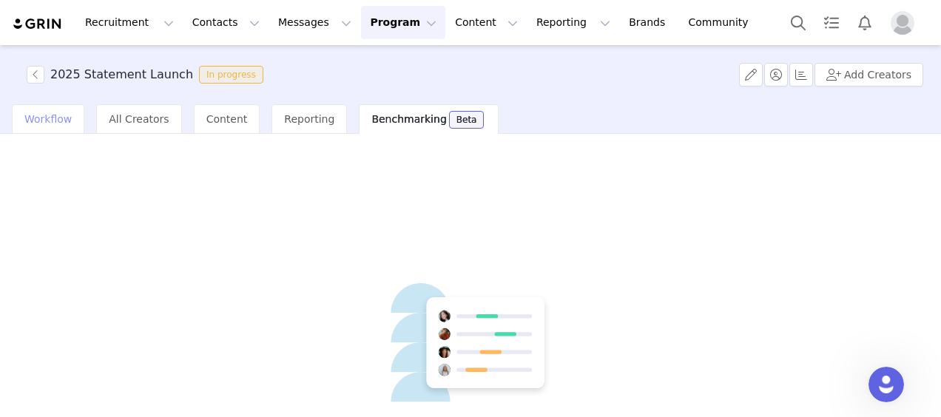
click at [55, 124] on span "Workflow" at bounding box center [47, 119] width 47 height 12
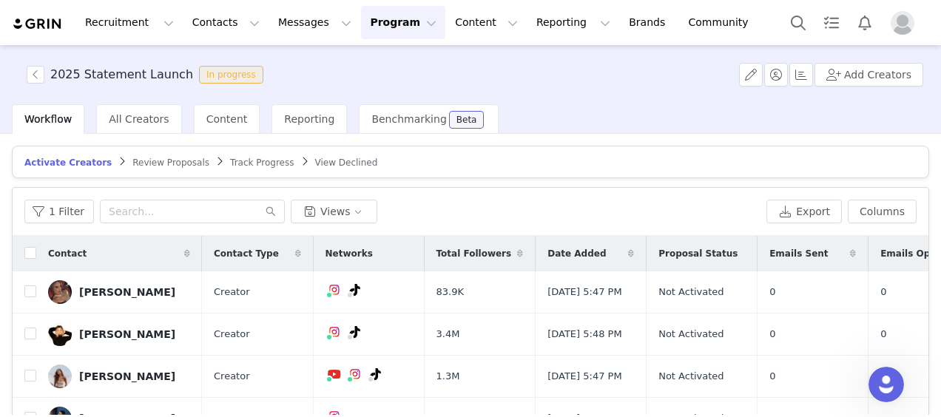
click at [139, 169] on article "Activate Creators Review Proposals Track Progress View Declined" at bounding box center [470, 162] width 917 height 33
click at [146, 161] on span "Review Proposals" at bounding box center [170, 163] width 77 height 10
